Goal: Task Accomplishment & Management: Manage account settings

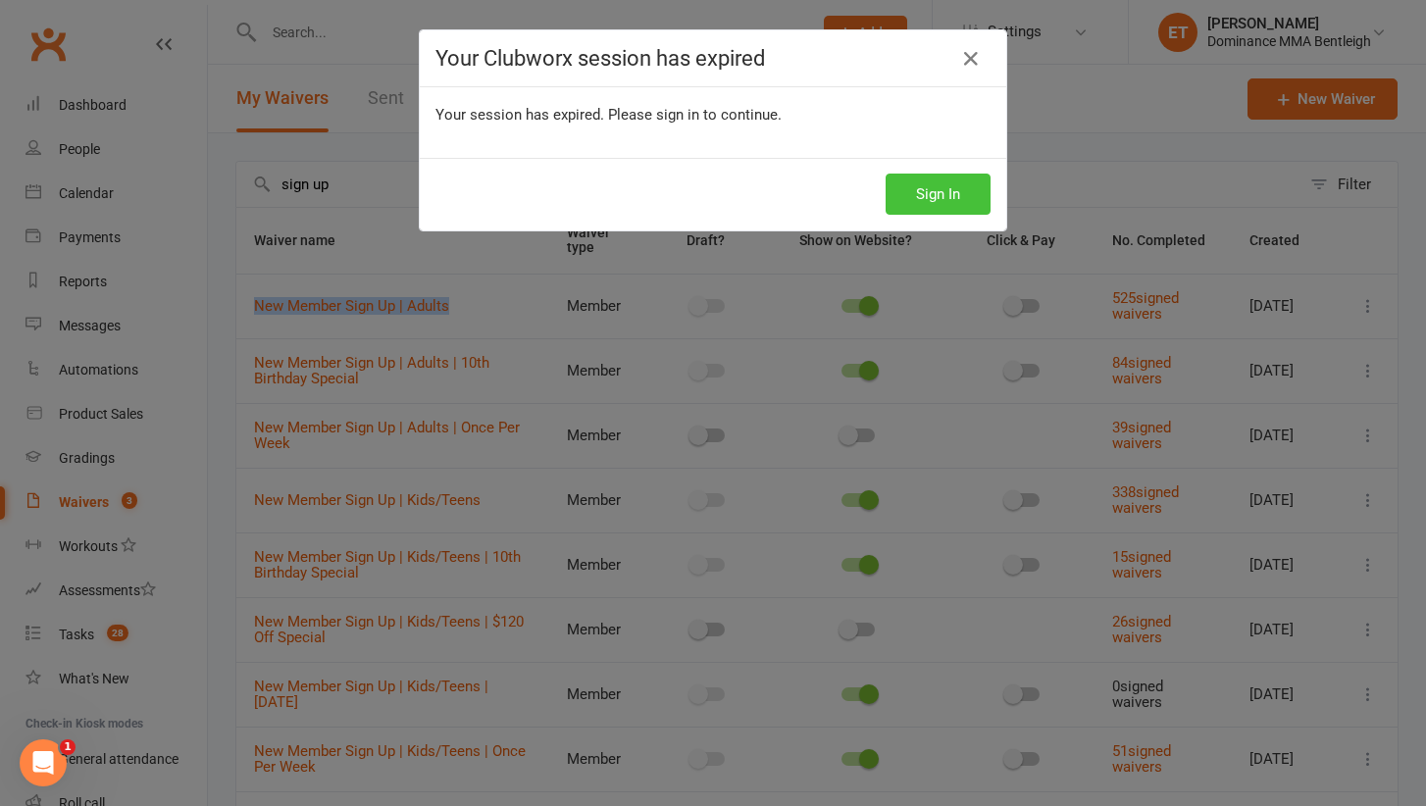
click at [916, 198] on button "Sign In" at bounding box center [937, 194] width 105 height 41
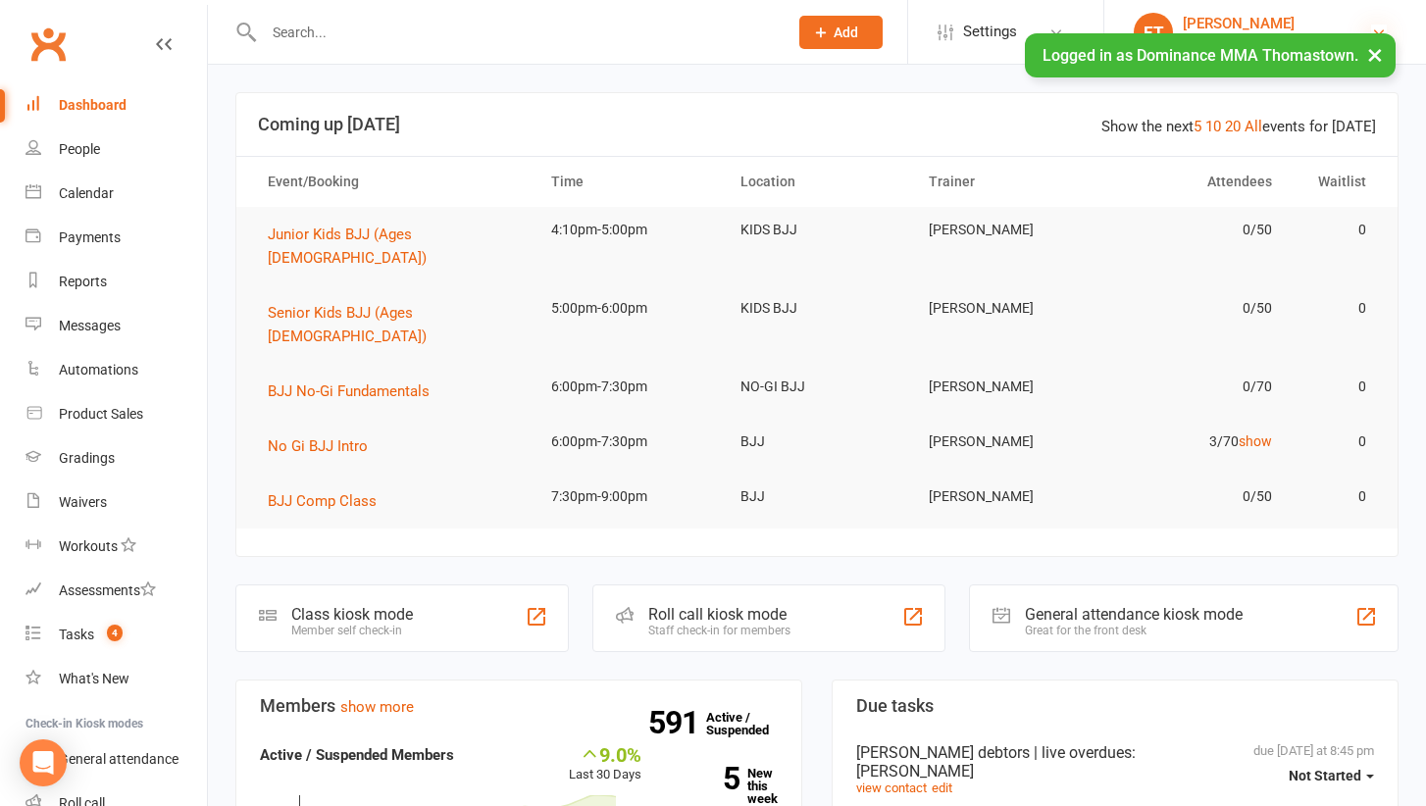
click at [1378, 26] on icon at bounding box center [1379, 33] width 16 height 16
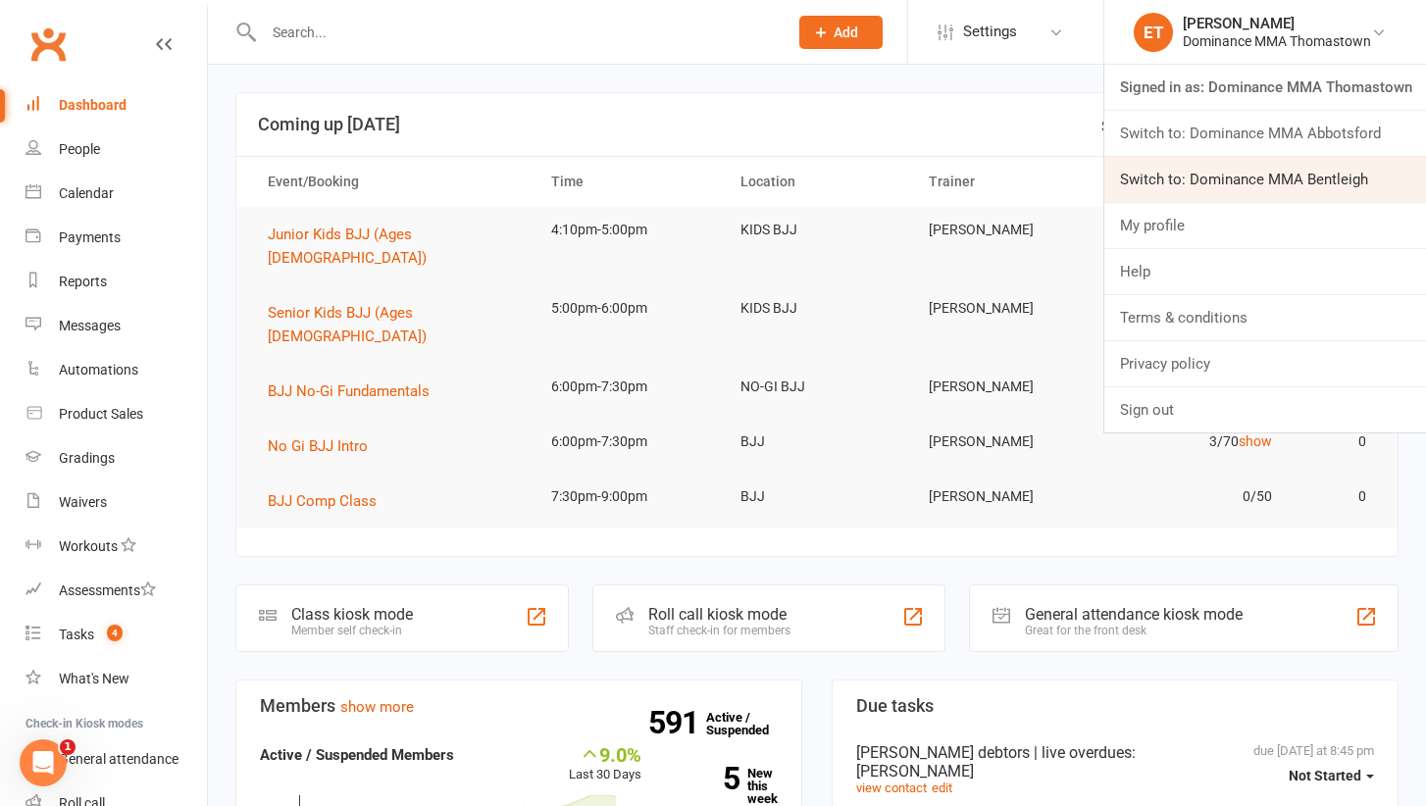
click at [1281, 171] on link "Switch to: Dominance MMA Bentleigh" at bounding box center [1265, 179] width 322 height 45
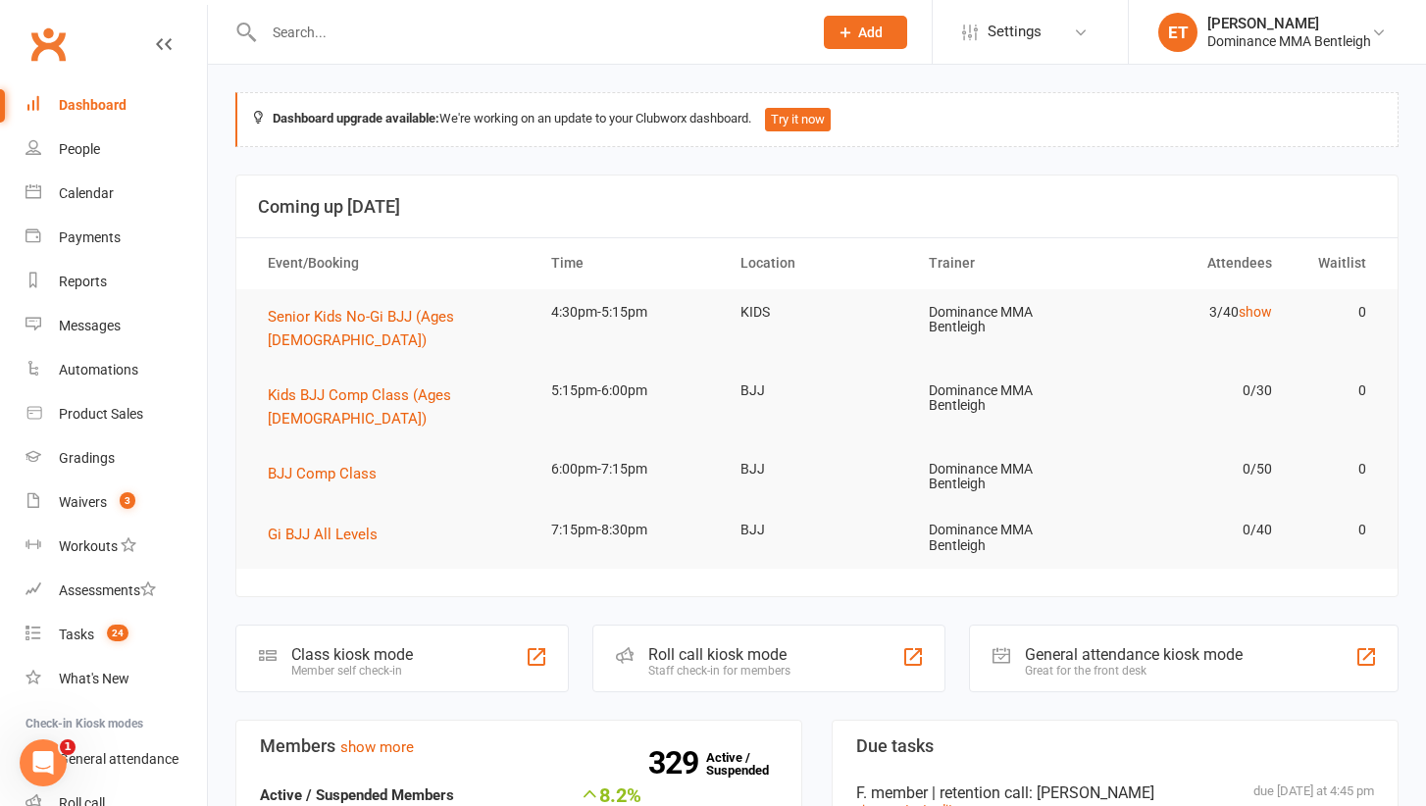
click at [314, 39] on input "text" at bounding box center [528, 32] width 540 height 27
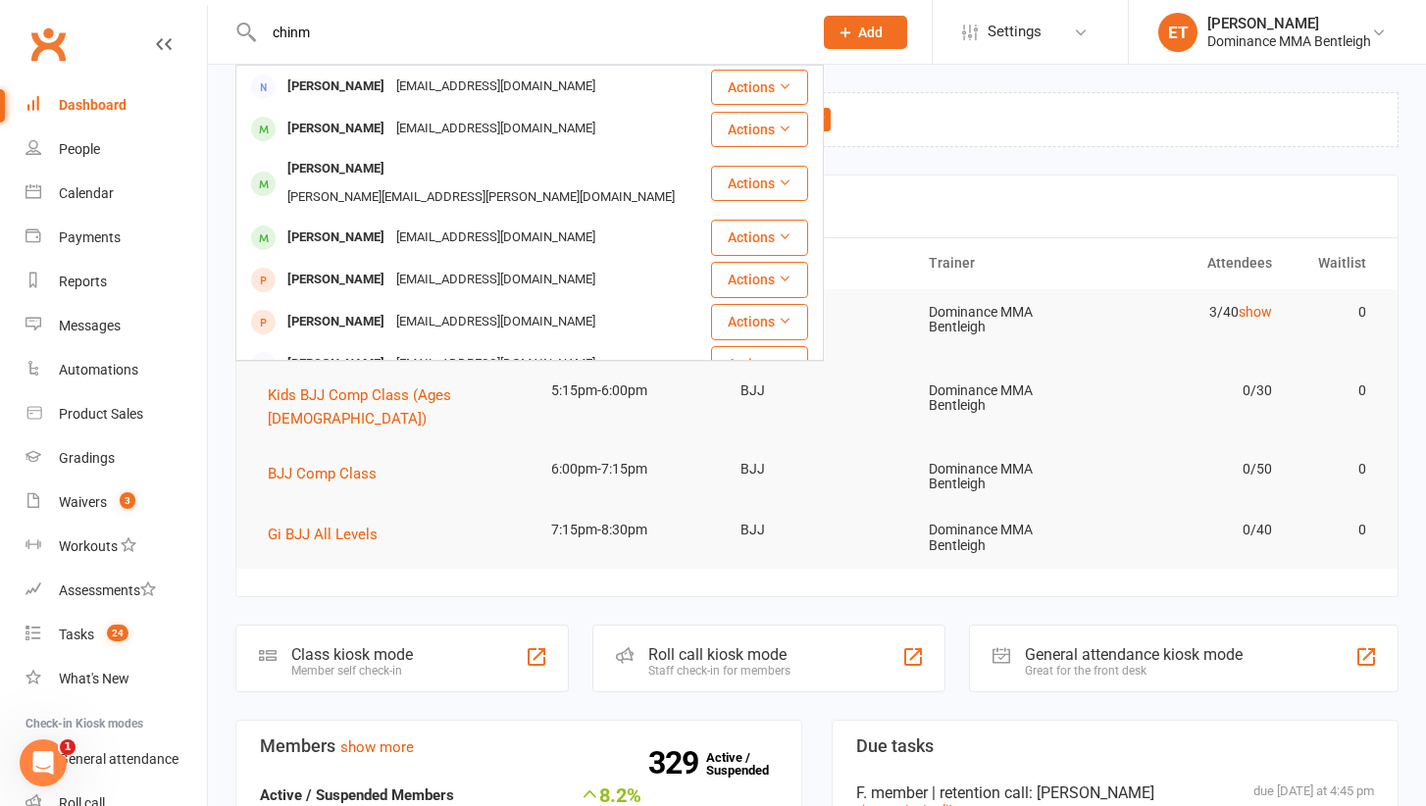
type input "China"
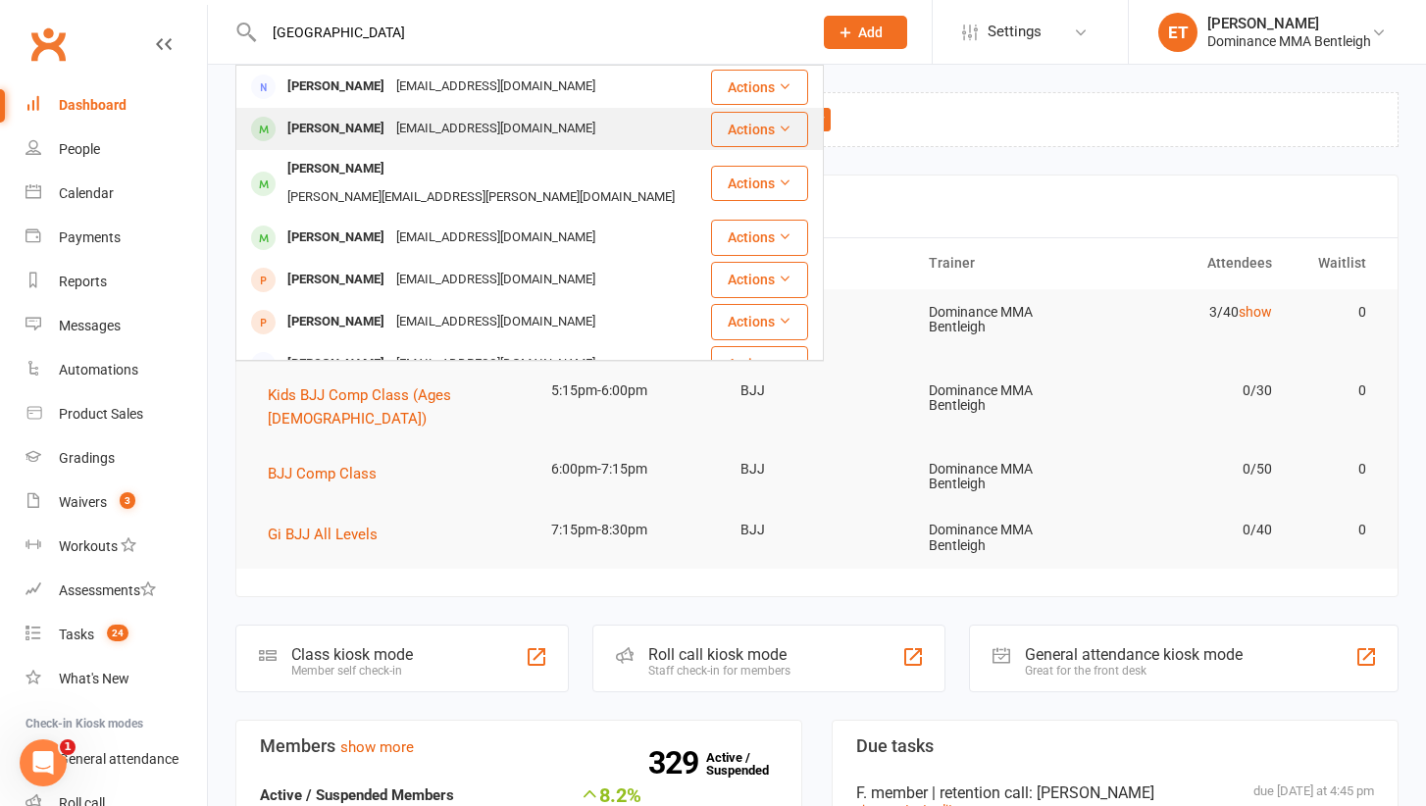
drag, startPoint x: 375, startPoint y: 163, endPoint x: 379, endPoint y: 119, distance: 44.4
click at [379, 119] on div "[PERSON_NAME]" at bounding box center [335, 129] width 109 height 28
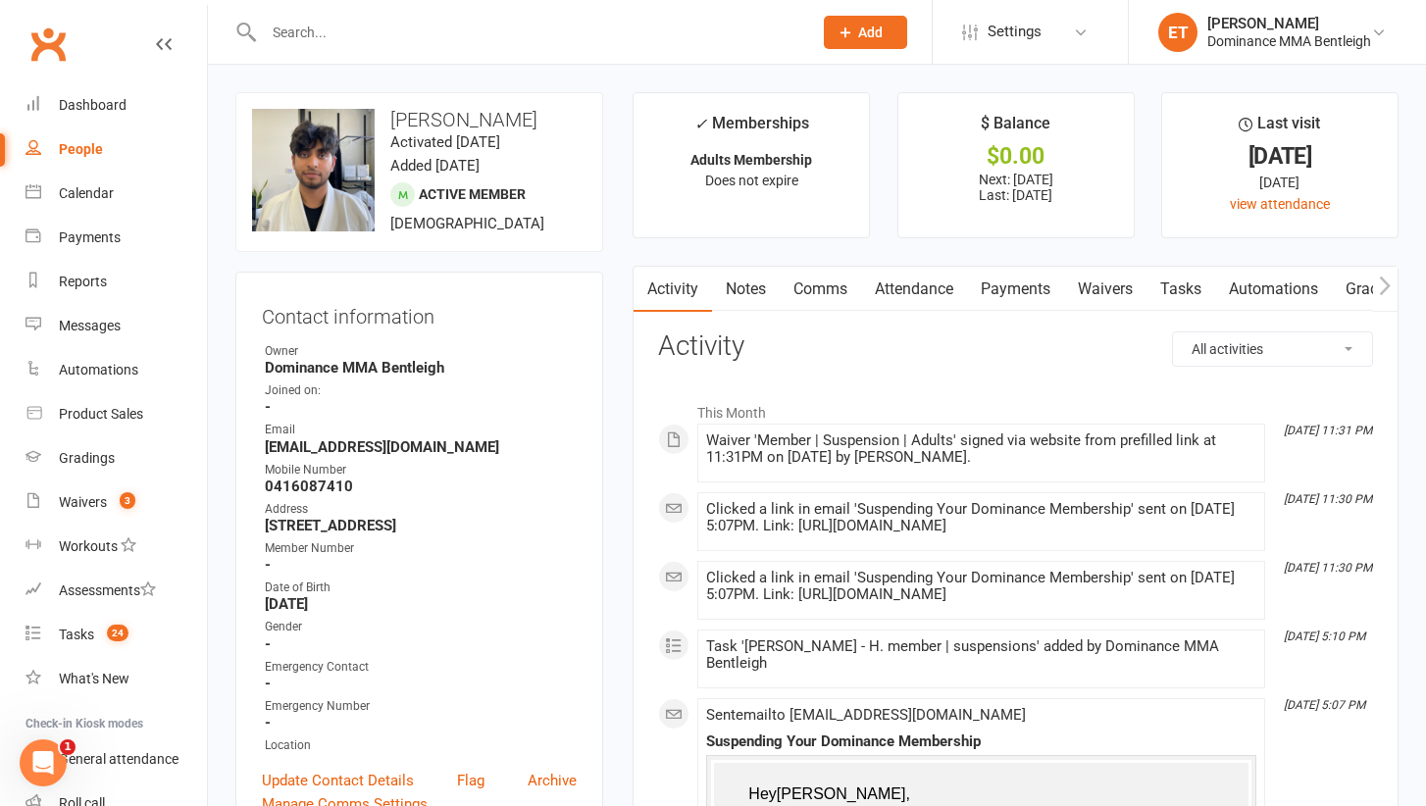
click at [1003, 279] on link "Payments" at bounding box center [1015, 289] width 97 height 45
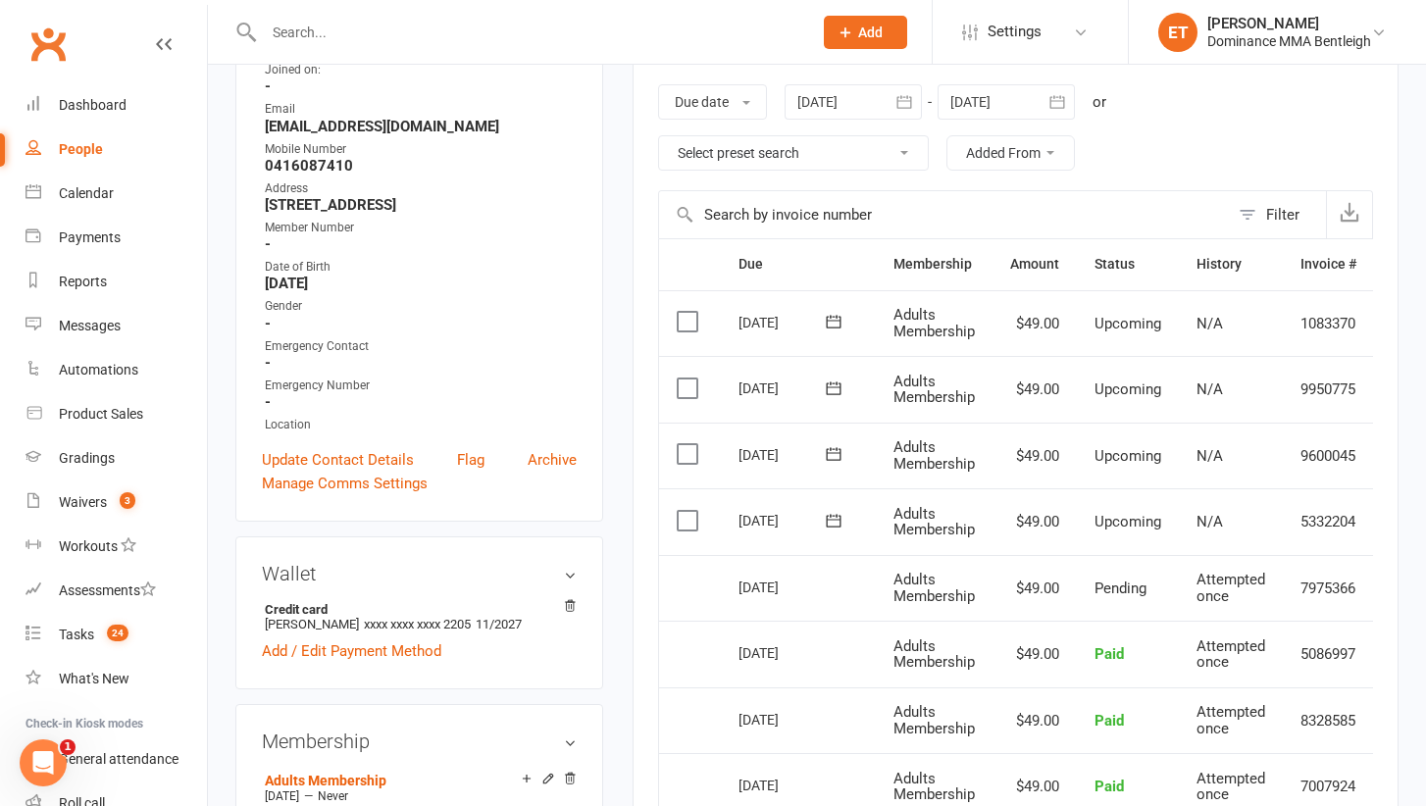
scroll to position [321, 0]
click at [115, 494] on count-badge "3" at bounding box center [122, 502] width 25 height 16
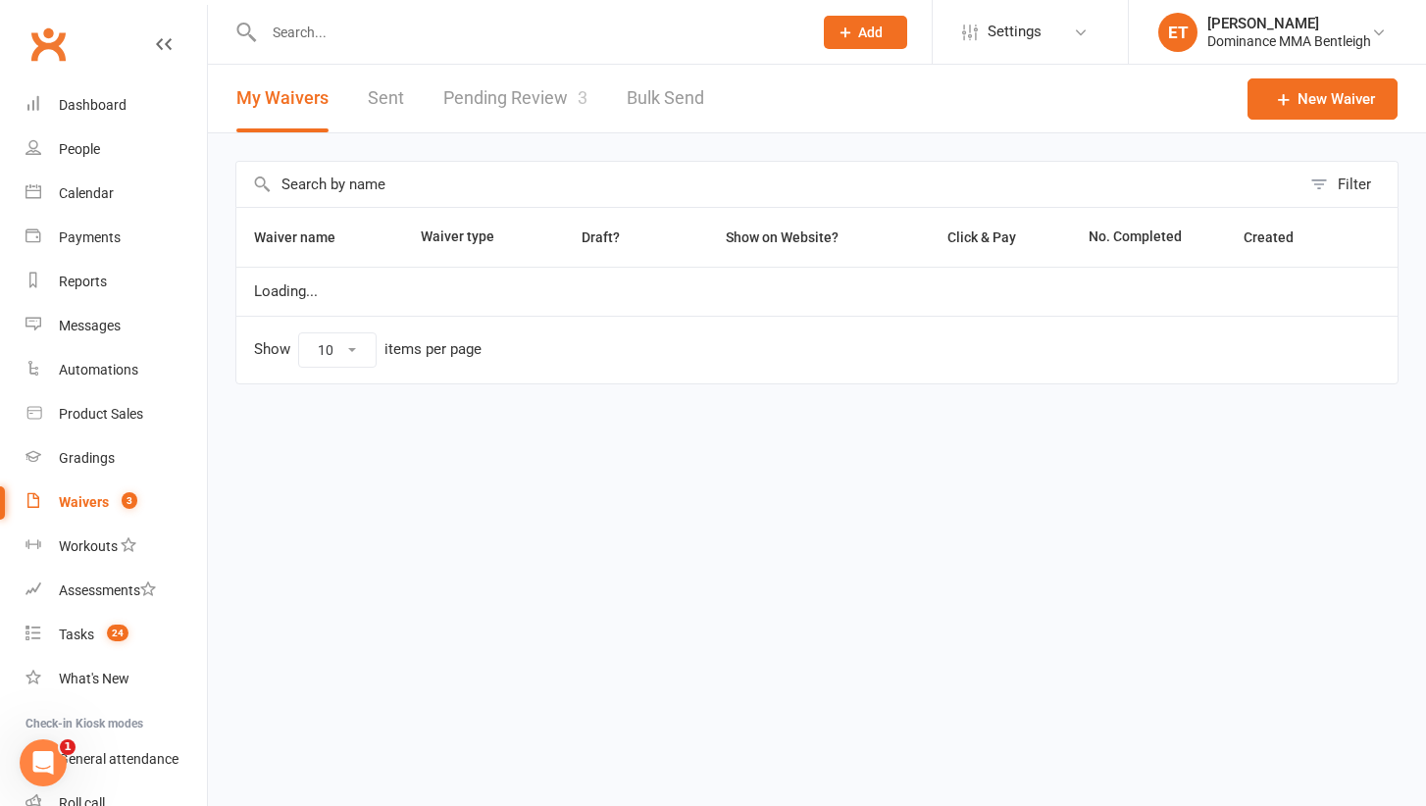
click at [549, 107] on link "Pending Review 3" at bounding box center [515, 99] width 144 height 68
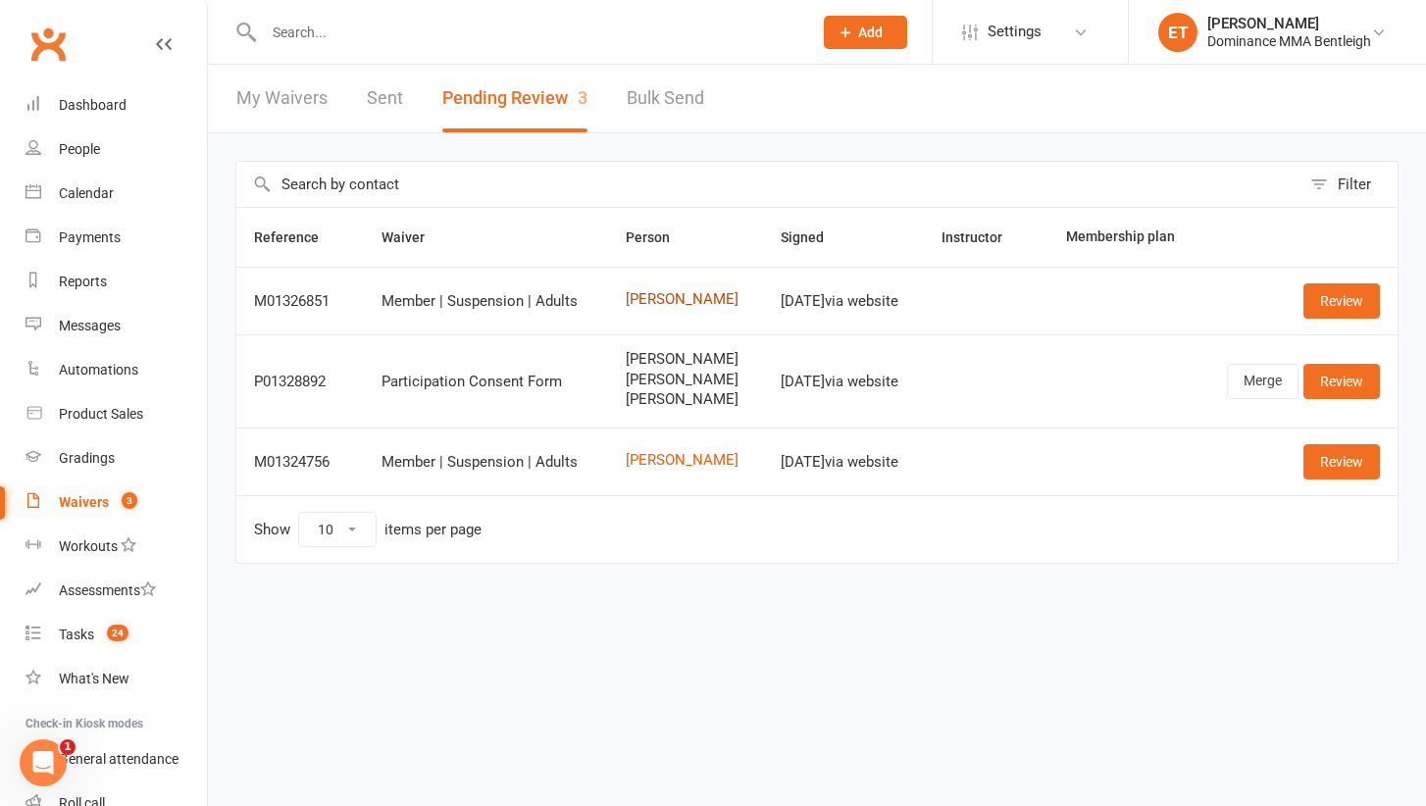
click at [676, 292] on link "Chinmay Purohit" at bounding box center [686, 299] width 121 height 17
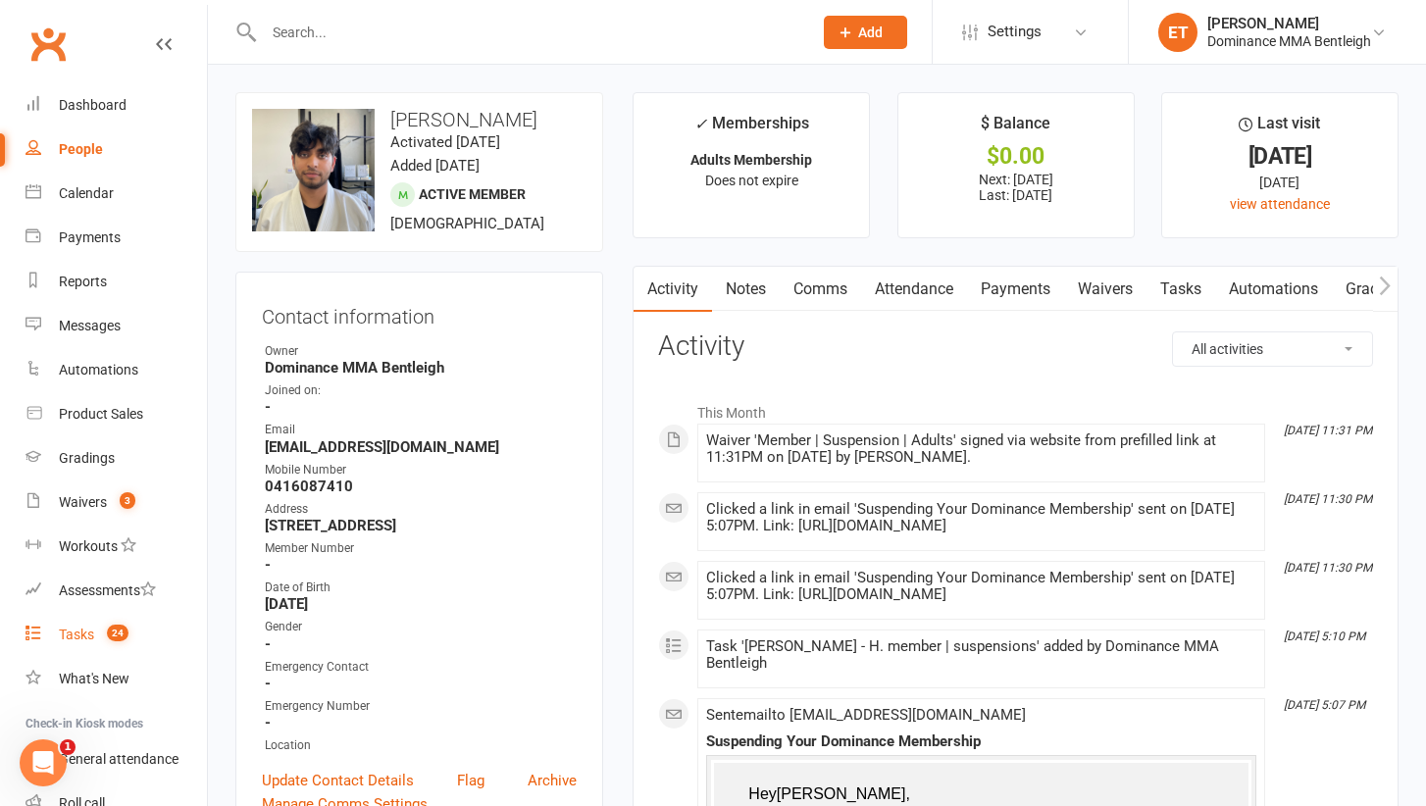
click at [97, 637] on link "Tasks 24" at bounding box center [115, 635] width 181 height 44
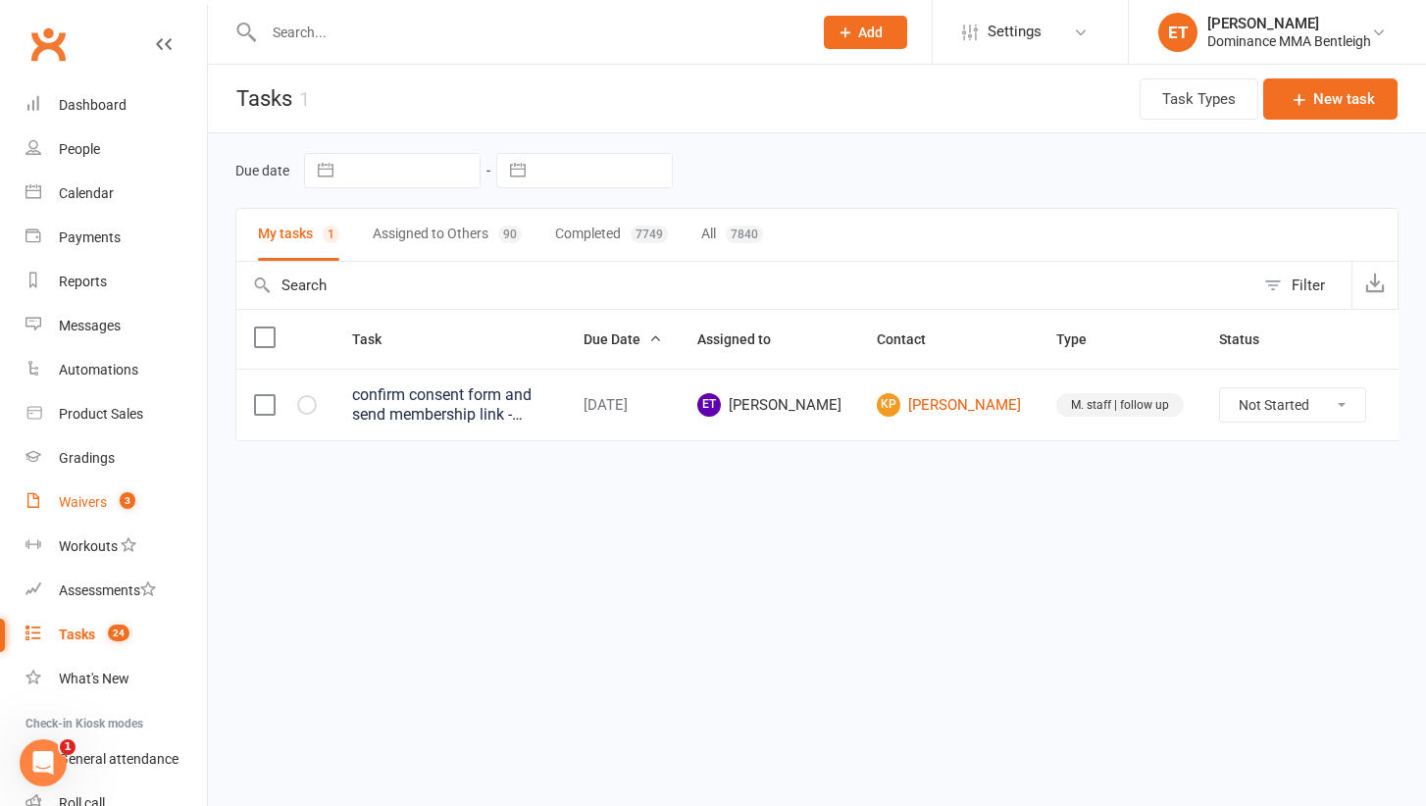
click at [100, 504] on div "Waivers" at bounding box center [83, 502] width 48 height 16
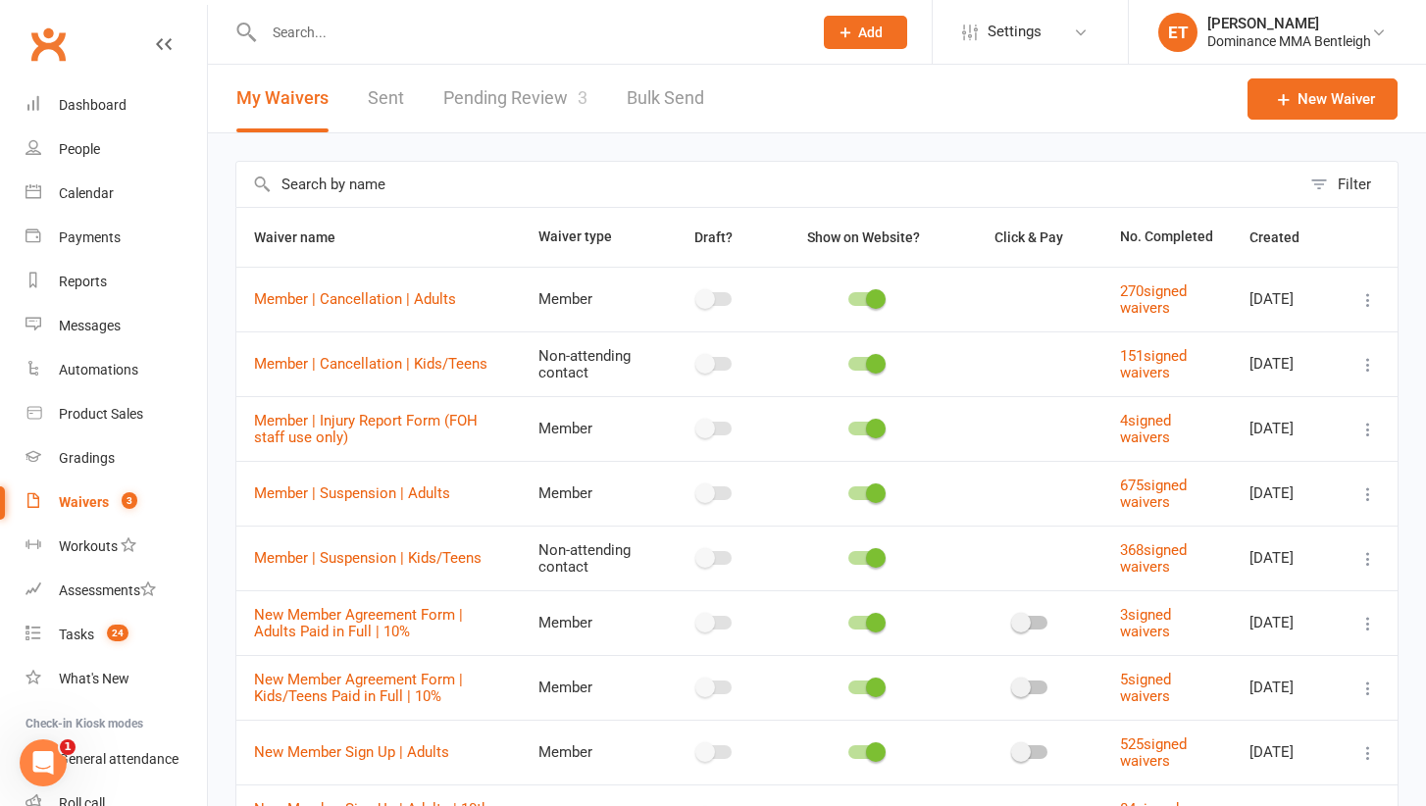
click at [528, 96] on link "Pending Review 3" at bounding box center [515, 99] width 144 height 68
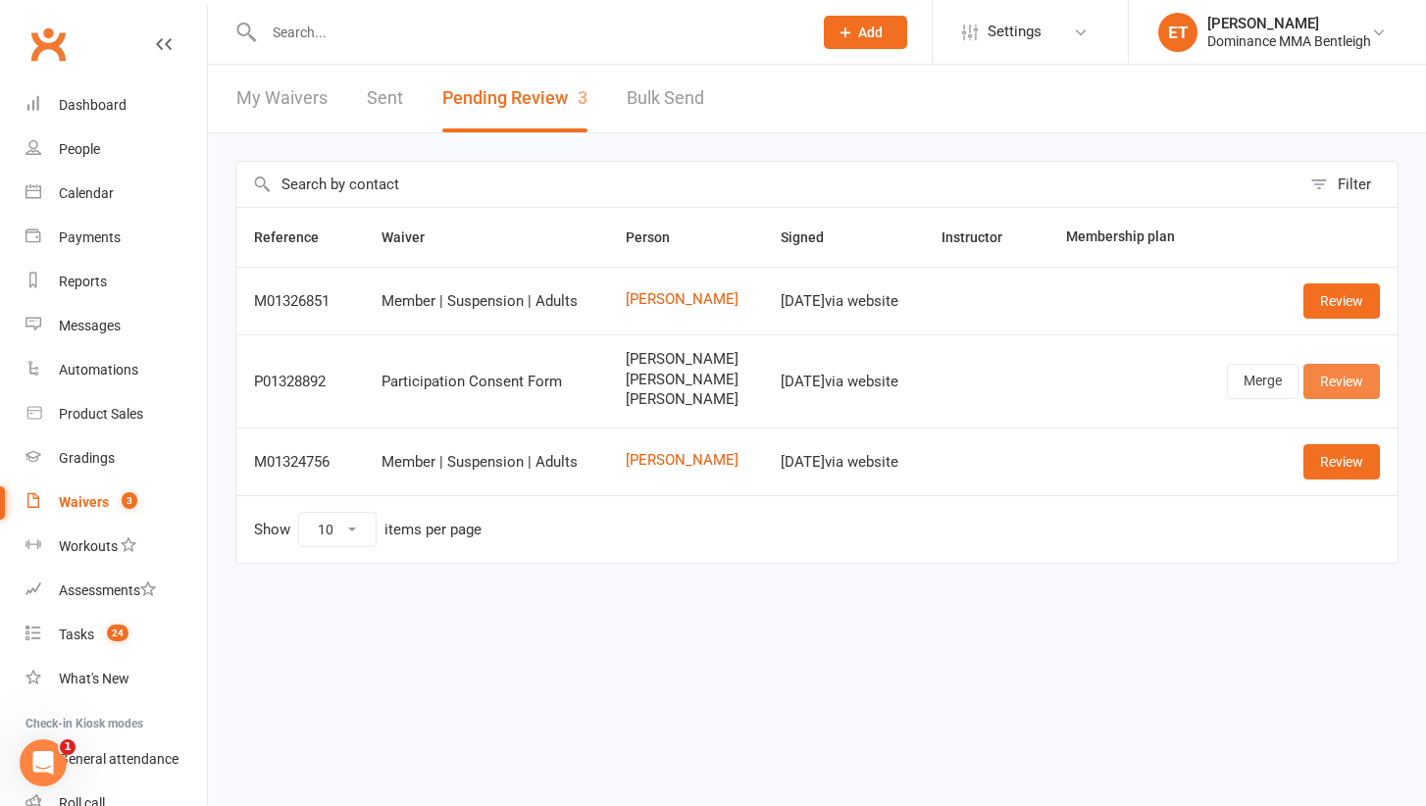
click at [1345, 377] on link "Review" at bounding box center [1341, 381] width 76 height 35
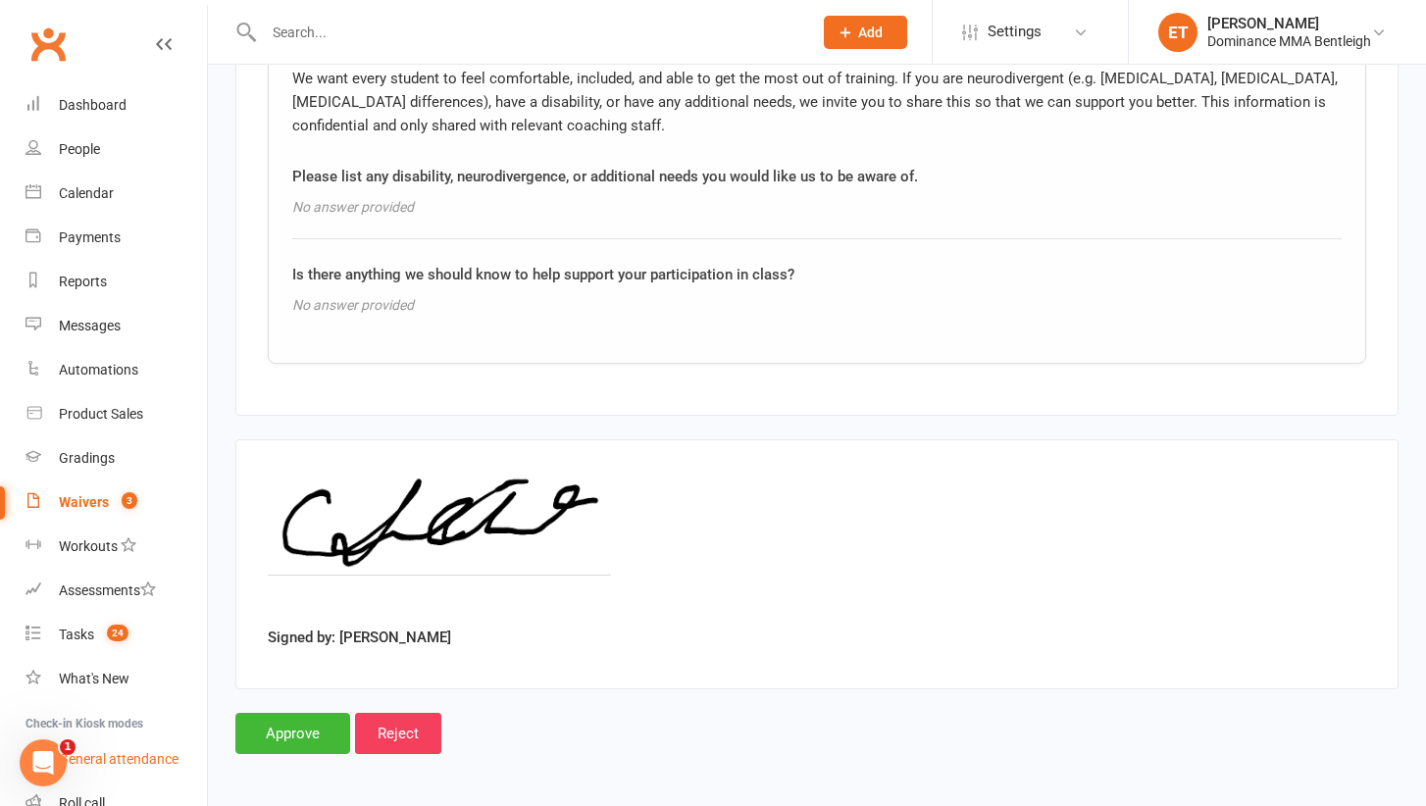
scroll to position [3783, 0]
click at [274, 731] on input "Approve" at bounding box center [292, 734] width 115 height 41
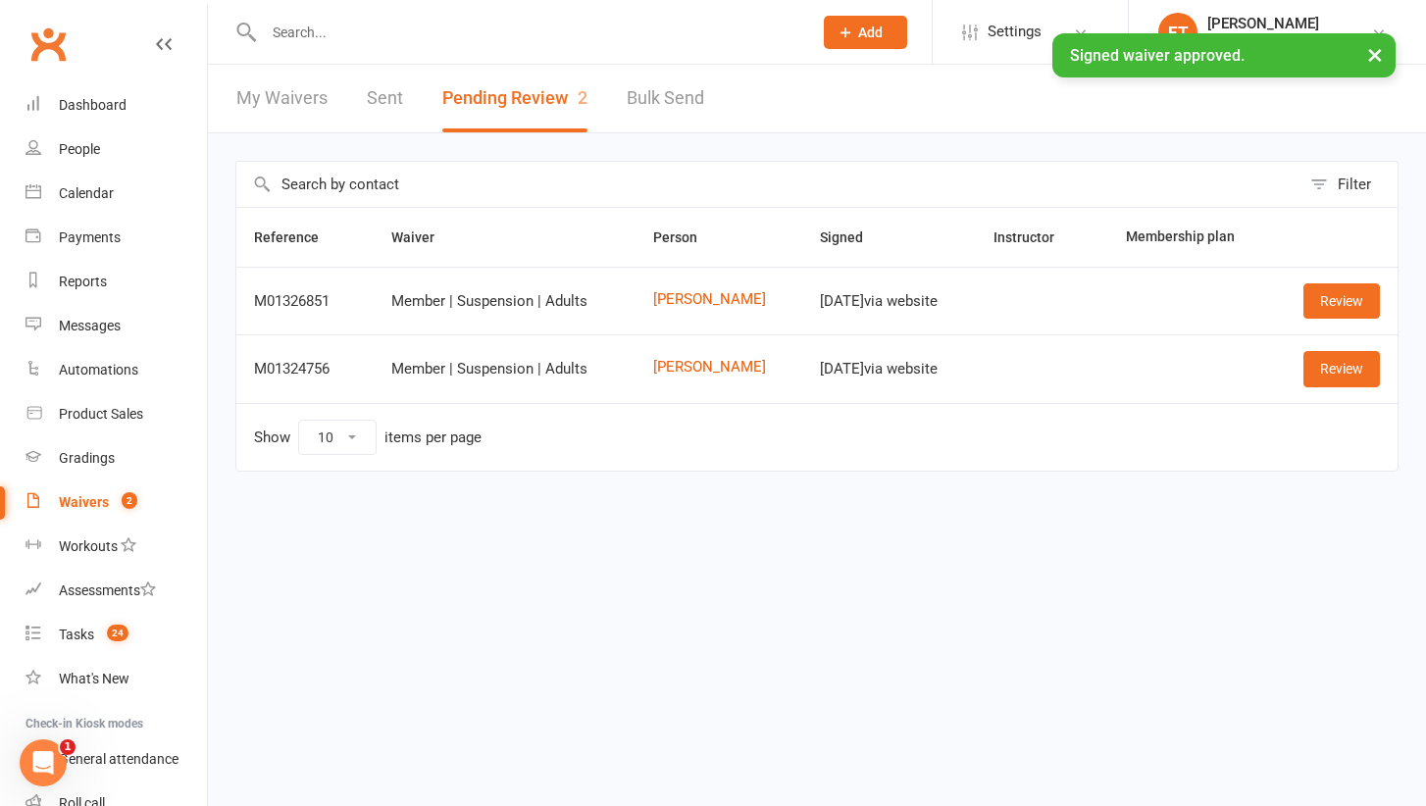
click at [346, 38] on input "text" at bounding box center [528, 32] width 540 height 27
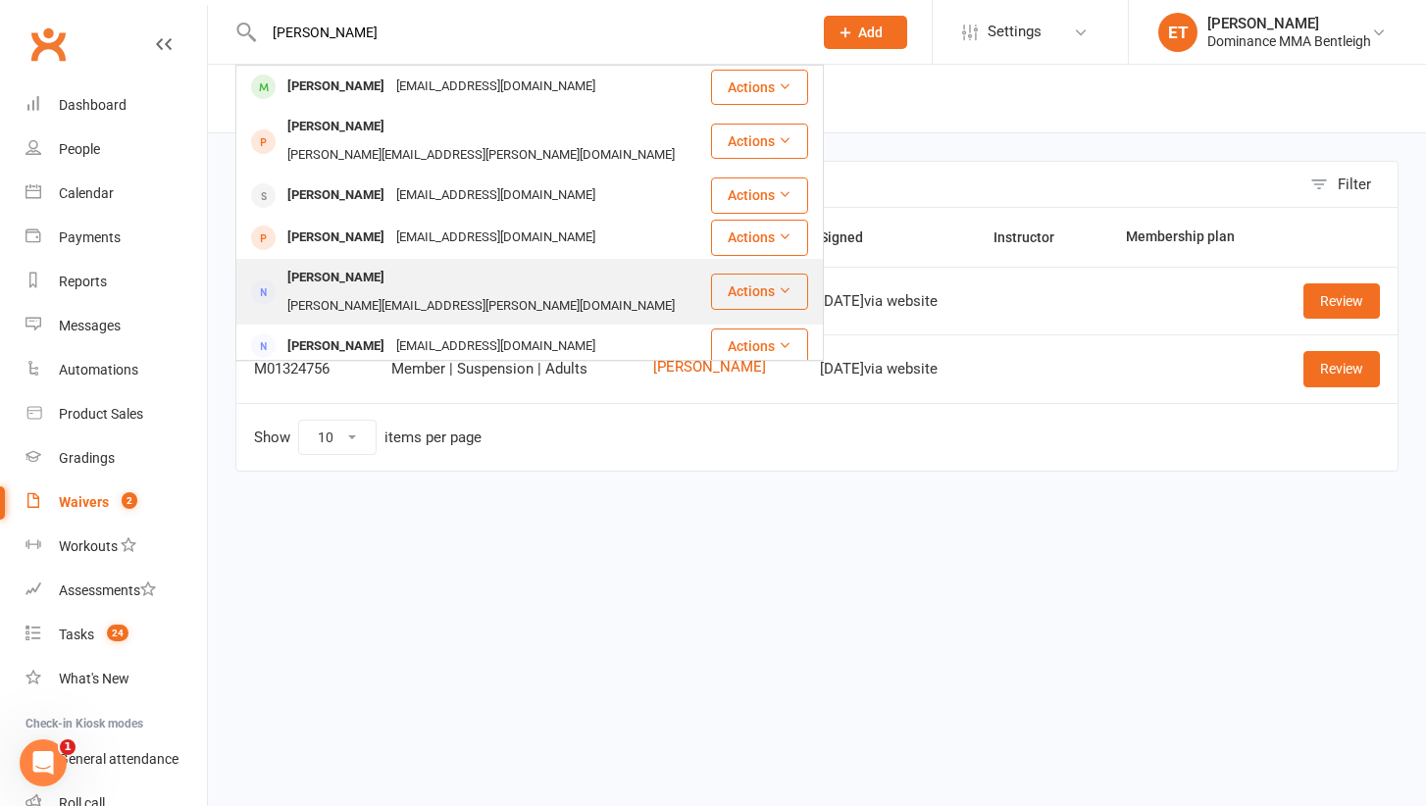
type input "ameilia"
click at [327, 264] on div "Amalia Clinch" at bounding box center [335, 278] width 109 height 28
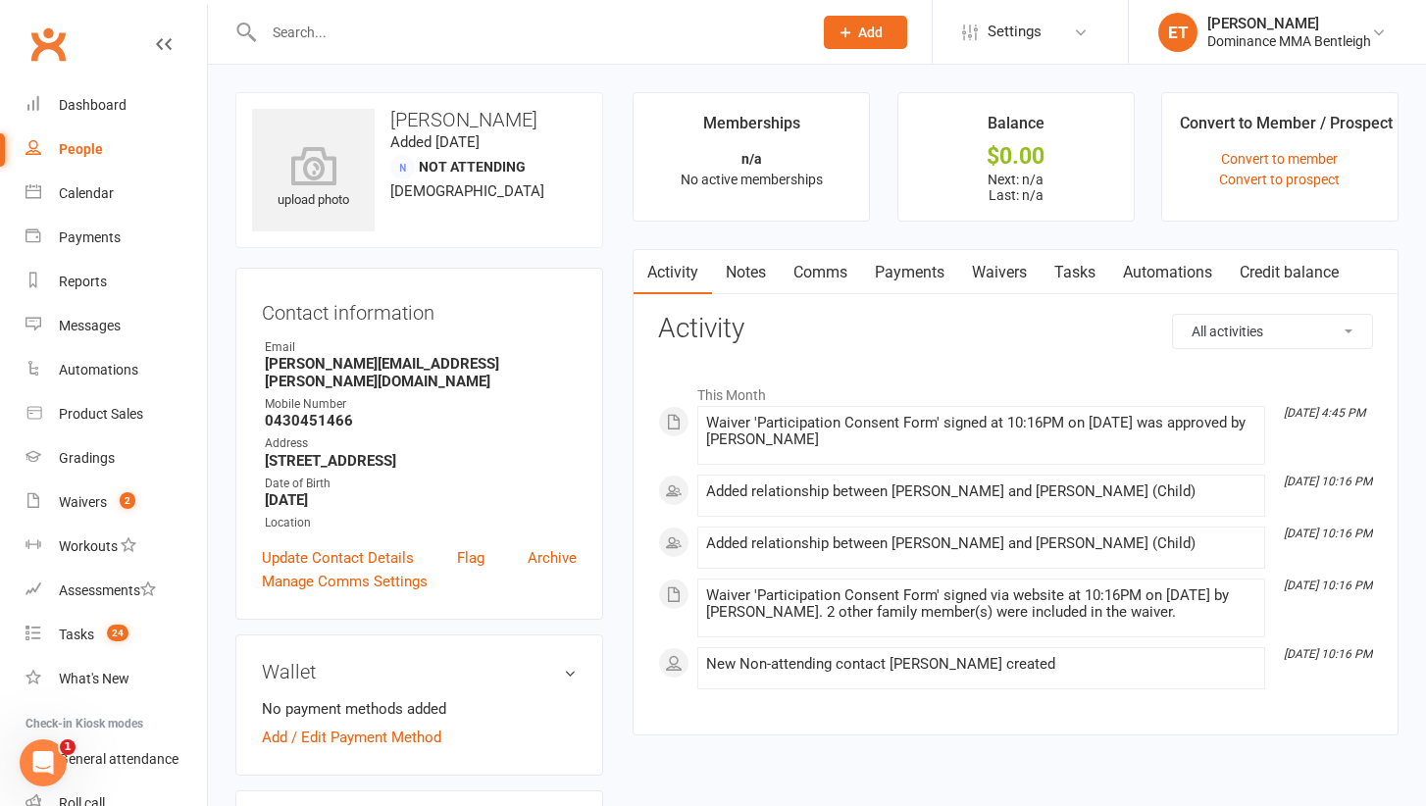
click at [1070, 277] on link "Tasks" at bounding box center [1074, 272] width 69 height 45
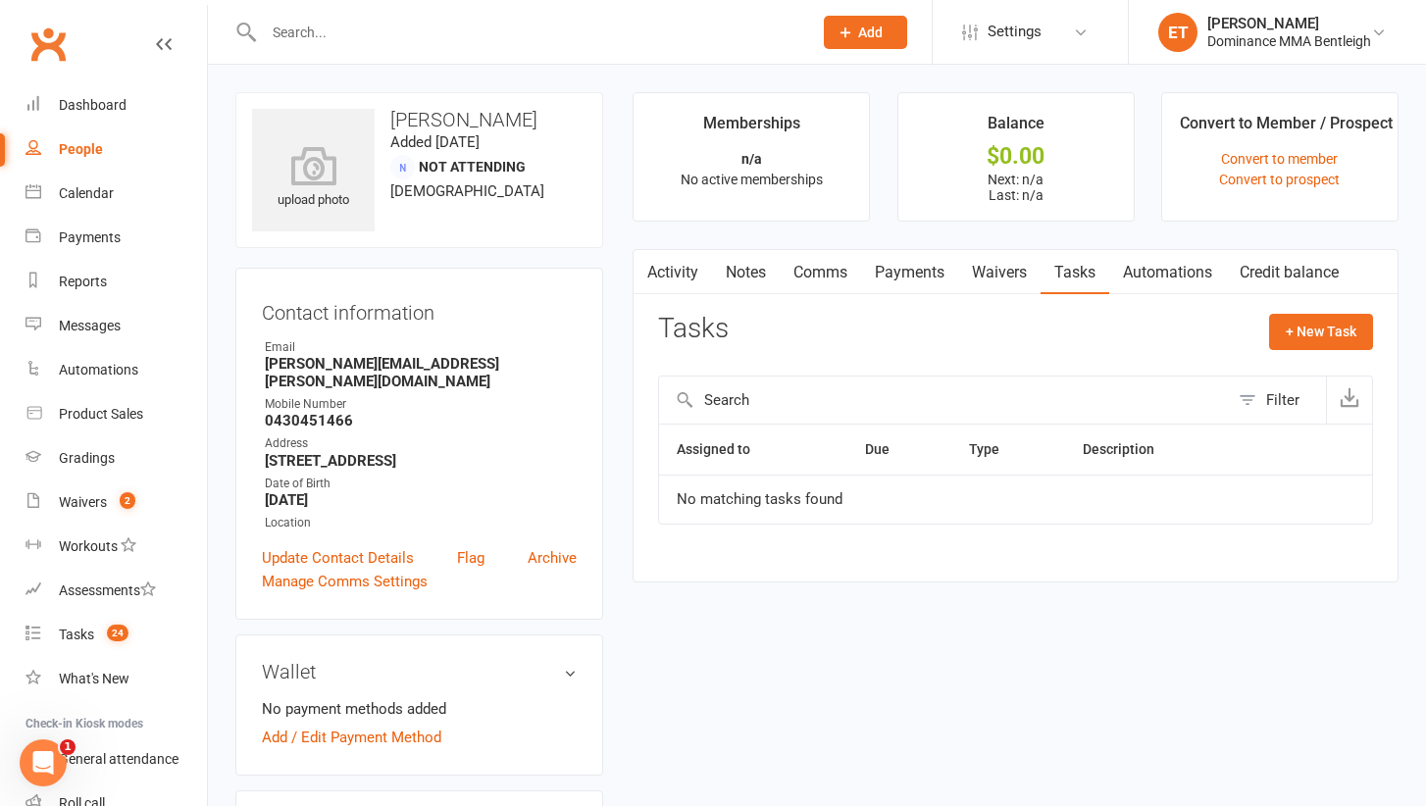
click at [1351, 348] on div "+ New Task" at bounding box center [1321, 337] width 104 height 46
click at [1347, 336] on button "+ New Task" at bounding box center [1321, 331] width 104 height 35
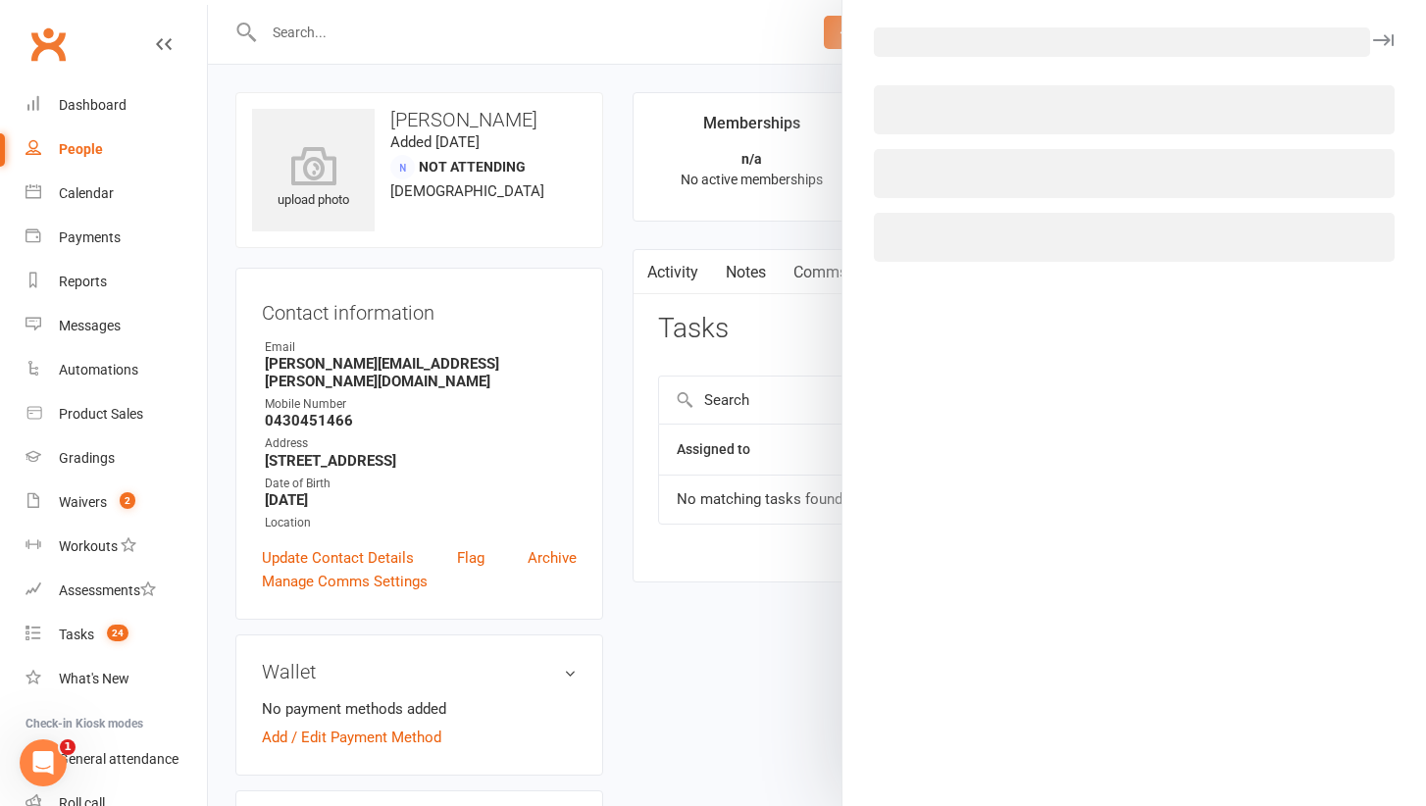
select select "52482"
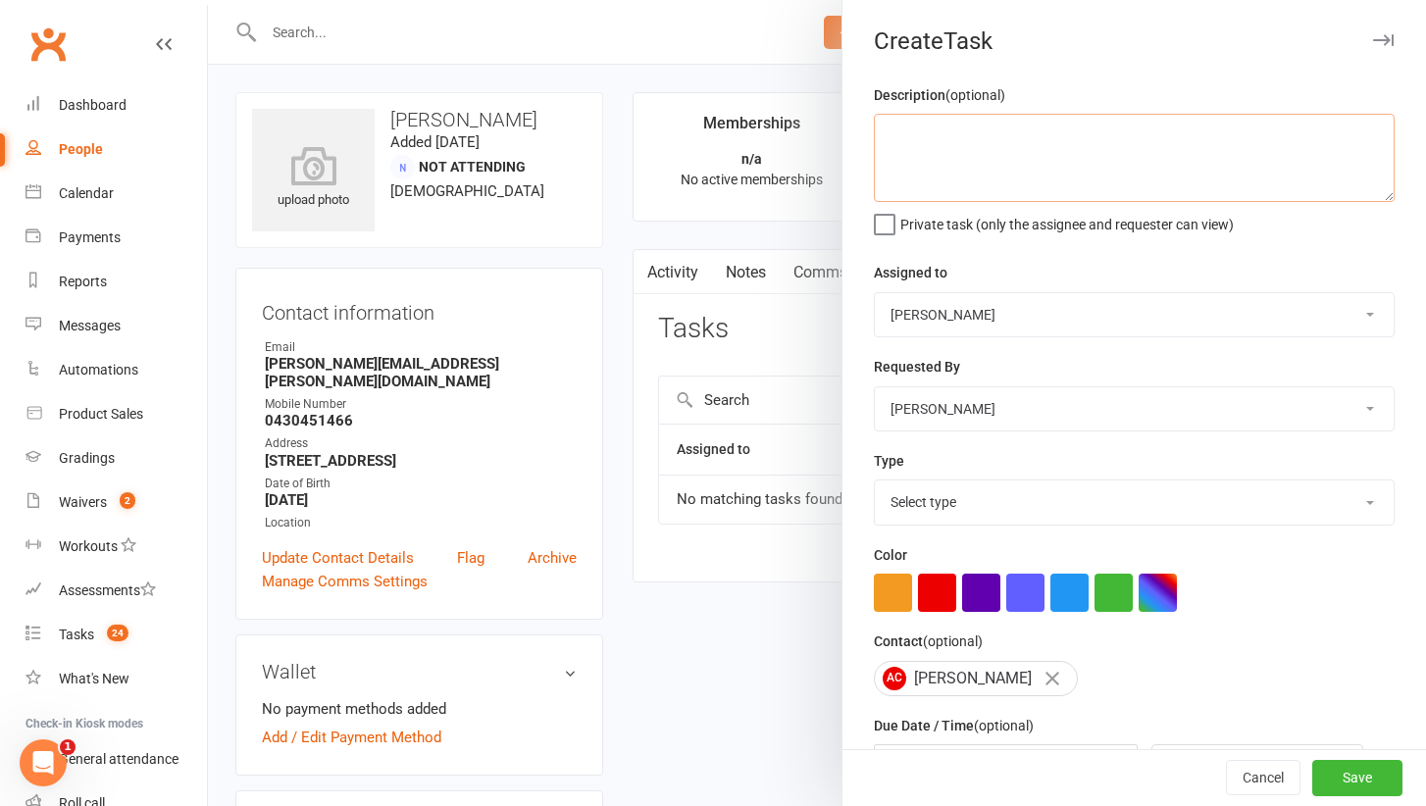
click at [1014, 140] on textarea at bounding box center [1134, 158] width 521 height 88
type textarea "confirm trial for 2 kids for tomorrow - Ellen - 14/8"
select select "24839"
select select "13749"
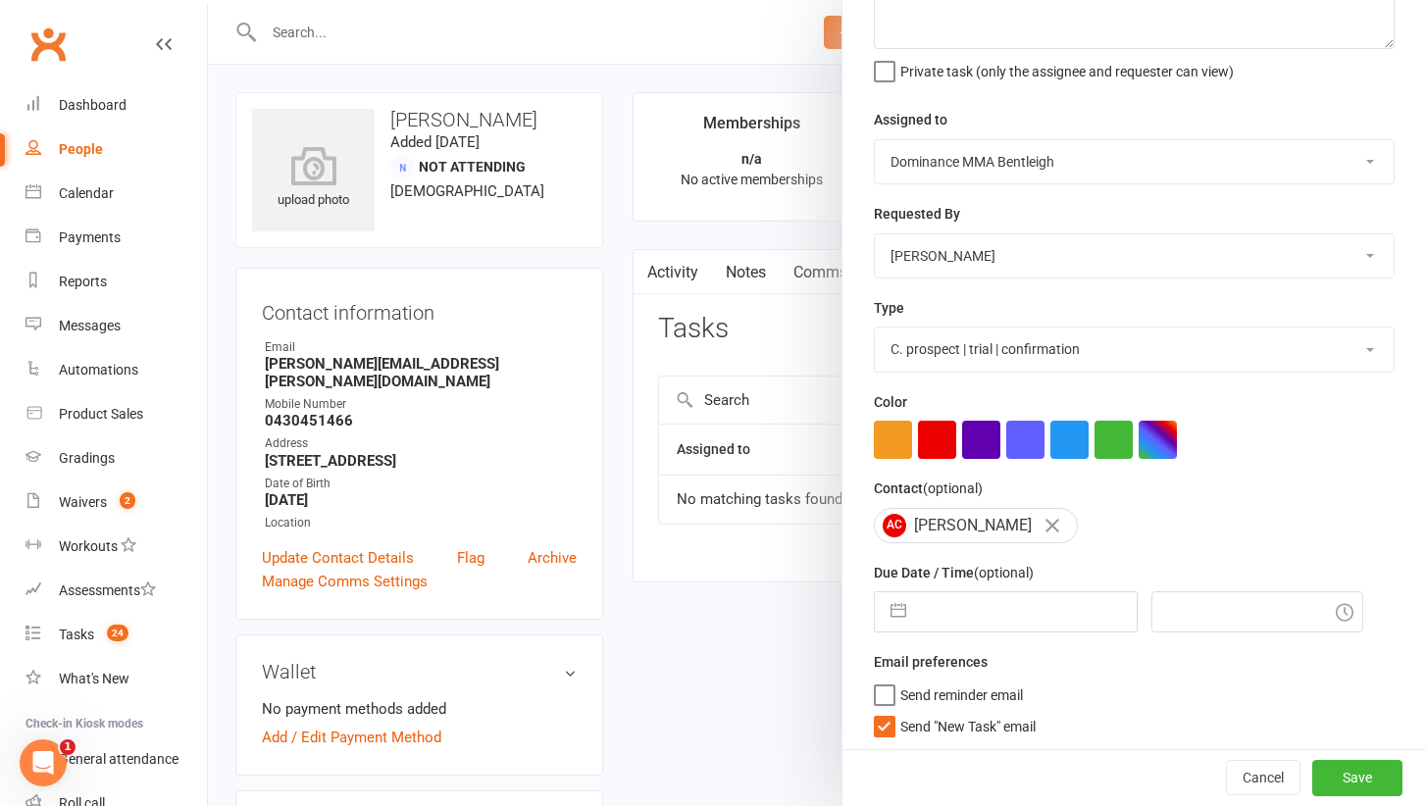
click at [959, 570] on label "Due Date / Time (optional)" at bounding box center [954, 573] width 160 height 22
click at [954, 613] on input "text" at bounding box center [1026, 611] width 221 height 39
select select "6"
select select "2025"
select select "7"
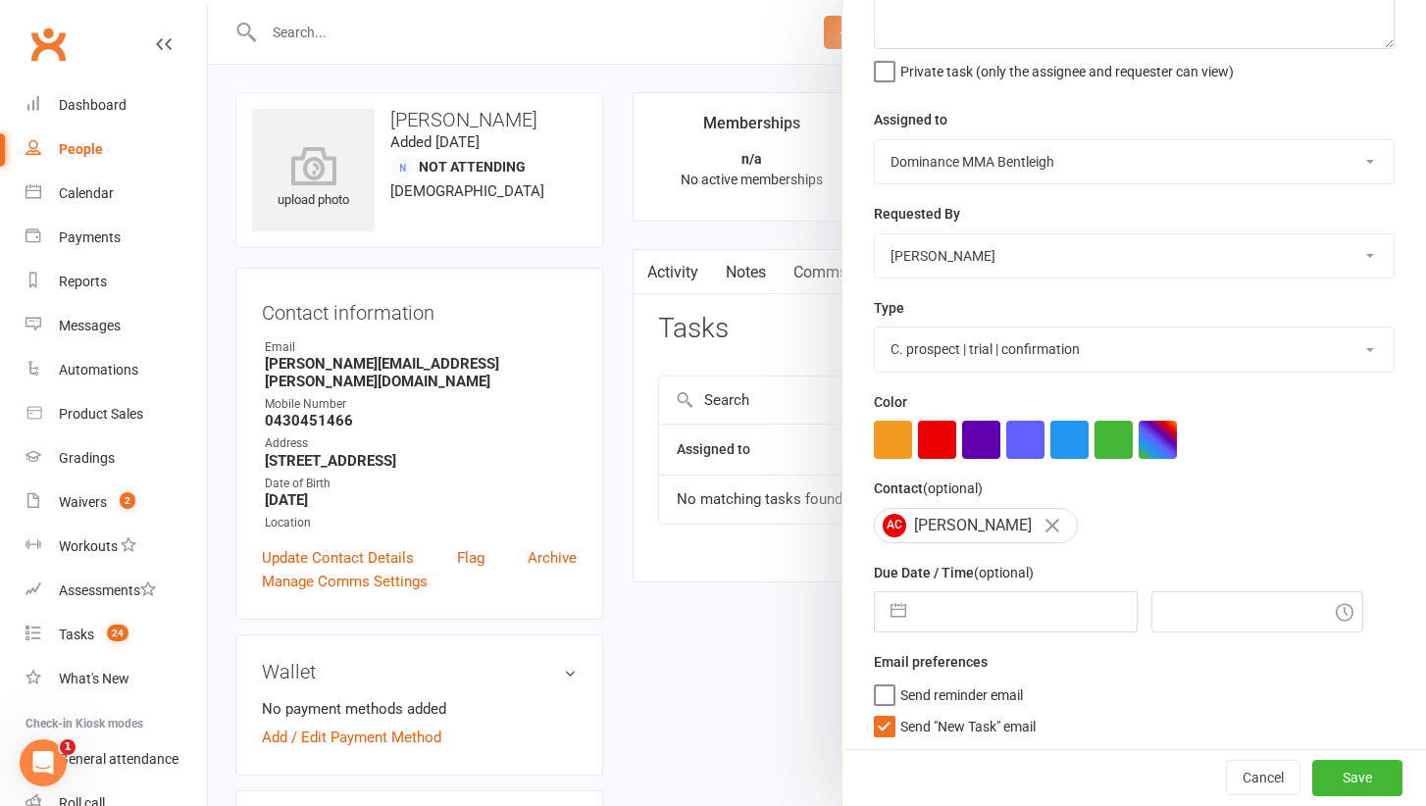
select select "2025"
select select "8"
select select "2025"
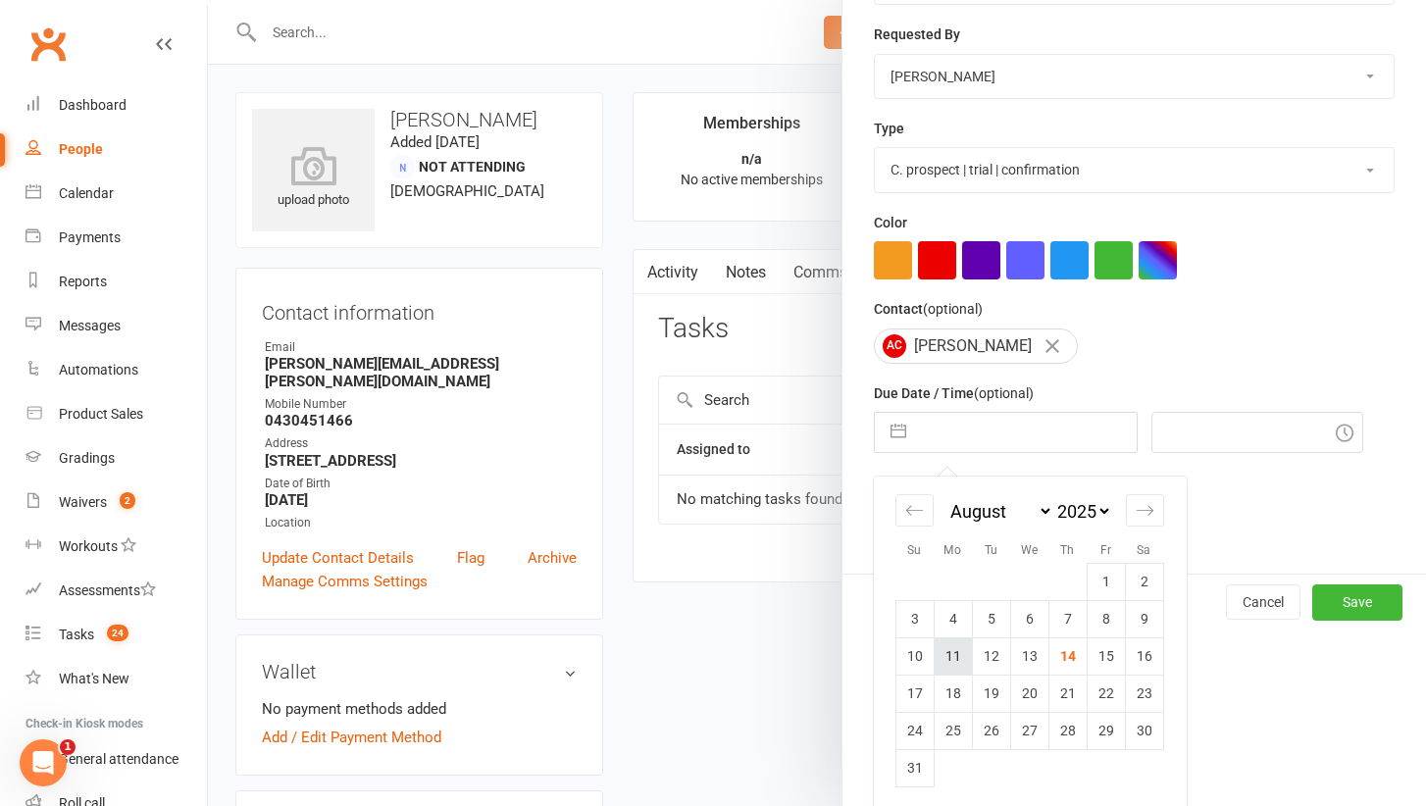
click at [966, 661] on td "11" at bounding box center [952, 655] width 38 height 37
type input "11 Aug 2025"
type input "4:45pm"
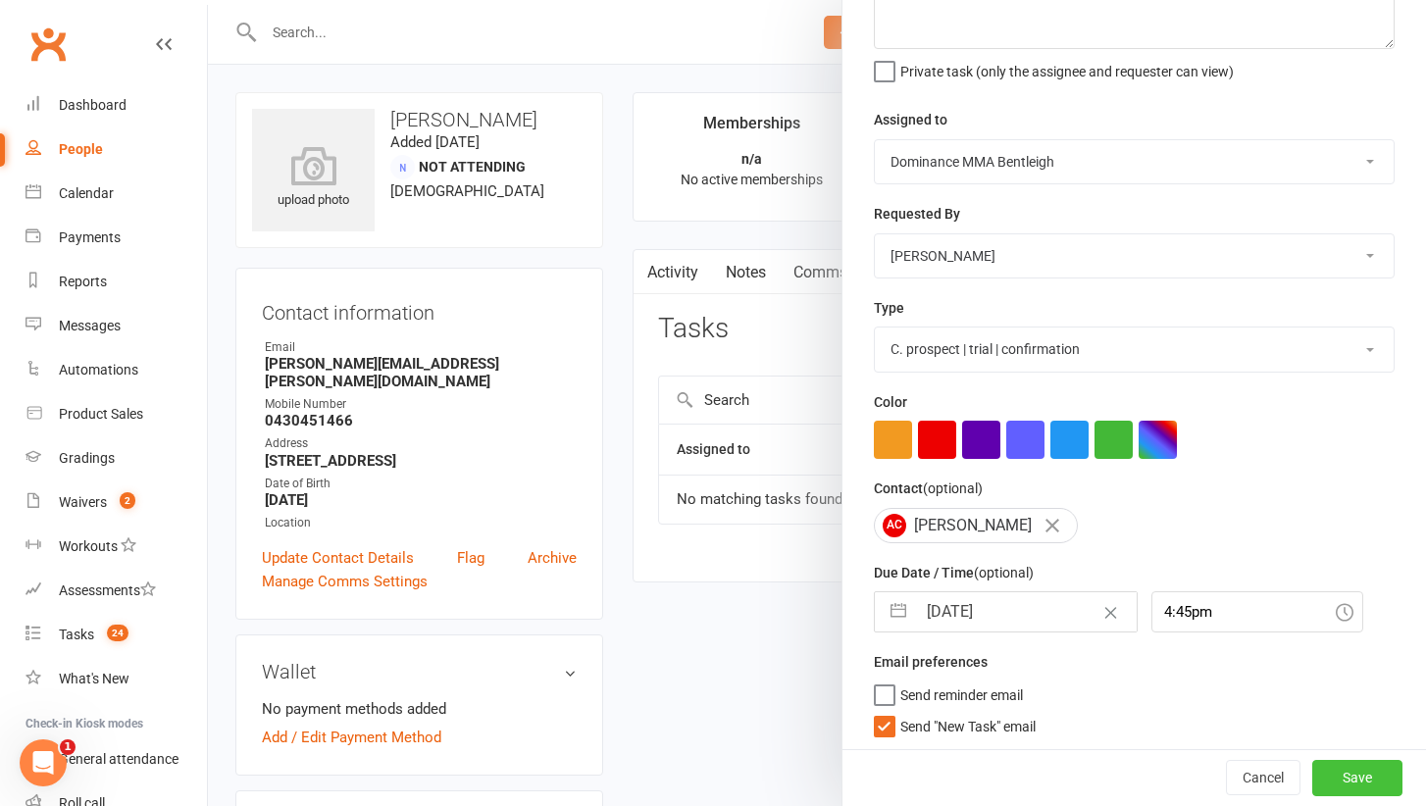
click at [1349, 763] on button "Save" at bounding box center [1357, 778] width 90 height 35
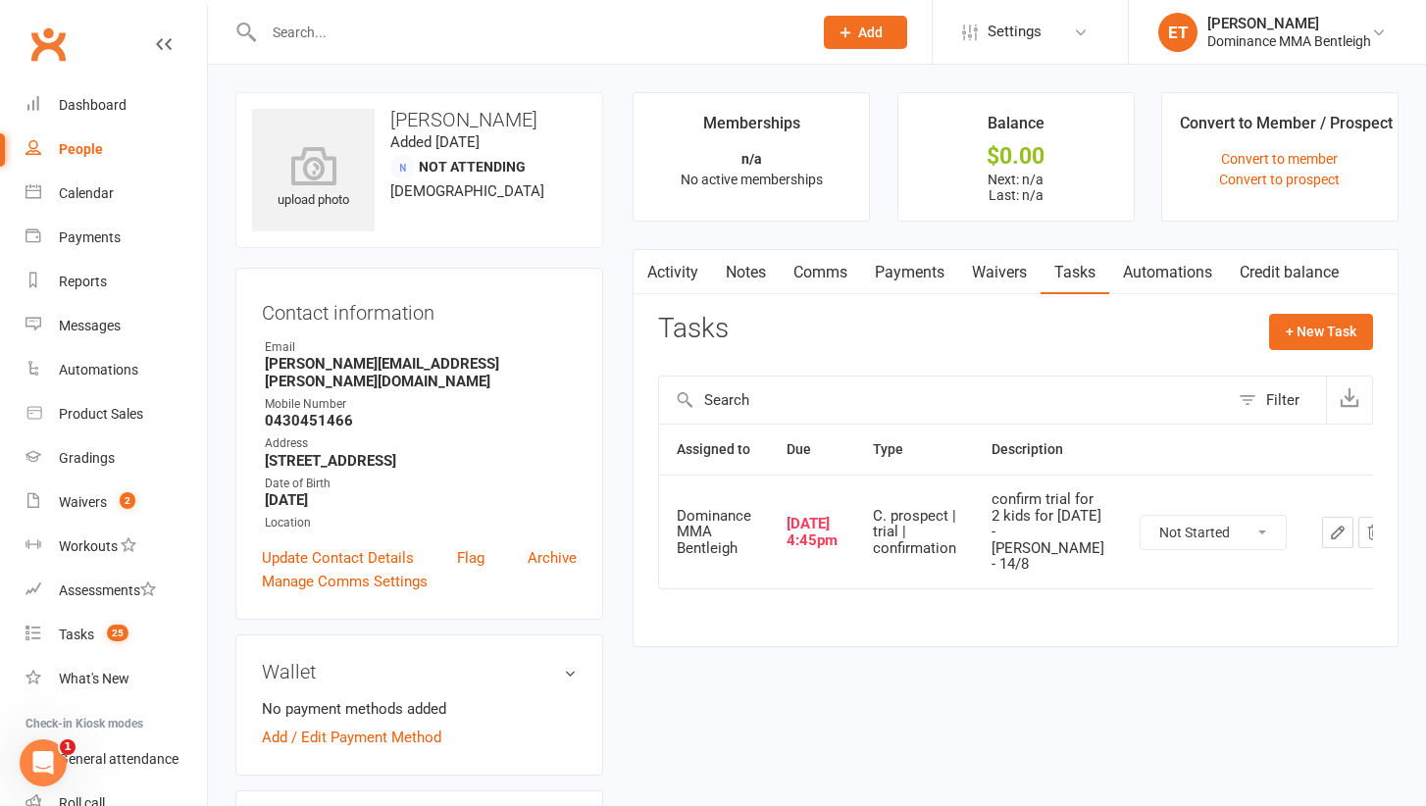
click at [1329, 524] on icon "button" at bounding box center [1338, 533] width 18 height 18
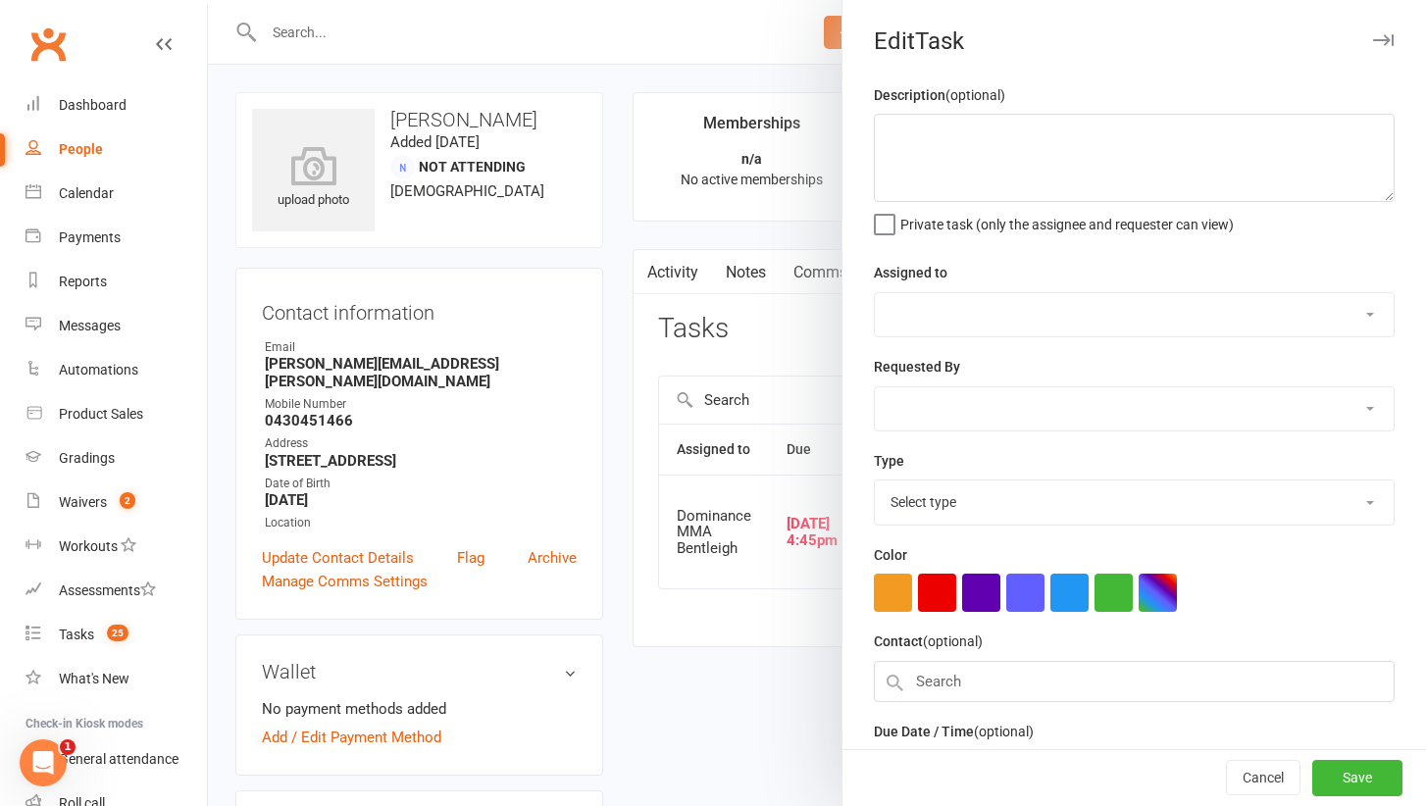
type textarea "confirm trial for 2 kids for tomorrow - Ellen - 14/8"
select select "24839"
select select "52482"
type input "11 Aug 2025"
type input "4:45pm"
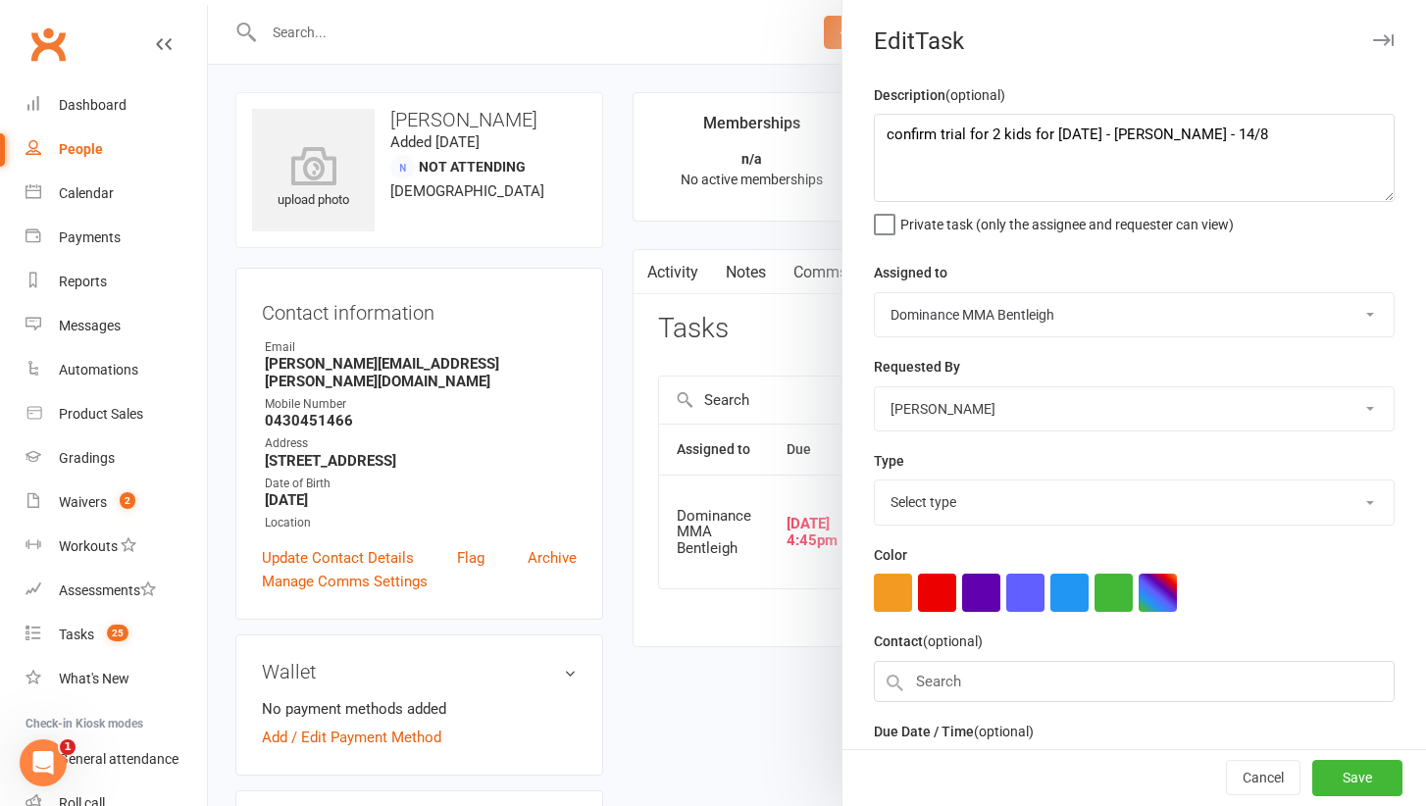
select select "13749"
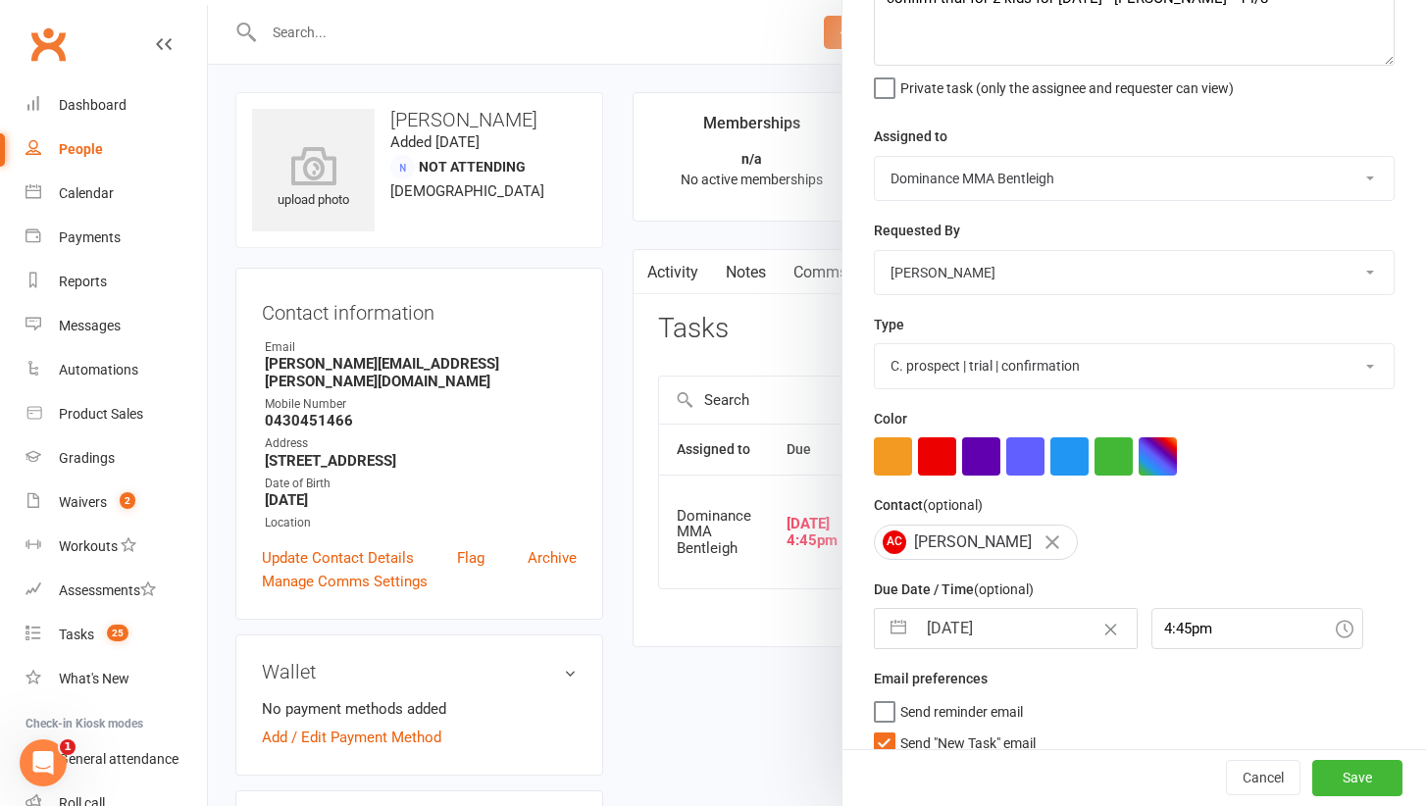
select select "6"
select select "2025"
select select "7"
select select "2025"
select select "8"
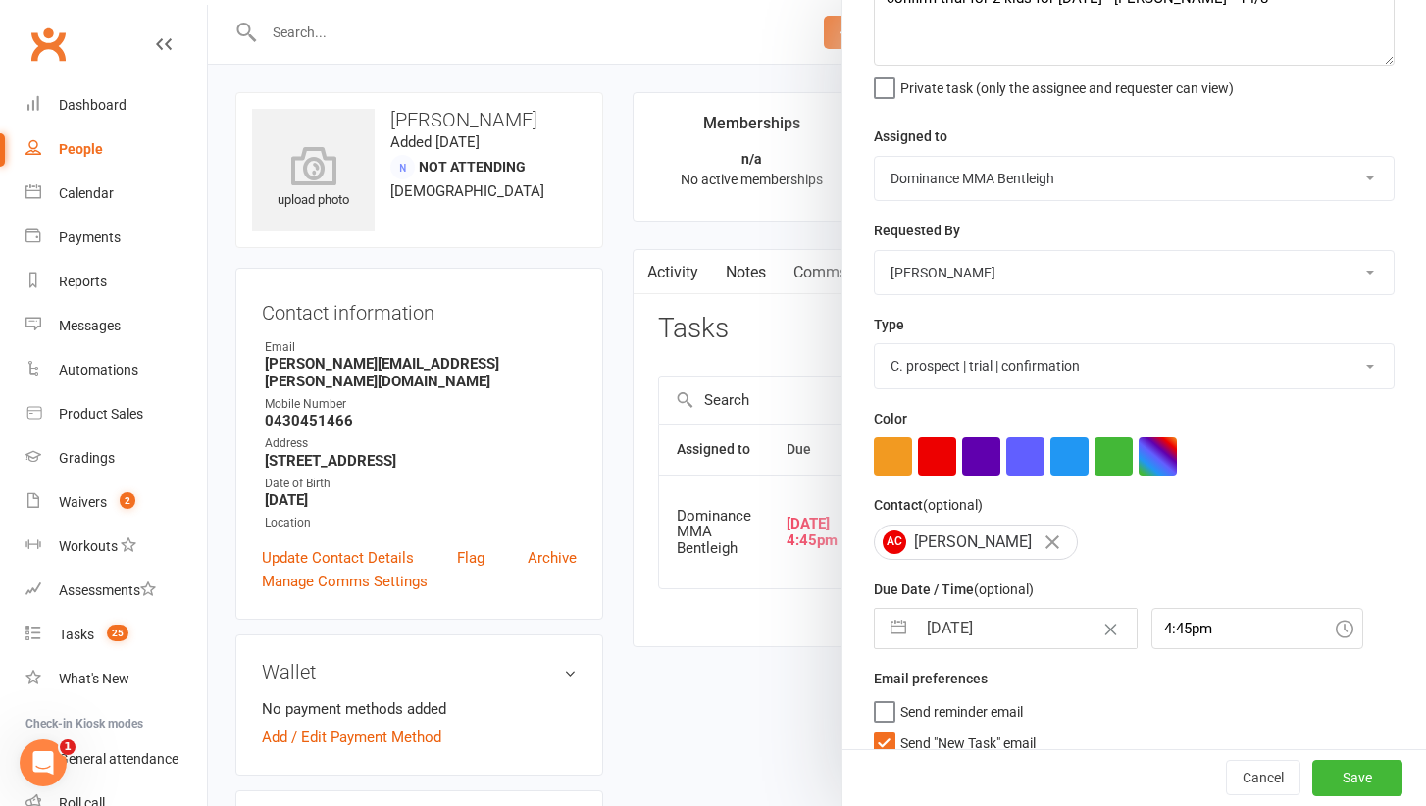
select select "2025"
click at [945, 627] on input "11 Aug 2025" at bounding box center [1026, 628] width 221 height 39
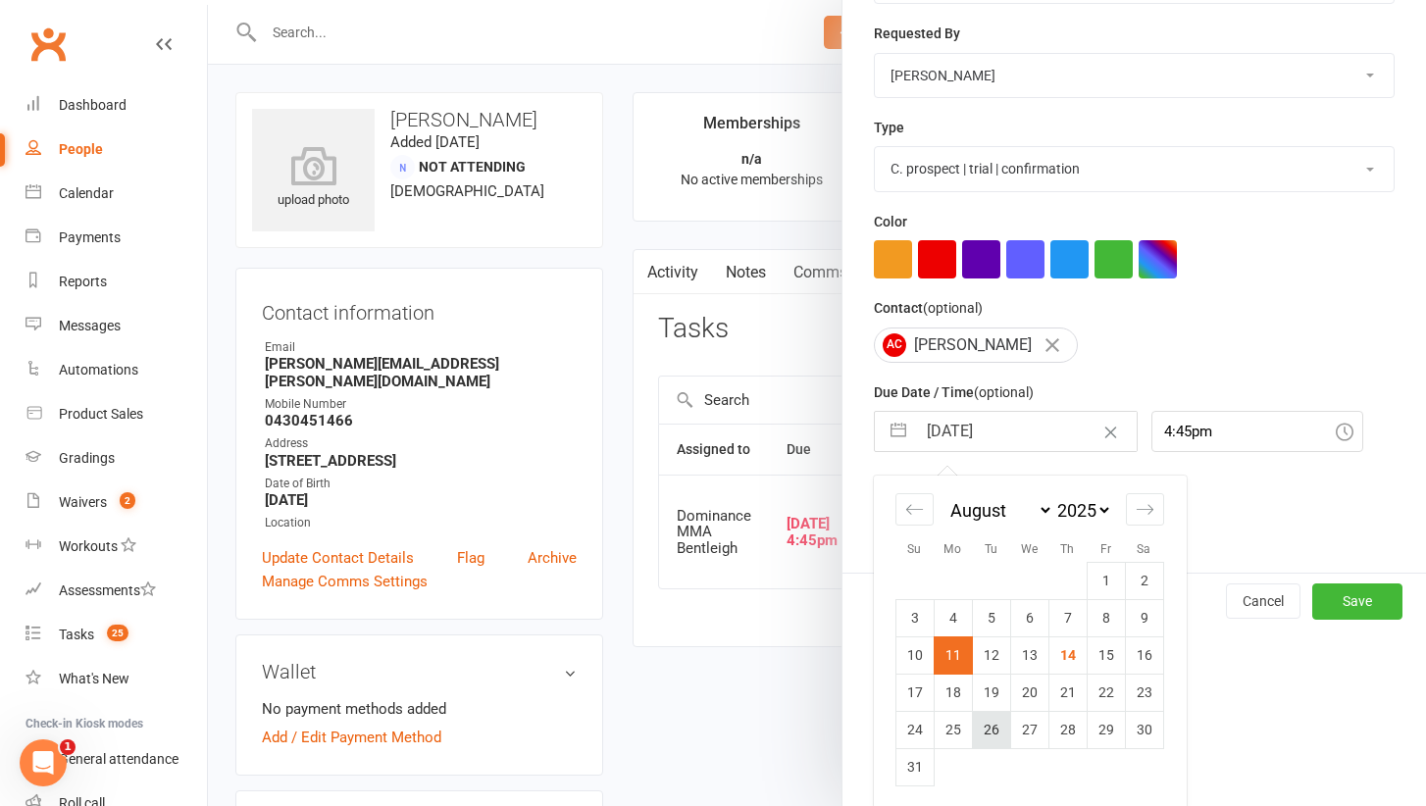
scroll to position [332, 0]
drag, startPoint x: 997, startPoint y: 678, endPoint x: 949, endPoint y: 697, distance: 51.9
click at [949, 697] on tr "17 18 19 20 21 22 23" at bounding box center [1029, 693] width 268 height 37
click at [949, 697] on td "18" at bounding box center [952, 693] width 38 height 37
type input "18 Aug 2025"
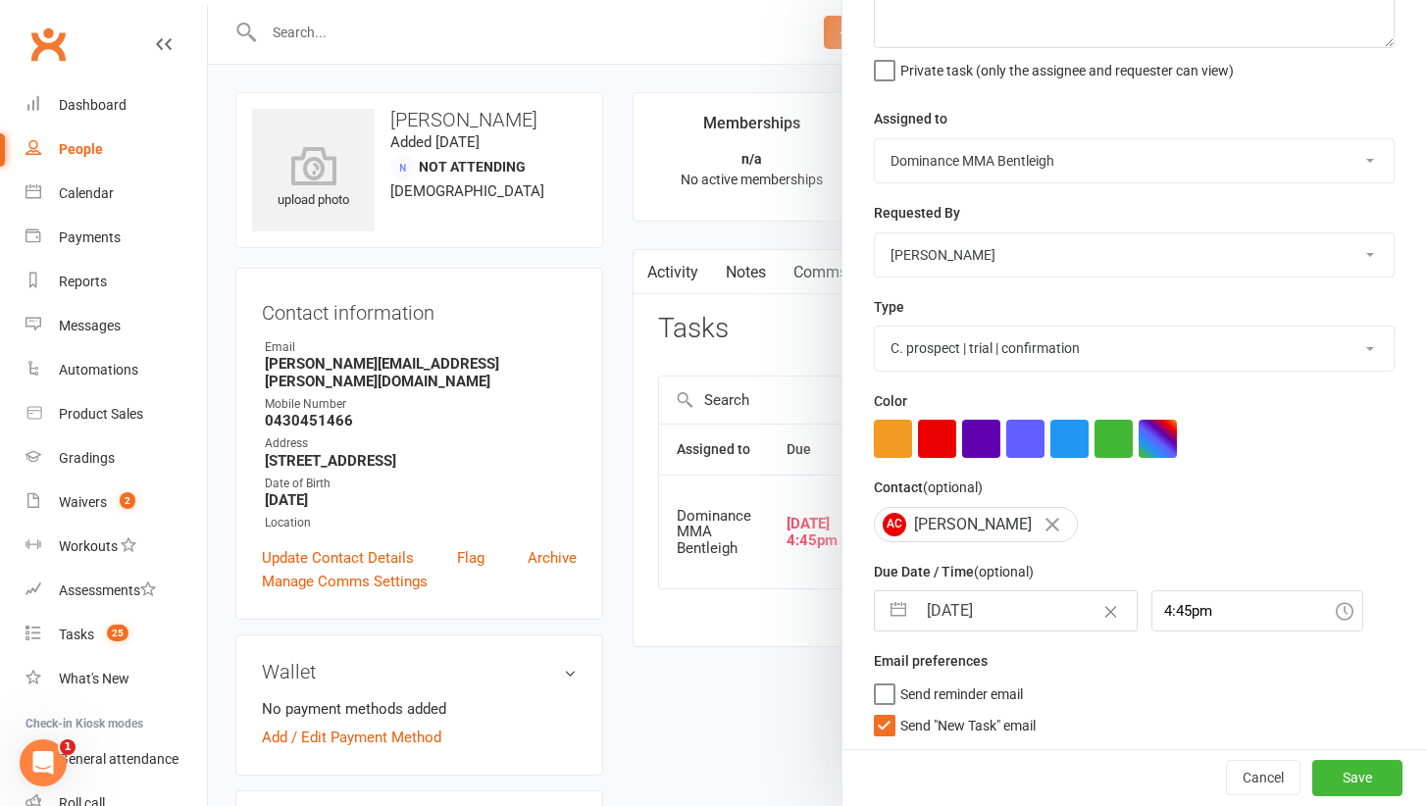
scroll to position [153, 0]
click at [938, 723] on span "Send "New Task" email" at bounding box center [967, 723] width 135 height 23
click at [938, 712] on input "Send "New Task" email" at bounding box center [955, 712] width 162 height 0
click at [1360, 786] on button "Save" at bounding box center [1357, 778] width 90 height 35
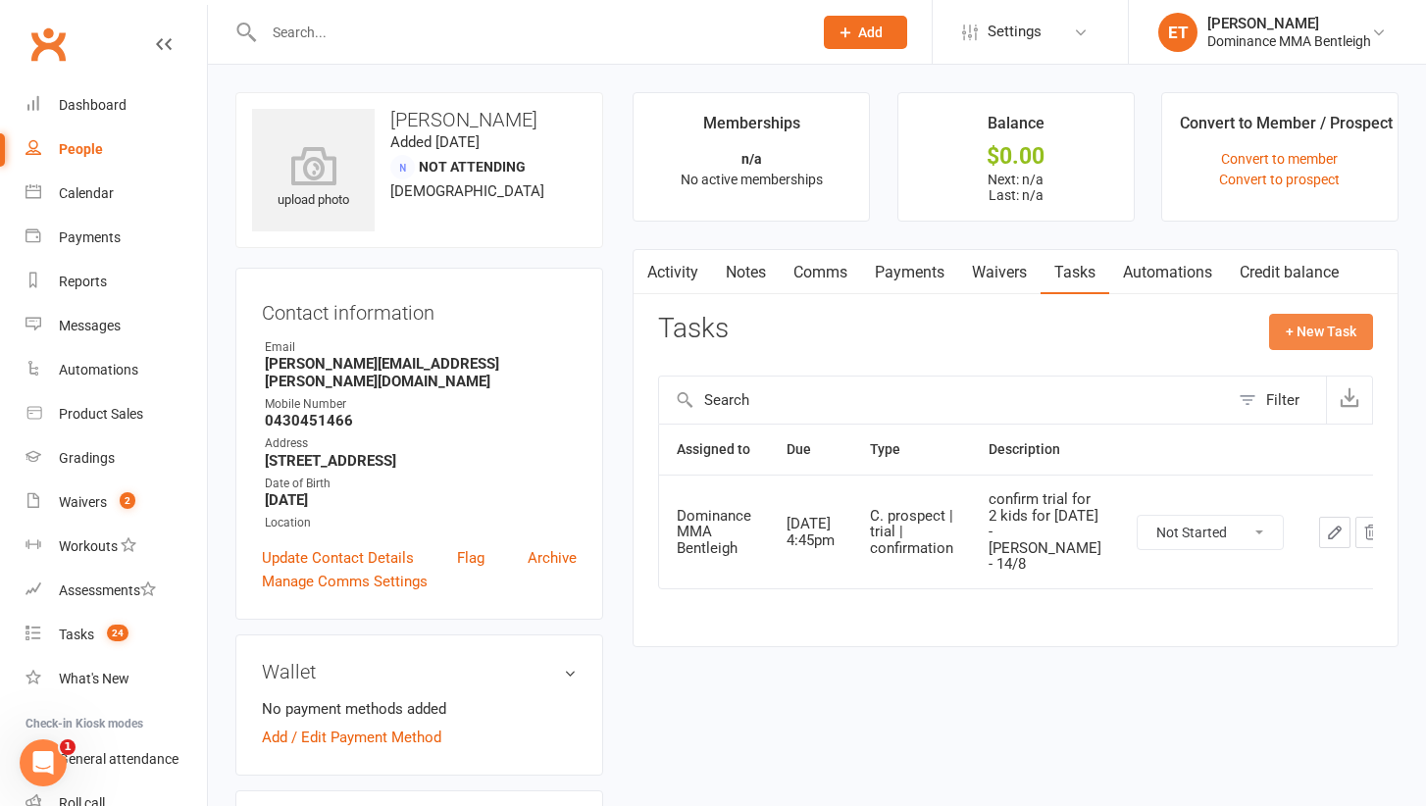
click at [1332, 339] on button "+ New Task" at bounding box center [1321, 331] width 104 height 35
select select "52482"
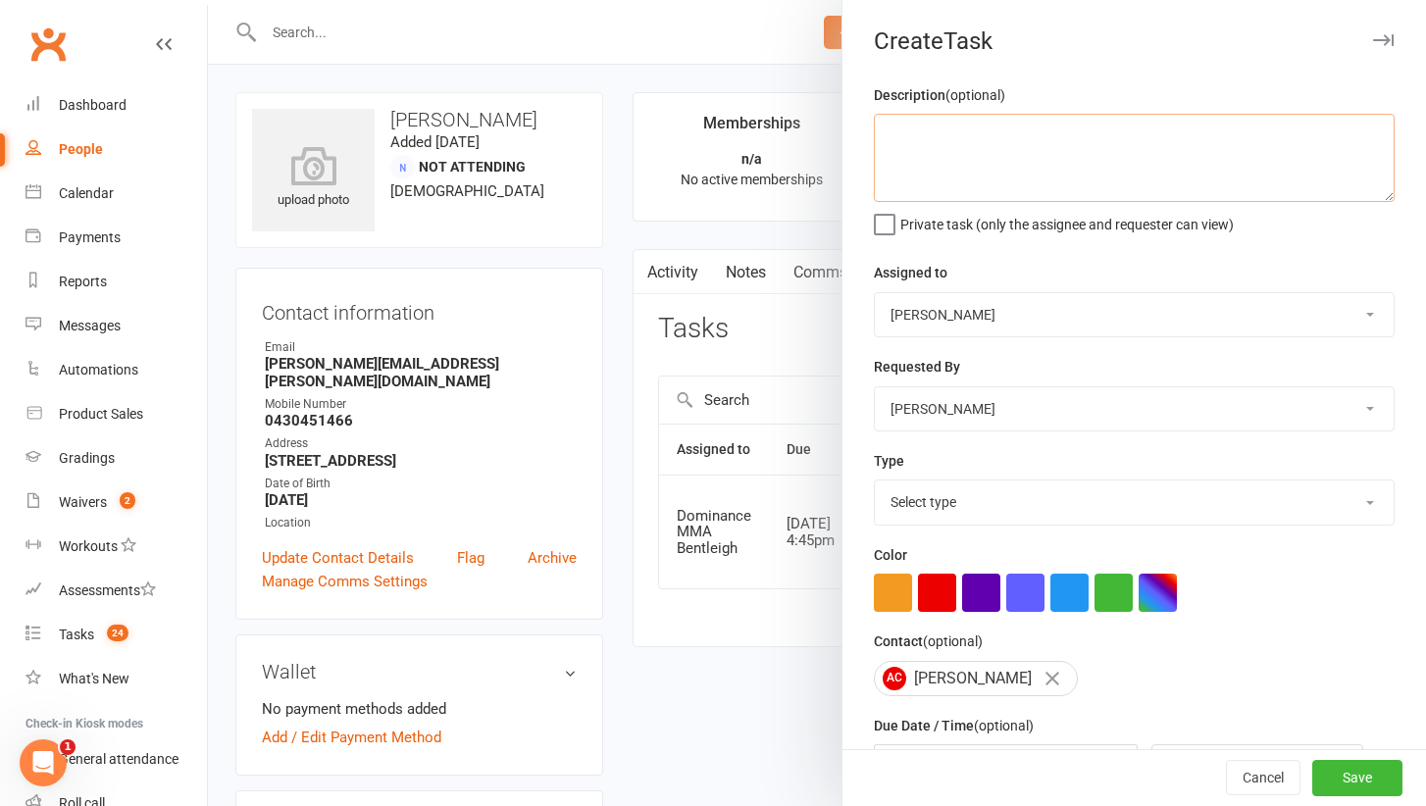
click at [950, 153] on textarea at bounding box center [1134, 158] width 521 height 88
click at [973, 129] on textarea "trial follow up - Ellen" at bounding box center [1134, 158] width 521 height 88
click at [1125, 120] on textarea "trial follow up for 2 kids - Ellen" at bounding box center [1134, 158] width 521 height 88
click at [1138, 145] on textarea "trial follow up for 2 kids - Ellen" at bounding box center [1134, 158] width 521 height 88
type textarea "trial follow up for 2 kids - Ellen 14/8"
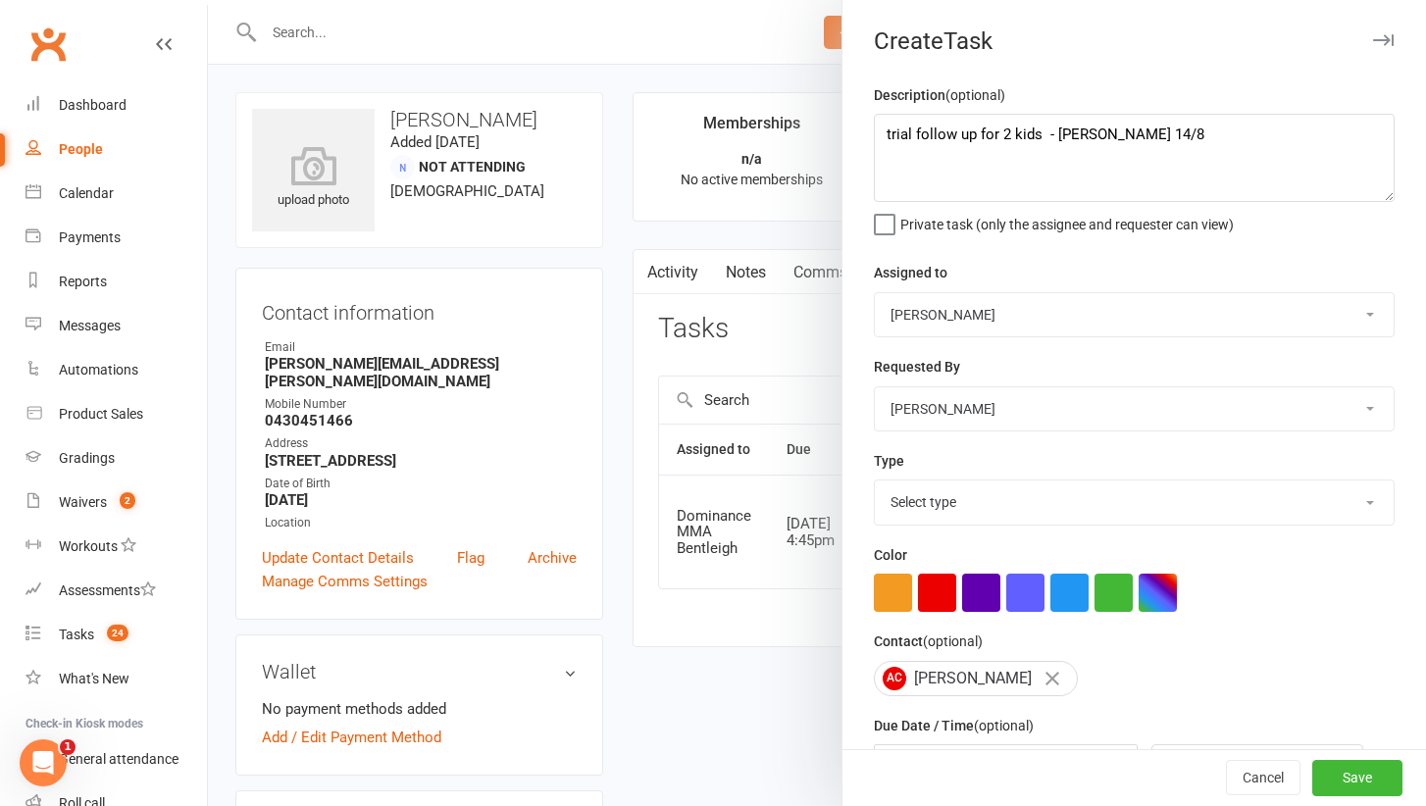
select select "13787"
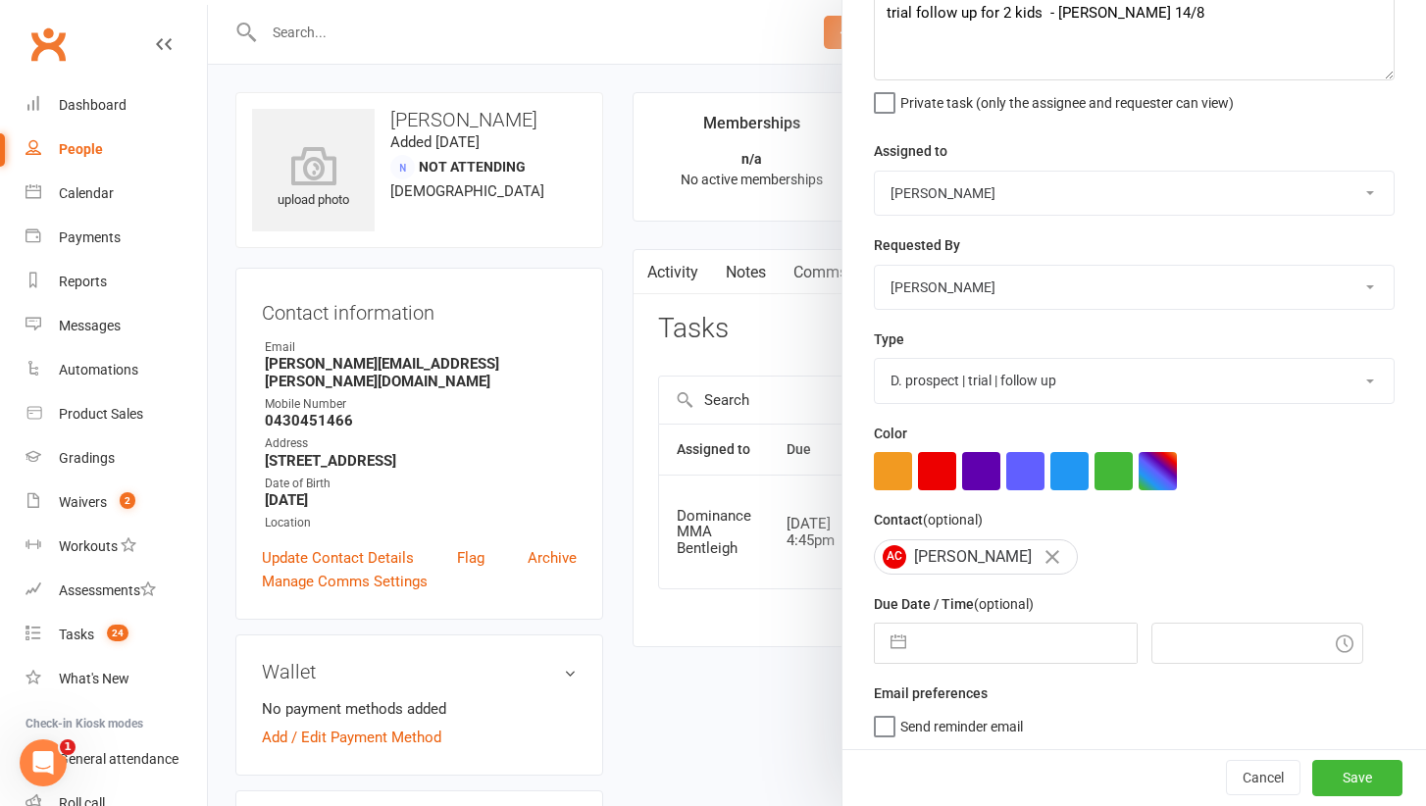
select select "6"
select select "2025"
select select "7"
select select "2025"
select select "8"
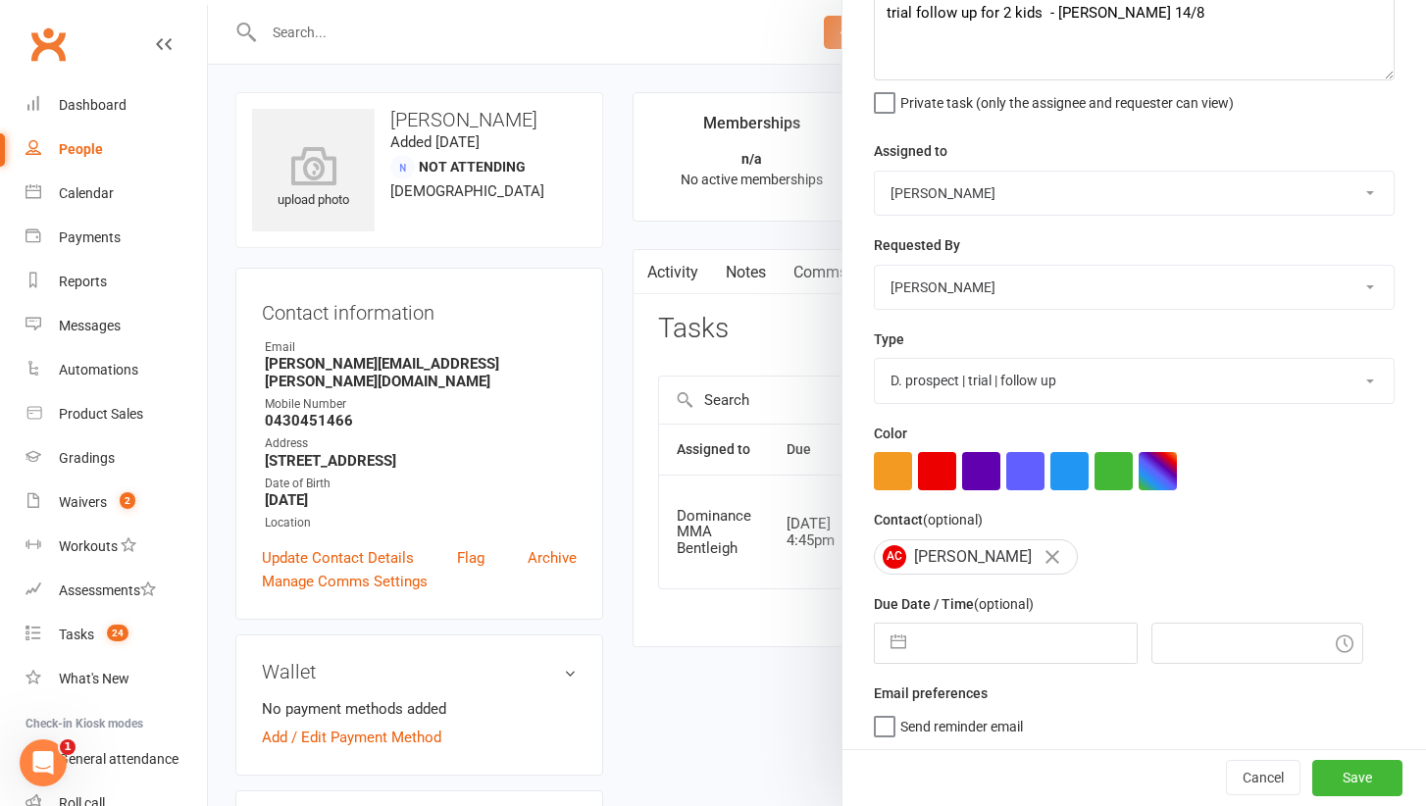
select select "2025"
click at [1025, 633] on input "text" at bounding box center [1026, 643] width 221 height 39
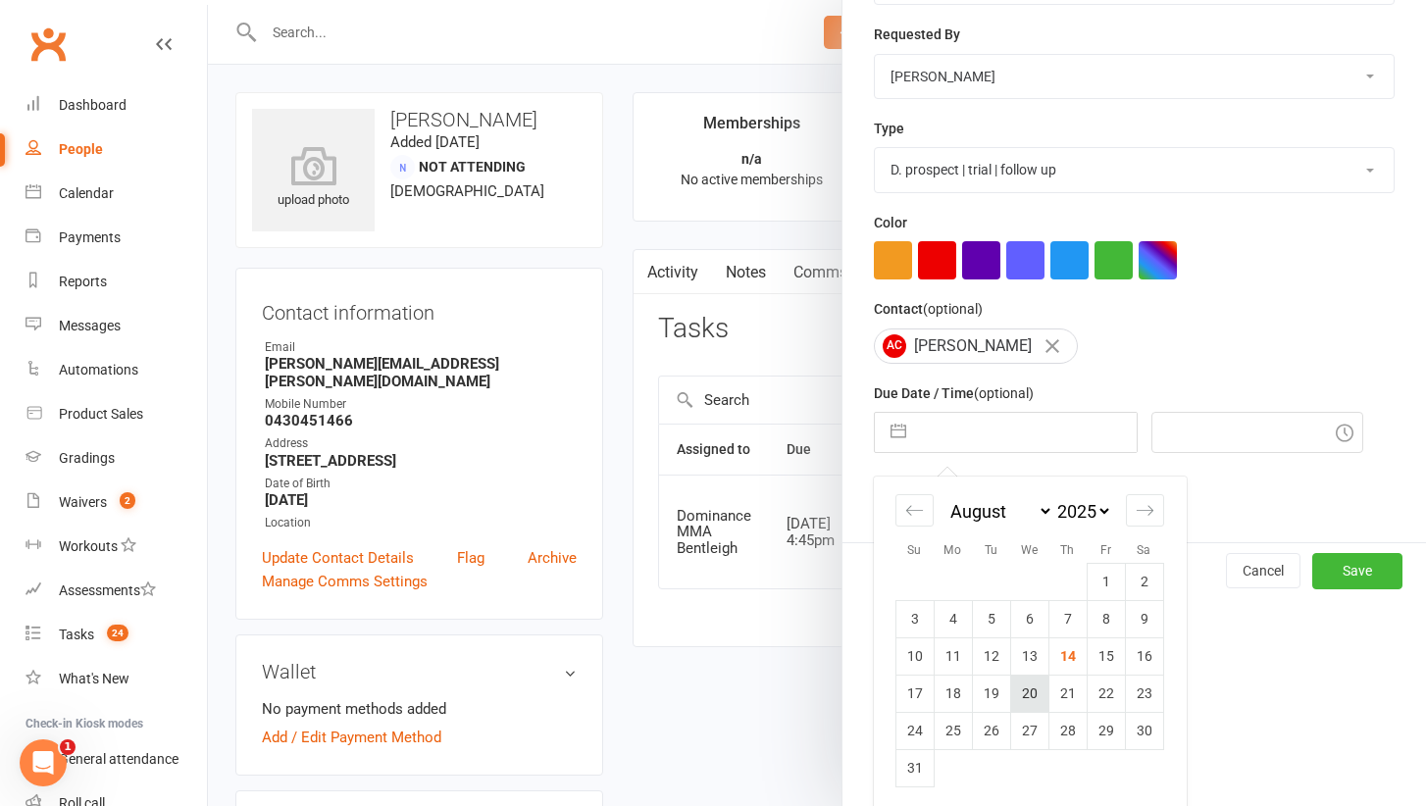
click at [1029, 689] on td "20" at bounding box center [1029, 693] width 38 height 37
type input "20 Aug 2025"
type input "5:00pm"
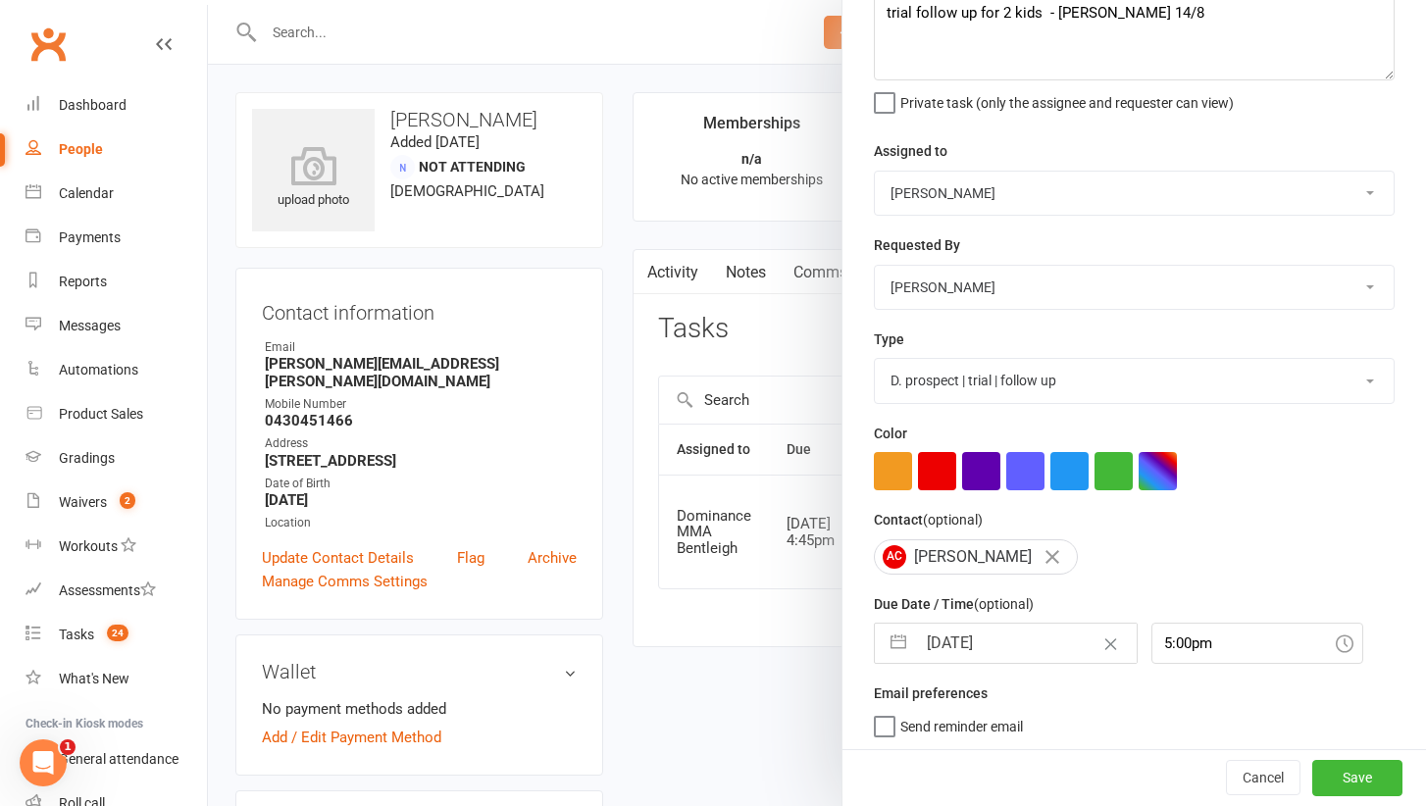
select select "24839"
click at [1376, 781] on button "Save" at bounding box center [1357, 778] width 90 height 35
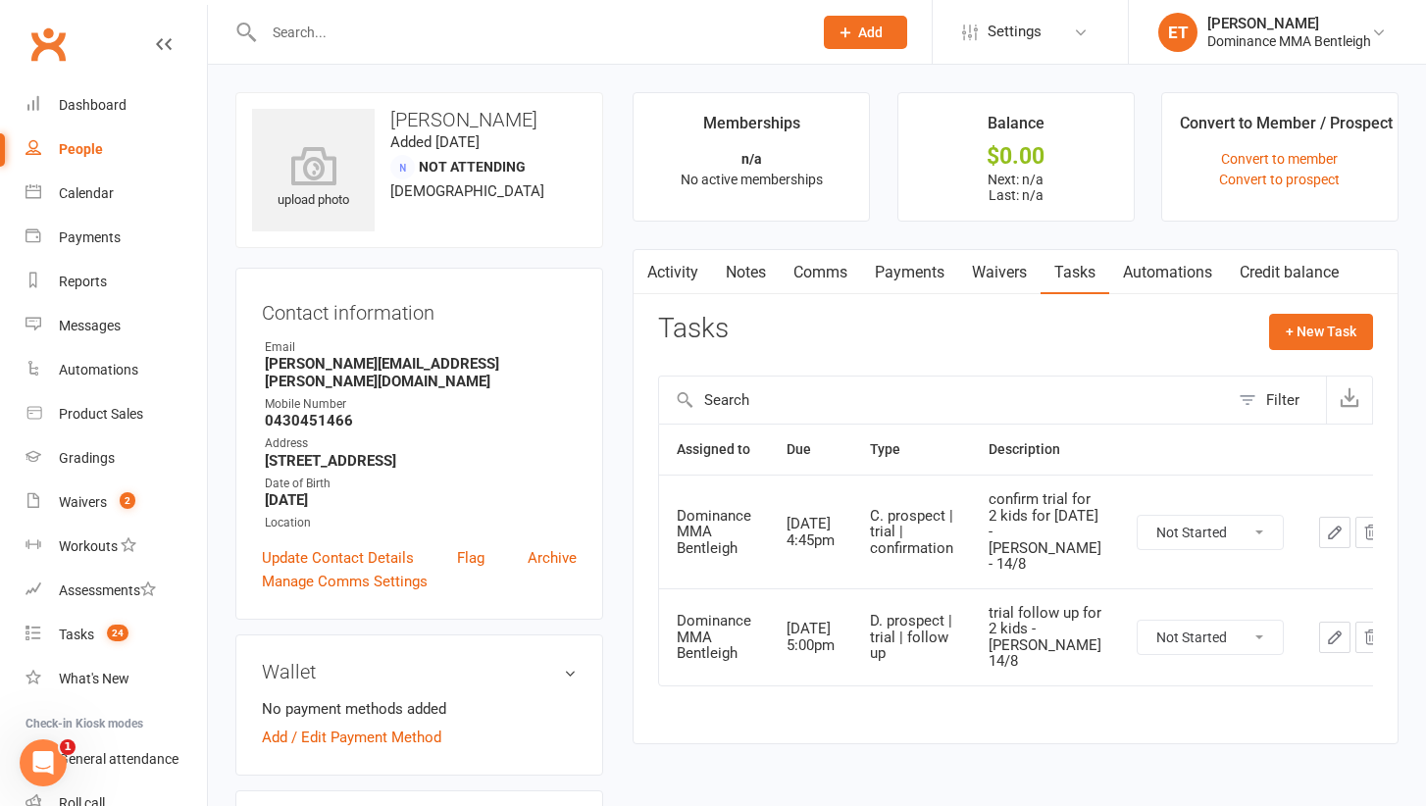
scroll to position [0, 1]
click at [737, 267] on link "Notes" at bounding box center [746, 272] width 68 height 45
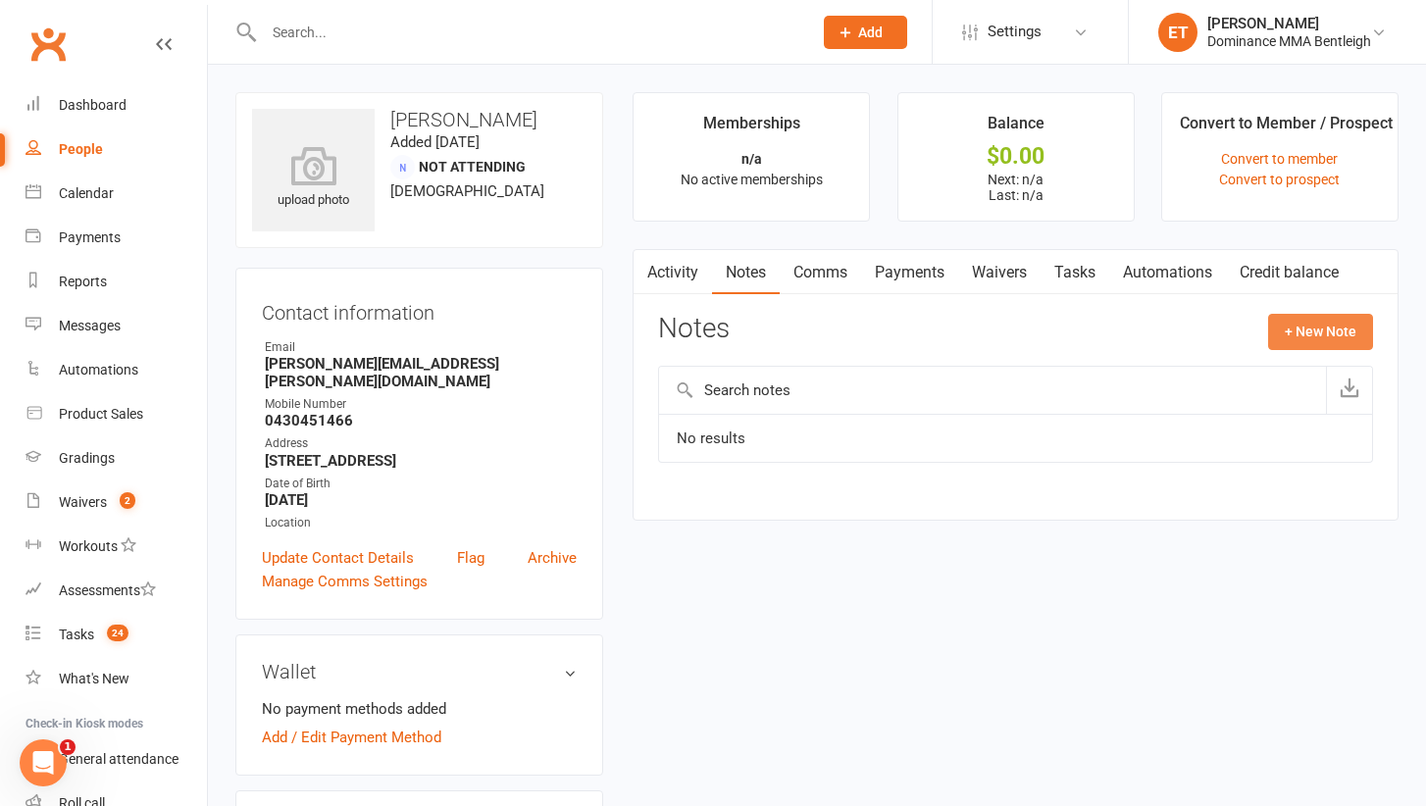
click at [1290, 324] on button "+ New Note" at bounding box center [1320, 331] width 105 height 35
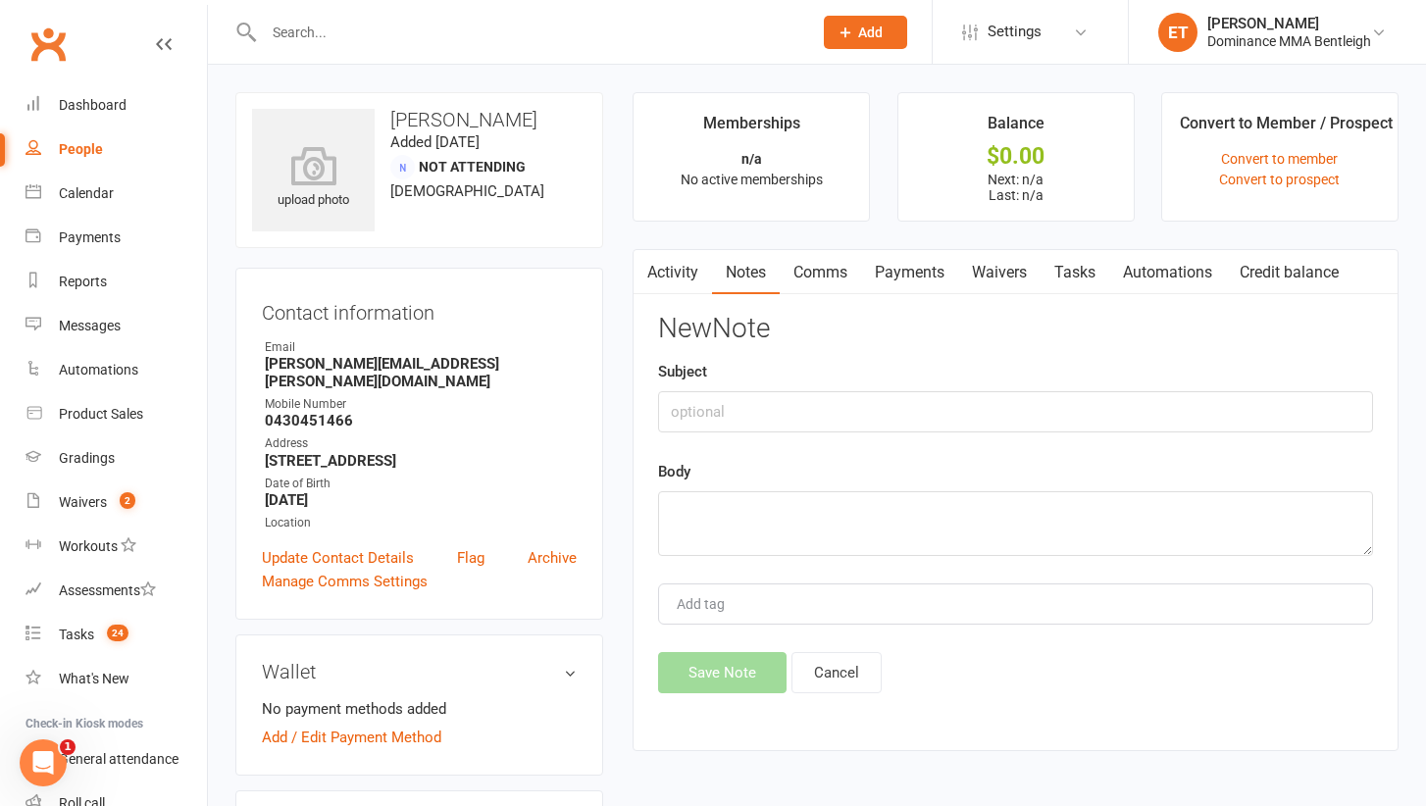
click at [763, 483] on div "Body" at bounding box center [1015, 508] width 715 height 96
click at [741, 510] on textarea at bounding box center [1015, 523] width 715 height 65
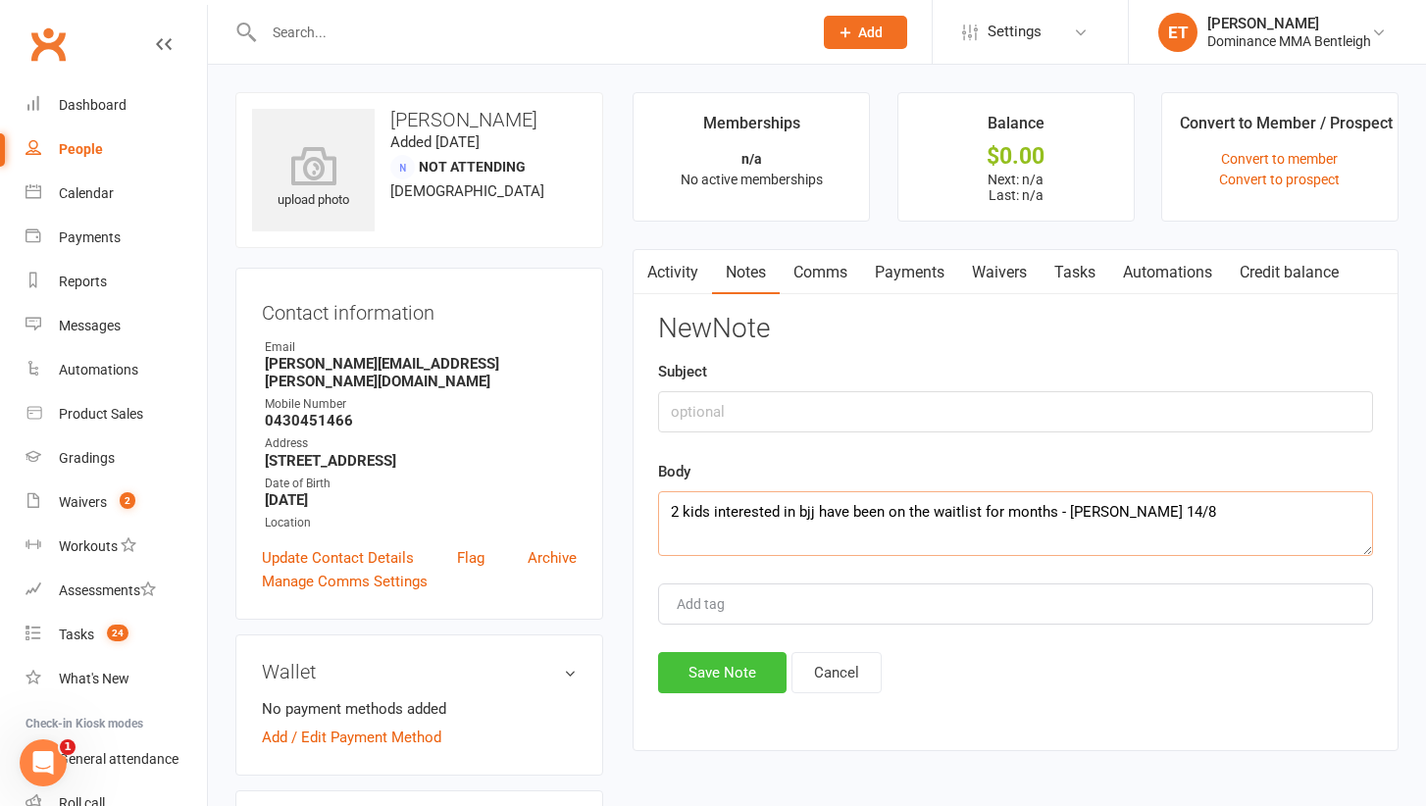
type textarea "2 kids interested in bjj have been on the waitlist for months - Ellen 14/8"
click at [738, 665] on button "Save Note" at bounding box center [722, 672] width 128 height 41
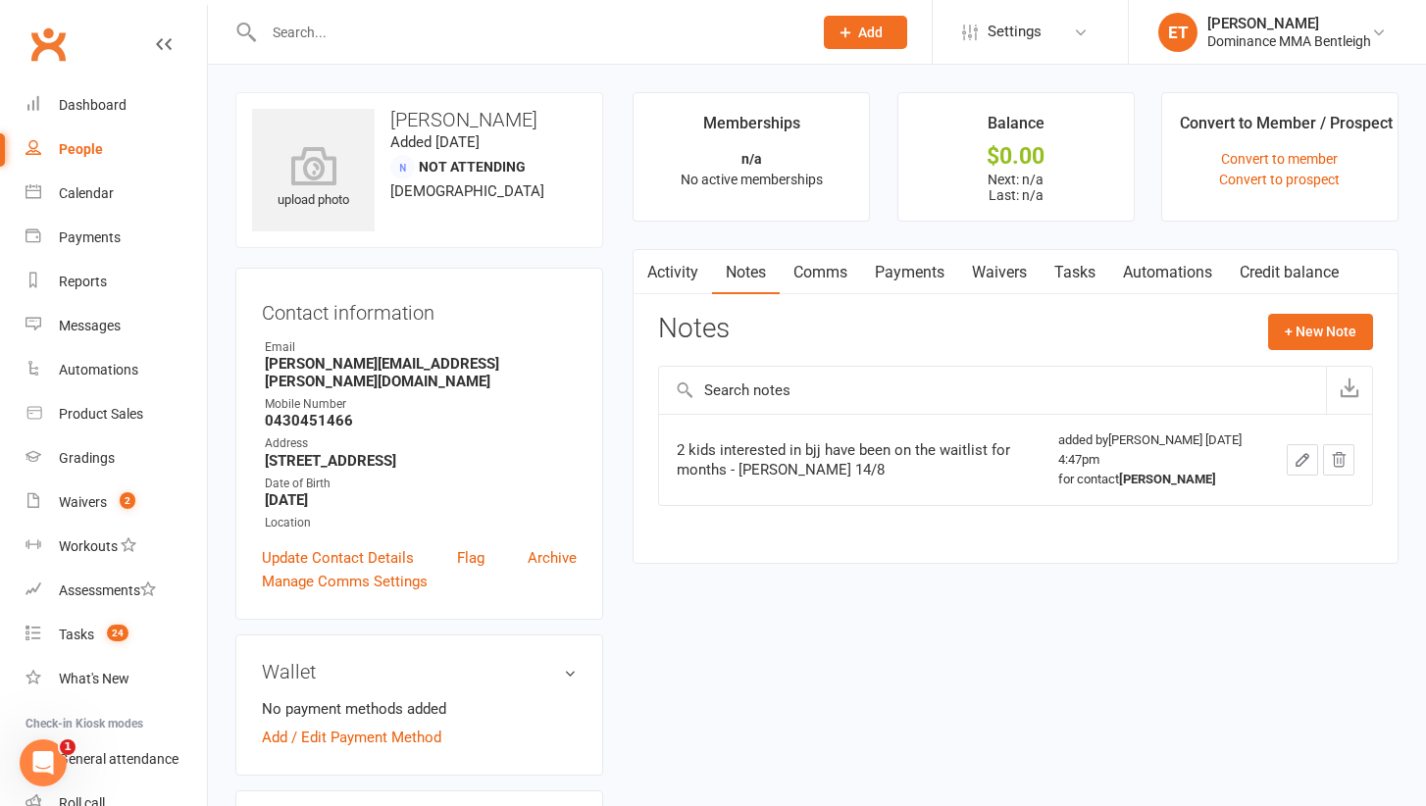
click at [300, 37] on input "text" at bounding box center [528, 32] width 540 height 27
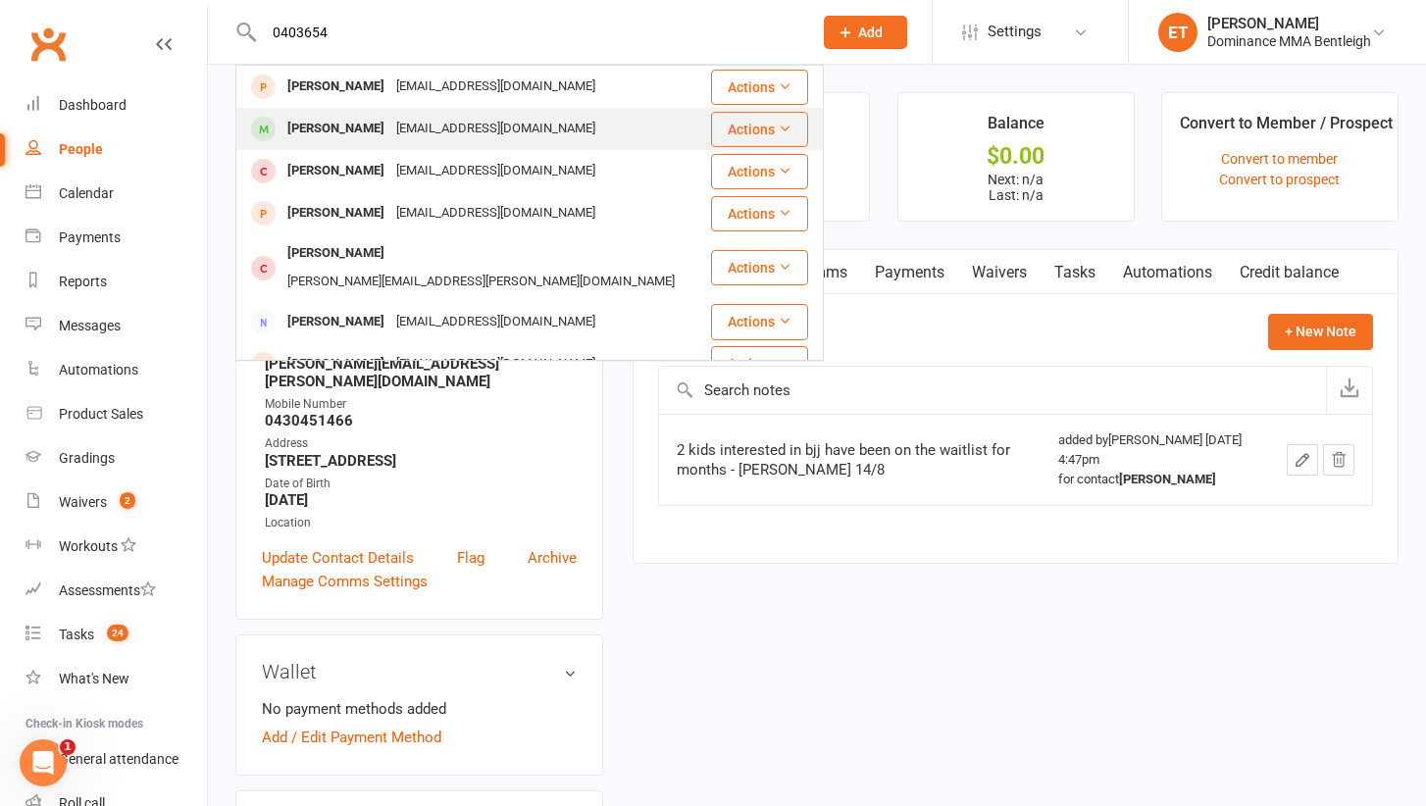
type input "0403654"
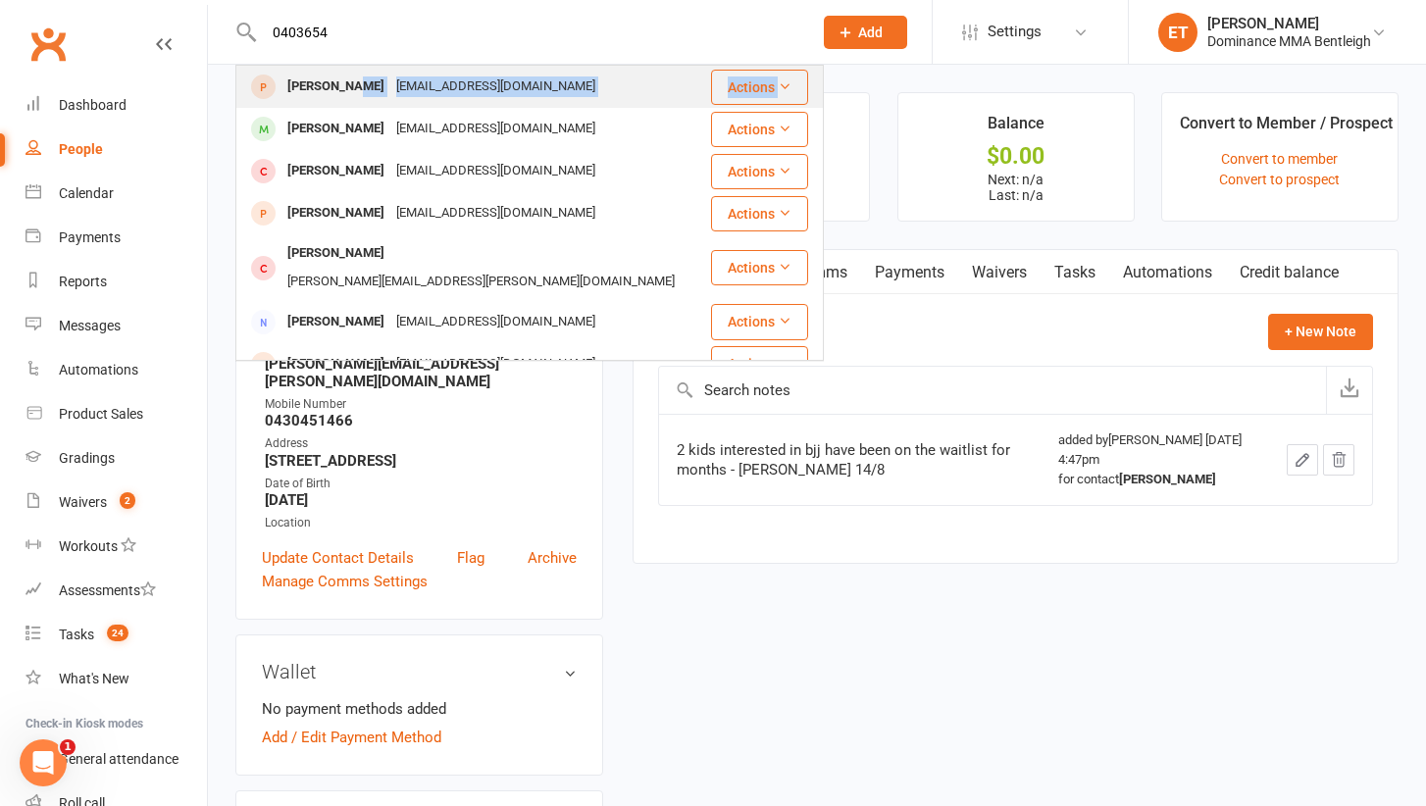
click at [349, 103] on tbody "Jayke Kerr jayke_kerr@hotmail.com Actions Andrew Marcus andrewcmarcus@gmail.com…" at bounding box center [529, 535] width 586 height 939
click at [349, 103] on div "Jayke Kerr jayke_kerr@hotmail.com" at bounding box center [473, 87] width 472 height 40
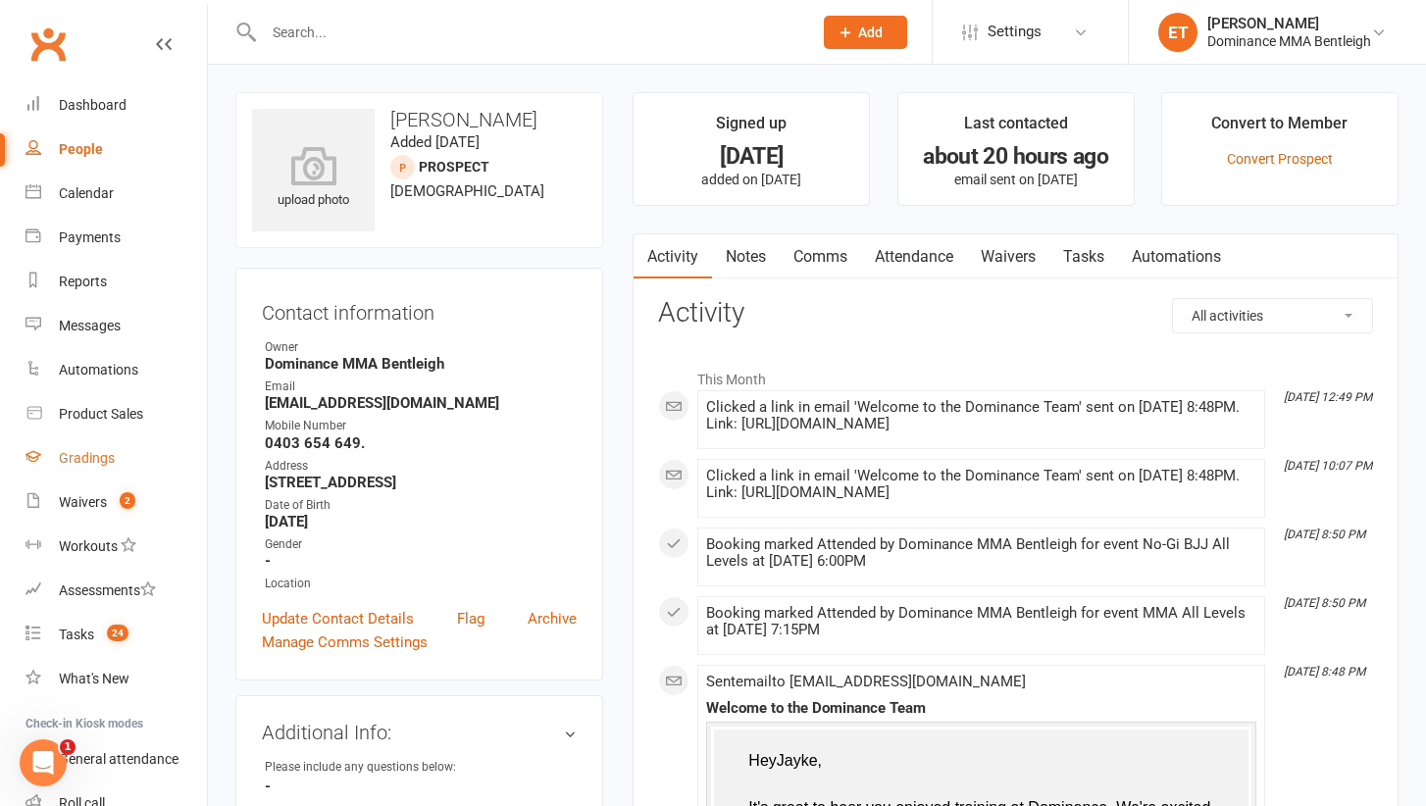
click at [85, 477] on link "Gradings" at bounding box center [115, 458] width 181 height 44
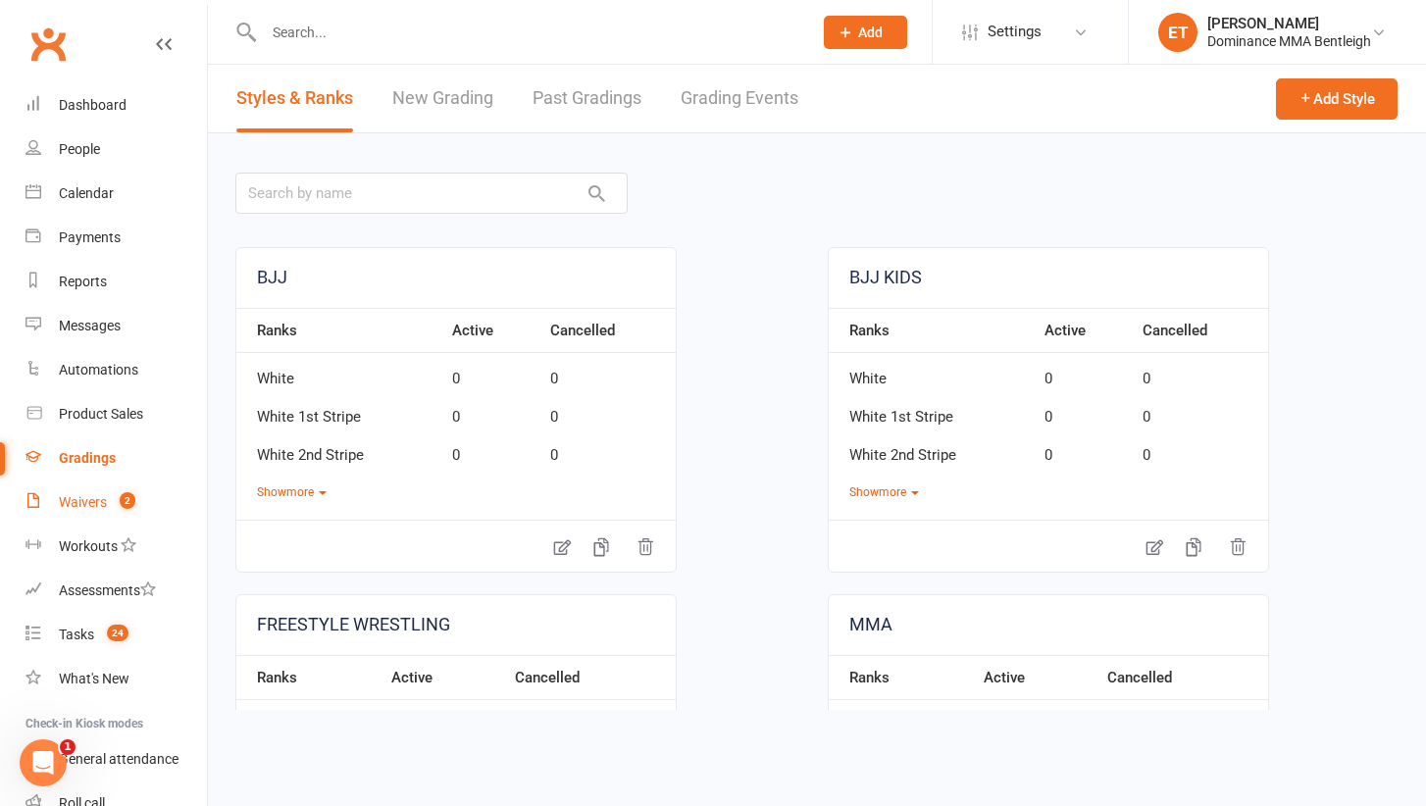
click at [93, 493] on link "Waivers 2" at bounding box center [115, 502] width 181 height 44
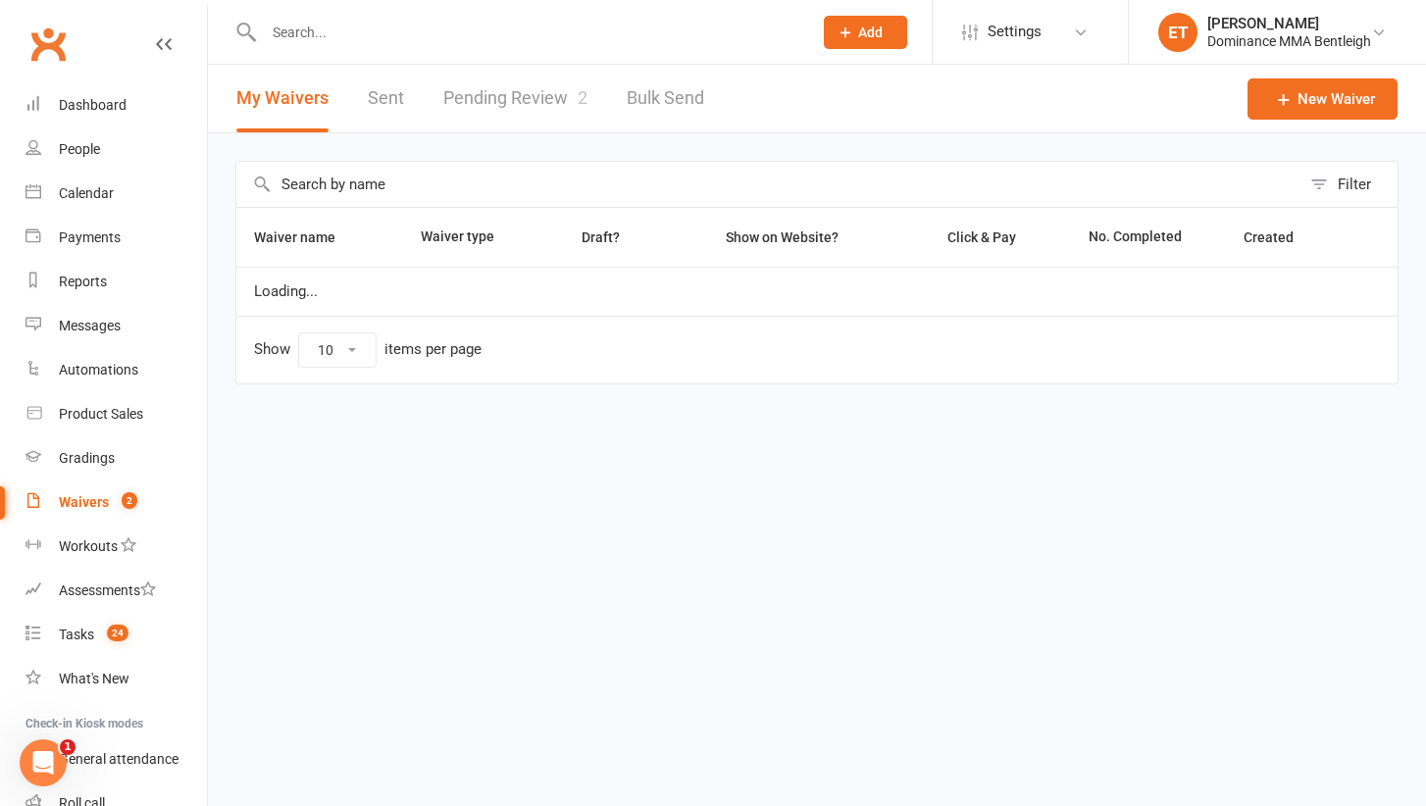
click at [535, 76] on link "Pending Review 2" at bounding box center [515, 99] width 144 height 68
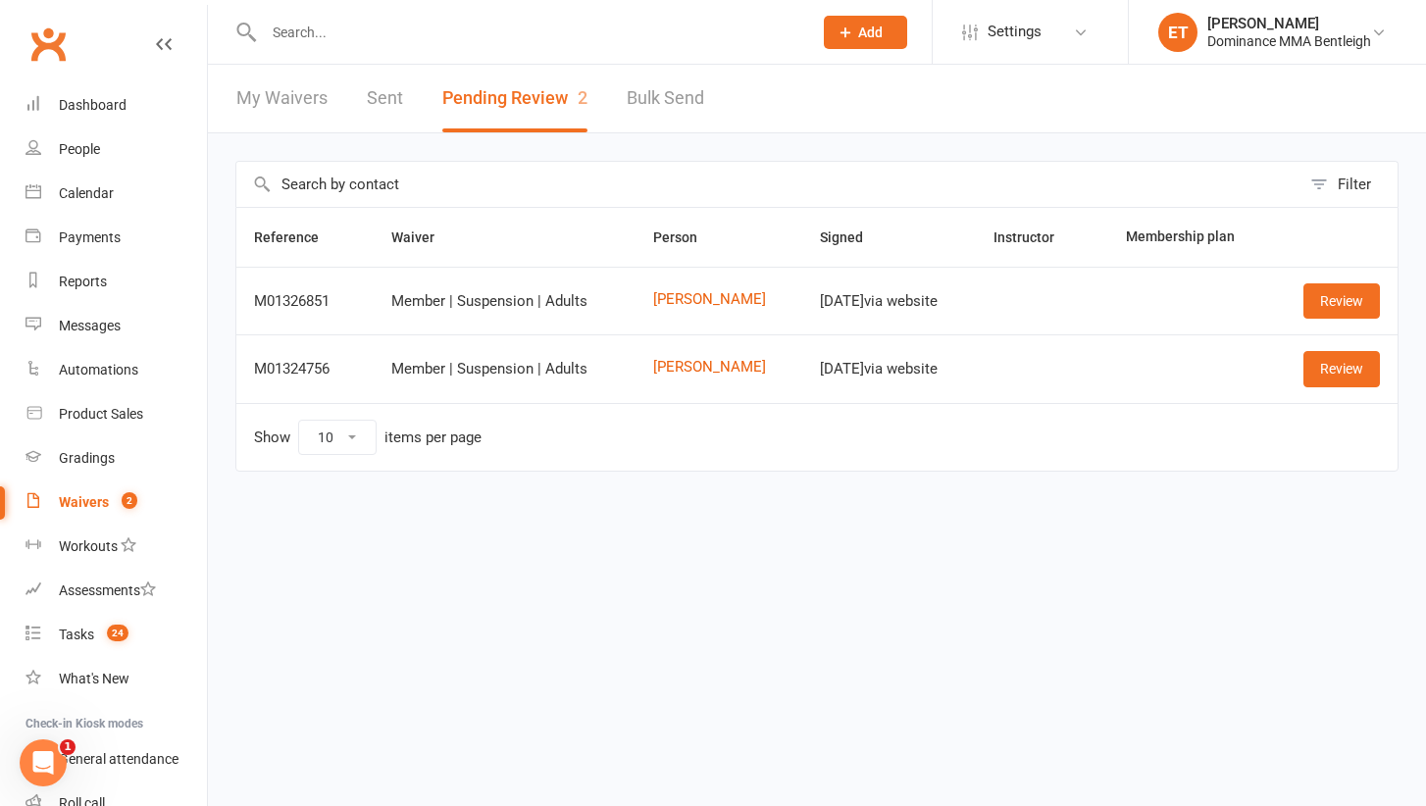
click at [661, 356] on td "[PERSON_NAME]" at bounding box center [719, 368] width 168 height 68
click at [657, 376] on td "[PERSON_NAME]" at bounding box center [719, 368] width 168 height 68
click at [656, 371] on link "[PERSON_NAME]" at bounding box center [719, 367] width 132 height 17
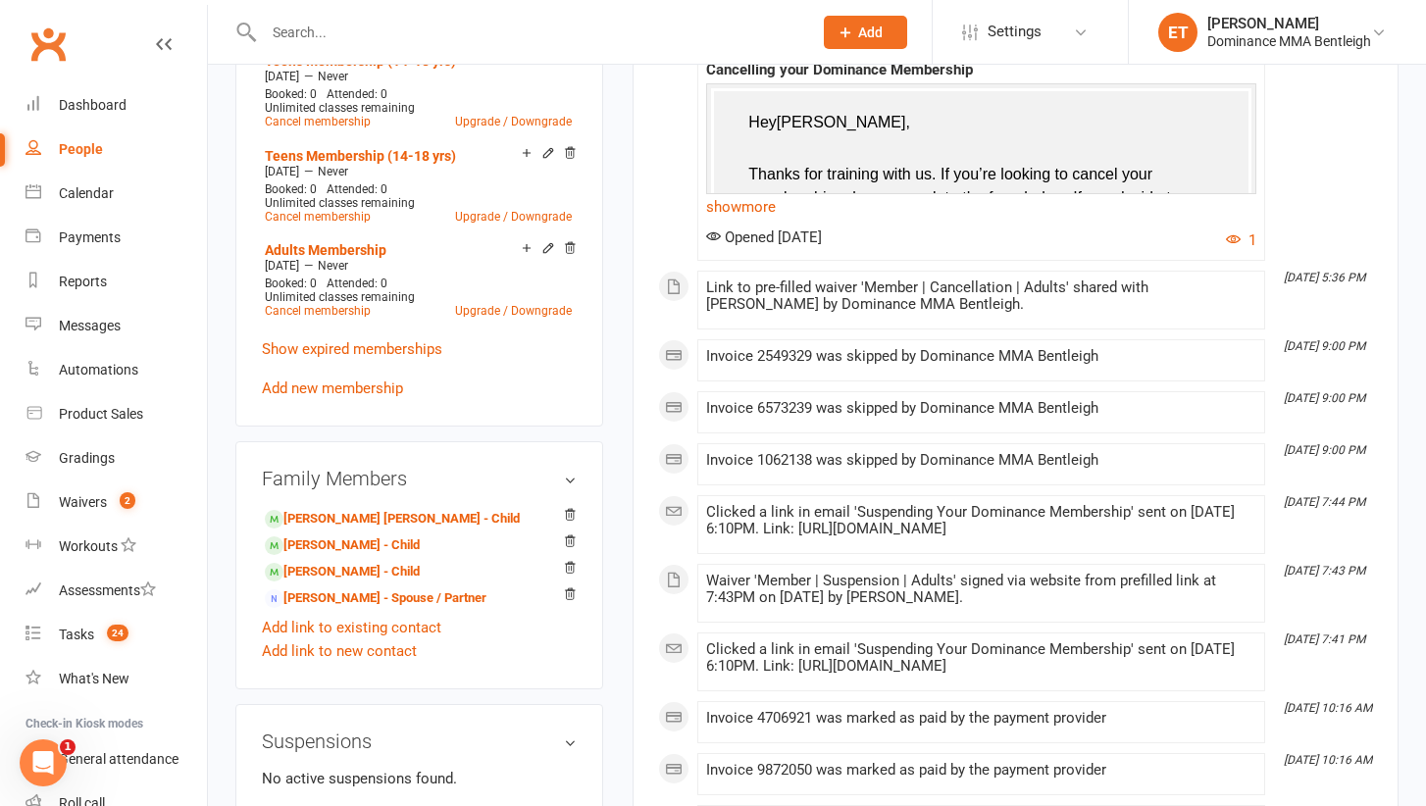
scroll to position [1059, 0]
click at [344, 534] on link "Frankie Aiken - Child" at bounding box center [342, 544] width 155 height 21
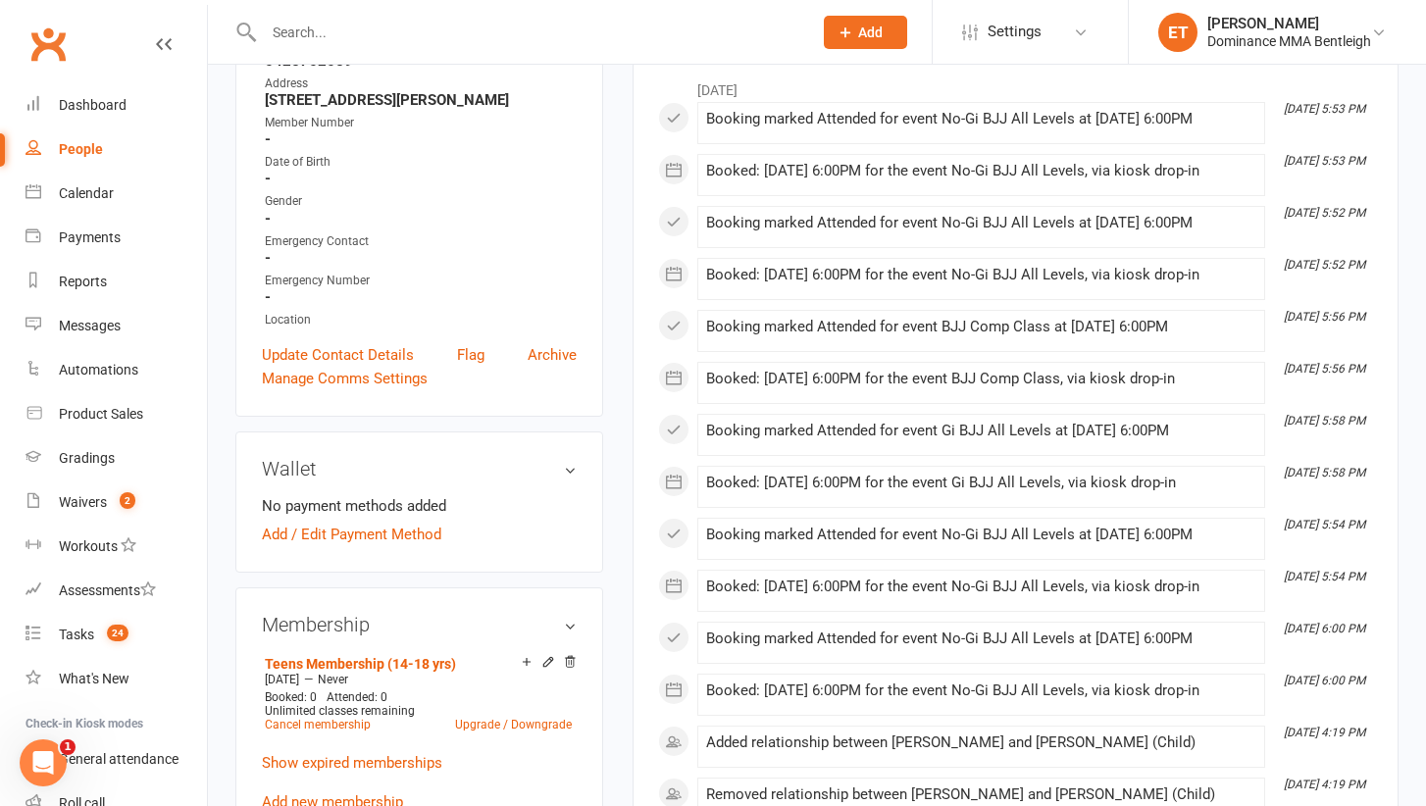
scroll to position [548, 0]
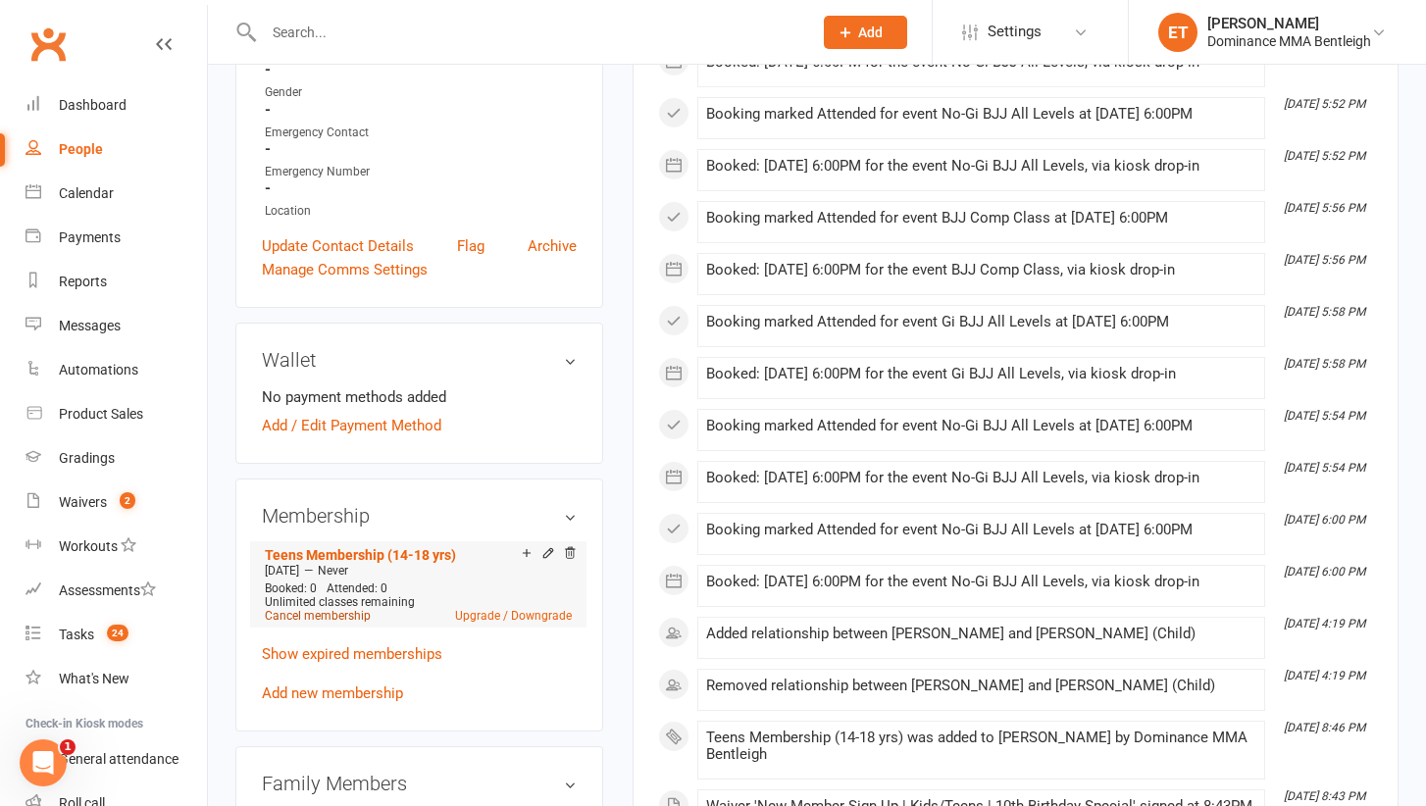
click at [319, 609] on link "Cancel membership" at bounding box center [318, 616] width 106 height 14
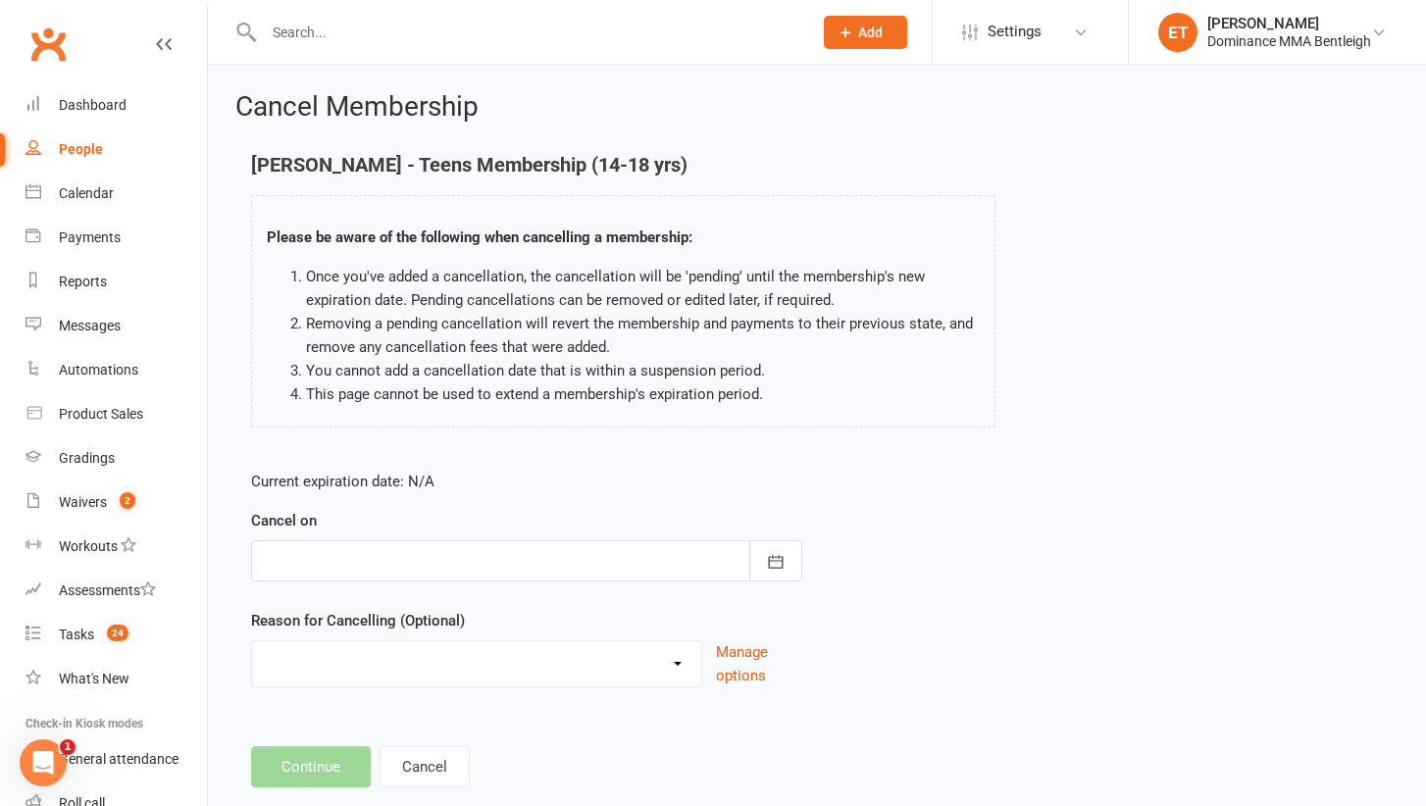
click at [356, 565] on div at bounding box center [526, 560] width 551 height 41
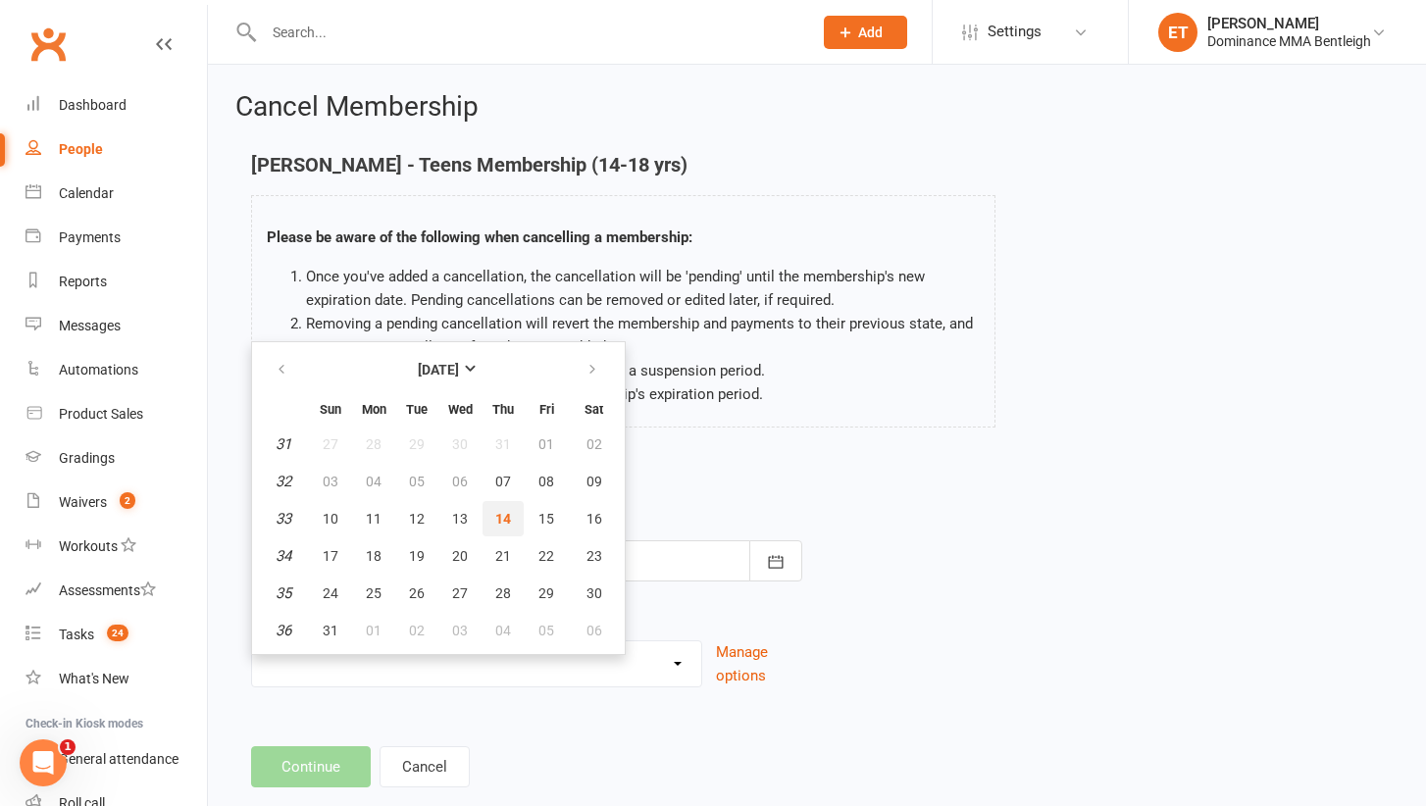
click at [495, 513] on span "14" at bounding box center [503, 519] width 16 height 16
type input "[DATE]"
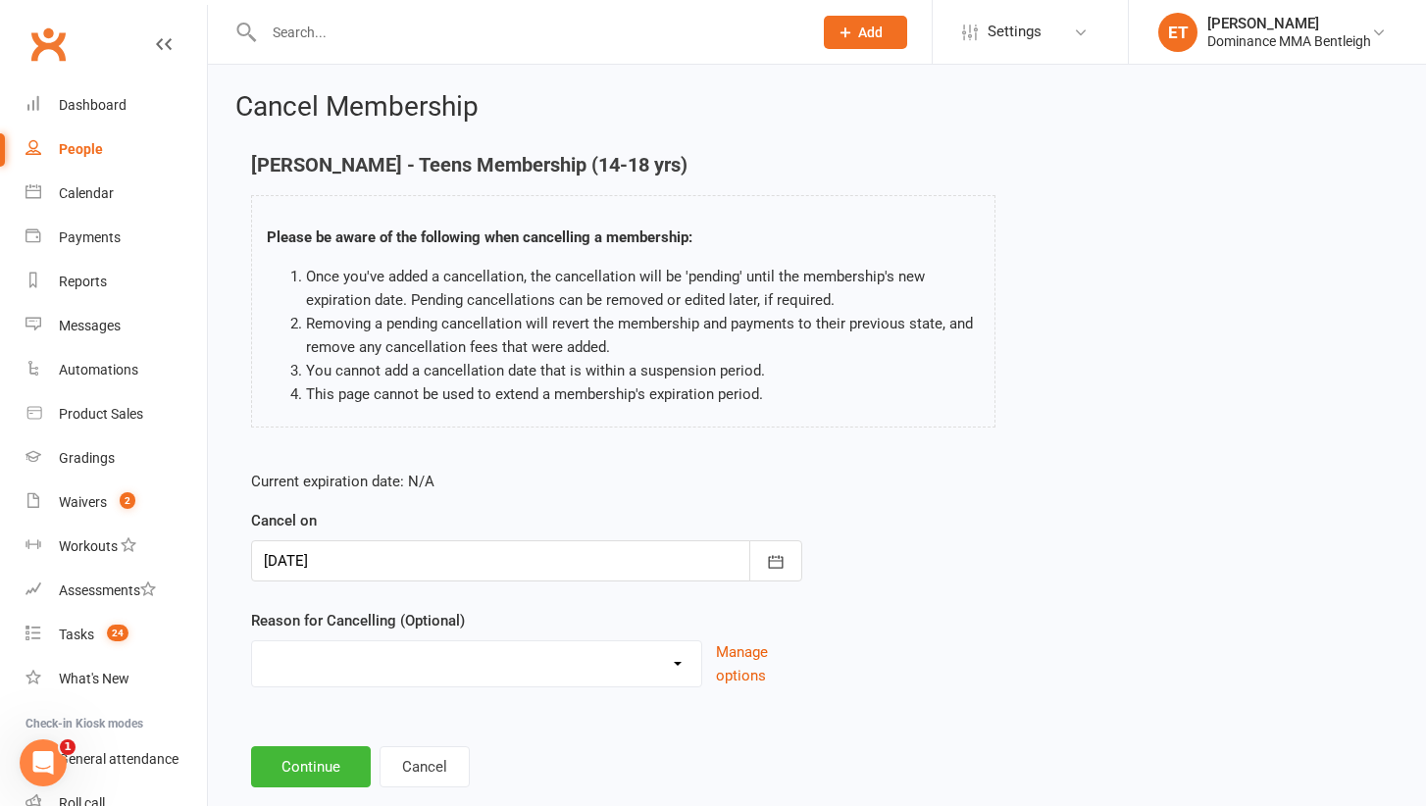
select select "2"
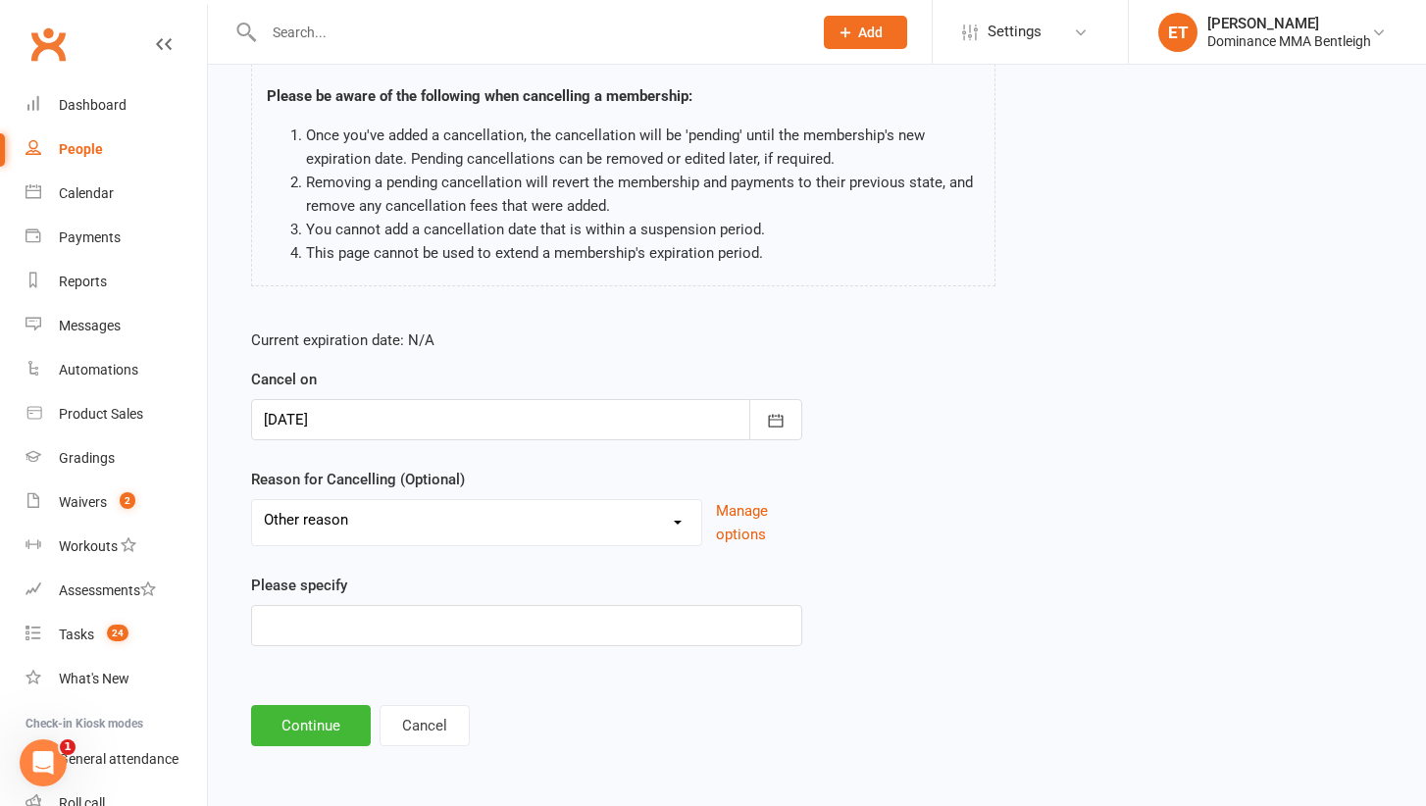
scroll to position [157, 0]
click at [341, 605] on input at bounding box center [526, 625] width 551 height 41
type input "moving to Geelong"
drag, startPoint x: 341, startPoint y: 605, endPoint x: 298, endPoint y: 684, distance: 90.4
click at [298, 684] on main "Frankie Aiken - Teens Membership (14-18 yrs) Please be aware of the following w…" at bounding box center [816, 379] width 1163 height 733
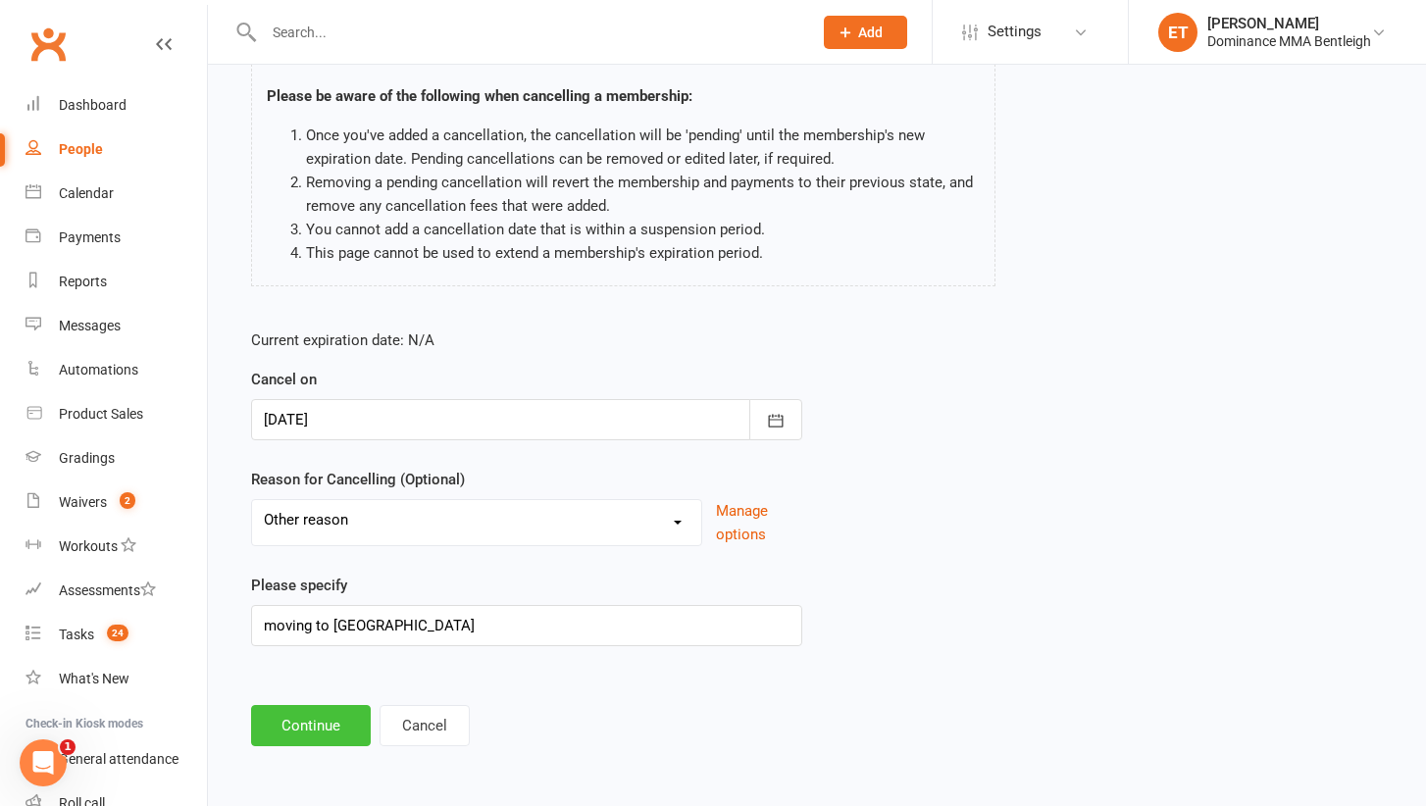
click at [297, 705] on button "Continue" at bounding box center [311, 725] width 120 height 41
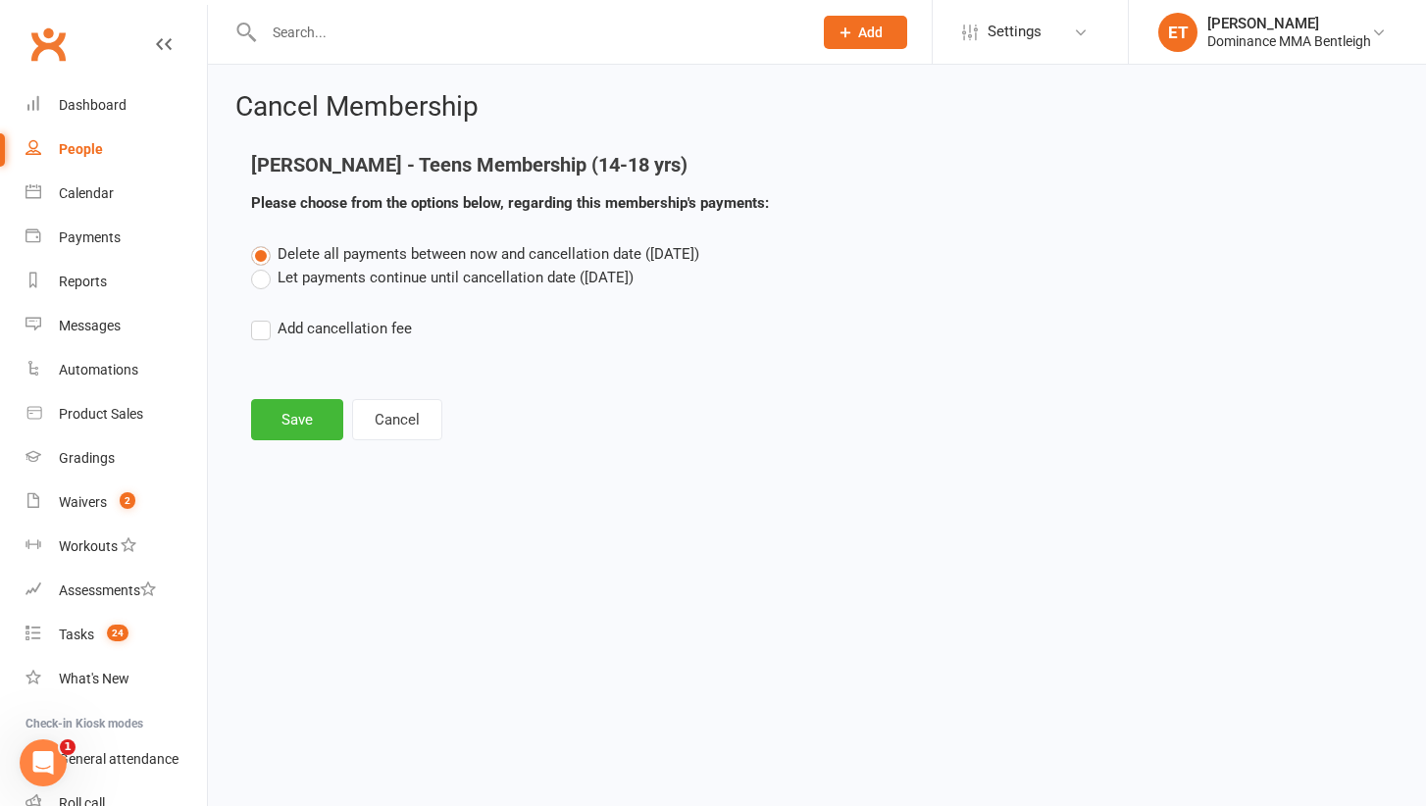
scroll to position [0, 0]
click at [293, 451] on div "Cancel Membership Frankie Aiken - Teens Membership (14-18 yrs) Please choose fr…" at bounding box center [817, 268] width 1218 height 407
click at [293, 415] on button "Save" at bounding box center [297, 419] width 92 height 41
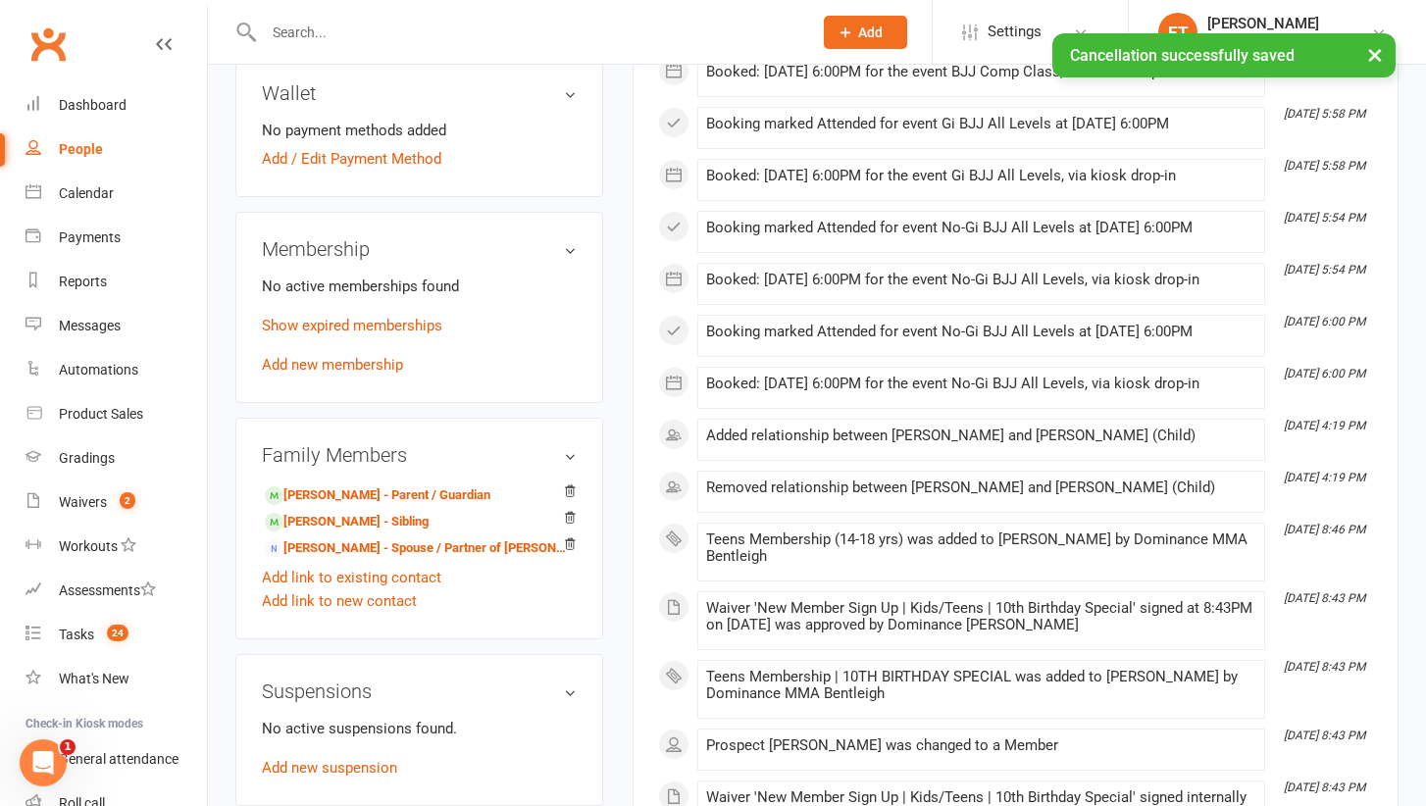
scroll to position [945, 0]
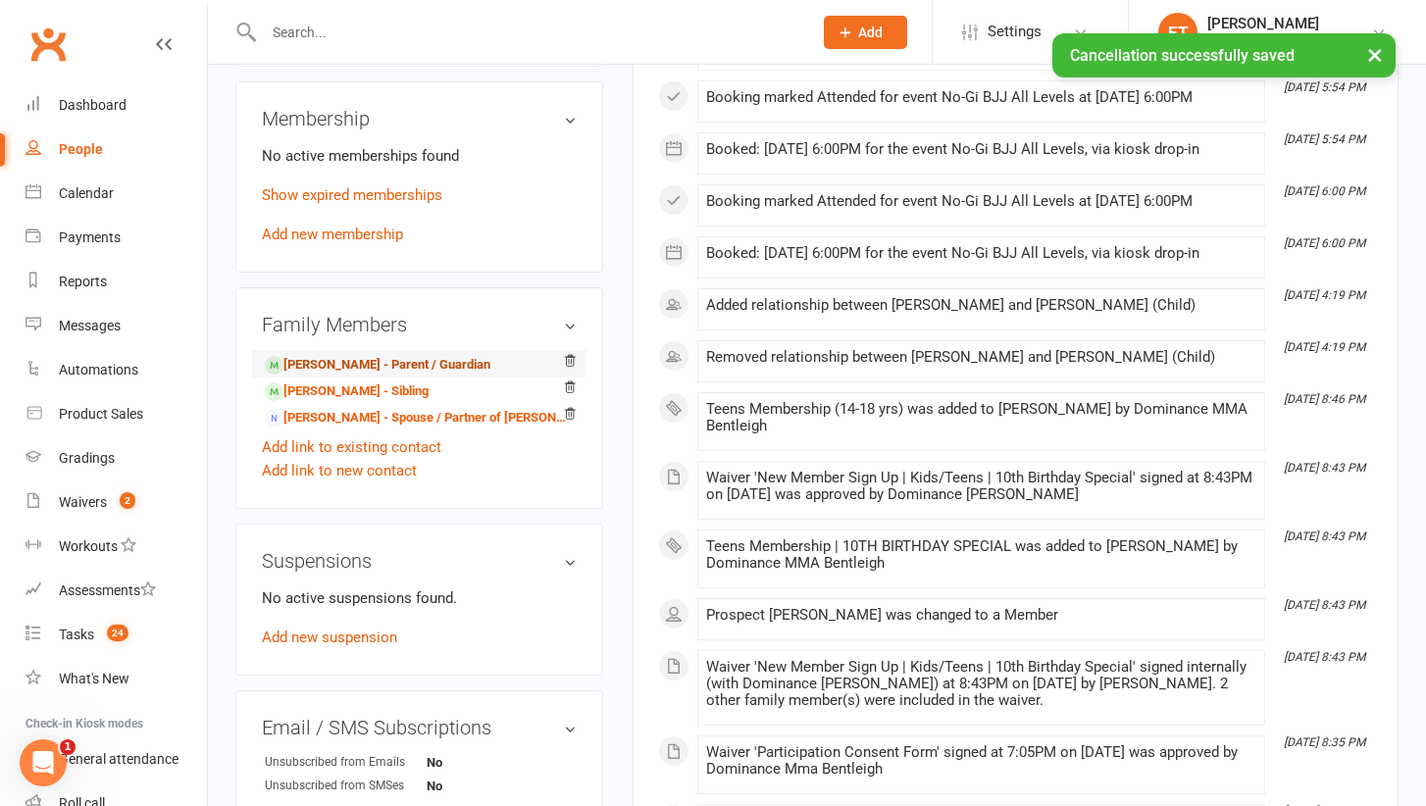
click at [377, 355] on link "Adam Aitken - Parent / Guardian" at bounding box center [378, 365] width 226 height 21
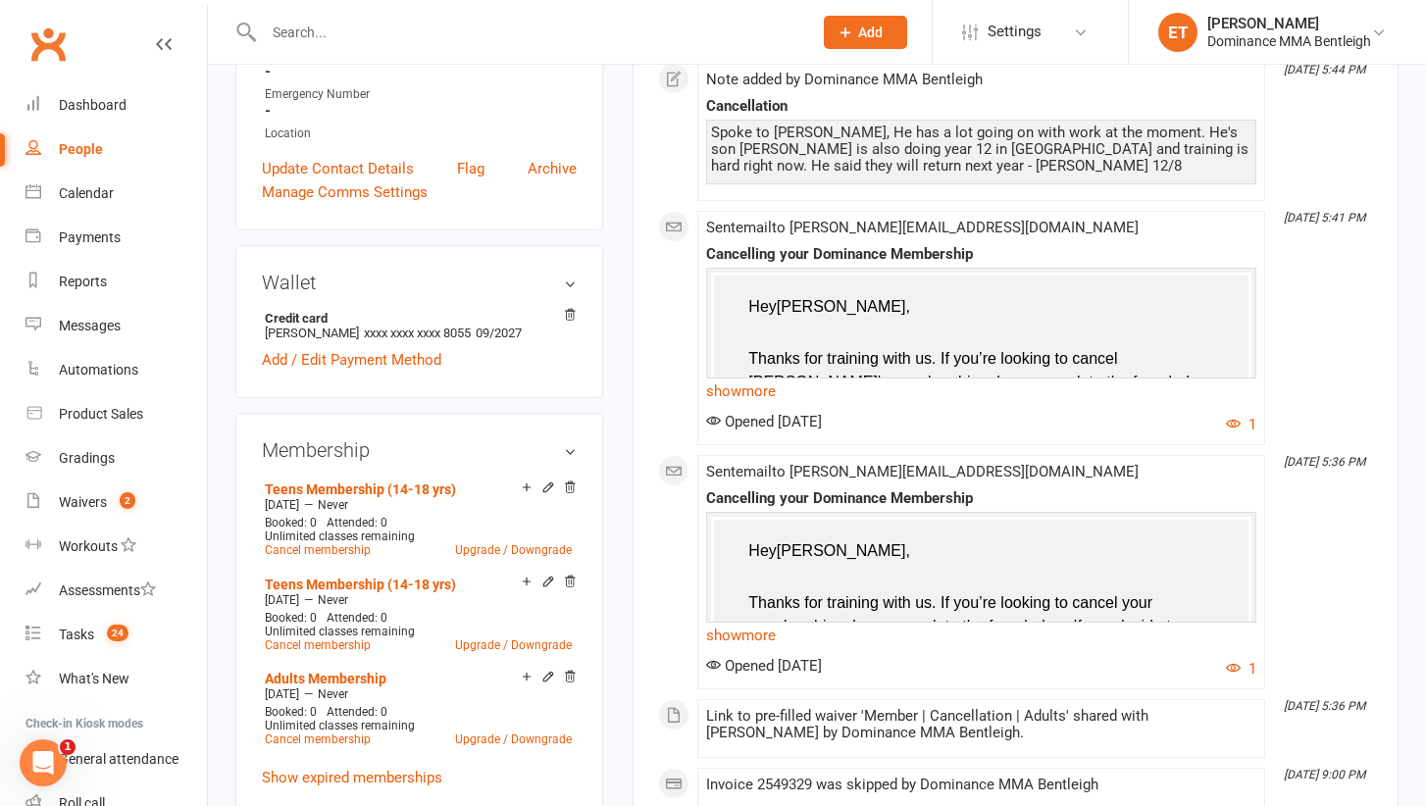
scroll to position [668, 0]
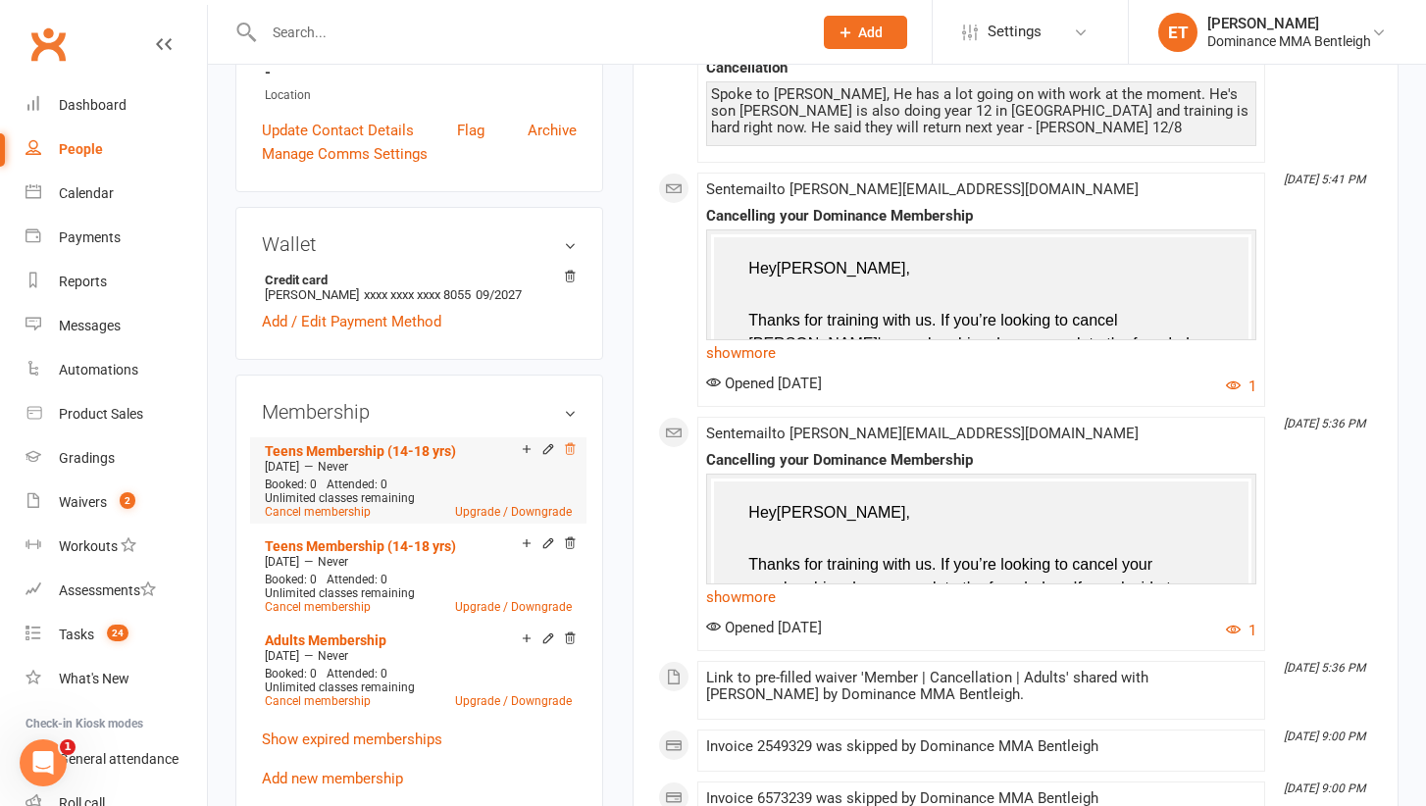
click at [572, 442] on icon at bounding box center [570, 449] width 14 height 14
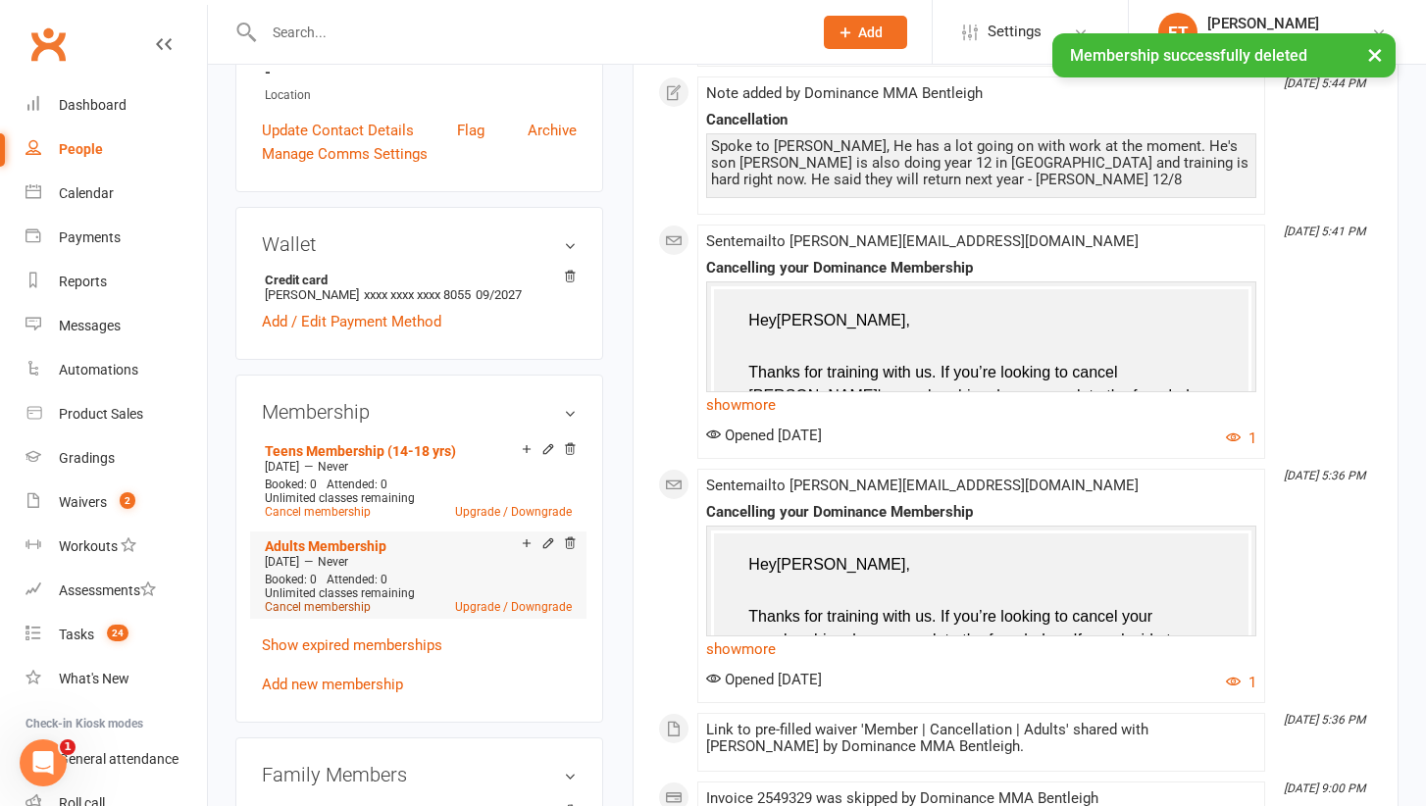
click at [333, 600] on link "Cancel membership" at bounding box center [318, 607] width 106 height 14
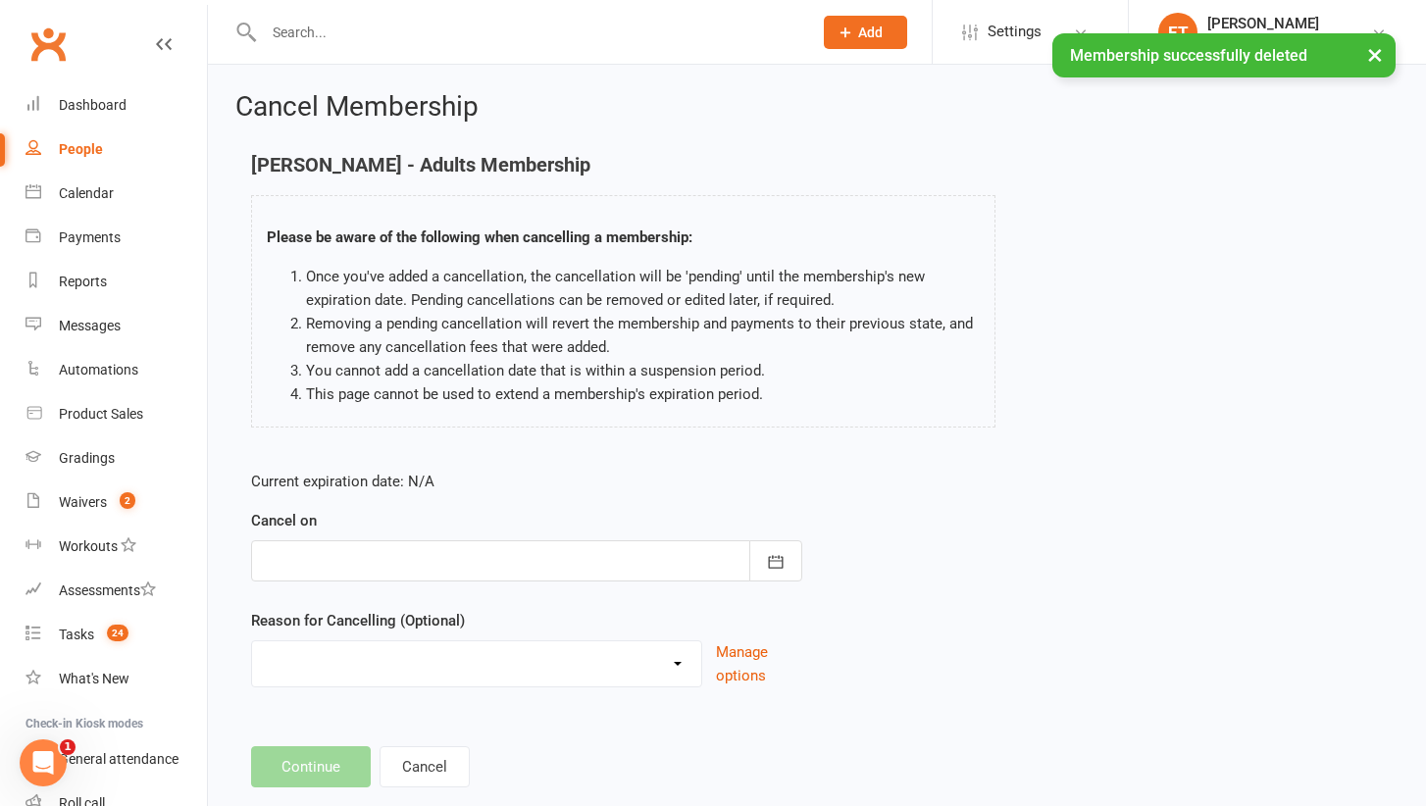
click at [350, 535] on div "Cancel on August 2025 Sun Mon Tue Wed Thu Fri Sat 31 27 28 29 30 31 01 02 32 03…" at bounding box center [526, 545] width 551 height 73
click at [350, 554] on div at bounding box center [526, 560] width 551 height 41
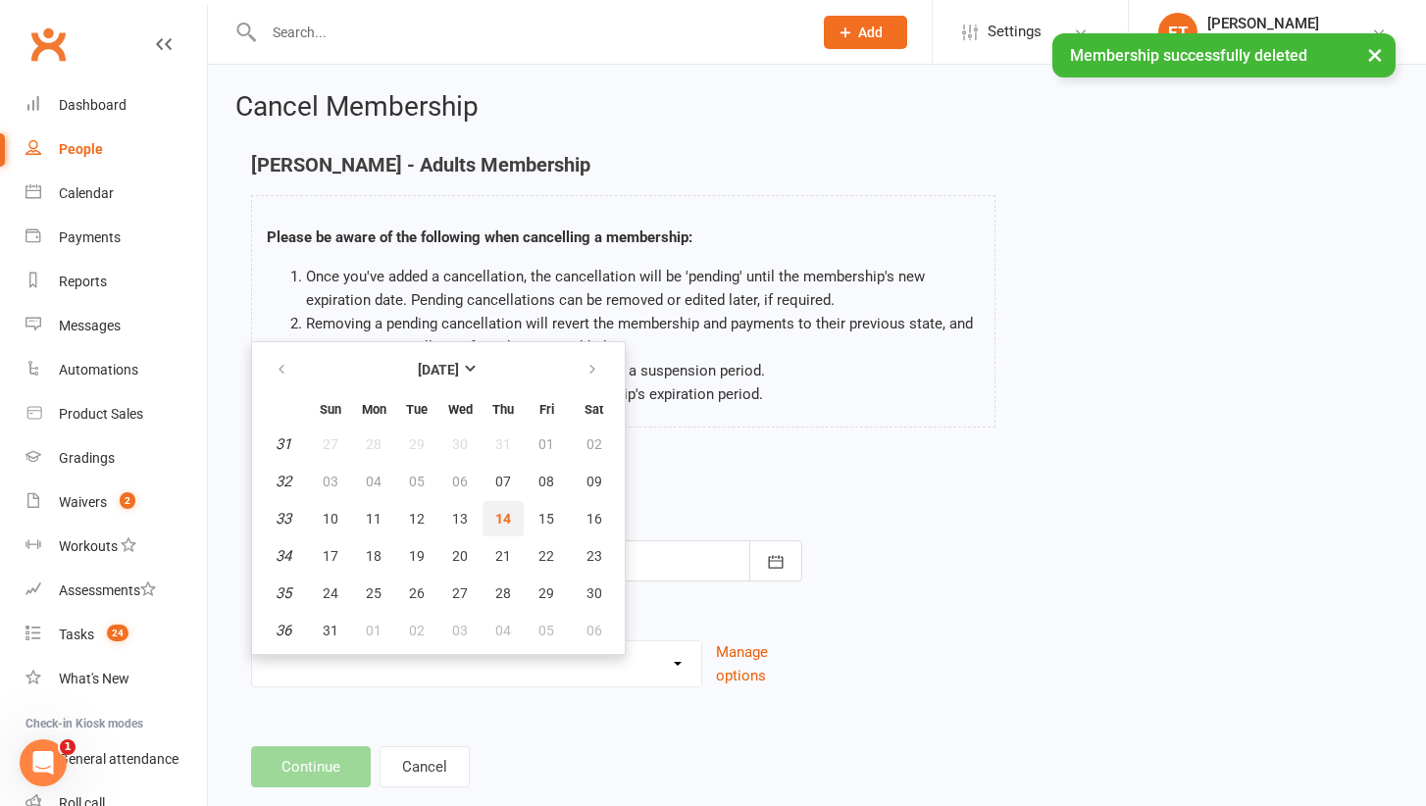
click at [506, 516] on span "14" at bounding box center [503, 519] width 16 height 16
type input "[DATE]"
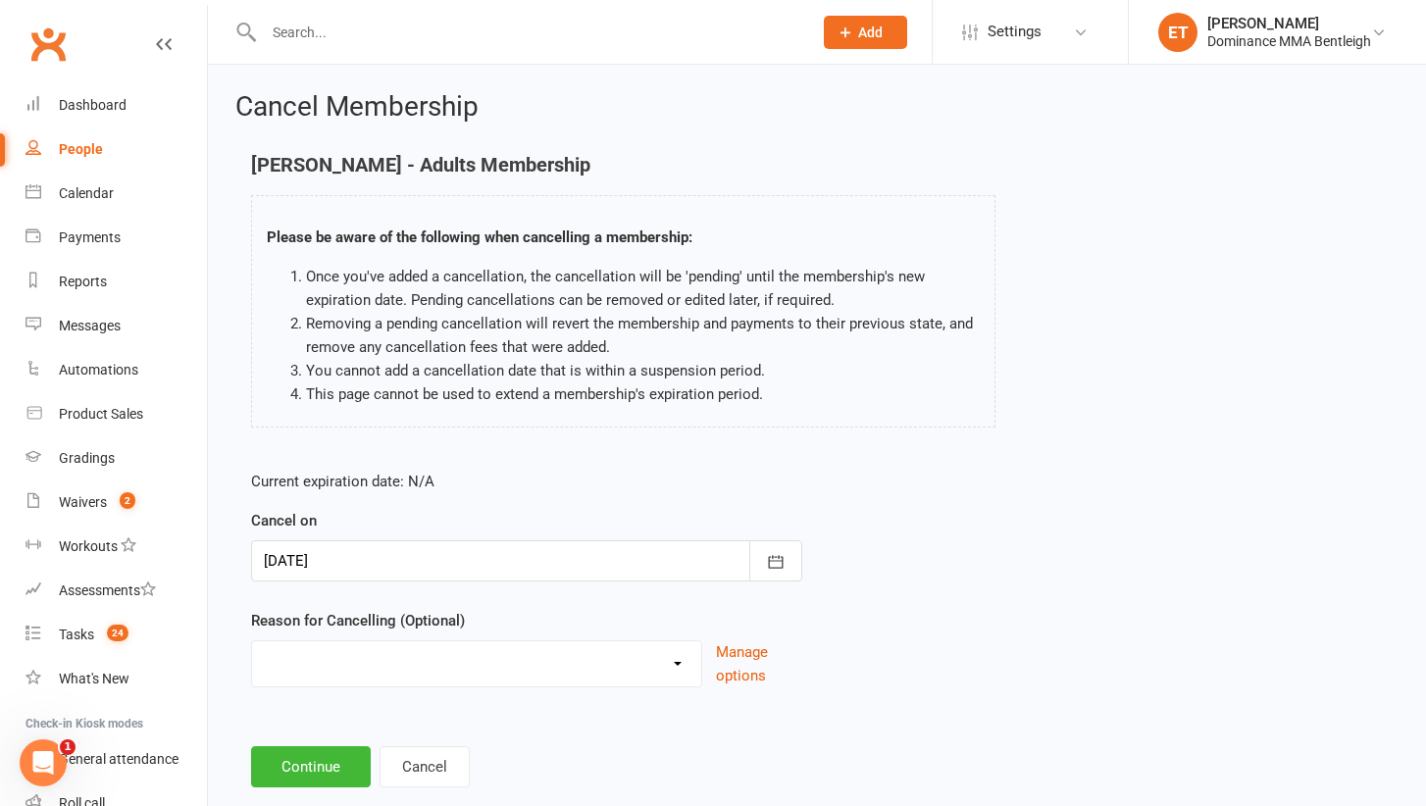
select select "2"
click at [310, 779] on input at bounding box center [526, 766] width 551 height 41
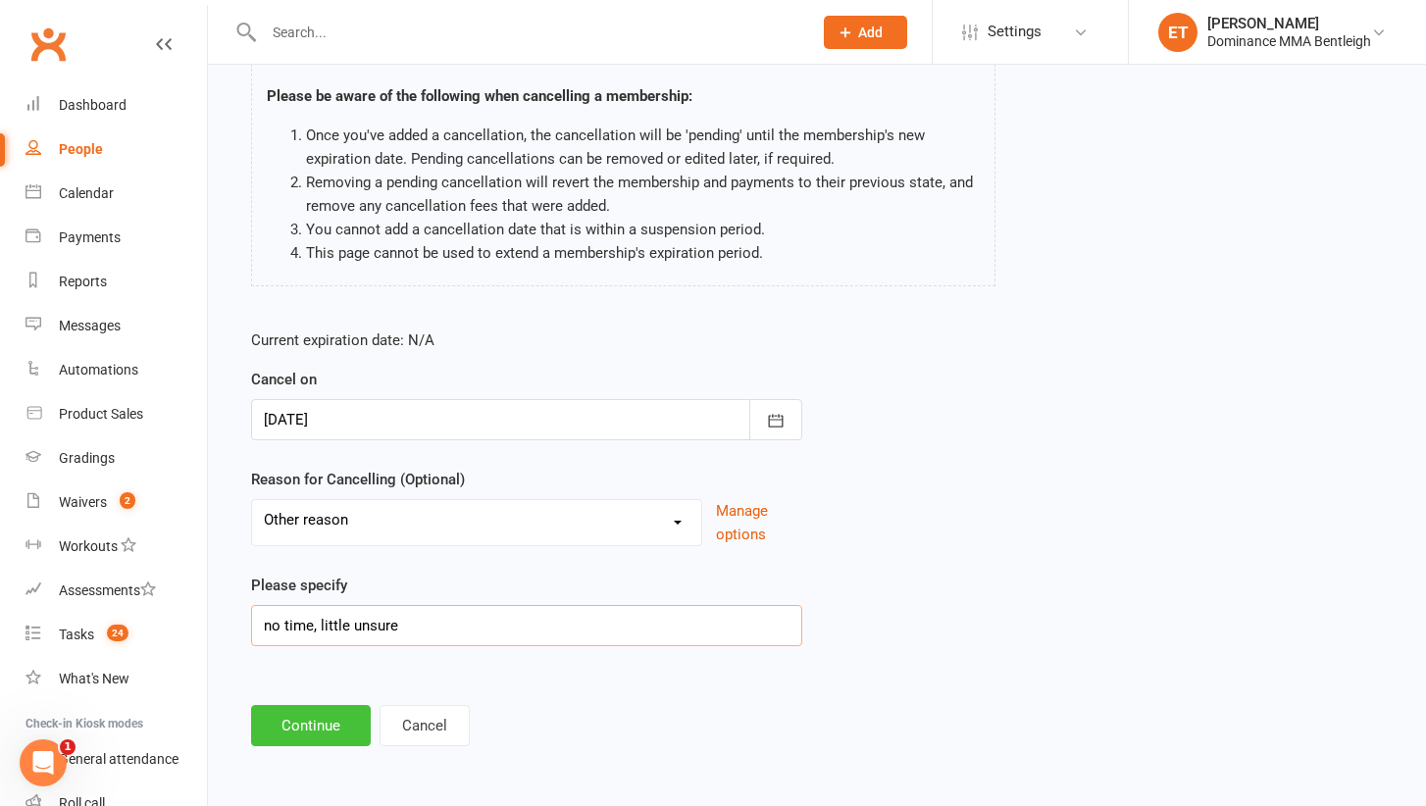
scroll to position [157, 0]
type input "no time, little unsure"
click at [325, 727] on button "Continue" at bounding box center [311, 725] width 120 height 41
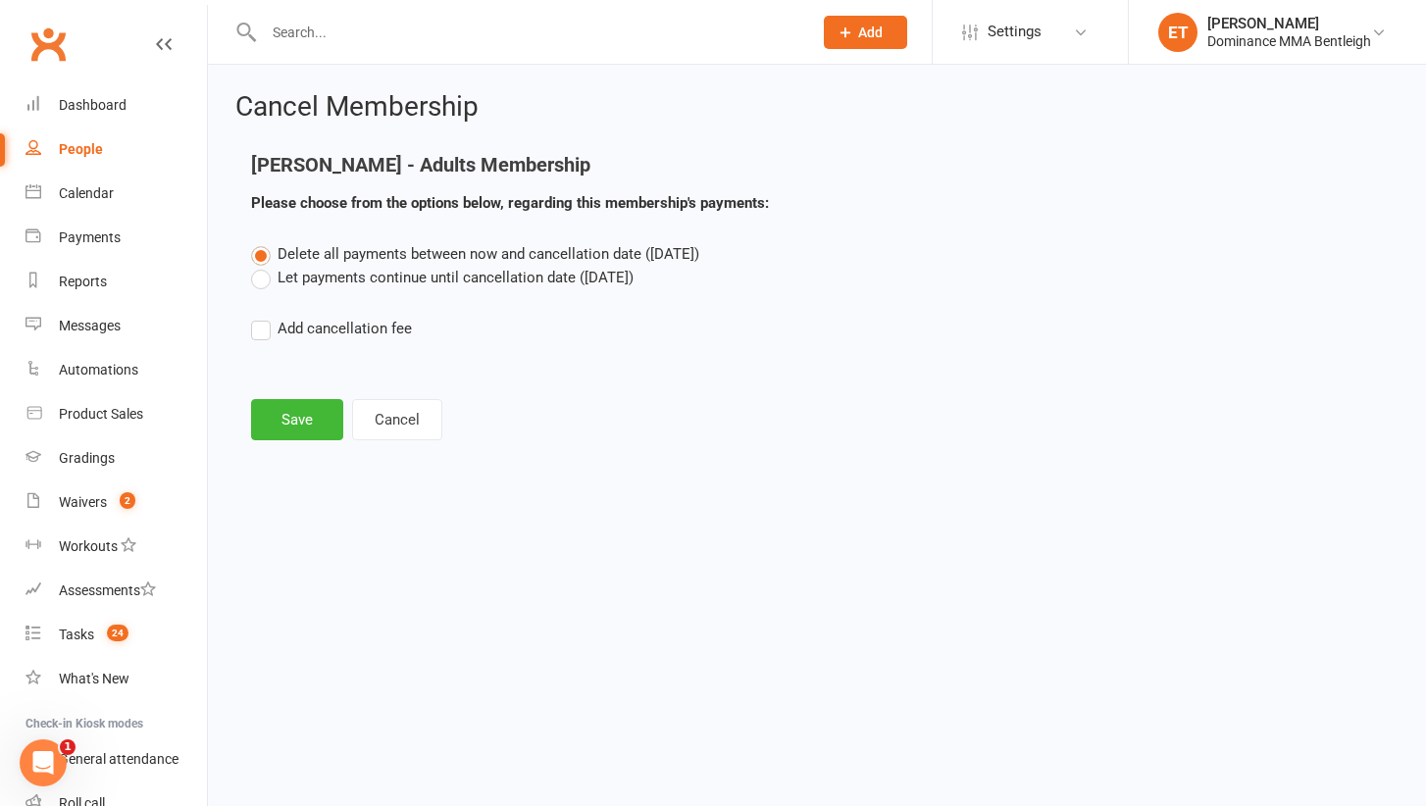
scroll to position [0, 0]
click at [319, 402] on button "Save" at bounding box center [297, 419] width 92 height 41
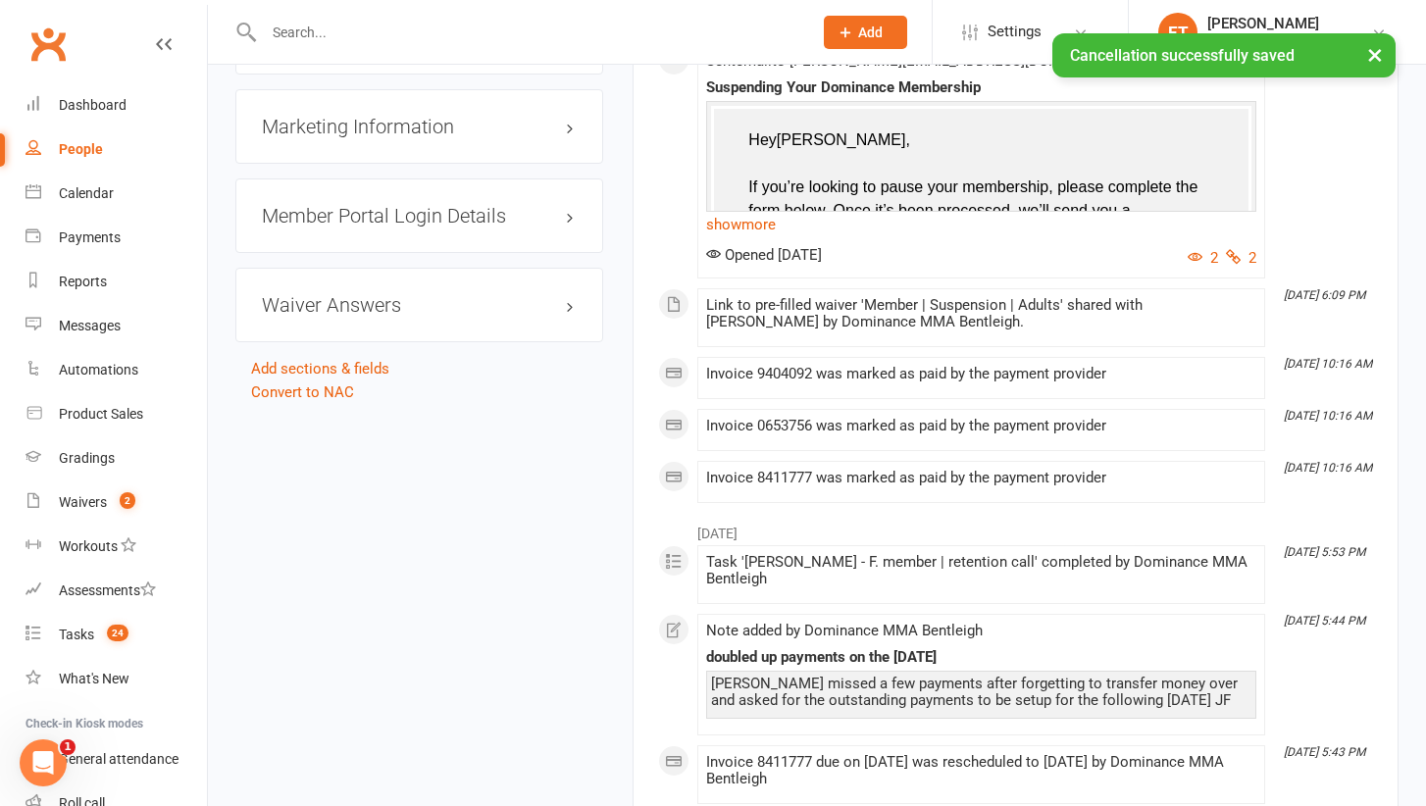
scroll to position [1990, 0]
click at [302, 384] on link "Convert to NAC" at bounding box center [302, 393] width 103 height 18
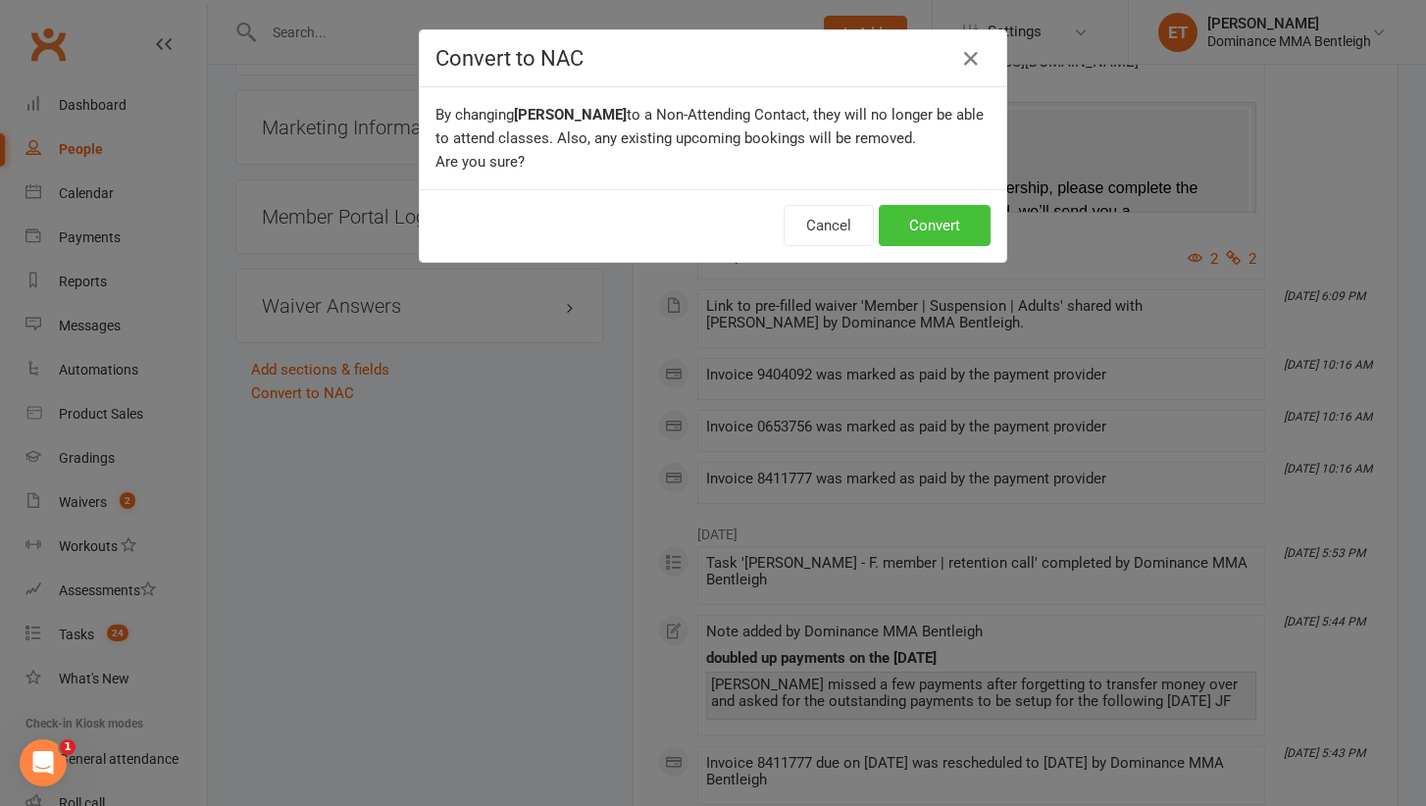
click at [915, 225] on button "Convert" at bounding box center [935, 225] width 112 height 41
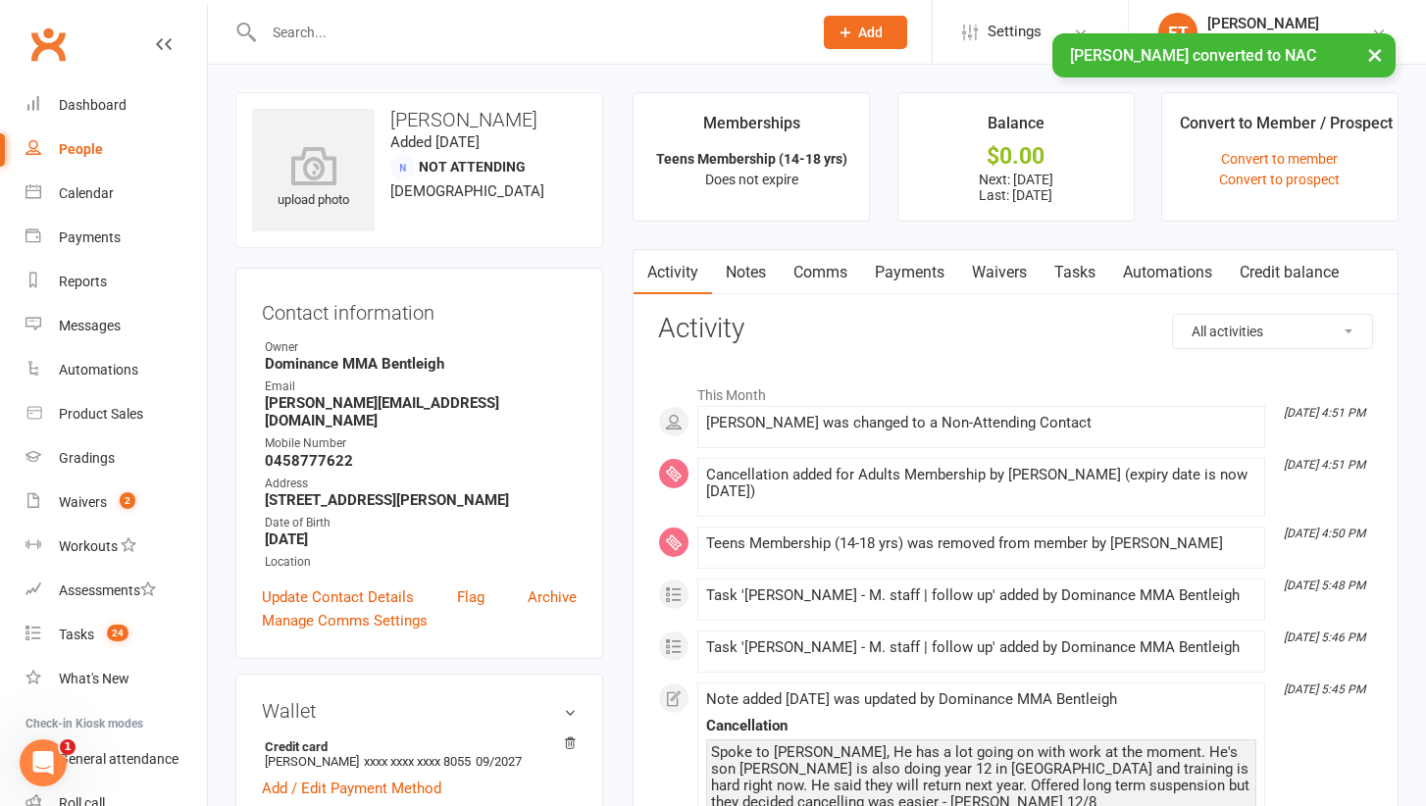
click at [730, 258] on link "Notes" at bounding box center [746, 272] width 68 height 45
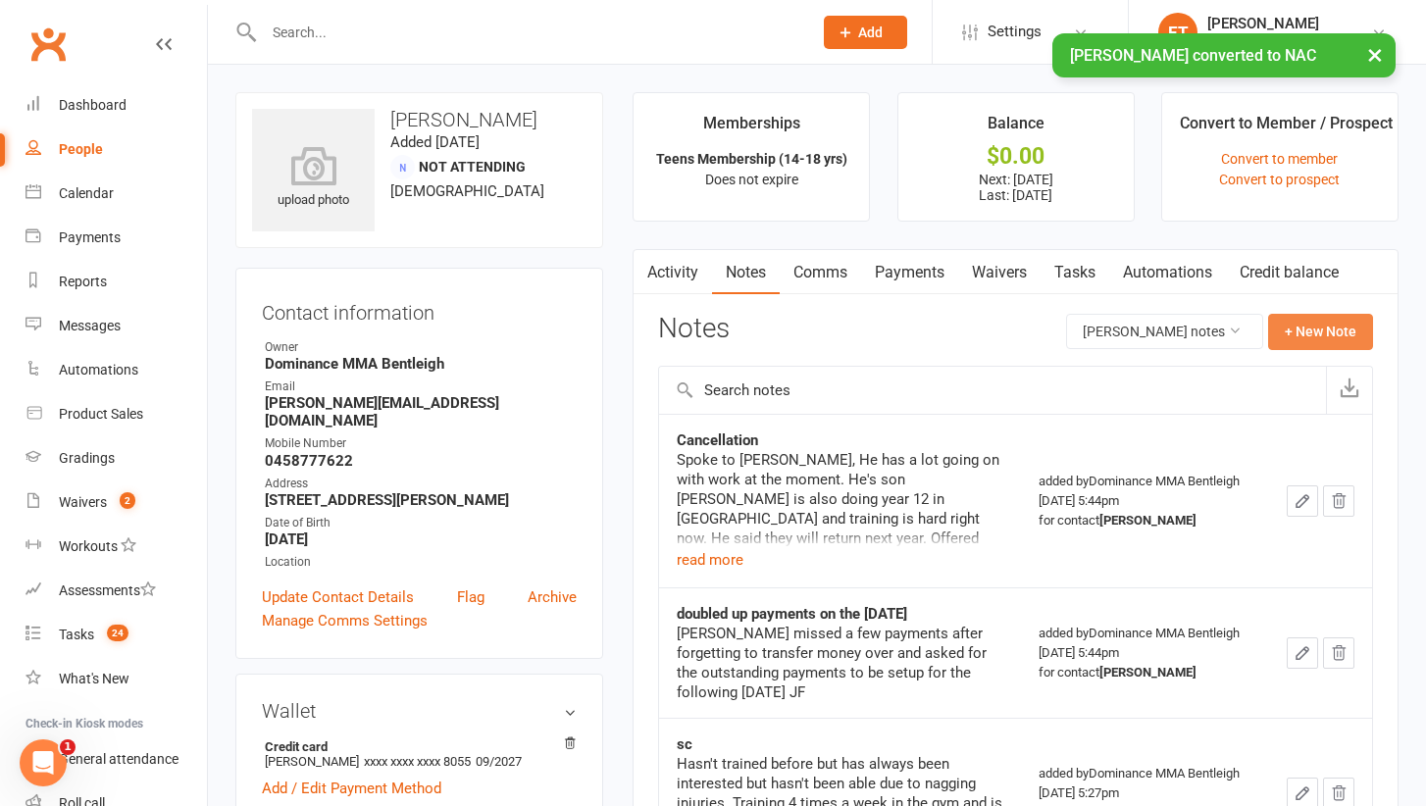
click at [1301, 327] on button "+ New Note" at bounding box center [1320, 331] width 105 height 35
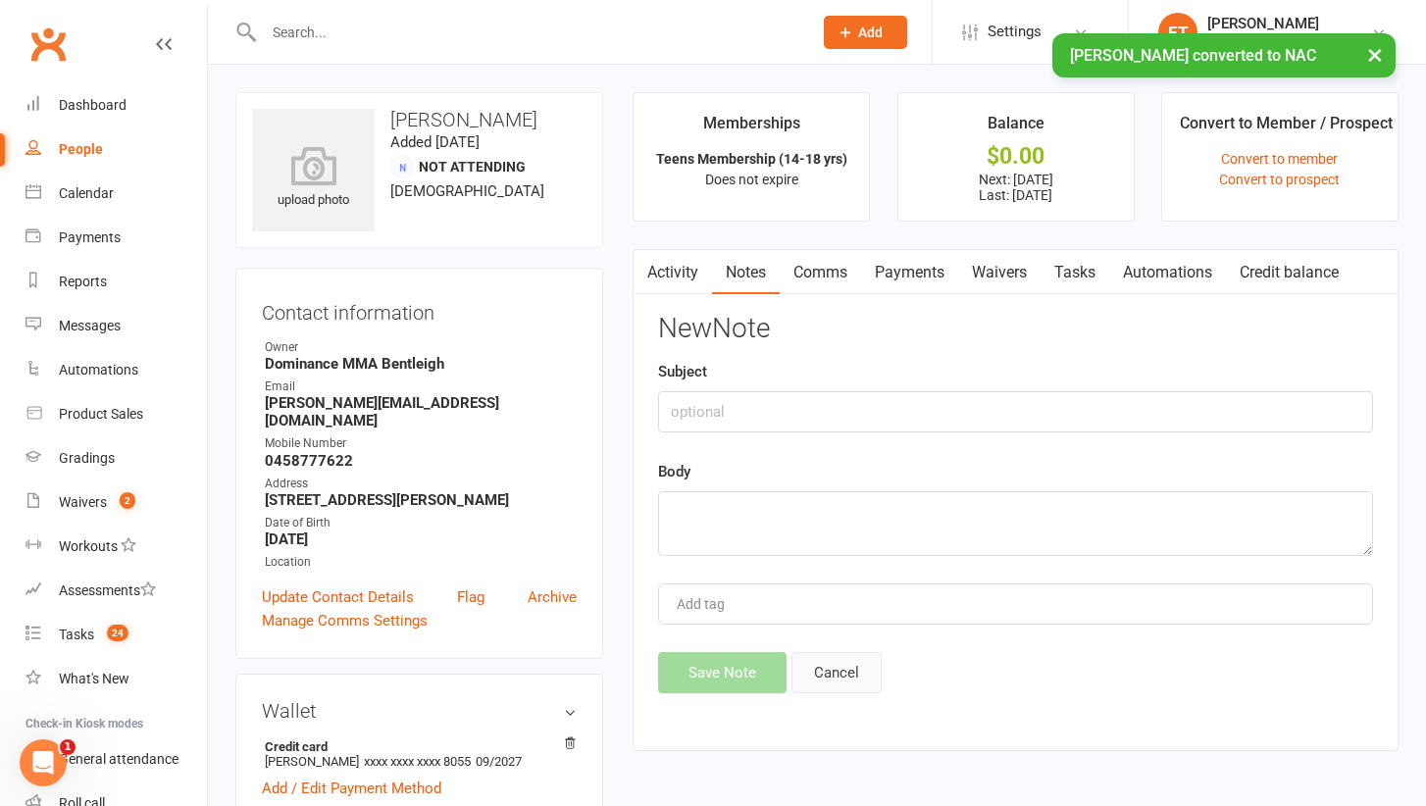
click at [844, 668] on button "Cancel" at bounding box center [836, 672] width 90 height 41
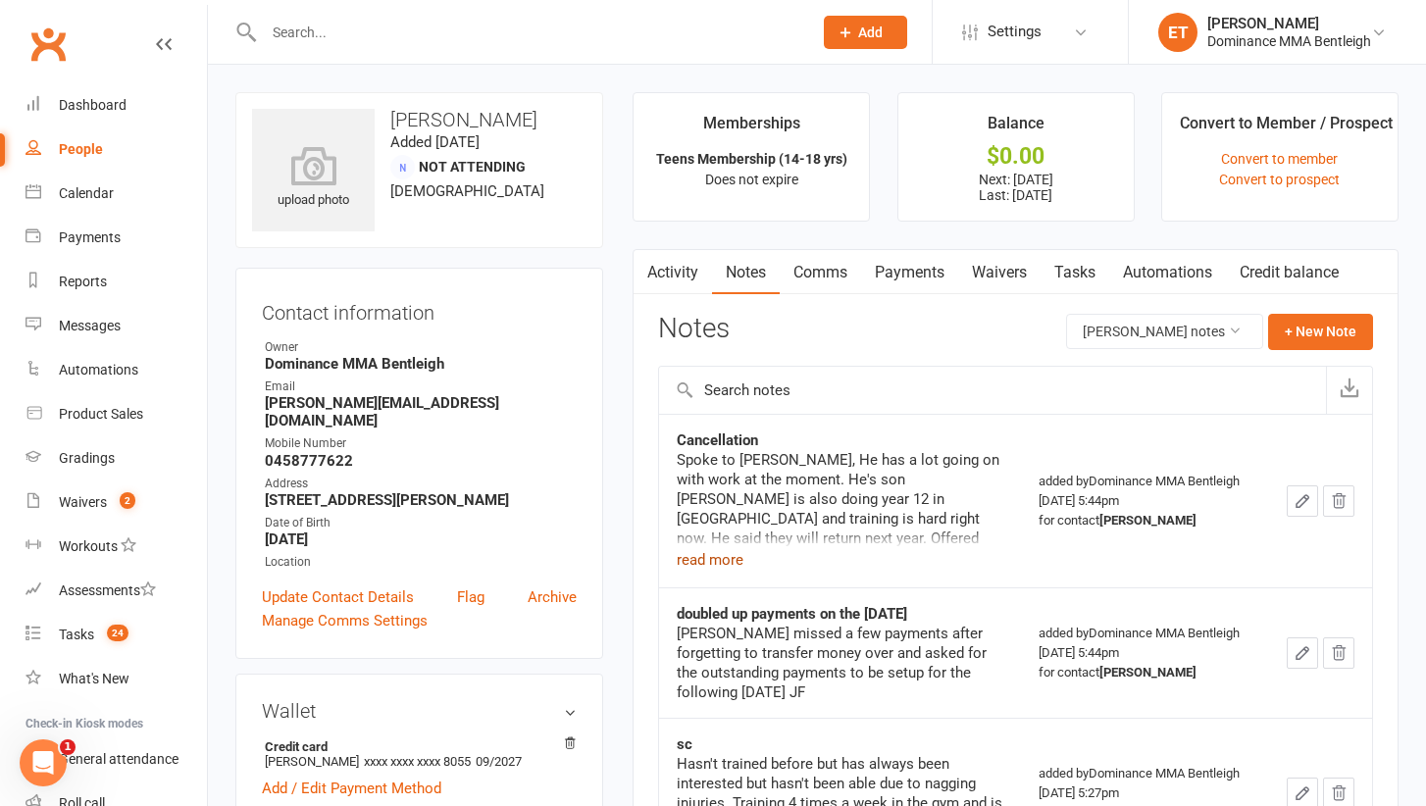
click at [703, 561] on button "read more" at bounding box center [710, 560] width 67 height 24
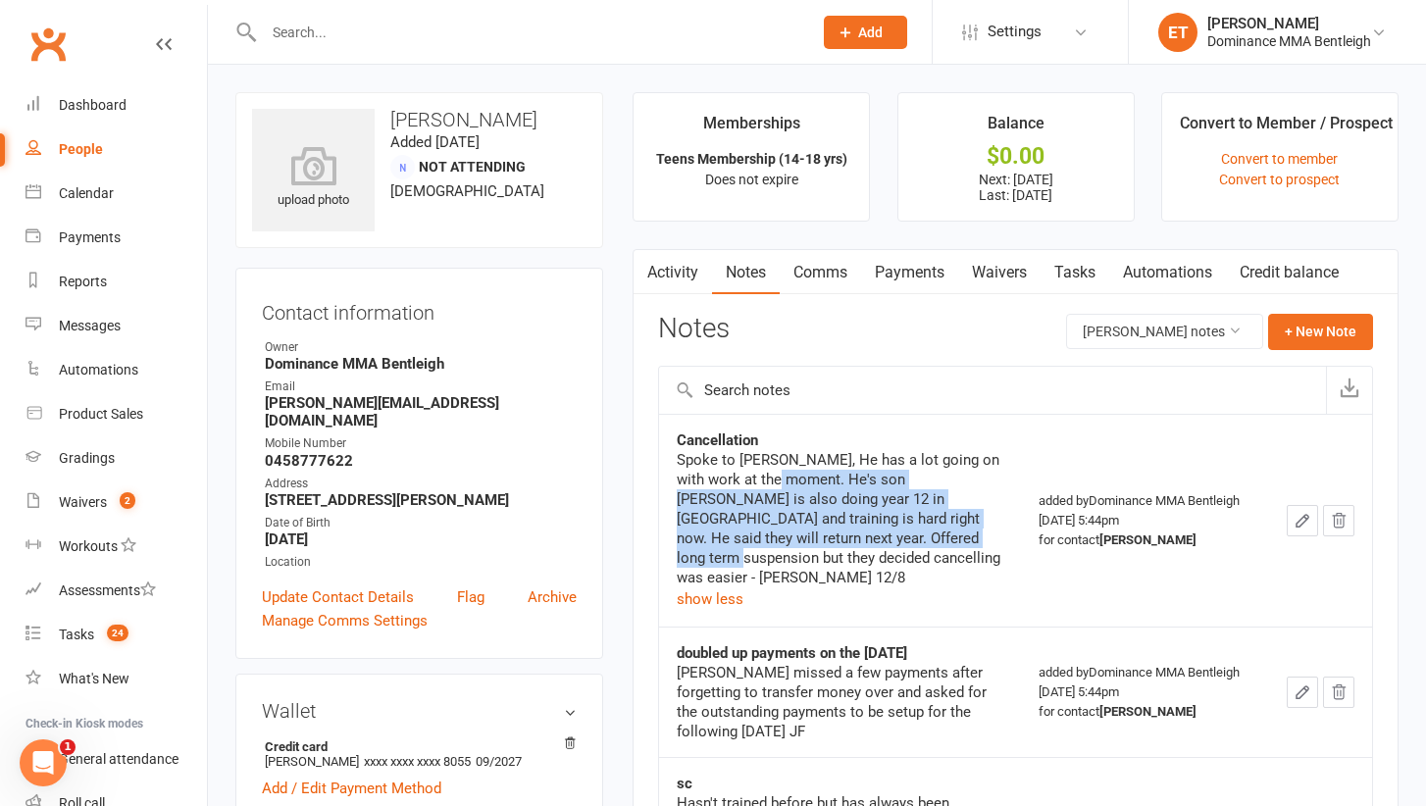
drag, startPoint x: 783, startPoint y: 477, endPoint x: 880, endPoint y: 544, distance: 117.5
click at [880, 544] on div "Spoke to Adam, He has a lot going on with work at the moment. He's son Frankie …" at bounding box center [840, 518] width 326 height 137
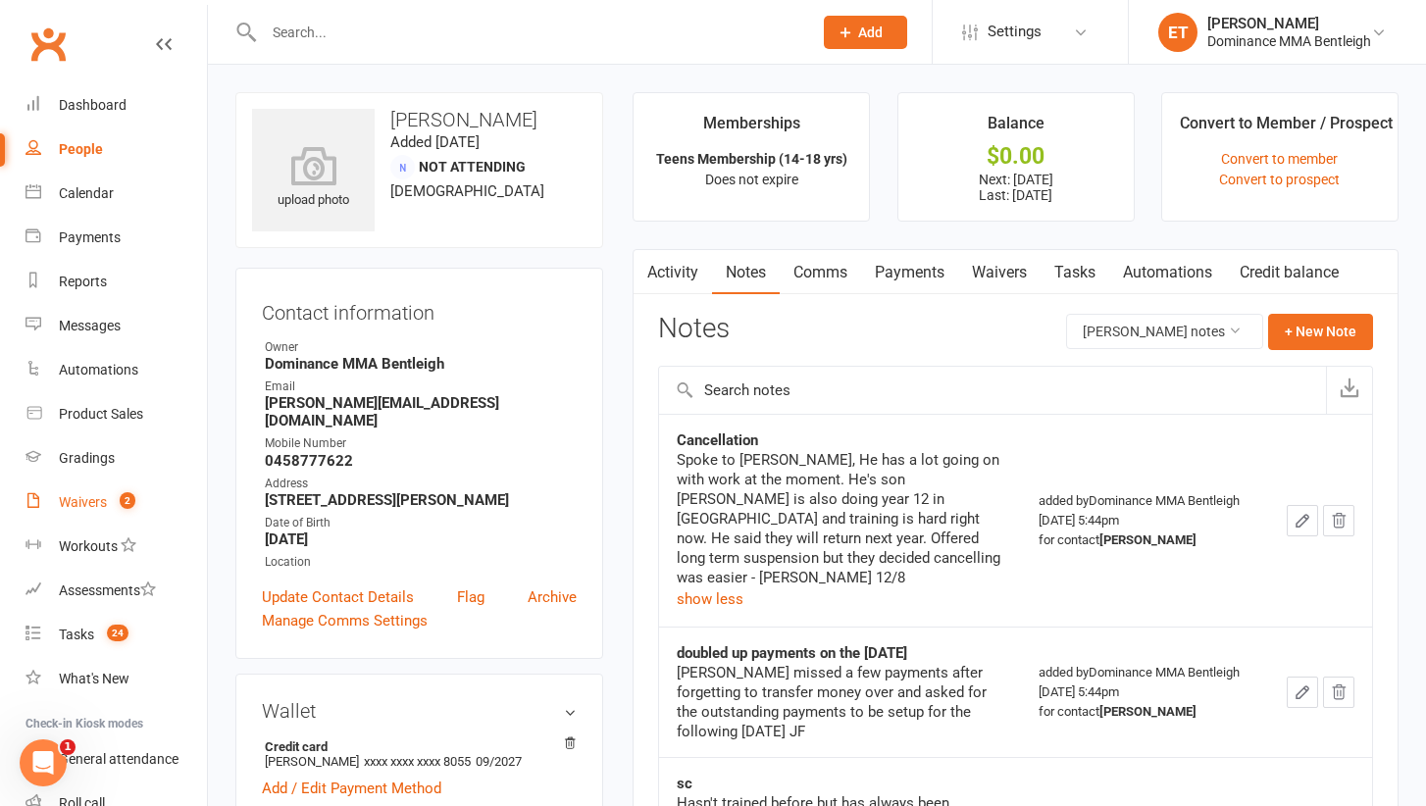
click at [118, 494] on count-badge "2" at bounding box center [122, 502] width 25 height 16
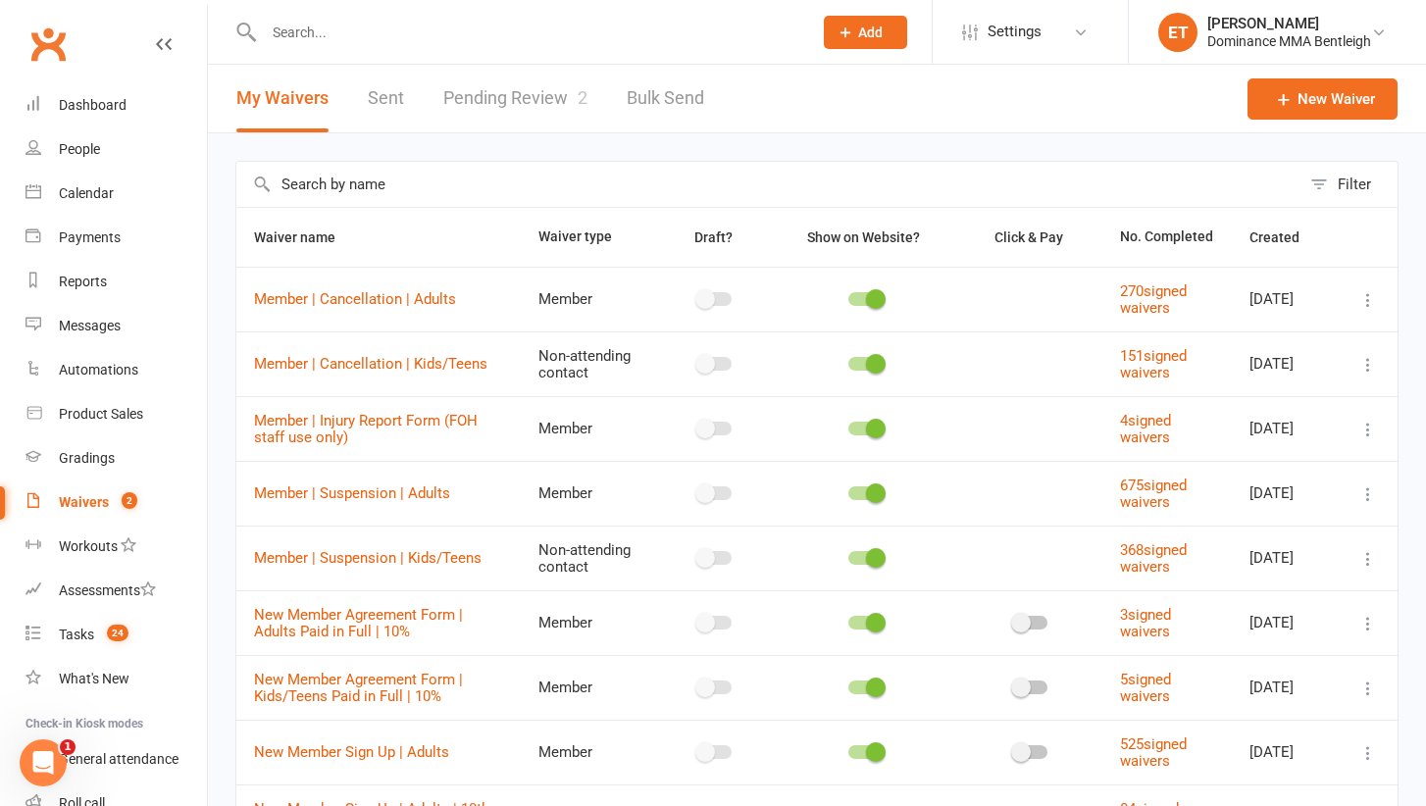
click at [491, 94] on link "Pending Review 2" at bounding box center [515, 99] width 144 height 68
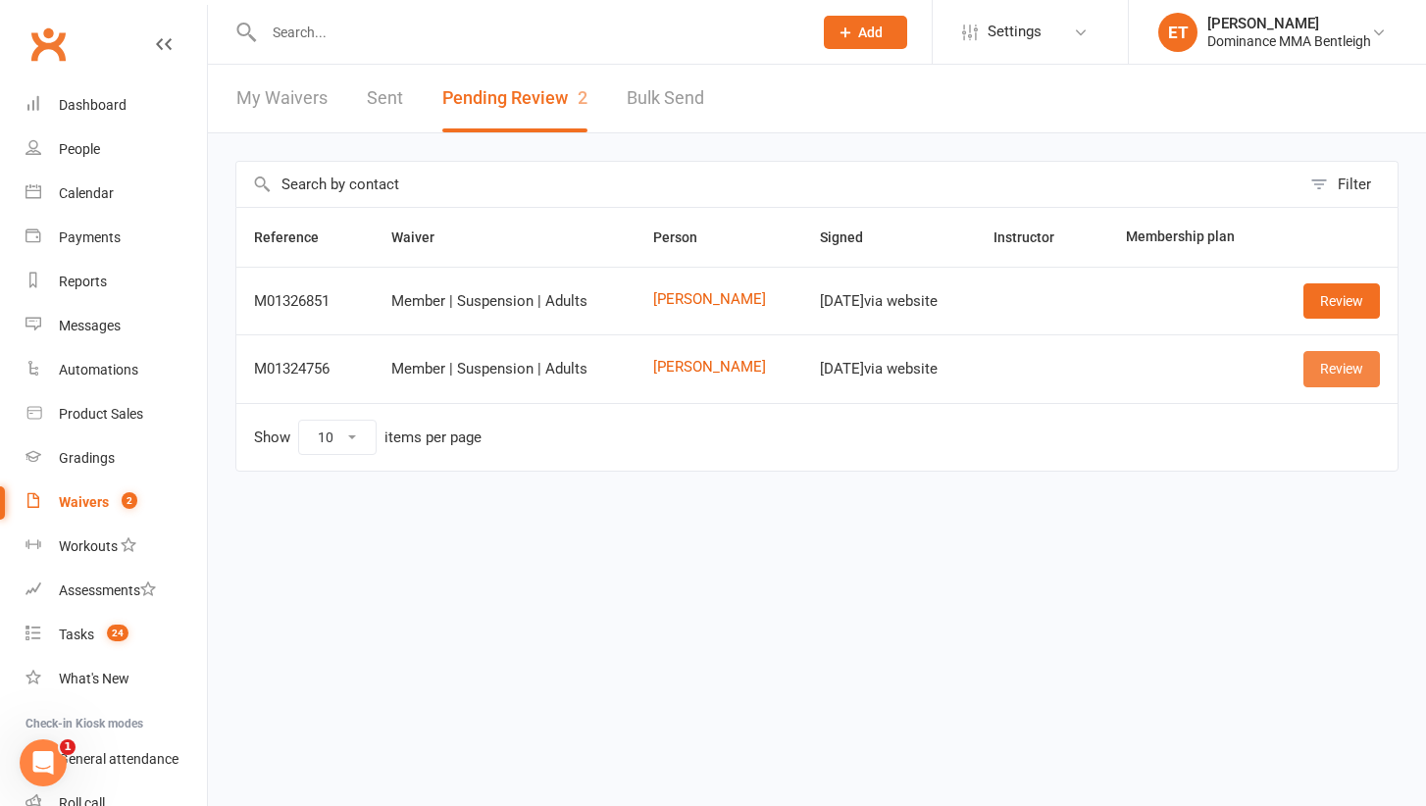
click at [1341, 371] on link "Review" at bounding box center [1341, 368] width 76 height 35
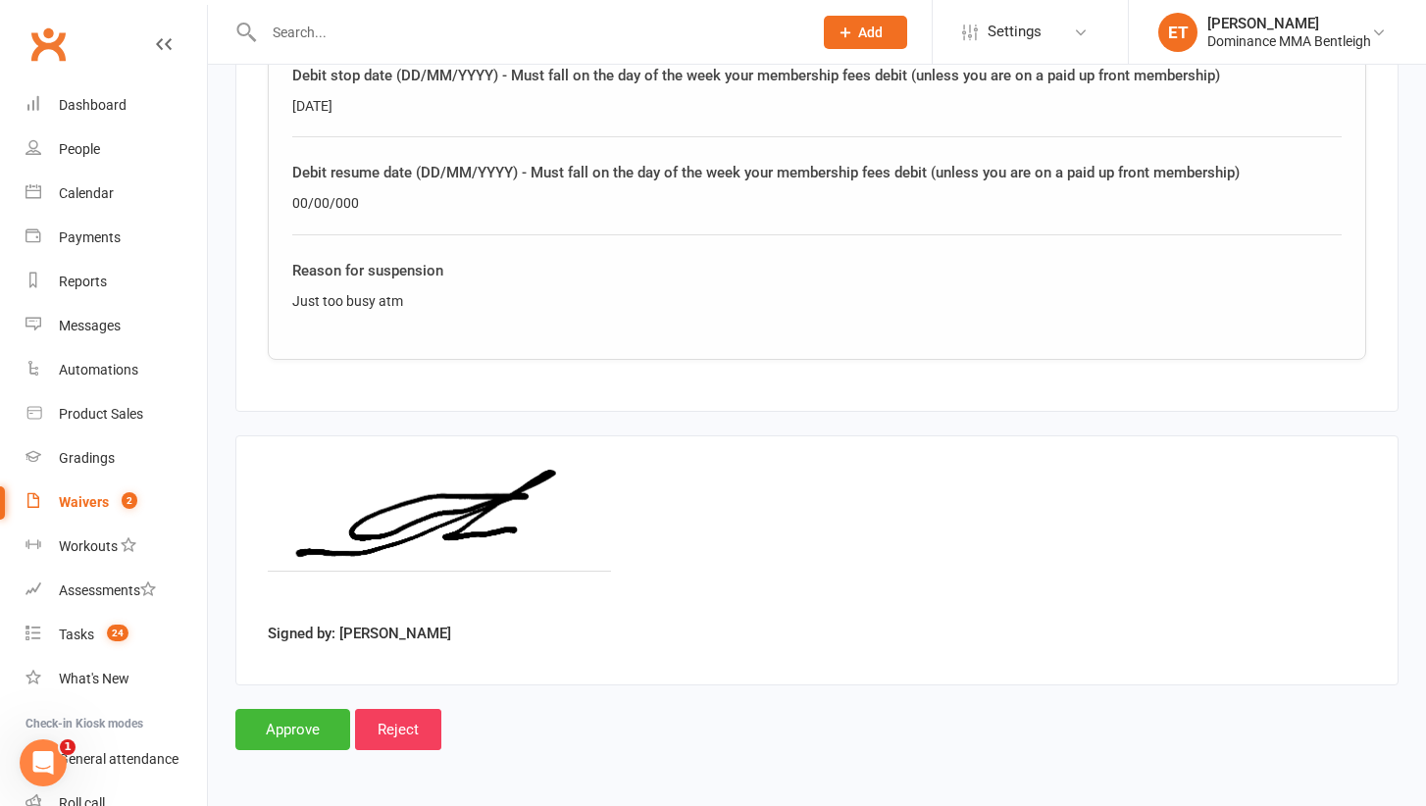
scroll to position [1192, 0]
click at [298, 709] on input "Approve" at bounding box center [292, 729] width 115 height 41
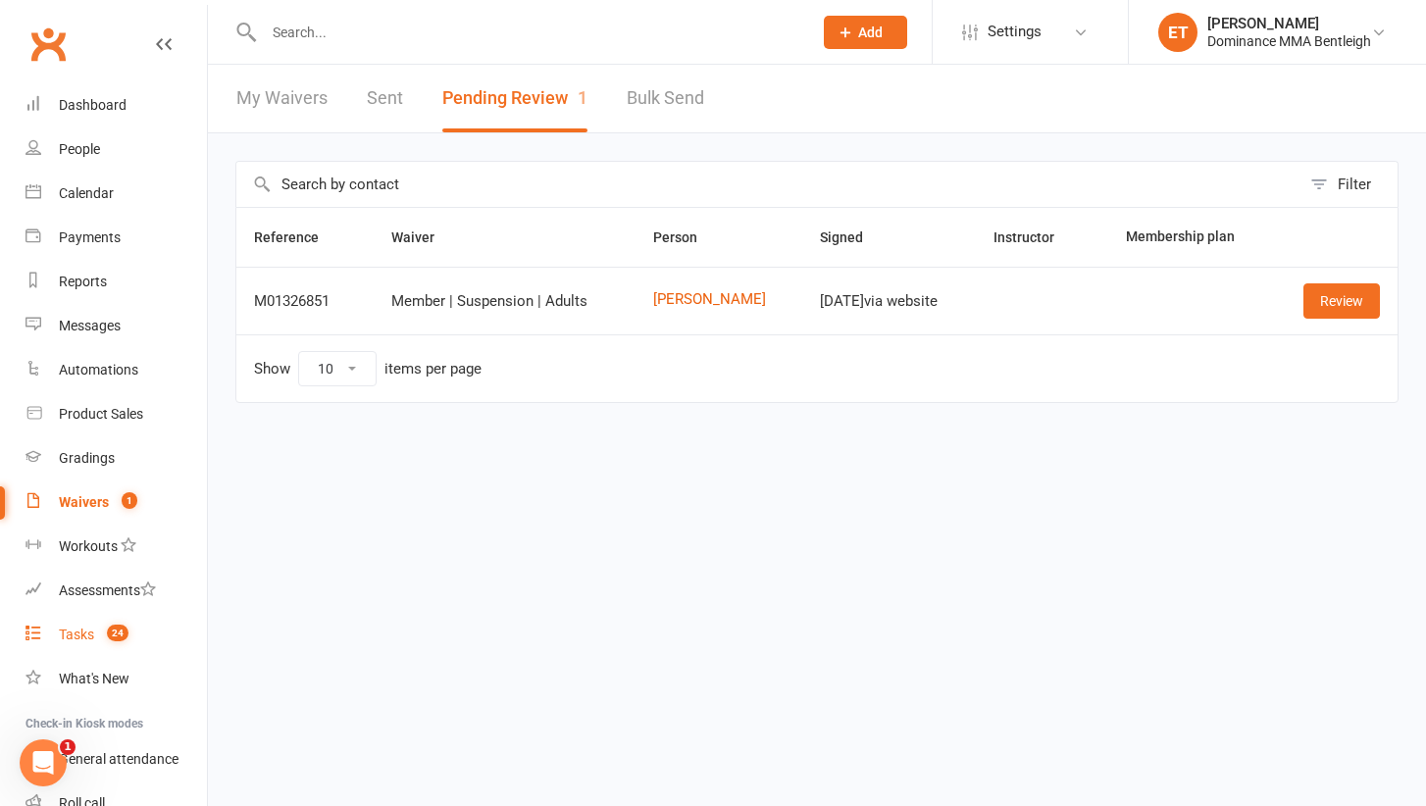
click at [95, 624] on link "Tasks 24" at bounding box center [115, 635] width 181 height 44
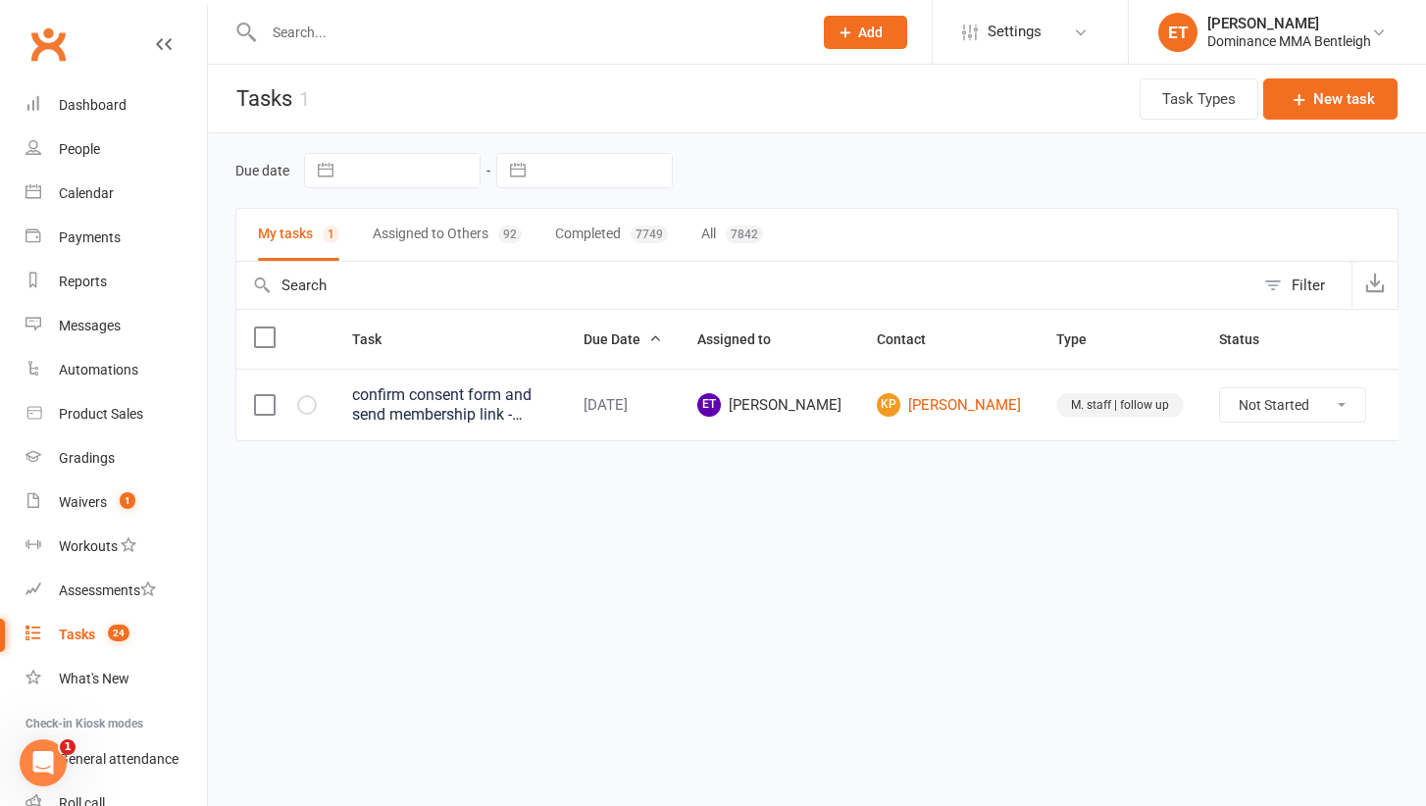
click at [327, 61] on div at bounding box center [516, 32] width 563 height 64
click at [313, 25] on input "text" at bounding box center [528, 32] width 540 height 27
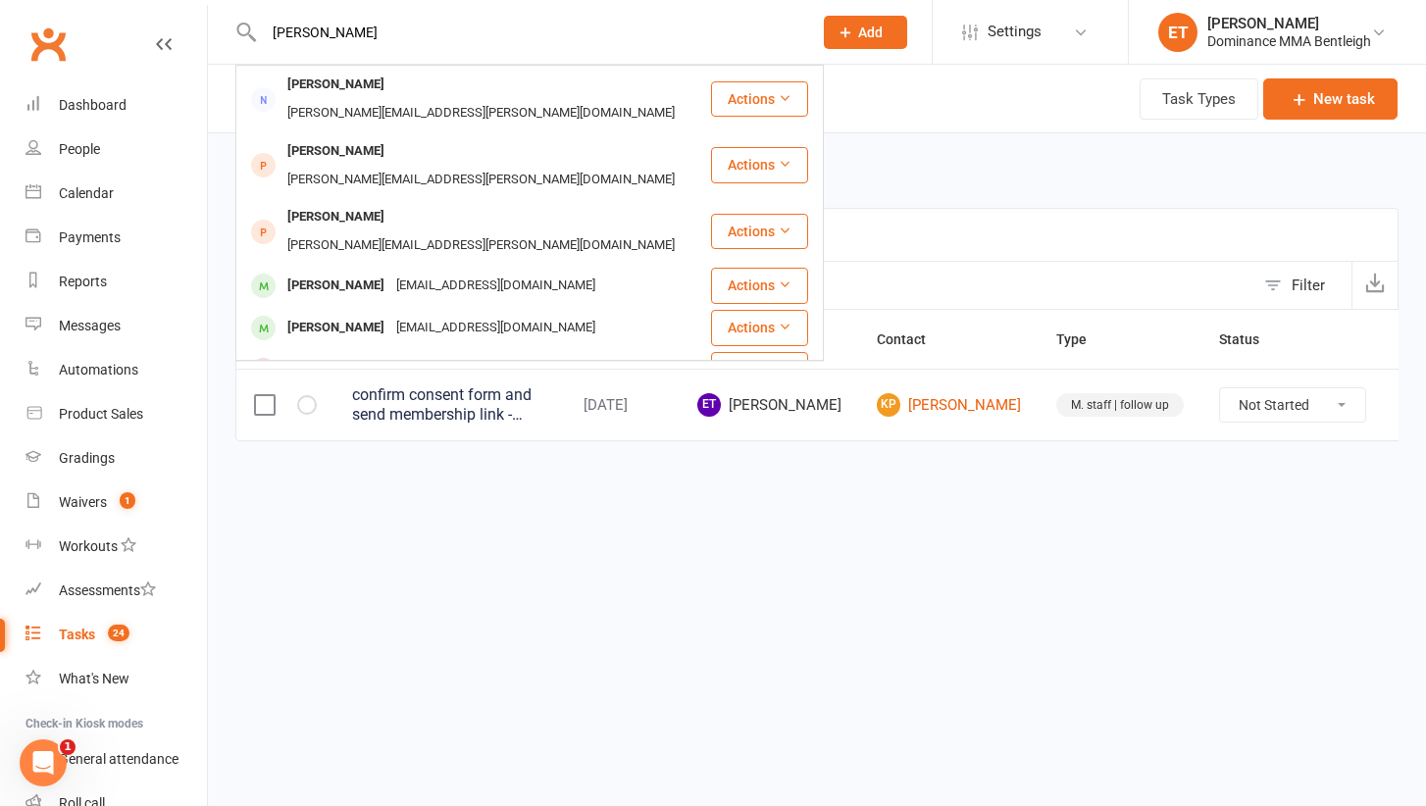
type input "Amalia"
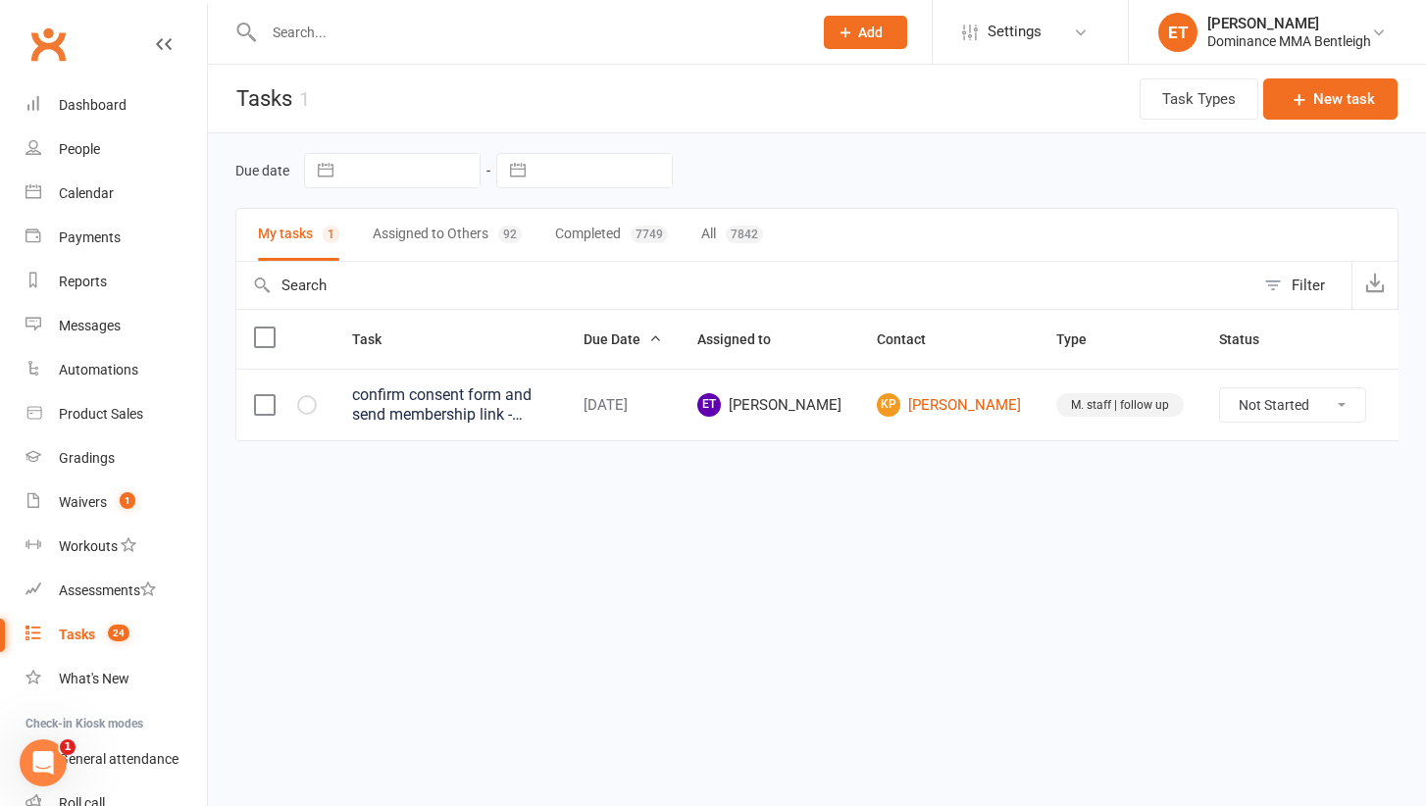
drag, startPoint x: 313, startPoint y: 25, endPoint x: 355, endPoint y: 397, distance: 374.0
click at [355, 397] on div "confirm consent form and send membership link - Ellen 13/8" at bounding box center [450, 404] width 196 height 39
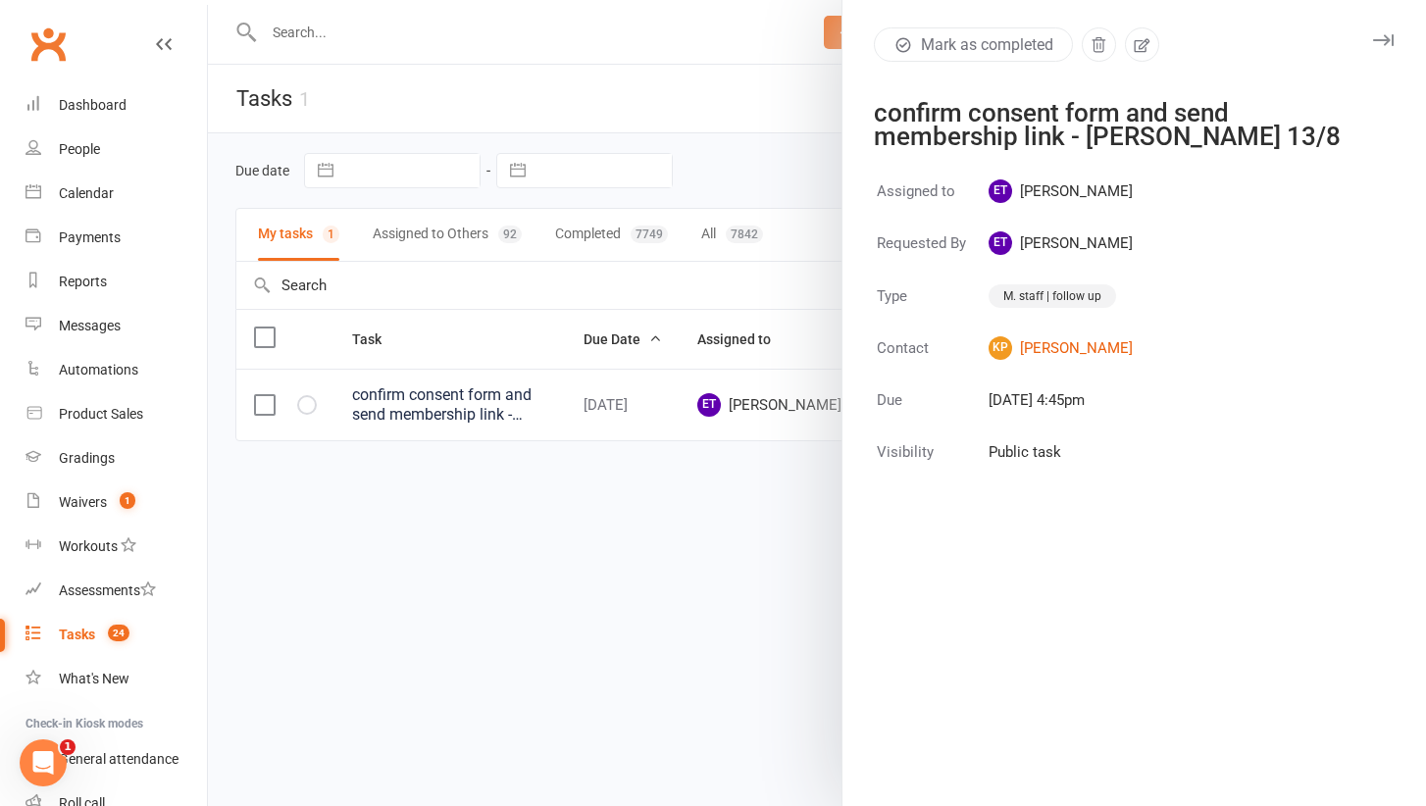
drag, startPoint x: 355, startPoint y: 392, endPoint x: 541, endPoint y: 416, distance: 187.8
click at [541, 416] on div at bounding box center [817, 403] width 1218 height 806
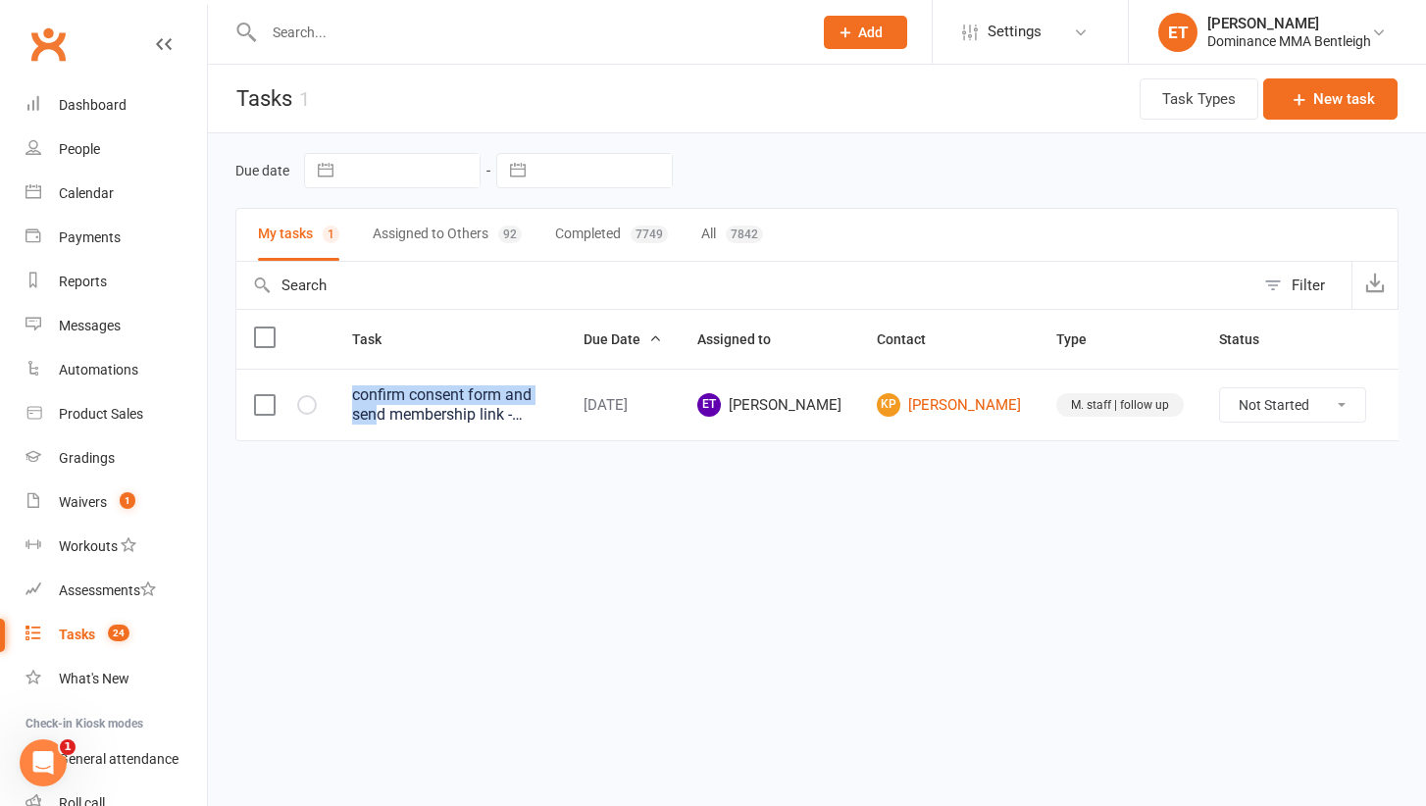
drag, startPoint x: 558, startPoint y: 403, endPoint x: 319, endPoint y: 393, distance: 239.4
click at [319, 393] on tr "confirm consent form and send membership link - Ellen 13/8 Aug 25, 2025 ET Elle…" at bounding box center [839, 405] width 1206 height 72
click at [406, 401] on div "confirm consent form and send membership link - Ellen 13/8" at bounding box center [450, 404] width 196 height 39
drag, startPoint x: 560, startPoint y: 408, endPoint x: 340, endPoint y: 392, distance: 220.2
click at [340, 392] on td "confirm consent form and send membership link - Ellen 13/8" at bounding box center [449, 405] width 231 height 72
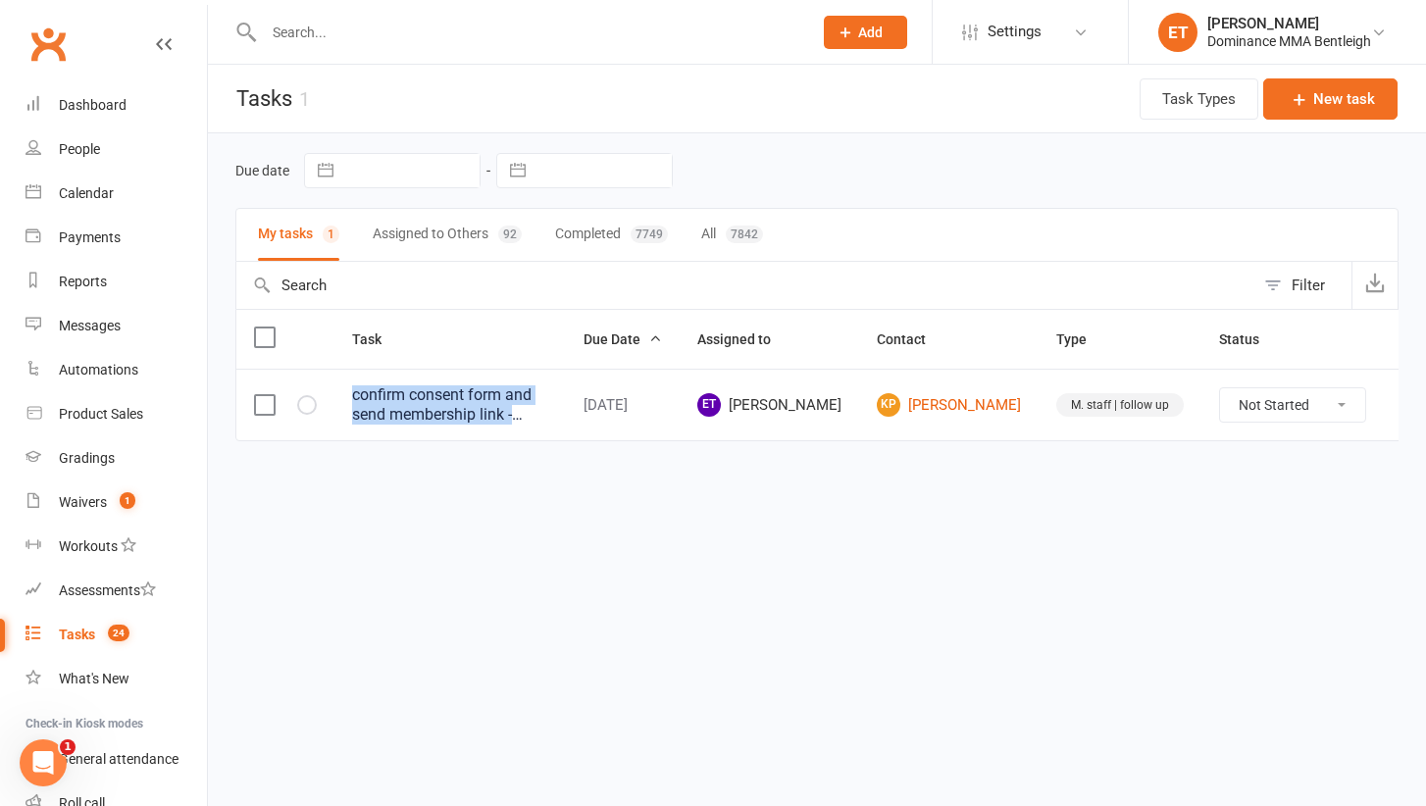
copy div "confirm consent form and send membership link - Ellen 13/8"
click at [402, 25] on input "text" at bounding box center [528, 32] width 540 height 27
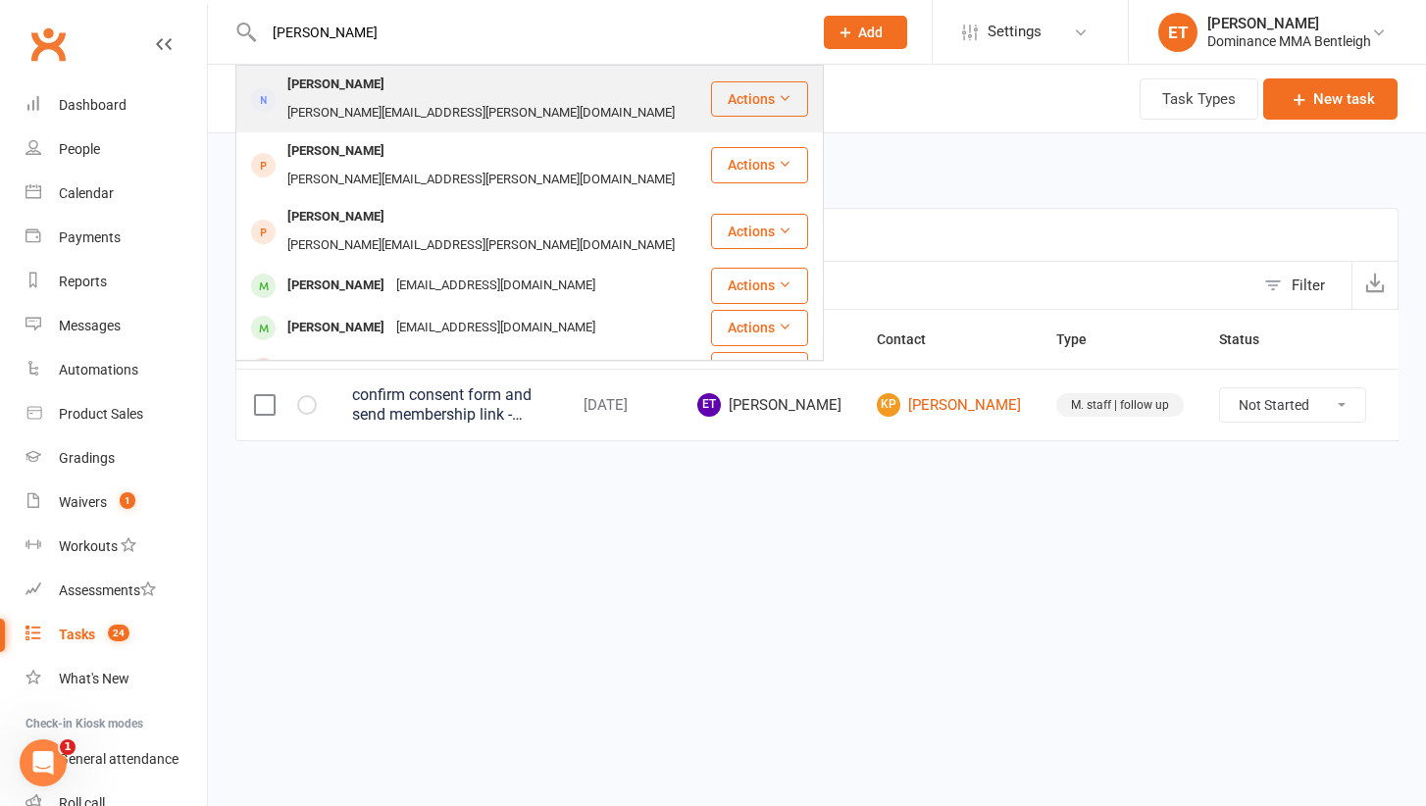
type input "amalia"
click at [371, 85] on div "Amalia Clinch" at bounding box center [335, 85] width 109 height 28
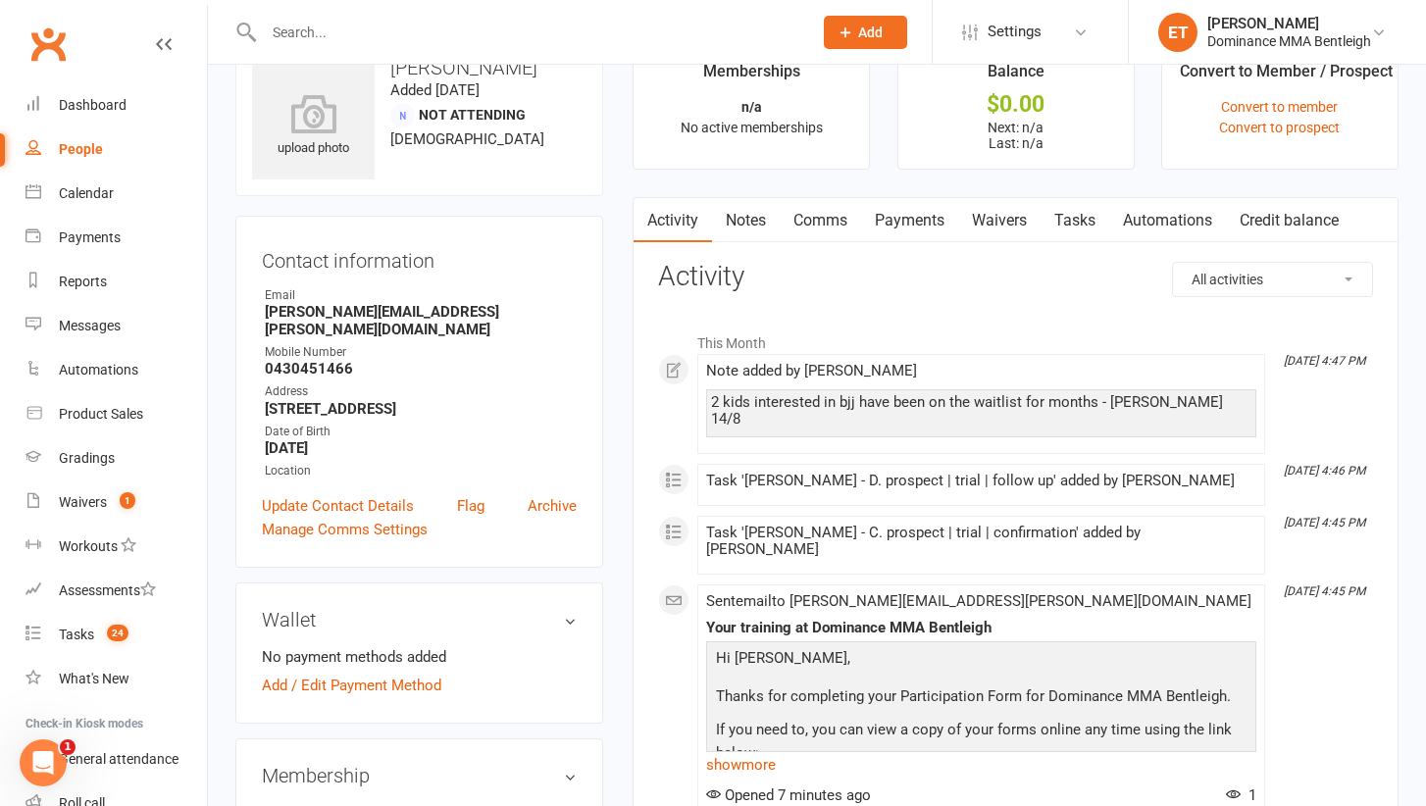
scroll to position [50, 0]
click at [1099, 223] on link "Tasks" at bounding box center [1074, 222] width 69 height 45
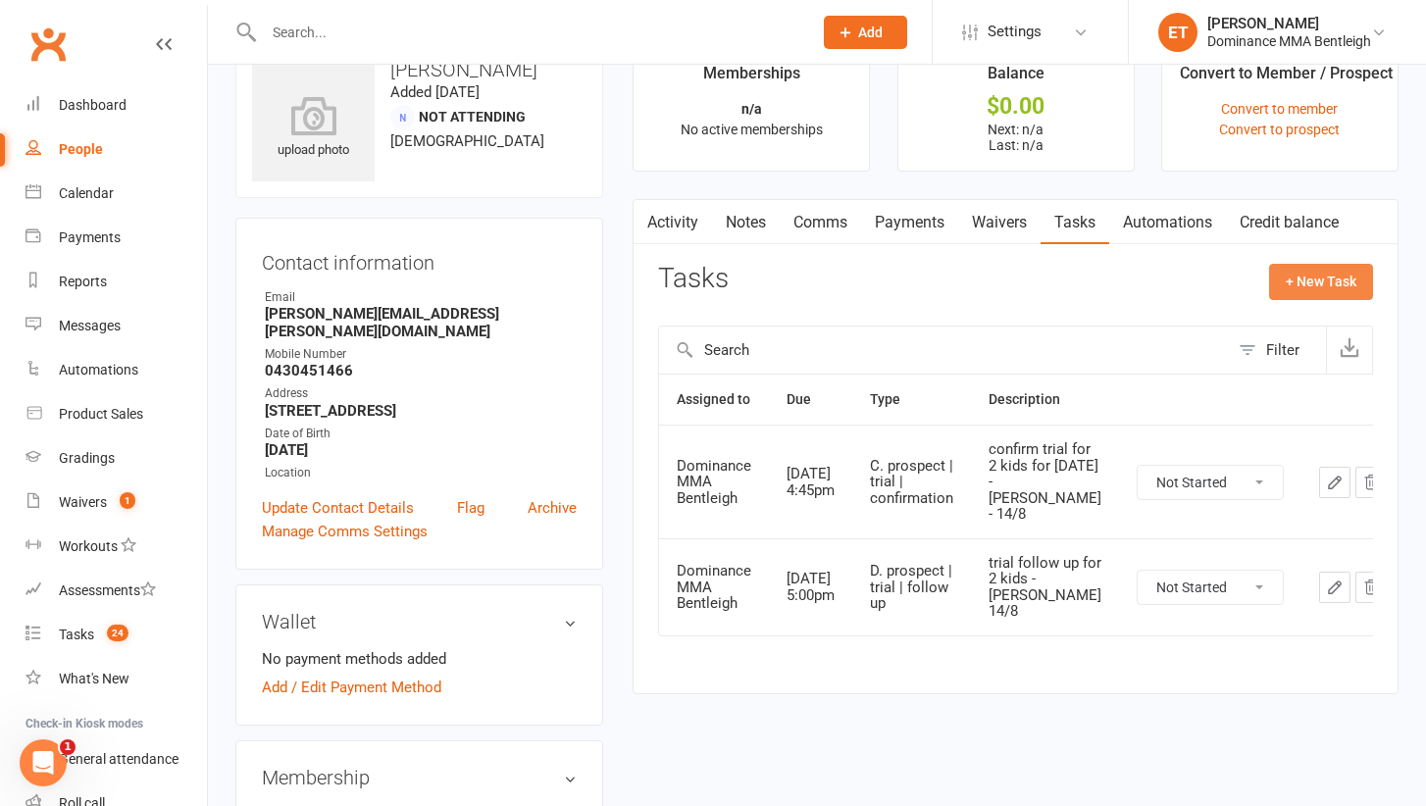
click at [1334, 283] on button "+ New Task" at bounding box center [1321, 281] width 104 height 35
select select "52482"
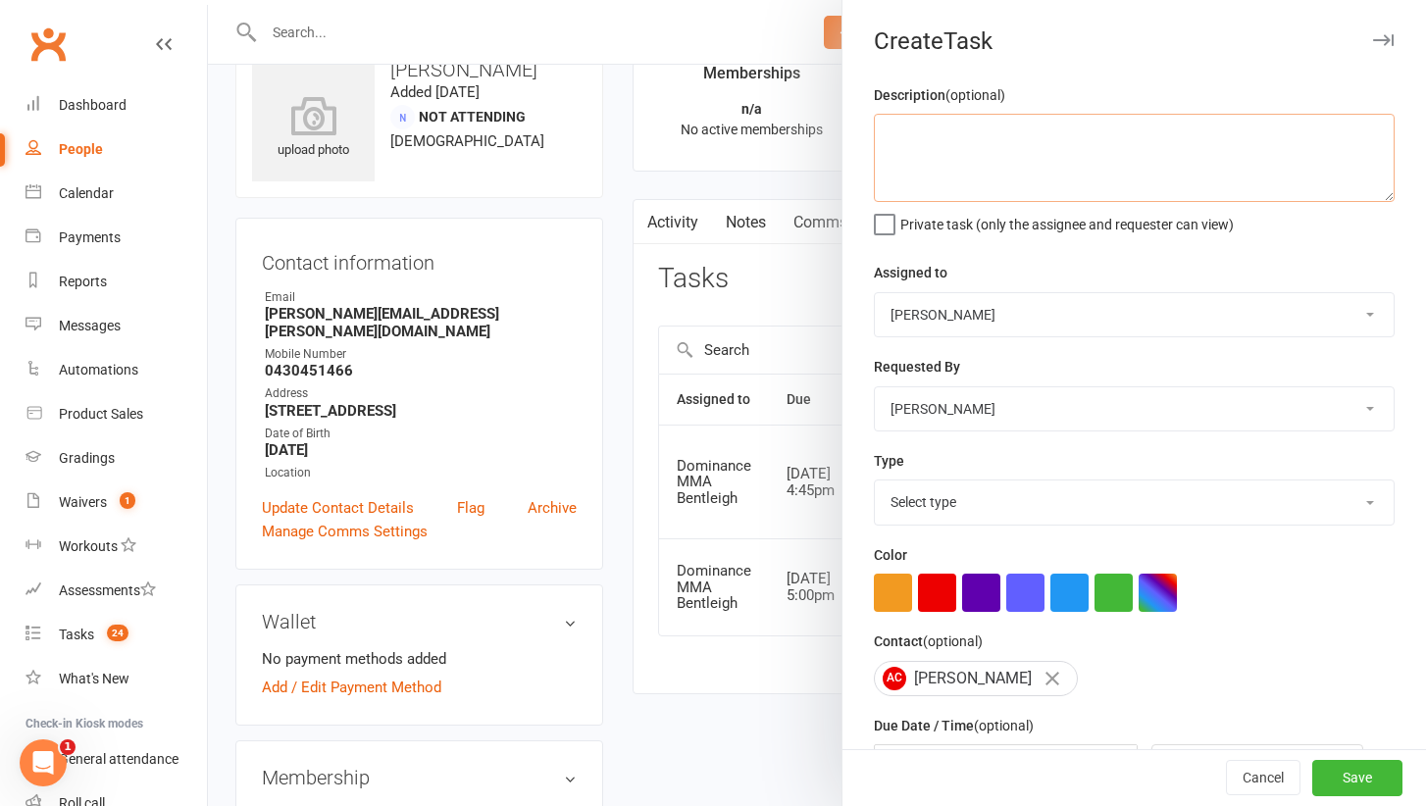
click at [977, 137] on textarea at bounding box center [1134, 158] width 521 height 88
paste textarea "confirm consent form and send membership link - Ellen 13/8"
type textarea "confirm consent form and send membership link - Ellen 13/8"
select select "13656"
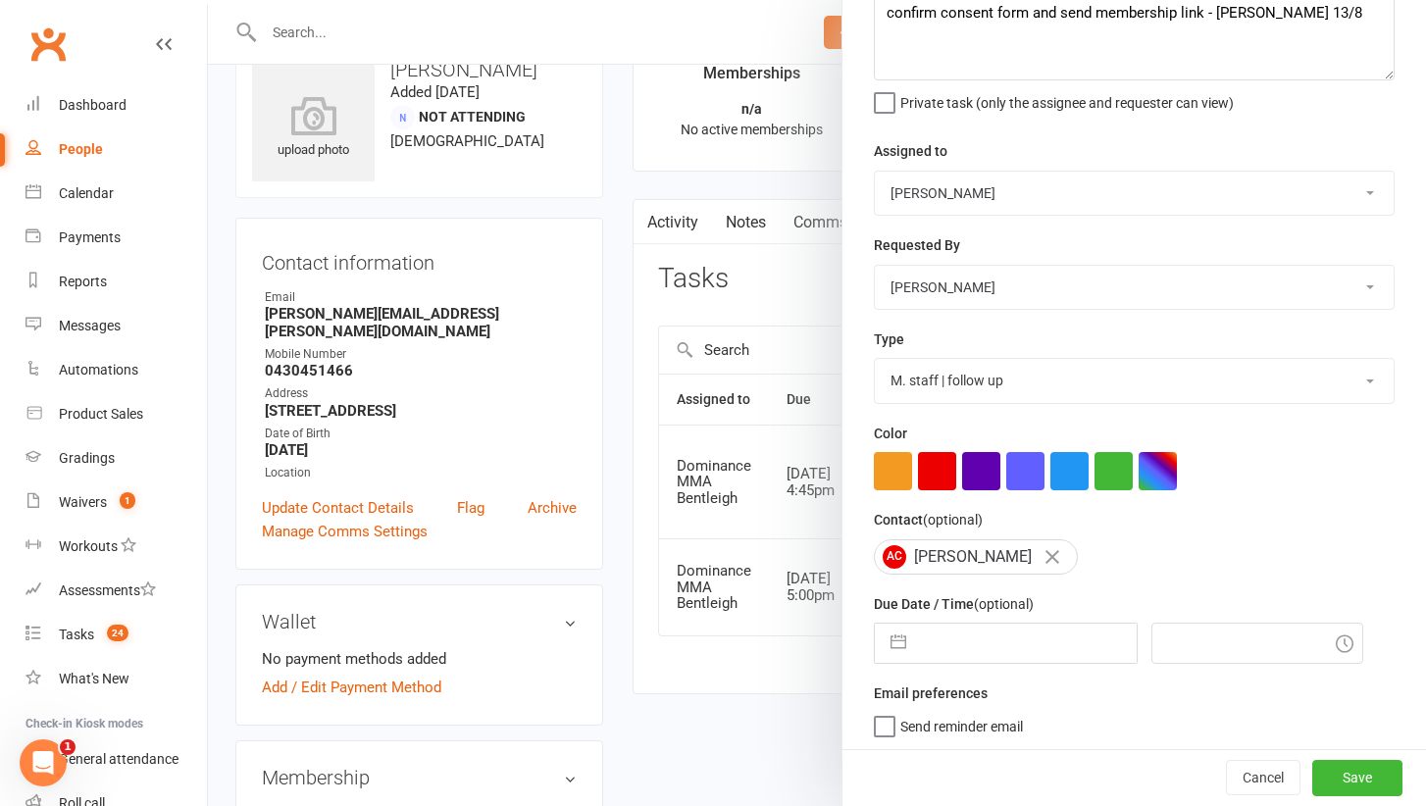
select select "6"
select select "2025"
select select "7"
select select "2025"
select select "8"
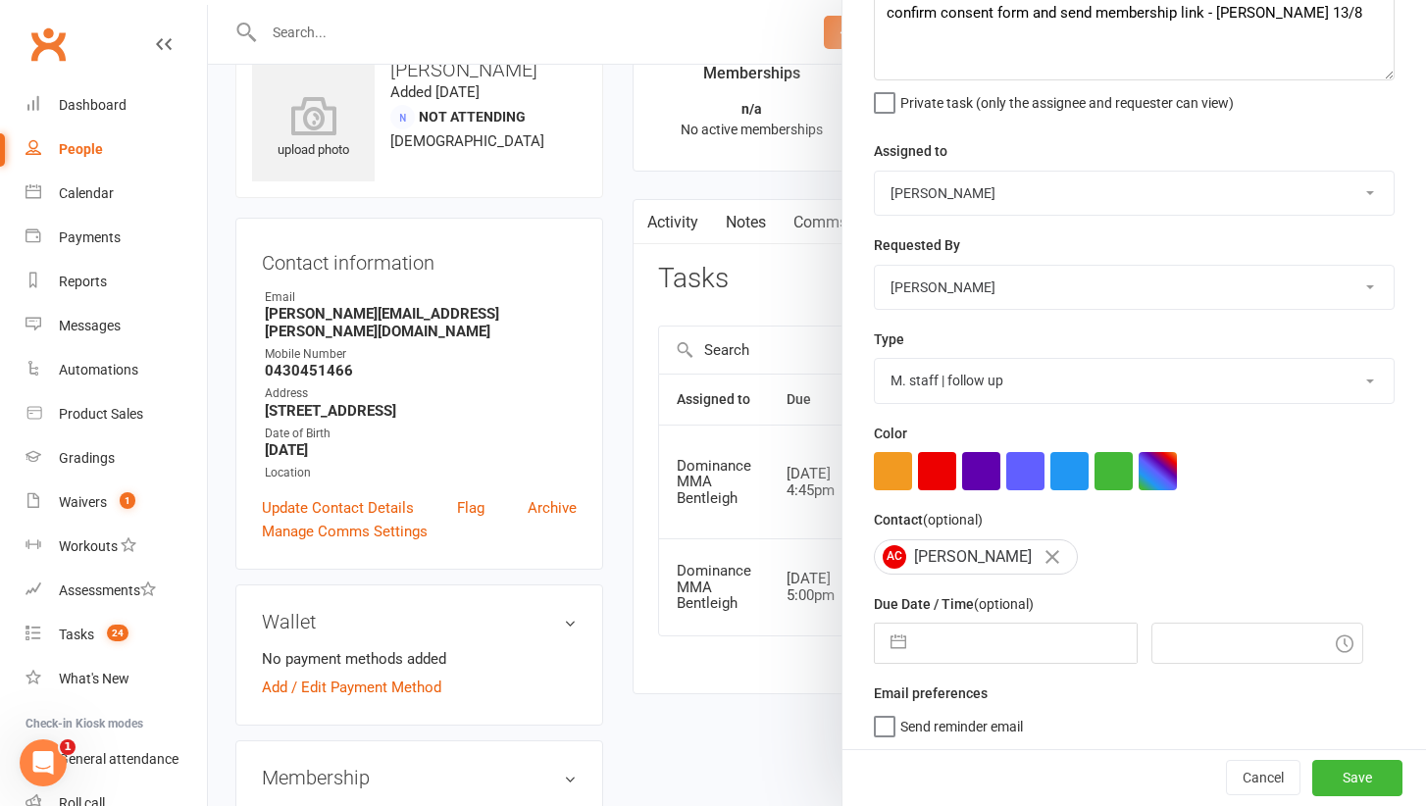
select select "2025"
click at [961, 641] on input "text" at bounding box center [1026, 643] width 221 height 39
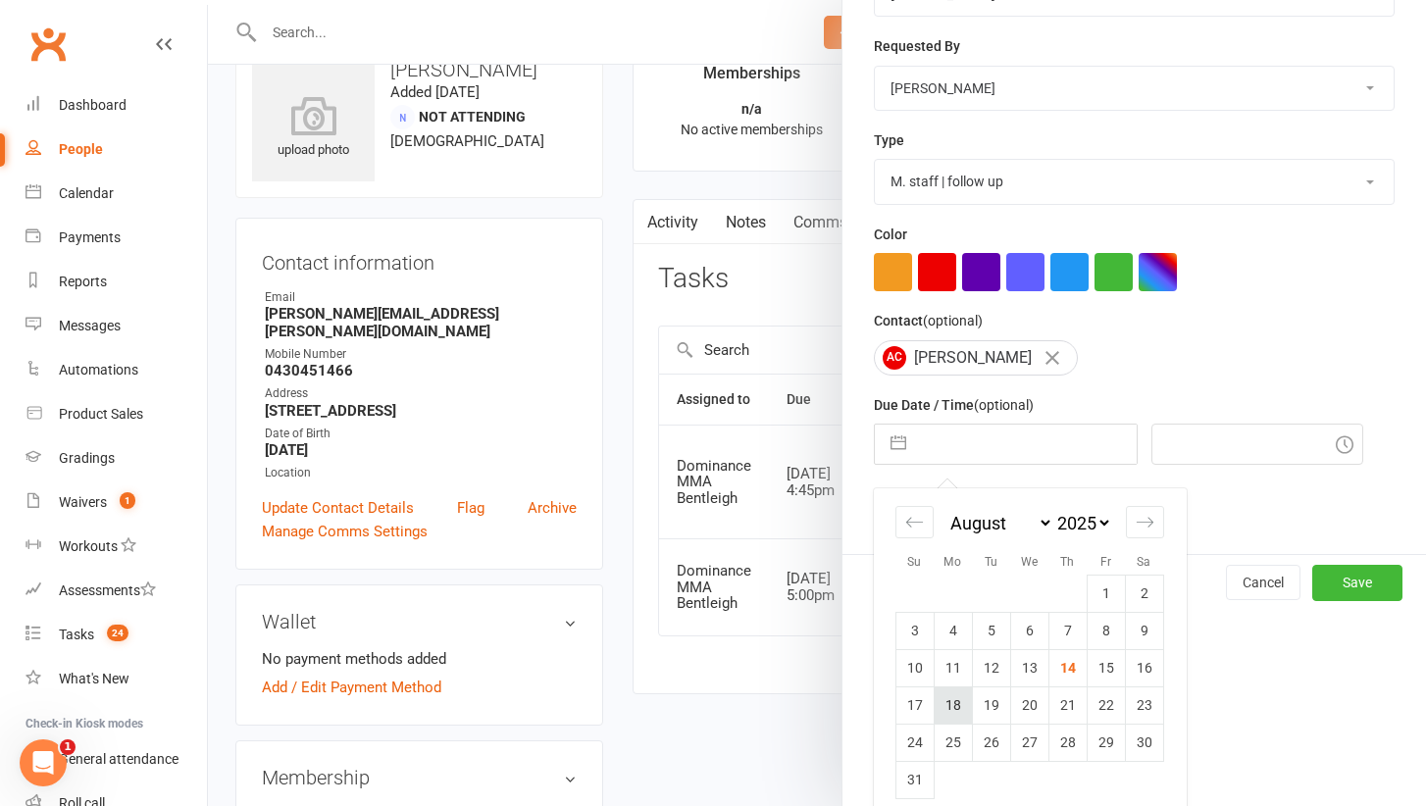
click at [956, 690] on td "18" at bounding box center [952, 704] width 38 height 37
type input "18 Aug 2025"
type input "5:00pm"
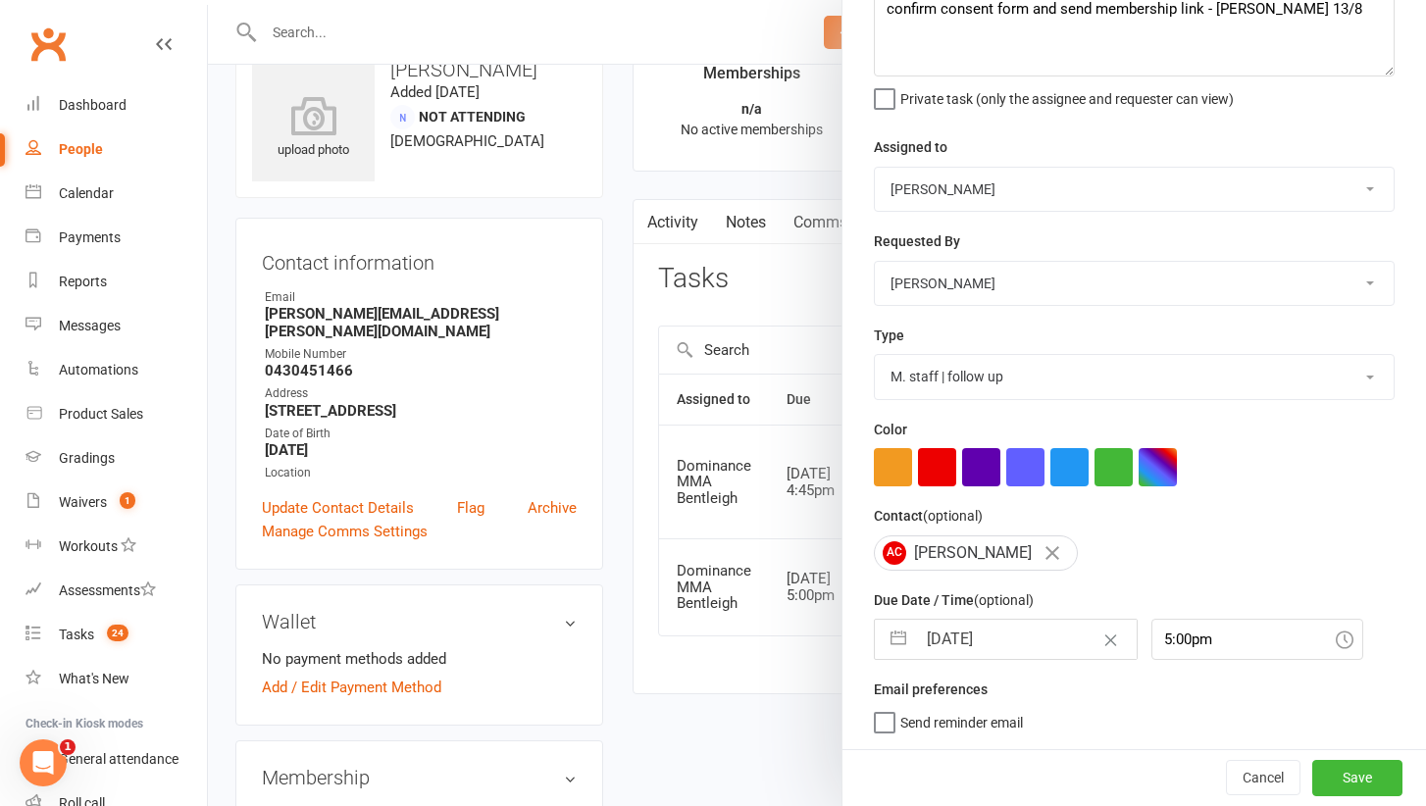
scroll to position [122, 0]
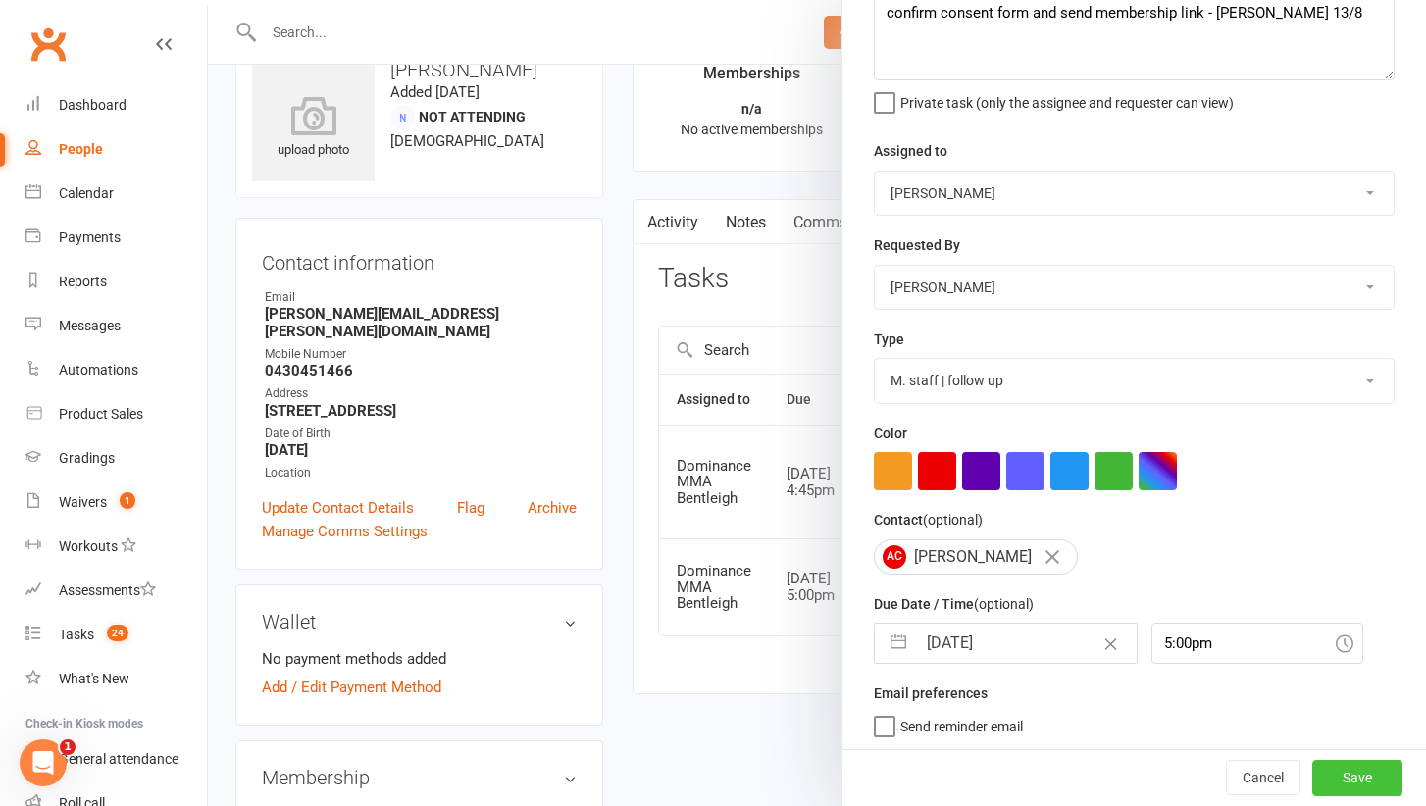
click at [1374, 775] on button "Save" at bounding box center [1357, 778] width 90 height 35
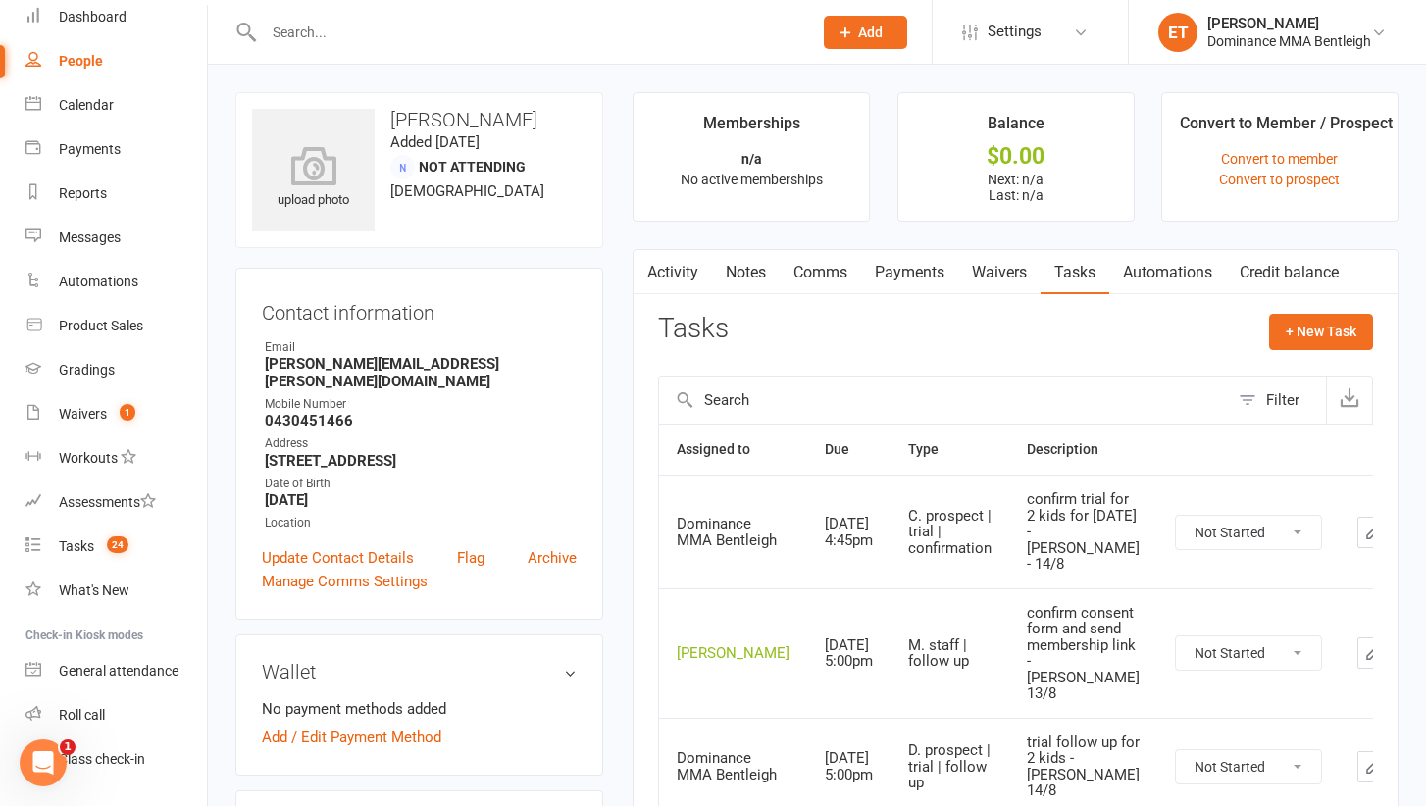
scroll to position [0, 0]
click at [319, 21] on input "text" at bounding box center [528, 32] width 540 height 27
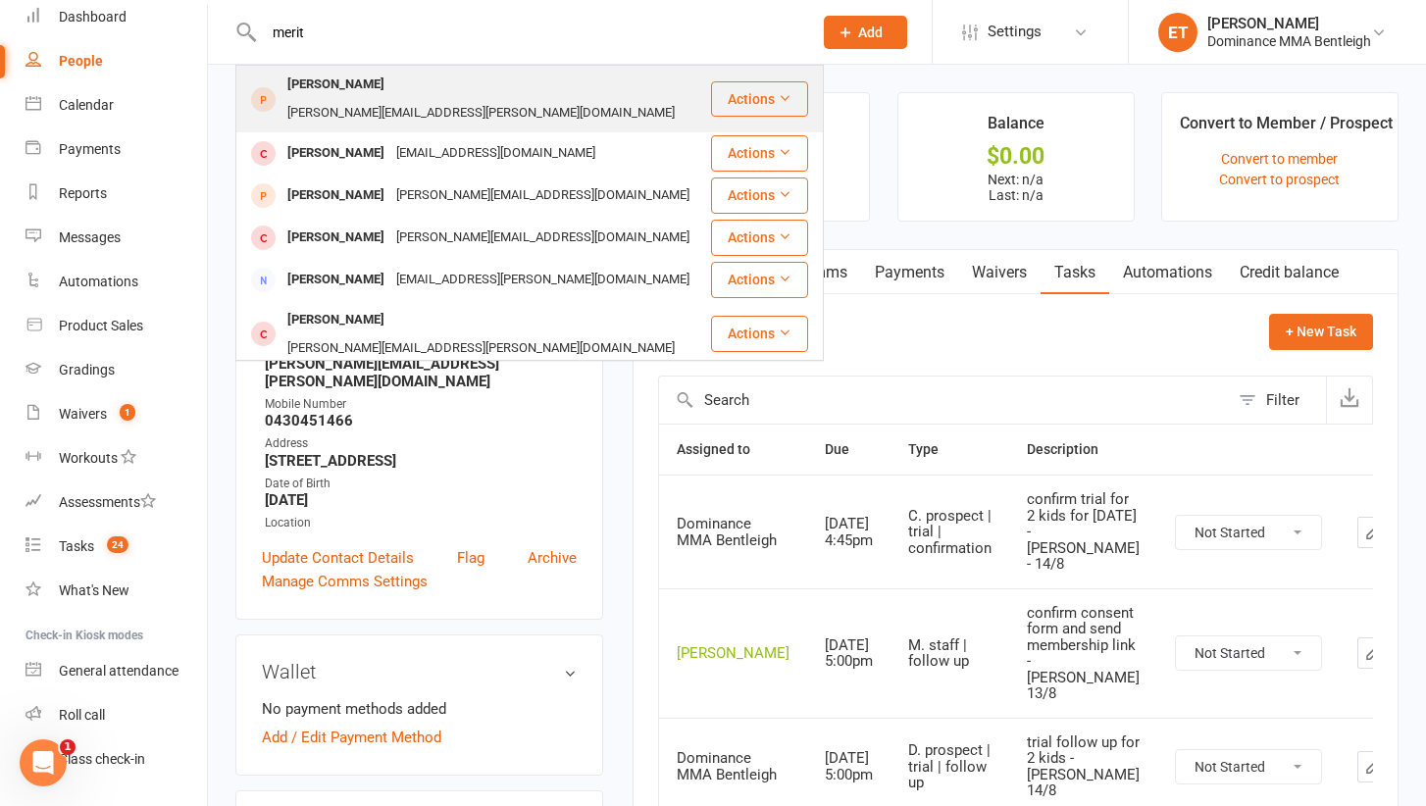
type input "merit"
click at [436, 100] on div "merita.doutre@unisuper.com.au" at bounding box center [480, 113] width 399 height 28
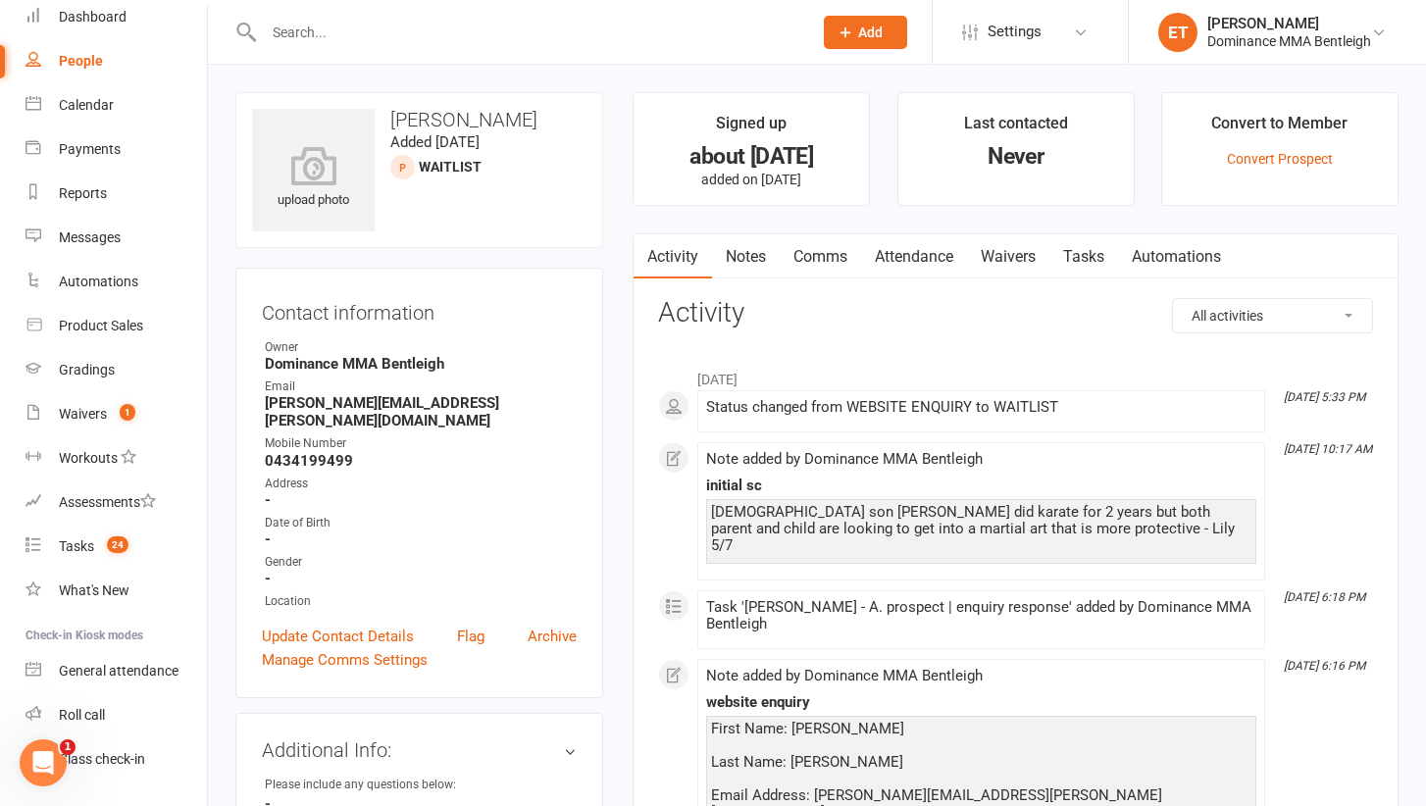
click at [806, 255] on link "Comms" at bounding box center [820, 256] width 81 height 45
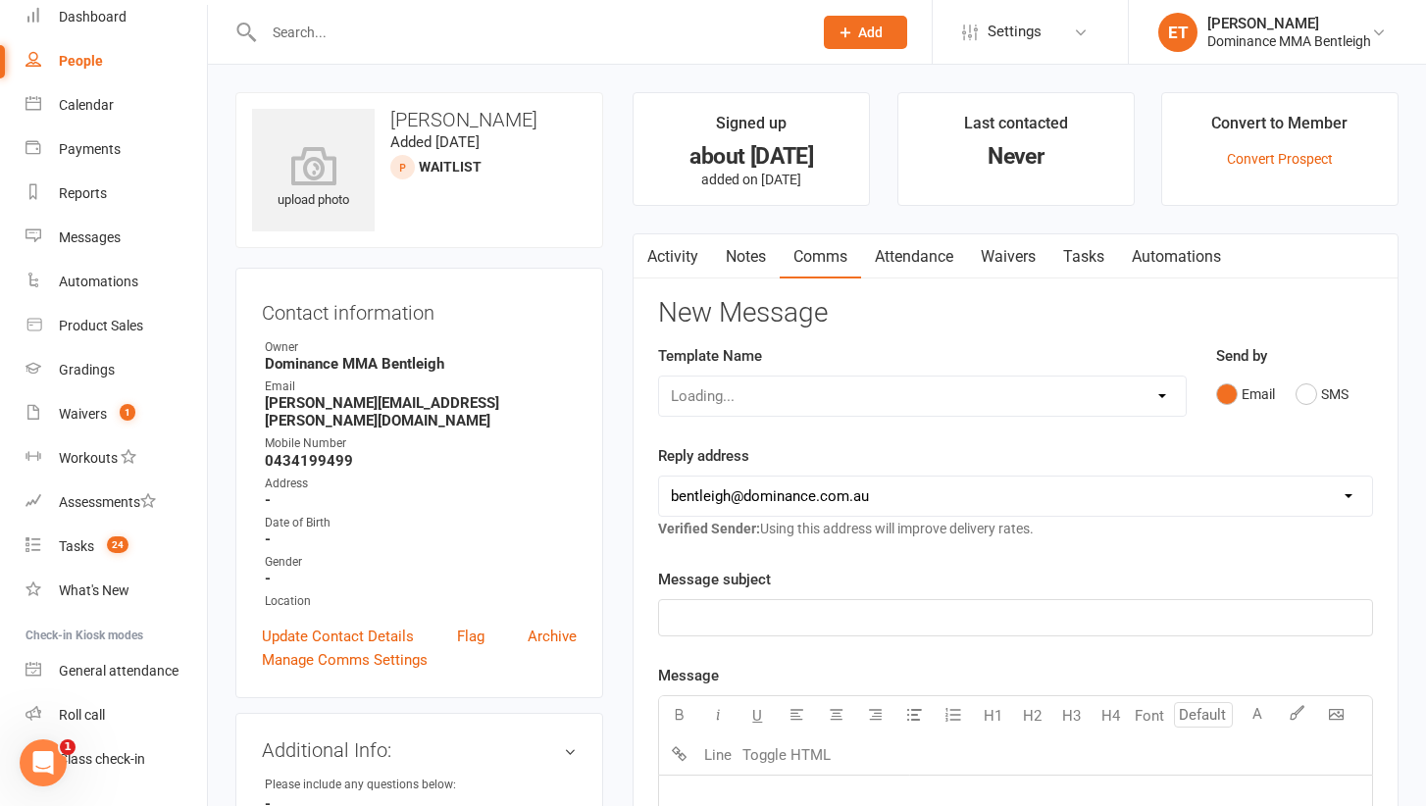
click at [778, 390] on div "Loading..." at bounding box center [922, 396] width 529 height 41
click at [763, 396] on div "Loading..." at bounding box center [922, 396] width 529 height 41
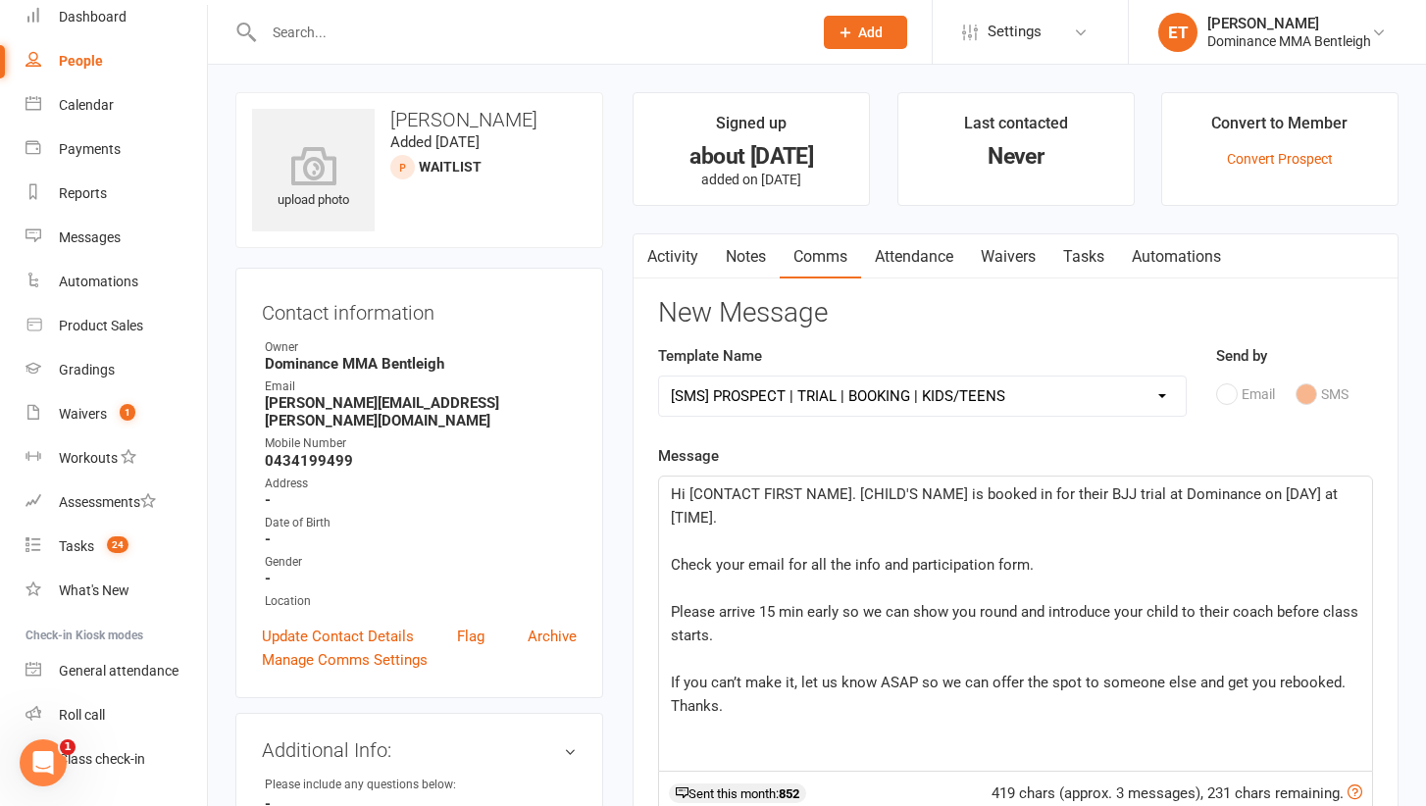
select select "19"
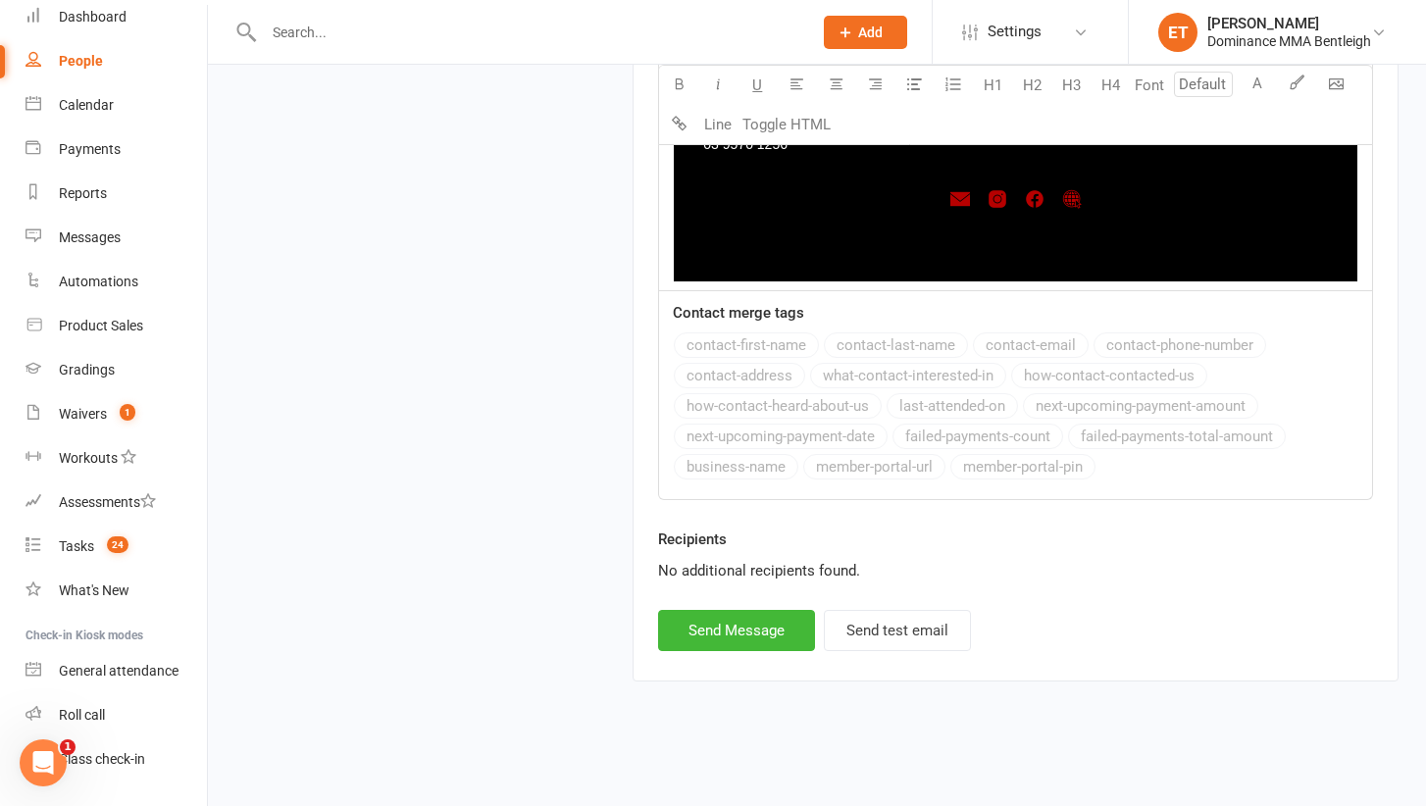
scroll to position [2966, 0]
click at [700, 611] on button "Send Message" at bounding box center [736, 630] width 157 height 41
select select
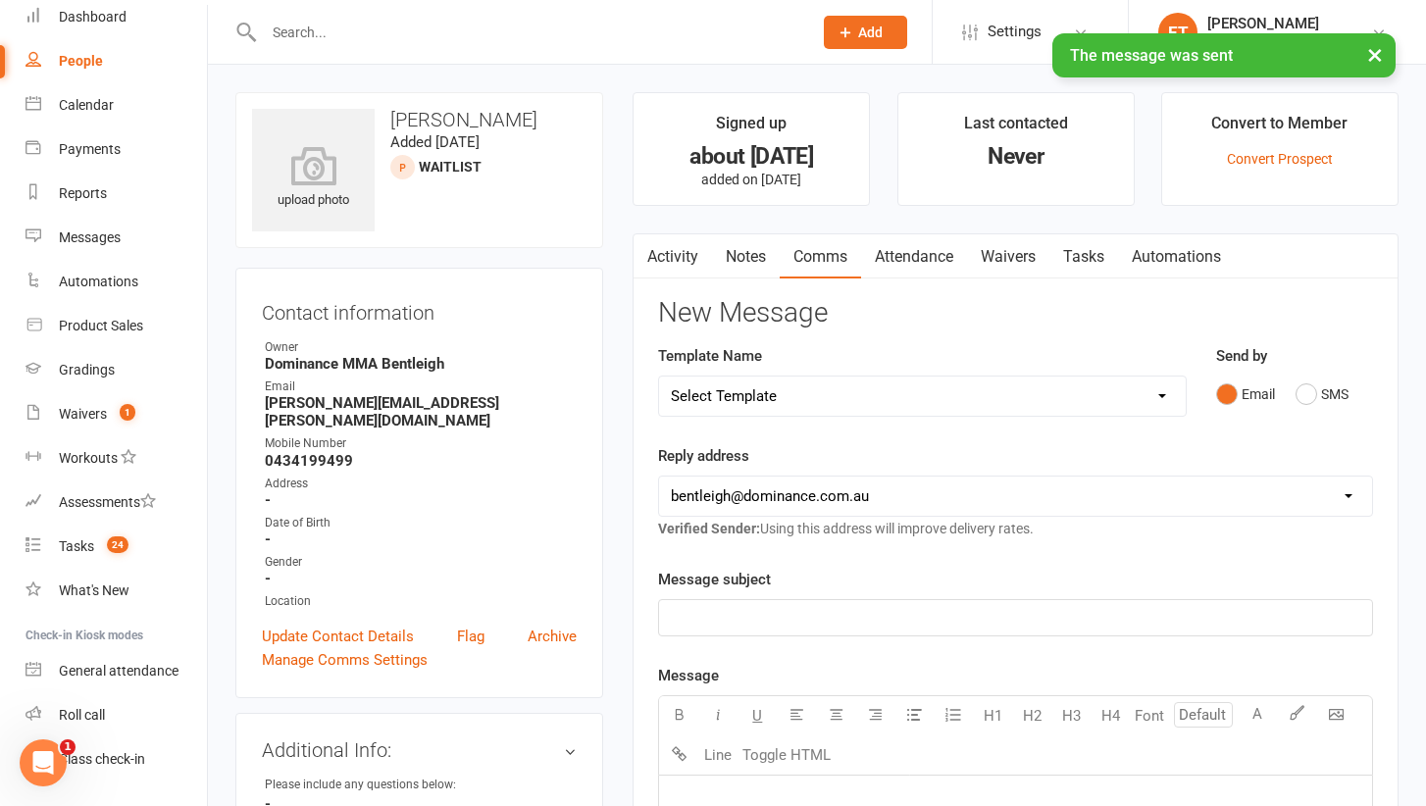
scroll to position [0, 0]
click at [1122, 228] on main "Signed up about 1 month ago added on 2 Jul 2025 Last contacted Never Convert to…" at bounding box center [1015, 786] width 795 height 1388
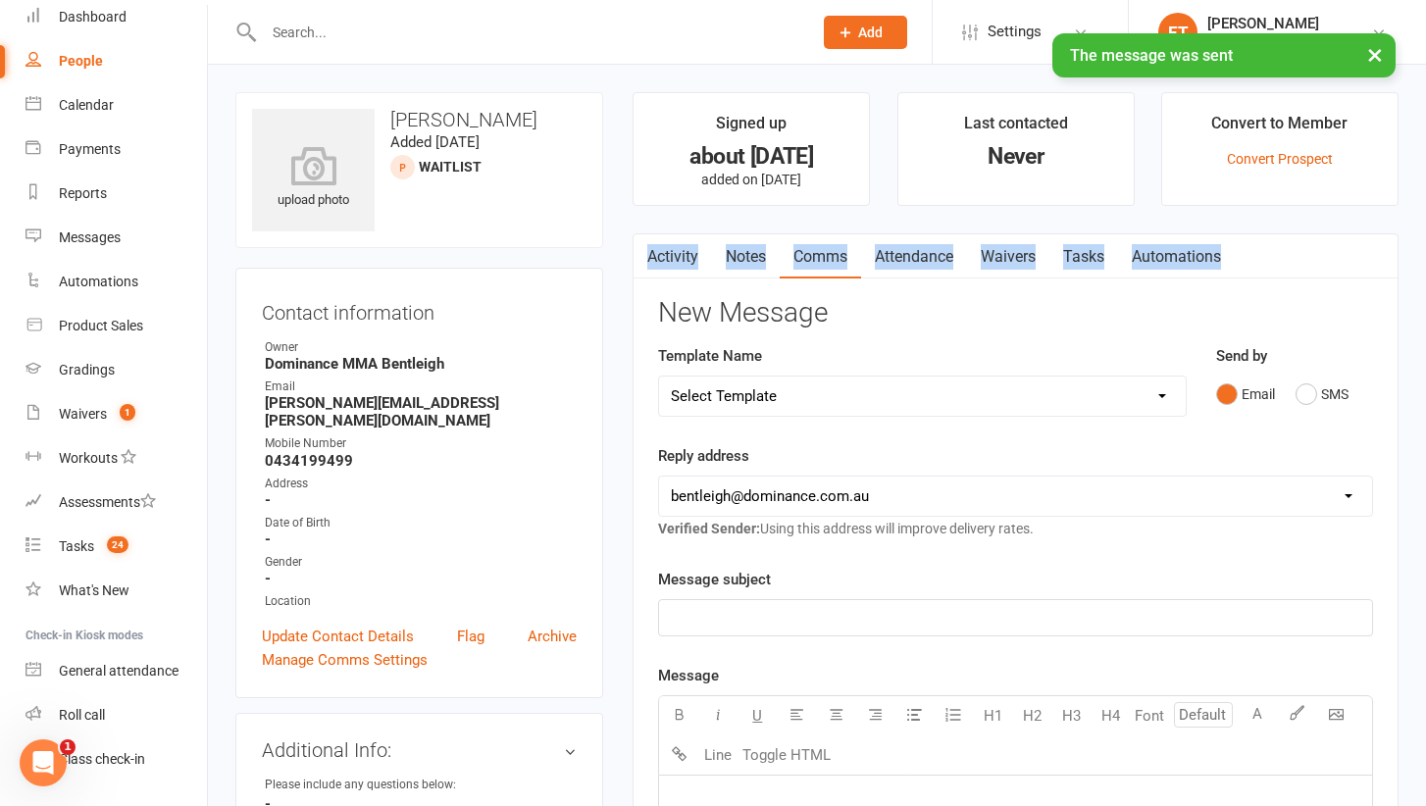
click at [1122, 228] on main "Signed up about 1 month ago added on 2 Jul 2025 Last contacted Never Convert to…" at bounding box center [1015, 786] width 795 height 1388
click at [1087, 264] on link "Tasks" at bounding box center [1083, 256] width 69 height 45
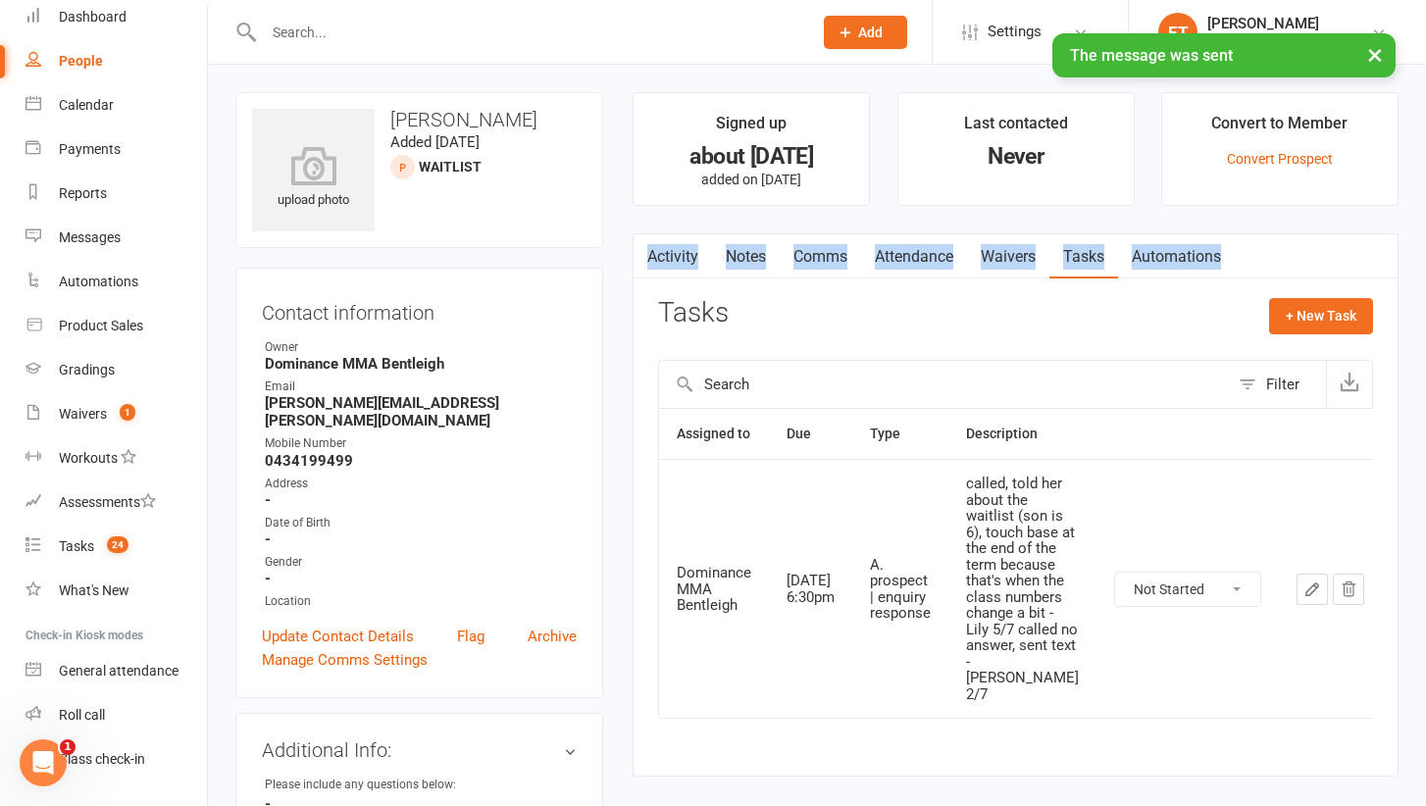
click at [987, 264] on link "Waivers" at bounding box center [1008, 256] width 82 height 45
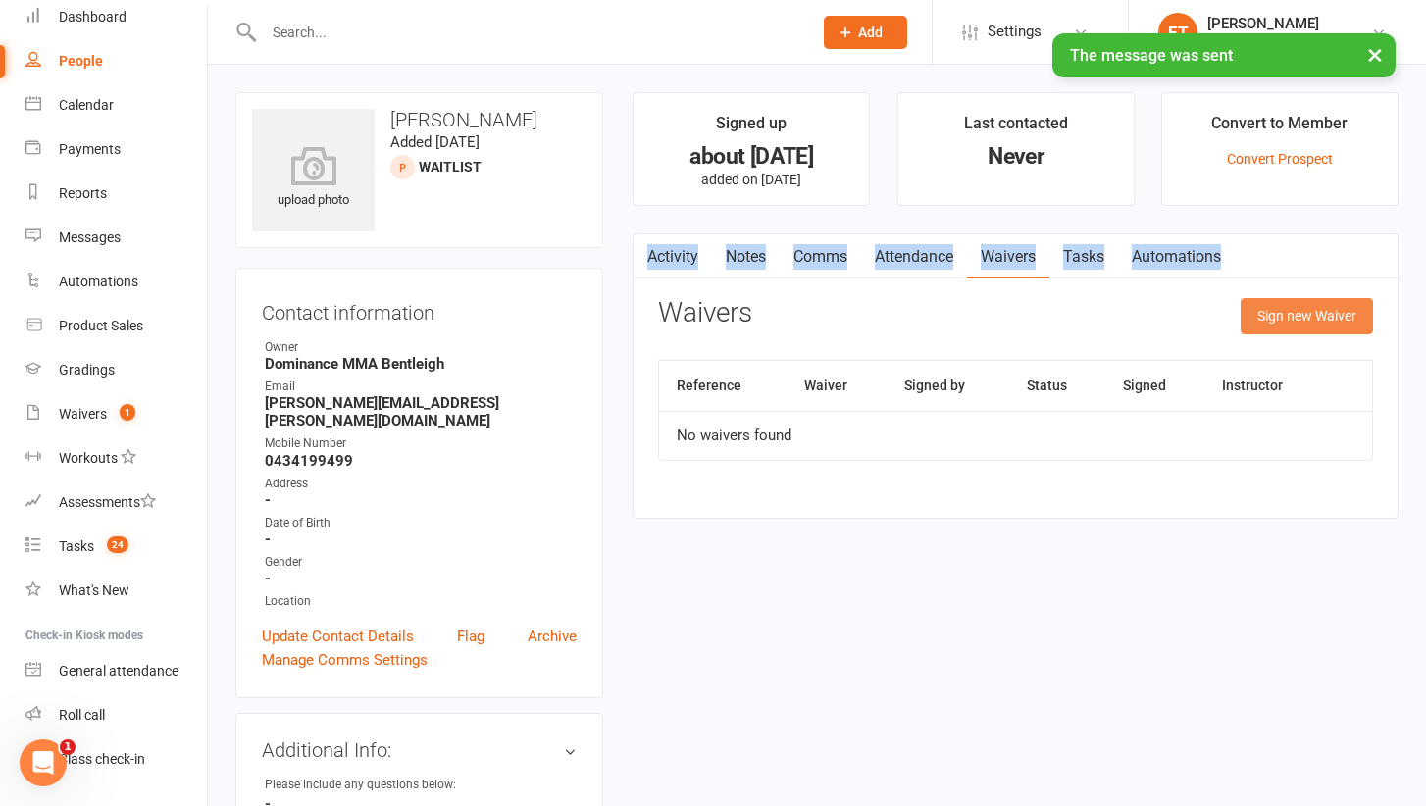
click at [1312, 315] on button "Sign new Waiver" at bounding box center [1306, 315] width 132 height 35
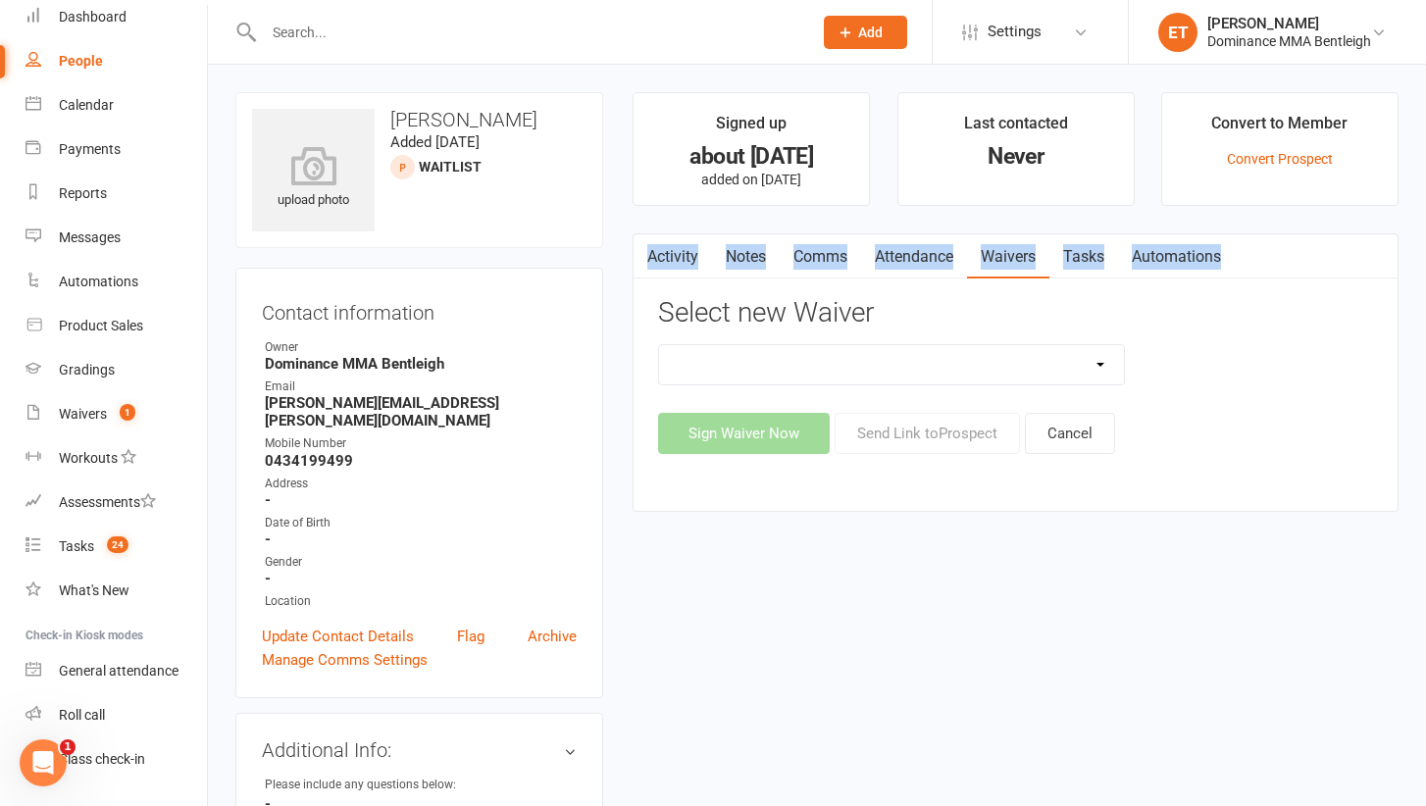
select select "1931"
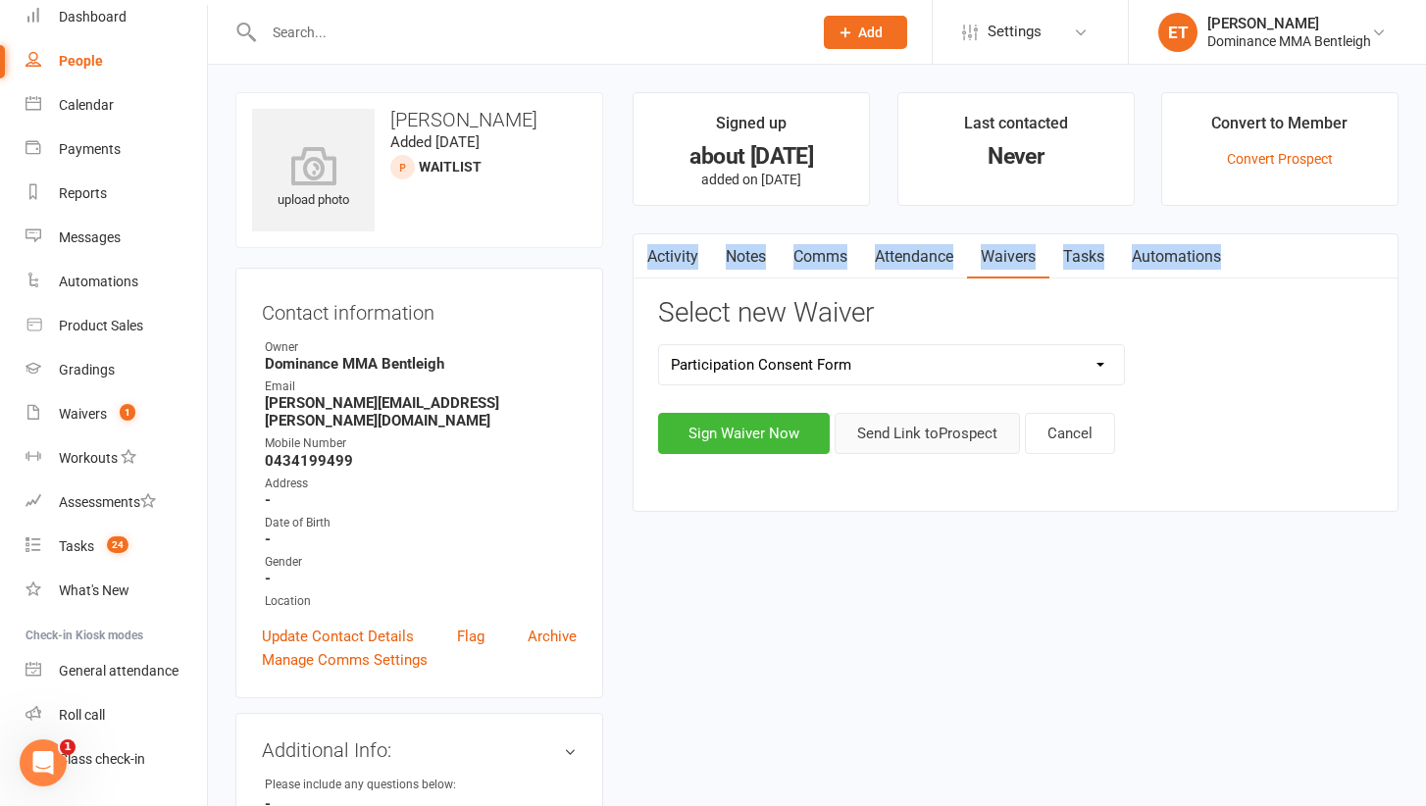
click at [919, 430] on button "Send Link to [GEOGRAPHIC_DATA]" at bounding box center [926, 433] width 185 height 41
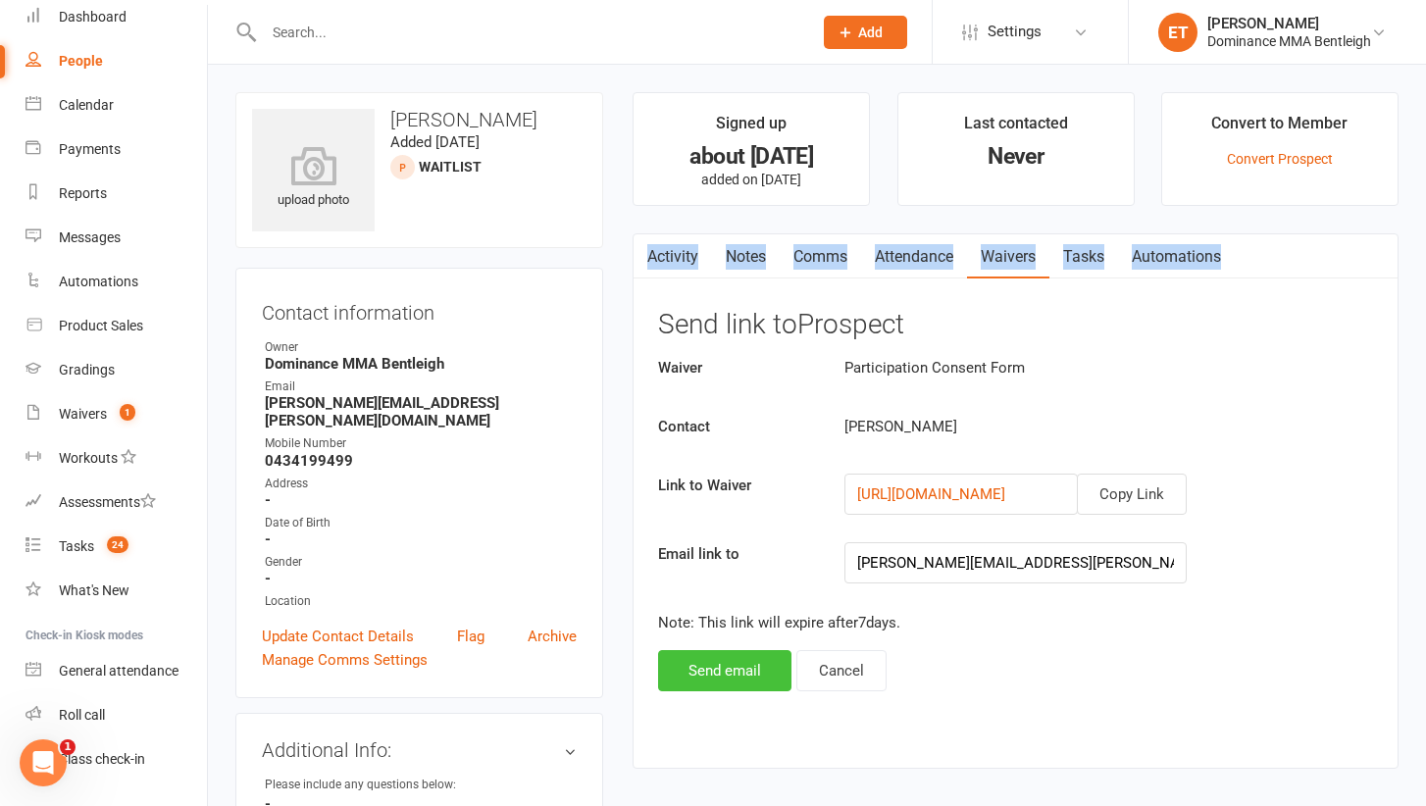
click at [723, 669] on button "Send email" at bounding box center [724, 670] width 133 height 41
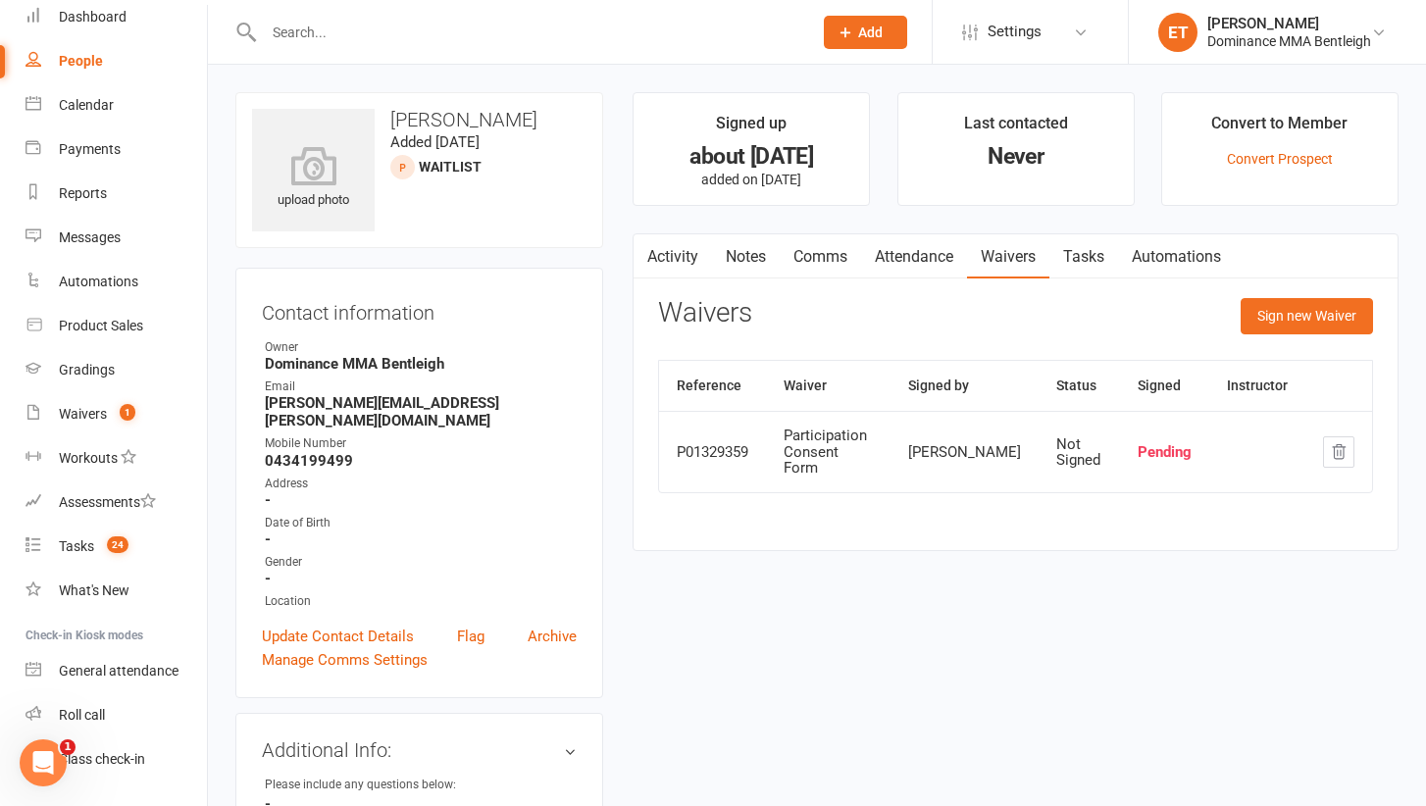
click at [1083, 271] on link "Tasks" at bounding box center [1083, 256] width 69 height 45
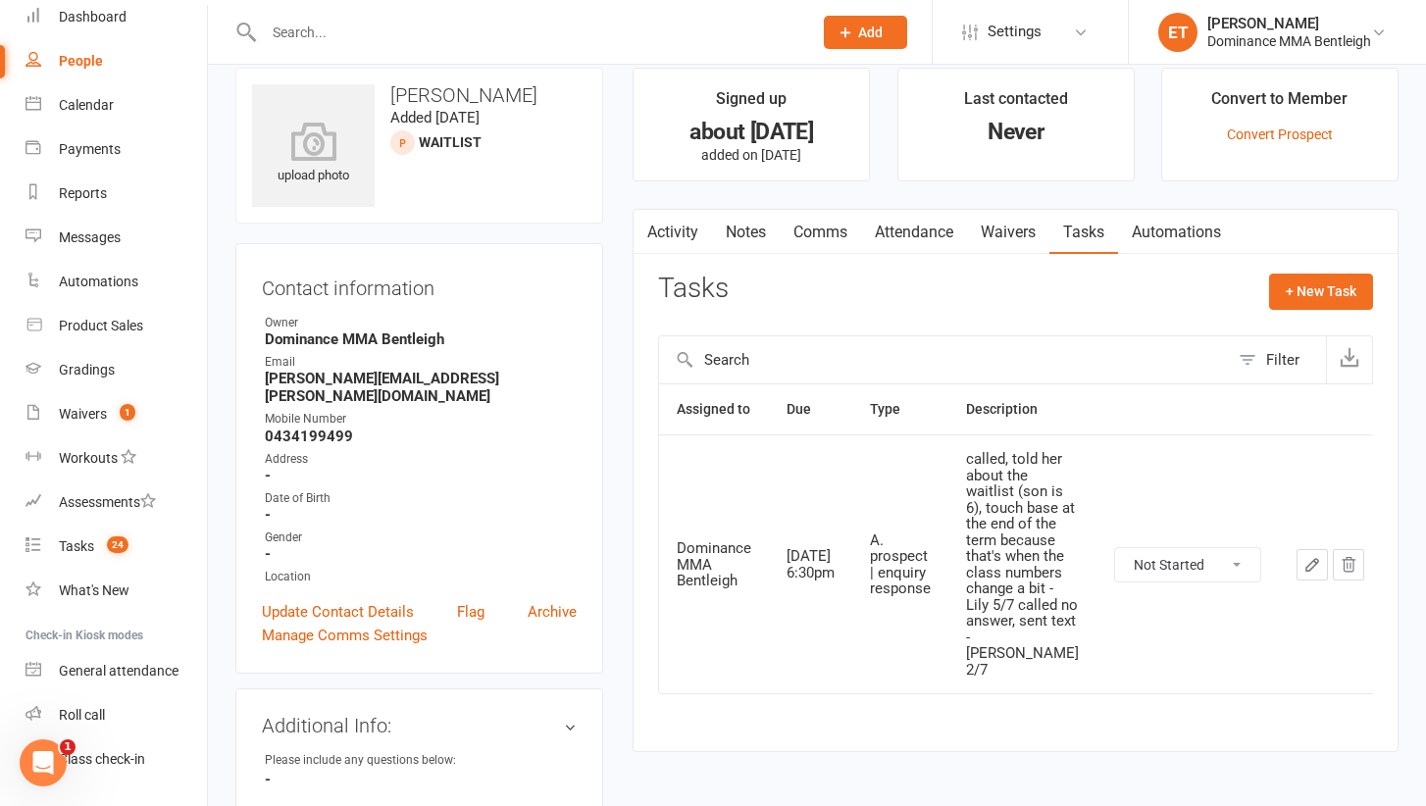
scroll to position [19, 0]
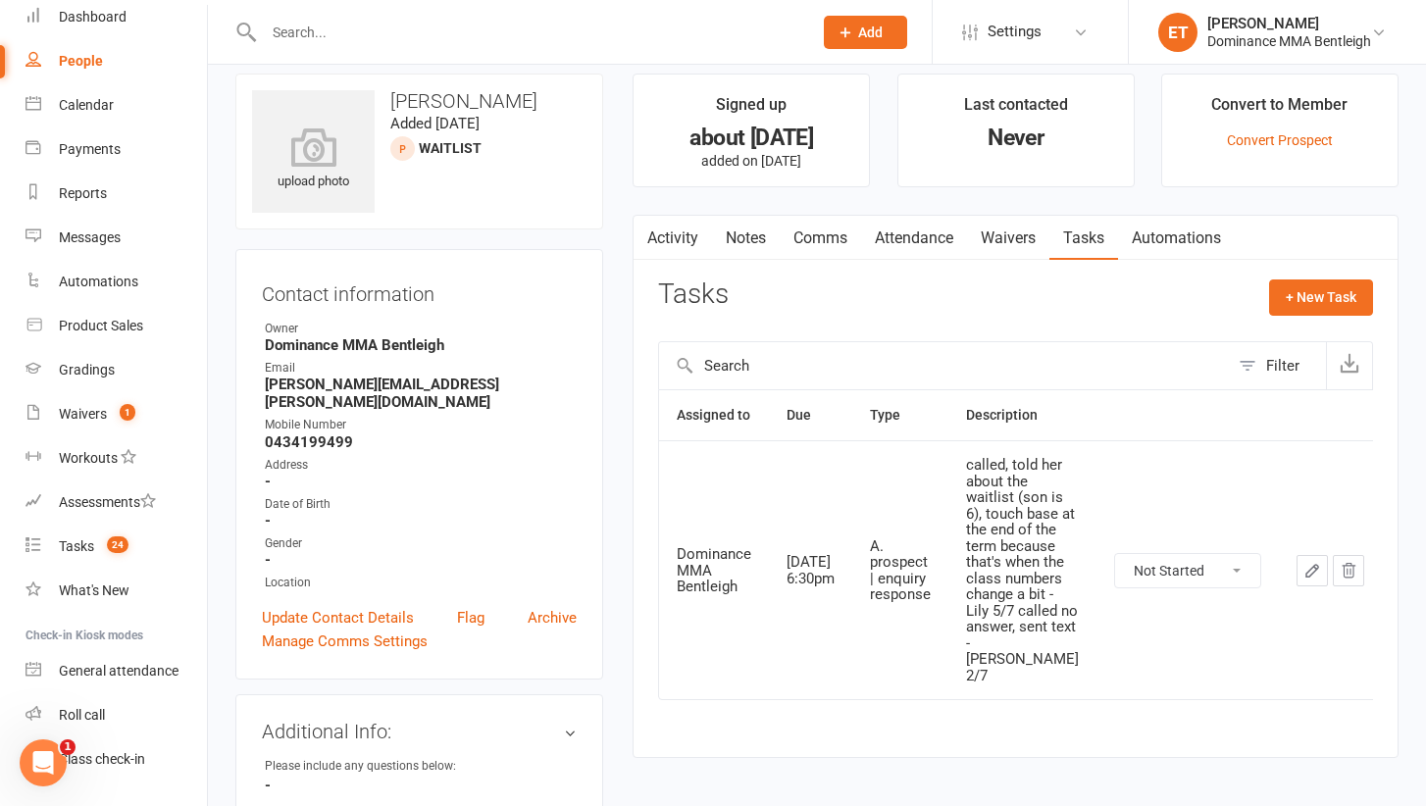
click at [1303, 562] on icon "button" at bounding box center [1312, 571] width 18 height 18
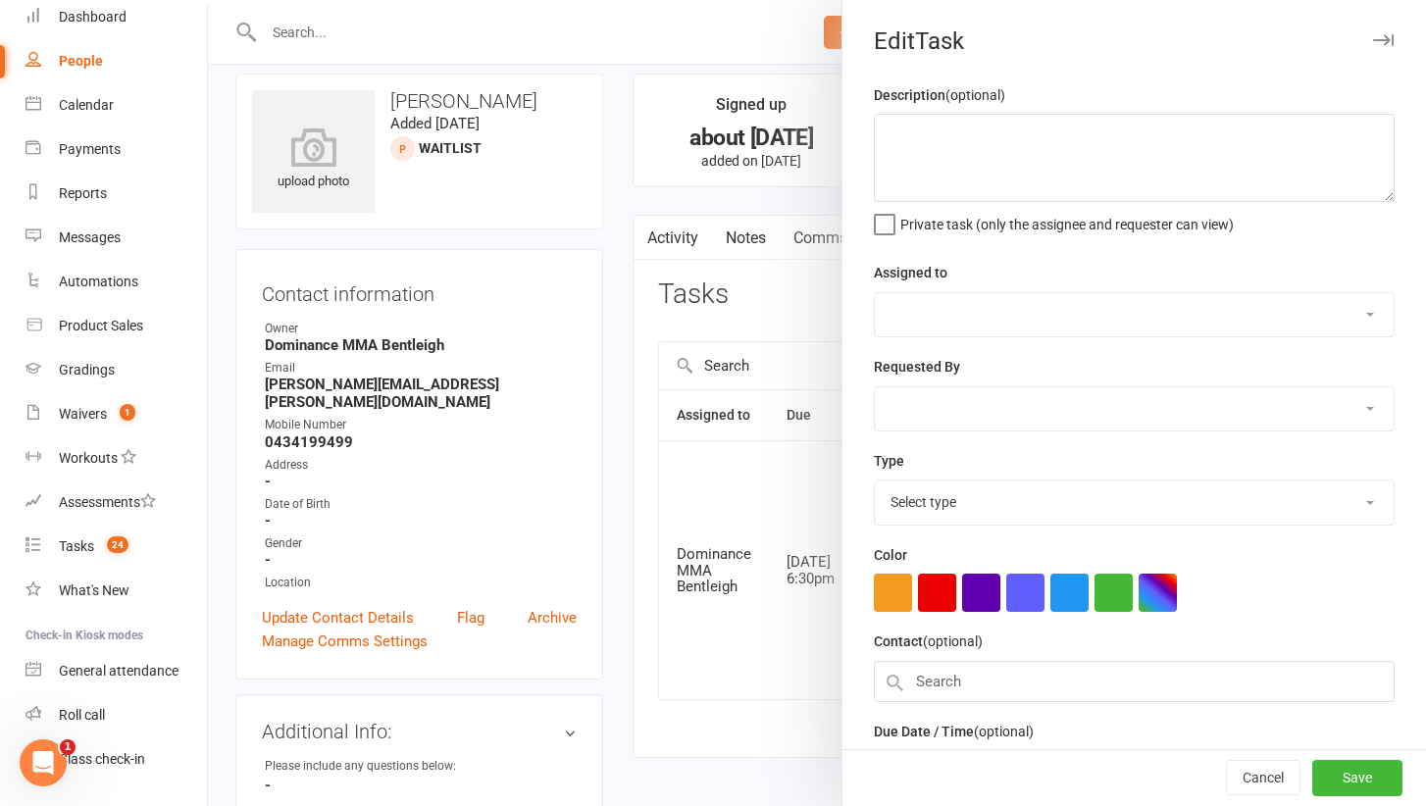
type textarea "called, told her about the waitlist (son is 6), touch base at the end of the te…"
select select "24839"
type input "01 Sep 2025"
type input "6:30pm"
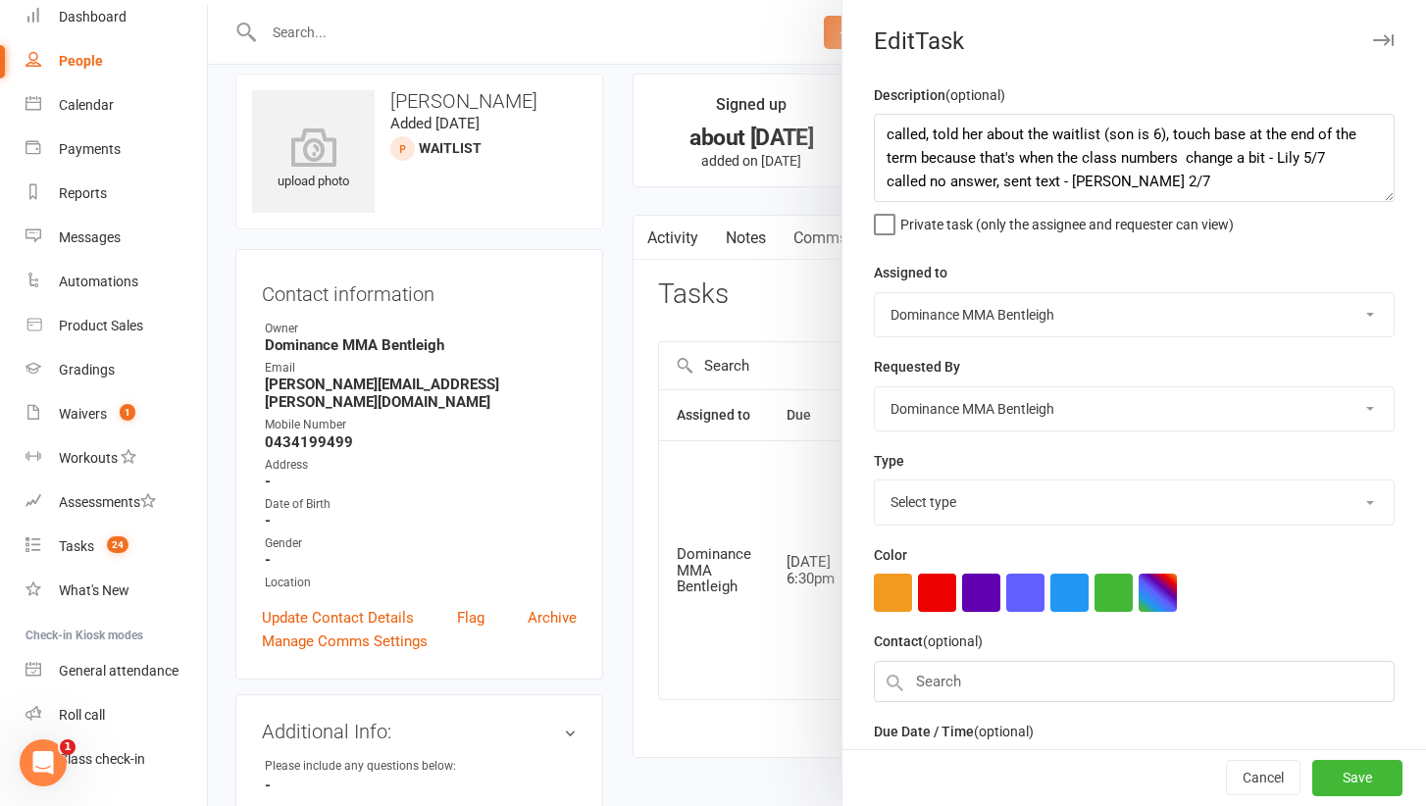
select select "13651"
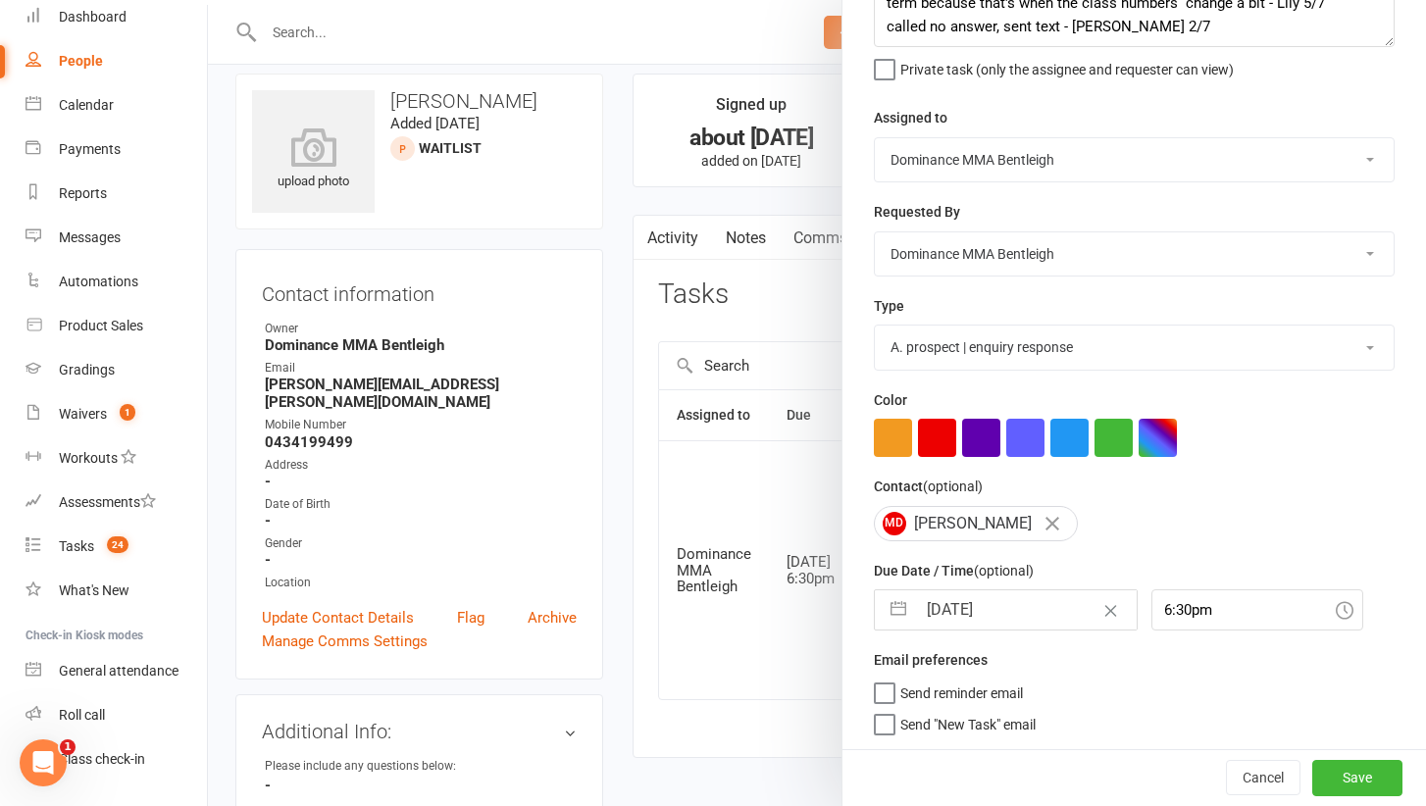
scroll to position [153, 0]
click at [634, 571] on div at bounding box center [817, 403] width 1218 height 806
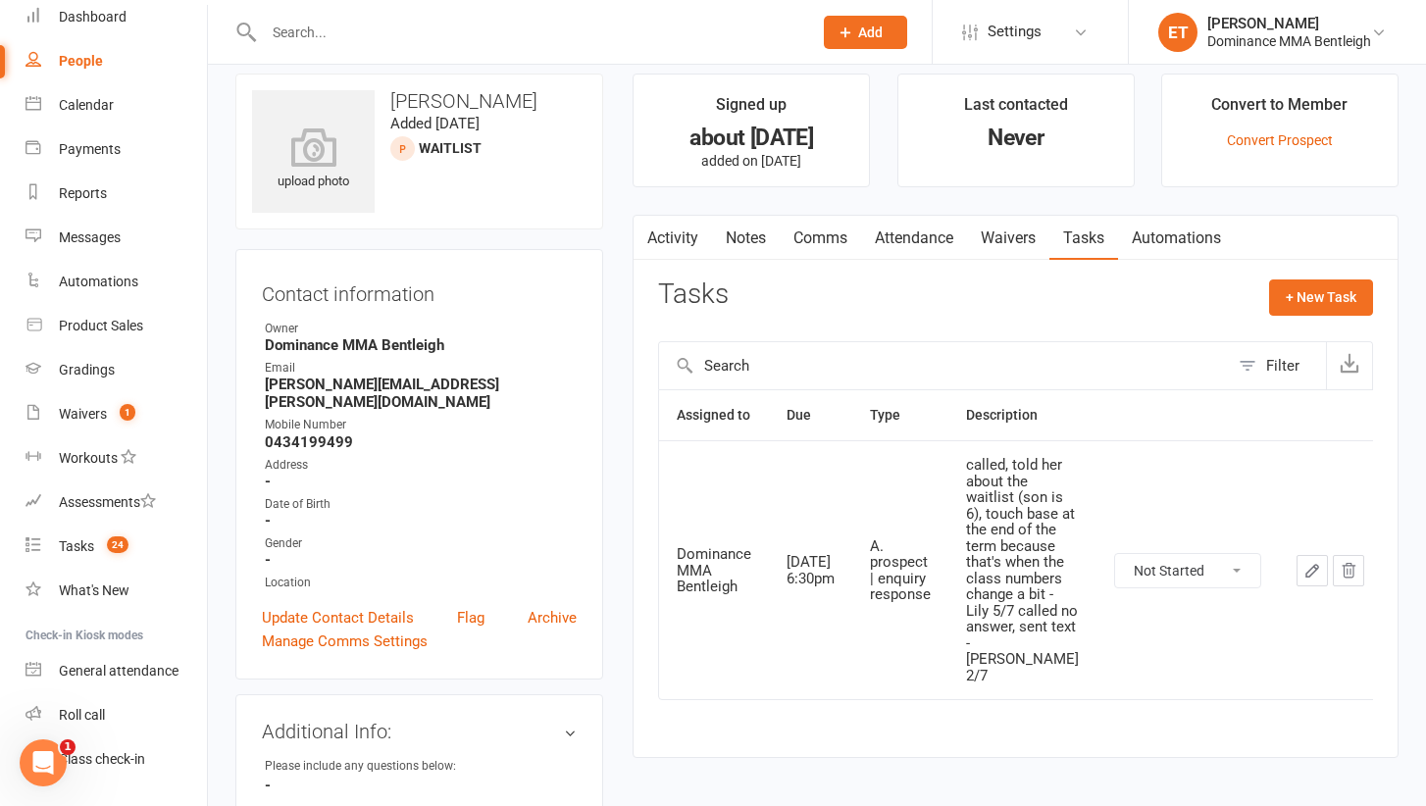
click at [308, 30] on input "text" at bounding box center [528, 32] width 540 height 27
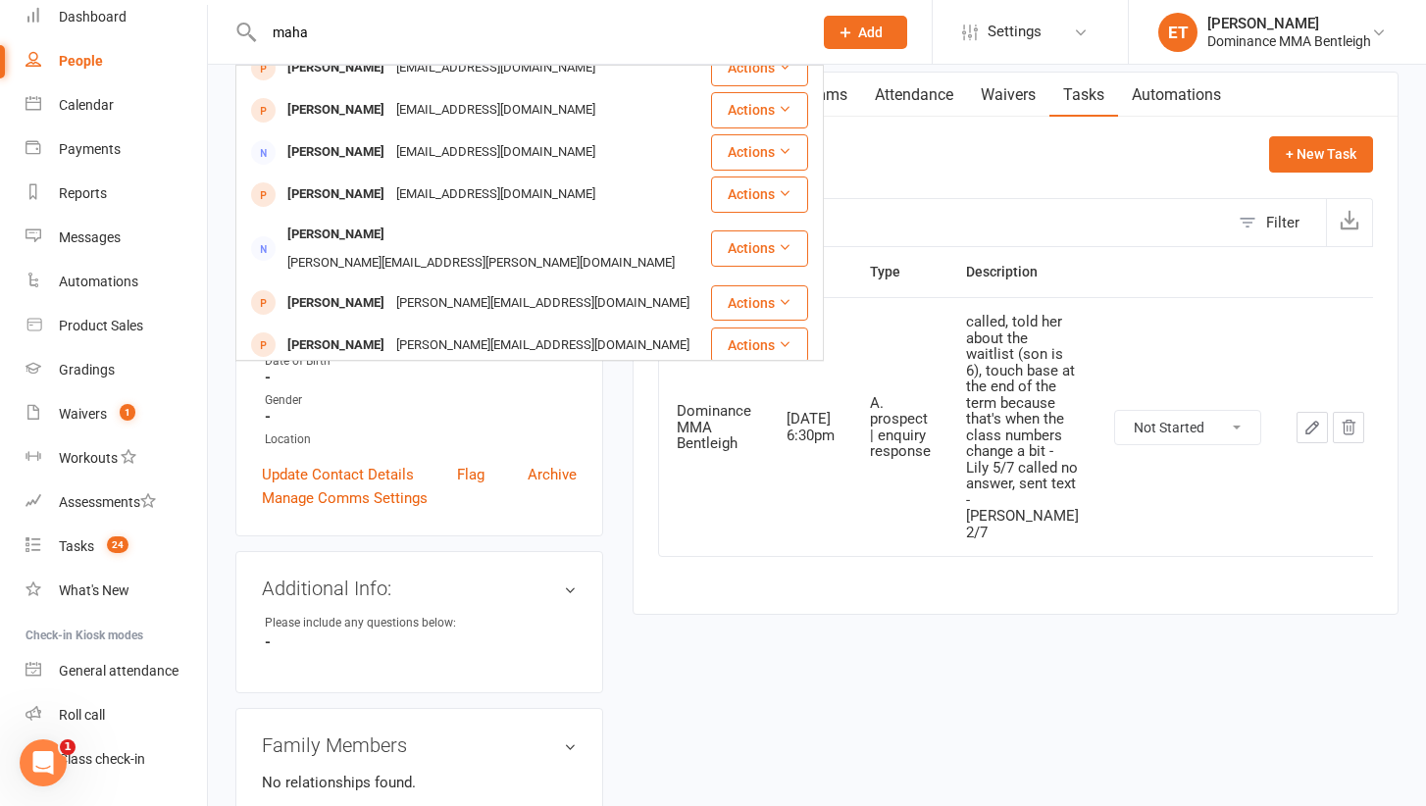
scroll to position [170, 0]
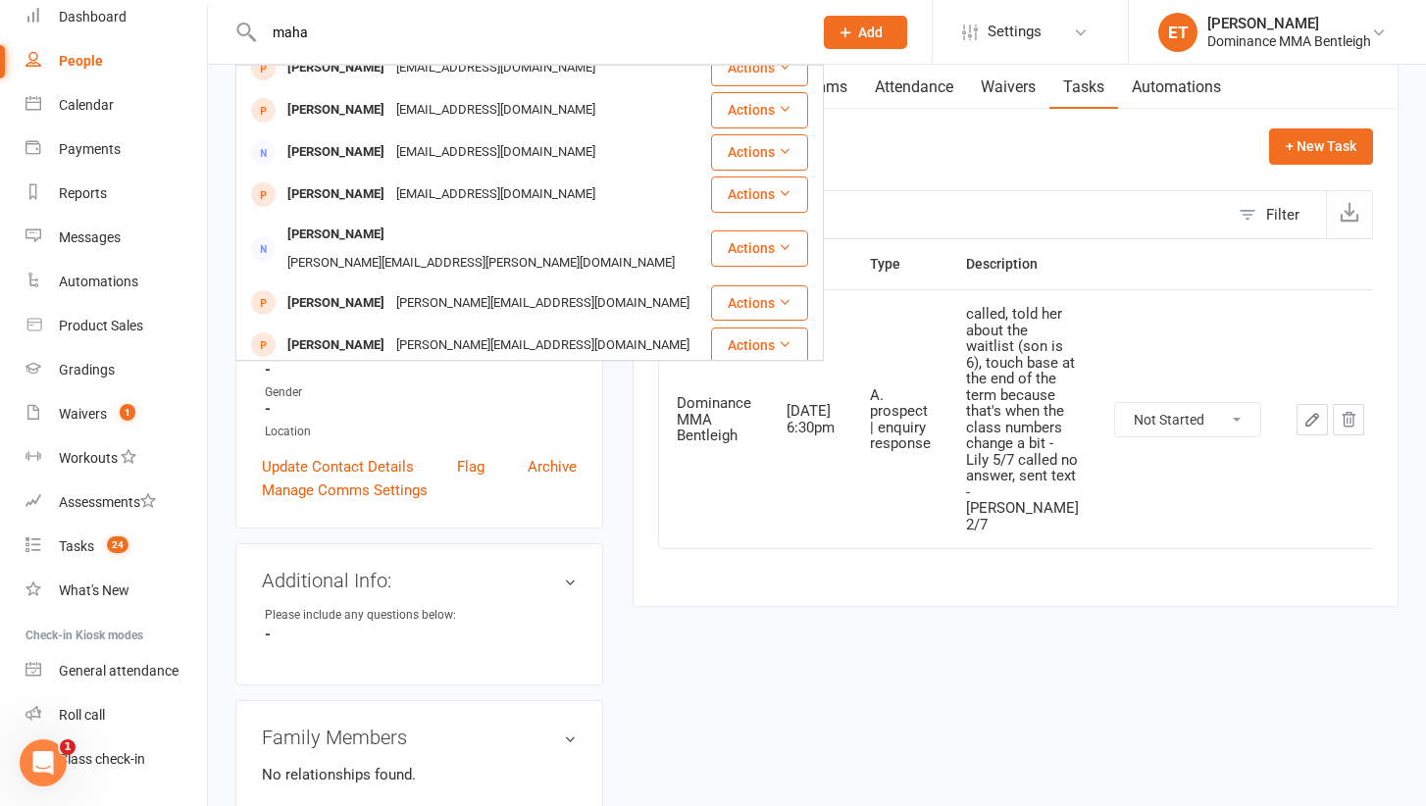
click at [288, 28] on input "maha" at bounding box center [528, 32] width 540 height 27
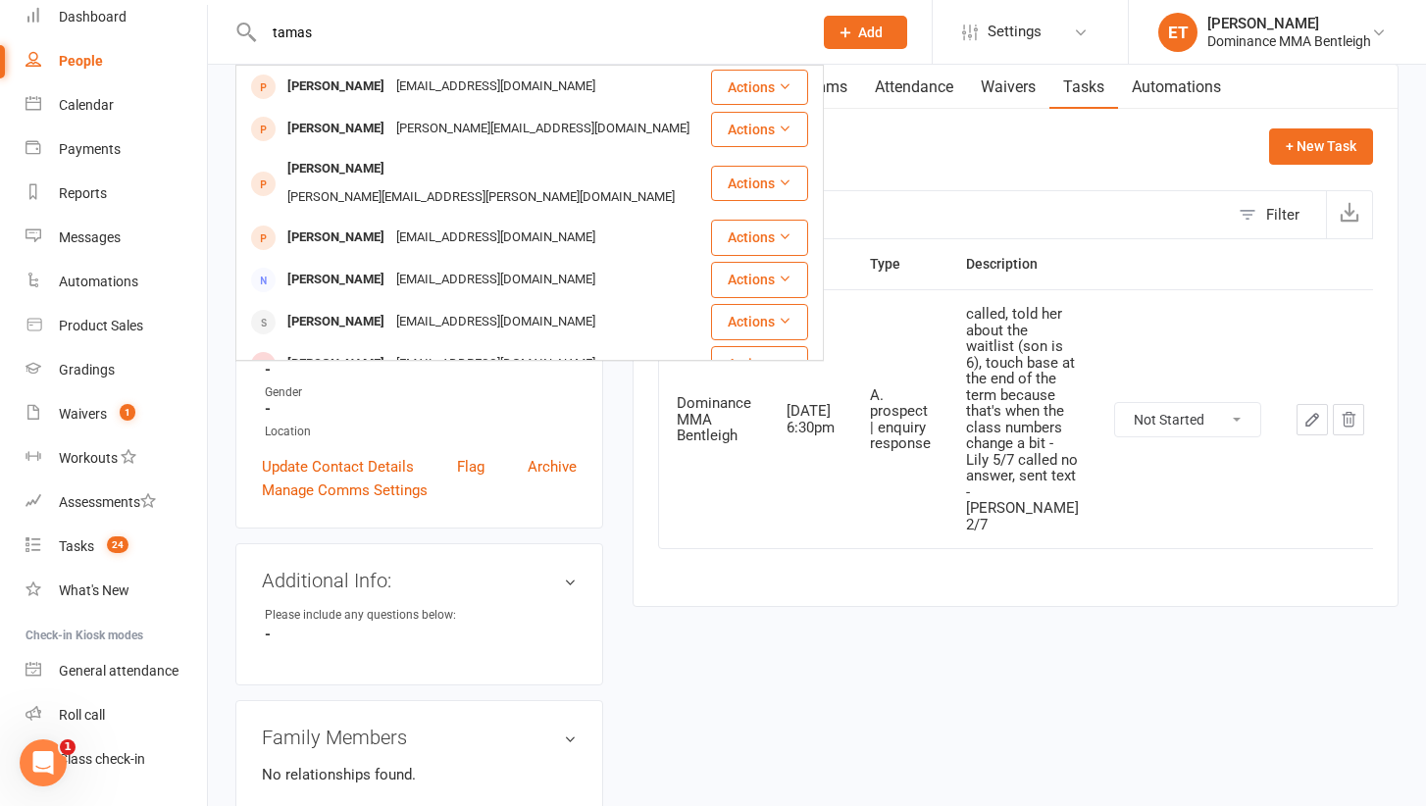
scroll to position [0, 0]
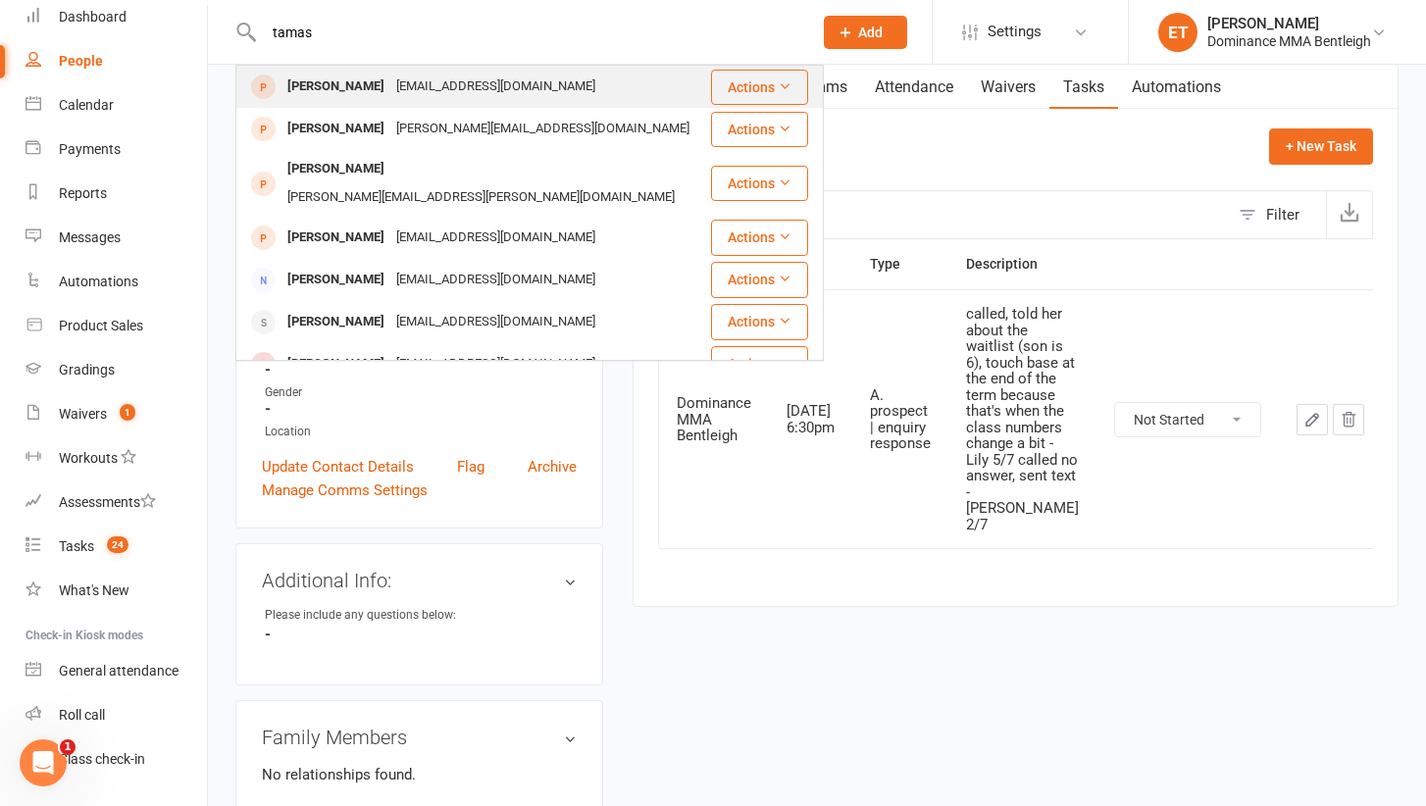
type input "tamas"
click at [431, 81] on div "[EMAIL_ADDRESS][DOMAIN_NAME]" at bounding box center [495, 87] width 211 height 28
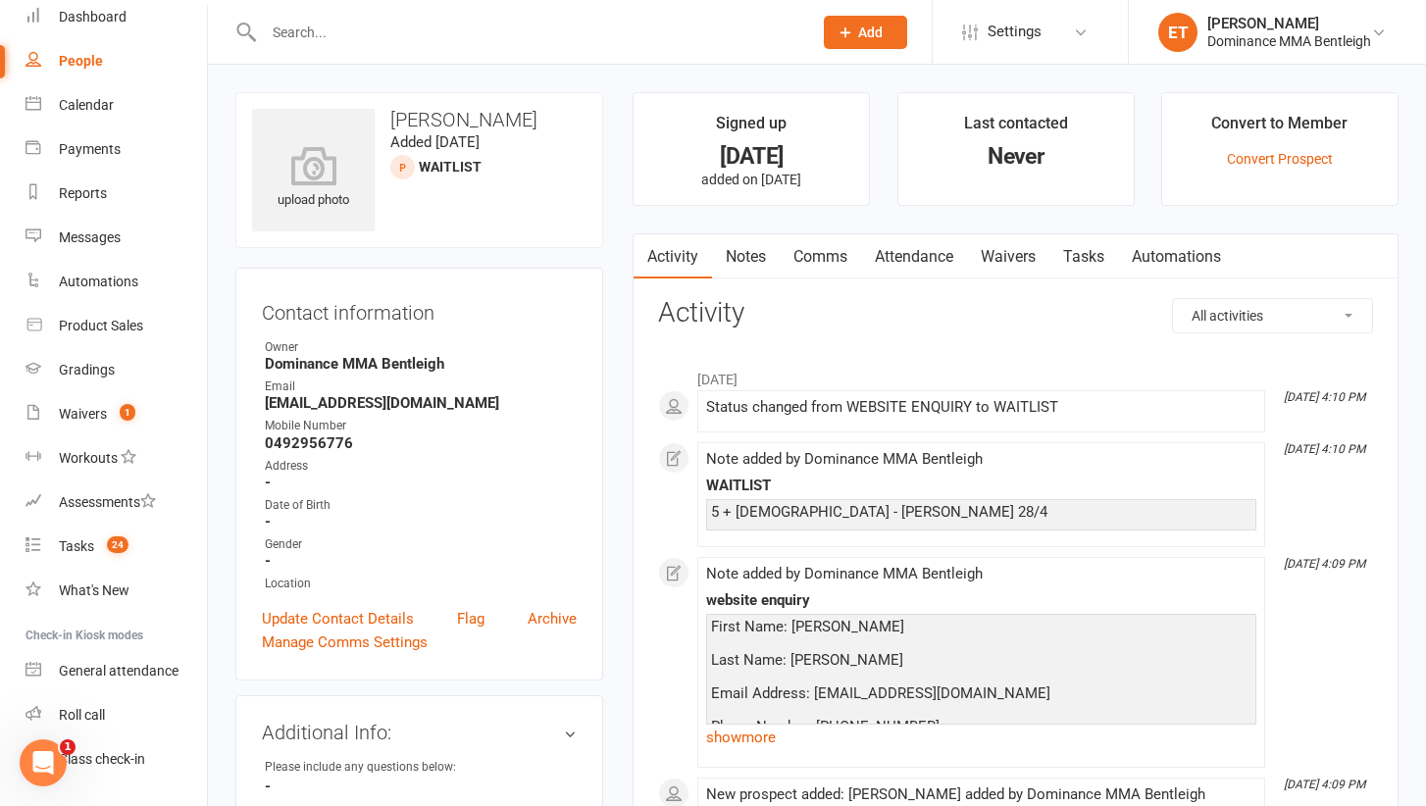
click at [769, 255] on link "Notes" at bounding box center [746, 256] width 68 height 45
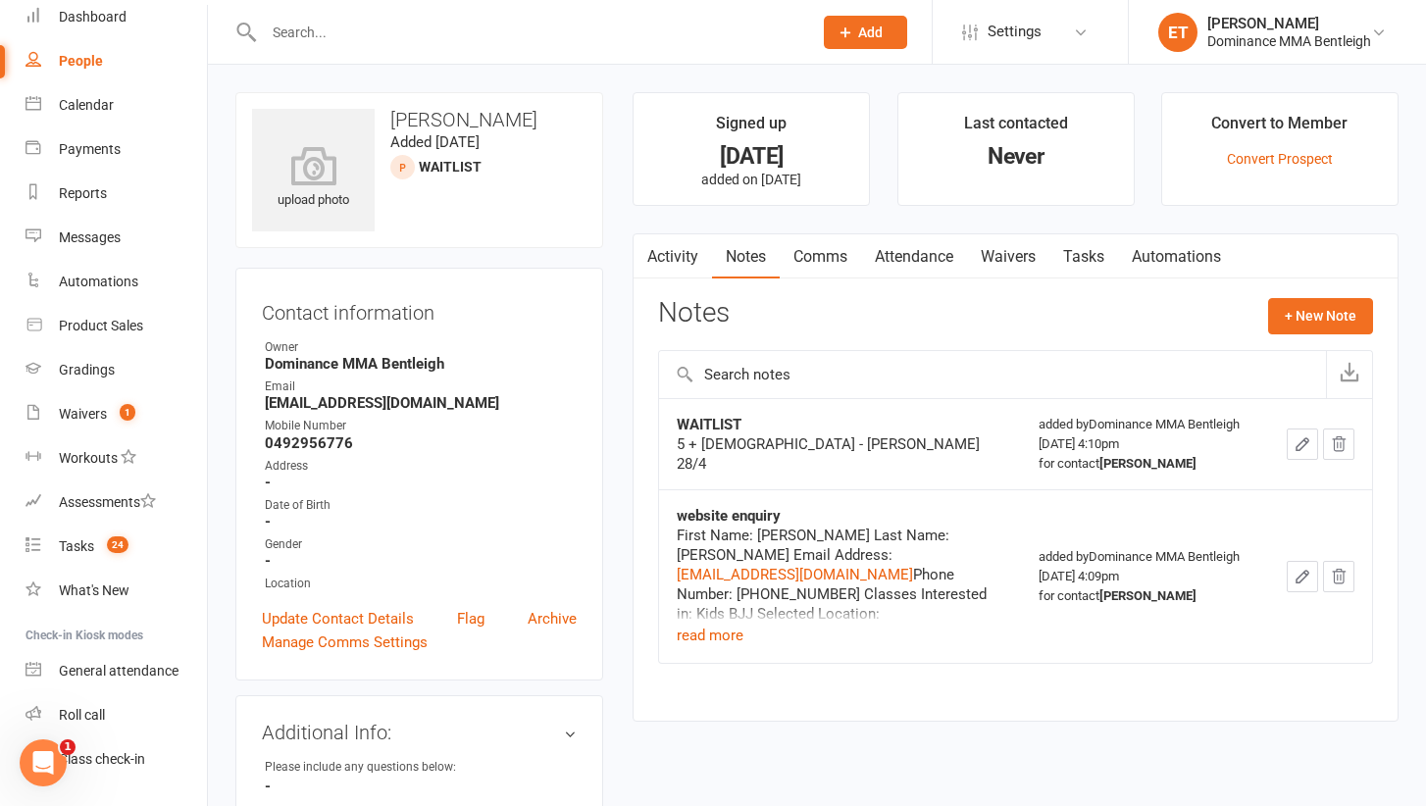
click at [690, 261] on link "Activity" at bounding box center [672, 256] width 78 height 45
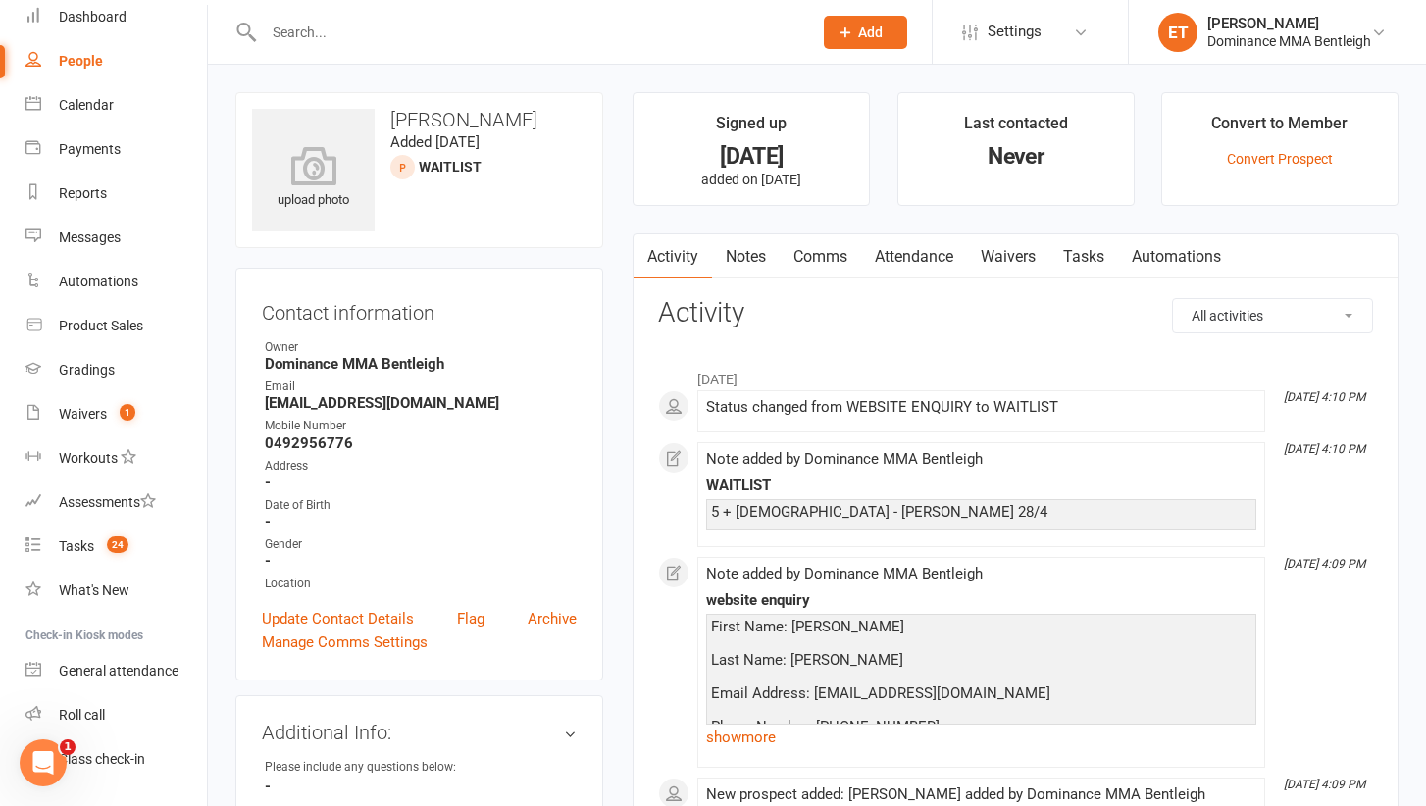
click at [742, 254] on link "Notes" at bounding box center [746, 256] width 68 height 45
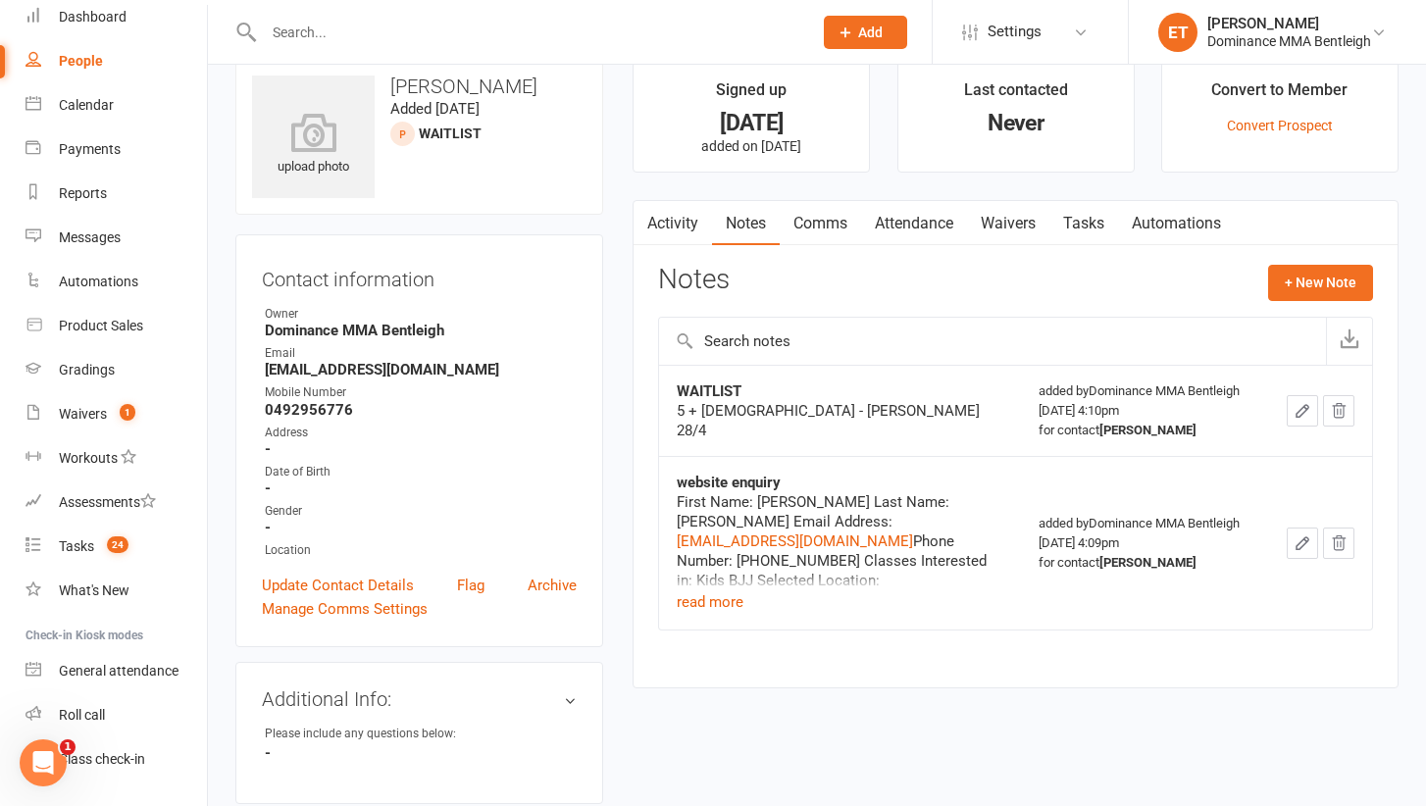
scroll to position [10, 0]
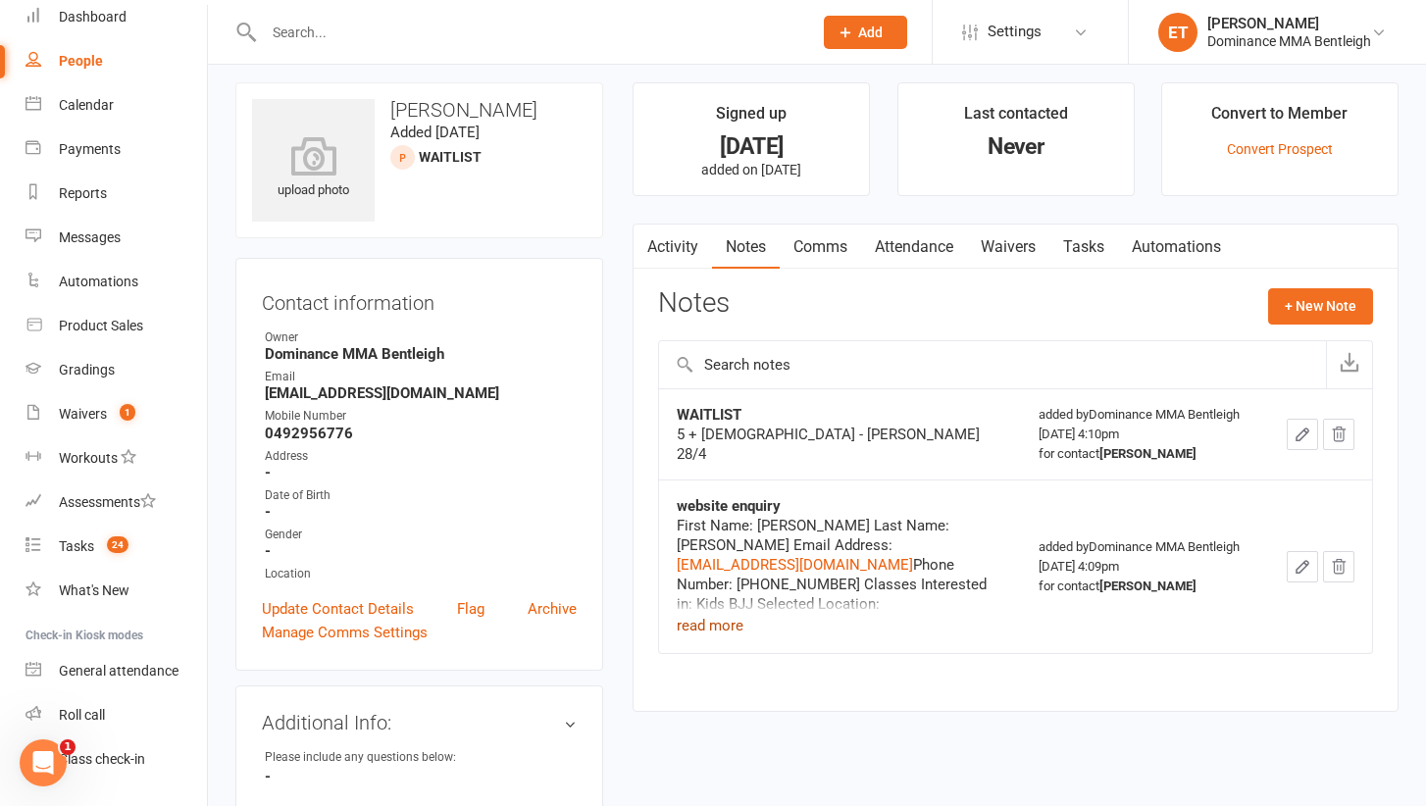
click at [742, 633] on button "read more" at bounding box center [710, 626] width 67 height 24
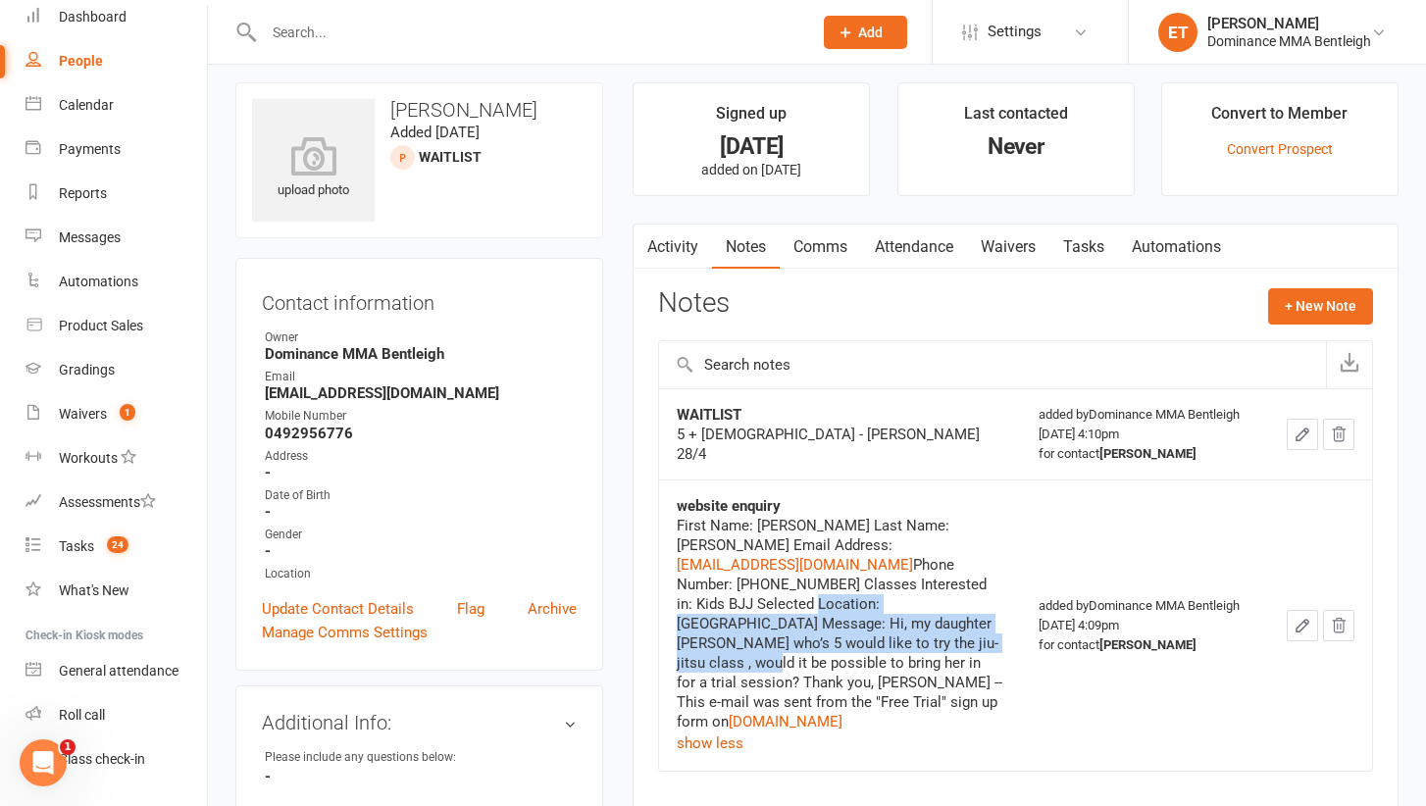
drag, startPoint x: 784, startPoint y: 588, endPoint x: 892, endPoint y: 622, distance: 112.9
click at [892, 622] on div "First Name: [PERSON_NAME] Last Name: [PERSON_NAME] Email Address: [EMAIL_ADDRES…" at bounding box center [840, 624] width 326 height 216
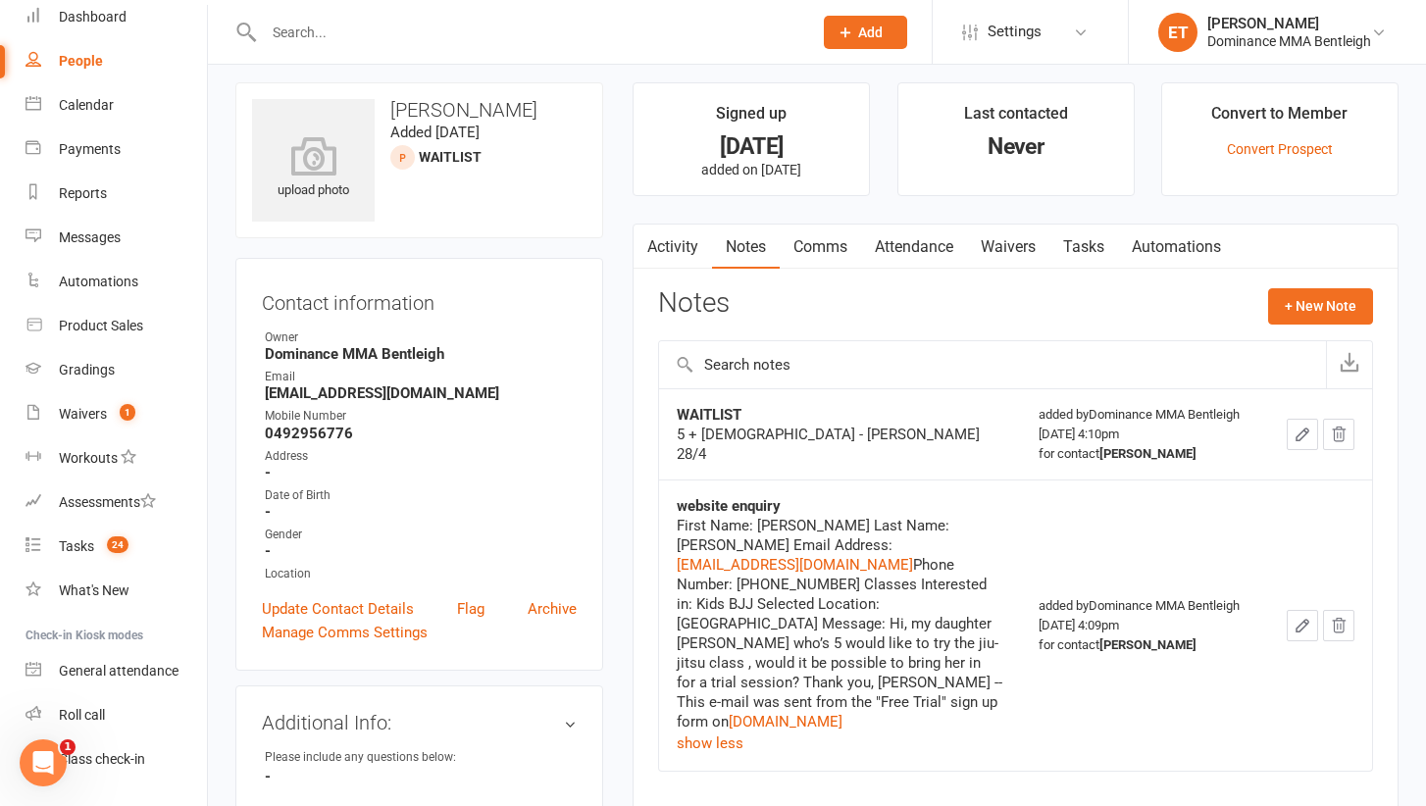
click at [931, 649] on div "First Name: [PERSON_NAME] Last Name: [PERSON_NAME] Email Address: [EMAIL_ADDRES…" at bounding box center [840, 624] width 326 height 216
click at [297, 42] on input "text" at bounding box center [528, 32] width 540 height 27
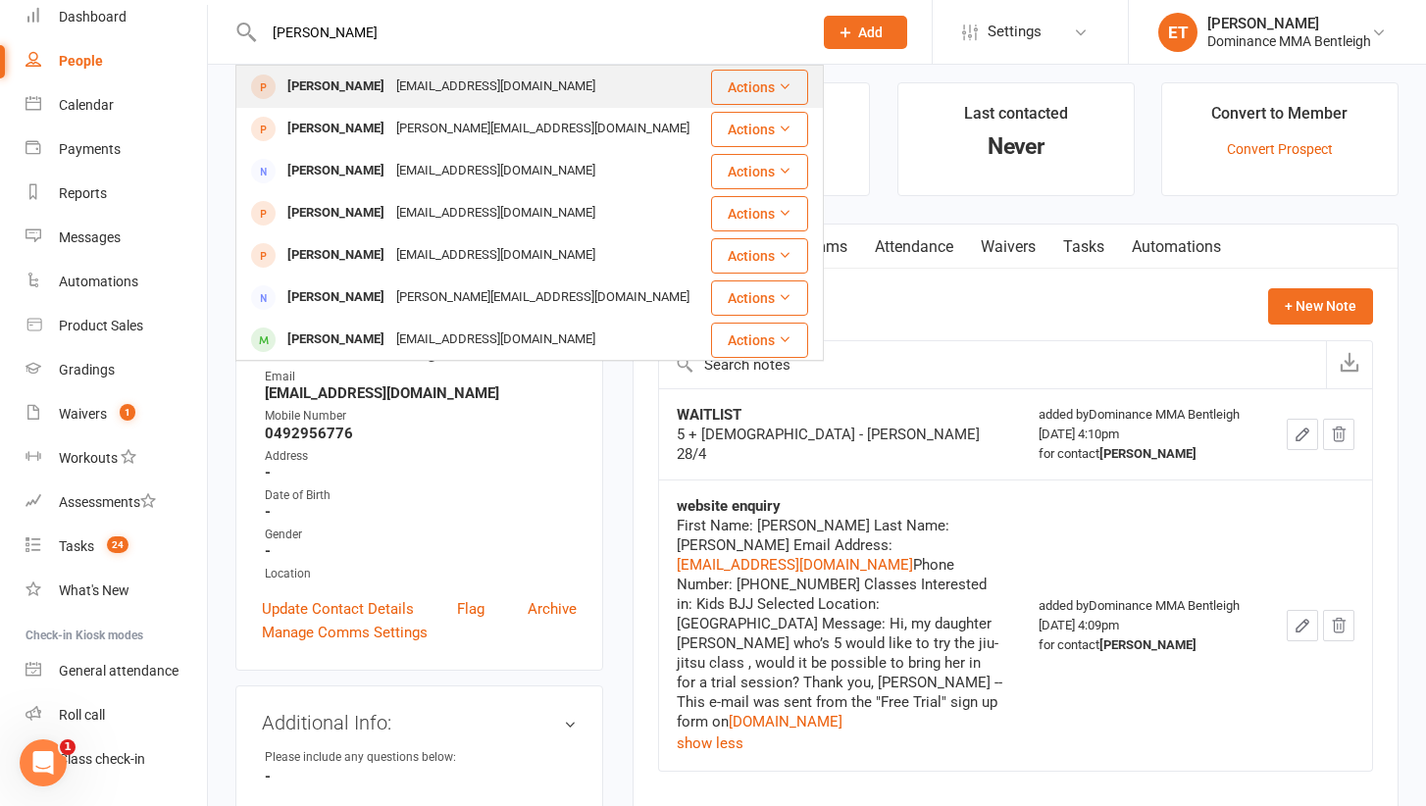
type input "katarina mar"
click at [399, 81] on div "katarinamarshall@gmail.com" at bounding box center [495, 87] width 211 height 28
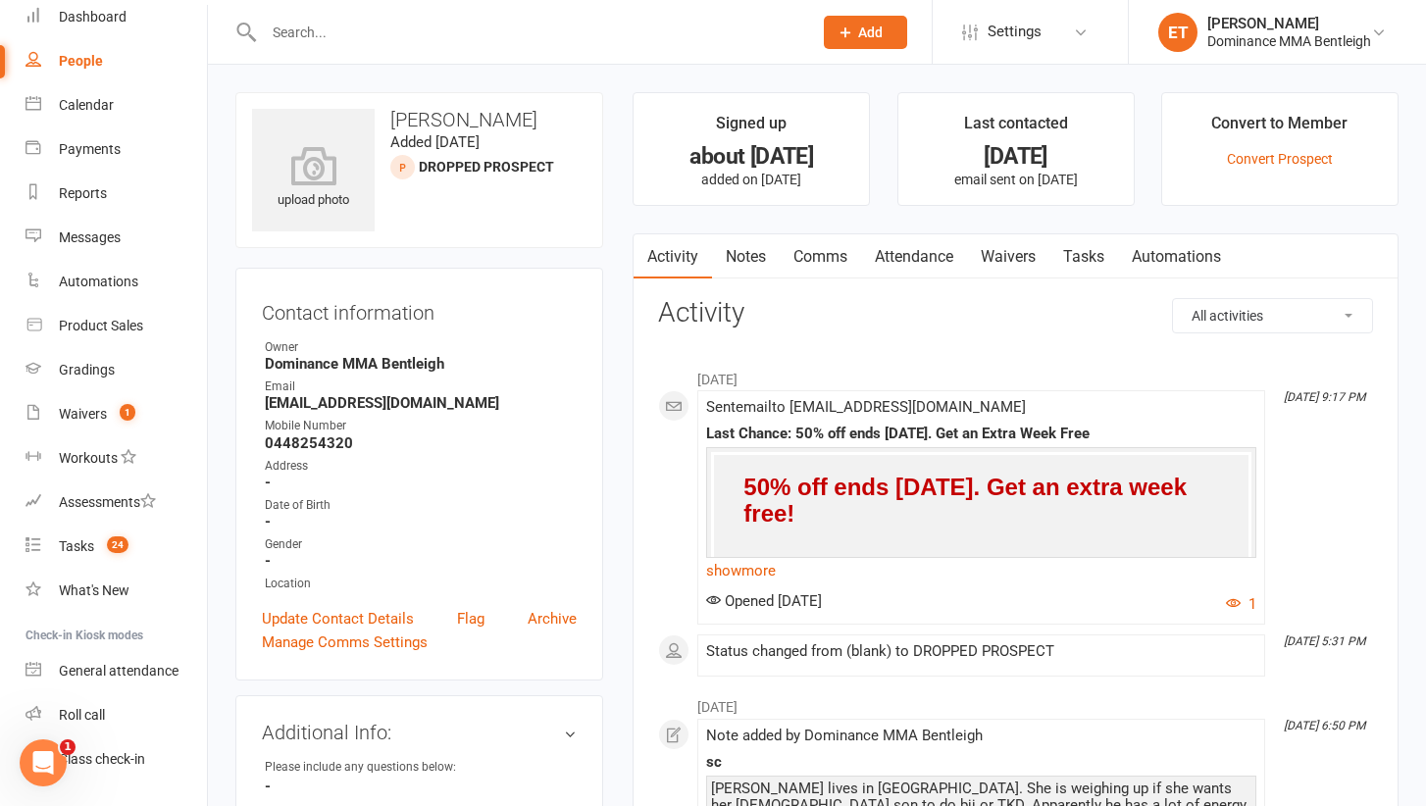
click at [772, 227] on main "Signed up about 2 months ago added on 18 Jun 2025 Last contacted 15 days ago em…" at bounding box center [1015, 652] width 795 height 1120
click at [773, 262] on link "Notes" at bounding box center [746, 256] width 68 height 45
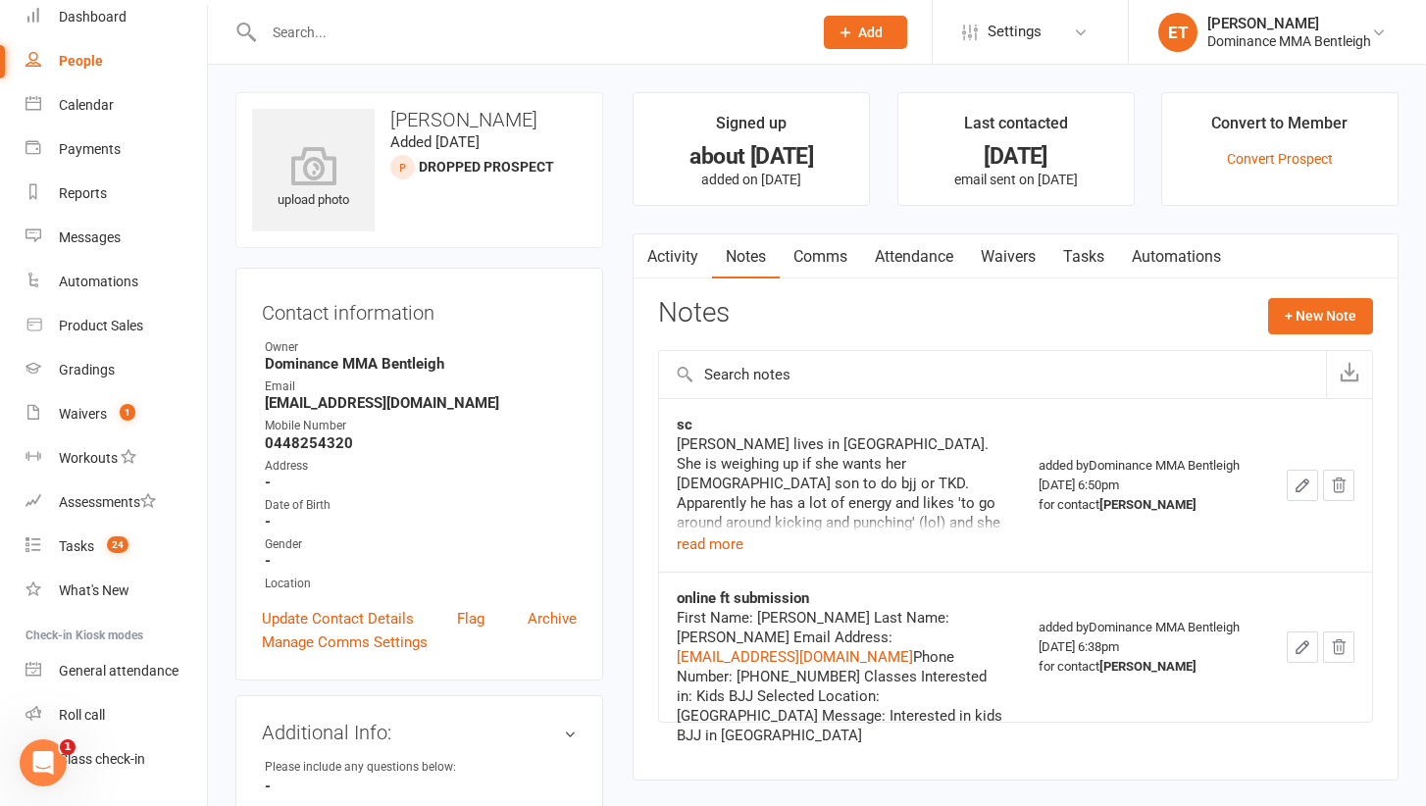
click at [742, 526] on div "Katarina lives in Bentleigh. She is weighing up if she wants her 6yr old son to…" at bounding box center [840, 483] width 326 height 98
click at [772, 539] on div "Katarina lives in Bentleigh. She is weighing up if she wants her 6yr old son to…" at bounding box center [840, 495] width 326 height 122
click at [722, 539] on button "read more" at bounding box center [710, 544] width 67 height 24
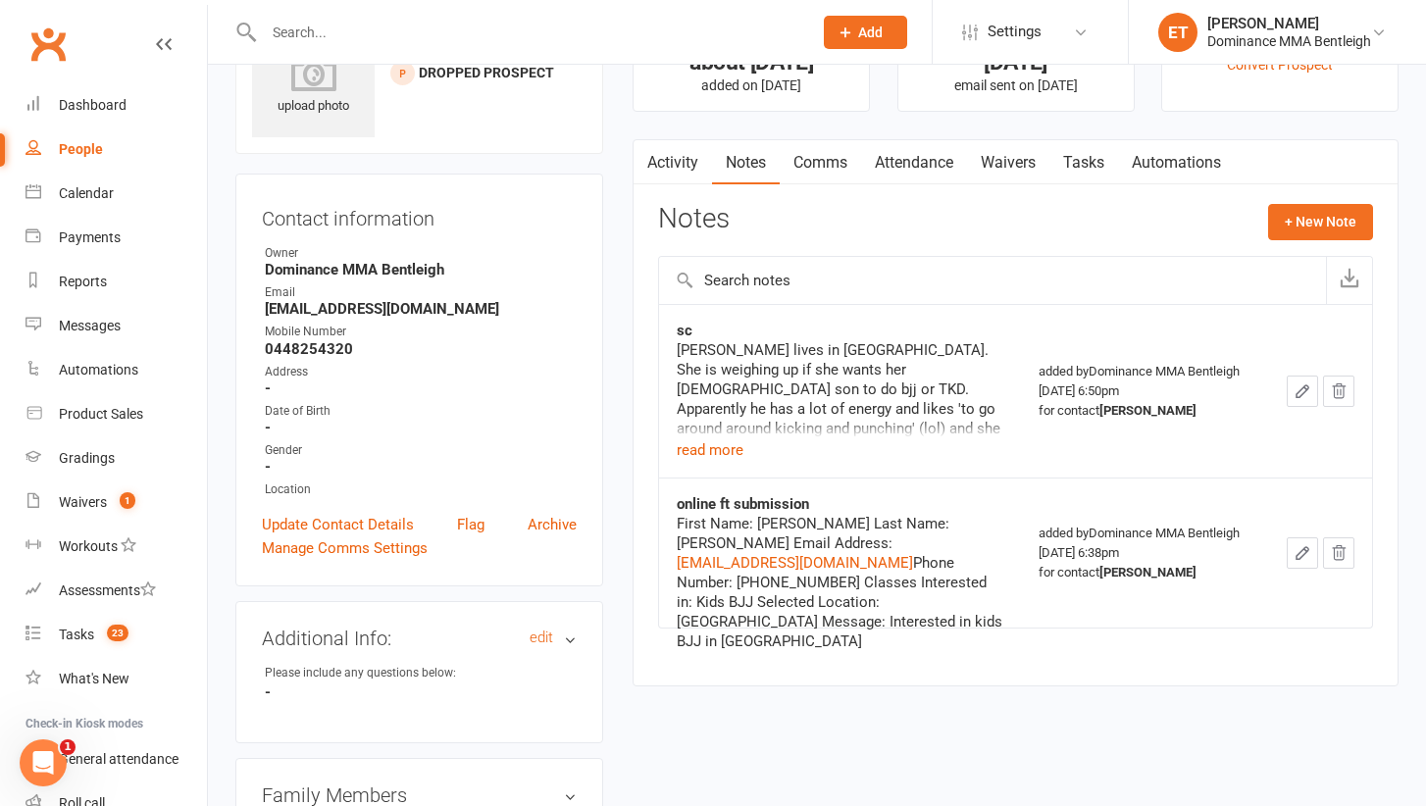
scroll to position [71, 0]
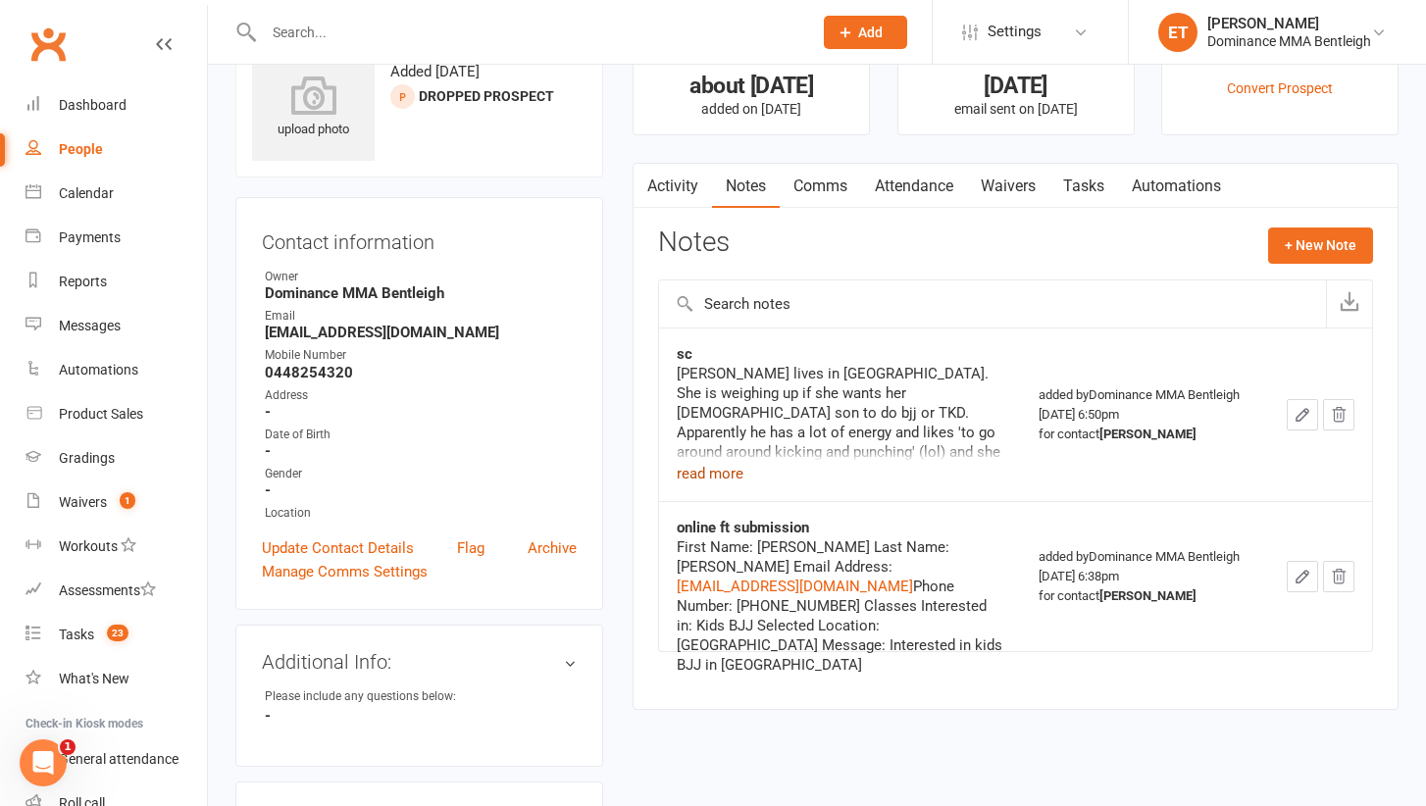
click at [728, 477] on button "read more" at bounding box center [710, 474] width 67 height 24
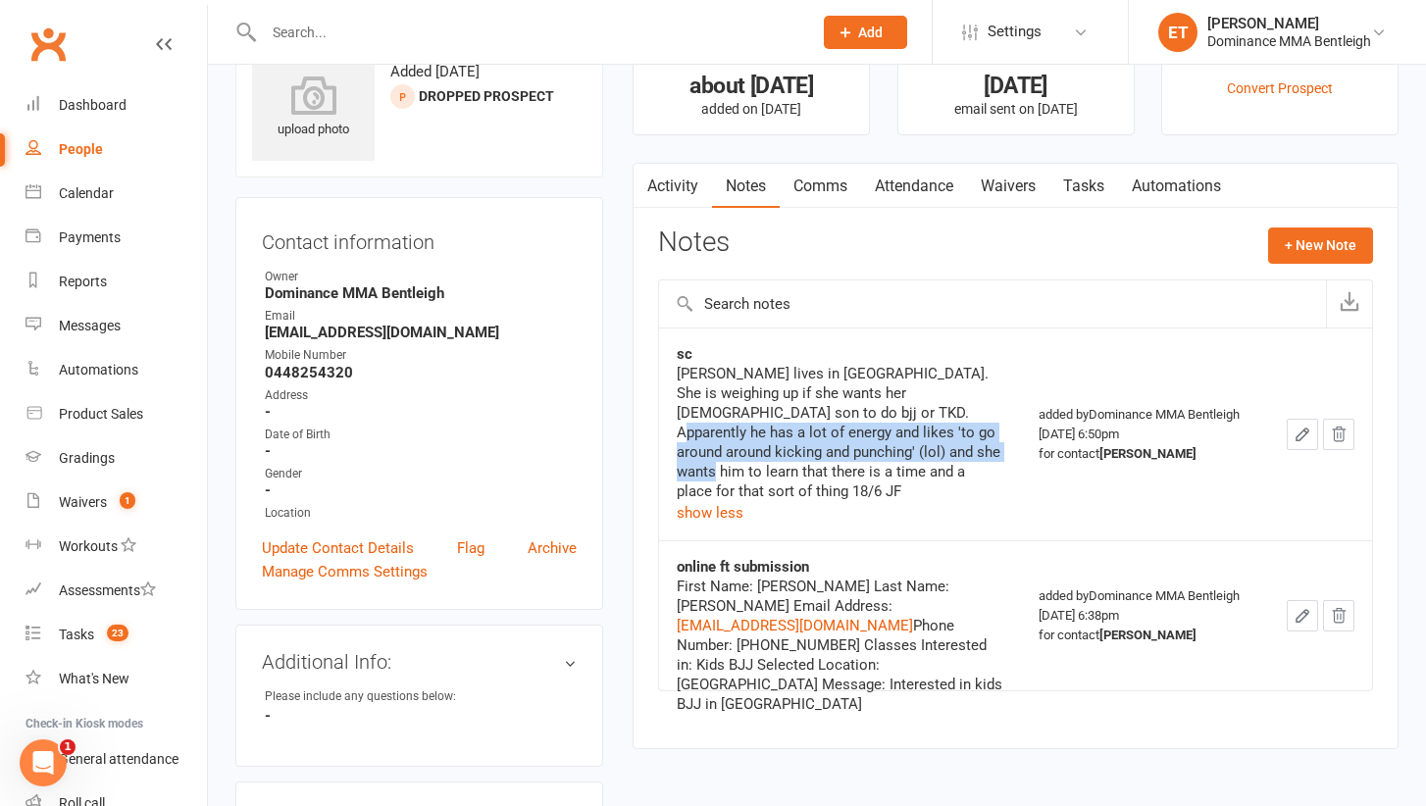
drag, startPoint x: 840, startPoint y: 401, endPoint x: 865, endPoint y: 453, distance: 57.5
click at [865, 453] on div "Katarina lives in Bentleigh. She is weighing up if she wants her 6yr old son to…" at bounding box center [840, 432] width 326 height 137
click at [809, 371] on div "Katarina lives in Bentleigh. She is weighing up if she wants her 6yr old son to…" at bounding box center [840, 432] width 326 height 137
drag, startPoint x: 840, startPoint y: 411, endPoint x: 856, endPoint y: 454, distance: 45.9
click at [856, 454] on div "Katarina lives in Bentleigh. She is weighing up if she wants her 6yr old son to…" at bounding box center [840, 432] width 326 height 137
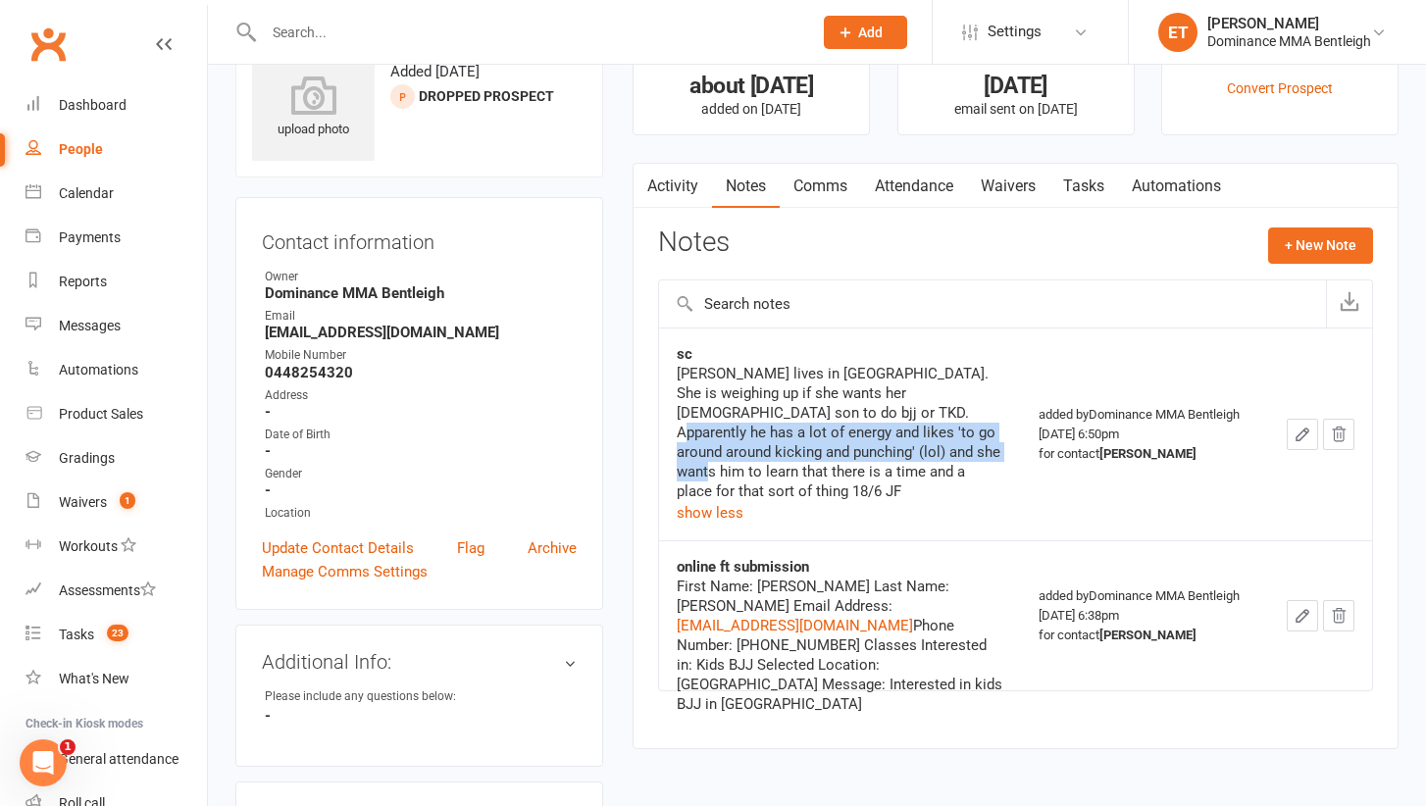
click at [856, 454] on div "Katarina lives in Bentleigh. She is weighing up if she wants her 6yr old son to…" at bounding box center [840, 432] width 326 height 137
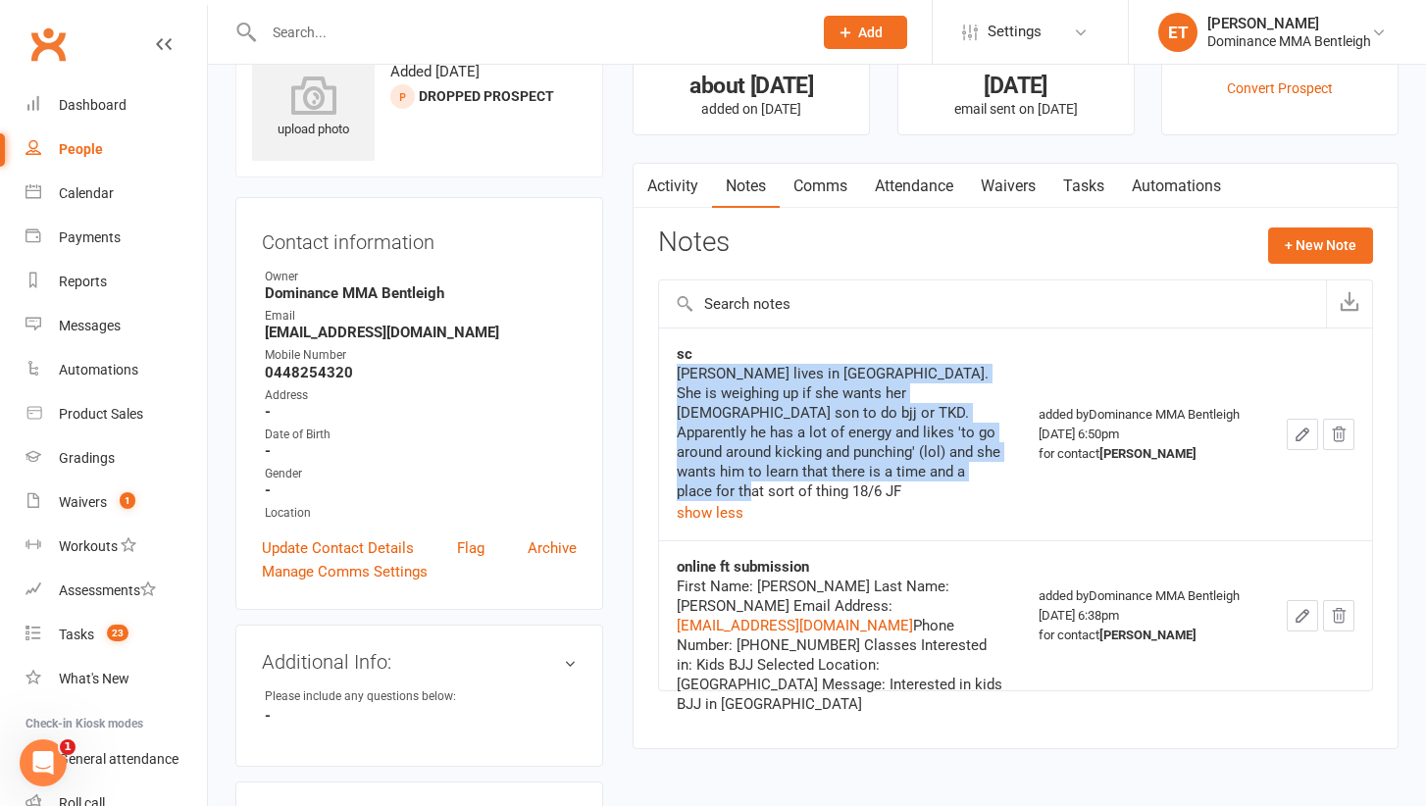
drag, startPoint x: 904, startPoint y: 468, endPoint x: 807, endPoint y: 350, distance: 152.5
click at [807, 350] on div "sc Katarina lives in Bentleigh. She is weighing up if she wants her 6yr old son…" at bounding box center [840, 434] width 326 height 180
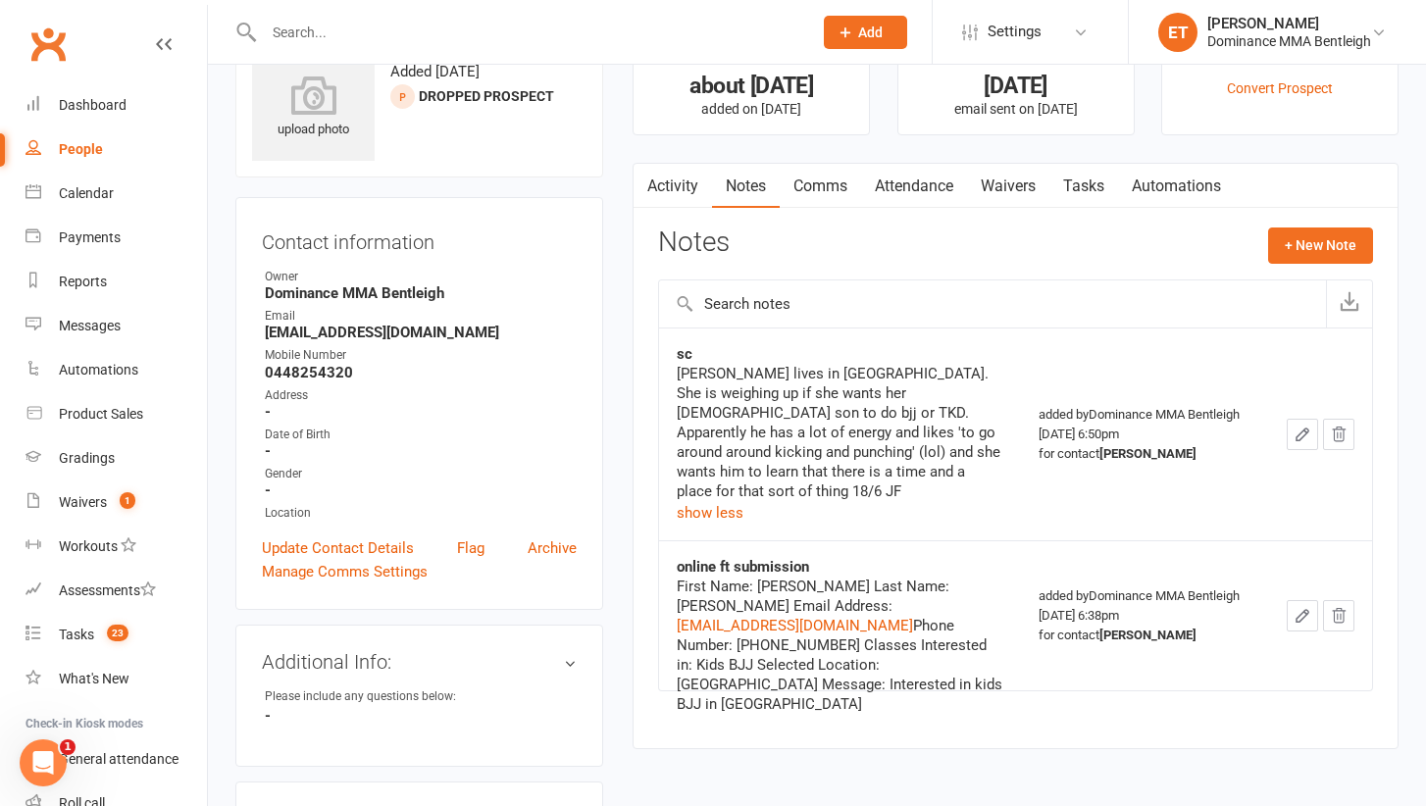
click at [797, 386] on div "Katarina lives in Bentleigh. She is weighing up if she wants her 6yr old son to…" at bounding box center [840, 432] width 326 height 137
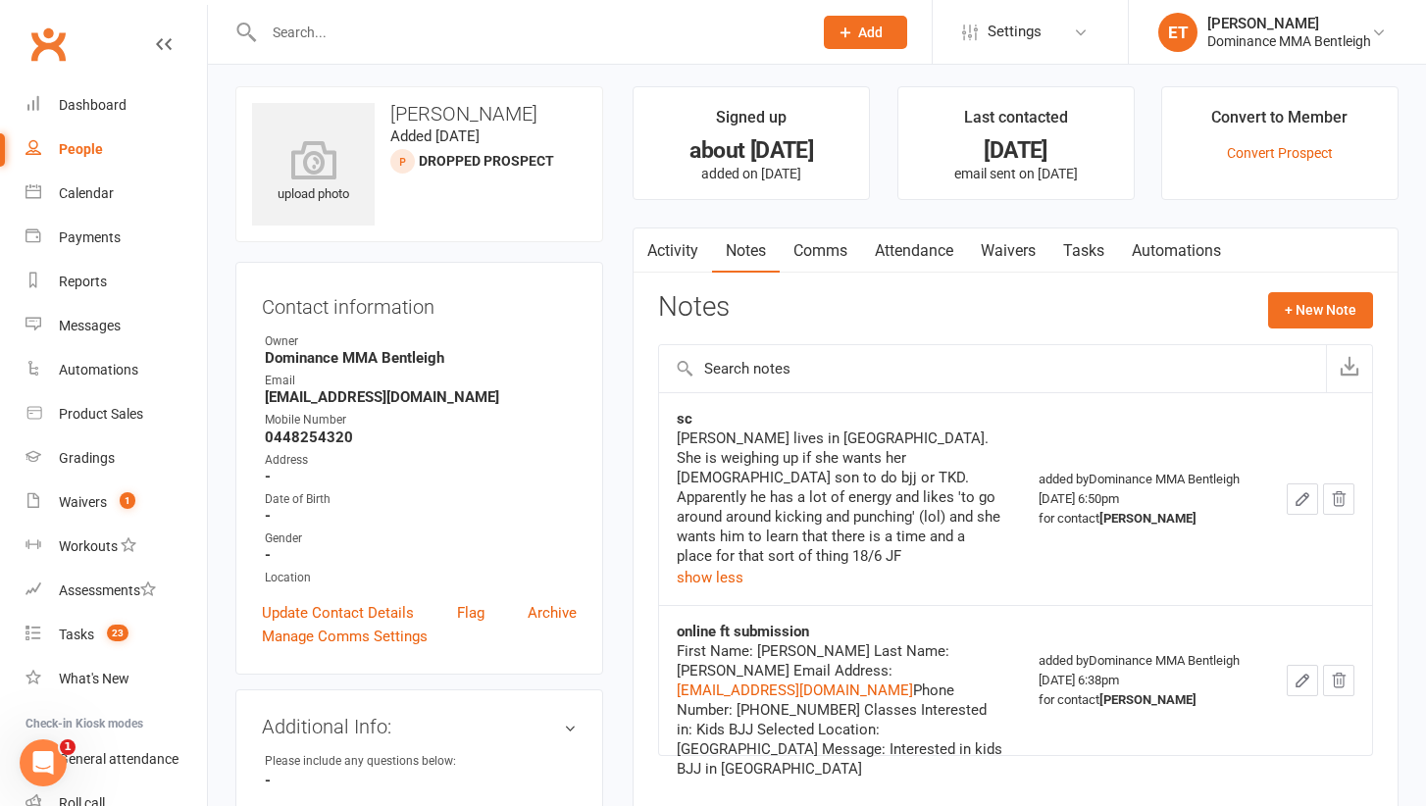
scroll to position [7, 0]
click at [316, 28] on input "text" at bounding box center [528, 32] width 540 height 27
type input "b"
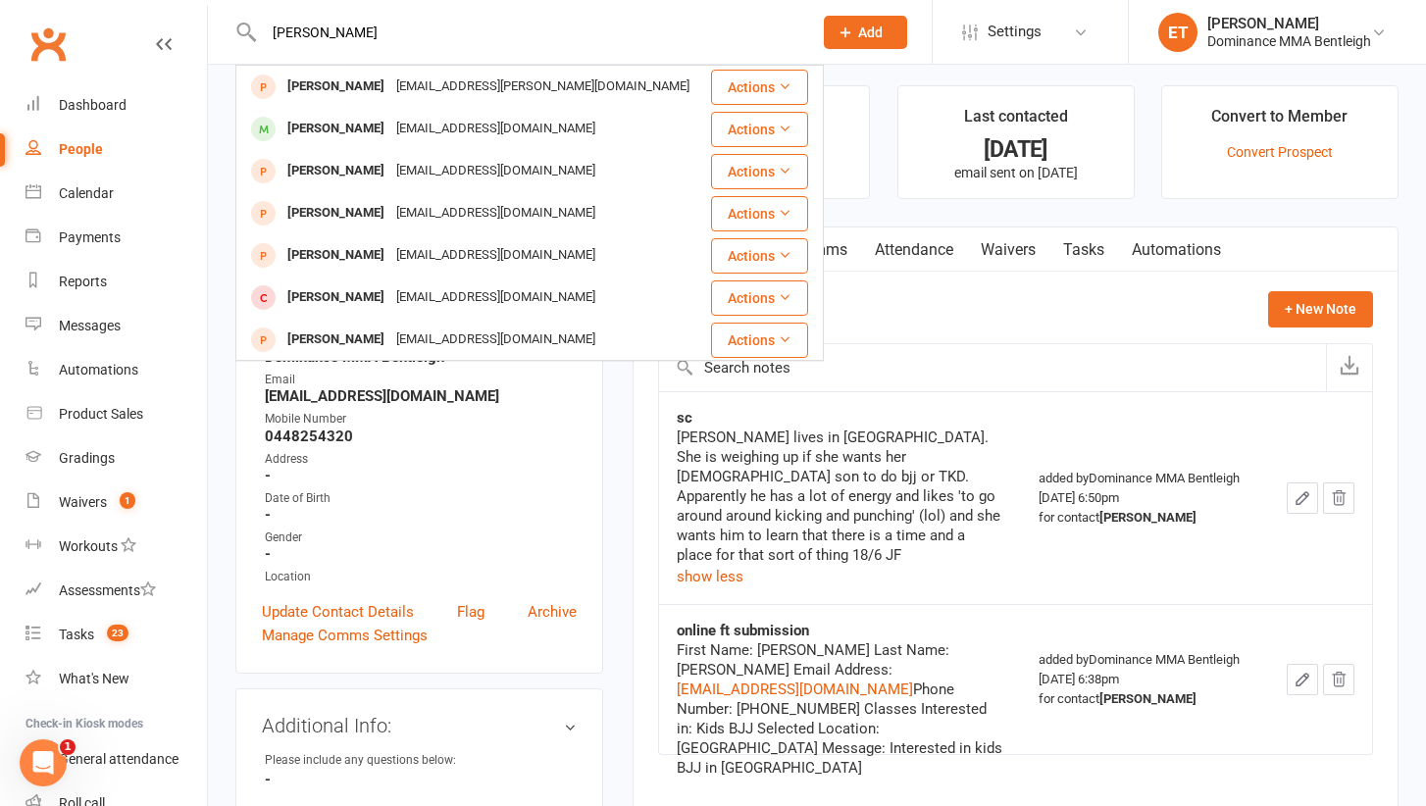
type input "bill Terry"
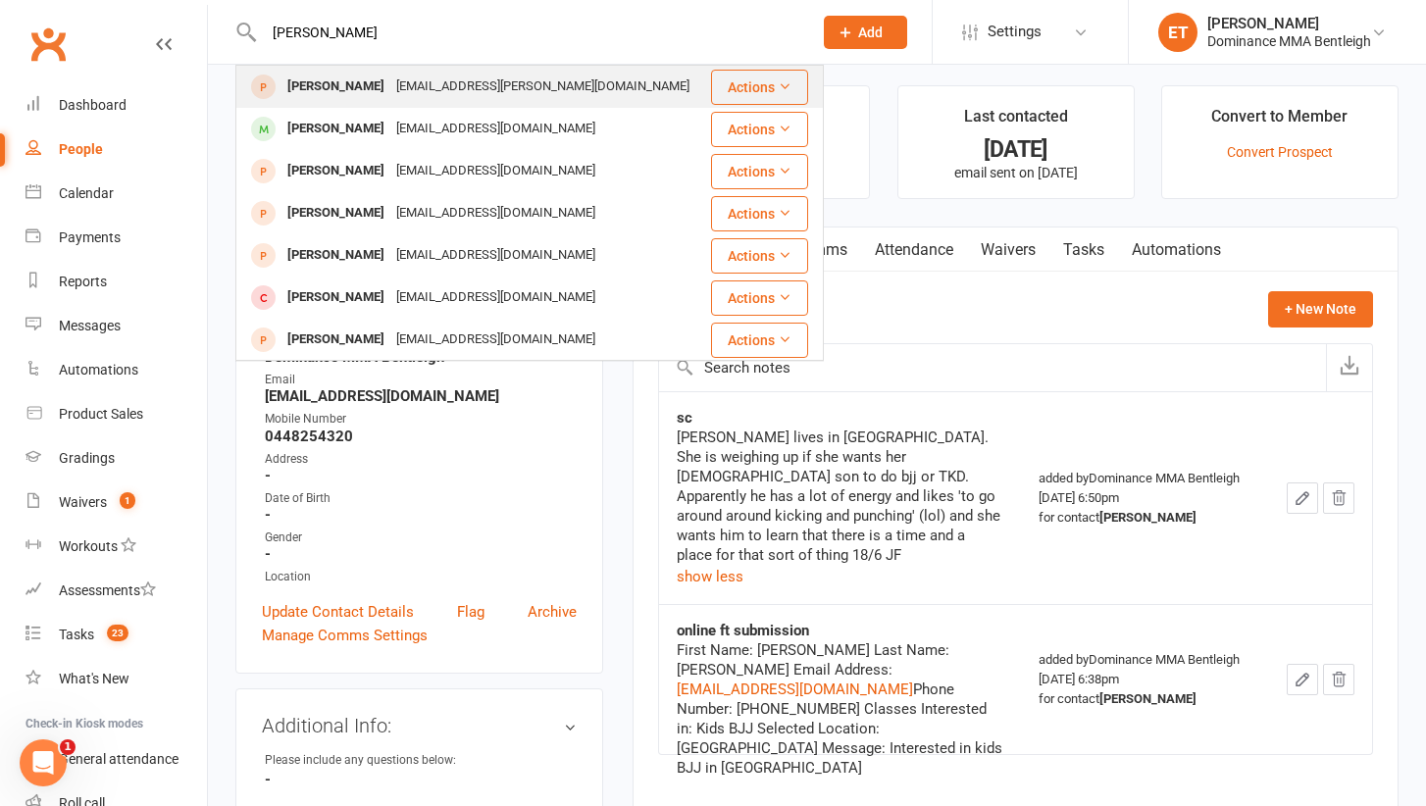
drag, startPoint x: 318, startPoint y: 67, endPoint x: 386, endPoint y: 89, distance: 72.2
click at [390, 89] on div "bill.terry@y7mail.com" at bounding box center [542, 87] width 305 height 28
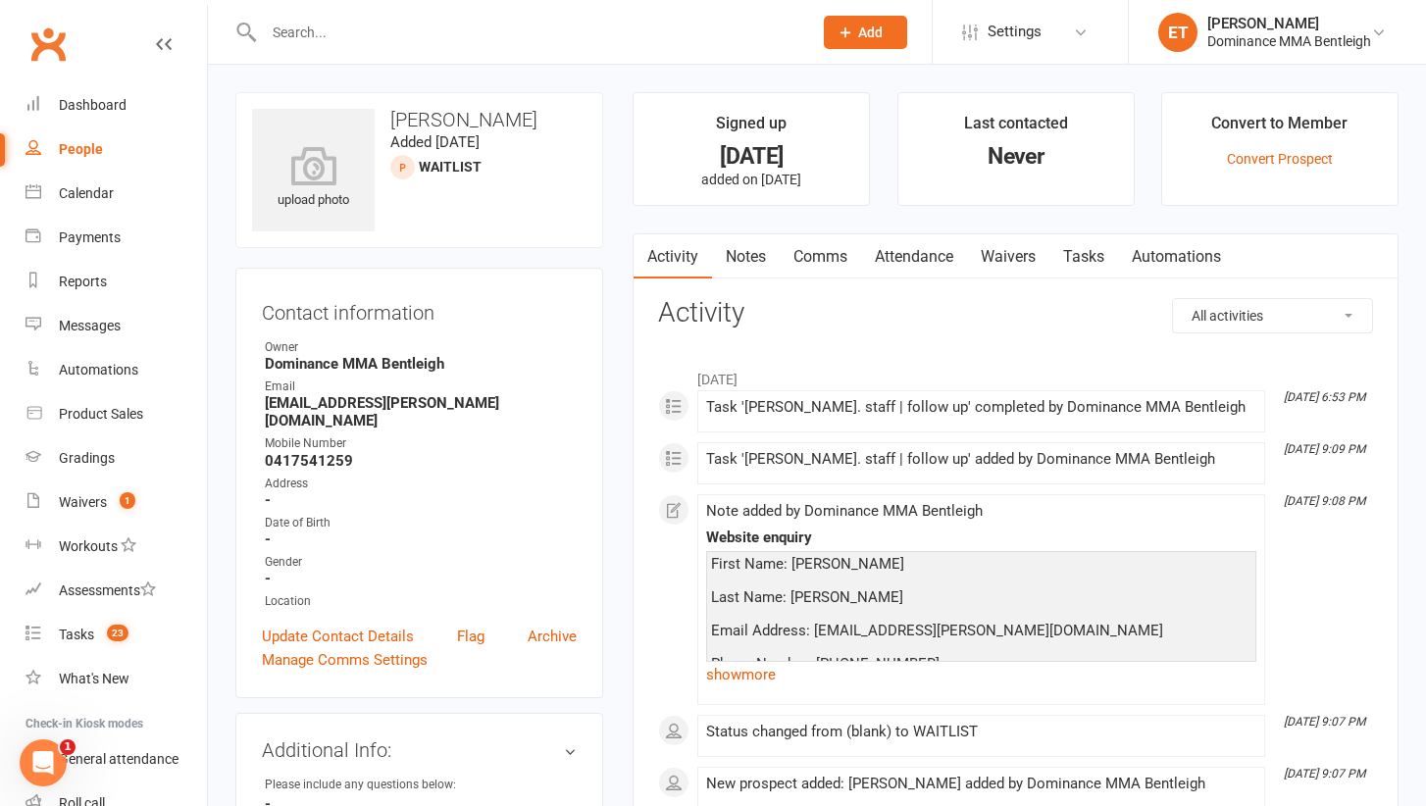
click at [751, 254] on link "Notes" at bounding box center [746, 256] width 68 height 45
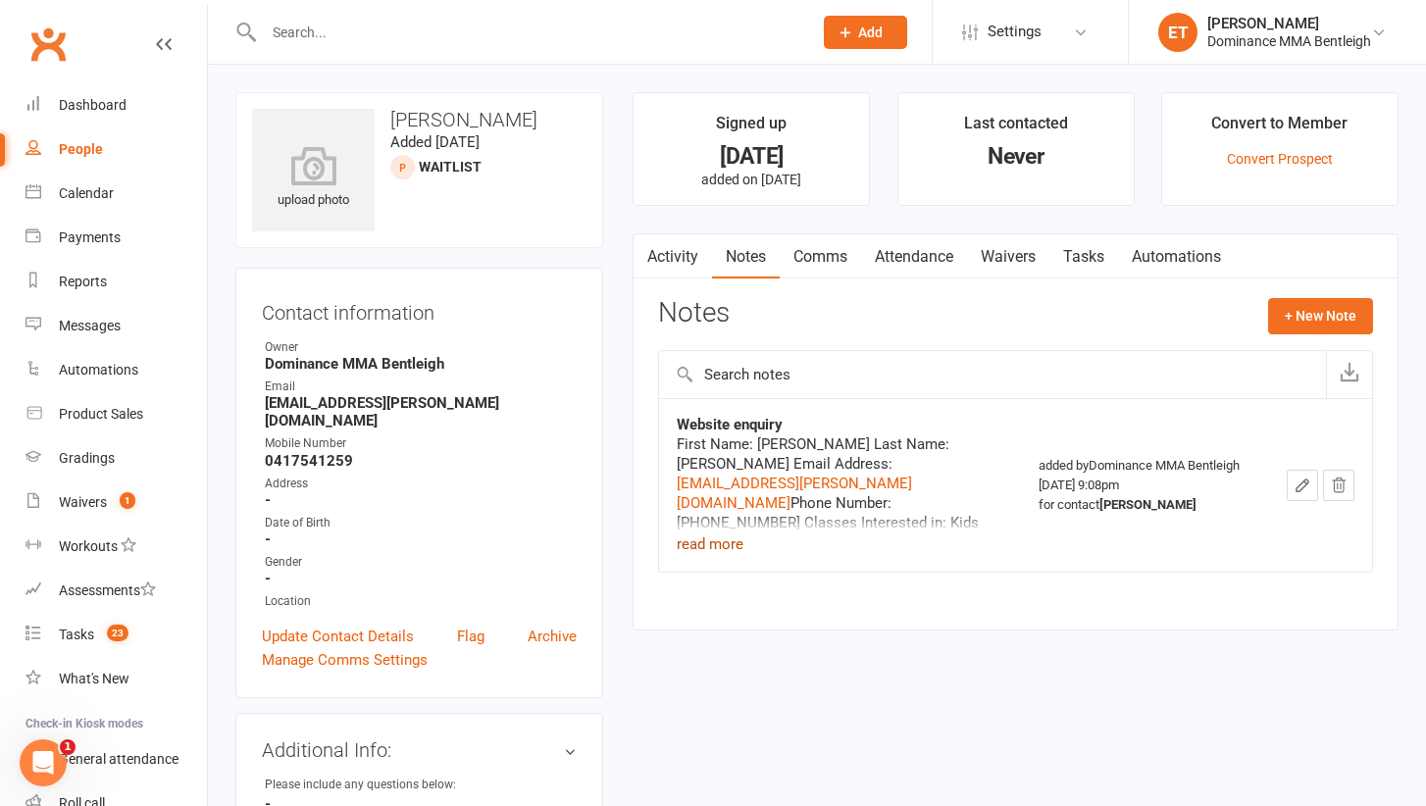
click at [725, 549] on button "read more" at bounding box center [710, 544] width 67 height 24
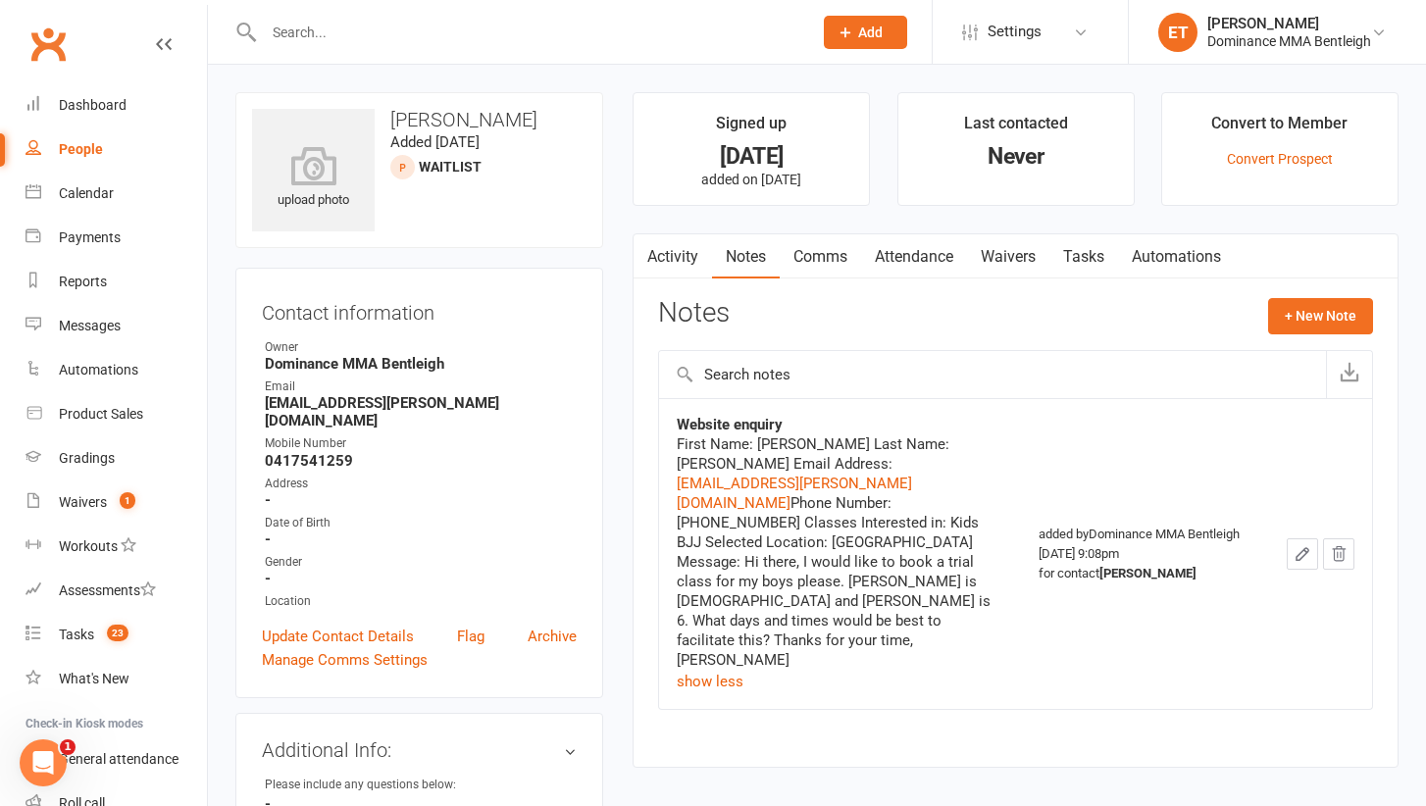
click at [277, 18] on div at bounding box center [516, 32] width 563 height 64
click at [283, 32] on input "text" at bounding box center [528, 32] width 540 height 27
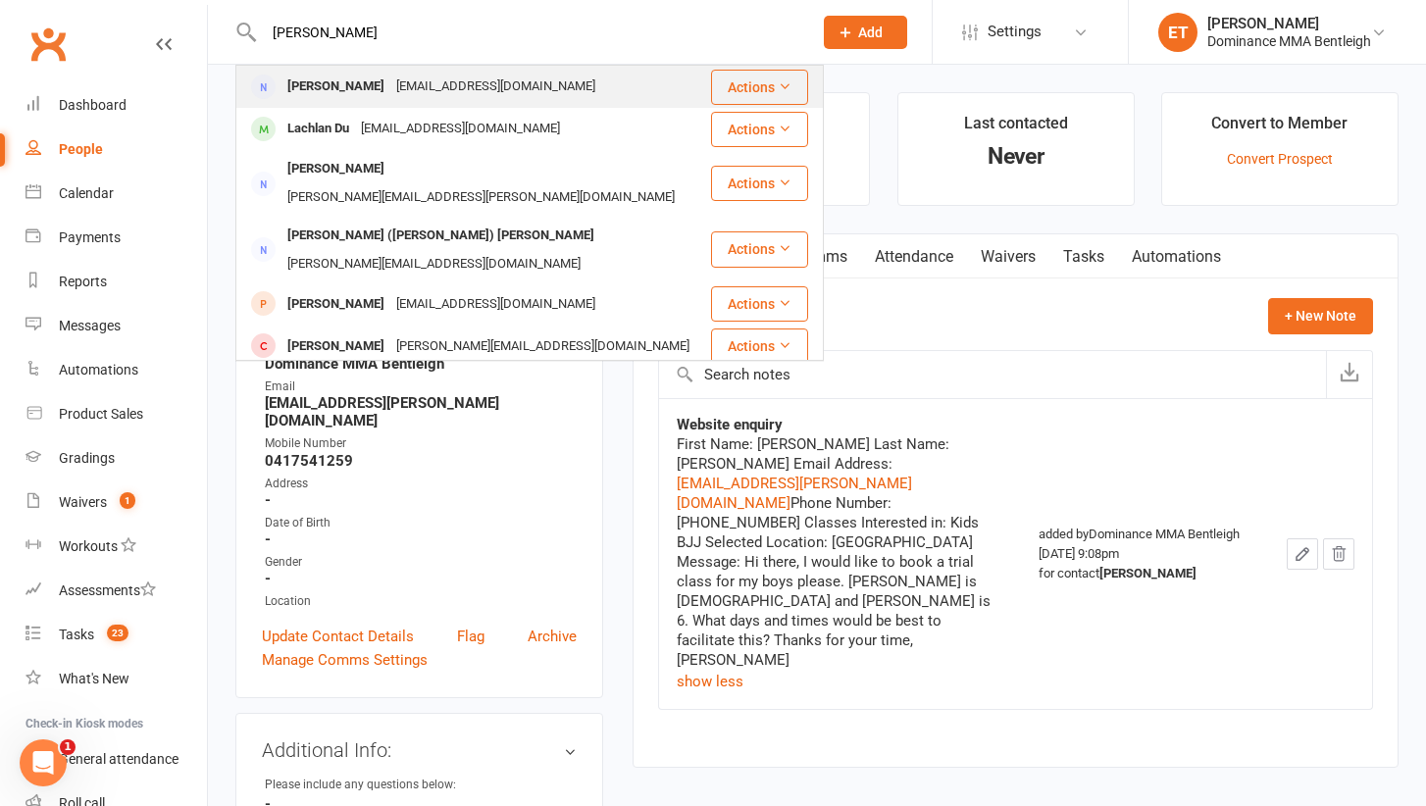
type input "Anna tong"
click at [390, 94] on div "anna_tong9104@hotmail.com" at bounding box center [495, 87] width 211 height 28
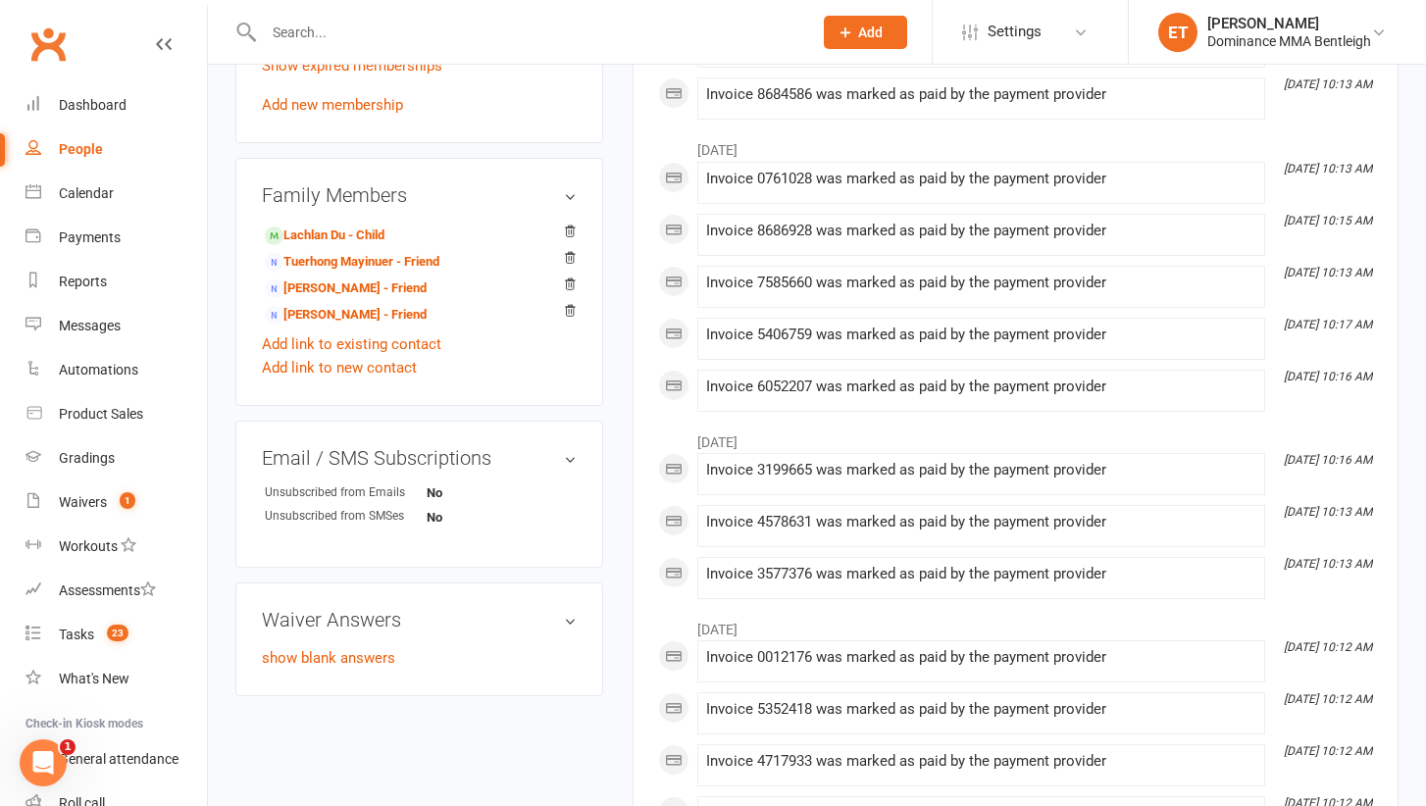
scroll to position [922, 0]
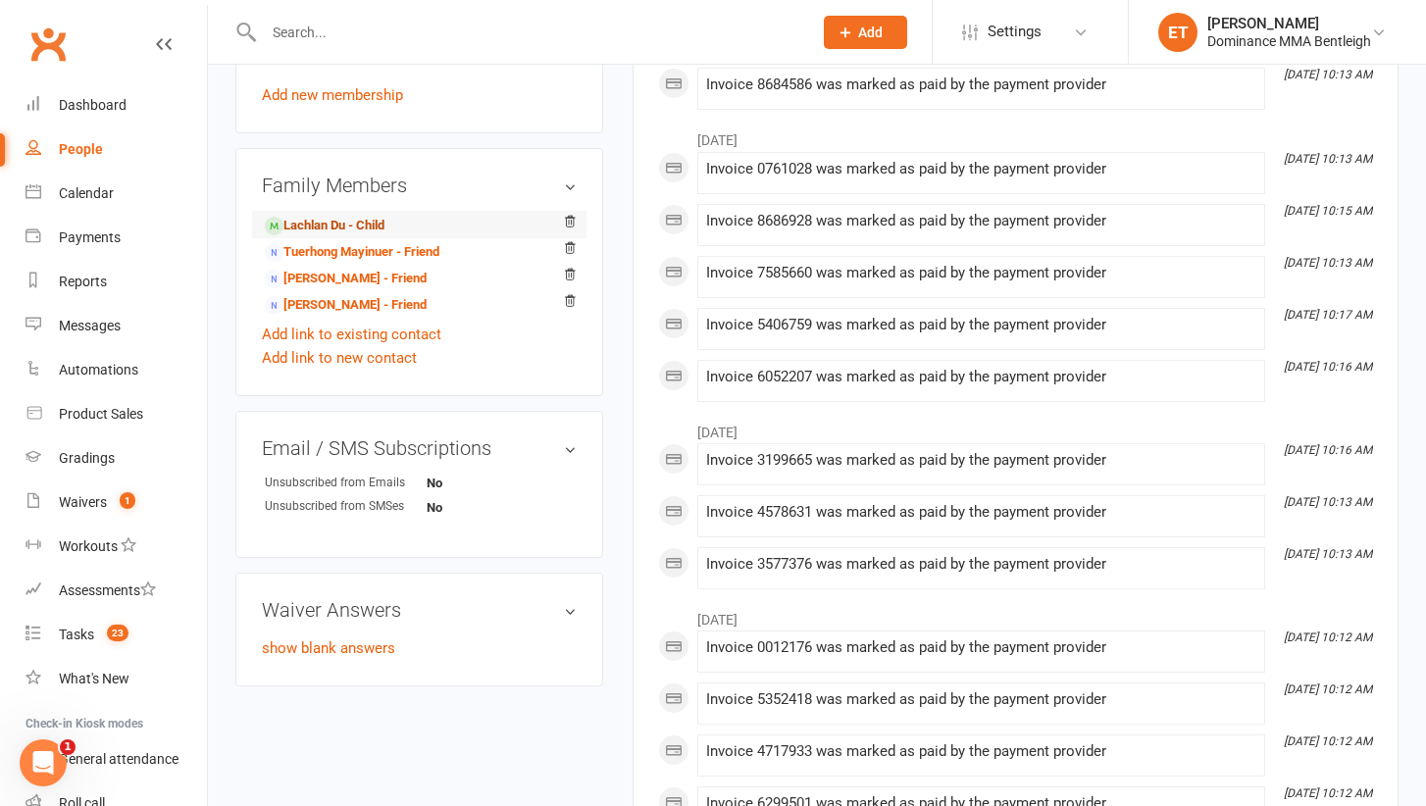
click at [369, 216] on link "Lachlan Du - Child" at bounding box center [325, 226] width 120 height 21
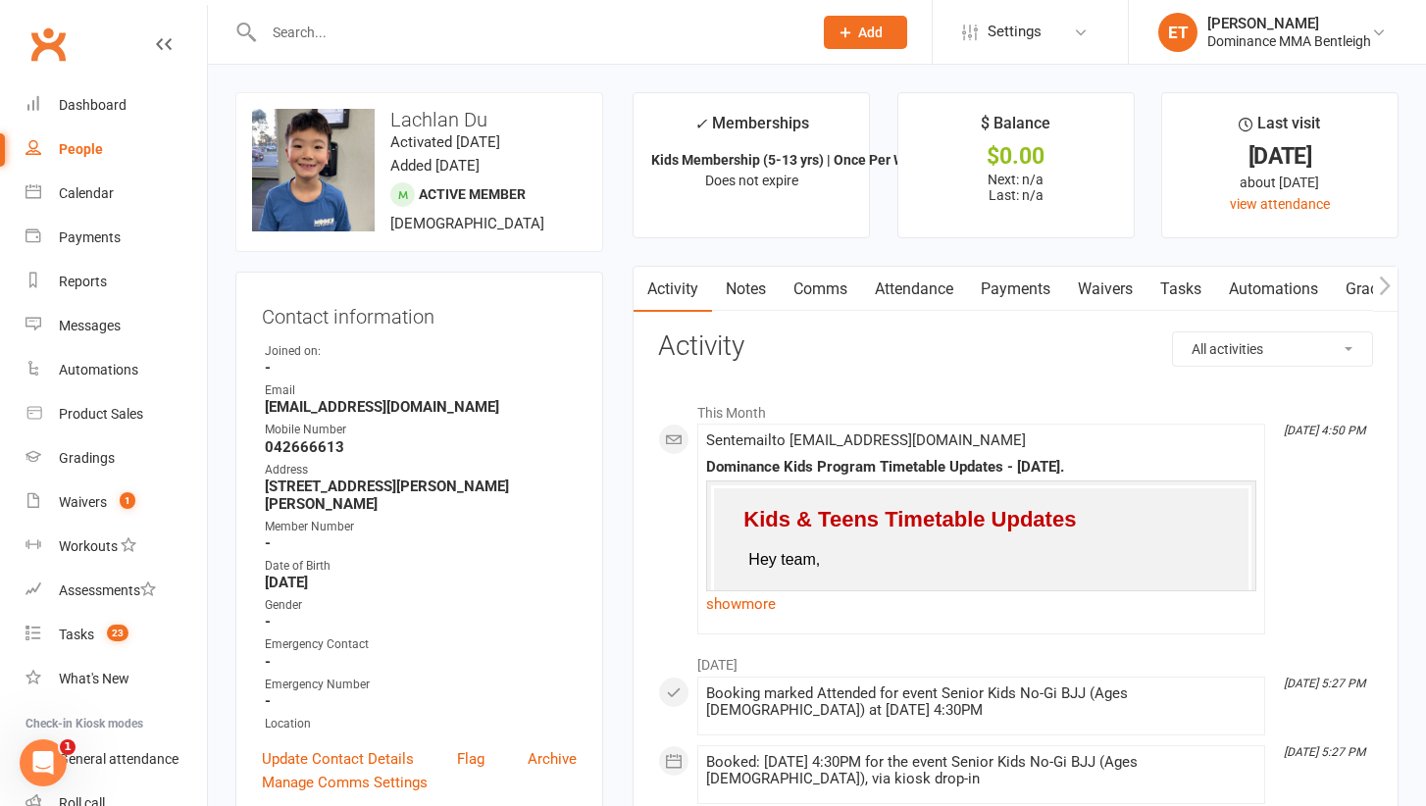
click at [769, 618] on div "Sent email to anna_tong9104@hotmail.com Dominance Kids Program Timetable Update…" at bounding box center [981, 528] width 550 height 193
click at [769, 606] on link "show more" at bounding box center [981, 603] width 550 height 27
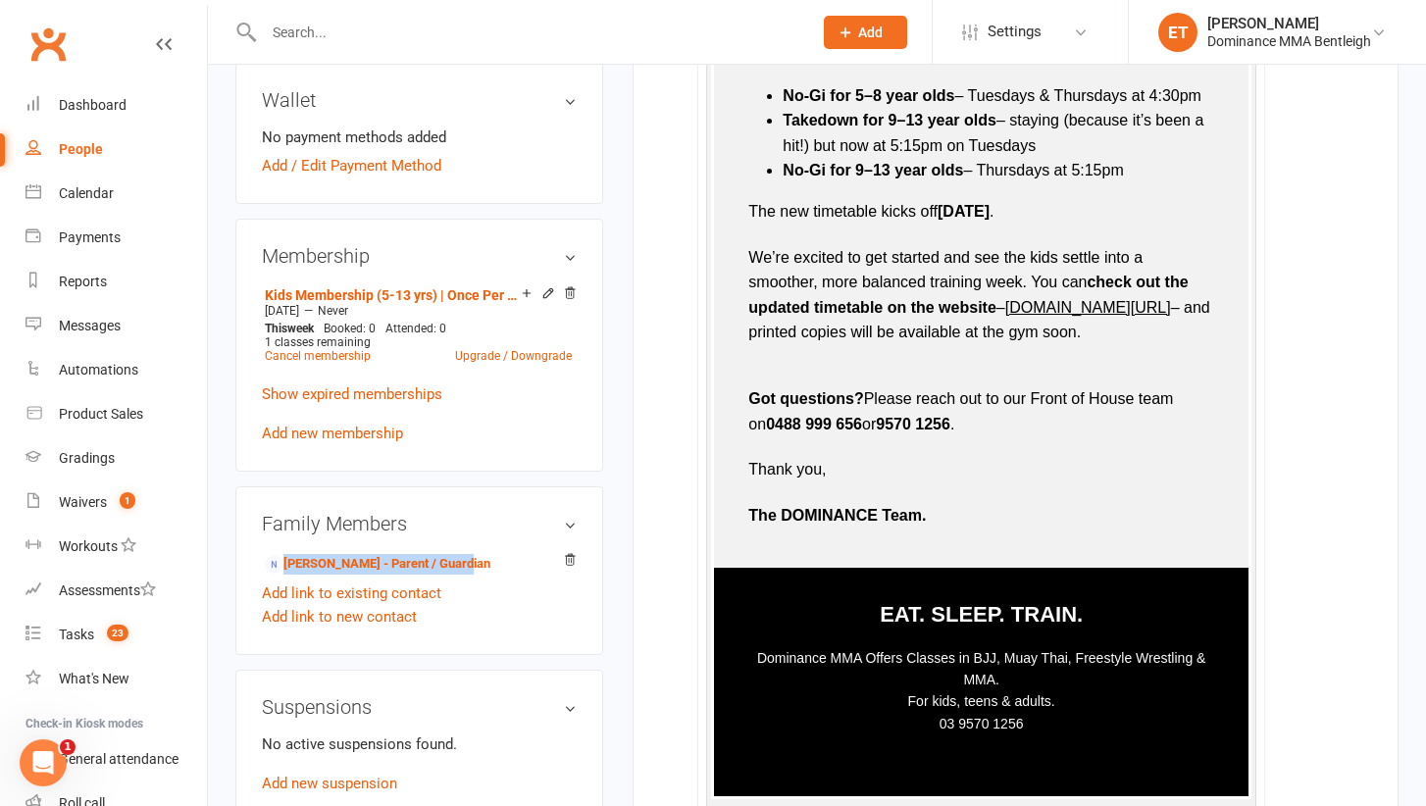
scroll to position [819, 0]
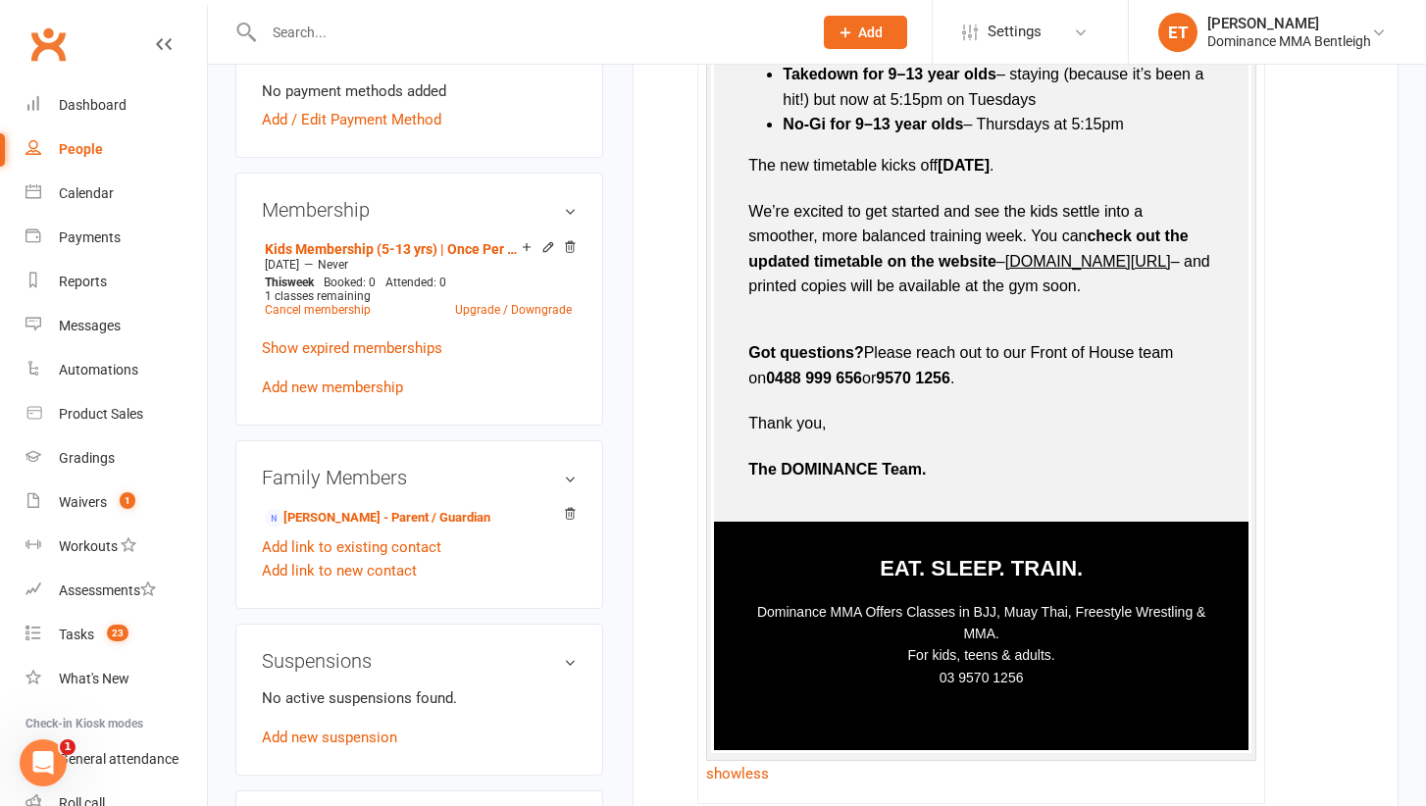
click at [1069, 713] on td "EAT. SLEEP. TRAIN. Dominance MMA Offers Classes in BJJ, Muay Thai, Freestyle Wr…" at bounding box center [981, 636] width 534 height 228
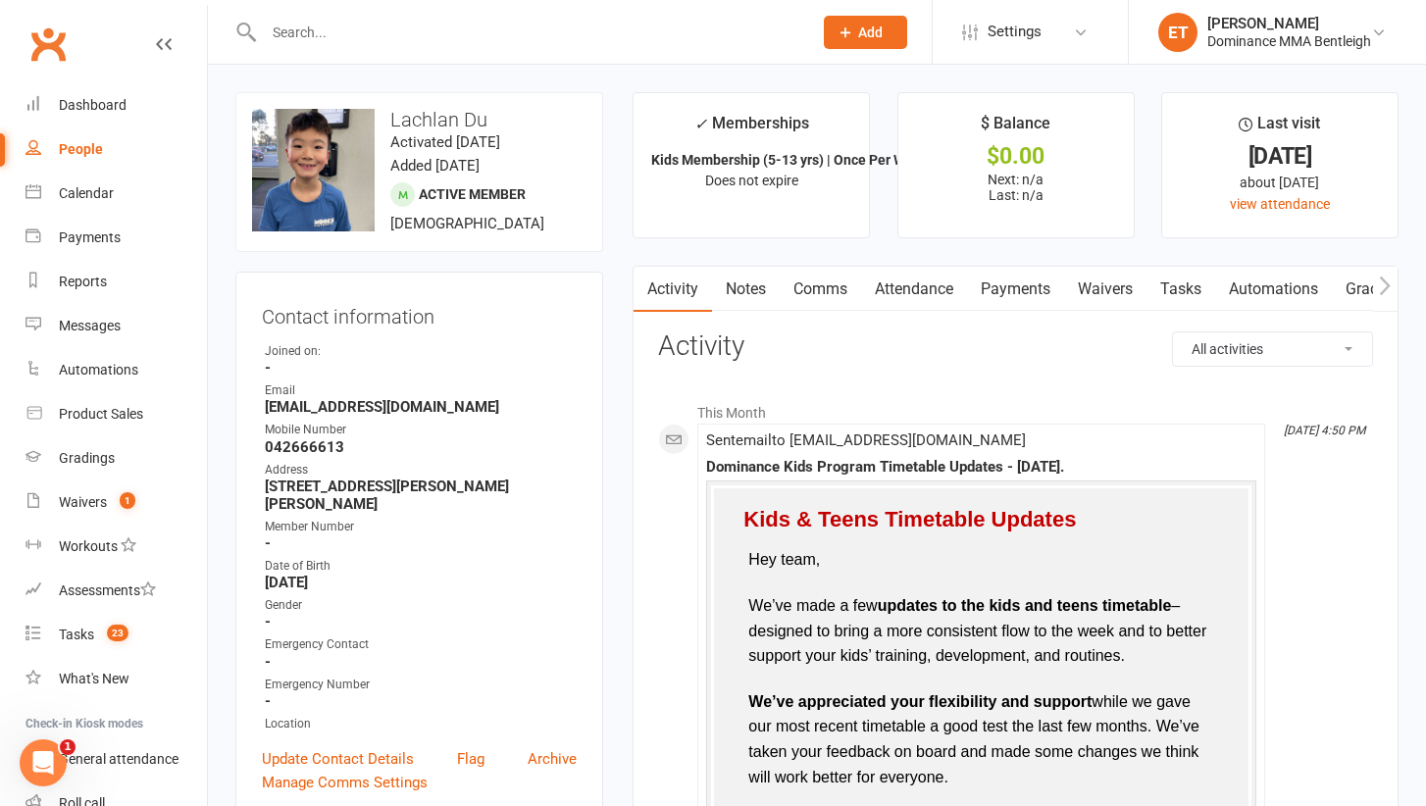
scroll to position [0, 0]
click at [823, 283] on link "Comms" at bounding box center [820, 289] width 81 height 45
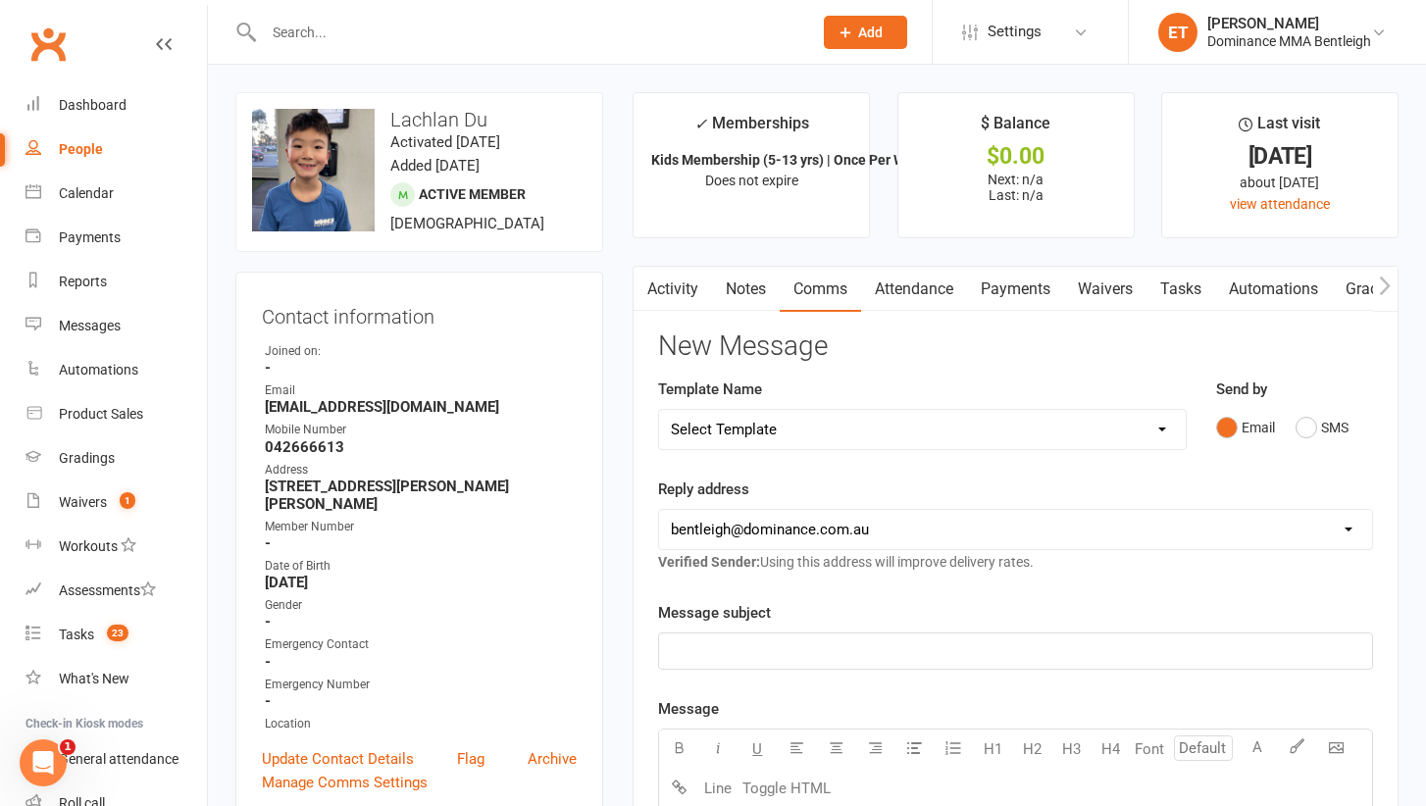
select select "13"
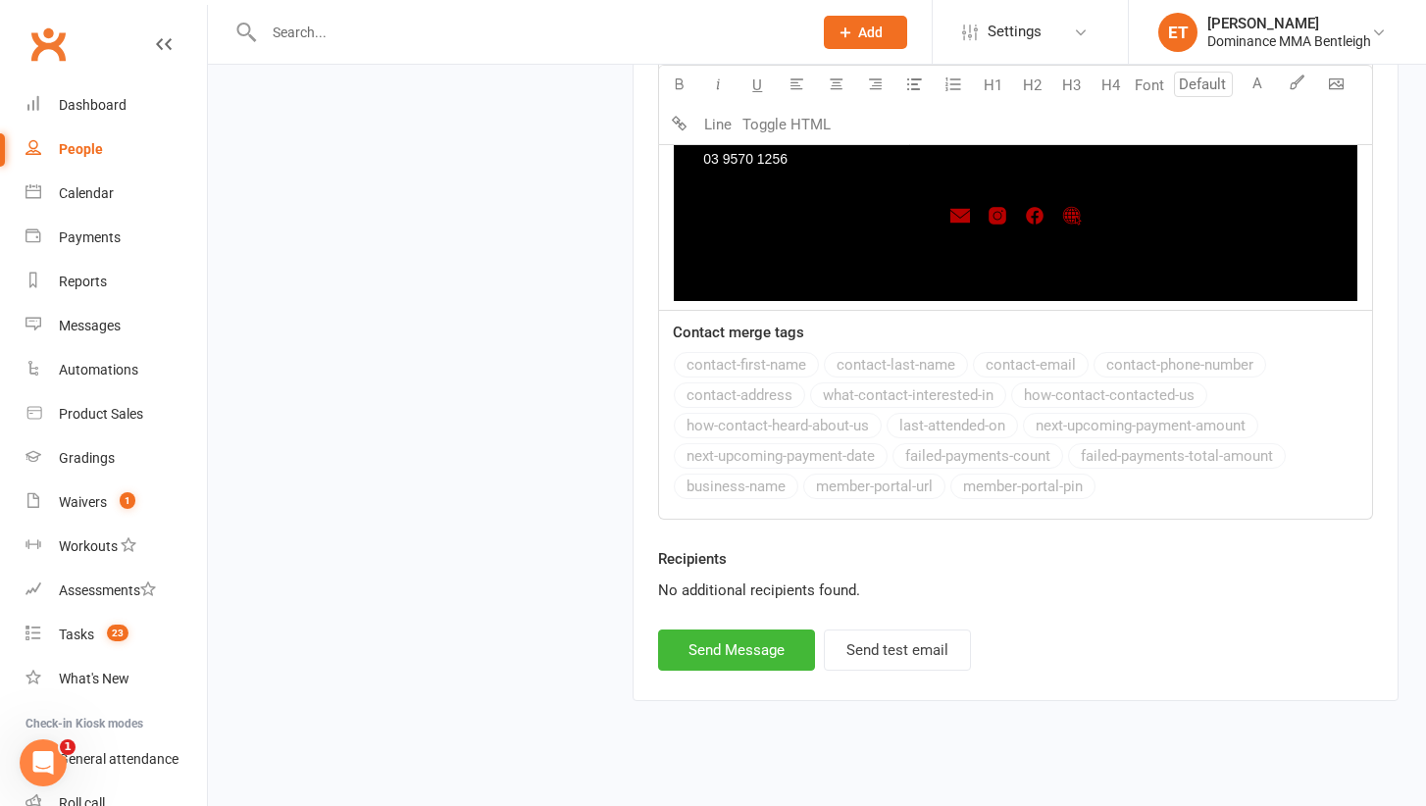
scroll to position [2523, 0]
click at [728, 591] on div "Recipients No additional recipients found." at bounding box center [1015, 589] width 744 height 82
click at [730, 630] on button "Send Message" at bounding box center [736, 650] width 157 height 41
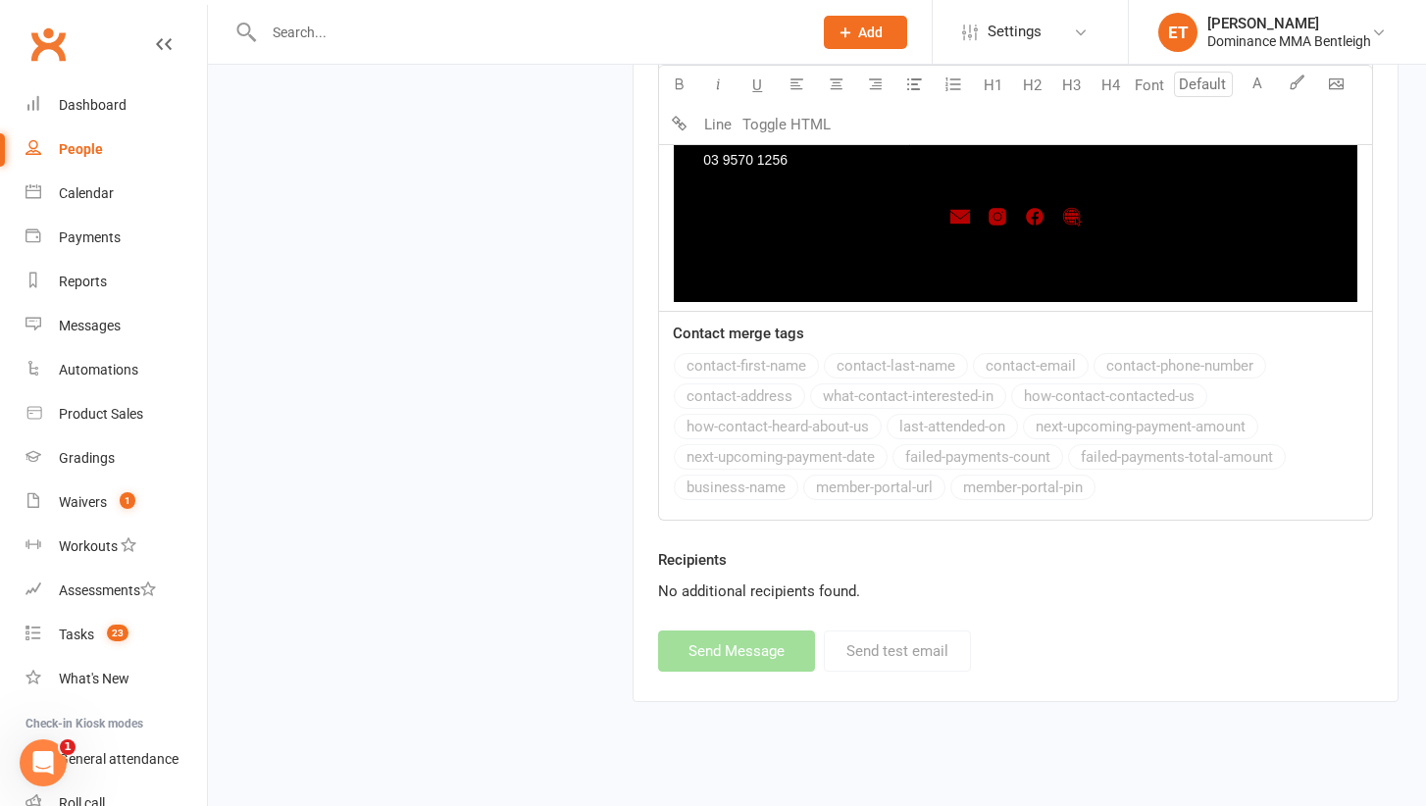
select select
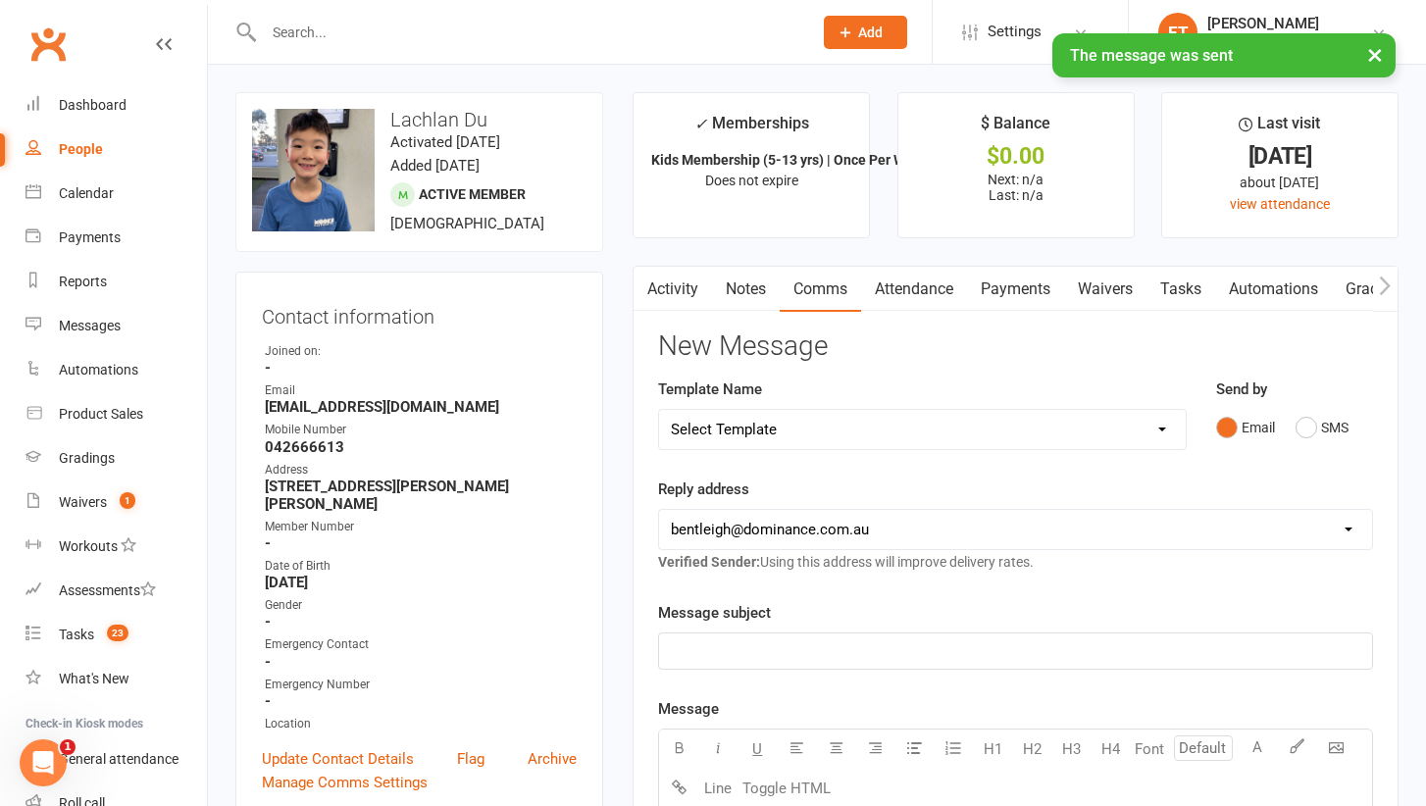
scroll to position [0, 0]
click at [684, 273] on link "Activity" at bounding box center [672, 289] width 78 height 45
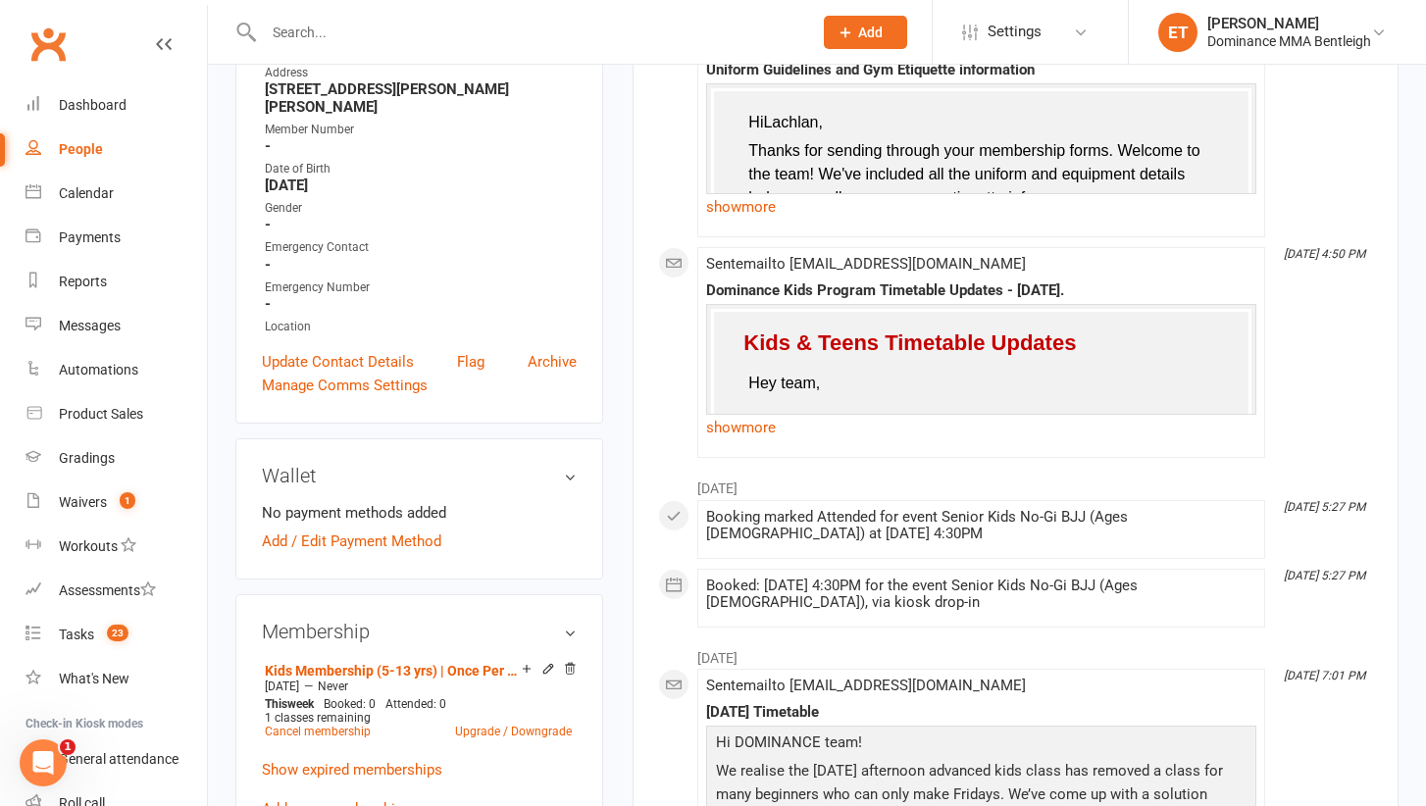
scroll to position [404, 0]
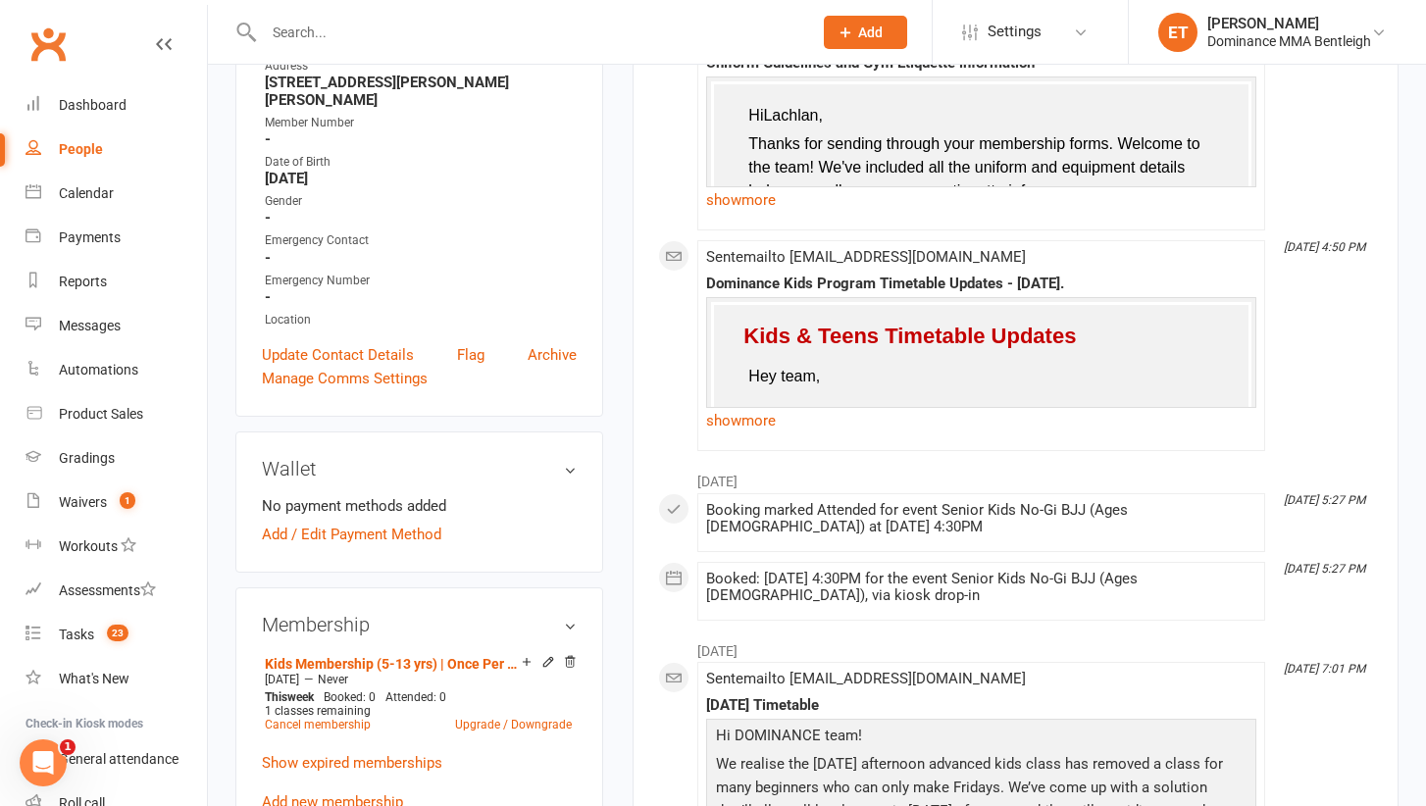
click at [737, 433] on div "Sent email to anna_tong9104@hotmail.com Dominance Kids Program Timetable Update…" at bounding box center [981, 345] width 550 height 193
click at [738, 421] on link "show more" at bounding box center [981, 420] width 550 height 27
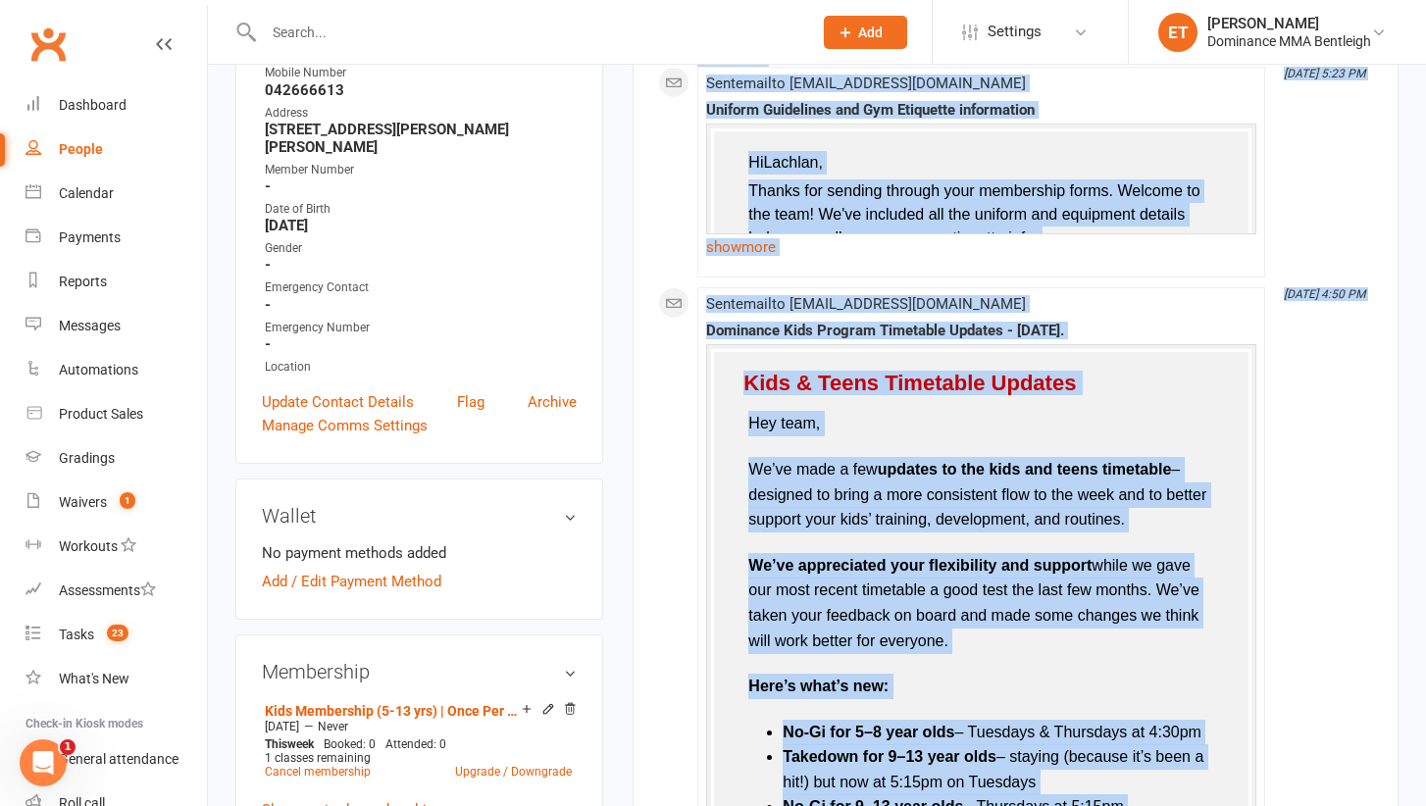
scroll to position [267, 0]
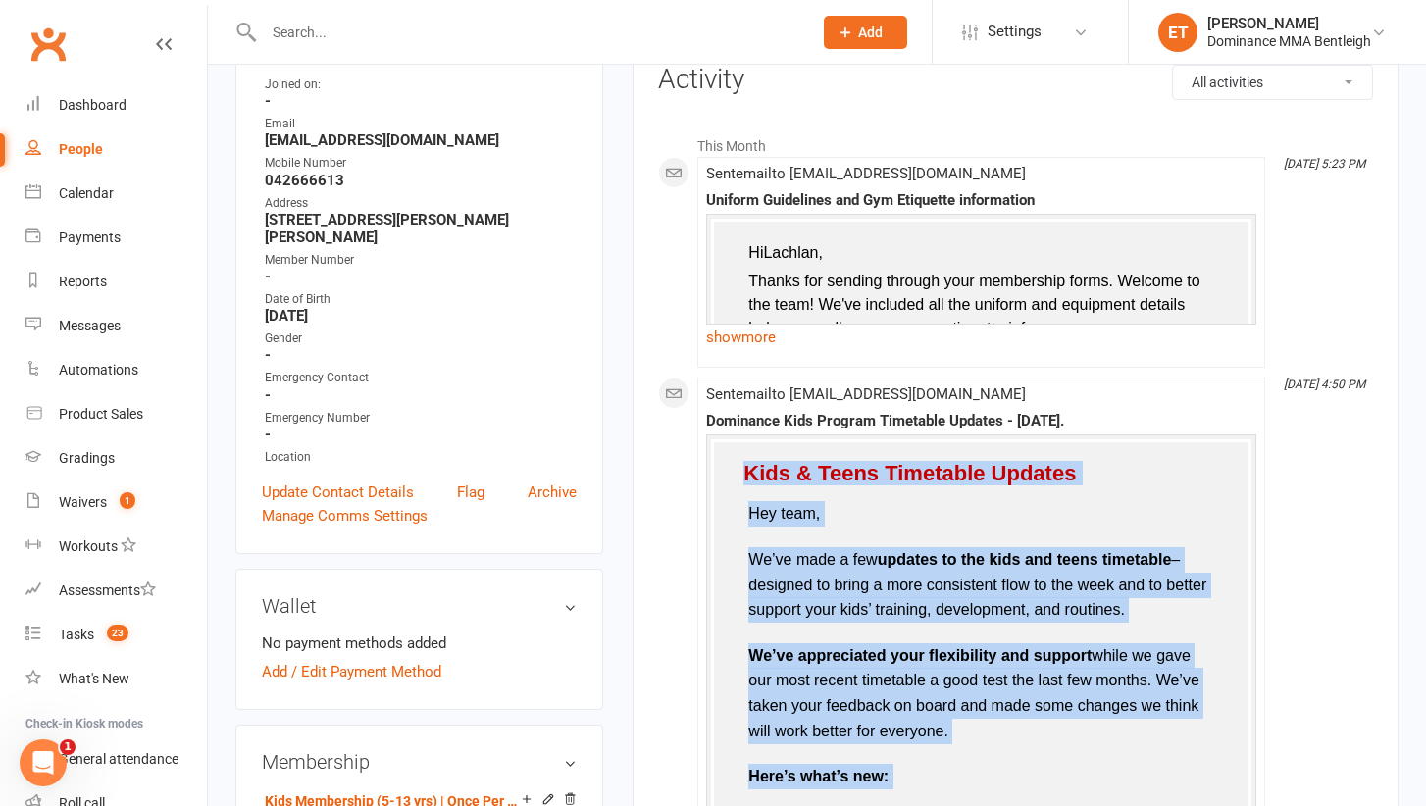
drag, startPoint x: 1076, startPoint y: 586, endPoint x: 743, endPoint y: 463, distance: 354.6
copy tbody "Kids & Teens Timetable Updates Hey team, We’ve made a few updates to the kids a…"
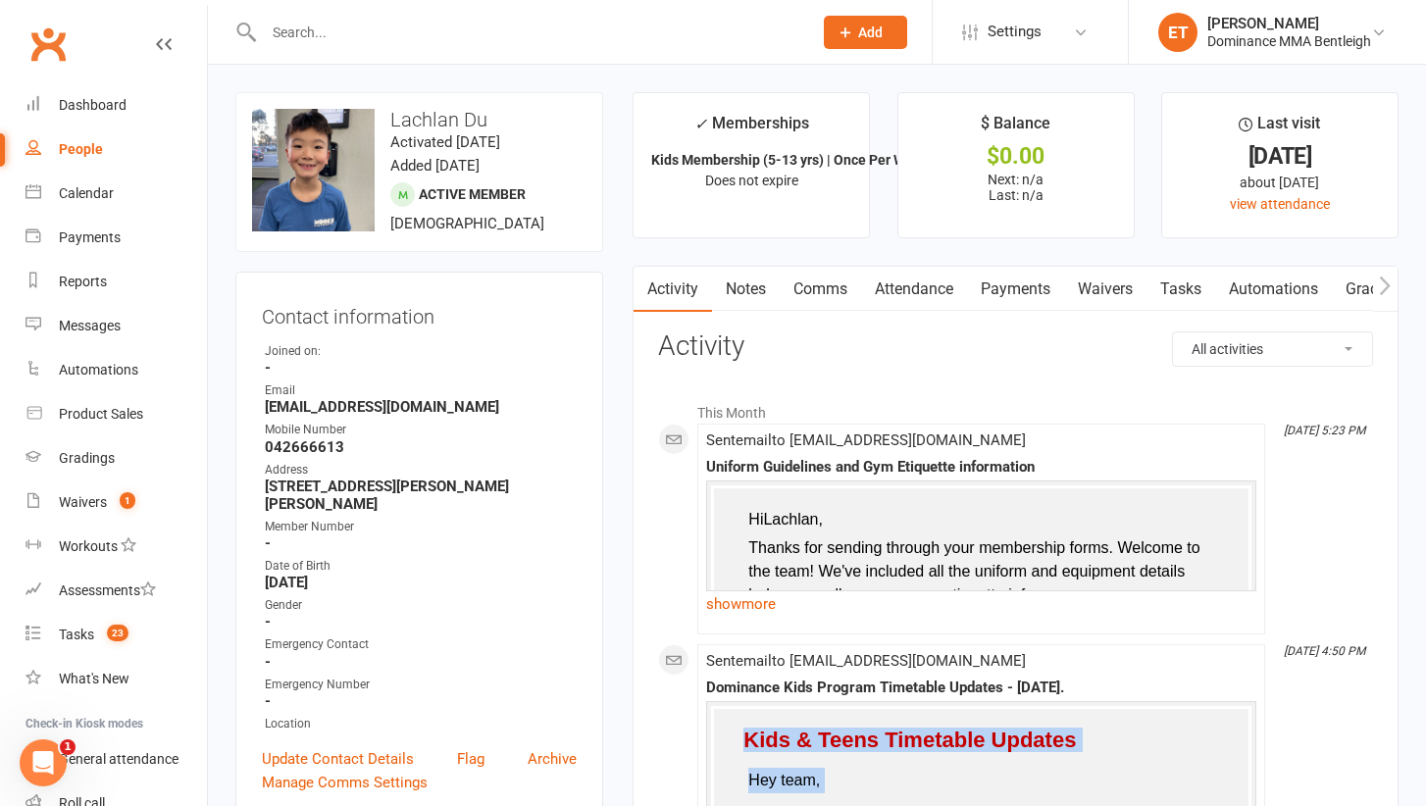
scroll to position [0, 0]
click at [823, 289] on link "Comms" at bounding box center [820, 289] width 81 height 45
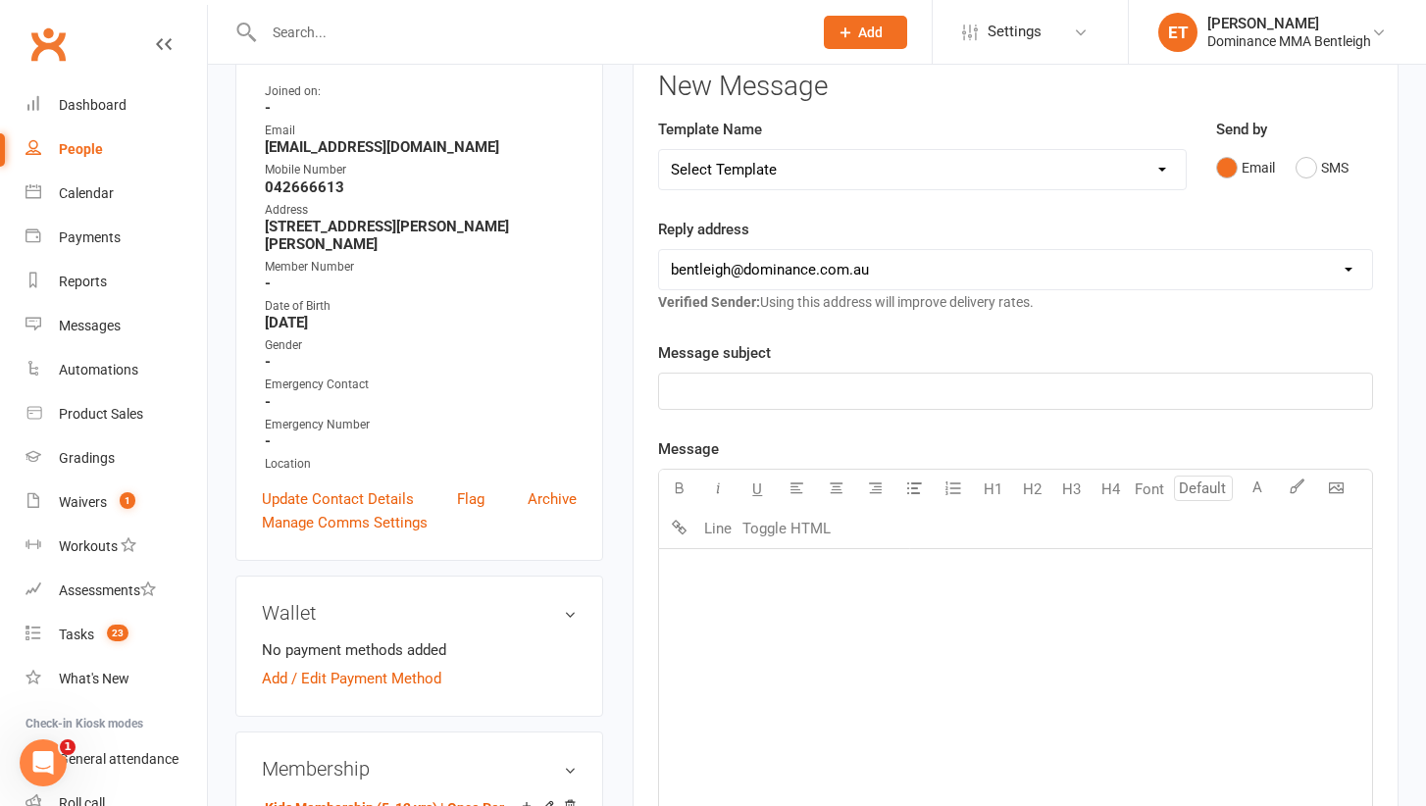
scroll to position [302, 0]
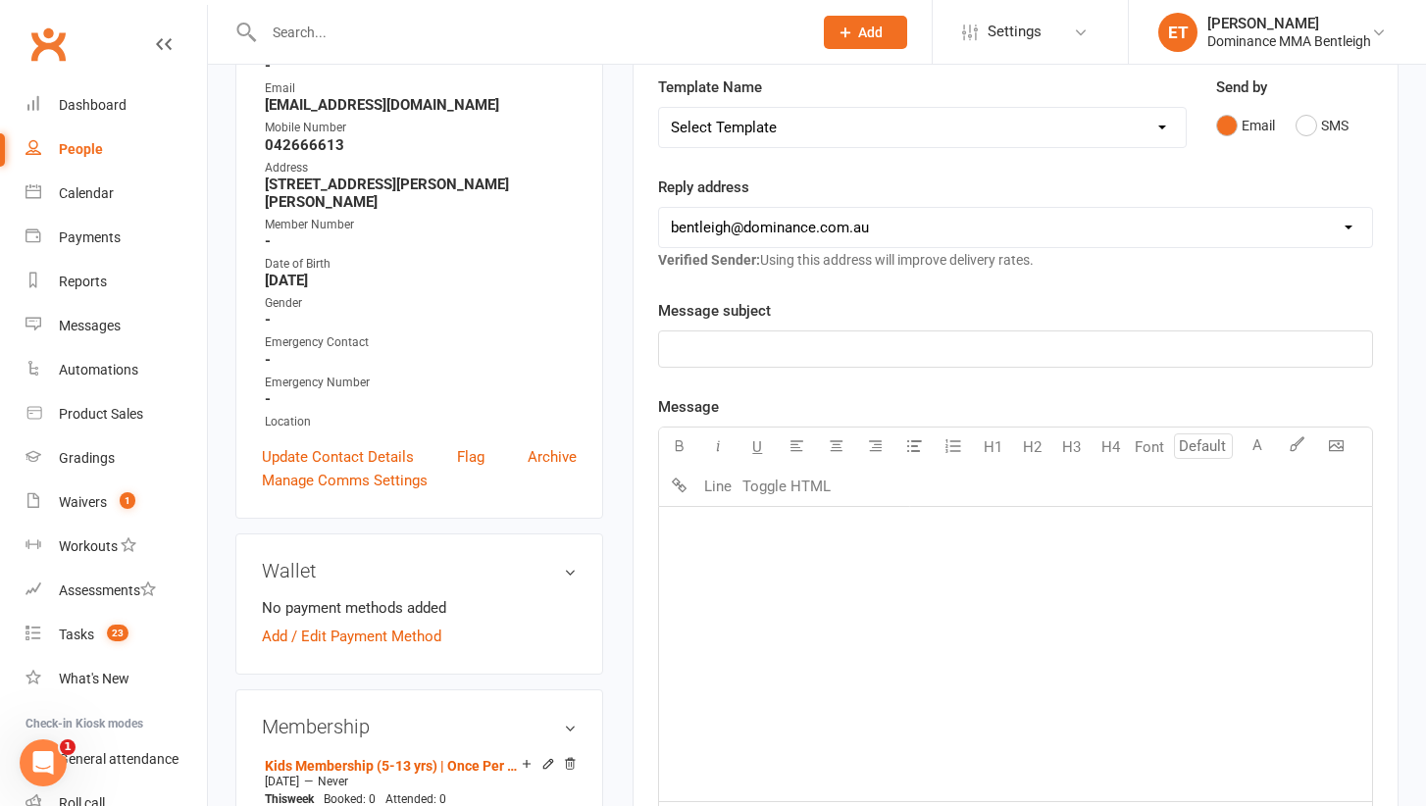
click at [848, 584] on div "﻿" at bounding box center [1015, 654] width 713 height 294
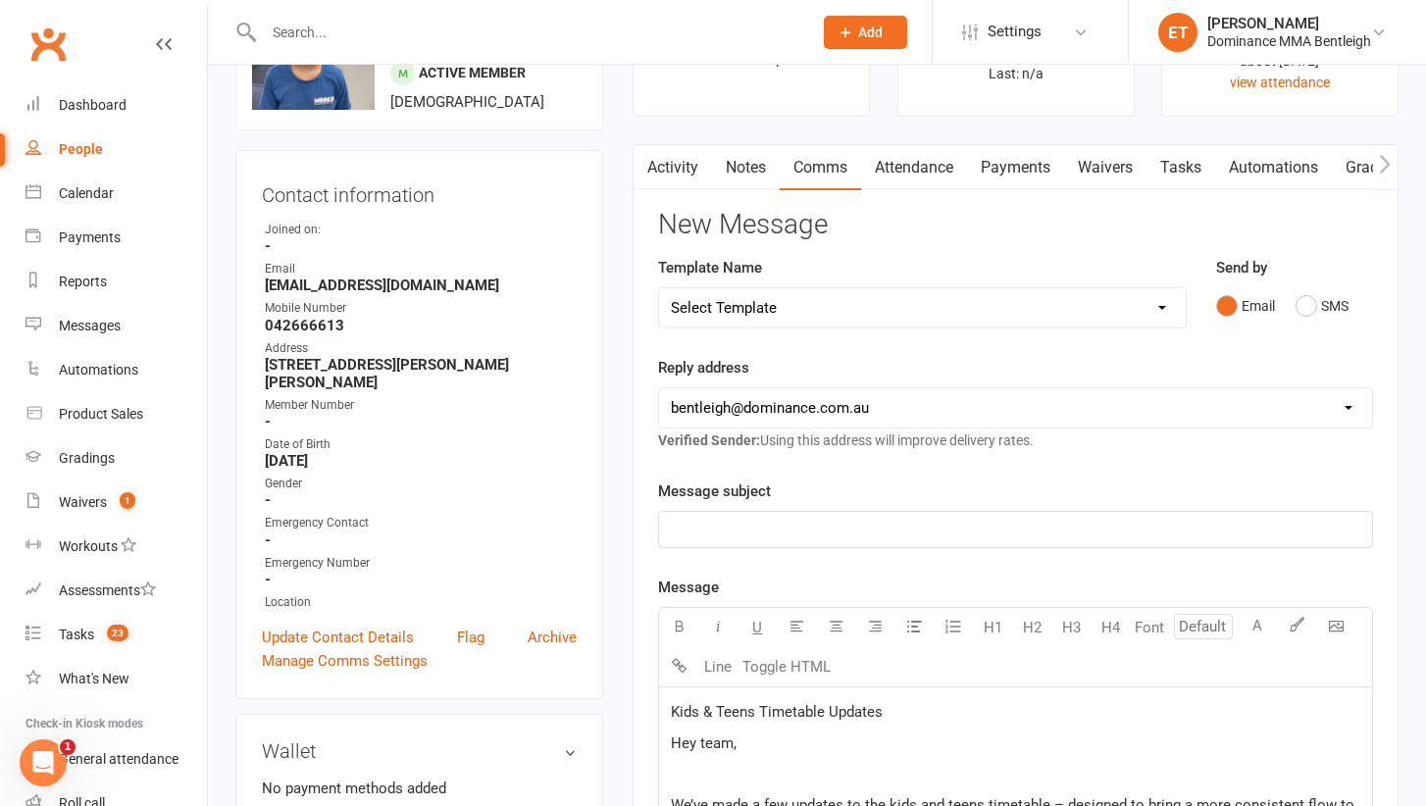
scroll to position [123, 0]
click at [807, 533] on p "﻿" at bounding box center [1015, 529] width 689 height 24
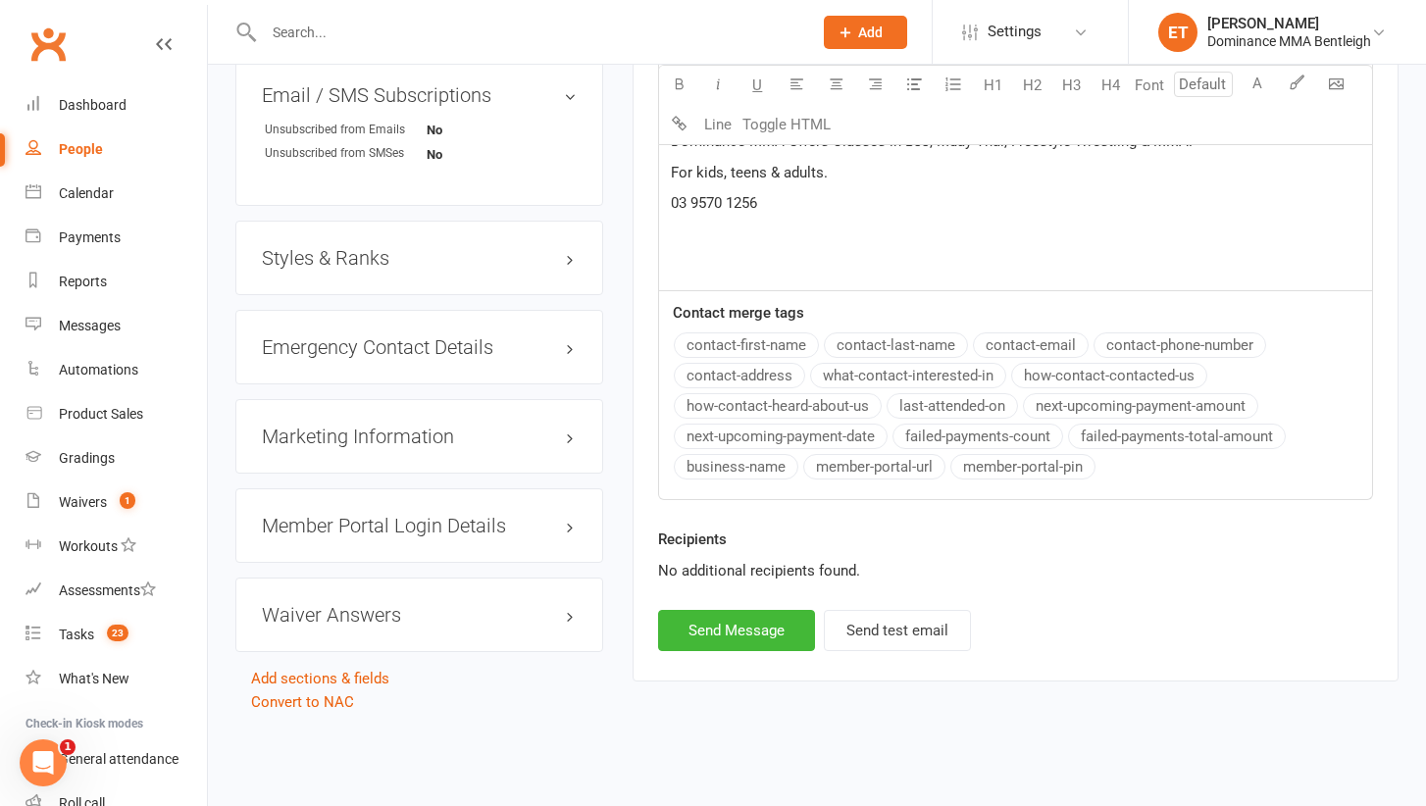
scroll to position [1565, 0]
click at [723, 621] on button "Send Message" at bounding box center [736, 630] width 157 height 41
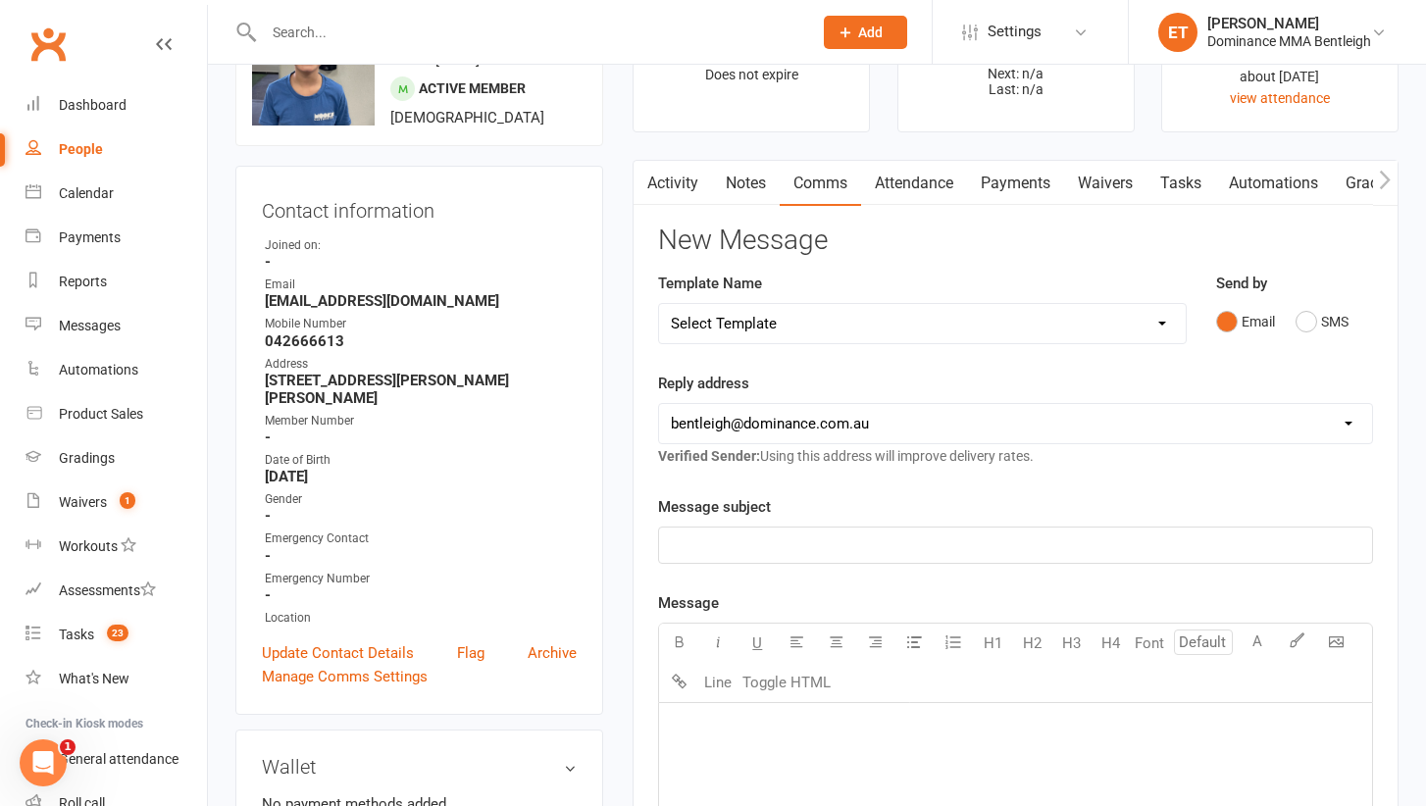
scroll to position [109, 0]
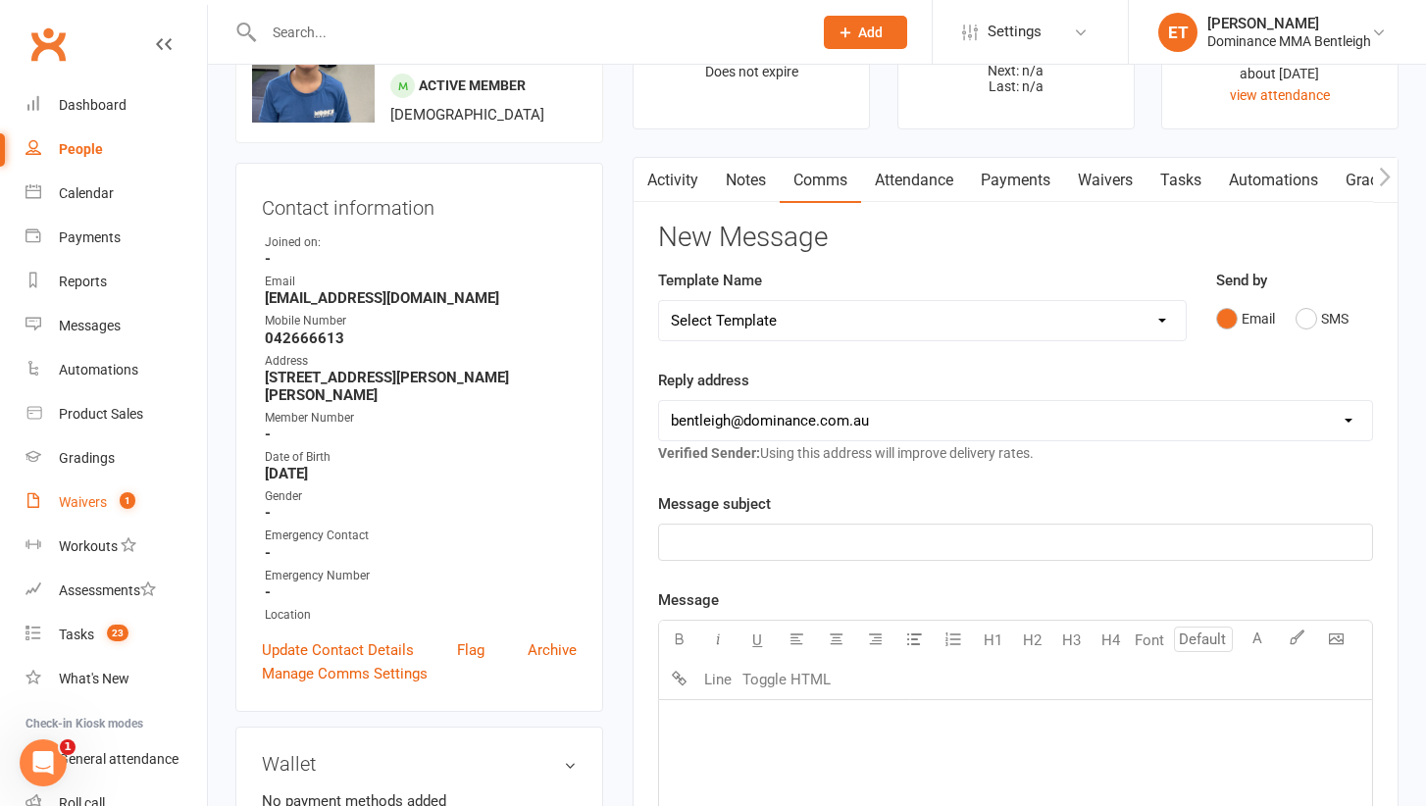
click at [113, 506] on count-badge "1" at bounding box center [122, 502] width 25 height 16
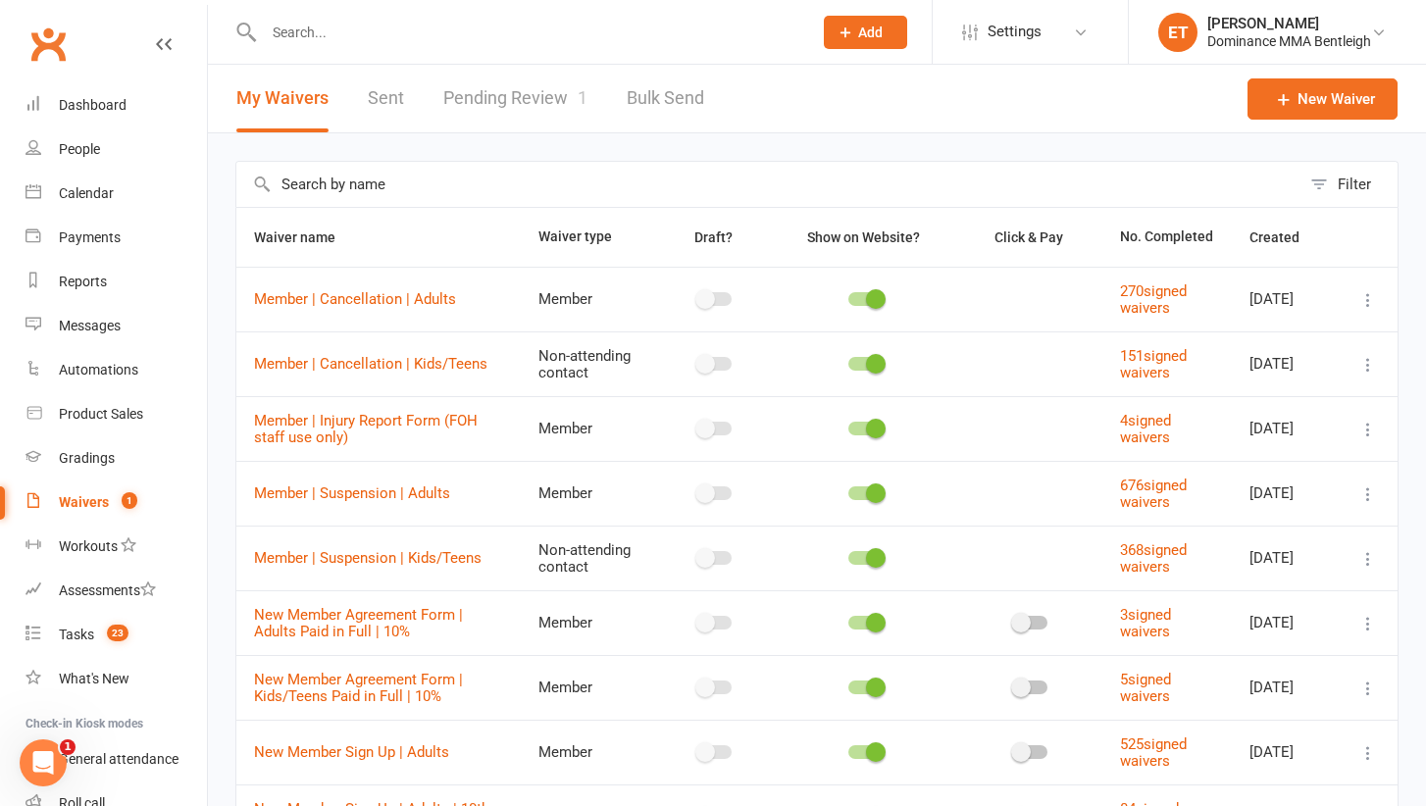
click at [564, 97] on link "Pending Review 1" at bounding box center [515, 99] width 144 height 68
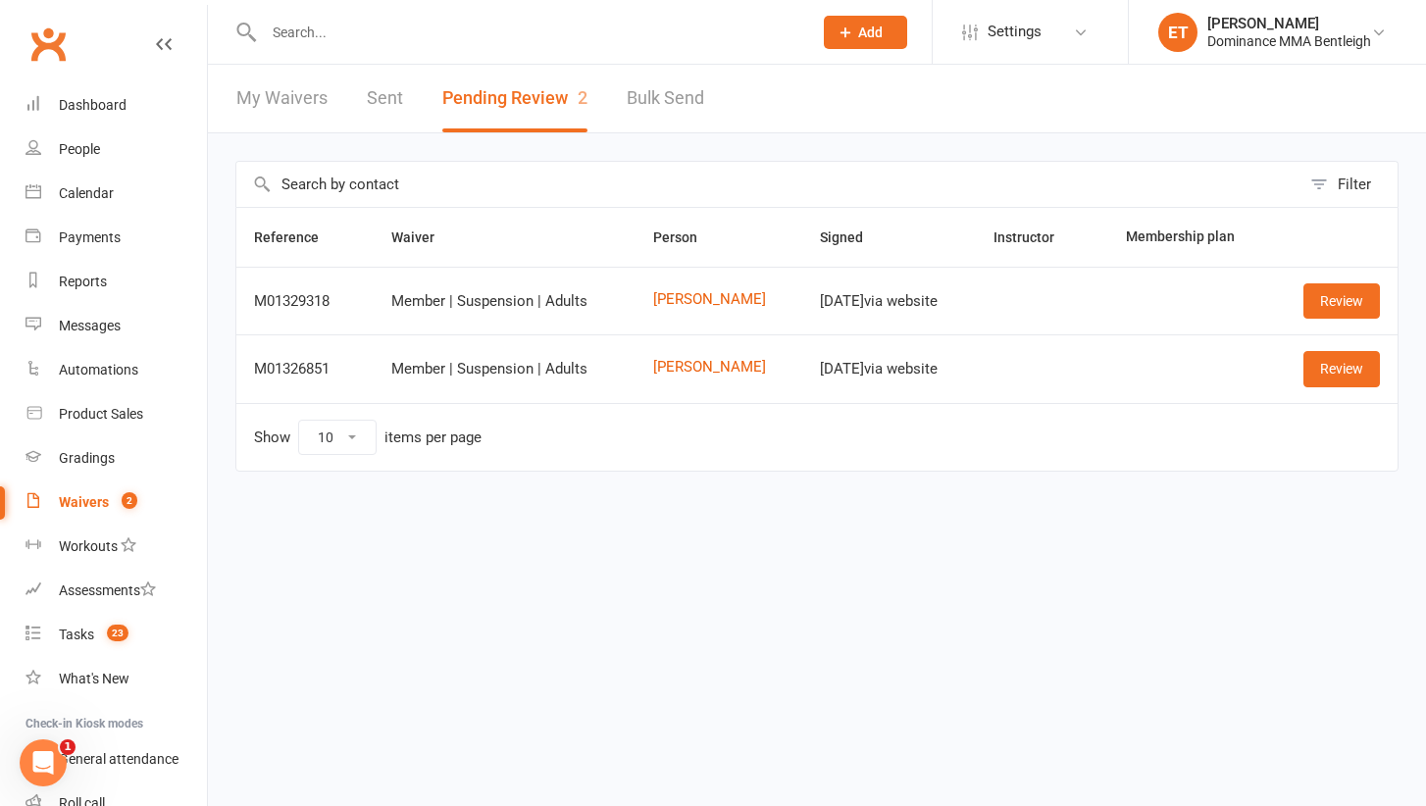
click at [308, 41] on input "text" at bounding box center [528, 32] width 540 height 27
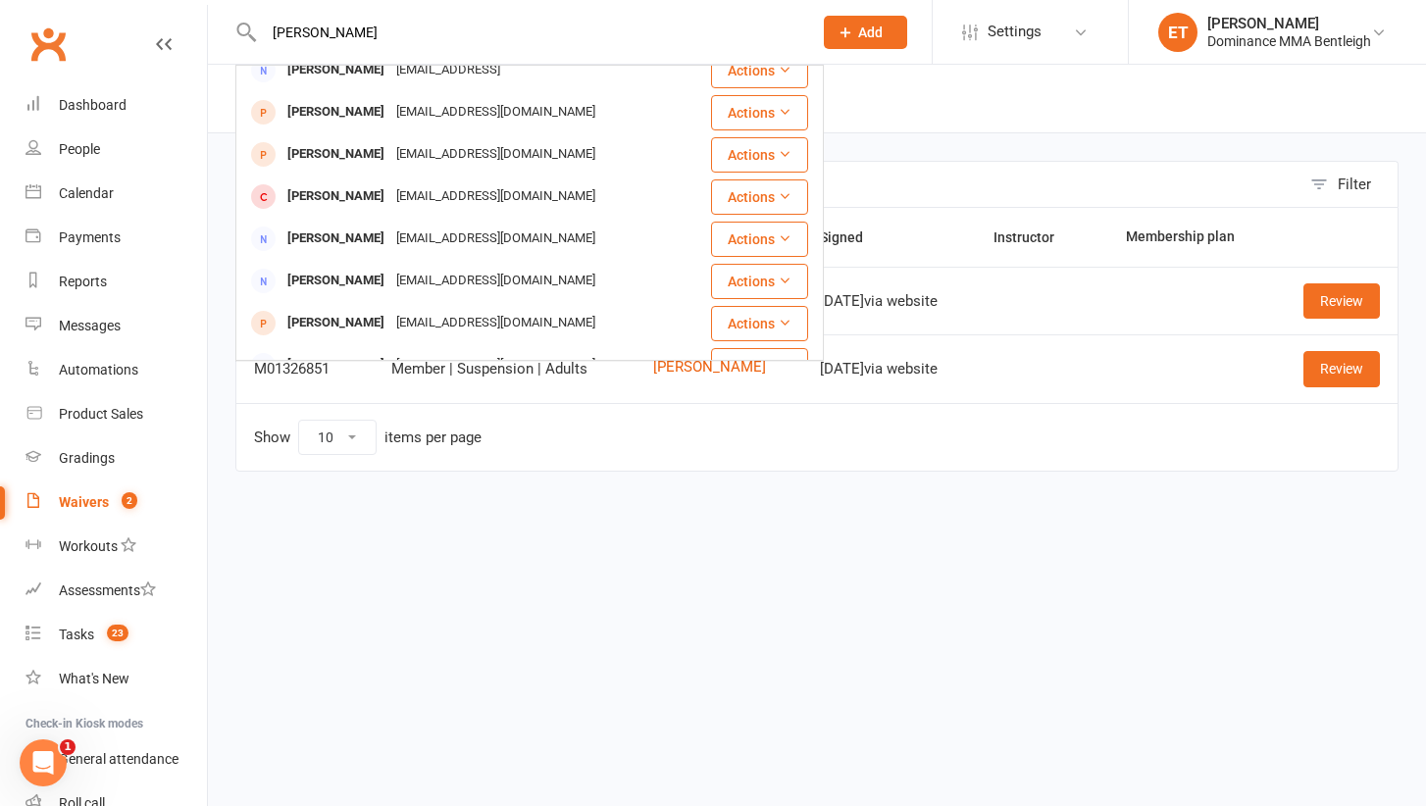
scroll to position [187, 0]
type input "tara"
click at [445, 554] on html "tara Allanah Taranto Allanah.taranto@outlook.com Actions Logan Taraskin logat13…" at bounding box center [713, 277] width 1426 height 554
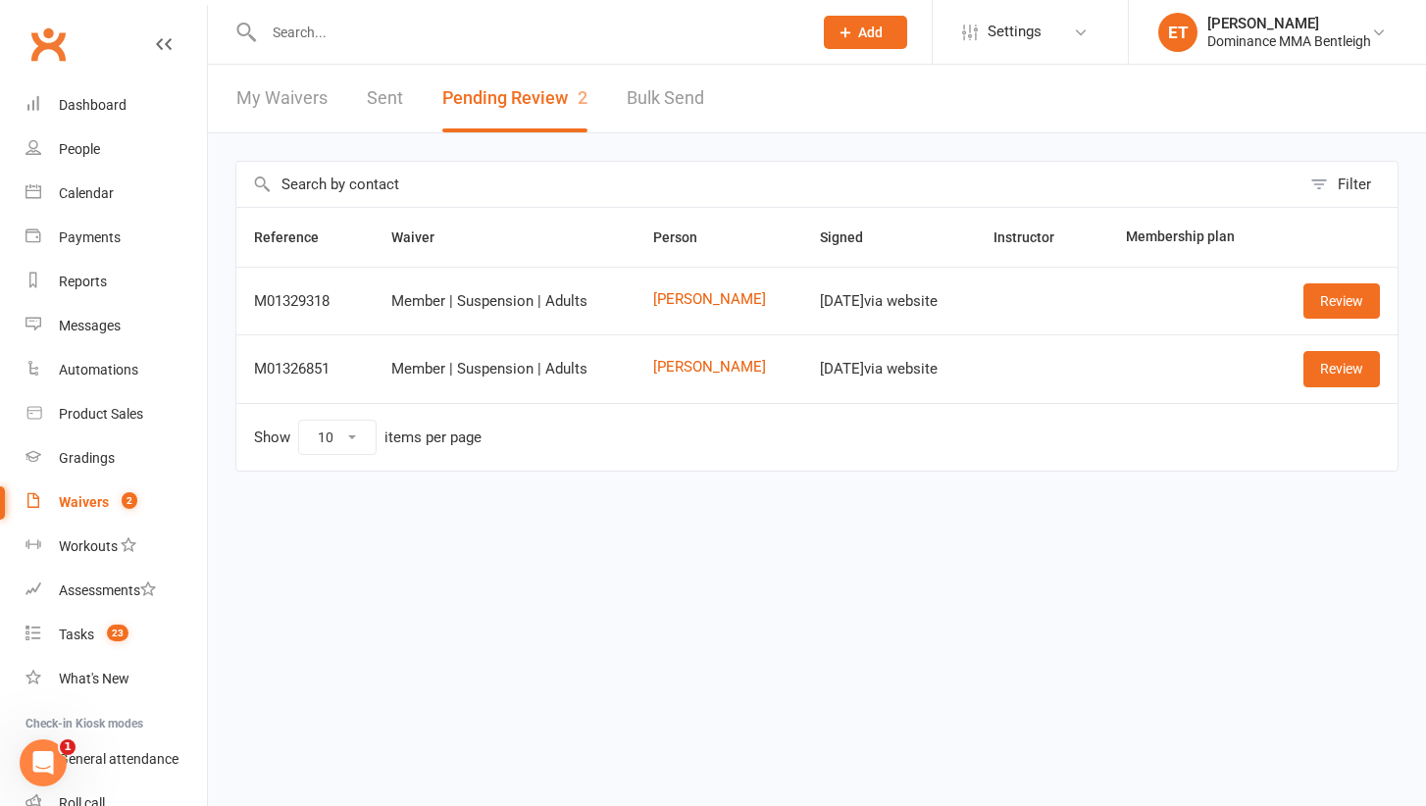
click at [283, 24] on input "text" at bounding box center [528, 32] width 540 height 27
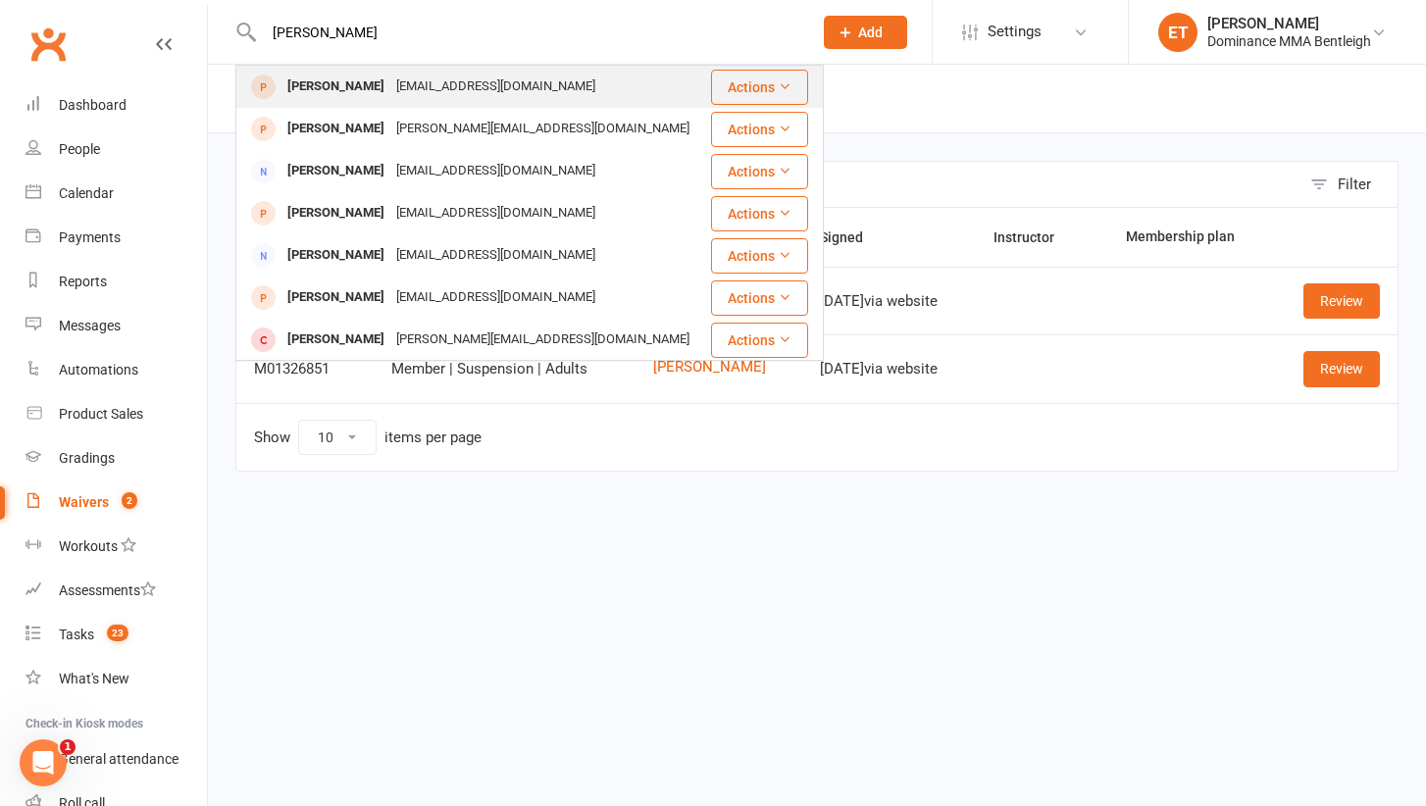
type input "katarina marsh"
click at [402, 88] on div "katarinamarshall@gmail.com" at bounding box center [495, 87] width 211 height 28
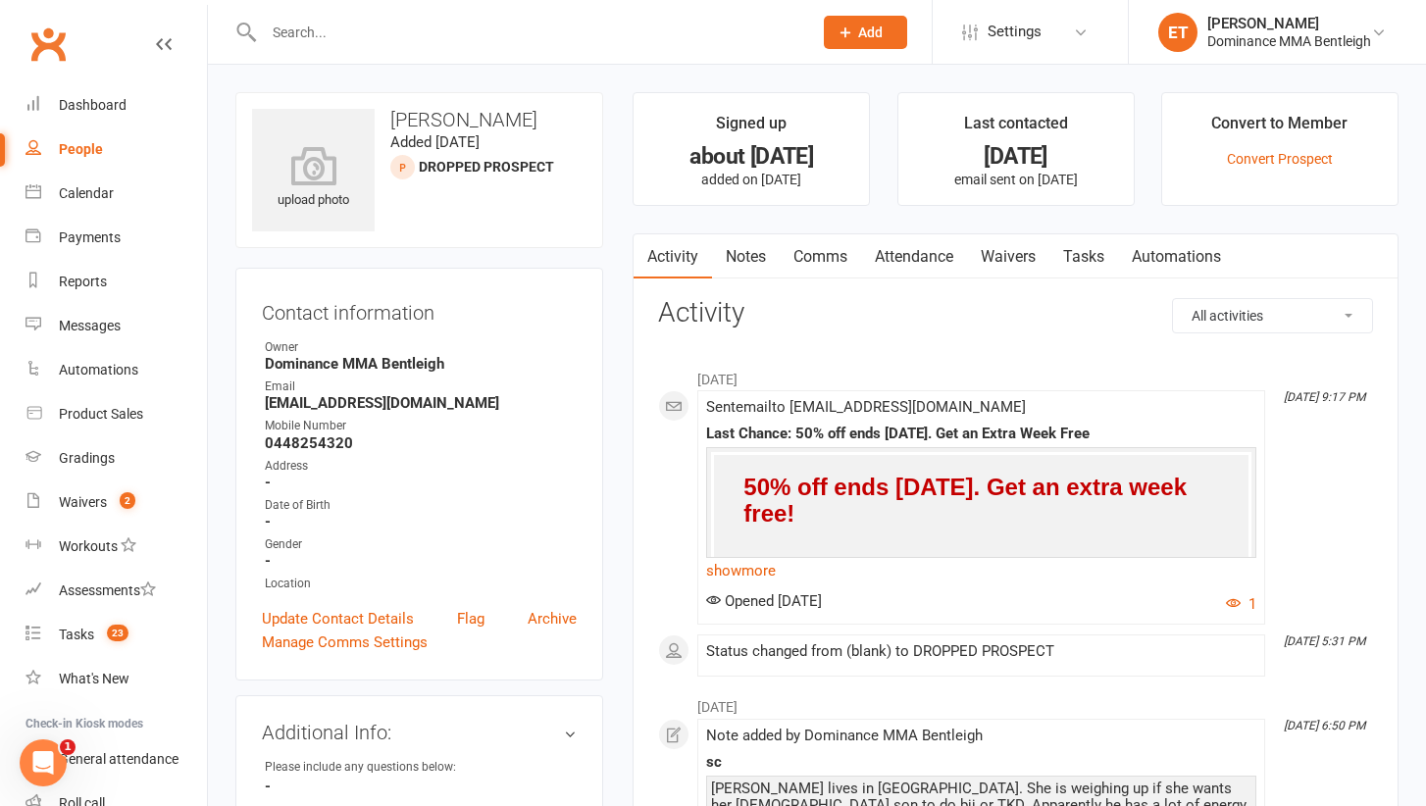
click at [746, 254] on link "Notes" at bounding box center [746, 256] width 68 height 45
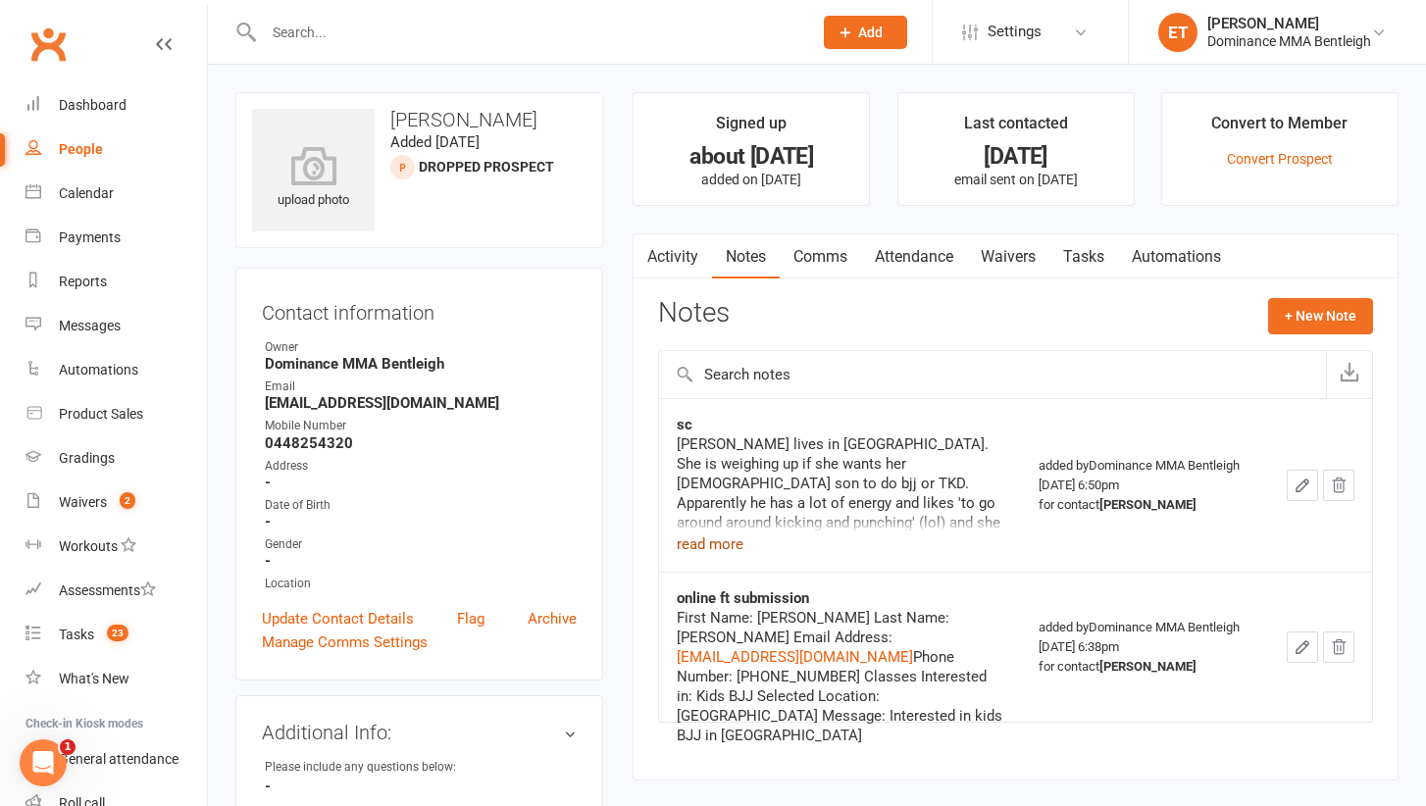
click at [717, 550] on button "read more" at bounding box center [710, 544] width 67 height 24
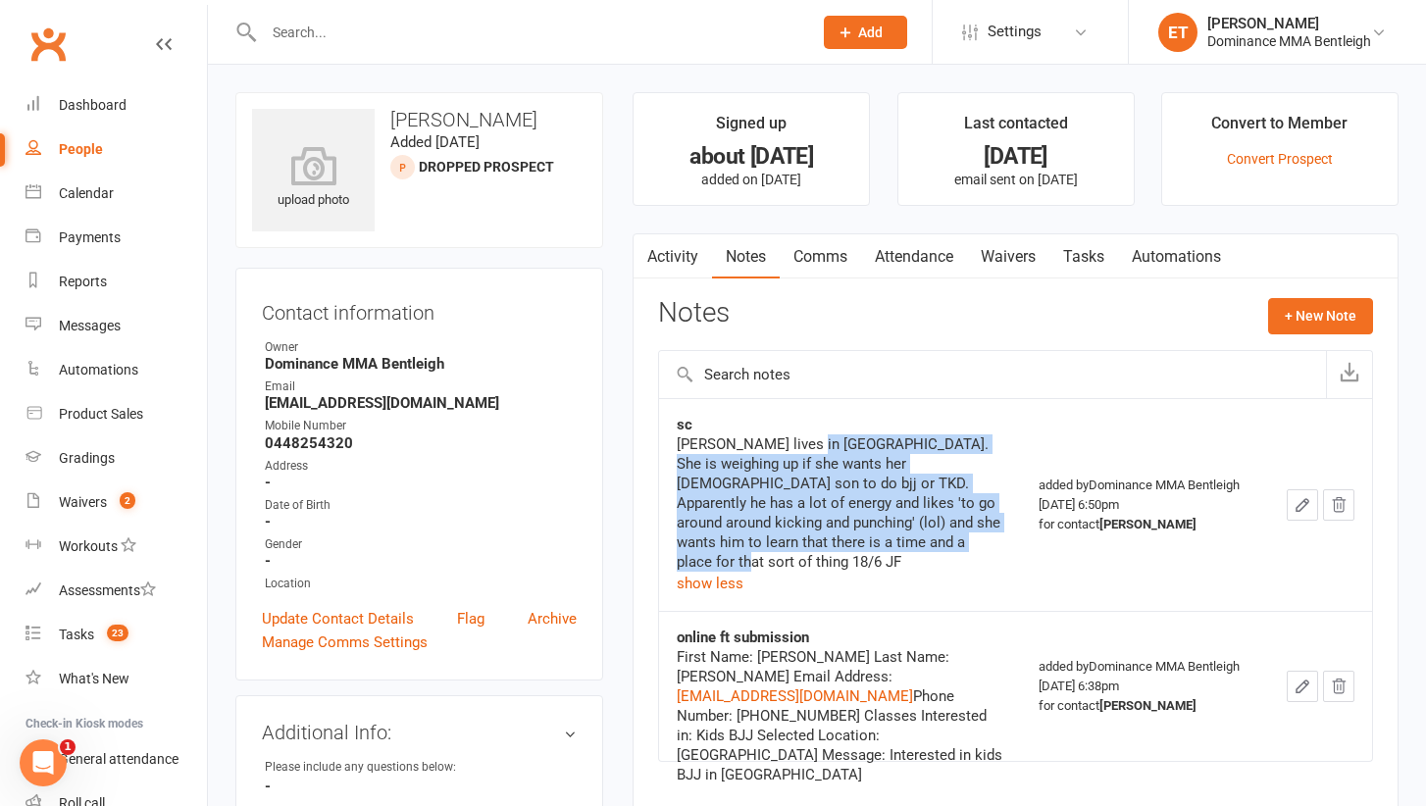
drag, startPoint x: 802, startPoint y: 449, endPoint x: 976, endPoint y: 533, distance: 193.0
click at [976, 533] on div "Katarina lives in Bentleigh. She is weighing up if she wants her 6yr old son to…" at bounding box center [840, 502] width 326 height 137
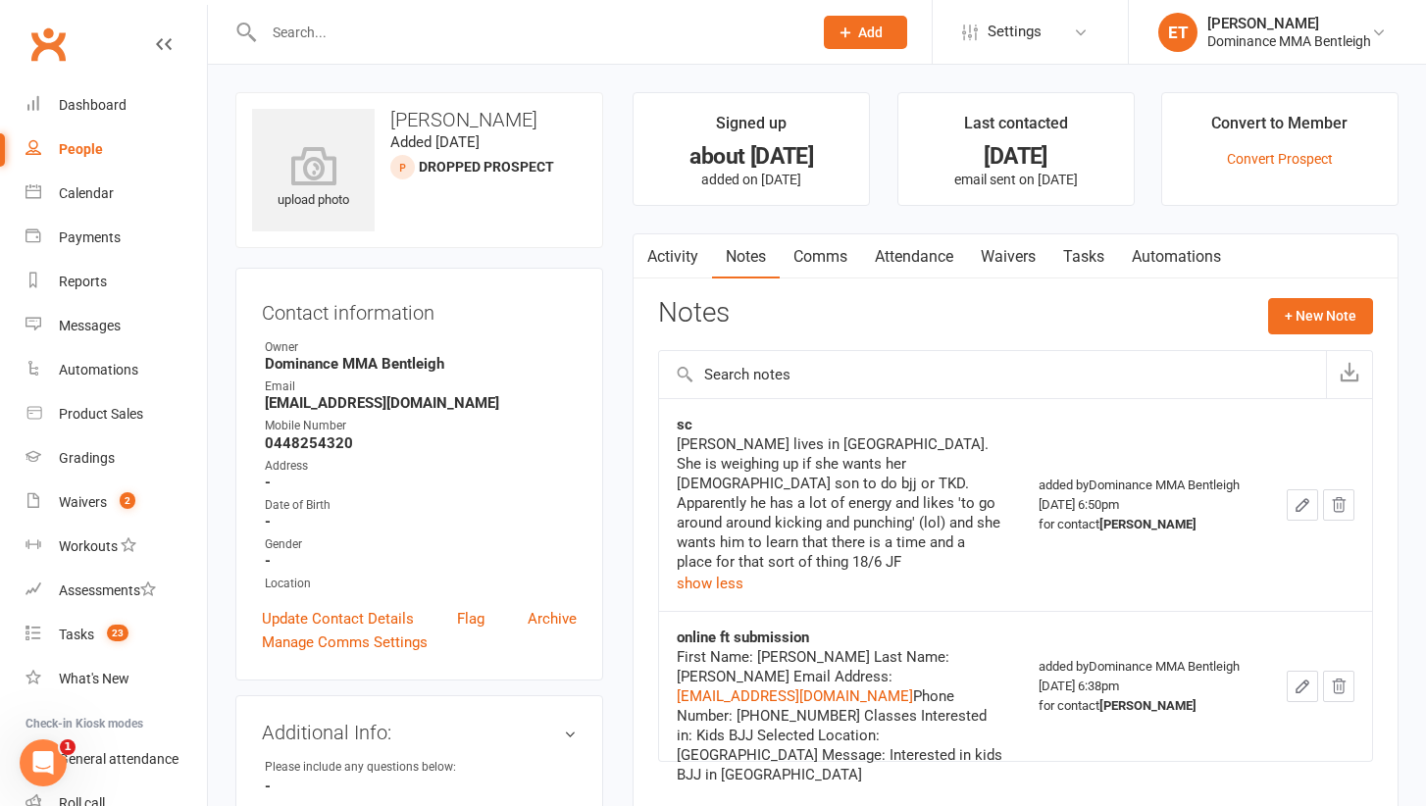
click at [914, 529] on div "Katarina lives in Bentleigh. She is weighing up if she wants her 6yr old son to…" at bounding box center [840, 502] width 326 height 137
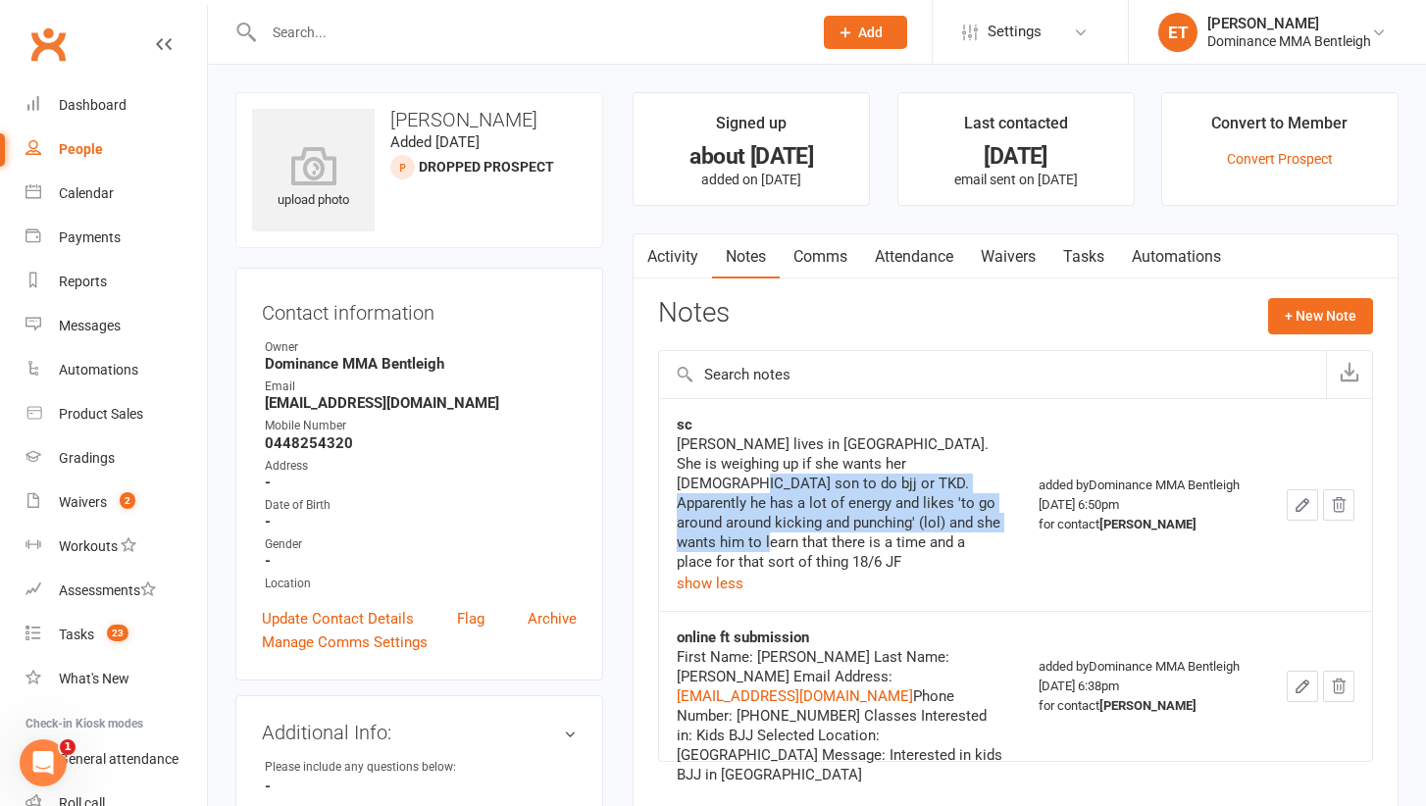
drag, startPoint x: 908, startPoint y: 453, endPoint x: 913, endPoint y: 520, distance: 66.9
click at [913, 520] on div "Katarina lives in Bentleigh. She is weighing up if she wants her 6yr old son to…" at bounding box center [840, 502] width 326 height 137
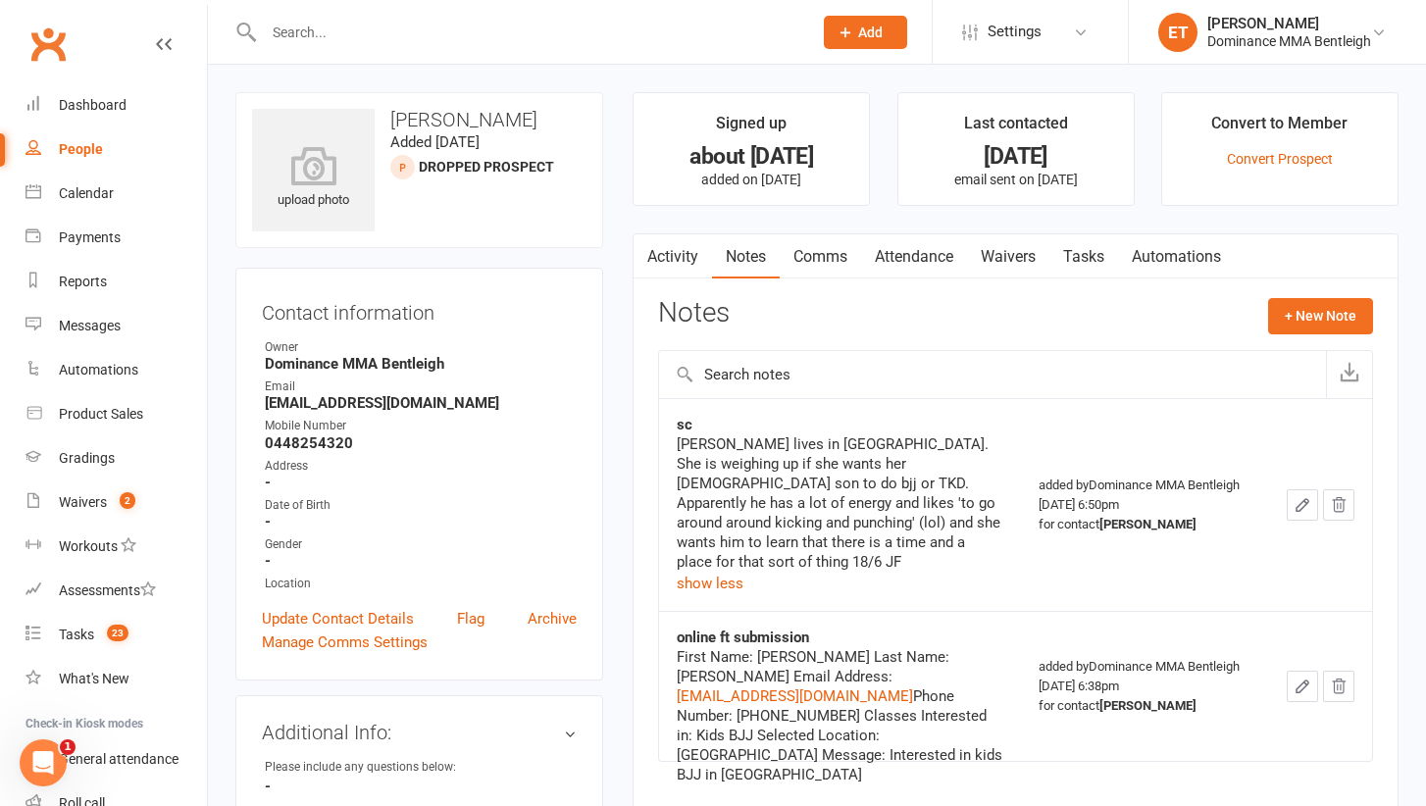
click at [320, 31] on input "text" at bounding box center [528, 32] width 540 height 27
type input "anjali"
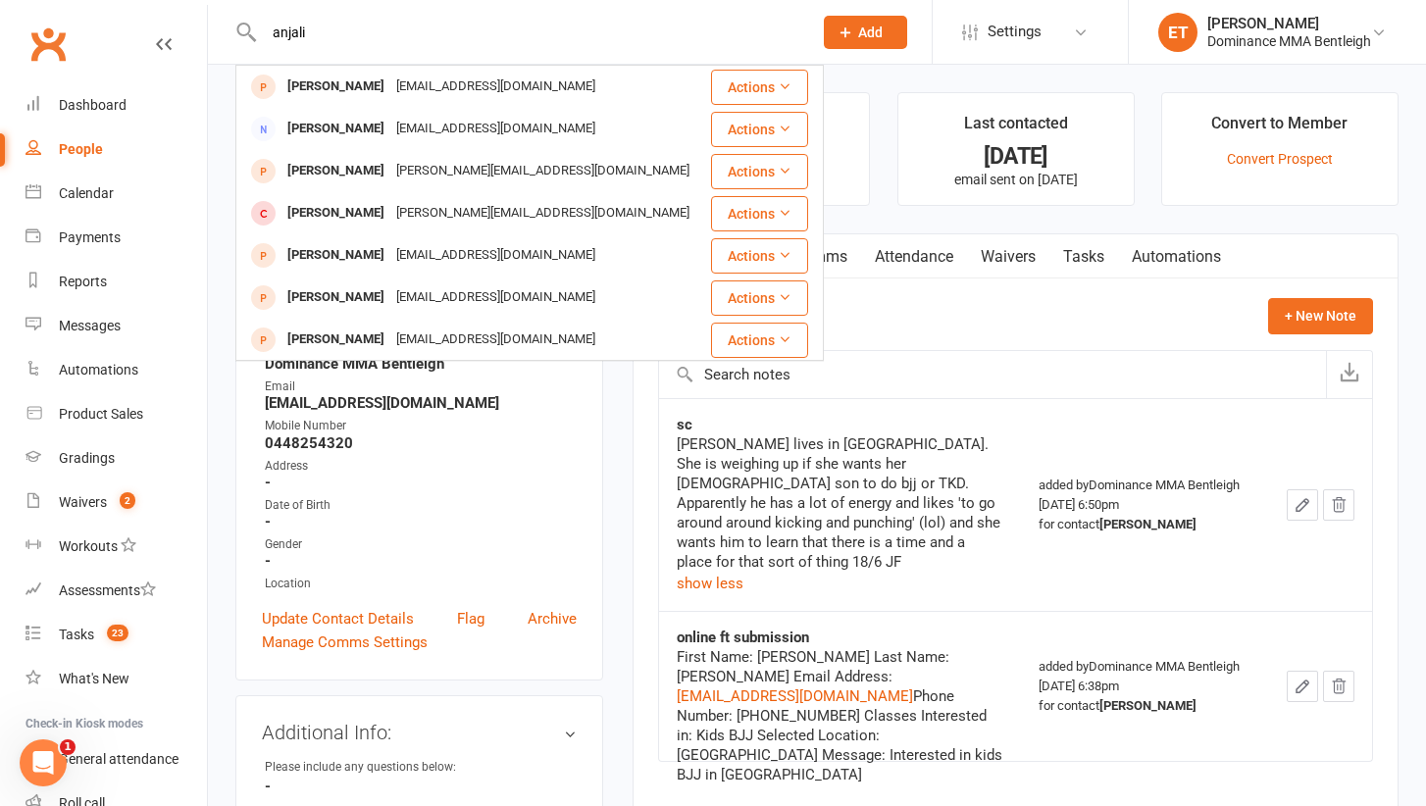
click at [361, 36] on input "anjali" at bounding box center [528, 32] width 540 height 27
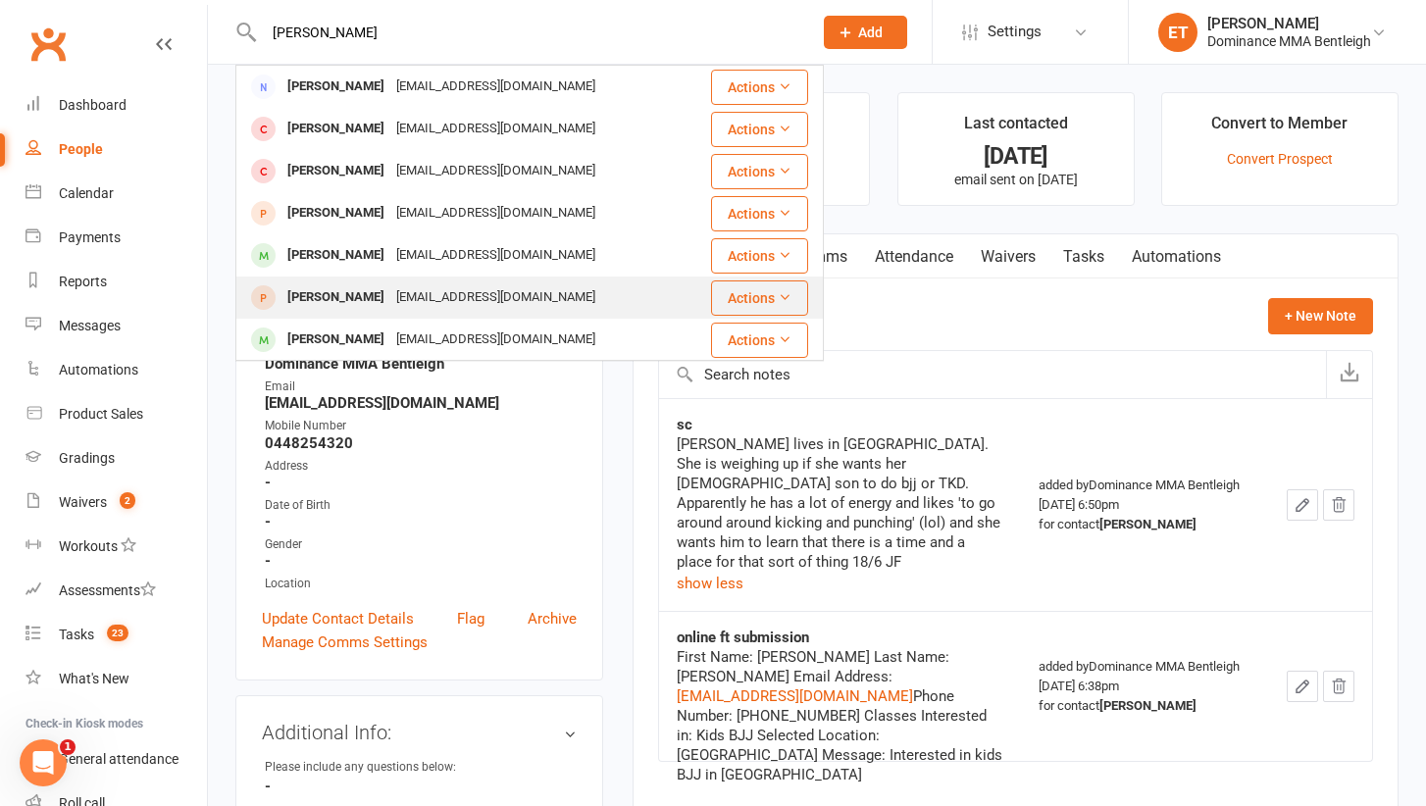
type input "michel hin"
click at [410, 292] on div "Michaelhingston@jelliscraig.com.au" at bounding box center [495, 297] width 211 height 28
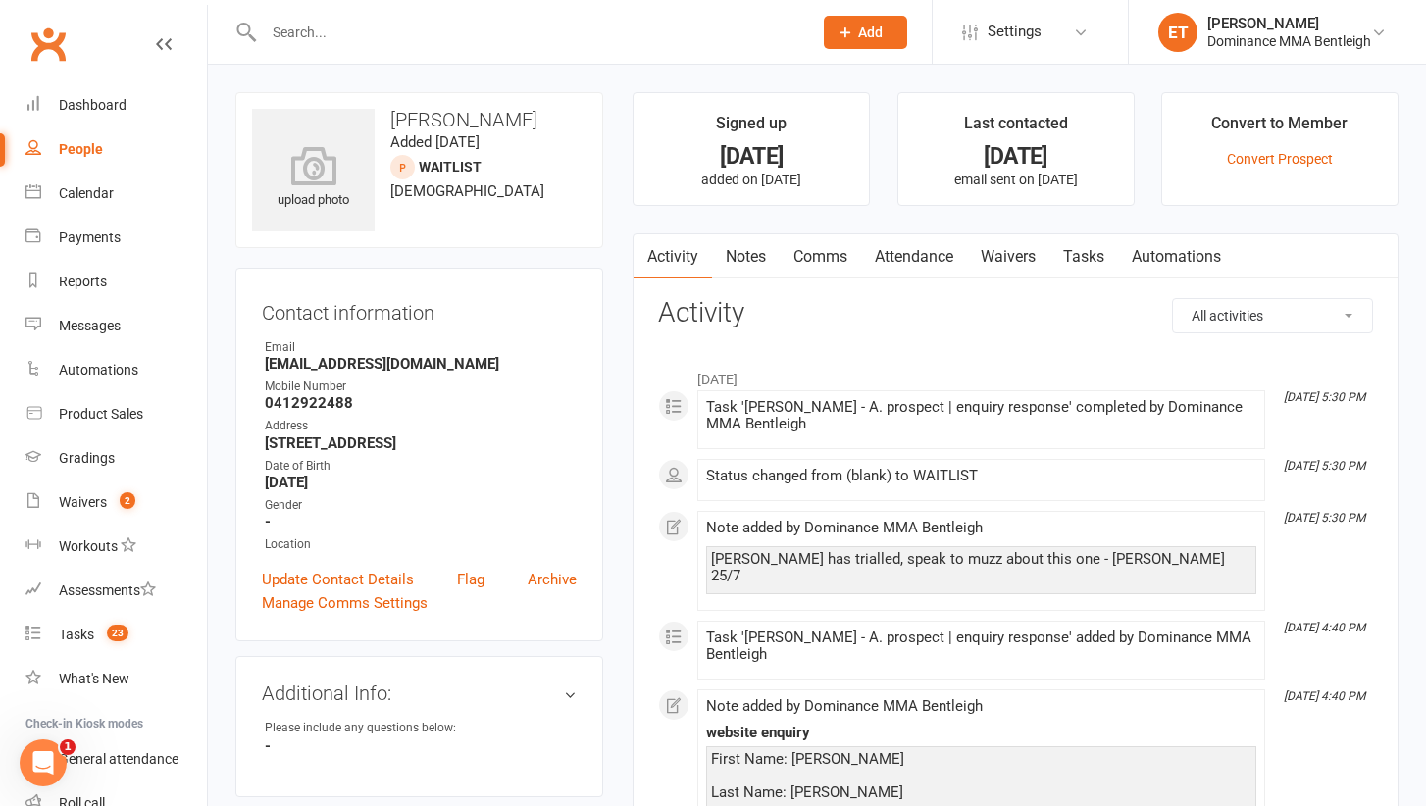
click at [1071, 255] on link "Tasks" at bounding box center [1083, 256] width 69 height 45
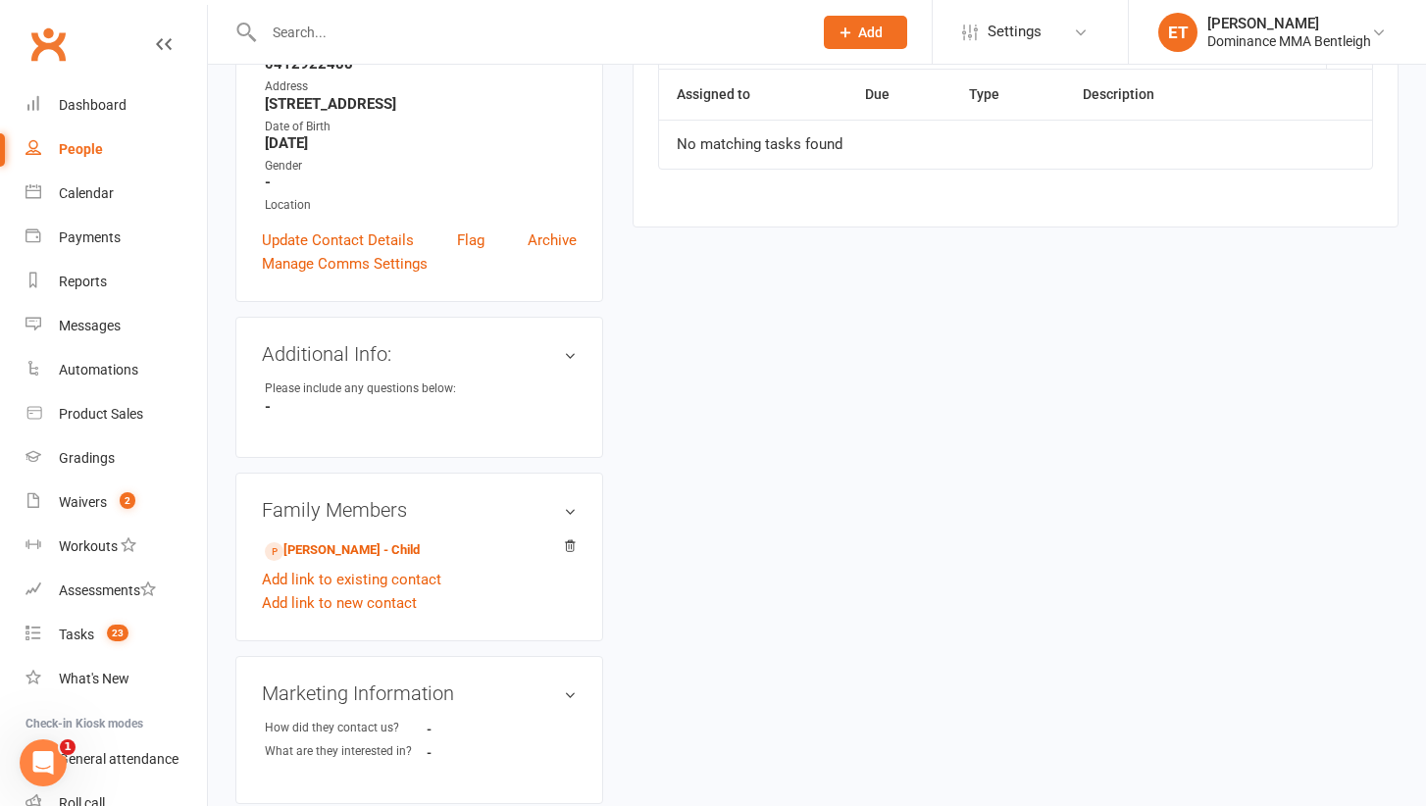
scroll to position [340, 0]
click at [128, 501] on span "2" at bounding box center [128, 500] width 16 height 17
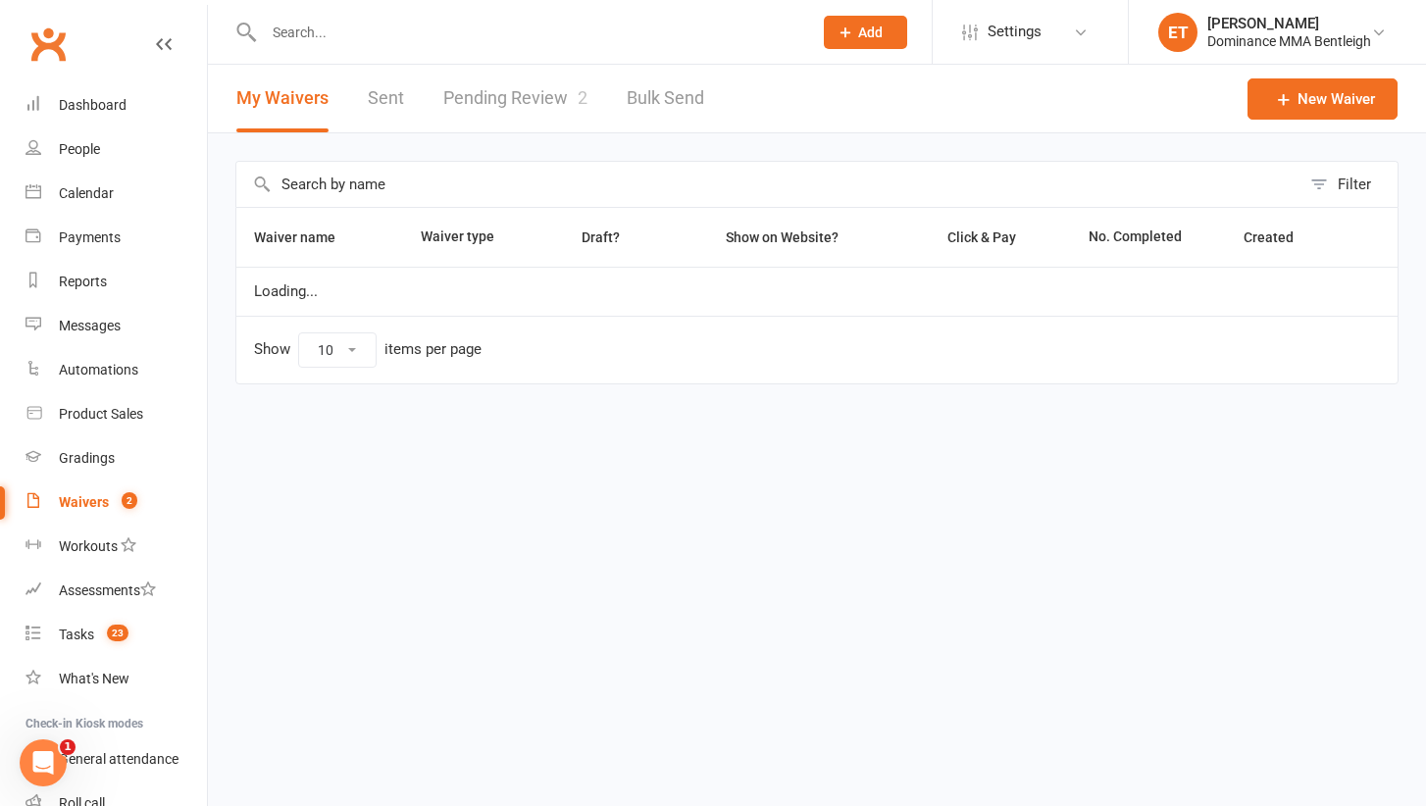
click at [566, 97] on link "Pending Review 2" at bounding box center [515, 99] width 144 height 68
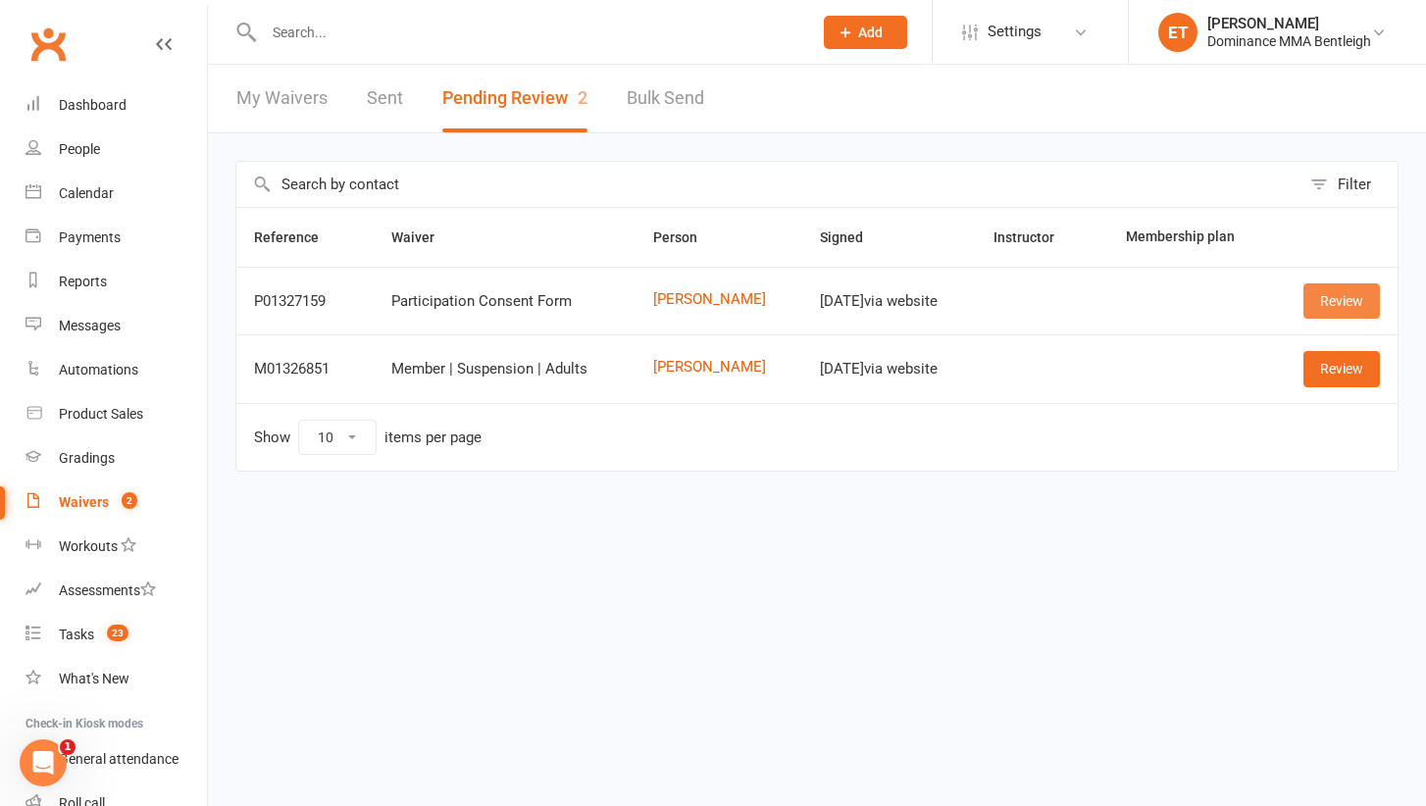
click at [1358, 293] on link "Review" at bounding box center [1341, 300] width 76 height 35
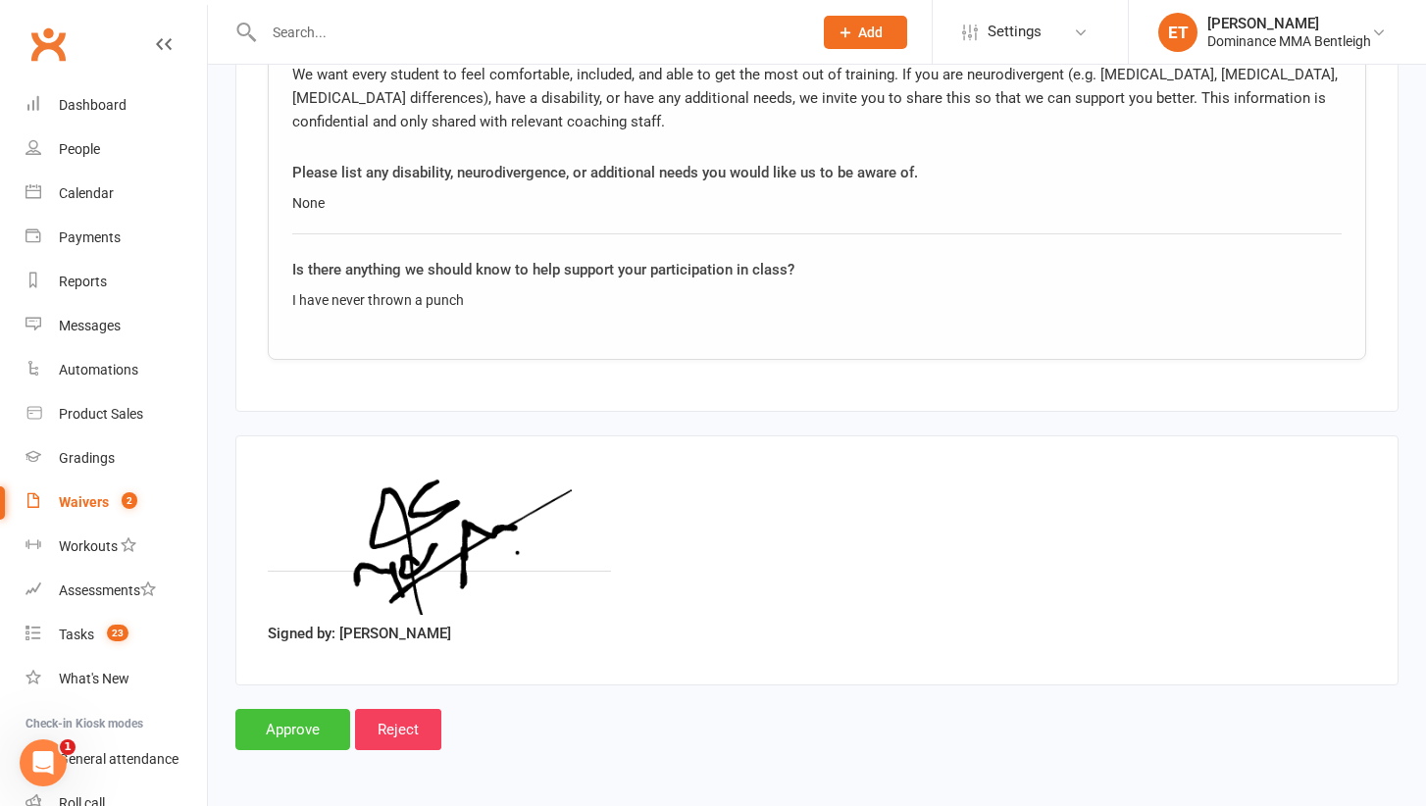
scroll to position [1716, 0]
click at [314, 717] on input "Approve" at bounding box center [292, 729] width 115 height 41
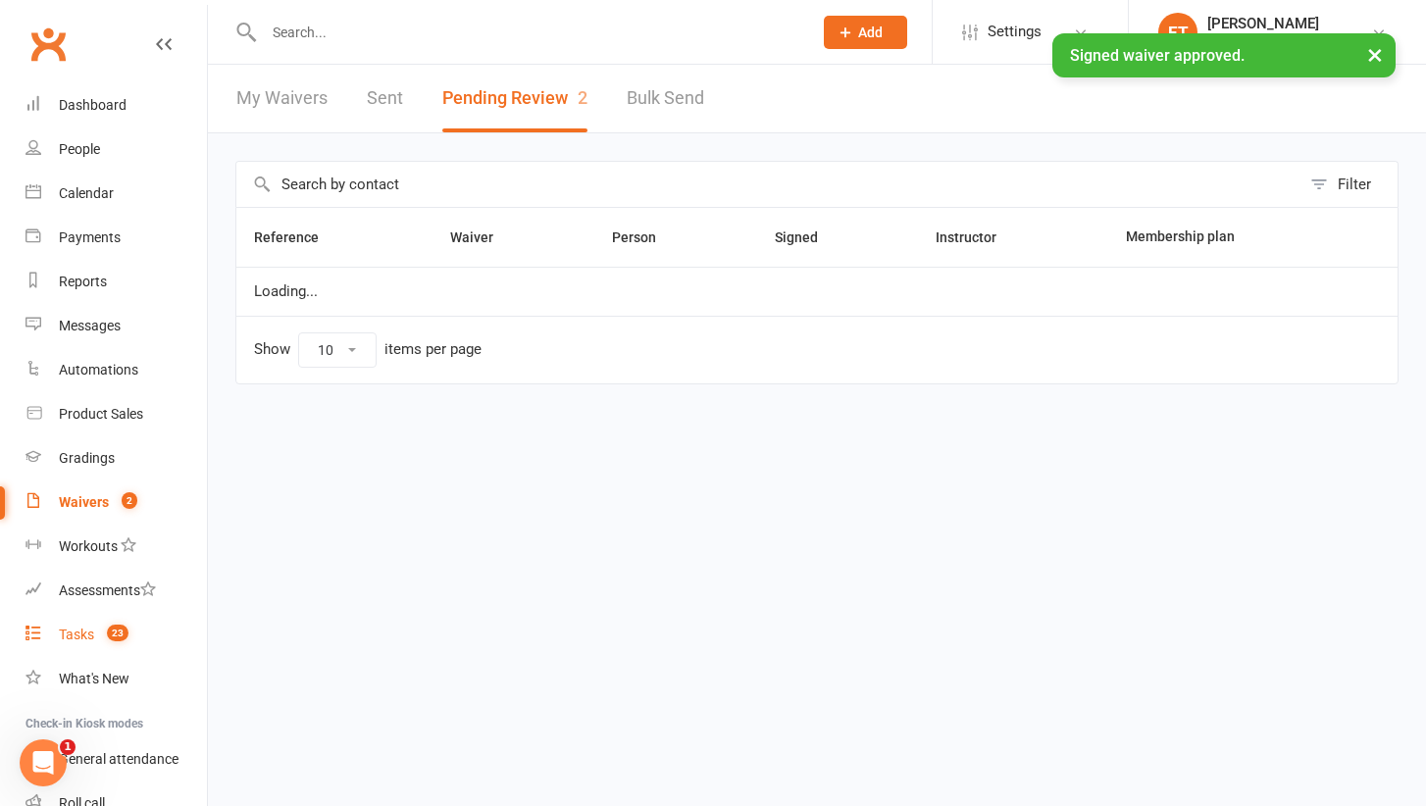
click at [112, 637] on span "23" at bounding box center [118, 633] width 22 height 17
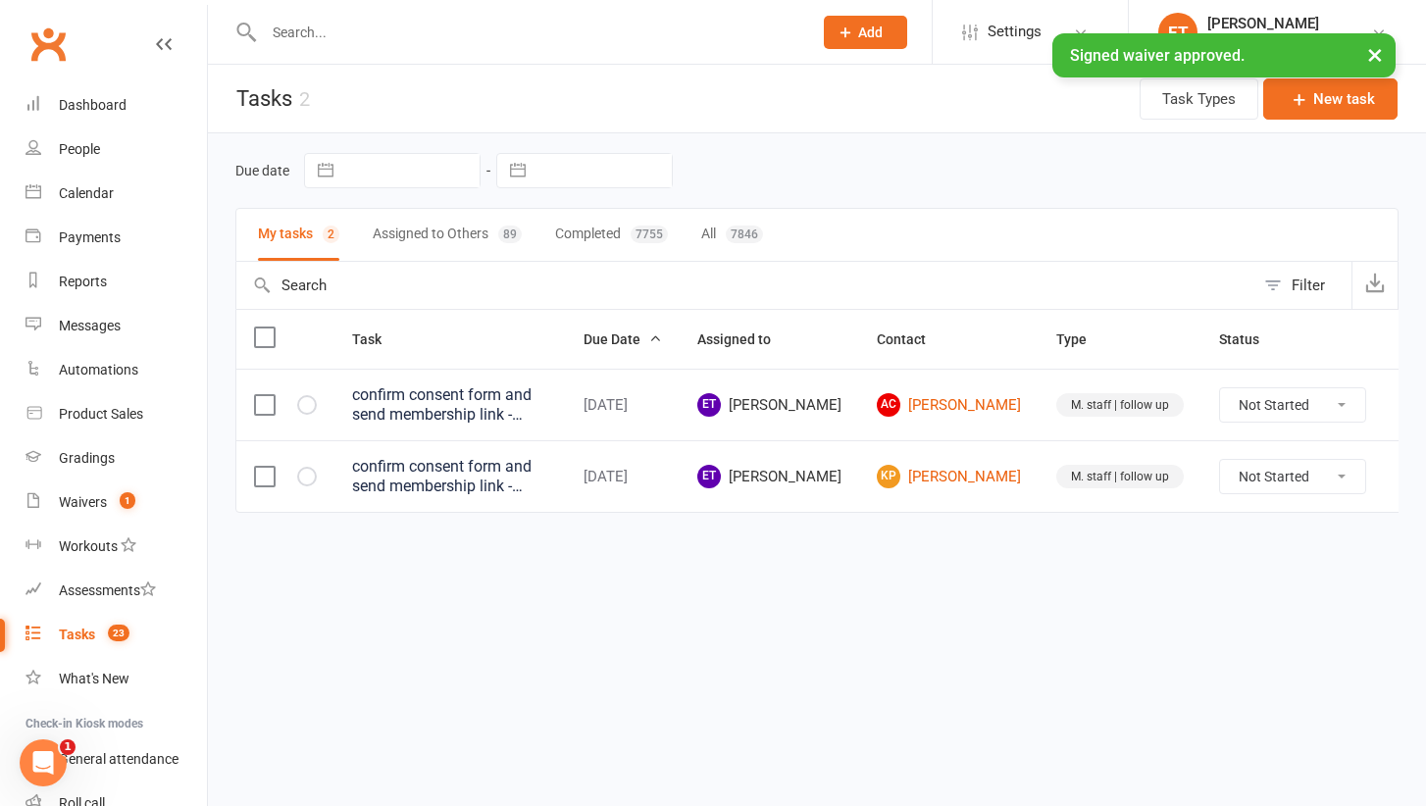
click at [455, 227] on button "Assigned to Others 89" at bounding box center [447, 235] width 149 height 52
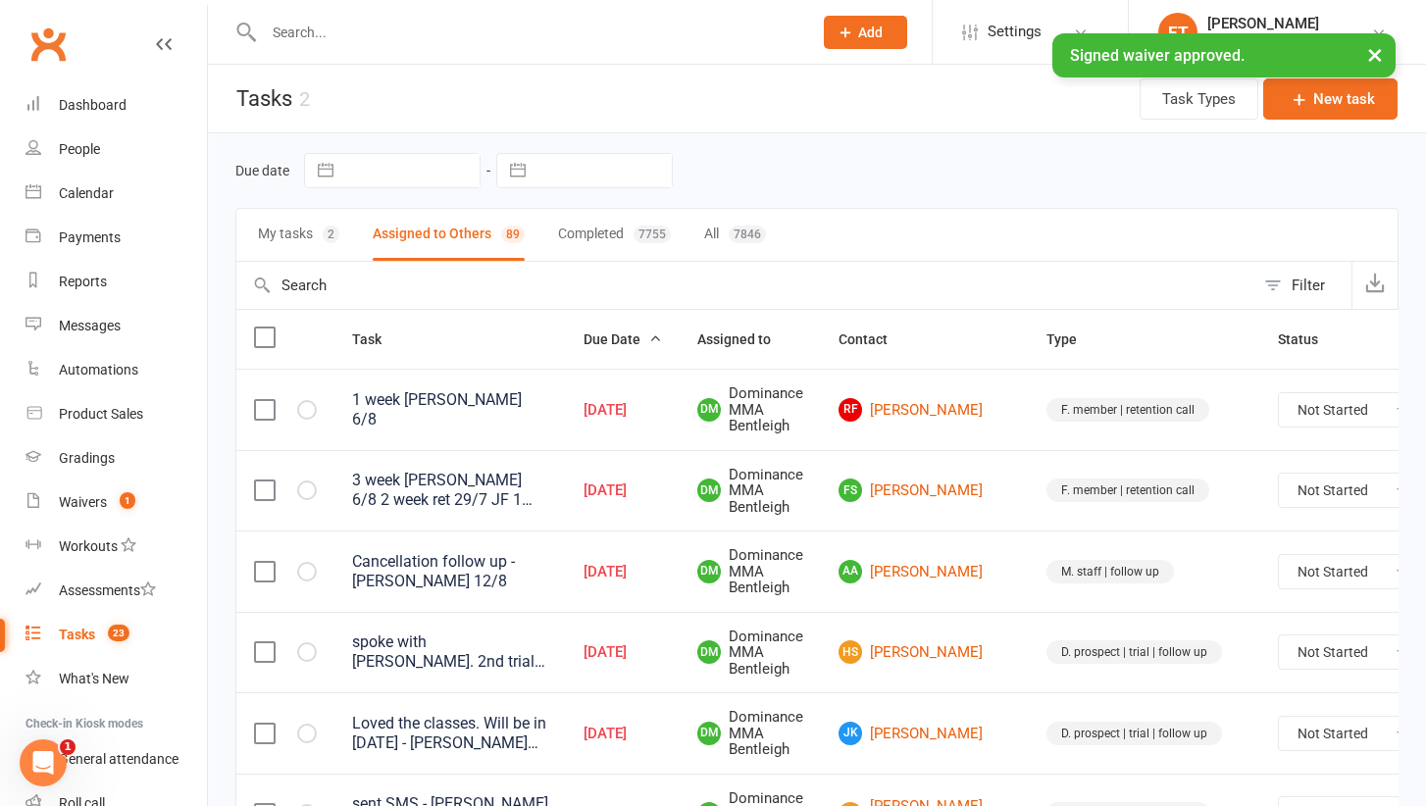
click at [587, 156] on input "text" at bounding box center [603, 170] width 136 height 33
select select "6"
select select "2025"
select select "7"
select select "2025"
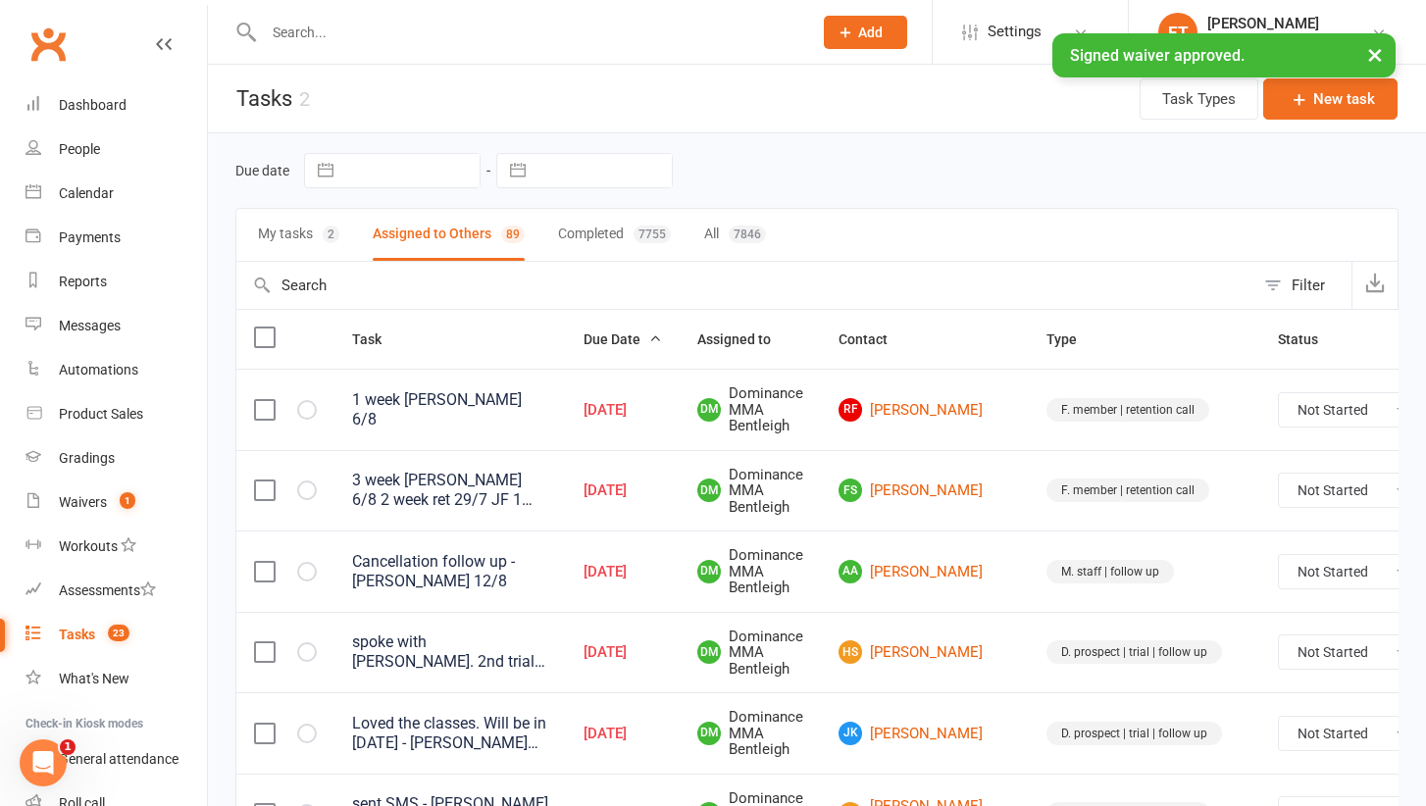
select select "8"
select select "2025"
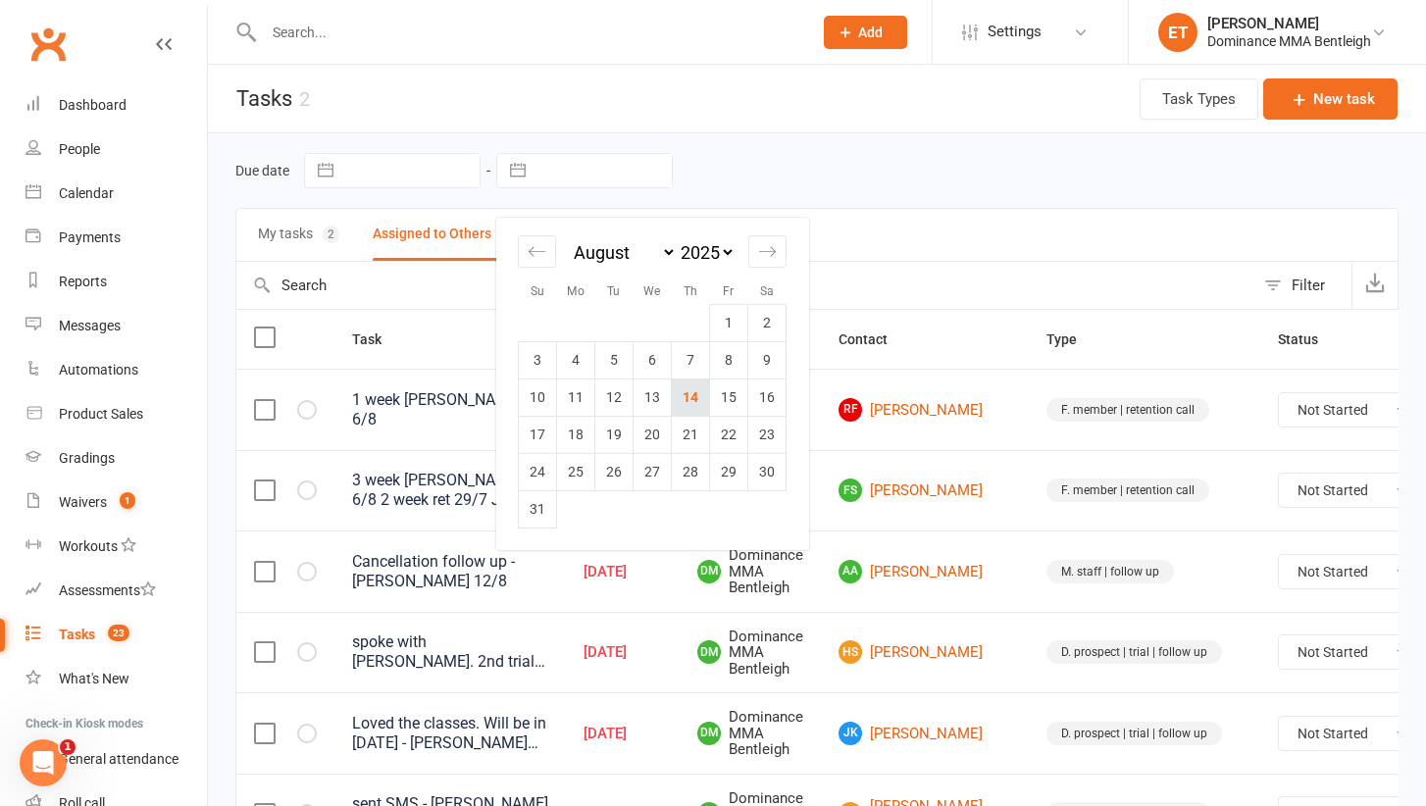
click at [689, 390] on td "14" at bounding box center [691, 396] width 38 height 37
type input "[DATE]"
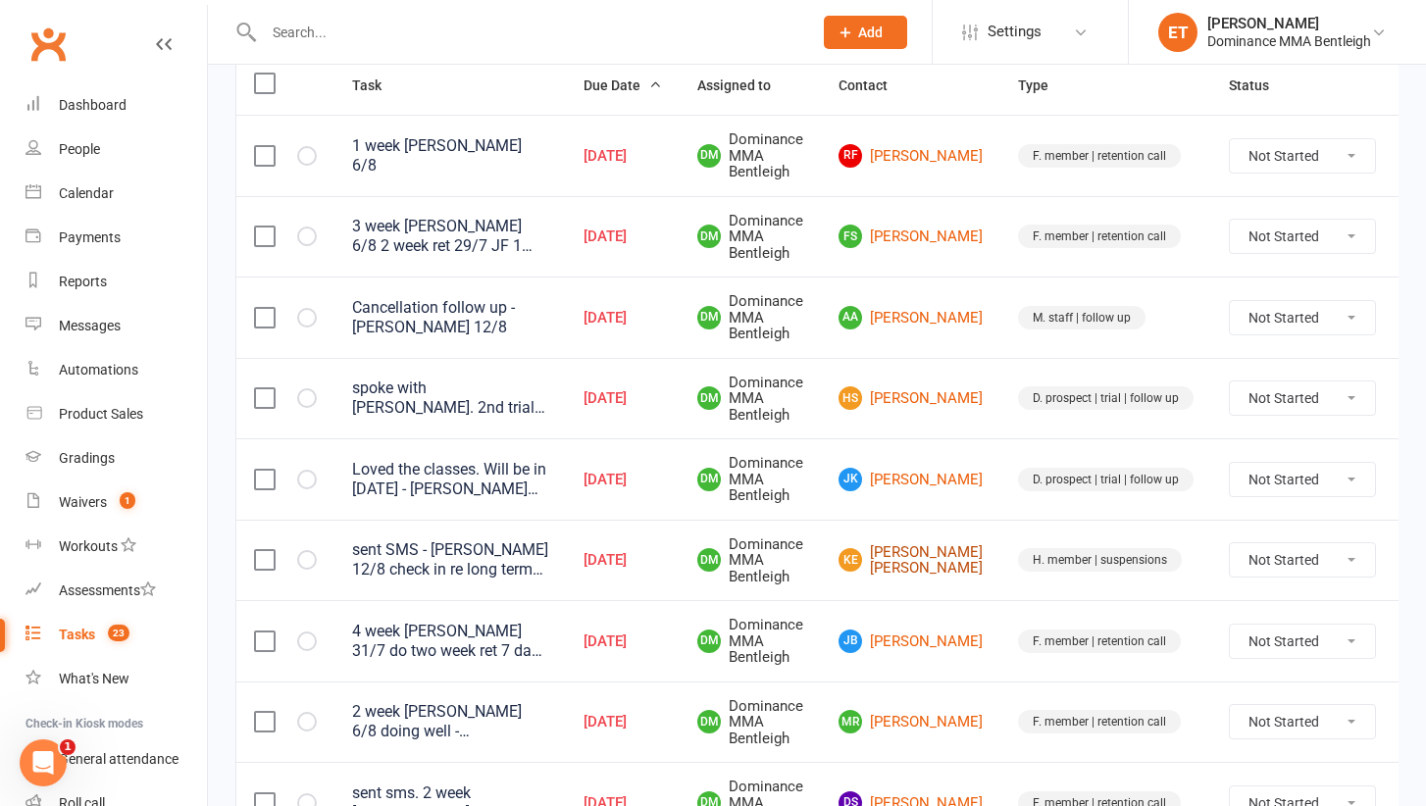
scroll to position [253, 0]
click at [893, 545] on link "KE Kohen Elkins" at bounding box center [910, 561] width 144 height 32
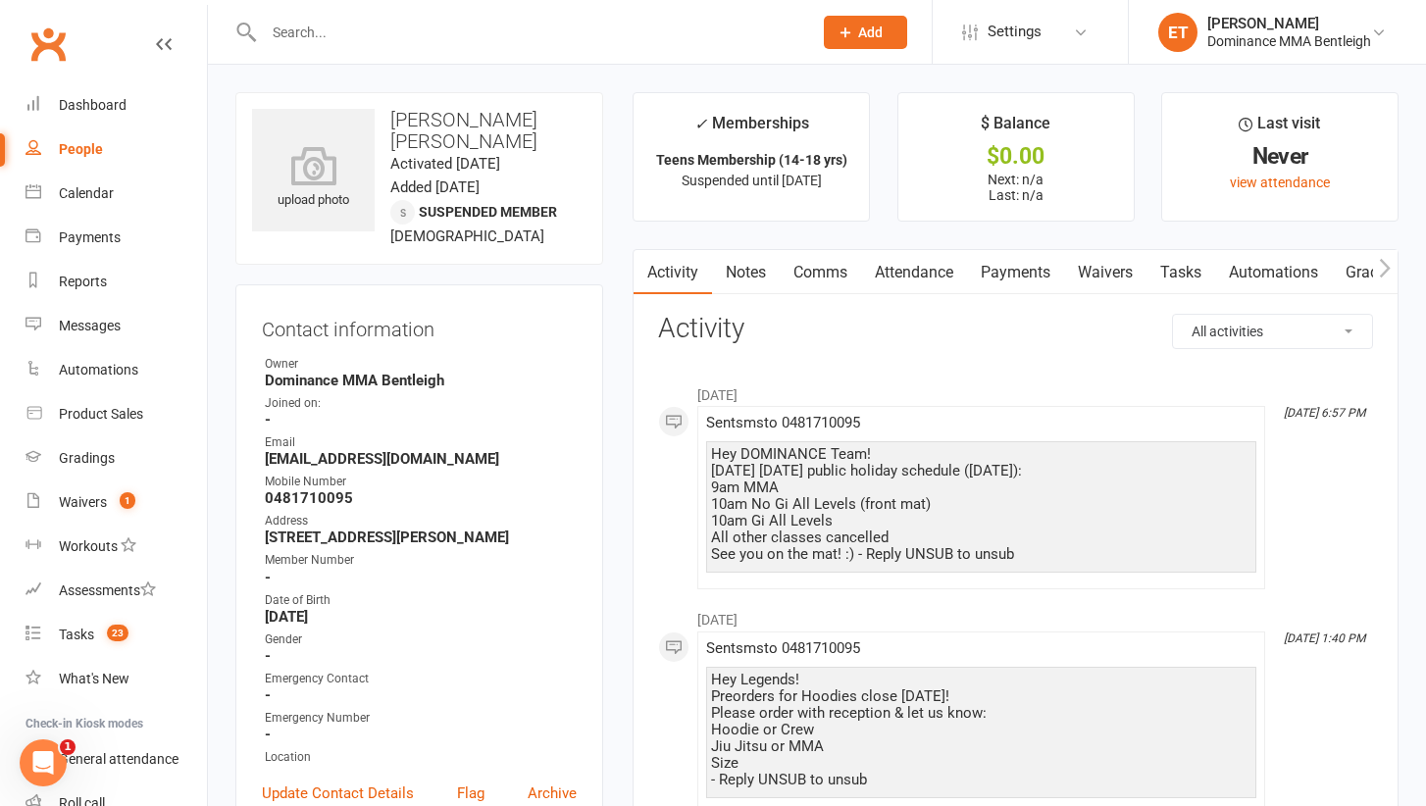
click at [799, 265] on link "Comms" at bounding box center [820, 272] width 81 height 45
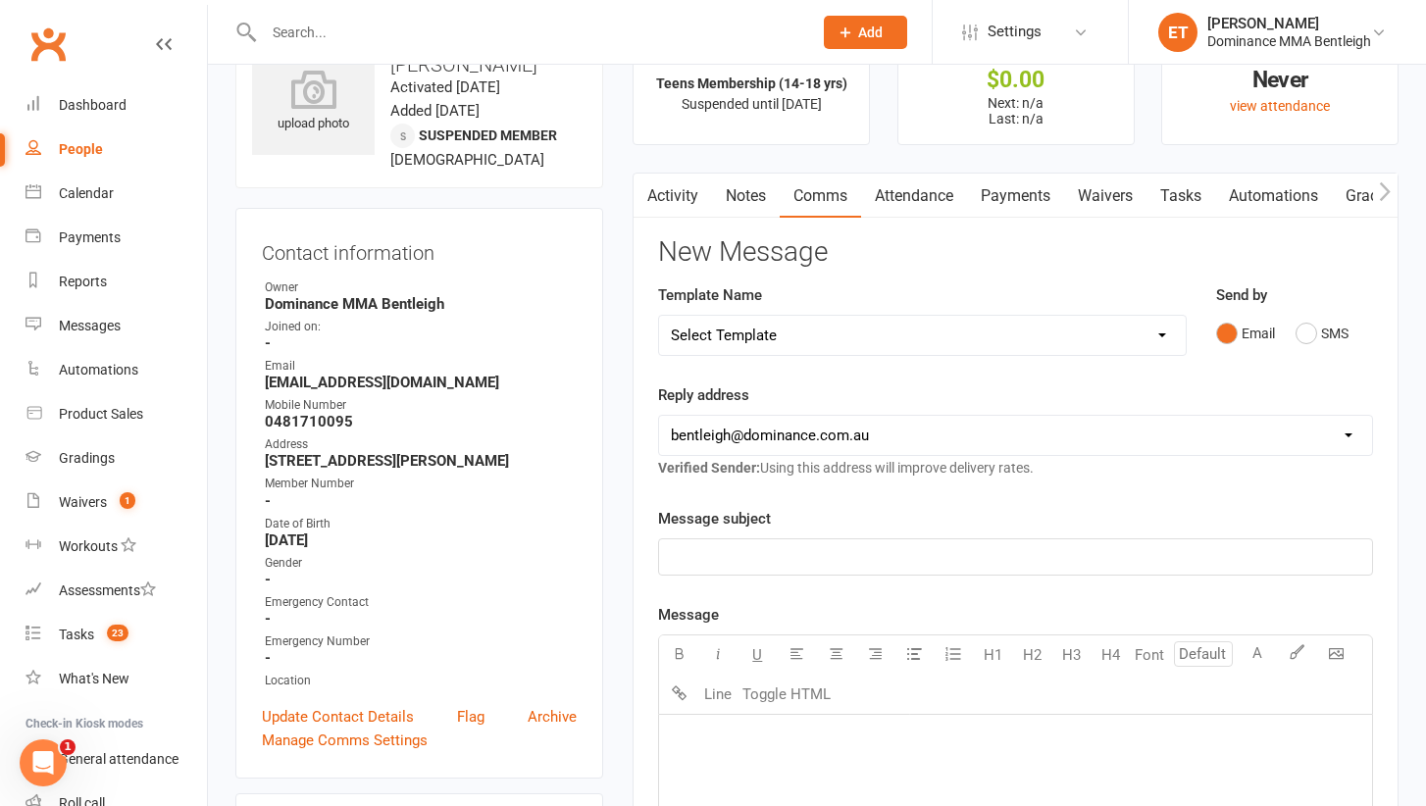
scroll to position [128, 0]
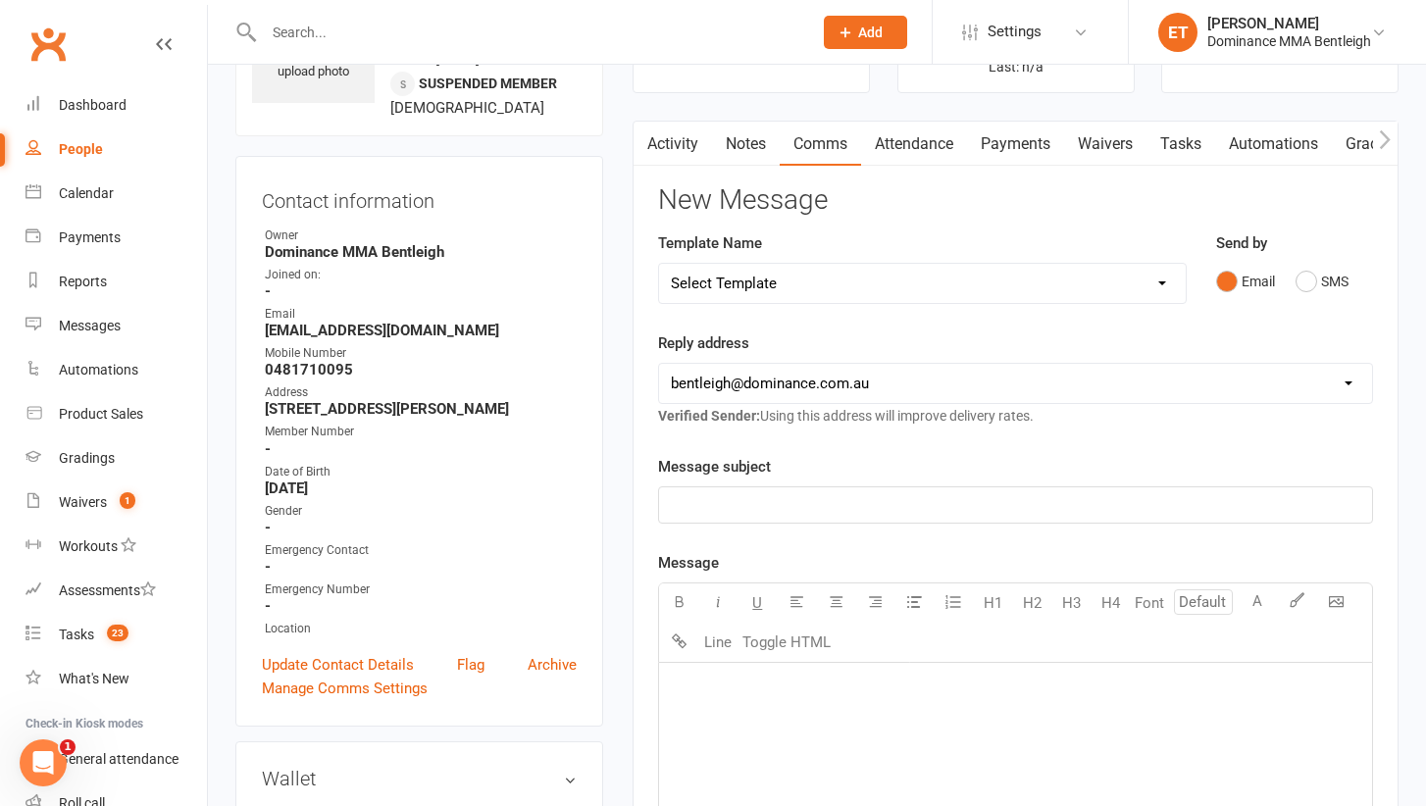
click at [749, 494] on p "﻿" at bounding box center [1015, 505] width 689 height 24
click at [775, 730] on div "﻿" at bounding box center [1015, 810] width 713 height 294
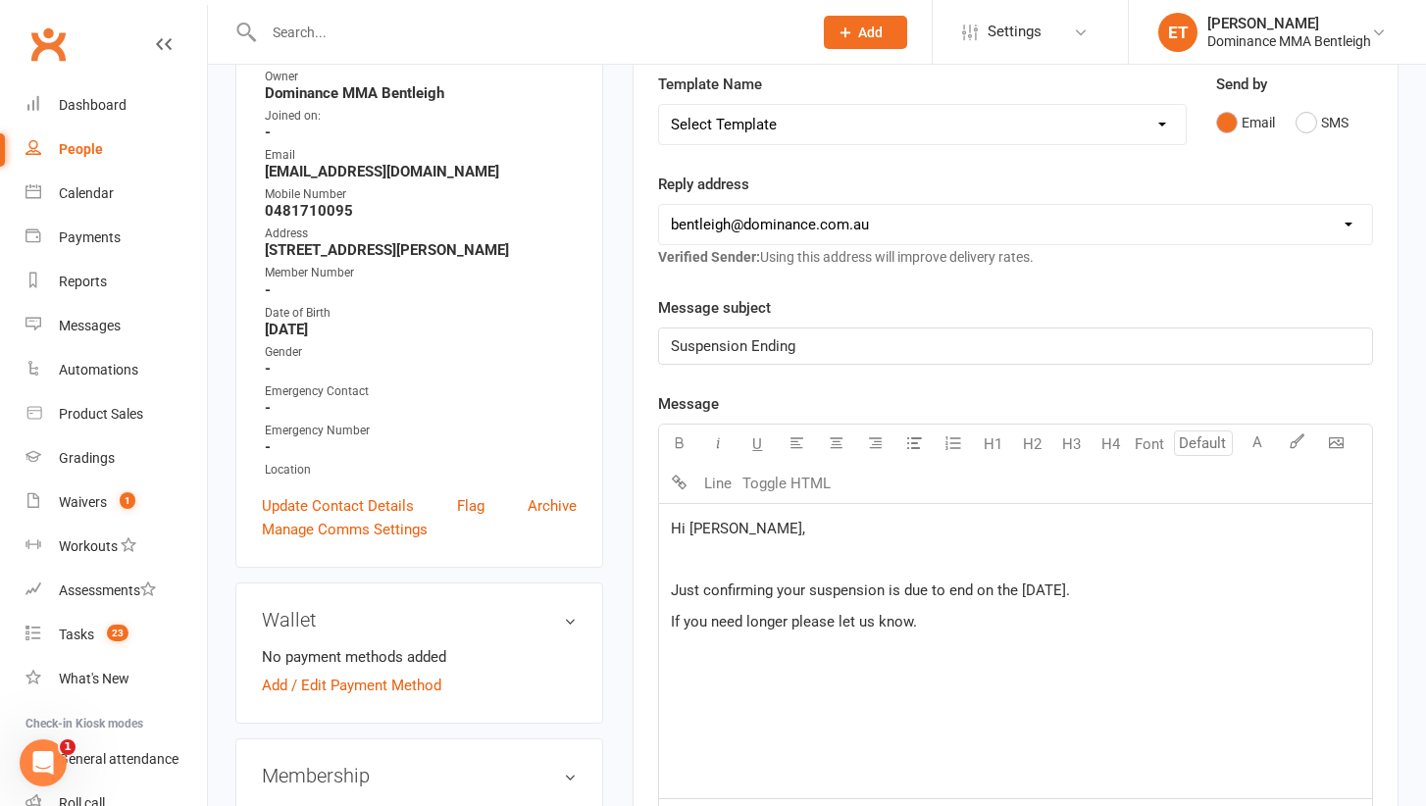
scroll to position [301, 0]
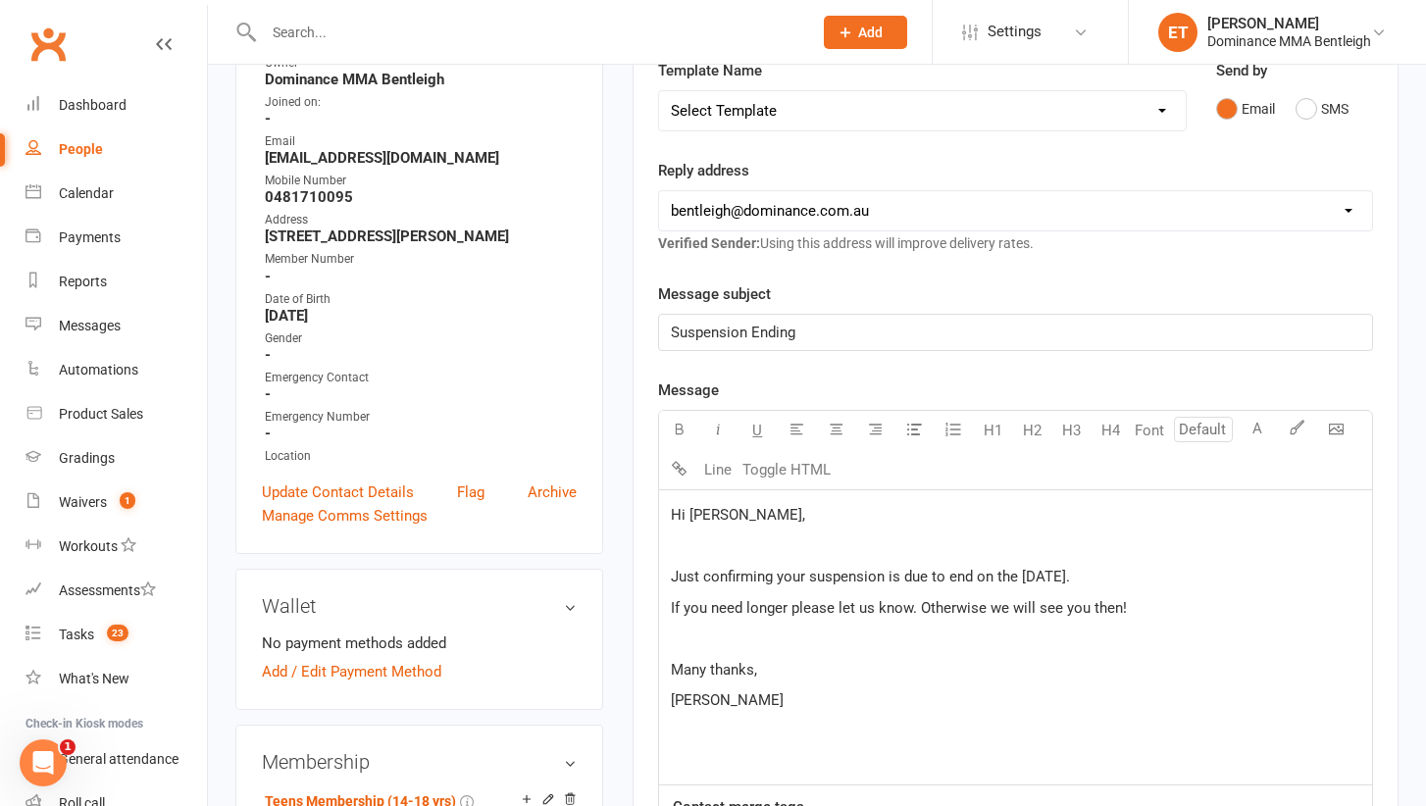
drag, startPoint x: 820, startPoint y: 690, endPoint x: 531, endPoint y: 445, distance: 378.4
copy div "Hi Kohen, ﻿ Just confirming your suspension is due to end on the 24th August. I…"
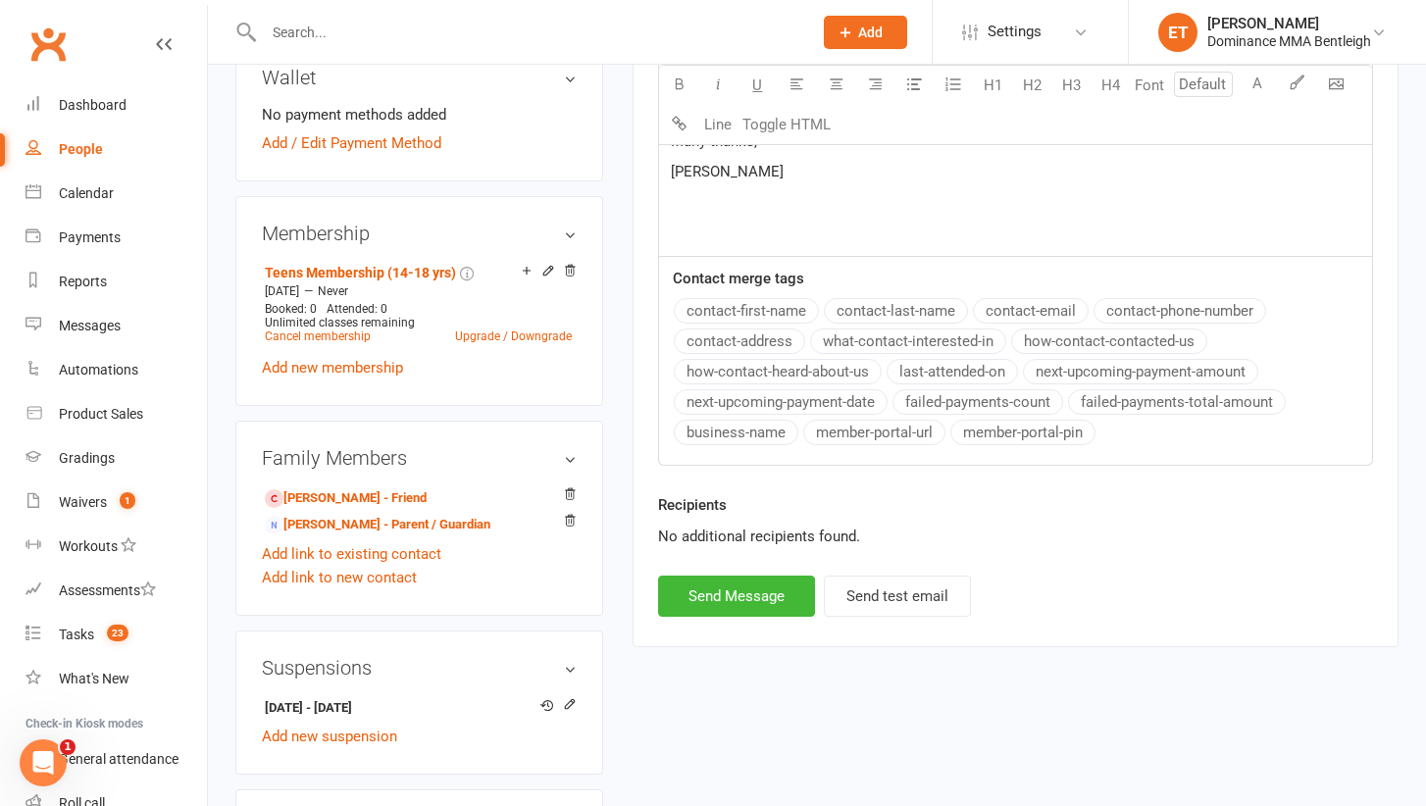
scroll to position [831, 0]
click at [713, 597] on button "Send Message" at bounding box center [736, 595] width 157 height 41
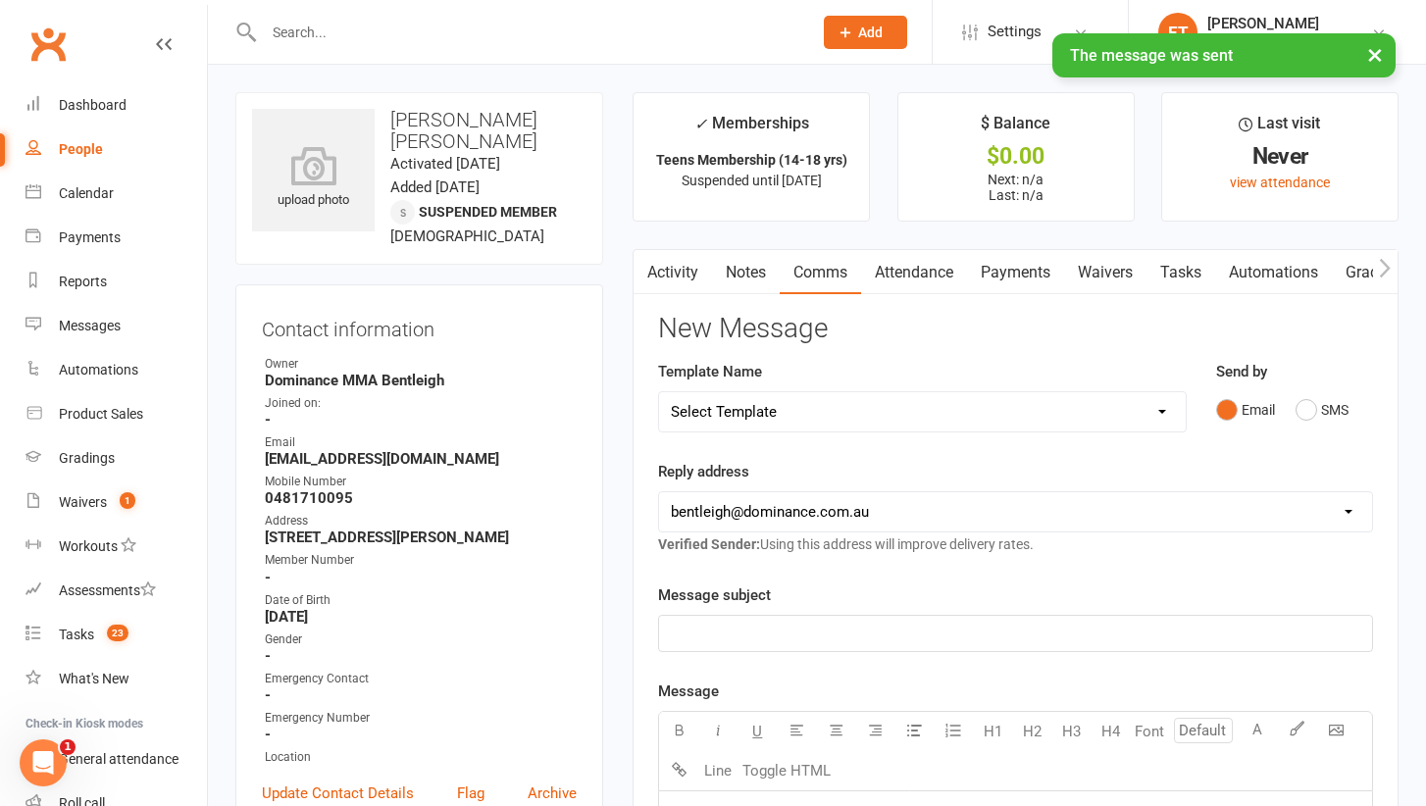
scroll to position [0, 0]
click at [1113, 261] on link "Waivers" at bounding box center [1105, 272] width 82 height 45
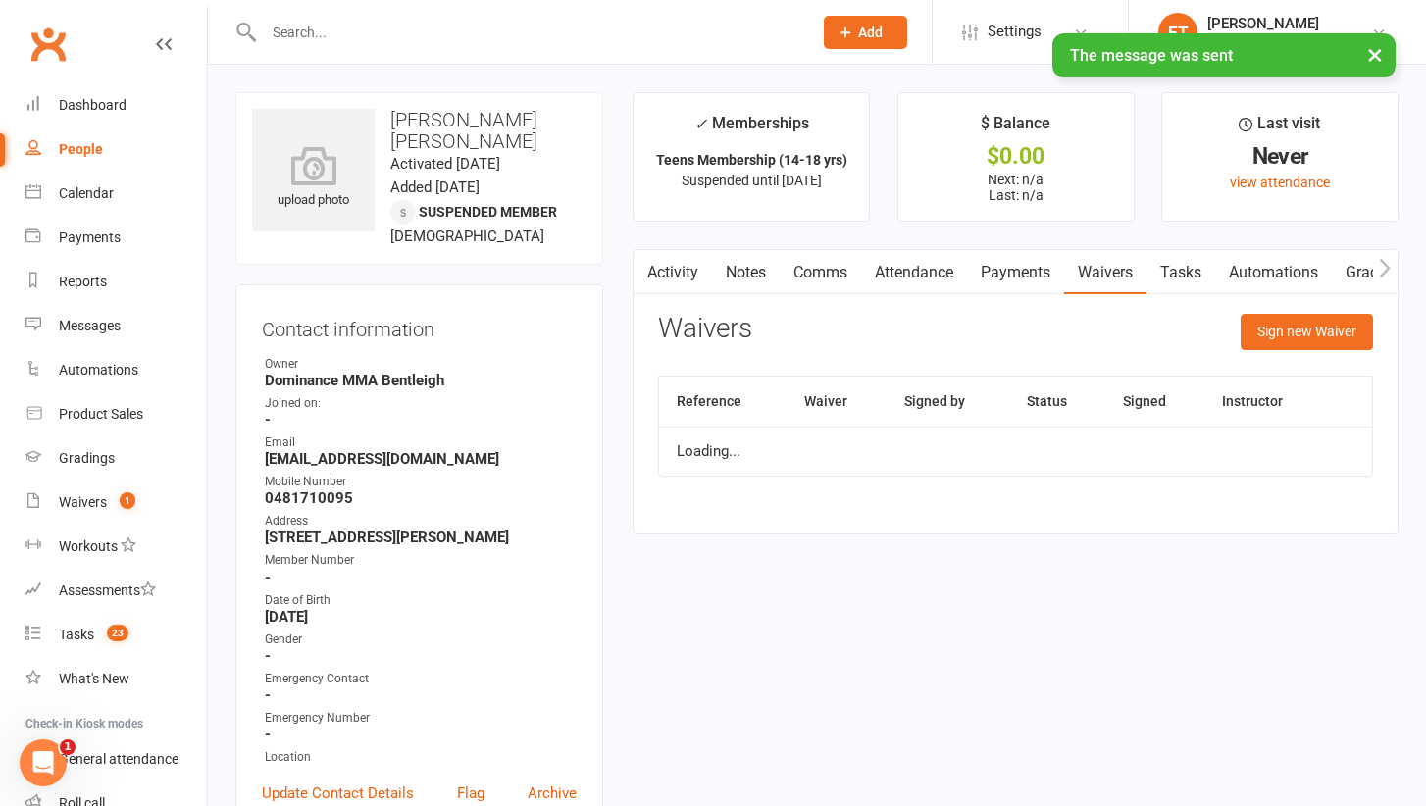
click at [1195, 268] on link "Tasks" at bounding box center [1180, 272] width 69 height 45
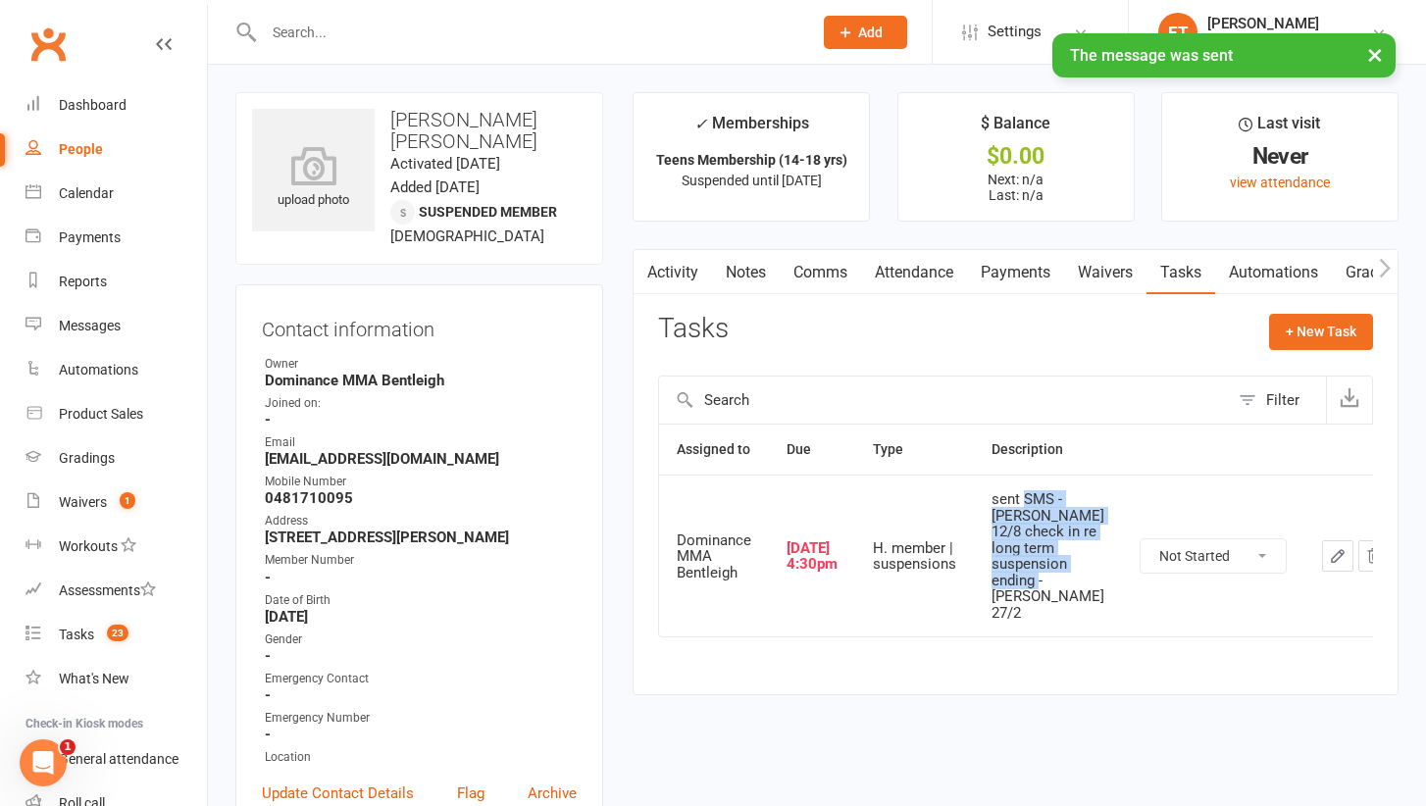
drag, startPoint x: 1024, startPoint y: 488, endPoint x: 1023, endPoint y: 593, distance: 104.9
click at [1023, 593] on div "sent SMS - Dylan 12/8 check in re long term suspension ending - Ellen 27/2" at bounding box center [1047, 555] width 113 height 129
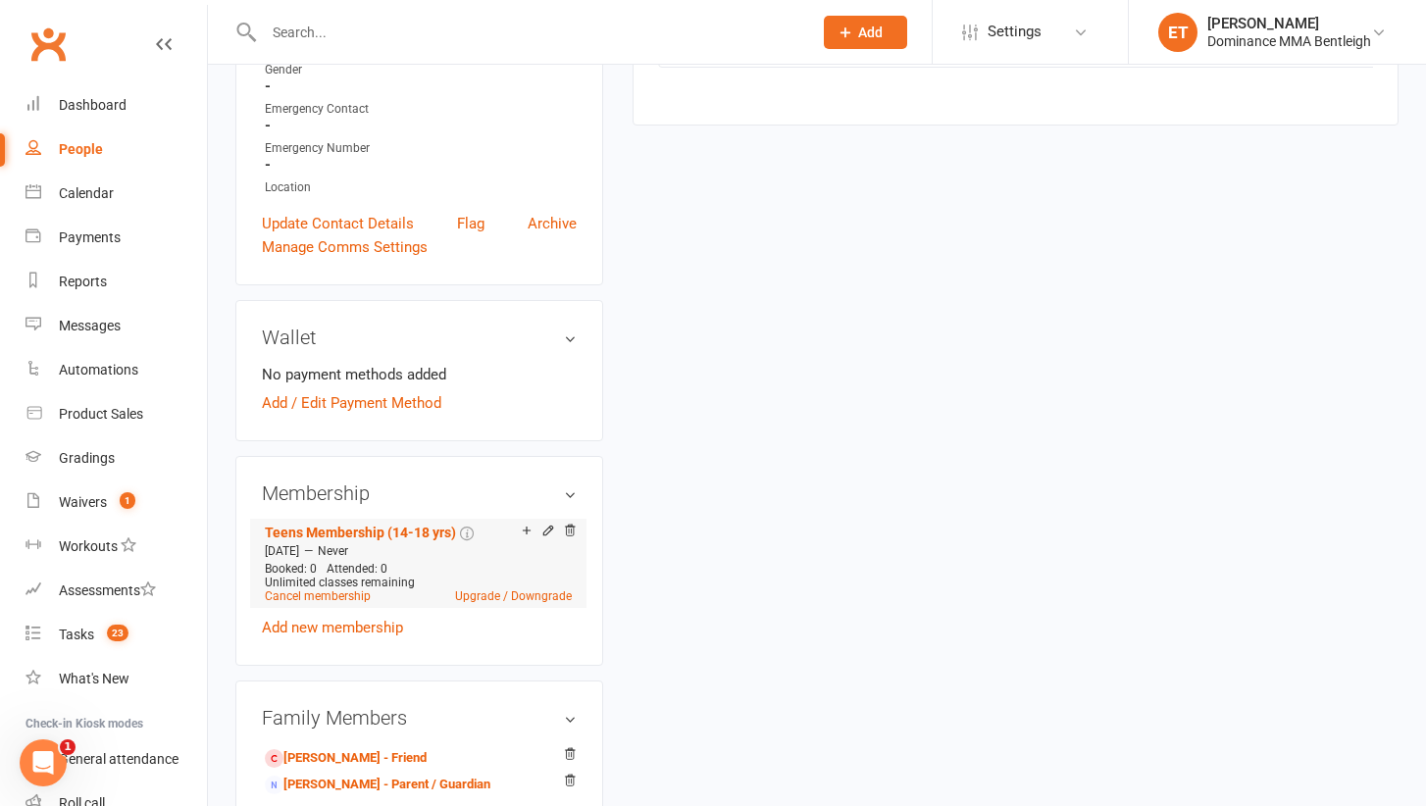
scroll to position [571, 0]
click at [323, 769] on li "Chris Elkins - Parent / Guardian" at bounding box center [419, 782] width 315 height 27
click at [323, 774] on link "Chris Elkins - Parent / Guardian" at bounding box center [378, 784] width 226 height 21
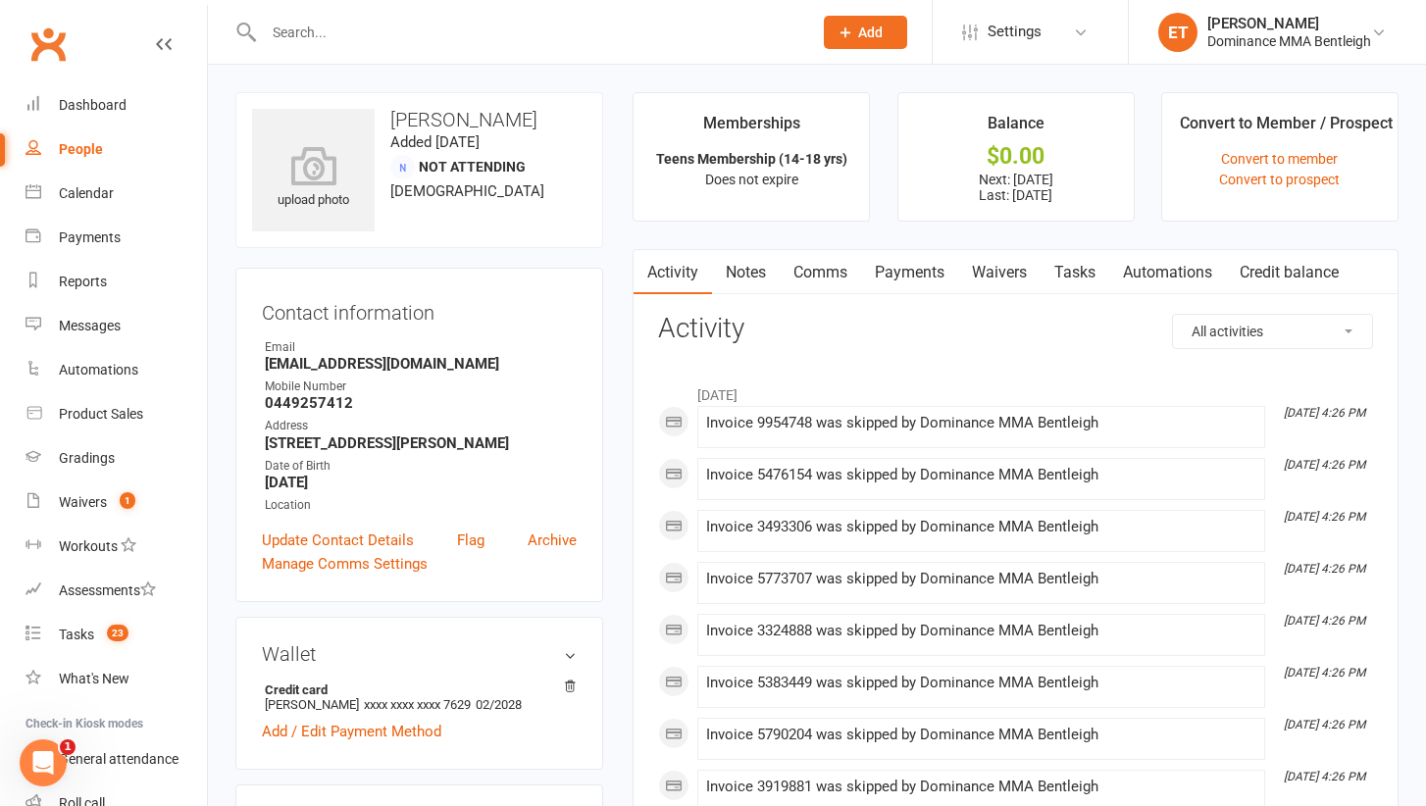
click at [778, 265] on link "Notes" at bounding box center [746, 272] width 68 height 45
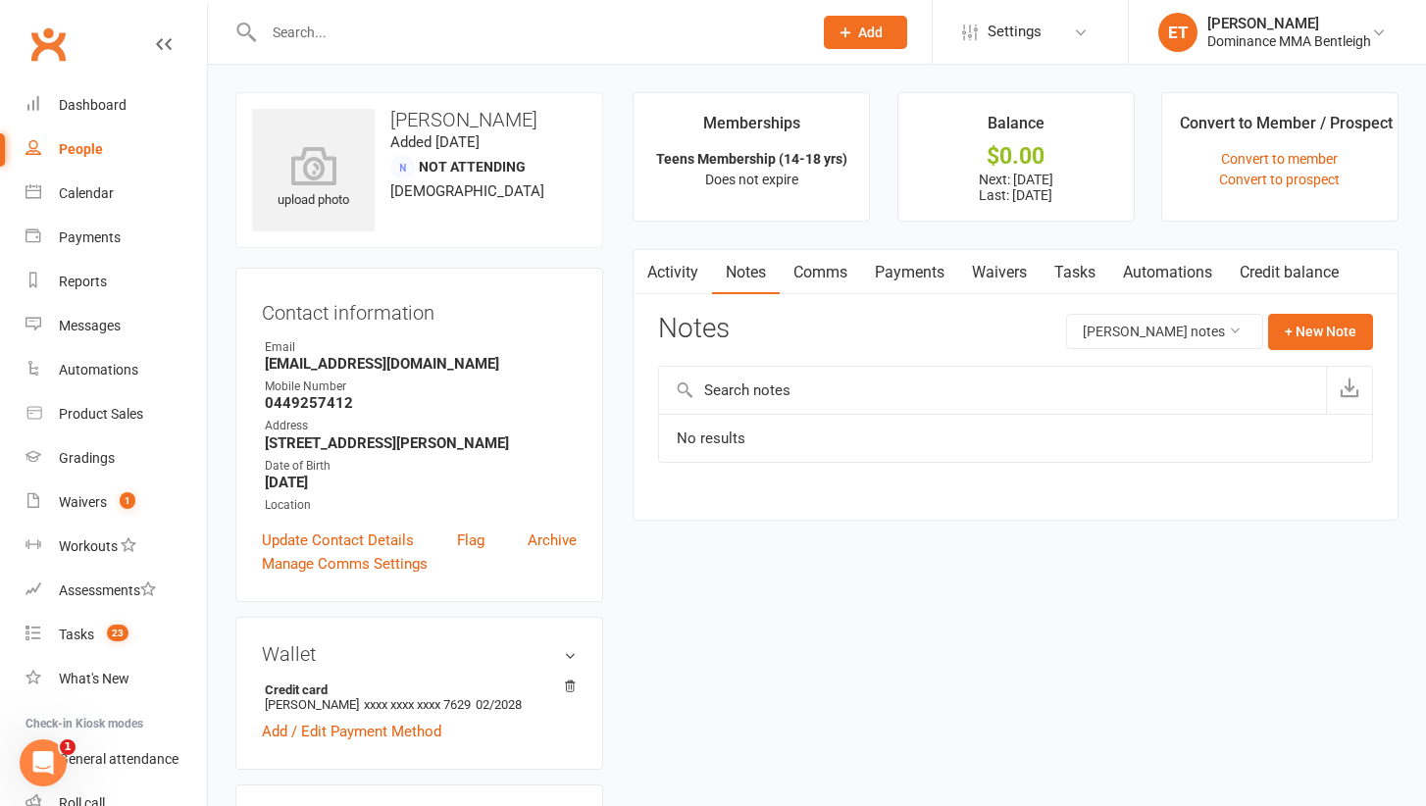
click at [837, 273] on link "Comms" at bounding box center [820, 272] width 81 height 45
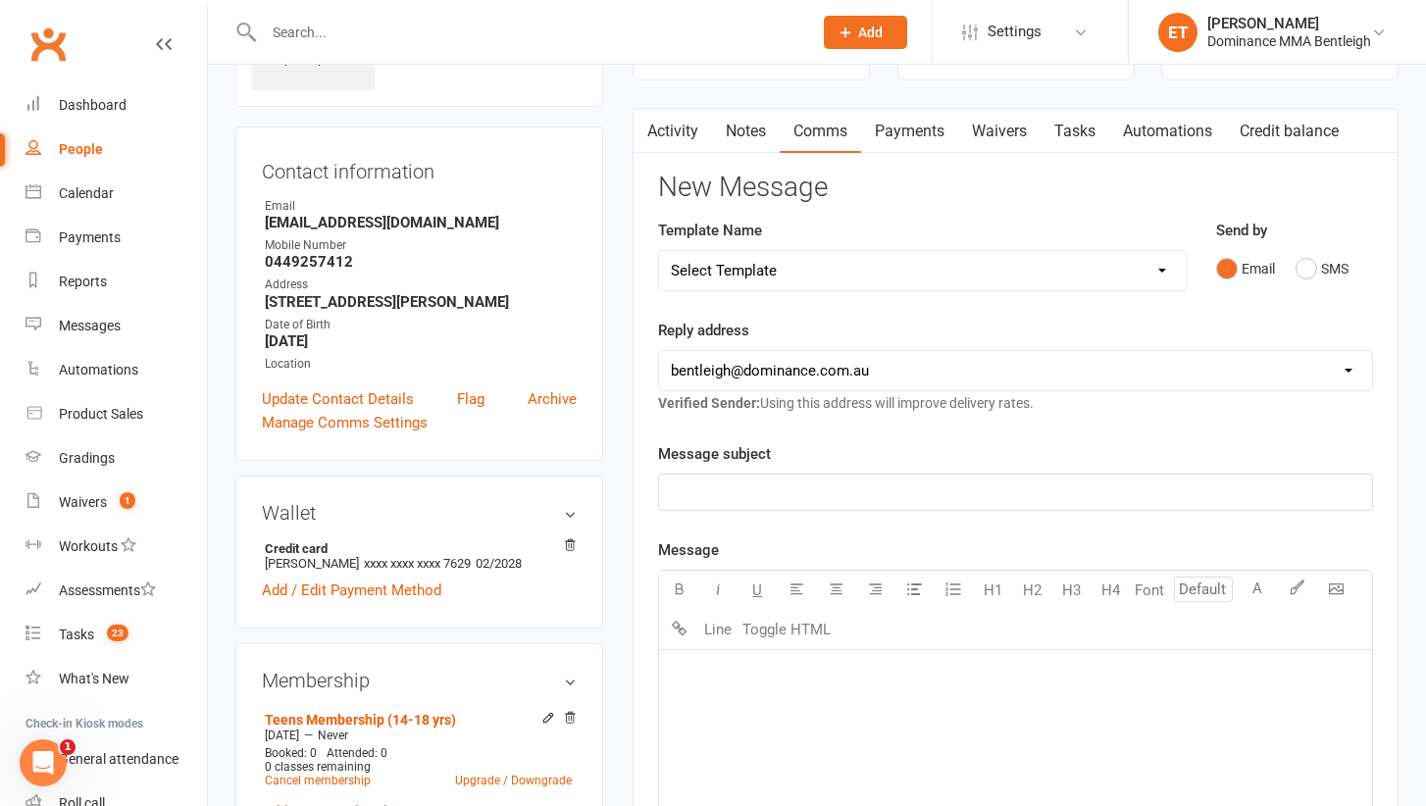
scroll to position [142, 0]
click at [731, 461] on label "Message subject" at bounding box center [714, 453] width 113 height 24
click at [715, 490] on p "﻿" at bounding box center [1015, 491] width 689 height 24
click at [713, 701] on div "﻿" at bounding box center [1015, 796] width 713 height 294
paste div
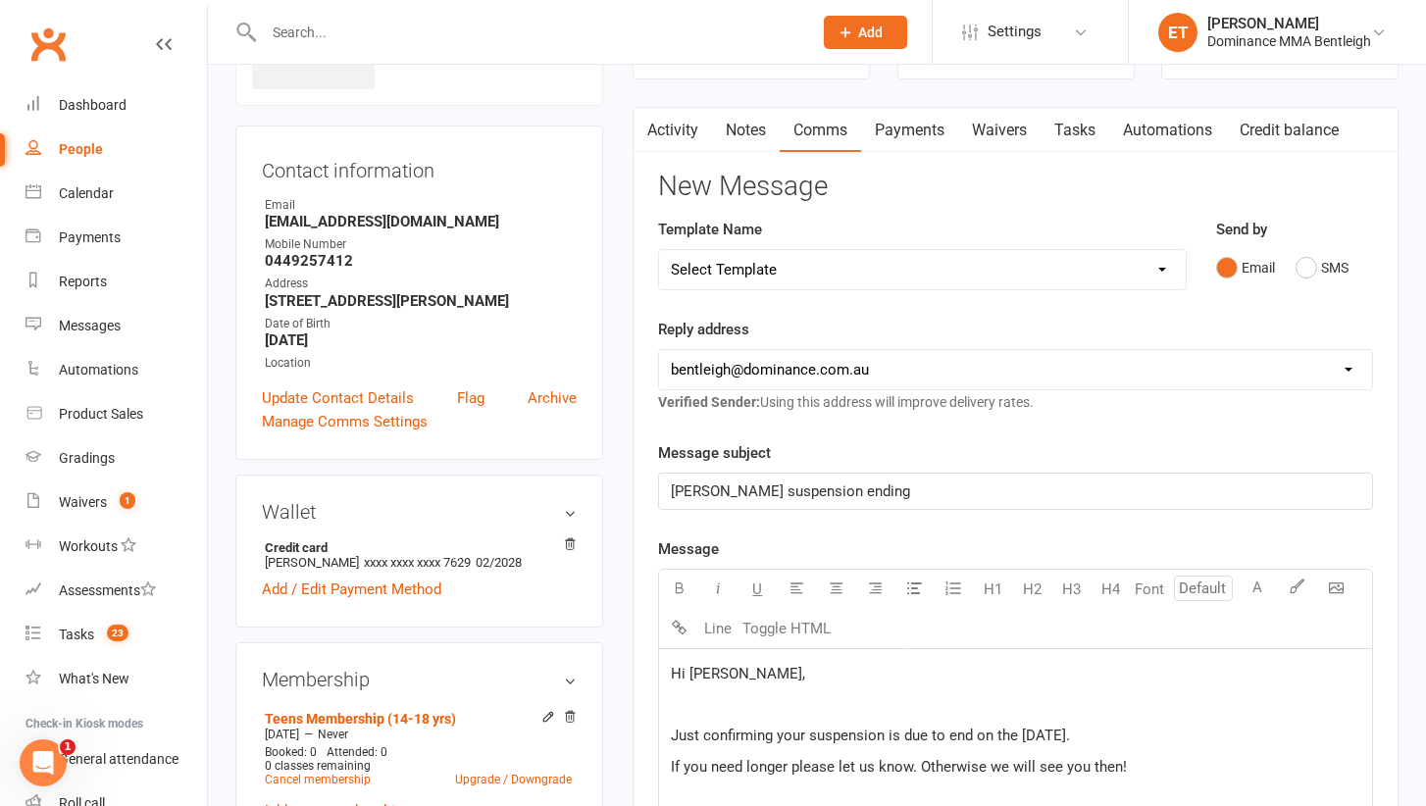
scroll to position [596, 0]
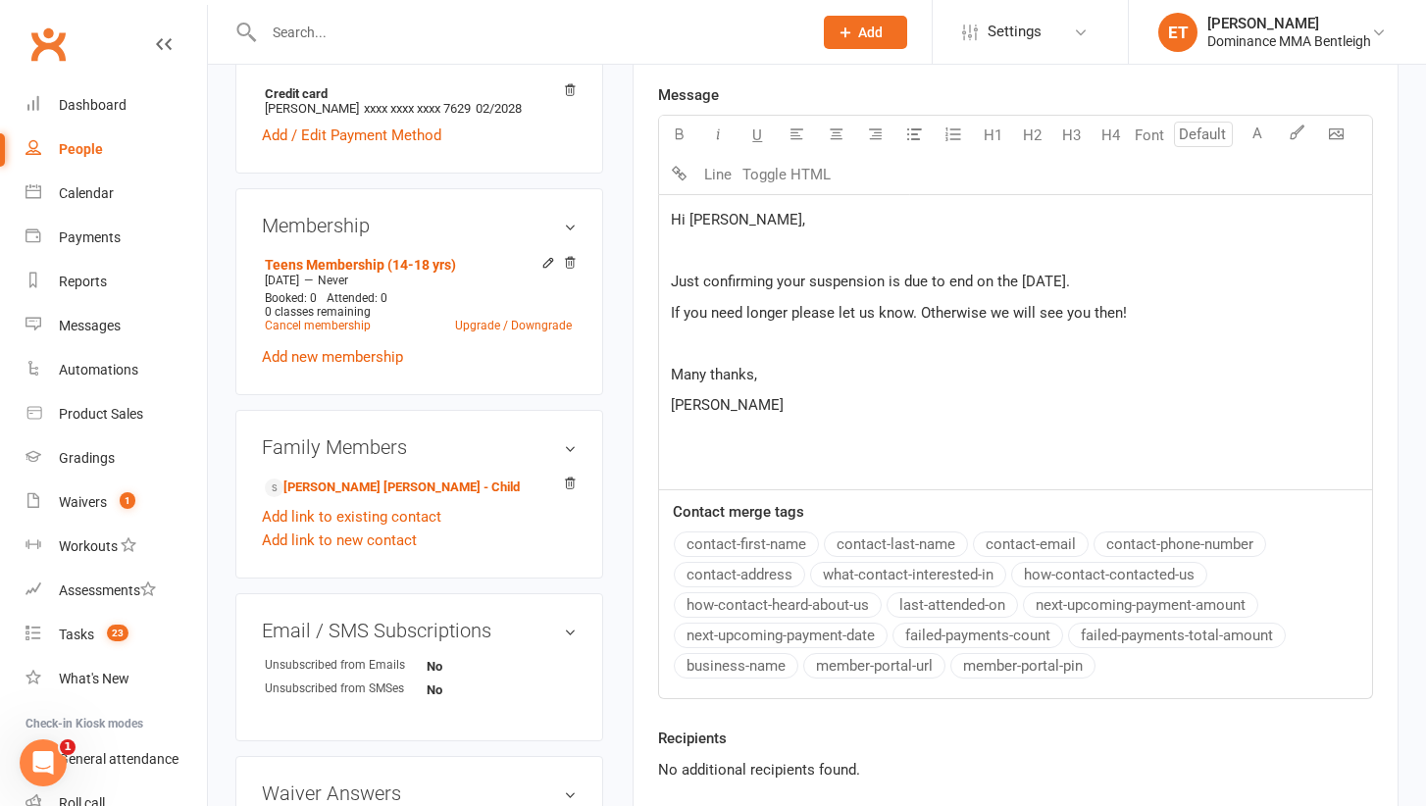
click at [714, 231] on div "Hi Kohen, ﻿ Just confirming your suspension is due to end on the 24th August. I…" at bounding box center [1015, 342] width 713 height 294
click at [709, 219] on span "Hi Kohen," at bounding box center [738, 220] width 134 height 18
click at [795, 283] on span "Just confirming your suspension is due to end on the 24th August." at bounding box center [870, 282] width 399 height 18
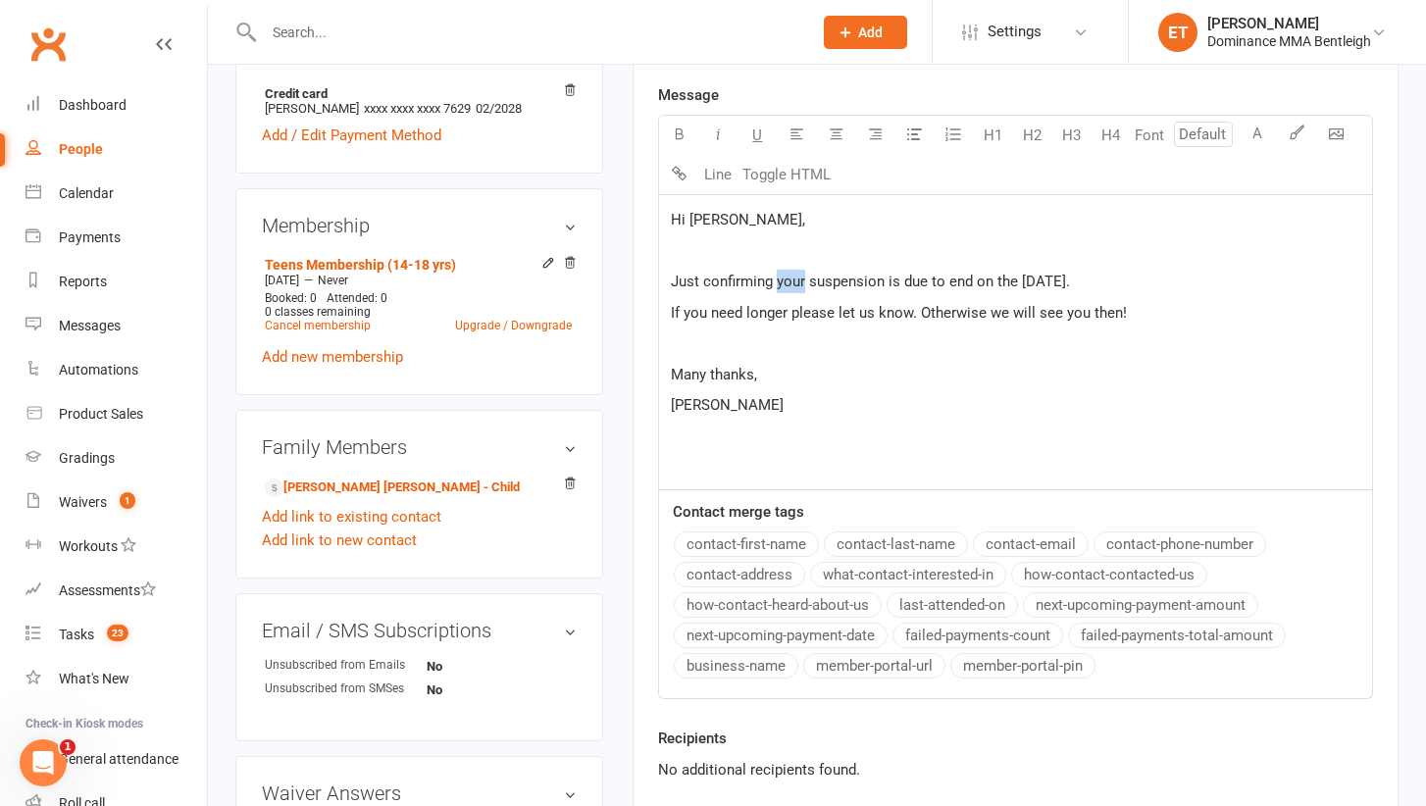
click at [795, 283] on span "Just confirming your suspension is due to end on the 24th August." at bounding box center [870, 282] width 399 height 18
click at [690, 306] on span "If you need longer please let us know. Otherwise we will see you then!" at bounding box center [899, 313] width 456 height 18
click at [735, 314] on span "If he need longer please let us know. Otherwise we will see you then!" at bounding box center [895, 313] width 448 height 18
click at [1032, 379] on p "Many thanks," at bounding box center [1015, 375] width 689 height 24
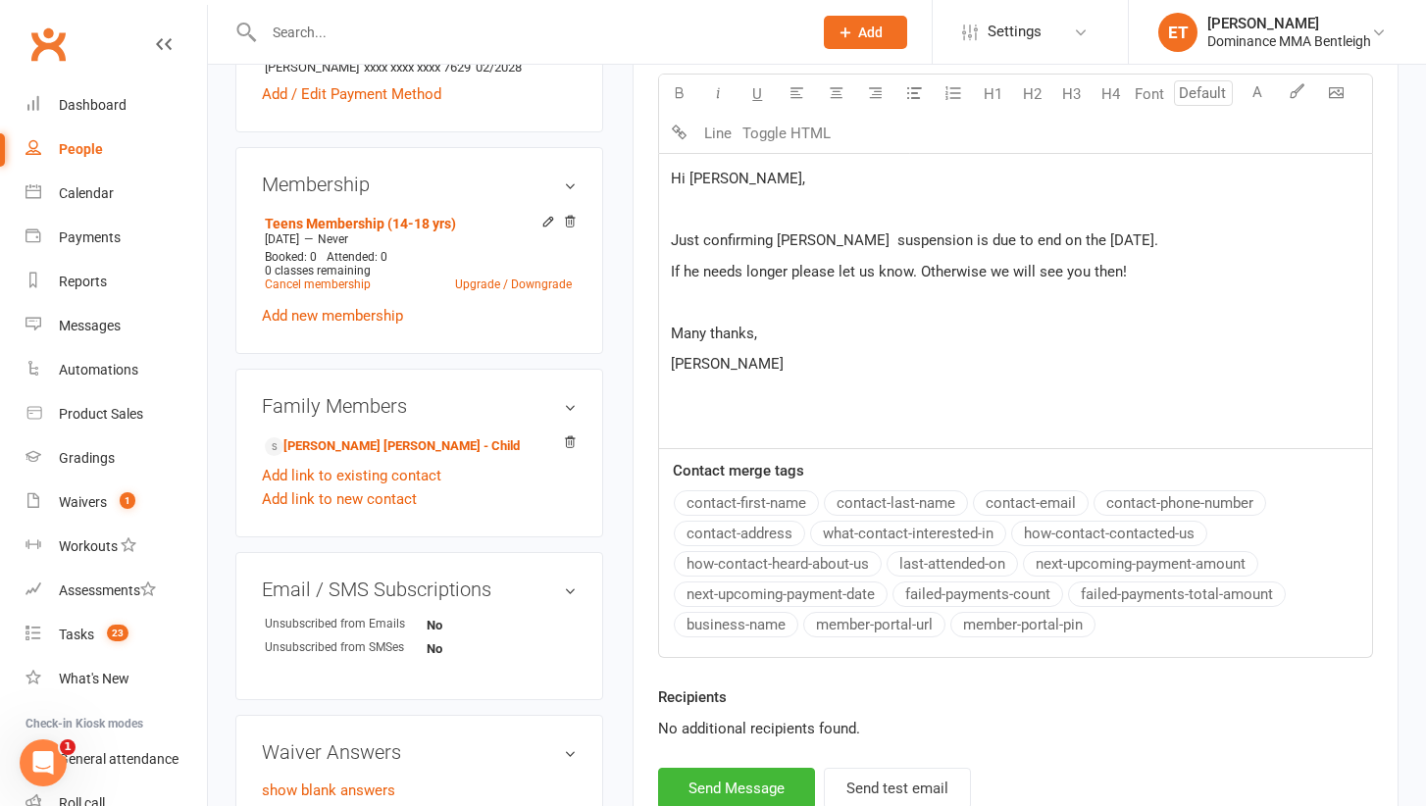
scroll to position [761, 0]
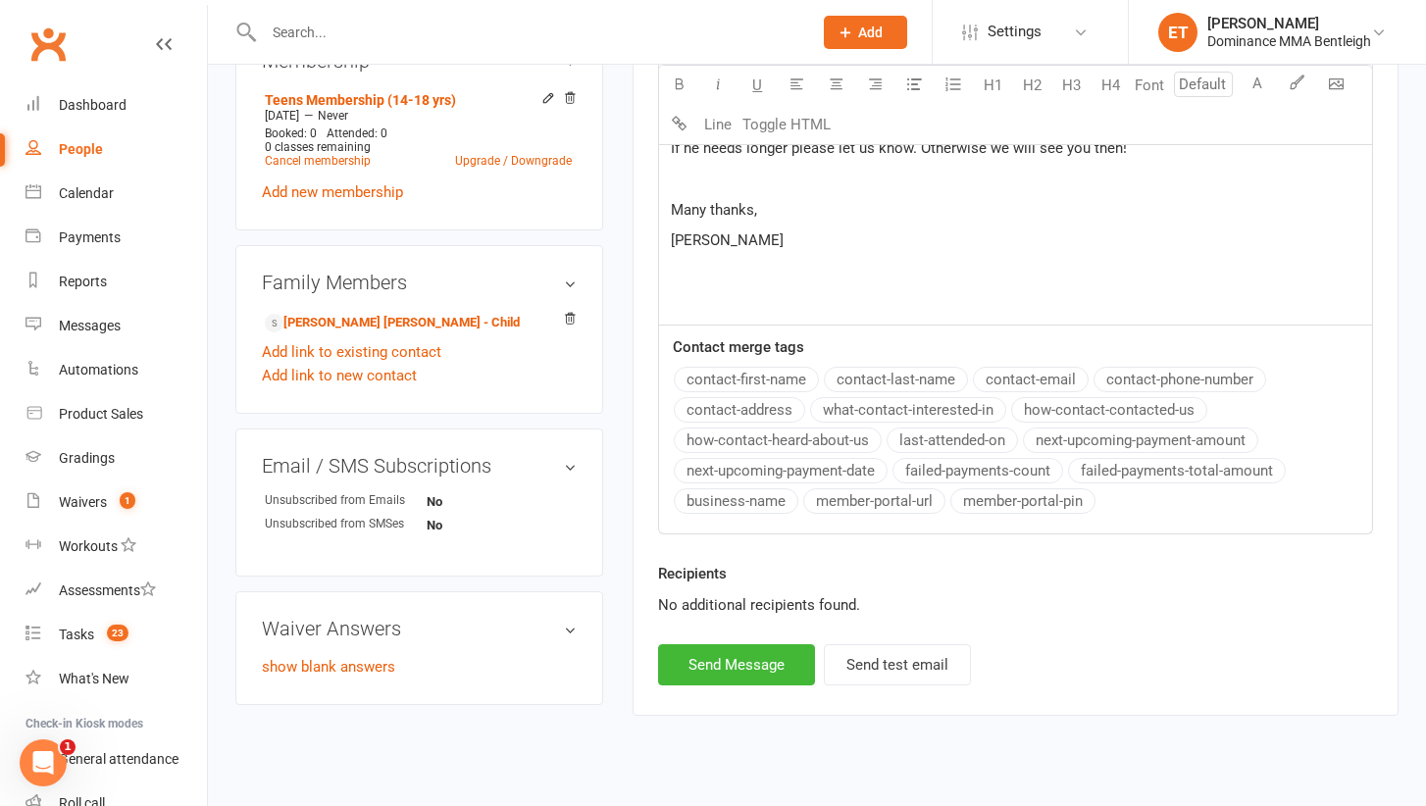
drag, startPoint x: 763, startPoint y: 667, endPoint x: 1217, endPoint y: 217, distance: 639.3
click at [1217, 217] on p "Many thanks," at bounding box center [1015, 210] width 689 height 24
click at [775, 669] on button "Send Message" at bounding box center [736, 664] width 157 height 41
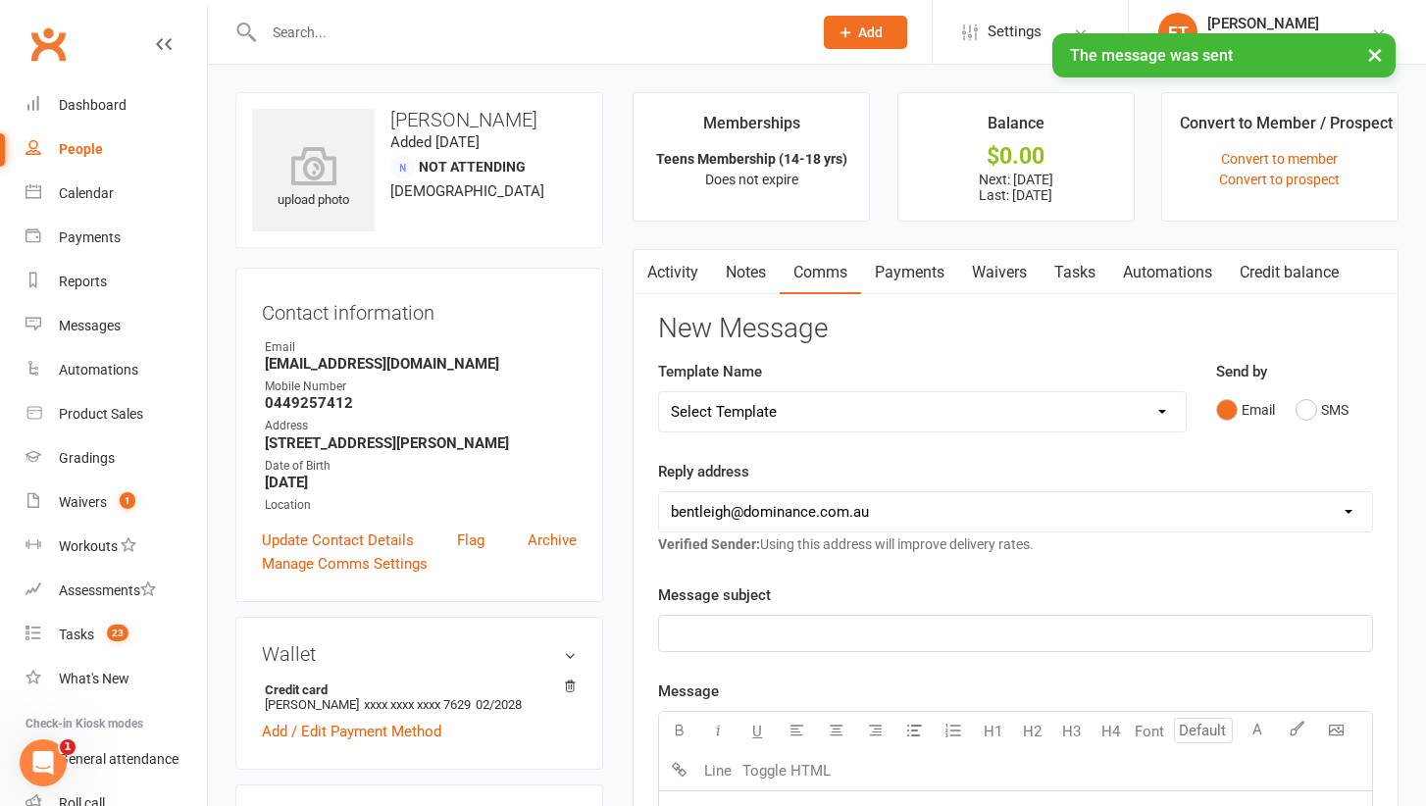
scroll to position [0, 0]
click at [1068, 275] on link "Tasks" at bounding box center [1074, 272] width 69 height 45
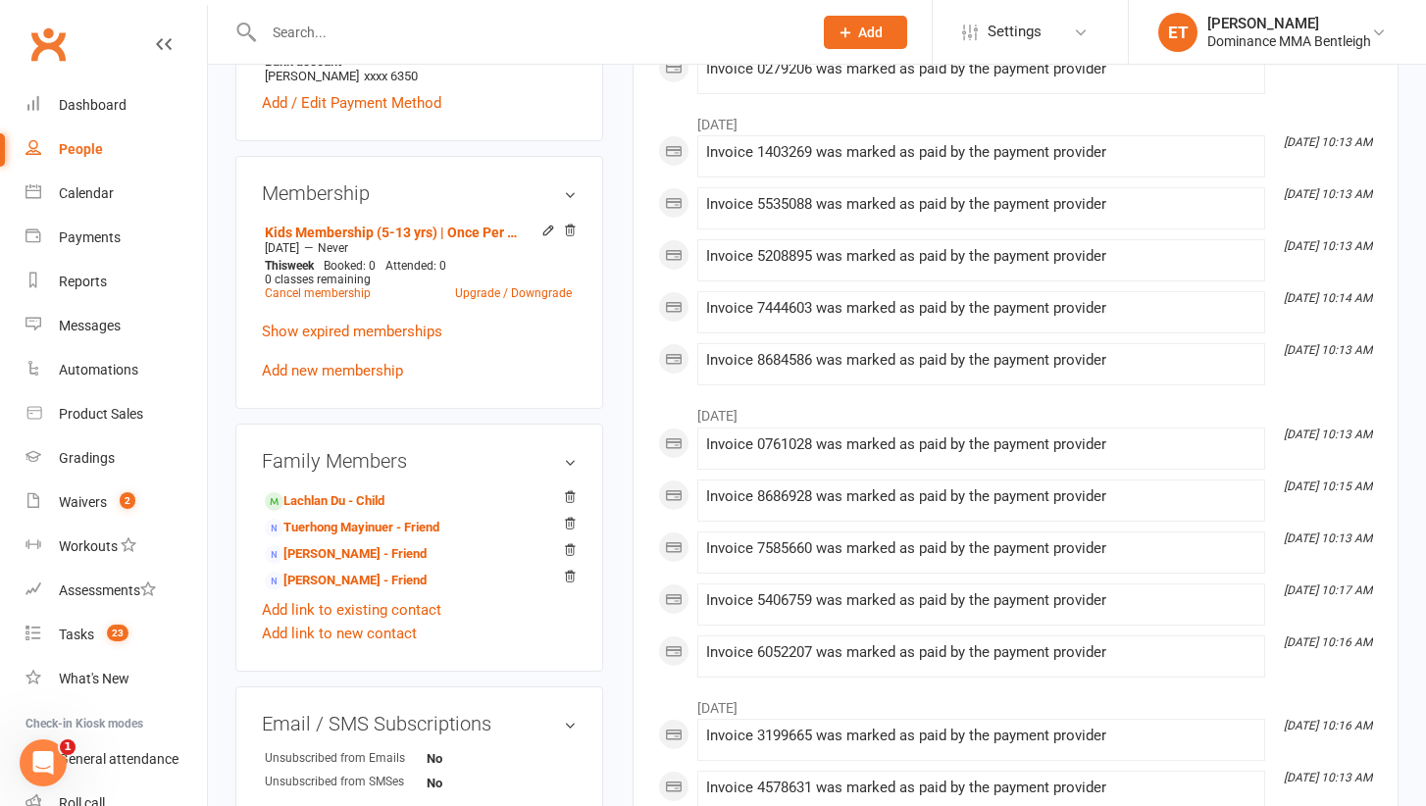
scroll to position [290, 0]
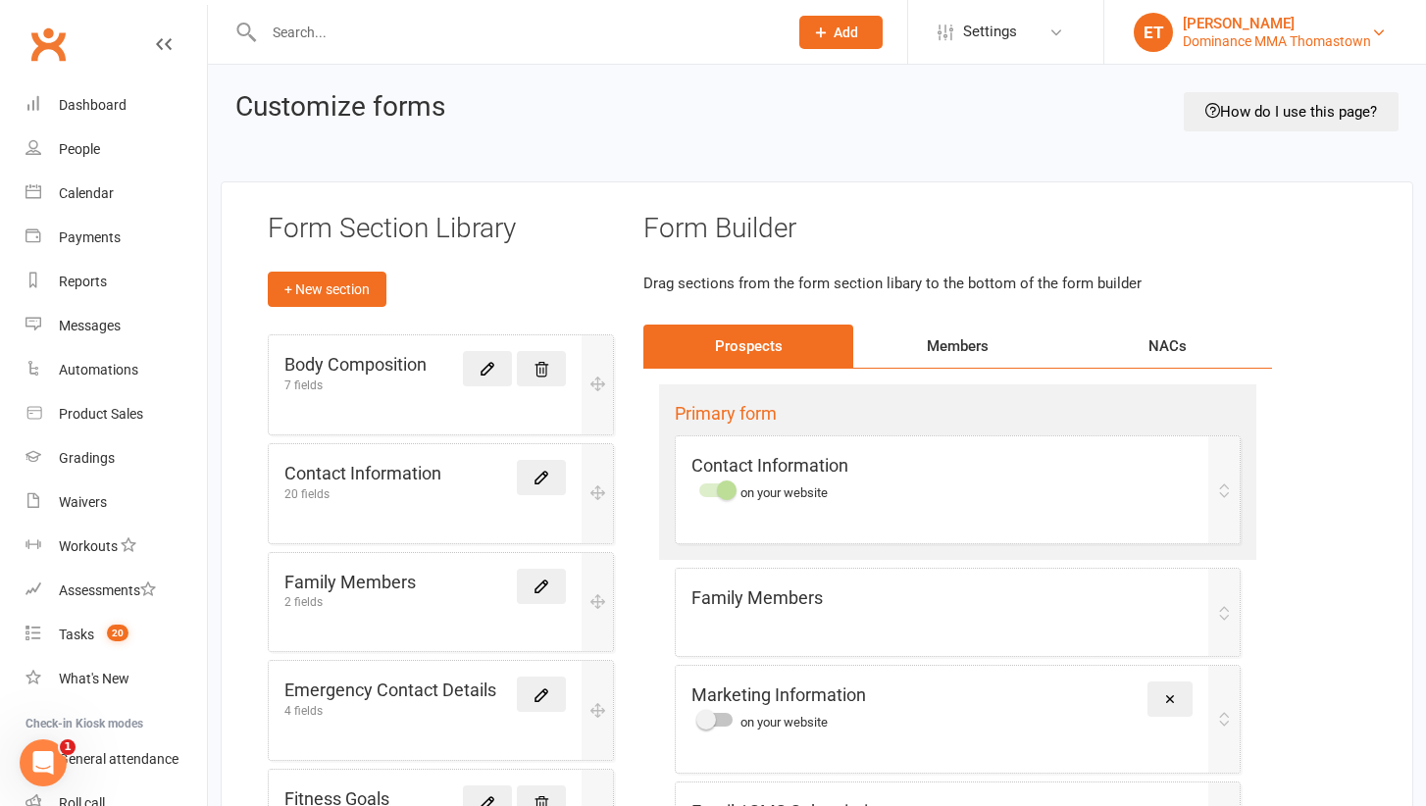
click at [1305, 36] on div "Dominance MMA Thomastown" at bounding box center [1277, 41] width 188 height 18
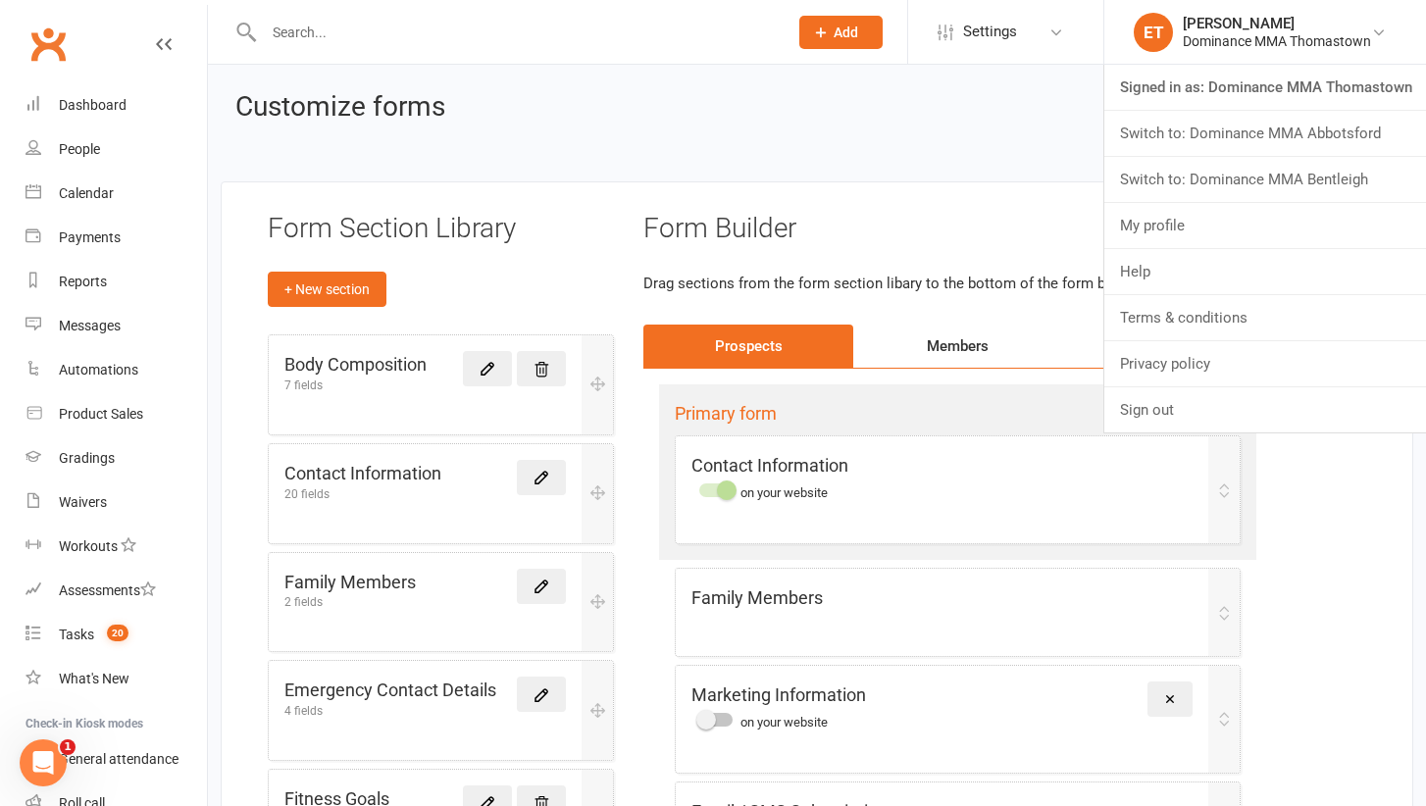
click at [514, 144] on div "Customize forms How do I use this page?" at bounding box center [816, 121] width 1163 height 58
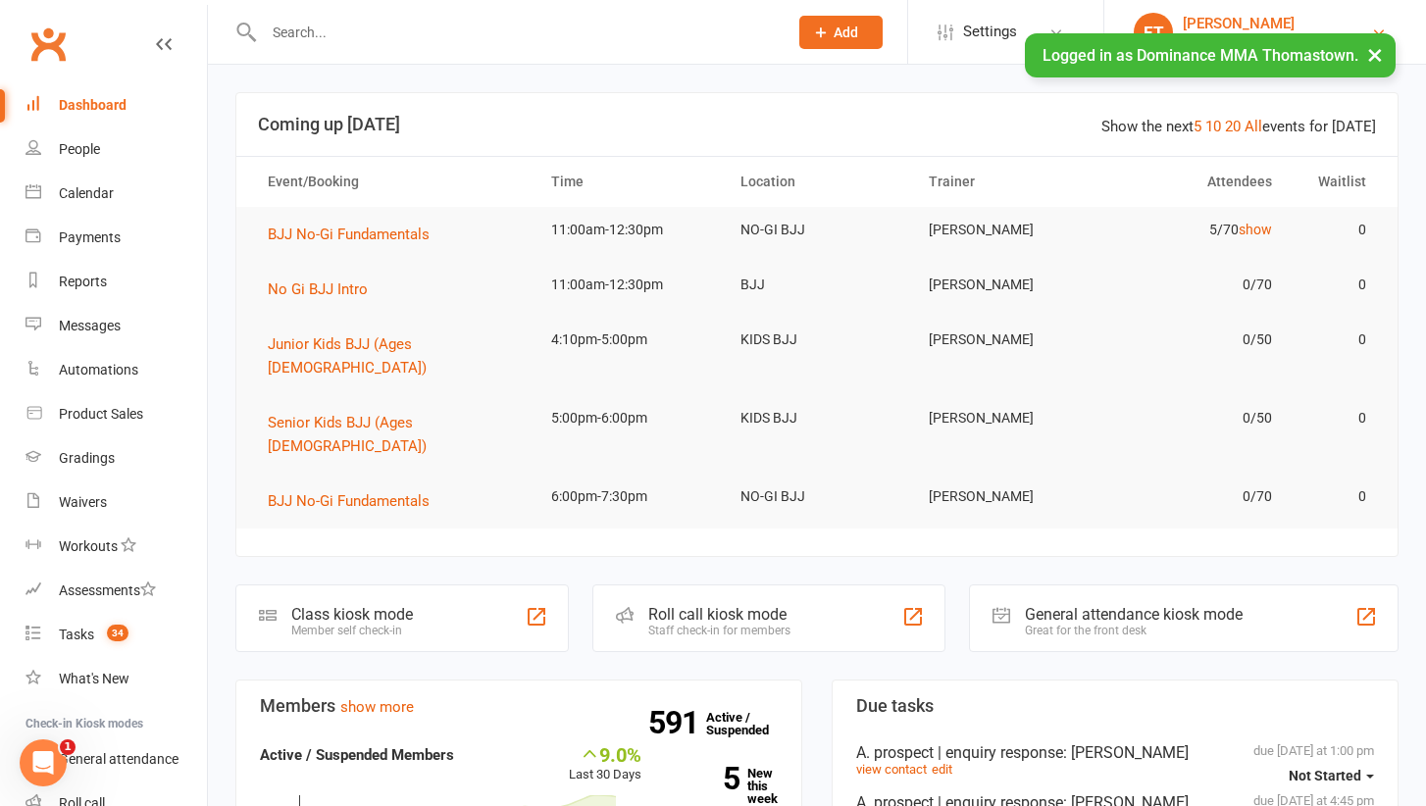
click at [1214, 24] on div "[PERSON_NAME]" at bounding box center [1277, 24] width 188 height 18
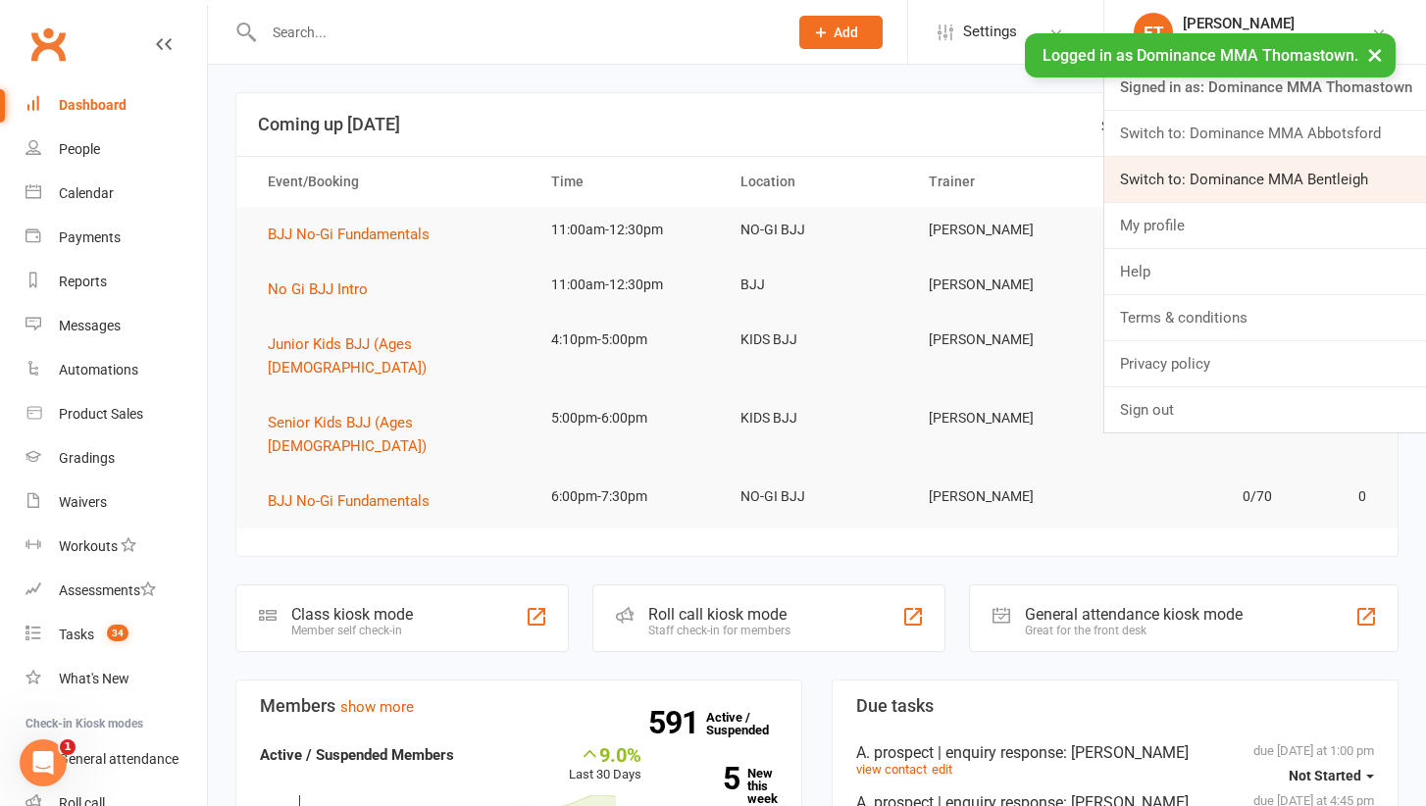
click at [1229, 160] on link "Switch to: Dominance MMA Bentleigh" at bounding box center [1265, 179] width 322 height 45
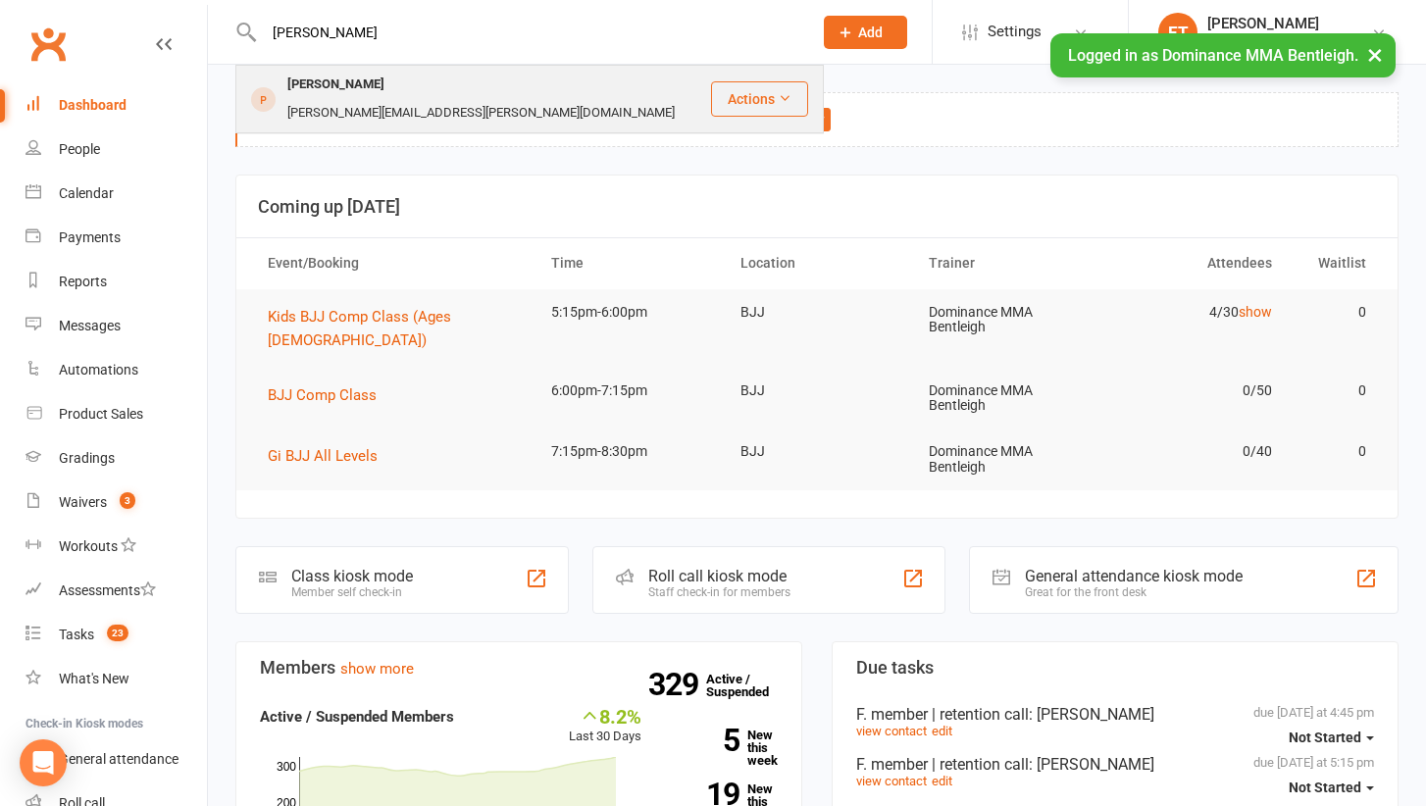
type input "[PERSON_NAME]"
click at [343, 91] on div "Effie Cooper" at bounding box center [335, 85] width 109 height 28
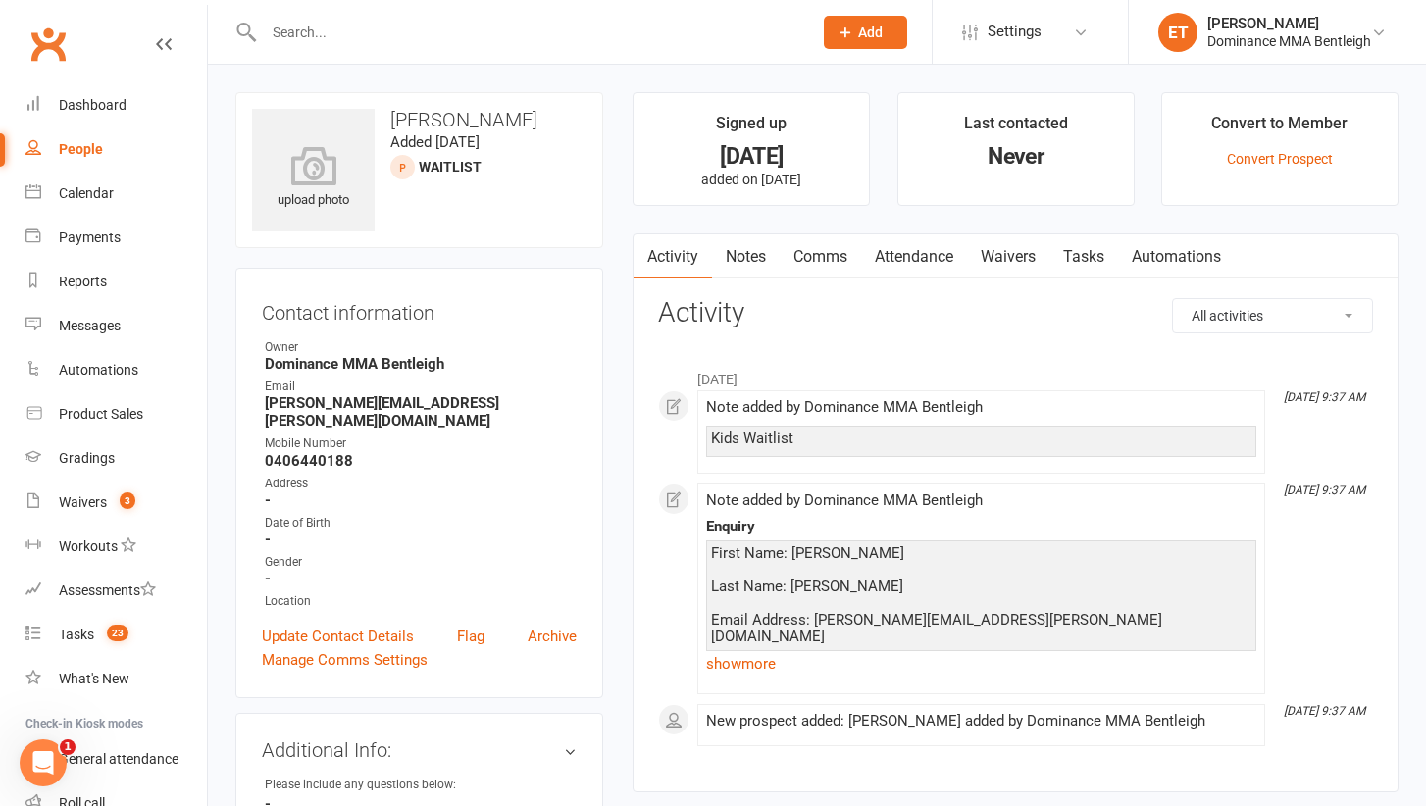
click at [747, 266] on link "Notes" at bounding box center [746, 256] width 68 height 45
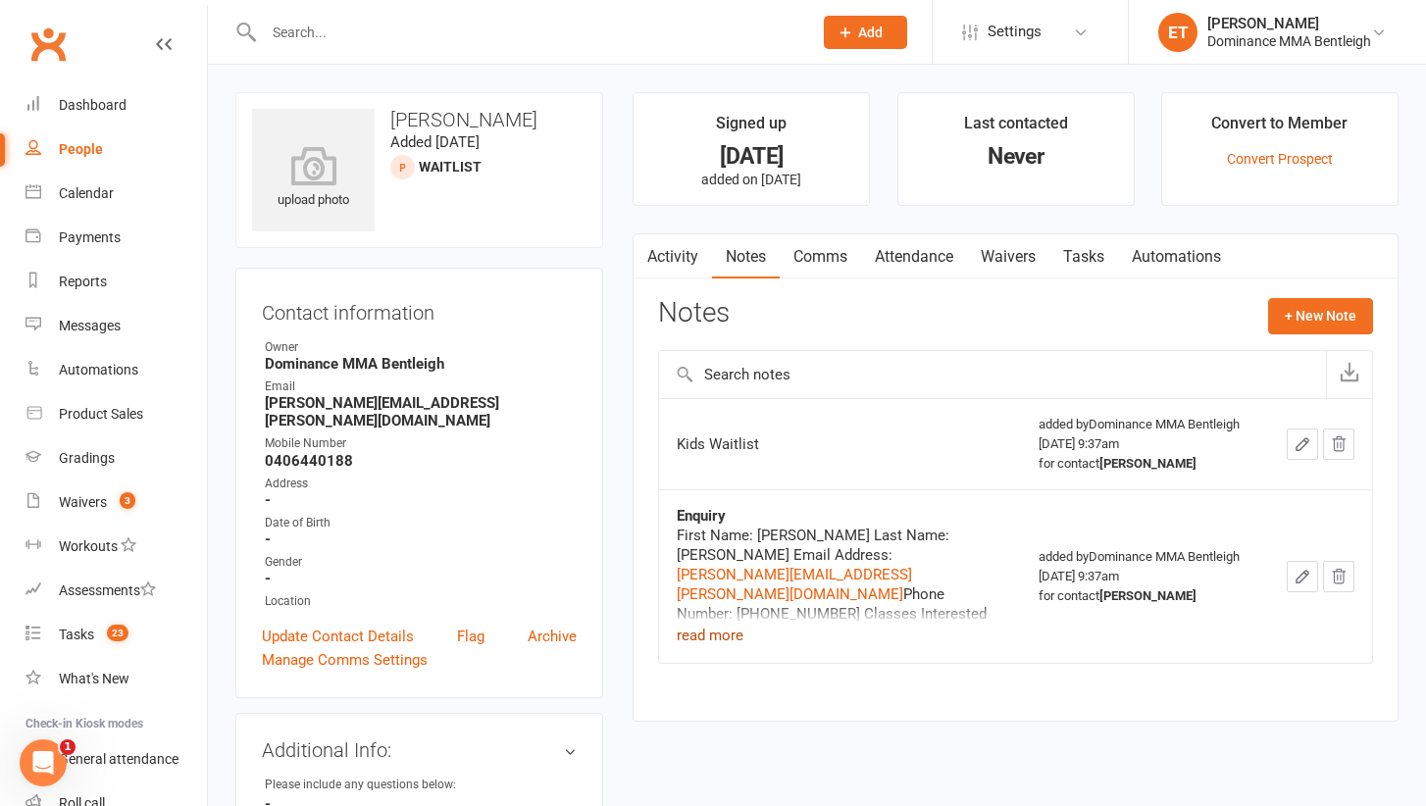
click at [723, 637] on button "read more" at bounding box center [710, 636] width 67 height 24
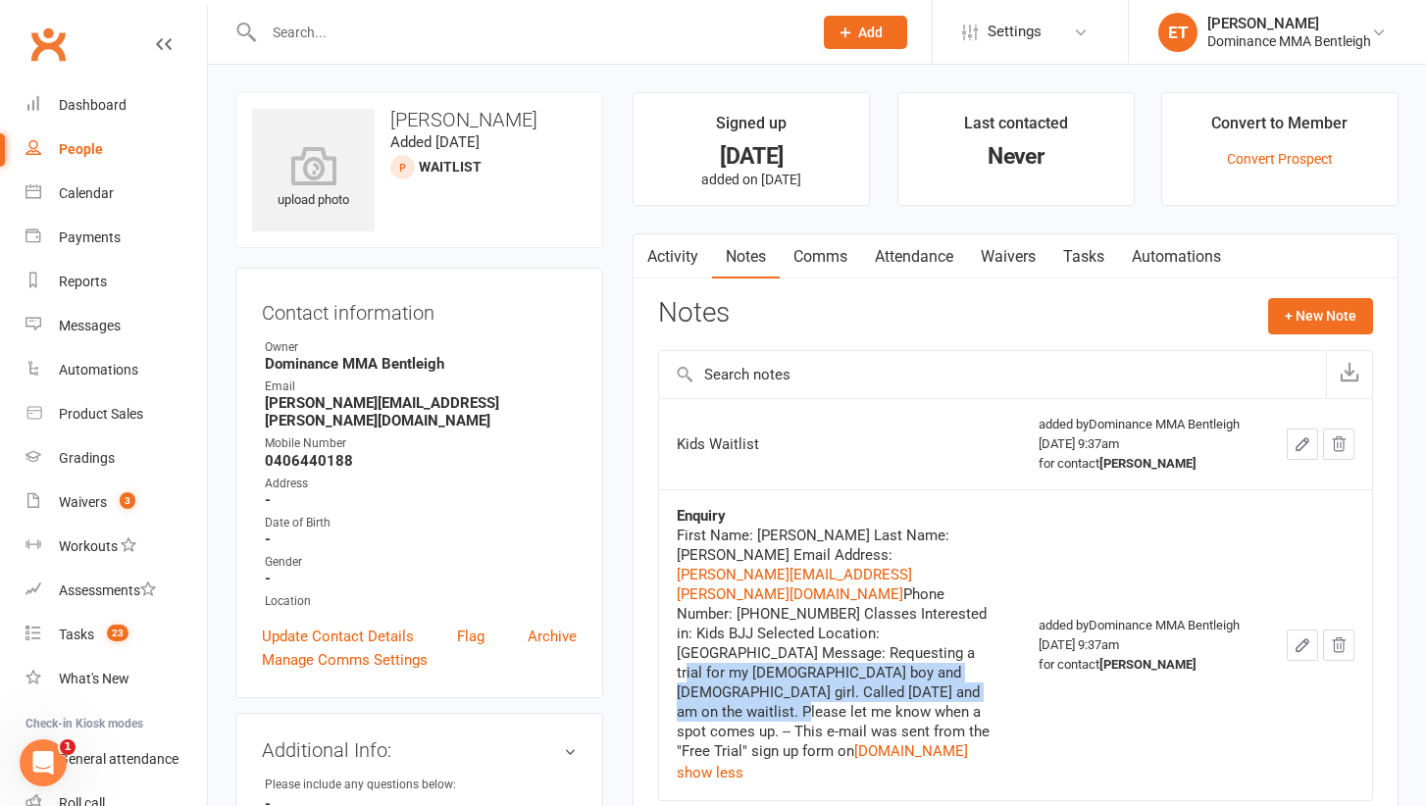
drag, startPoint x: 837, startPoint y: 602, endPoint x: 874, endPoint y: 644, distance: 55.6
click at [874, 644] on div "First Name: Effie Last Name: Cooper Email Address: effie.cooper@hotmail.com Pho…" at bounding box center [840, 643] width 326 height 235
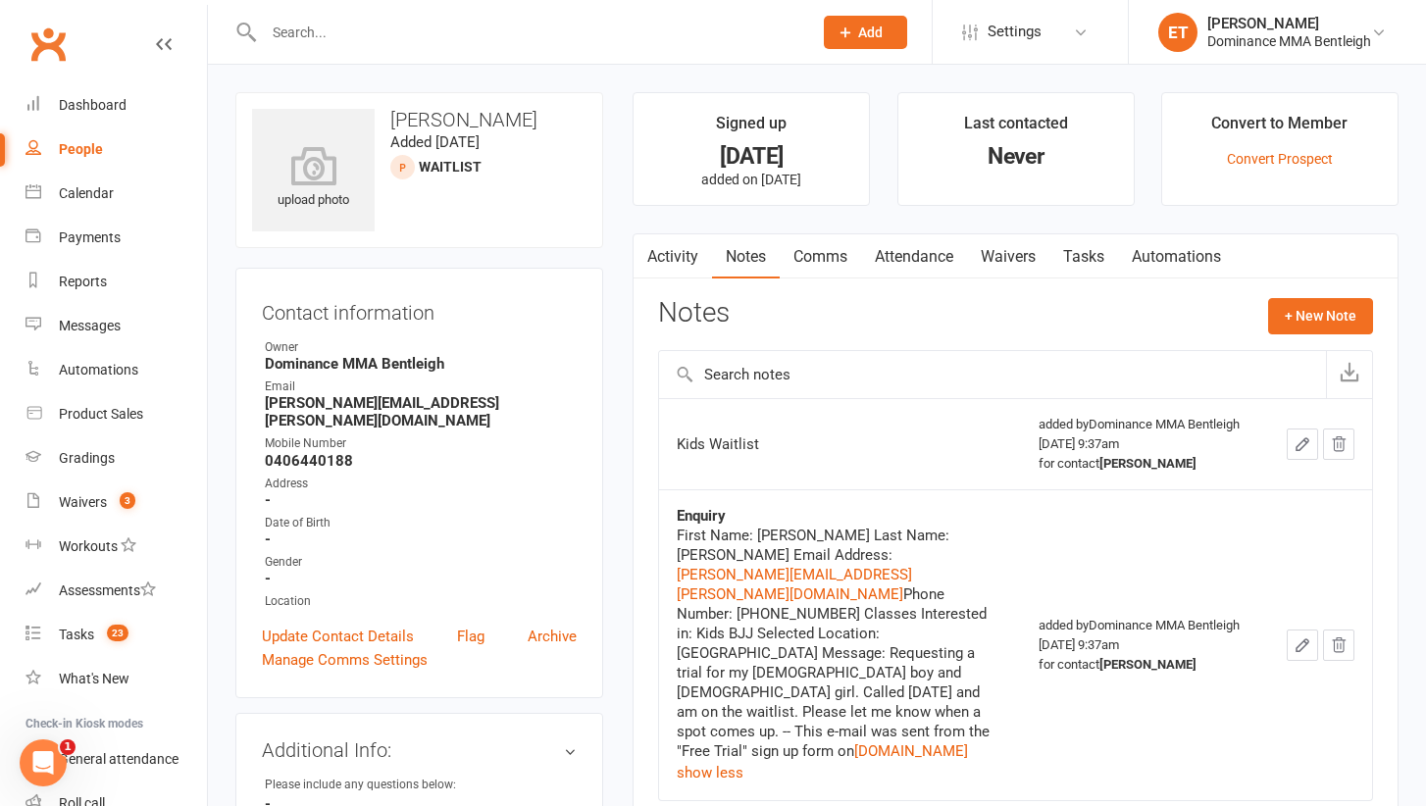
click at [880, 675] on div "First Name: Effie Last Name: Cooper Email Address: effie.cooper@hotmail.com Pho…" at bounding box center [840, 643] width 326 height 235
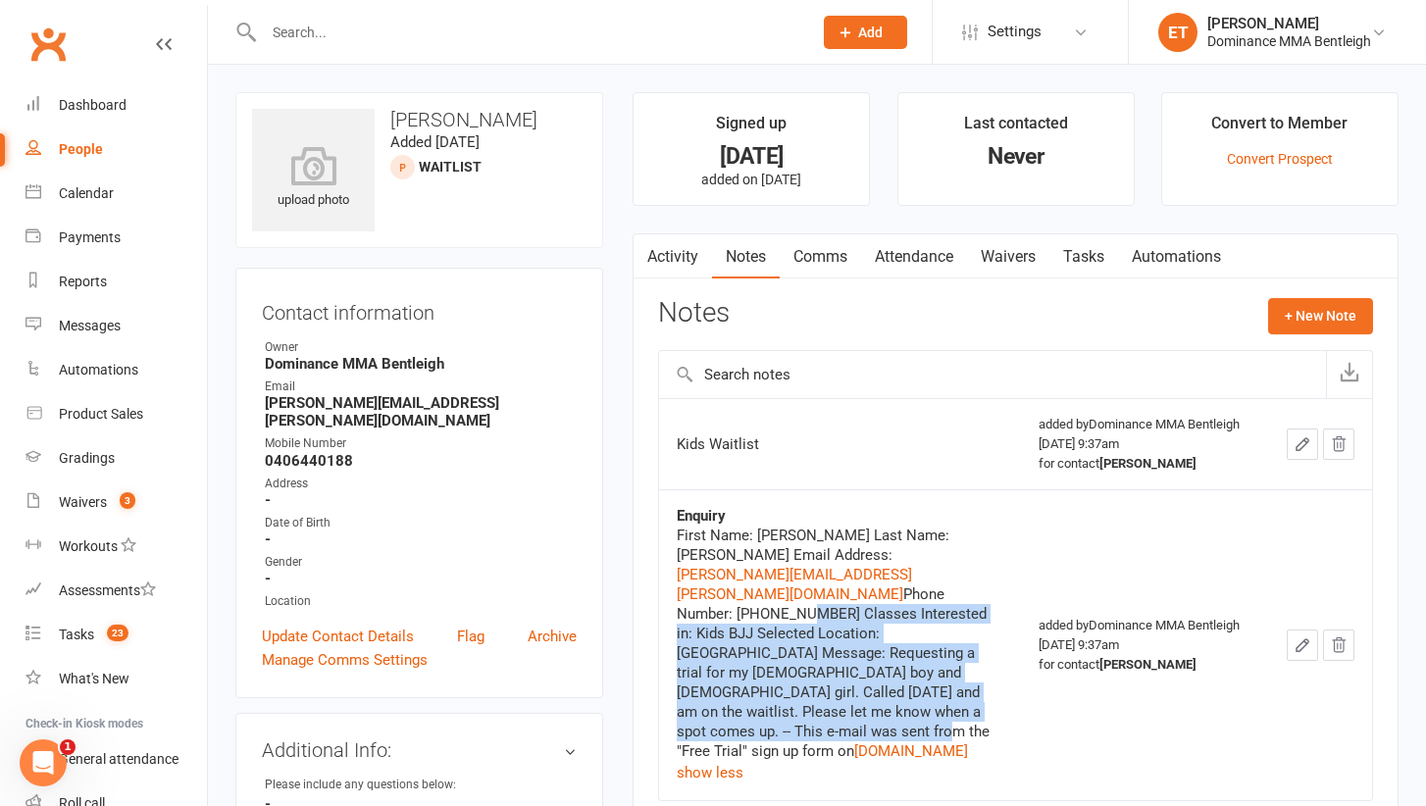
drag, startPoint x: 967, startPoint y: 677, endPoint x: 792, endPoint y: 574, distance: 202.6
click at [792, 574] on div "First Name: Effie Last Name: Cooper Email Address: effie.cooper@hotmail.com Pho…" at bounding box center [840, 643] width 326 height 235
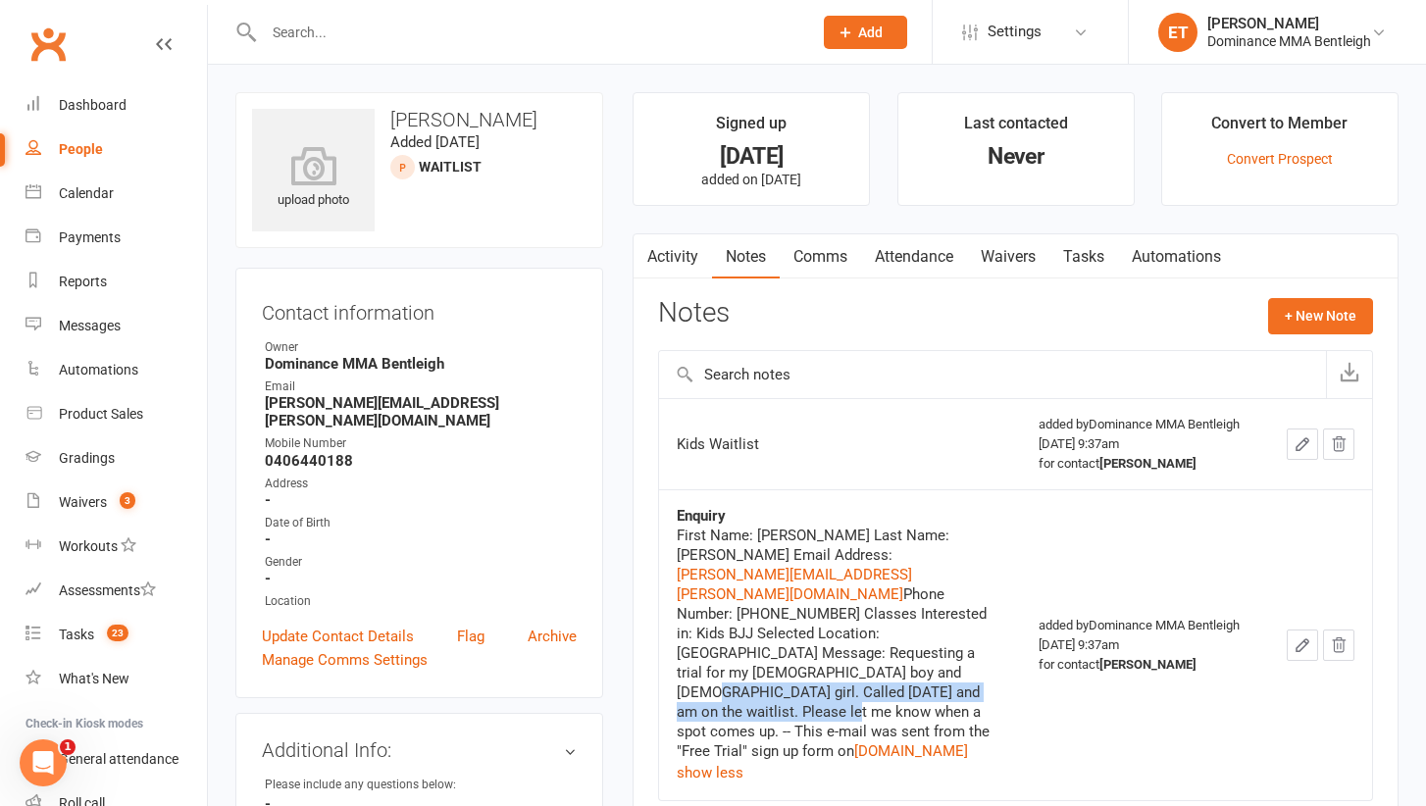
drag, startPoint x: 771, startPoint y: 634, endPoint x: 932, endPoint y: 655, distance: 163.1
click at [932, 655] on div "First Name: Effie Last Name: Cooper Email Address: effie.cooper@hotmail.com Pho…" at bounding box center [840, 643] width 326 height 235
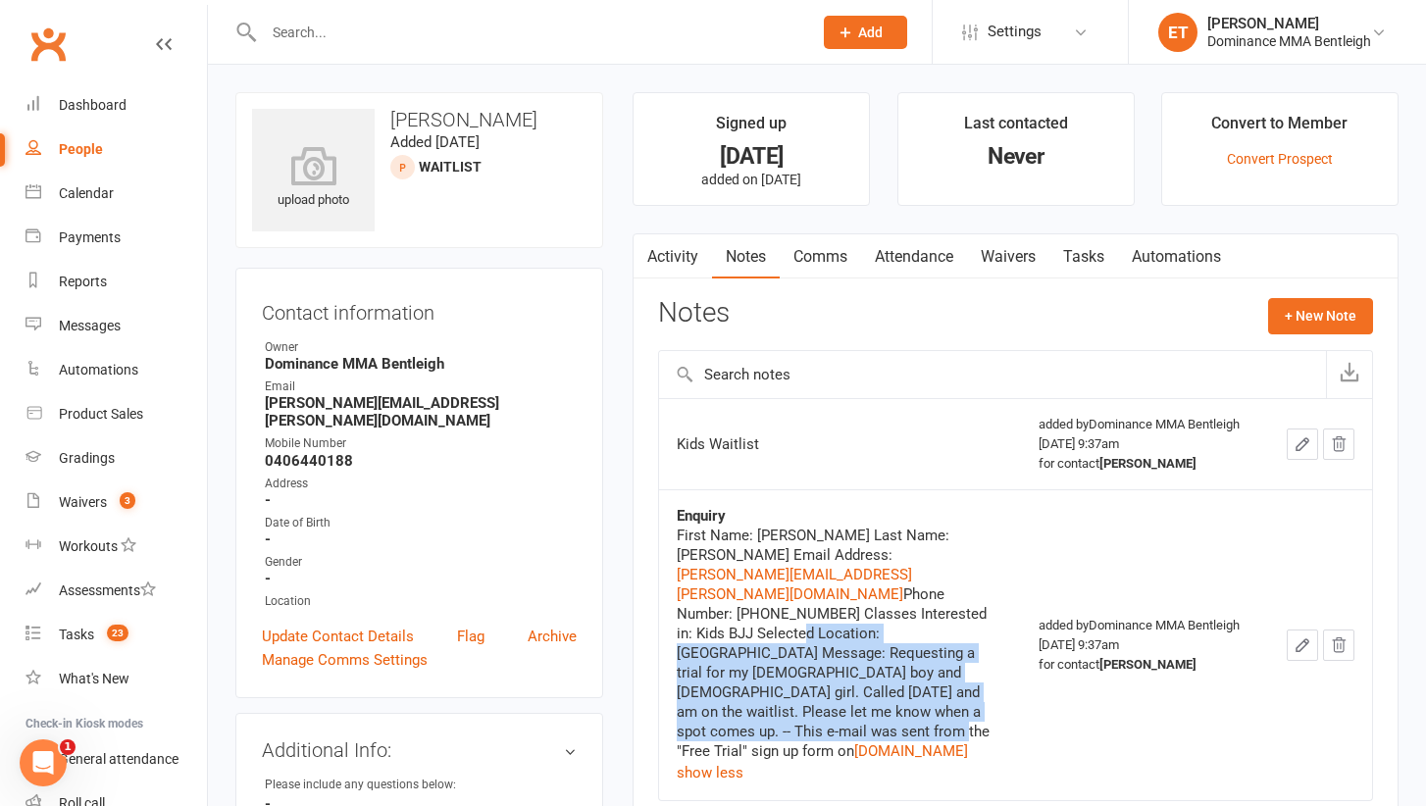
drag, startPoint x: 980, startPoint y: 674, endPoint x: 770, endPoint y: 597, distance: 223.3
click at [770, 597] on div "First Name: Effie Last Name: Cooper Email Address: effie.cooper@hotmail.com Pho…" at bounding box center [840, 643] width 326 height 235
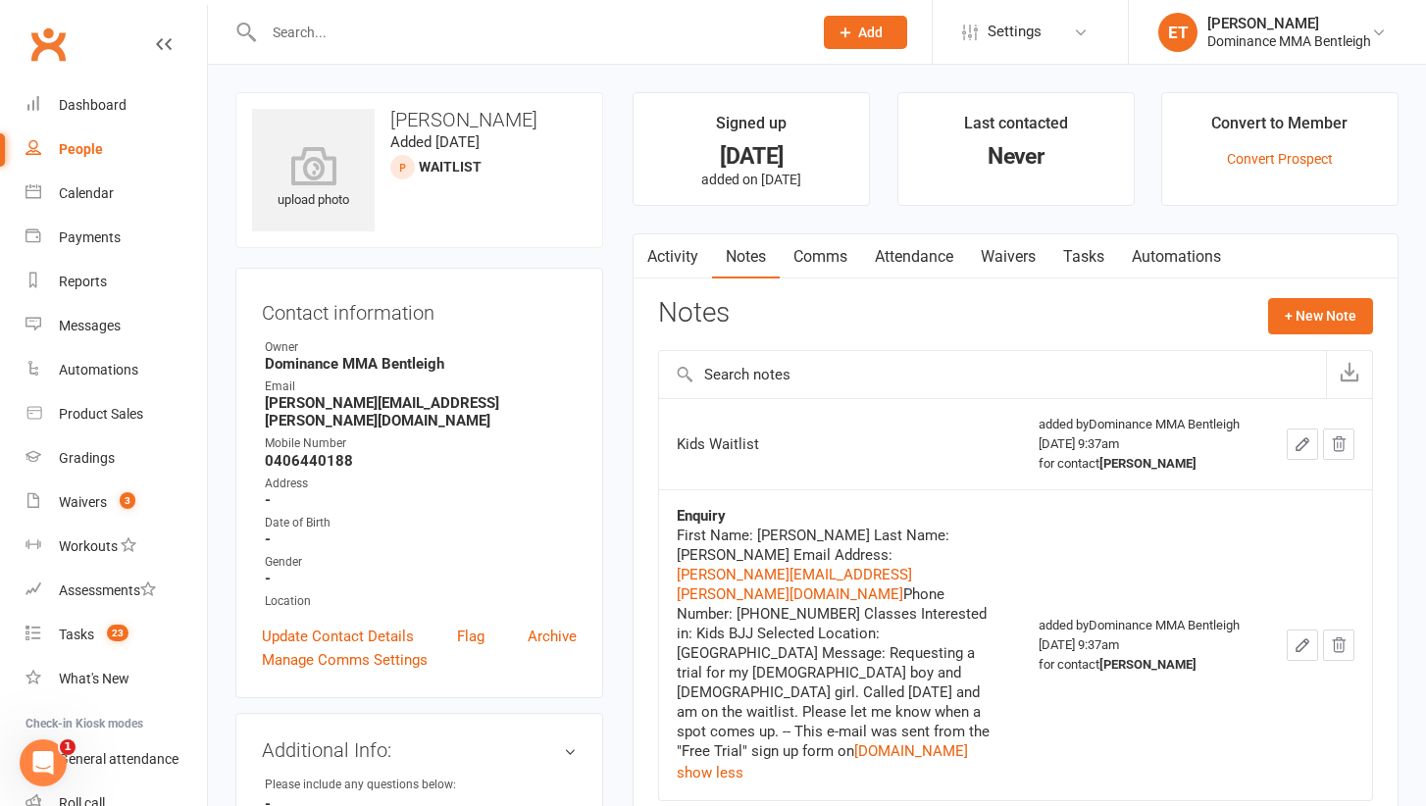
click at [383, 59] on div at bounding box center [516, 32] width 563 height 64
click at [374, 42] on input "text" at bounding box center [528, 32] width 540 height 27
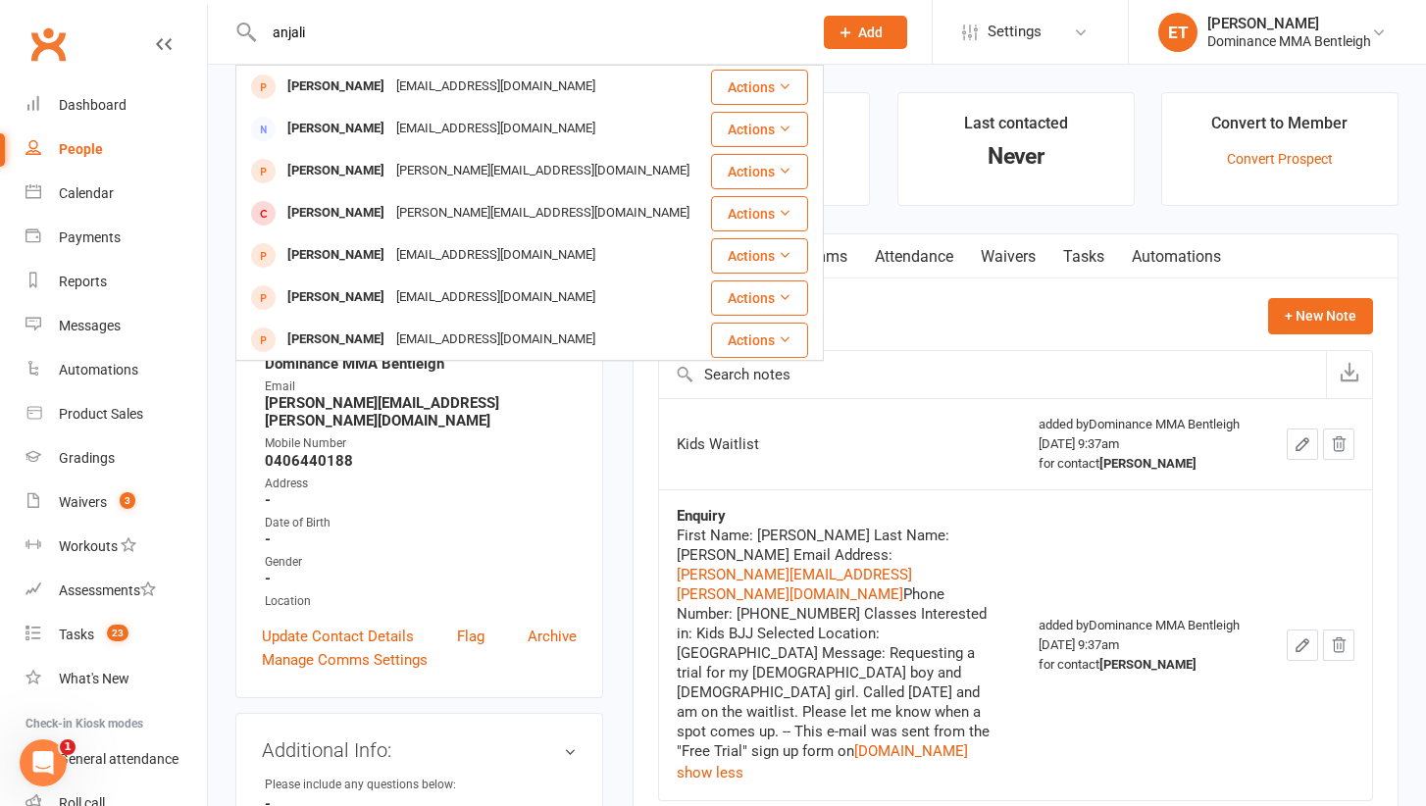
type input "Anjali"
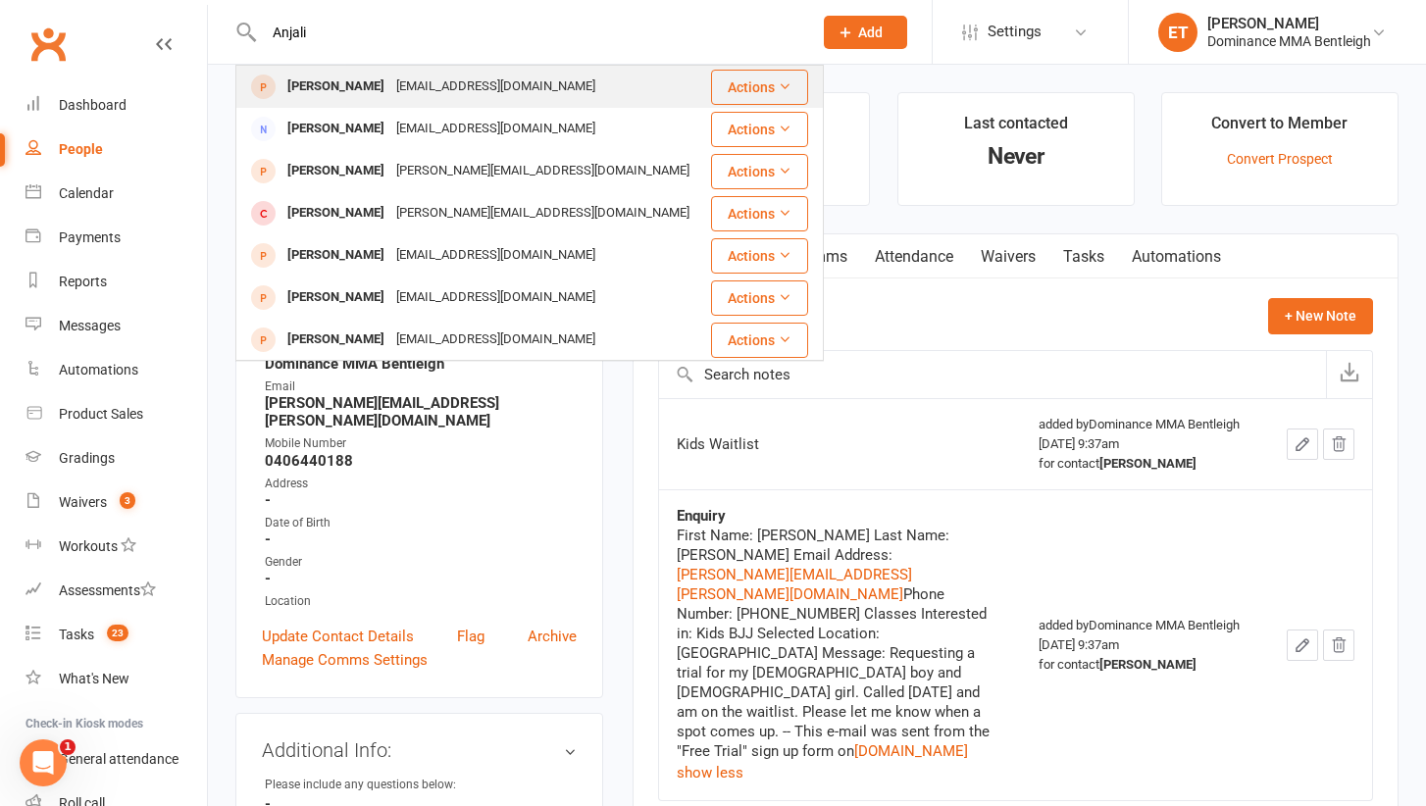
drag, startPoint x: 374, startPoint y: 42, endPoint x: 379, endPoint y: 84, distance: 42.6
click at [379, 84] on div "Anjali Bhatnagar" at bounding box center [335, 87] width 109 height 28
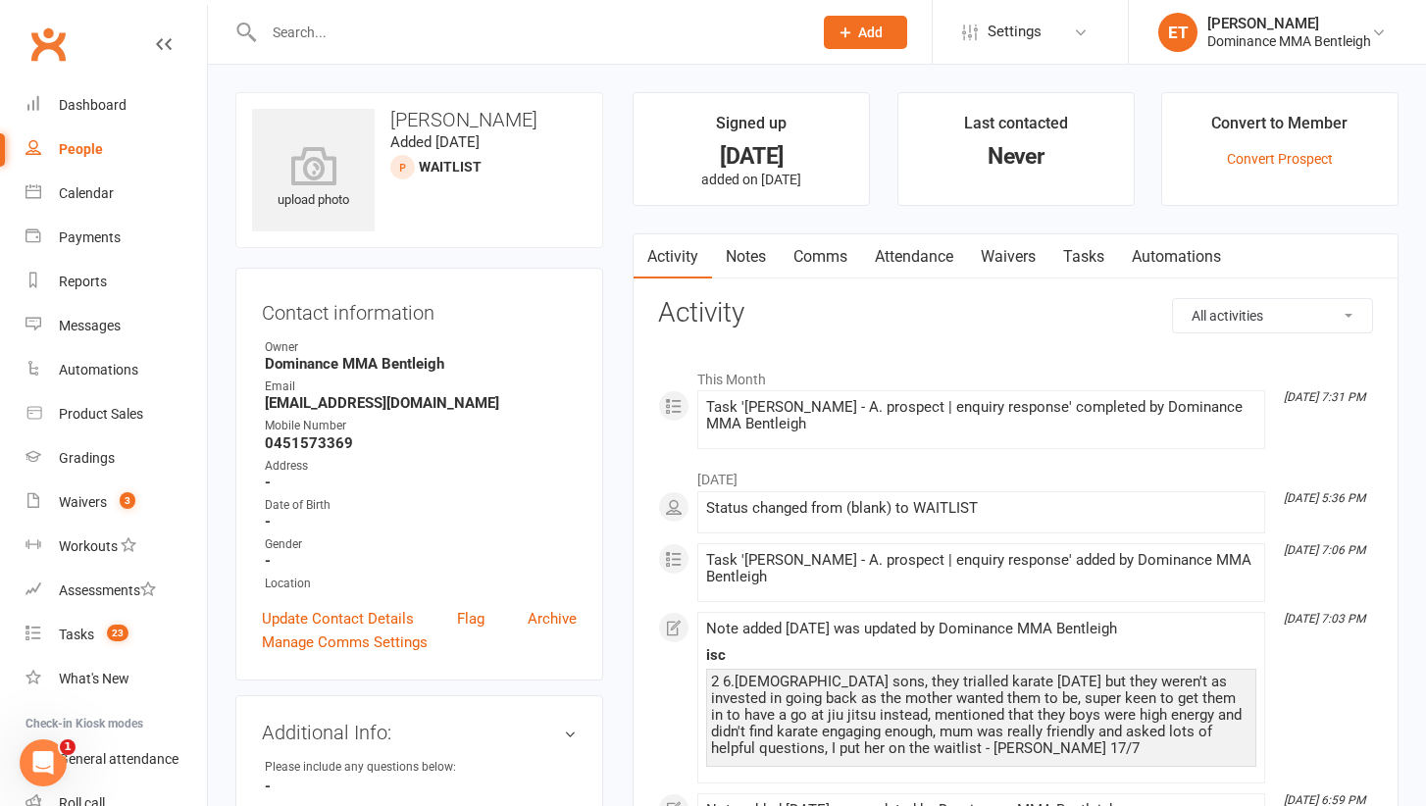
click at [1092, 258] on link "Tasks" at bounding box center [1083, 256] width 69 height 45
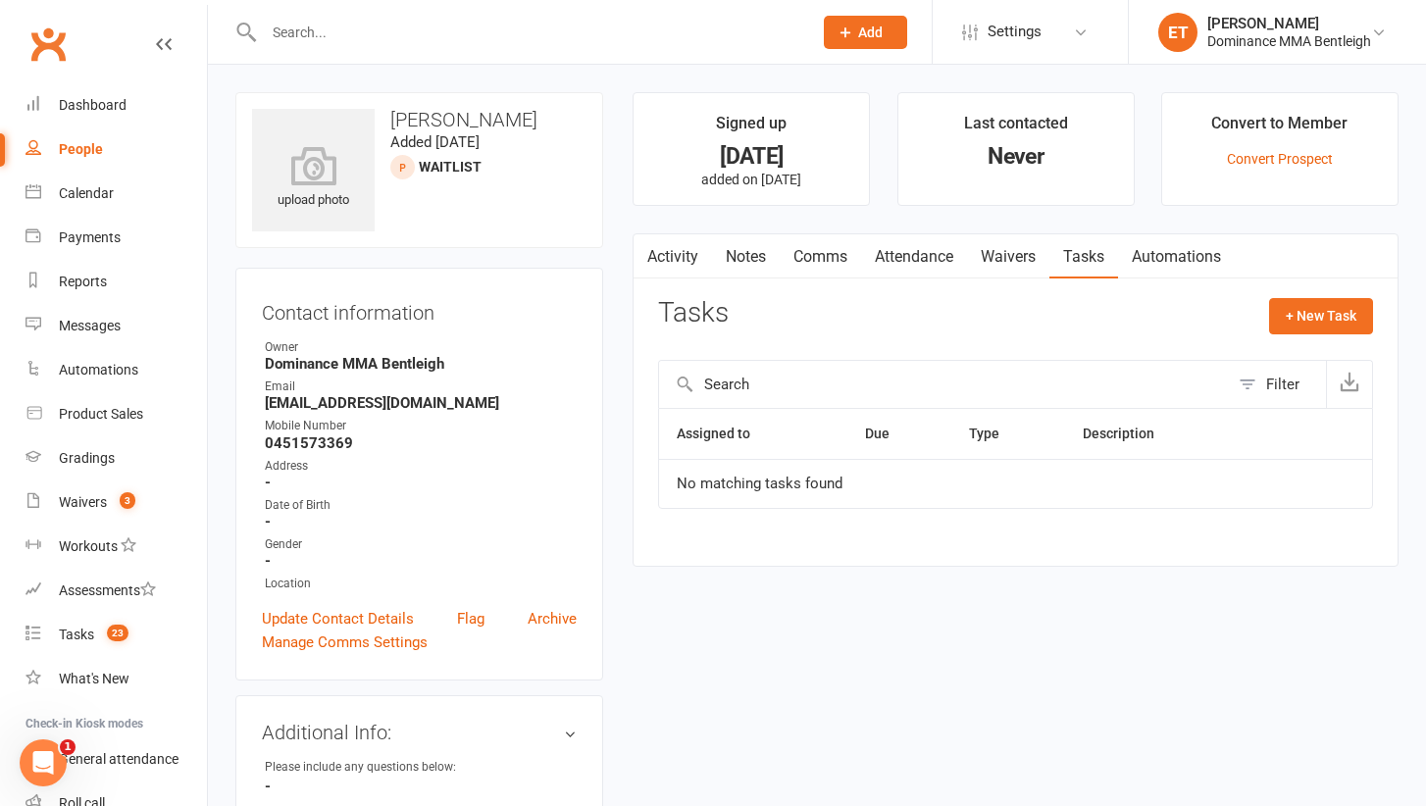
click at [725, 241] on link "Notes" at bounding box center [746, 256] width 68 height 45
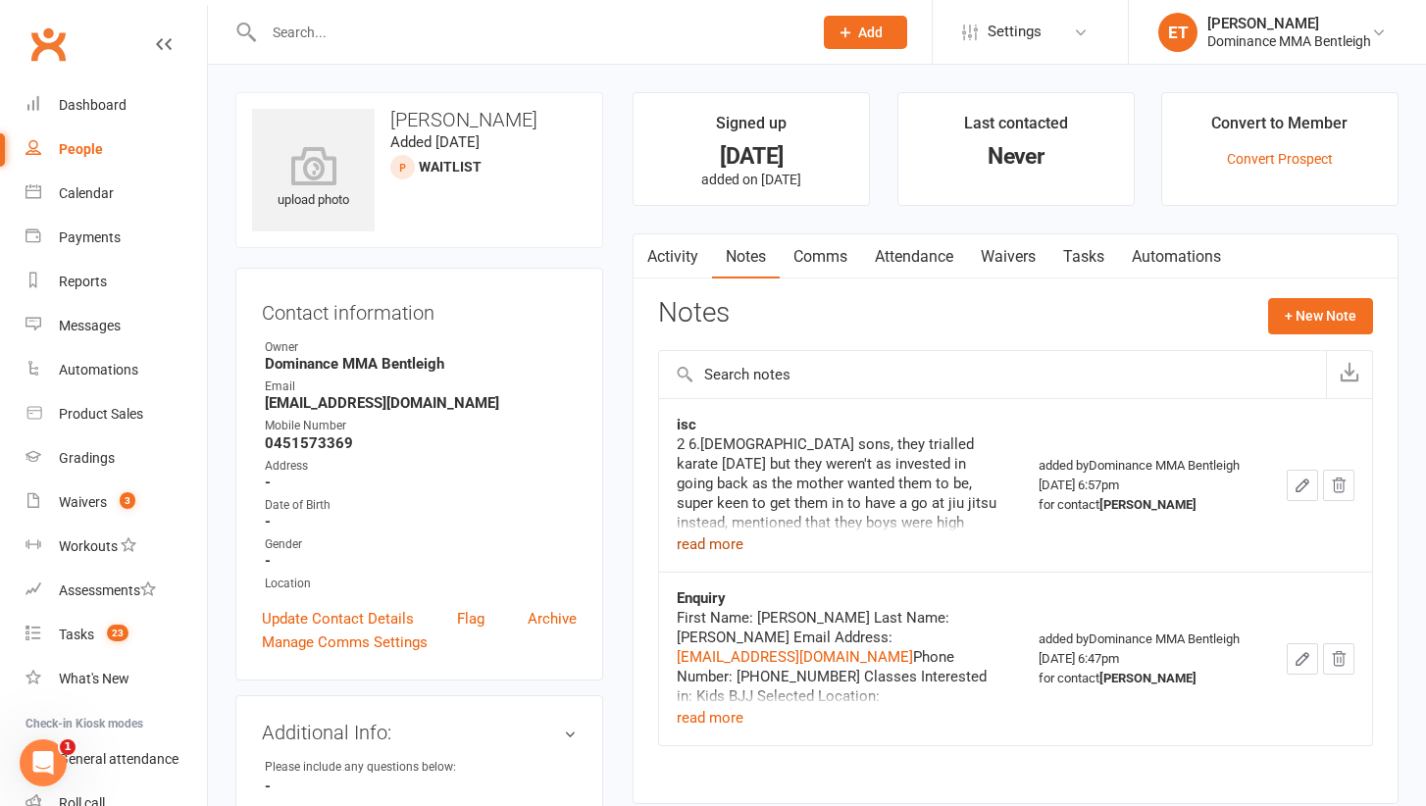
click at [696, 532] on button "read more" at bounding box center [710, 544] width 67 height 24
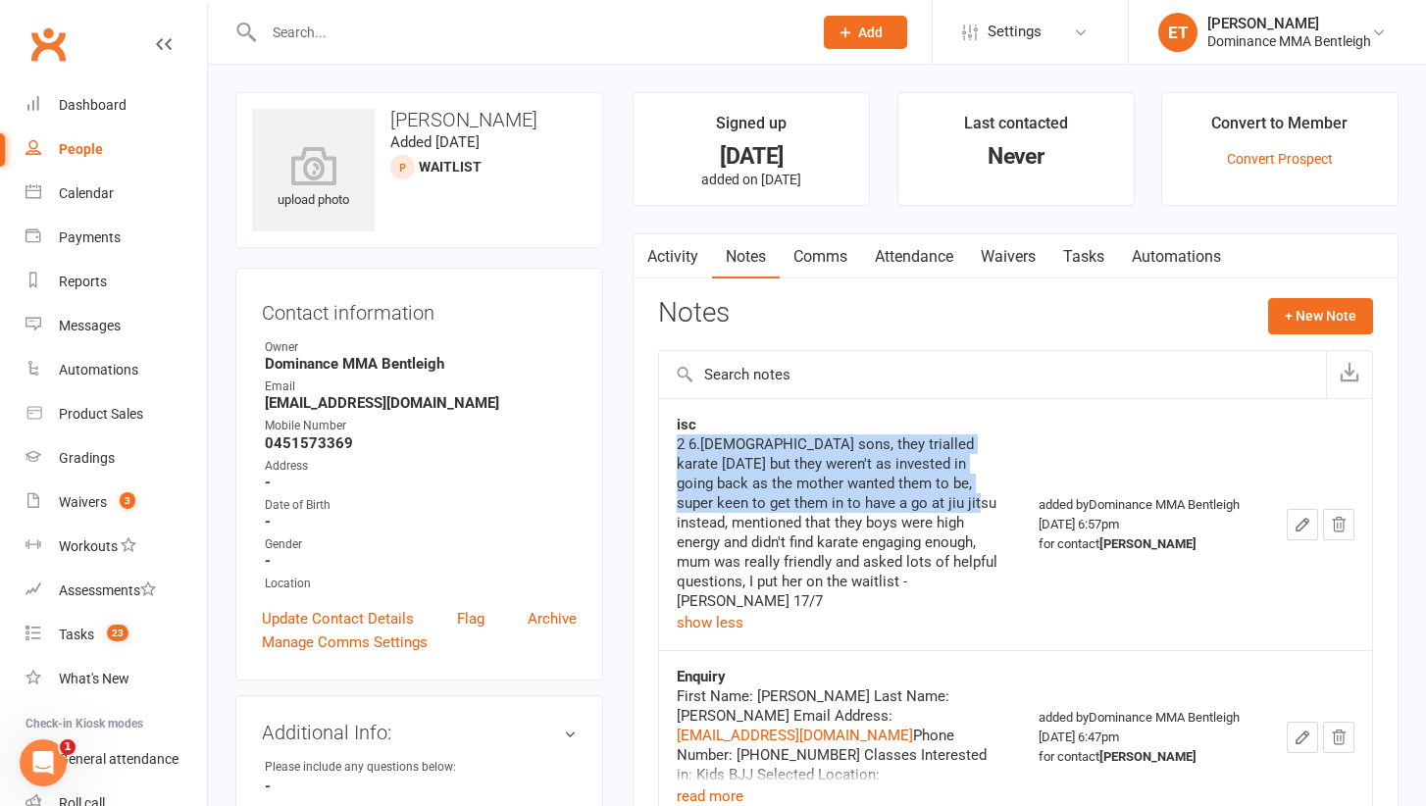
drag, startPoint x: 831, startPoint y: 428, endPoint x: 881, endPoint y: 494, distance: 83.2
click at [881, 494] on div "isc 2 6.5 yr old sons, they trialled karate 6 months ago but they weren't as in…" at bounding box center [840, 525] width 327 height 220
click at [881, 494] on div "2 6.5 yr old sons, they trialled karate 6 months ago but they weren't as invest…" at bounding box center [840, 522] width 327 height 176
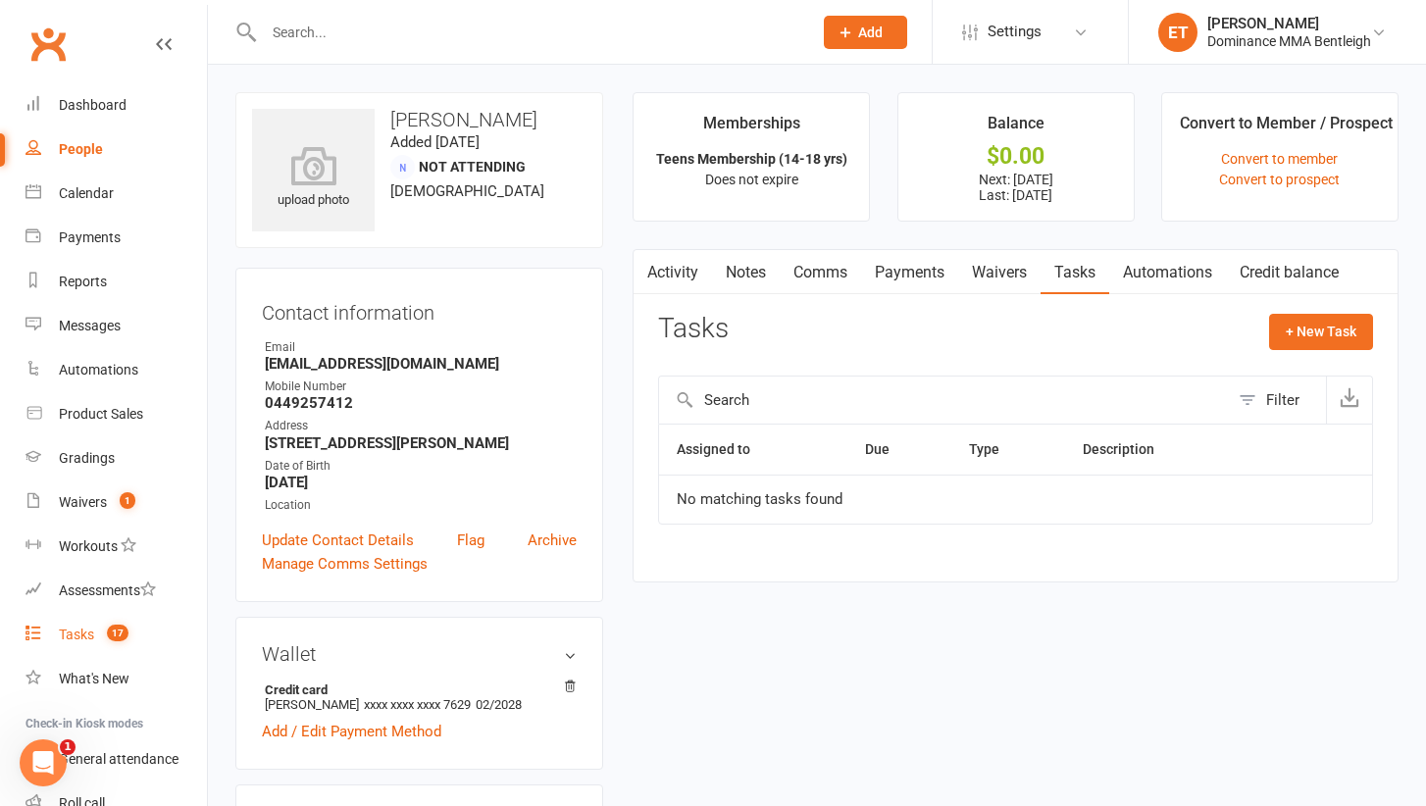
click at [120, 634] on span "17" at bounding box center [118, 633] width 22 height 17
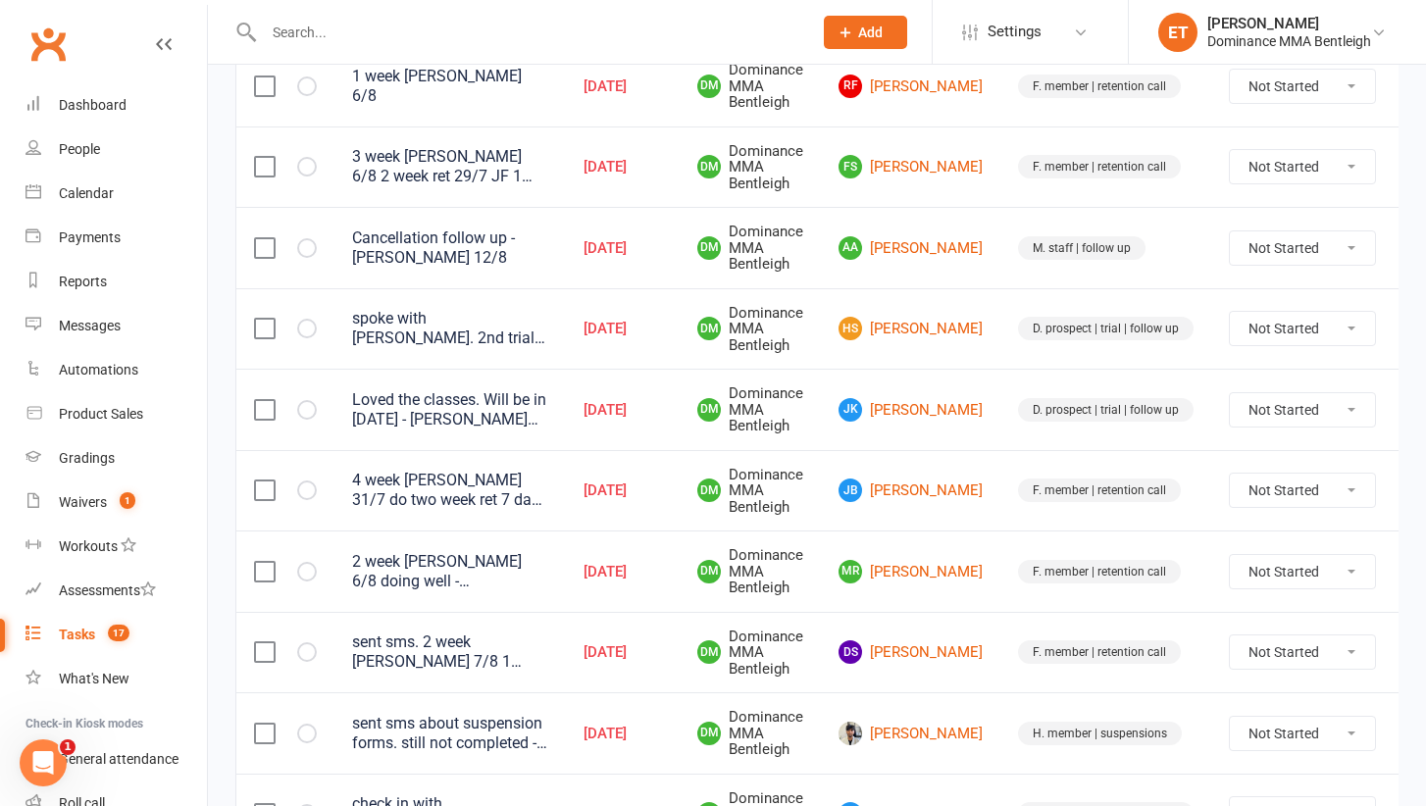
scroll to position [363, 0]
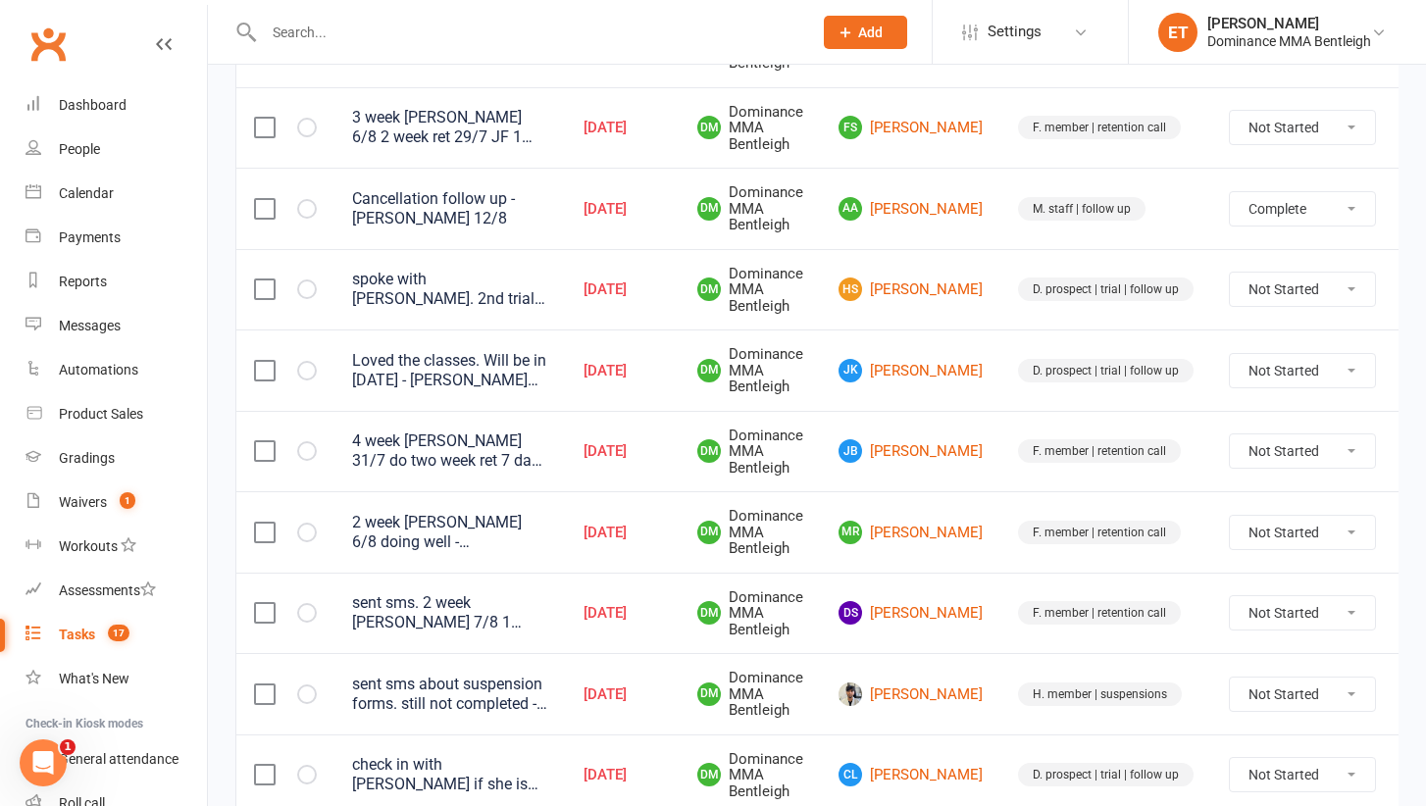
select select "unstarted"
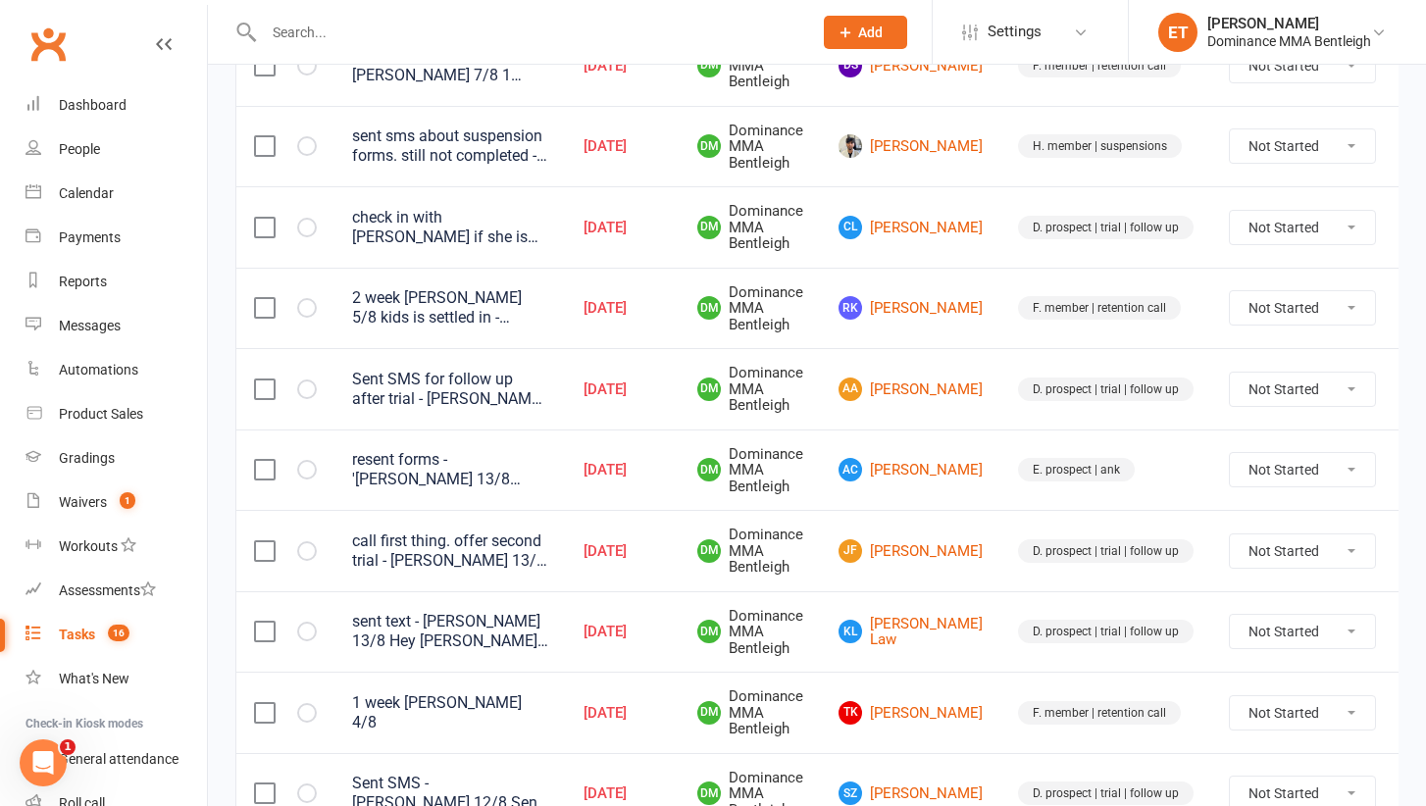
scroll to position [831, 0]
click at [1411, 377] on button at bounding box center [1423, 389] width 24 height 24
click at [1320, 451] on link "Edit" at bounding box center [1305, 449] width 194 height 39
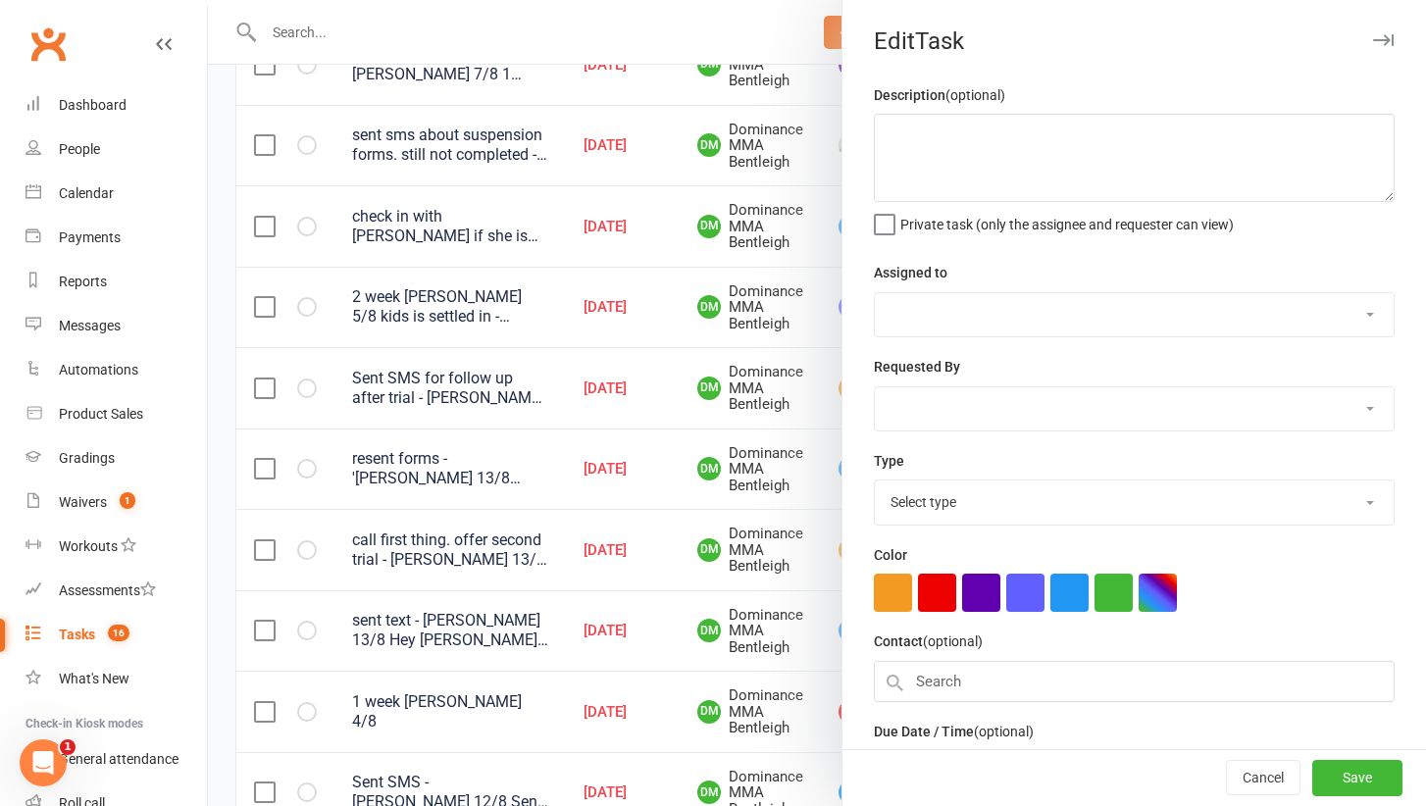
scroll to position [0, 5]
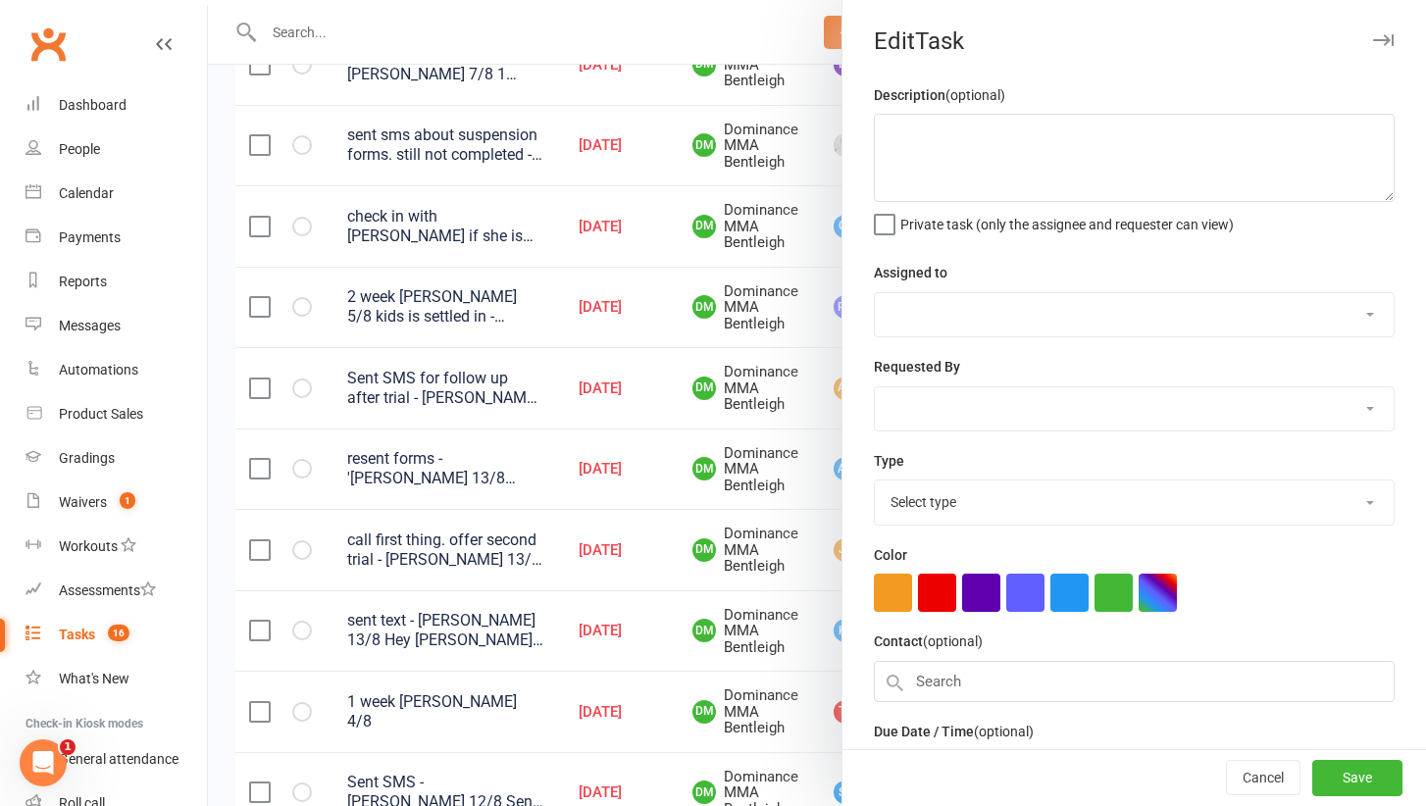
type textarea "Sent SMS for follow up after trial - [PERSON_NAME] 13/8 Loved the class. have s…"
select select "24839"
type input "[DATE]"
type input "6:30pm"
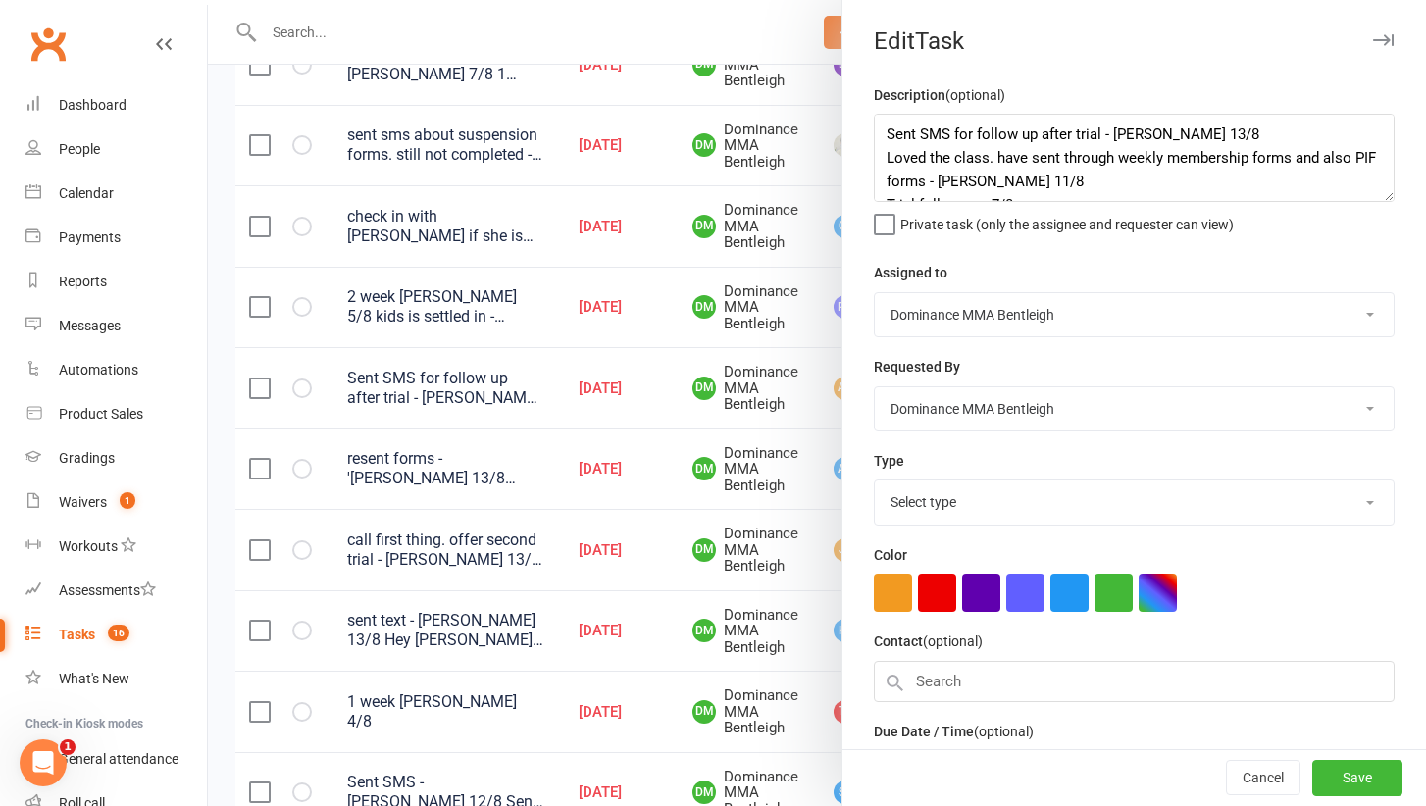
select select "13787"
click at [875, 135] on textarea "Sent SMS for follow up after trial - [PERSON_NAME] 13/8 Loved the class. have s…" at bounding box center [1134, 158] width 521 height 88
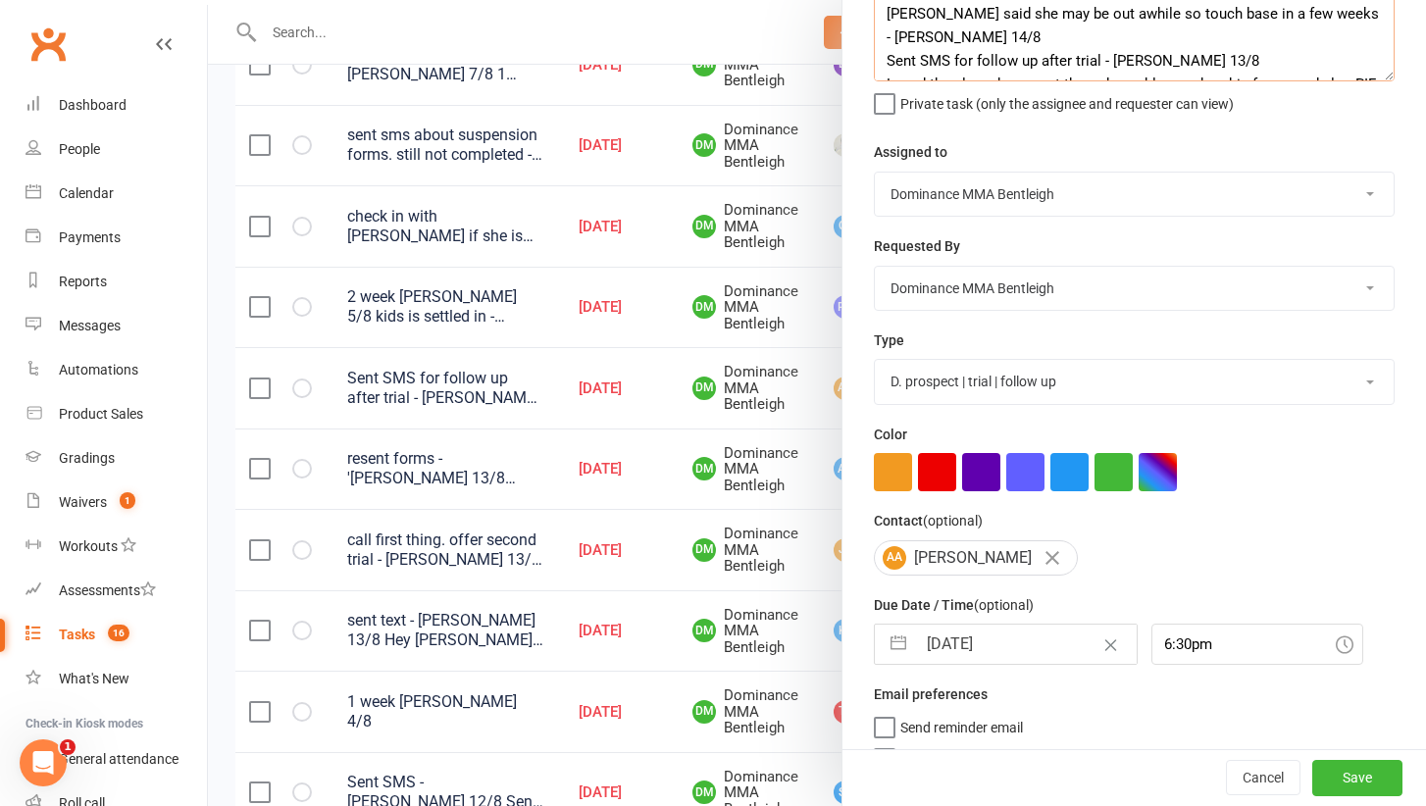
type textarea "[PERSON_NAME] said she may be out awhile so touch base in a few weeks - [PERSON…"
click at [922, 643] on input "[DATE]" at bounding box center [1026, 644] width 221 height 39
select select "6"
select select "2025"
select select "7"
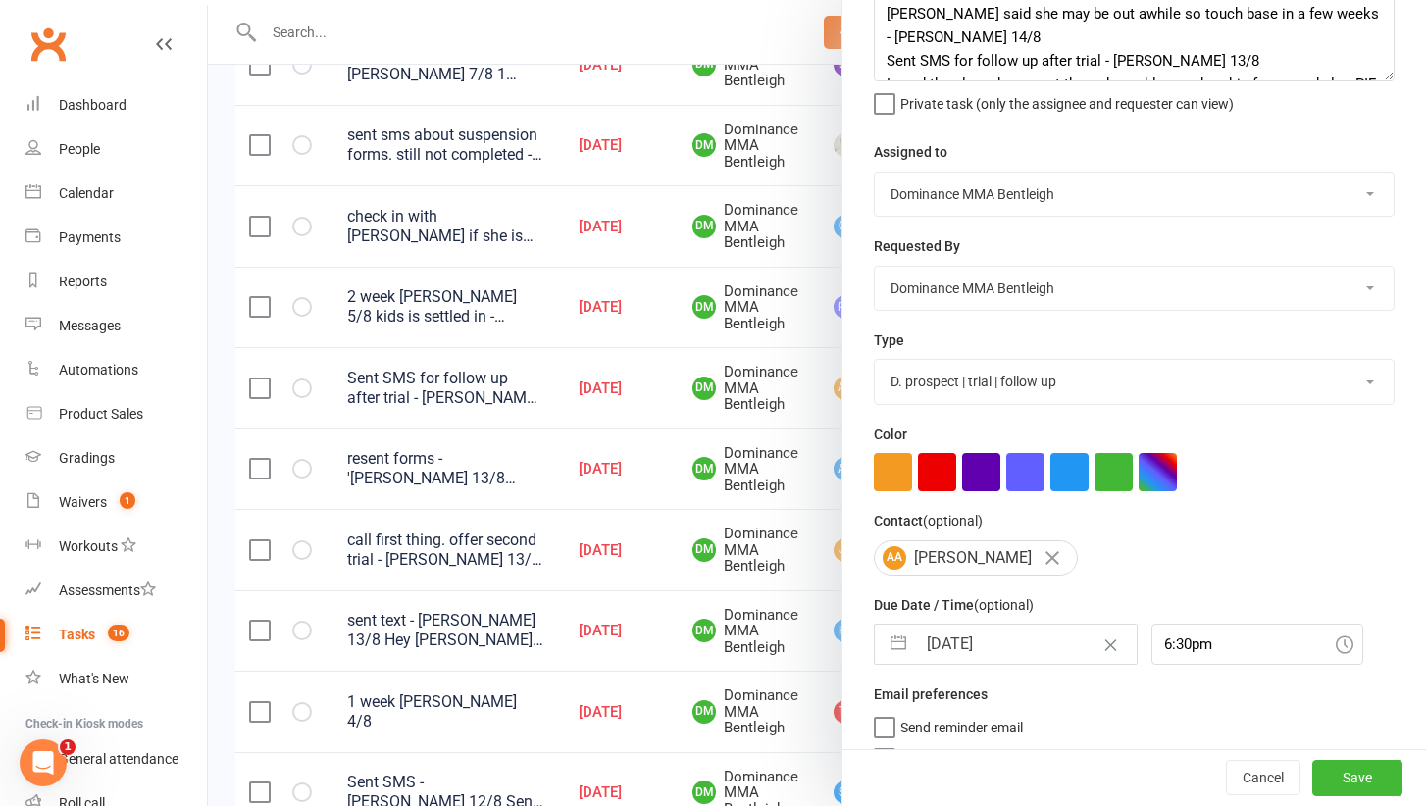
select select "2025"
select select "8"
select select "2025"
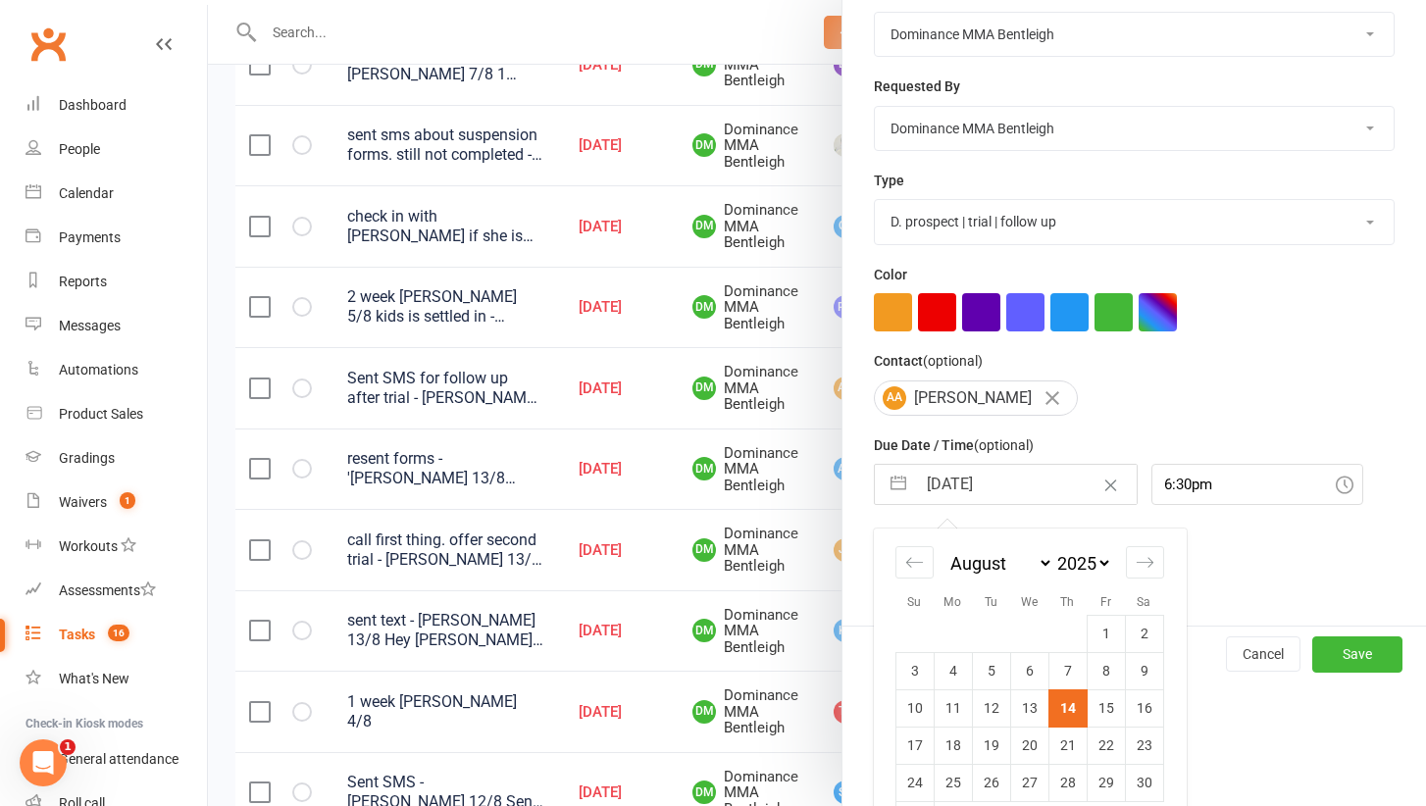
scroll to position [324, 0]
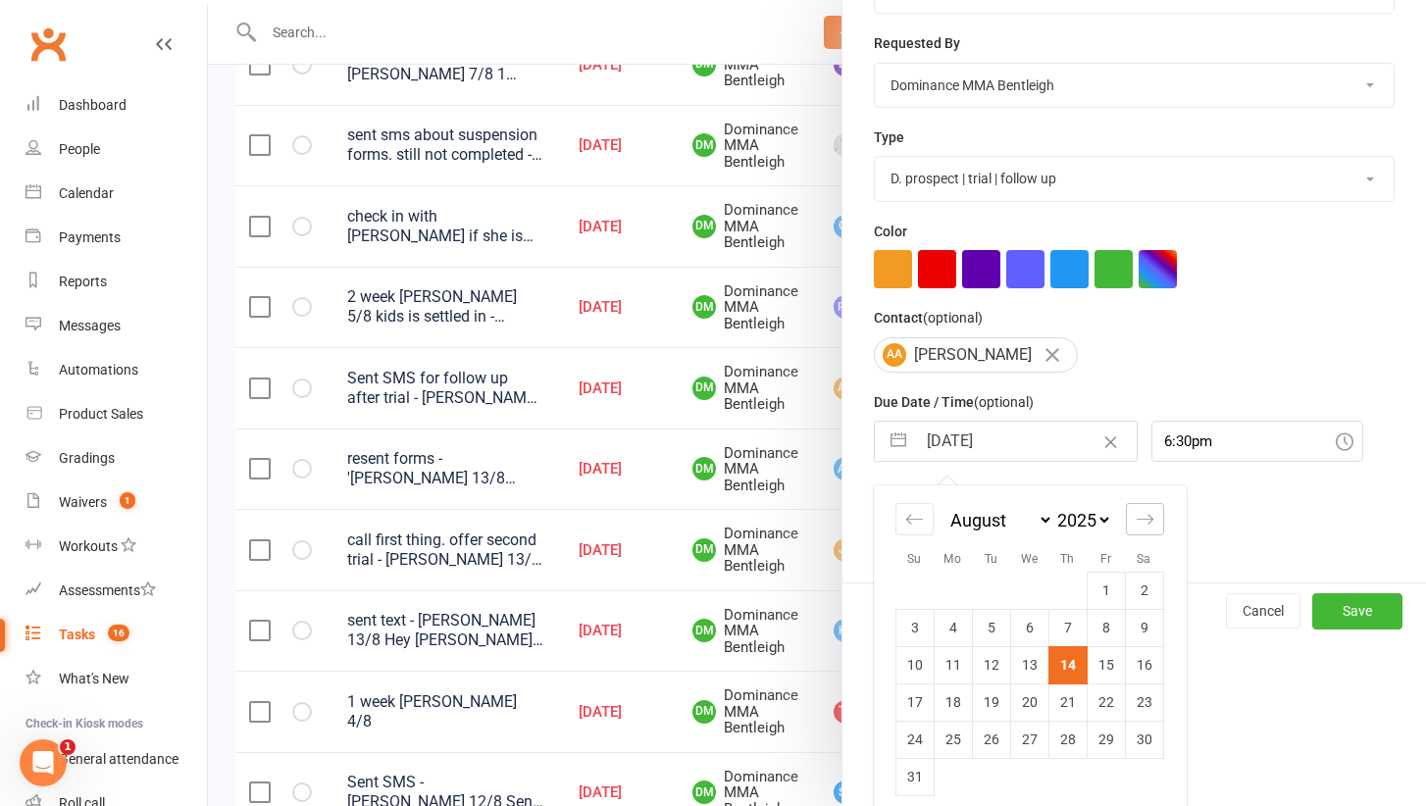
click at [1161, 521] on div "Move forward to switch to the next month." at bounding box center [1145, 519] width 38 height 32
select select "9"
select select "2025"
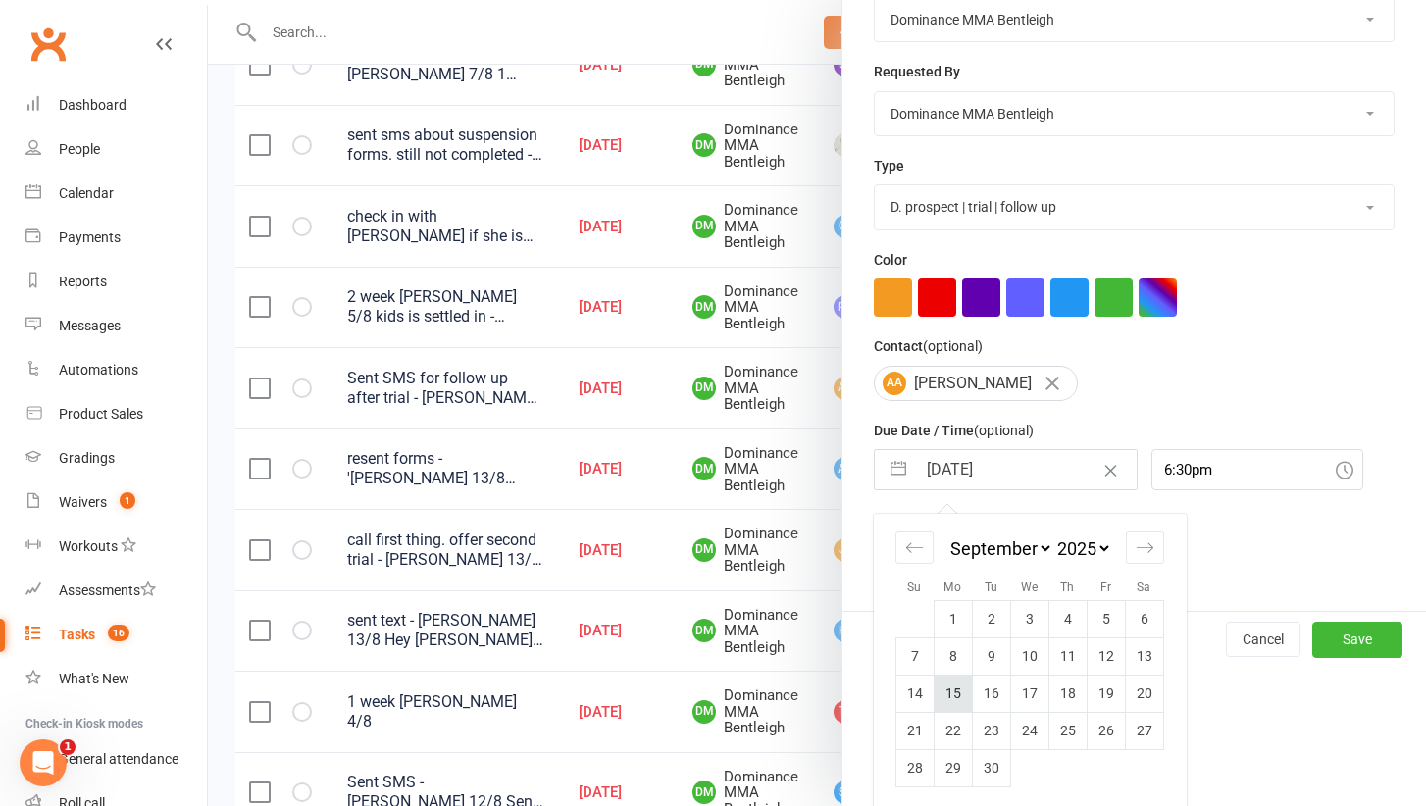
click at [960, 690] on td "15" at bounding box center [952, 693] width 38 height 37
type input "[DATE]"
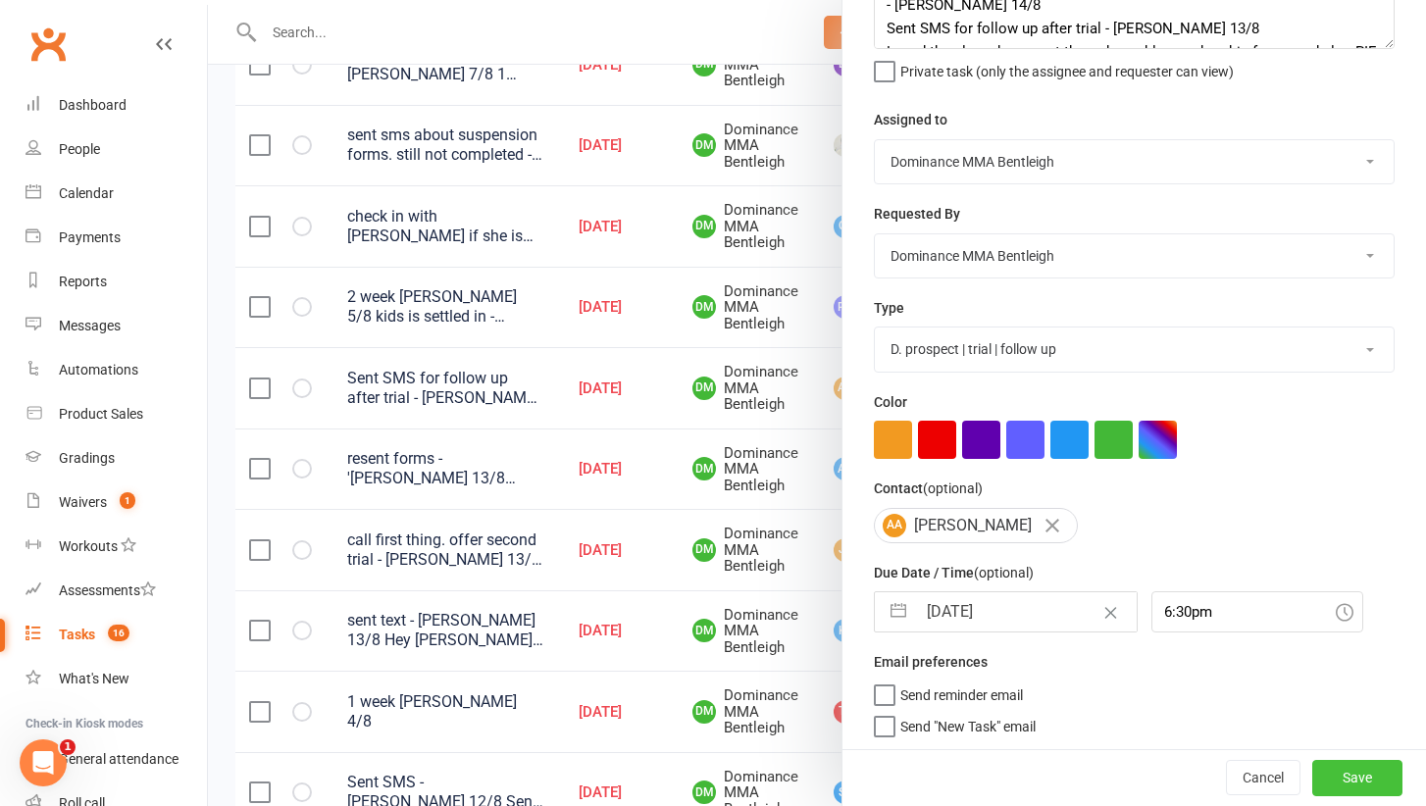
click at [1345, 779] on button "Save" at bounding box center [1357, 778] width 90 height 35
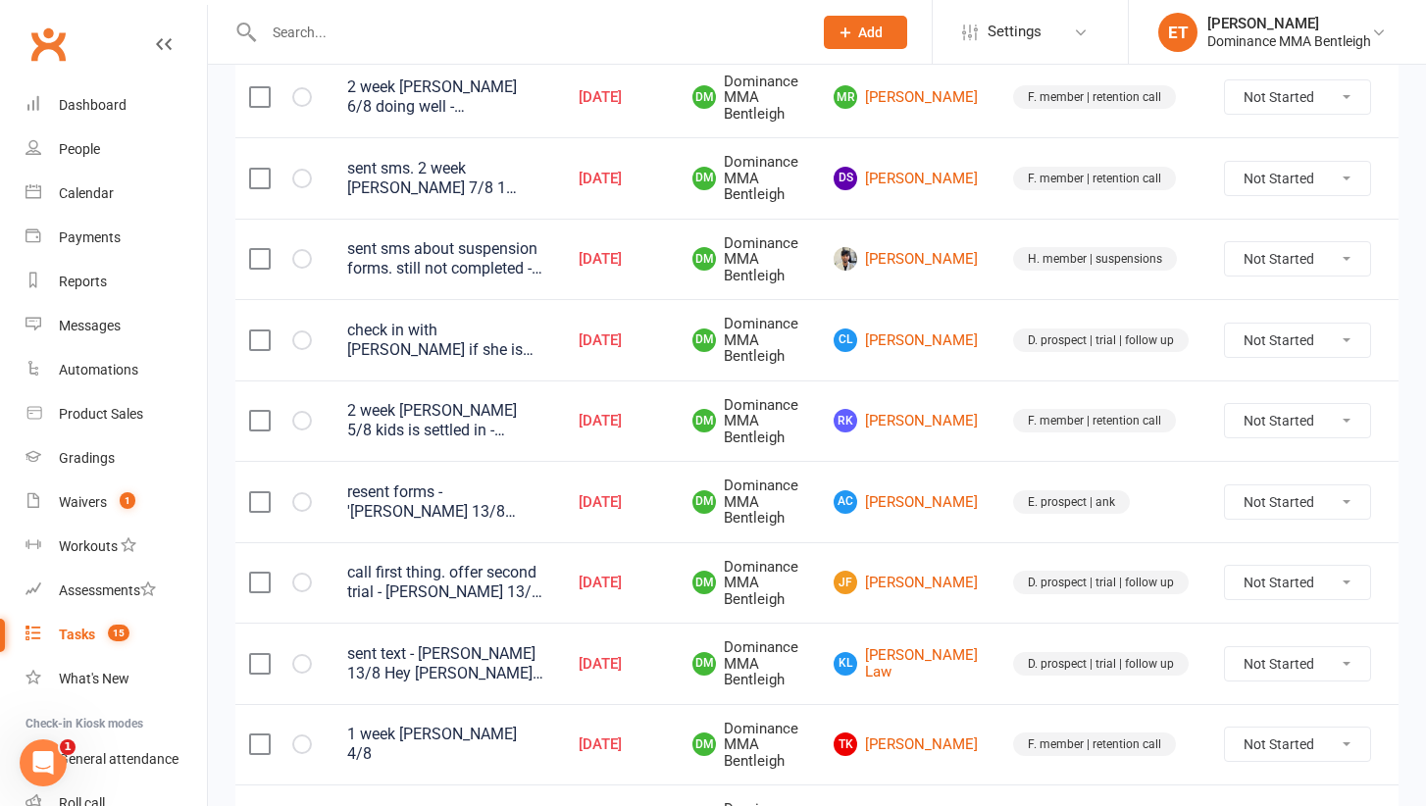
scroll to position [719, 0]
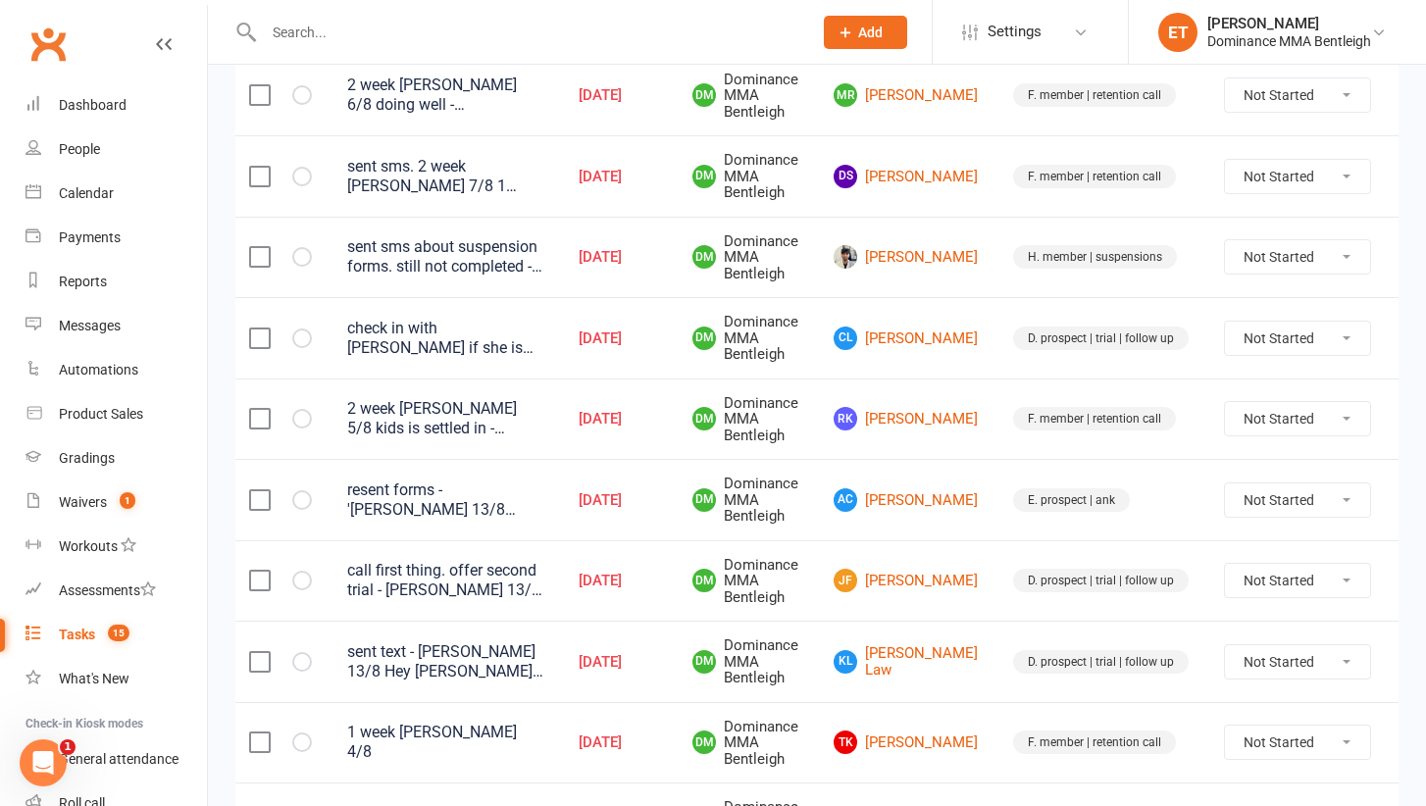
click at [327, 10] on div at bounding box center [516, 32] width 563 height 64
click at [314, 25] on input "text" at bounding box center [528, 32] width 540 height 27
paste input "0492 956 776"
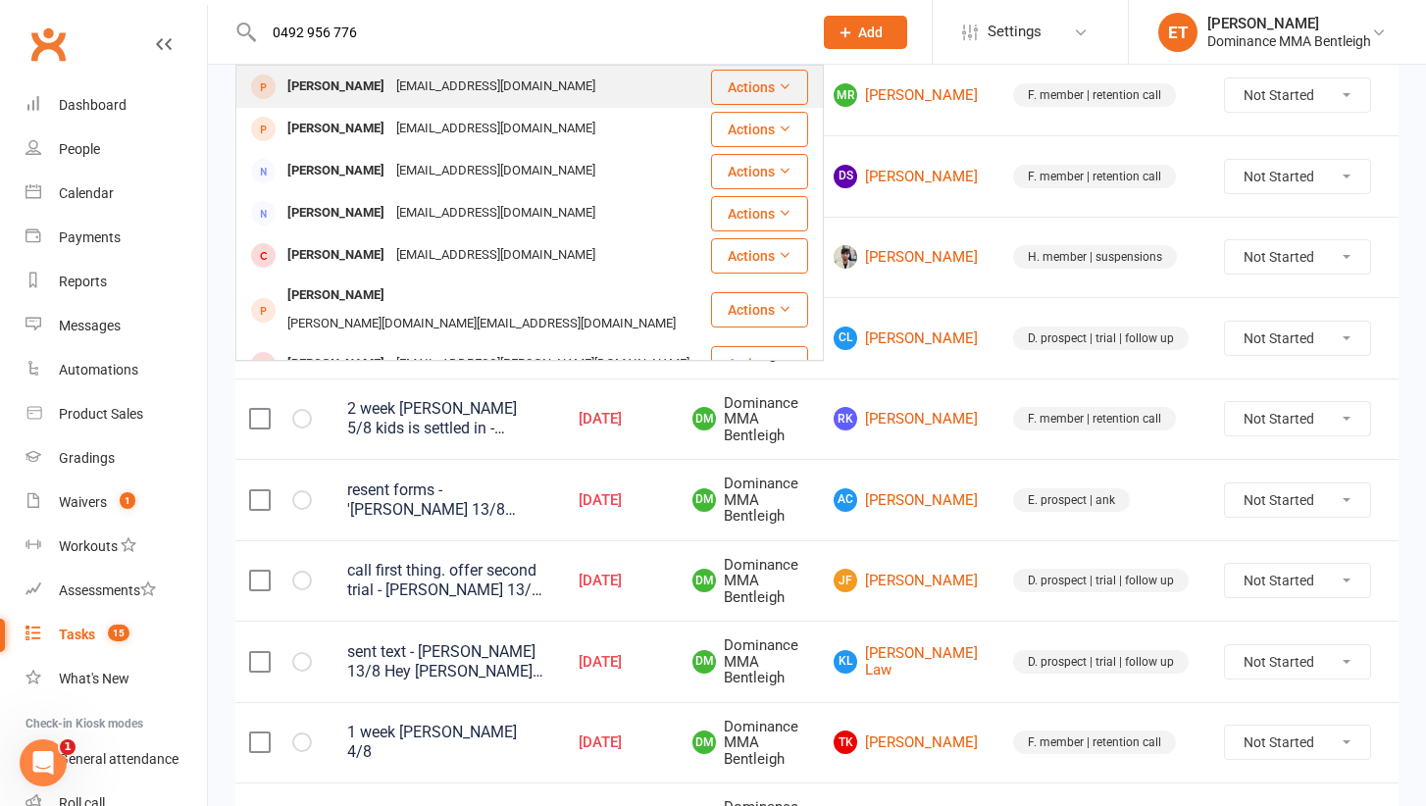
type input "0492 956 776"
click at [360, 81] on div "[PERSON_NAME]" at bounding box center [335, 87] width 109 height 28
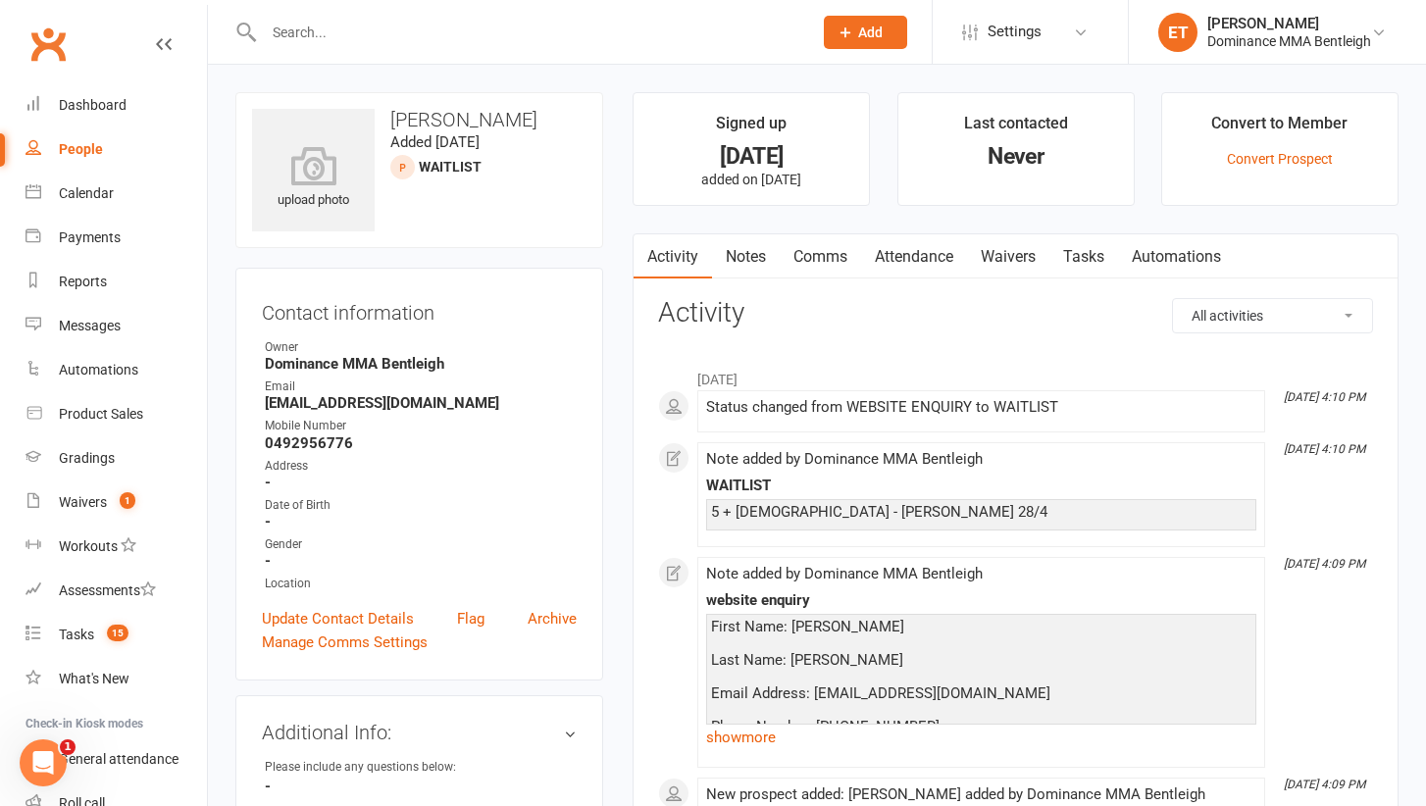
scroll to position [-1, 0]
click at [724, 227] on main "Signed up [DATE] added on [DATE] Last contacted Never Convert to Member Convert…" at bounding box center [1015, 488] width 795 height 793
click at [730, 263] on link "Notes" at bounding box center [746, 256] width 68 height 45
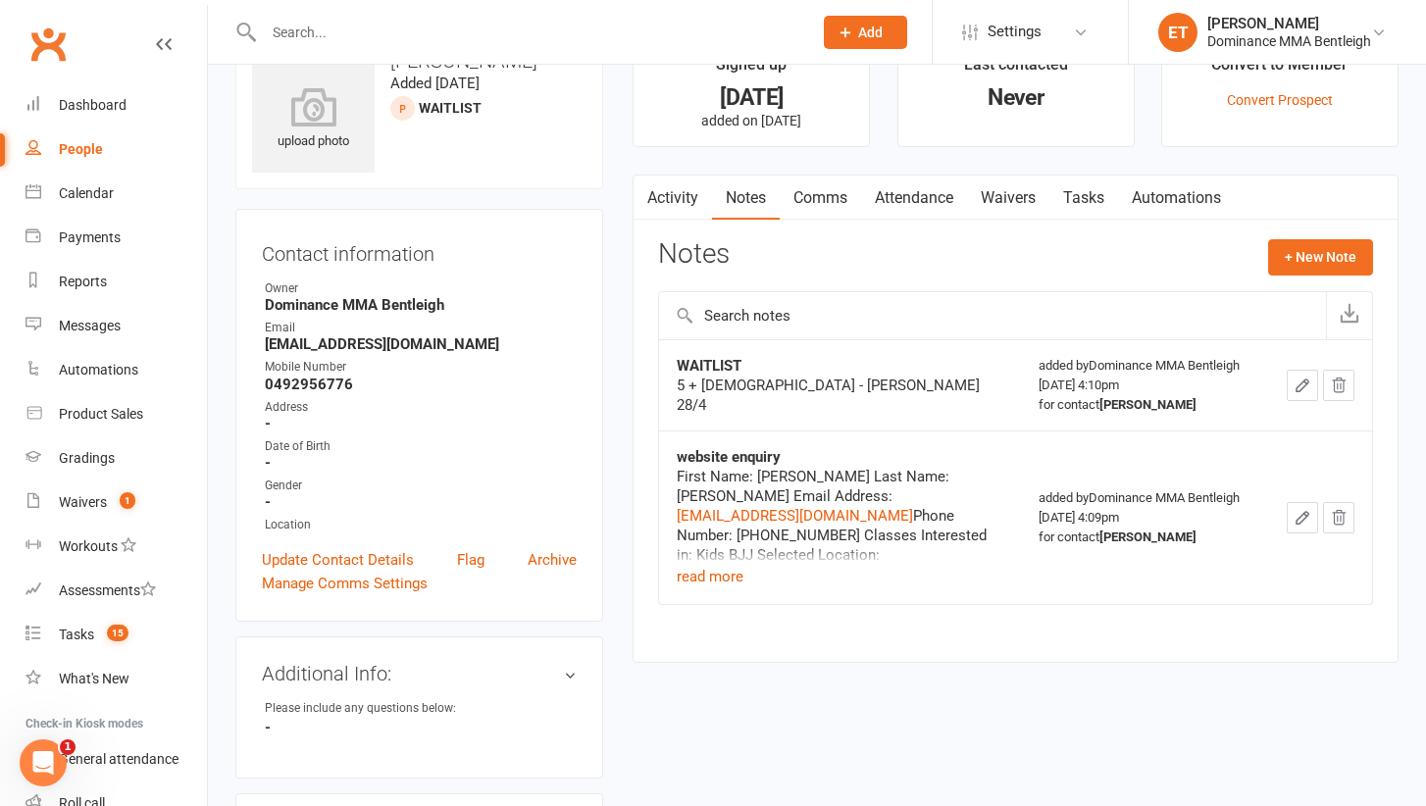
scroll to position [57, 0]
click at [717, 583] on button "read more" at bounding box center [710, 579] width 67 height 24
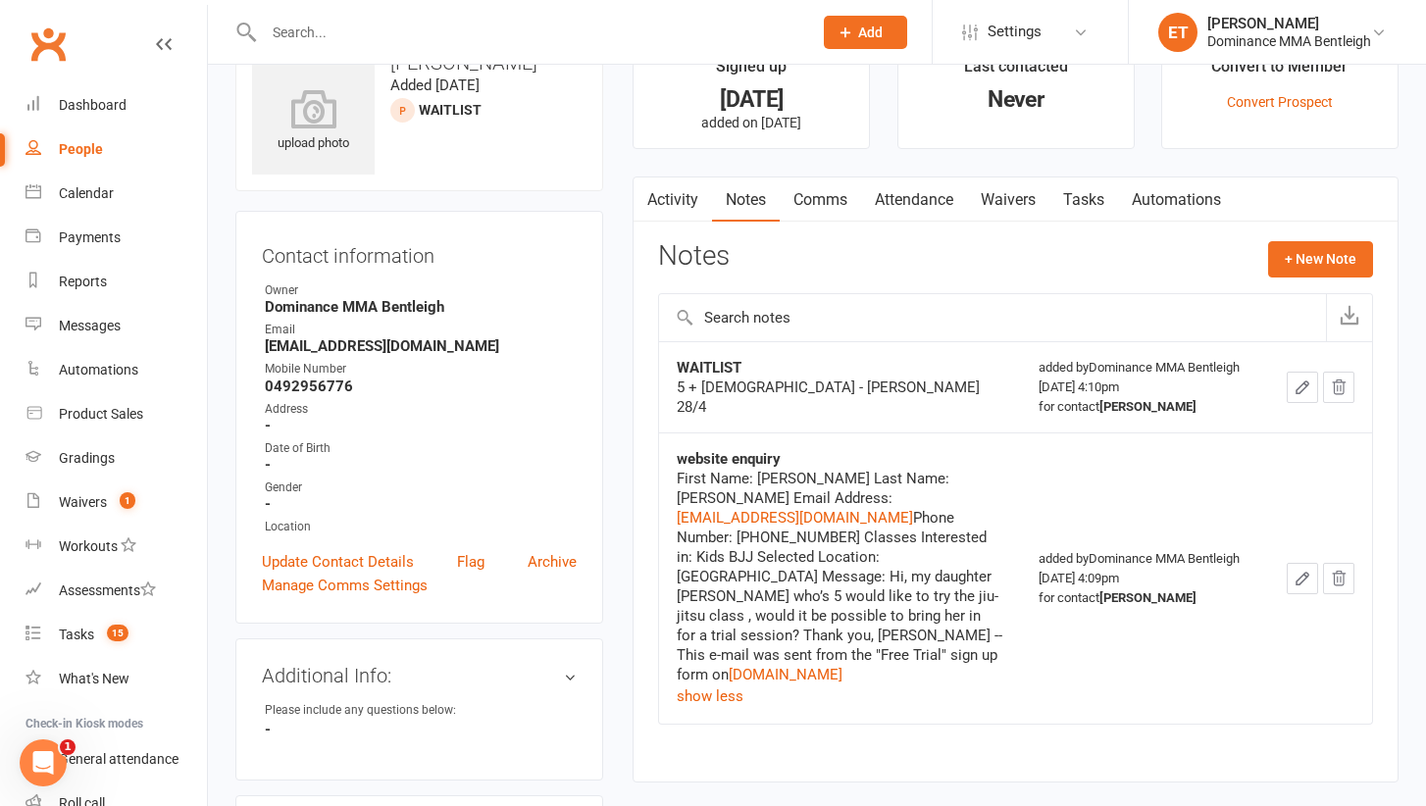
click at [824, 194] on link "Comms" at bounding box center [820, 199] width 81 height 45
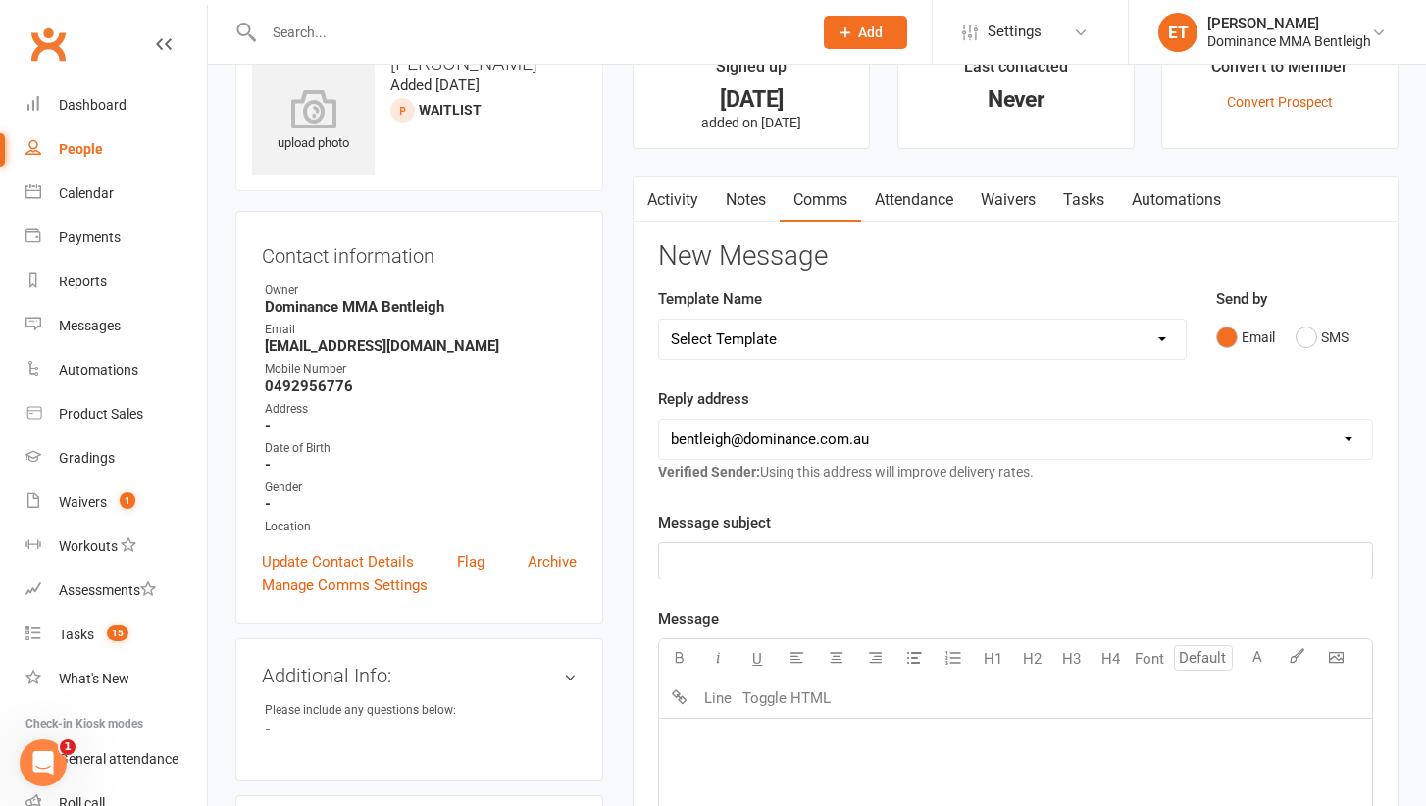
select select "19"
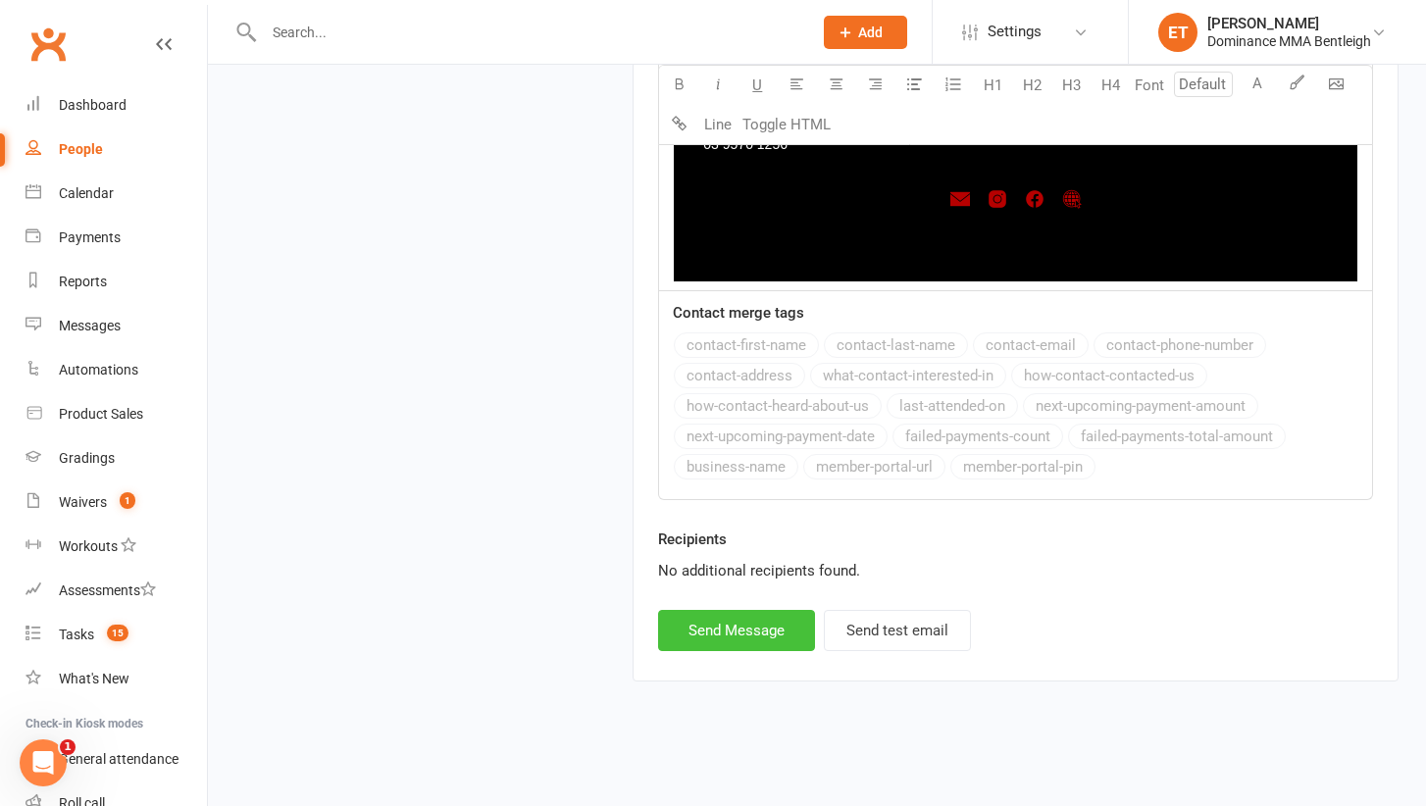
click at [756, 625] on button "Send Message" at bounding box center [736, 630] width 157 height 41
select select
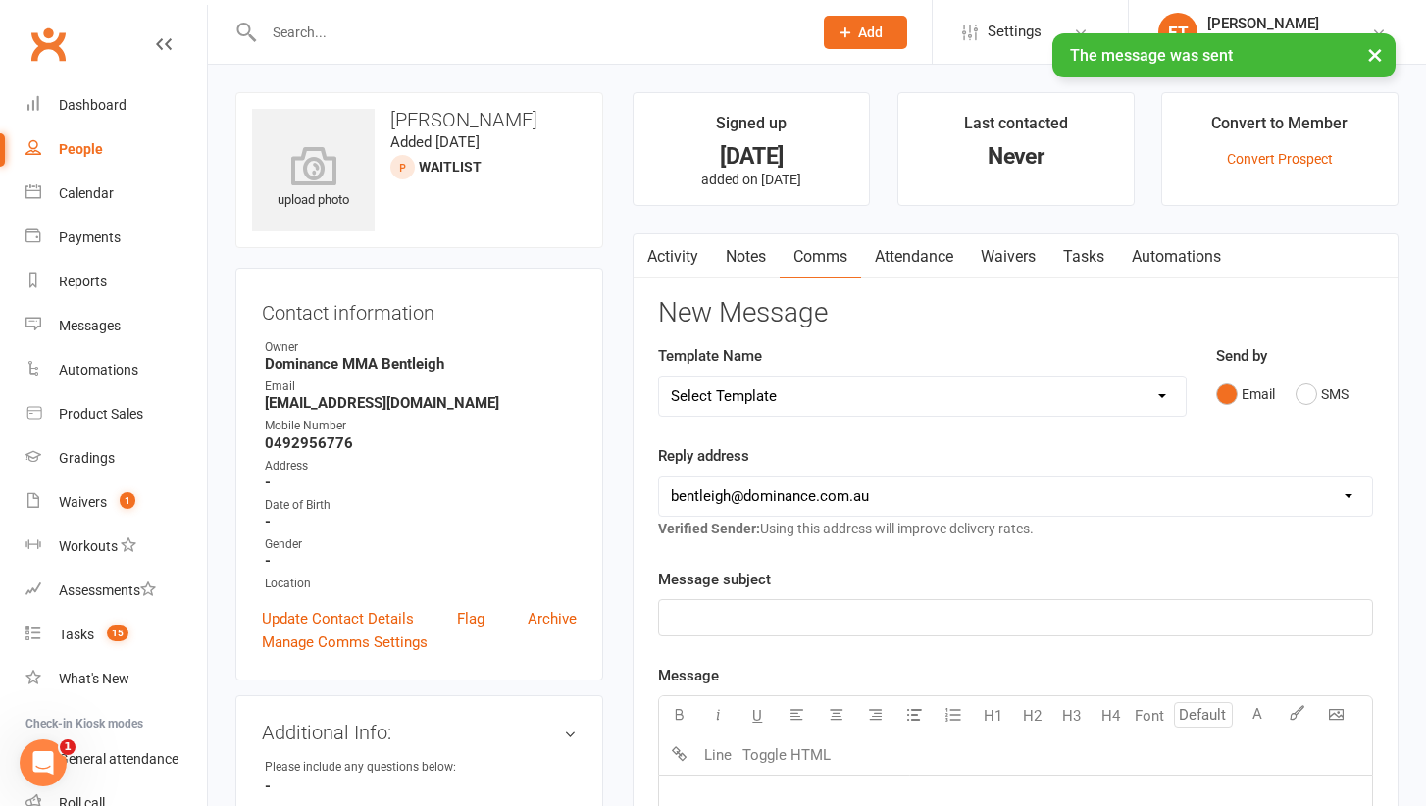
click at [1017, 247] on link "Waivers" at bounding box center [1008, 256] width 82 height 45
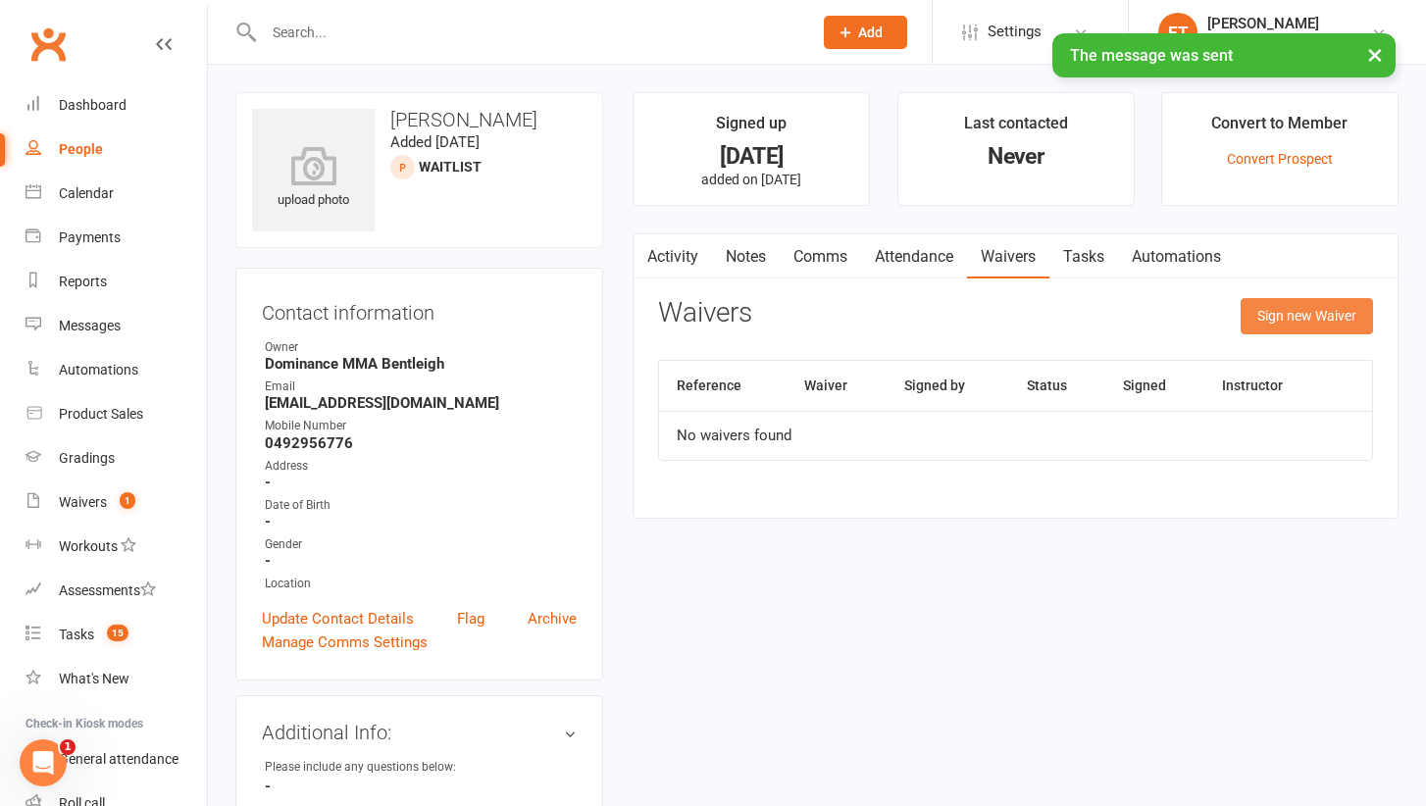
click at [1279, 298] on button "Sign new Waiver" at bounding box center [1306, 315] width 132 height 35
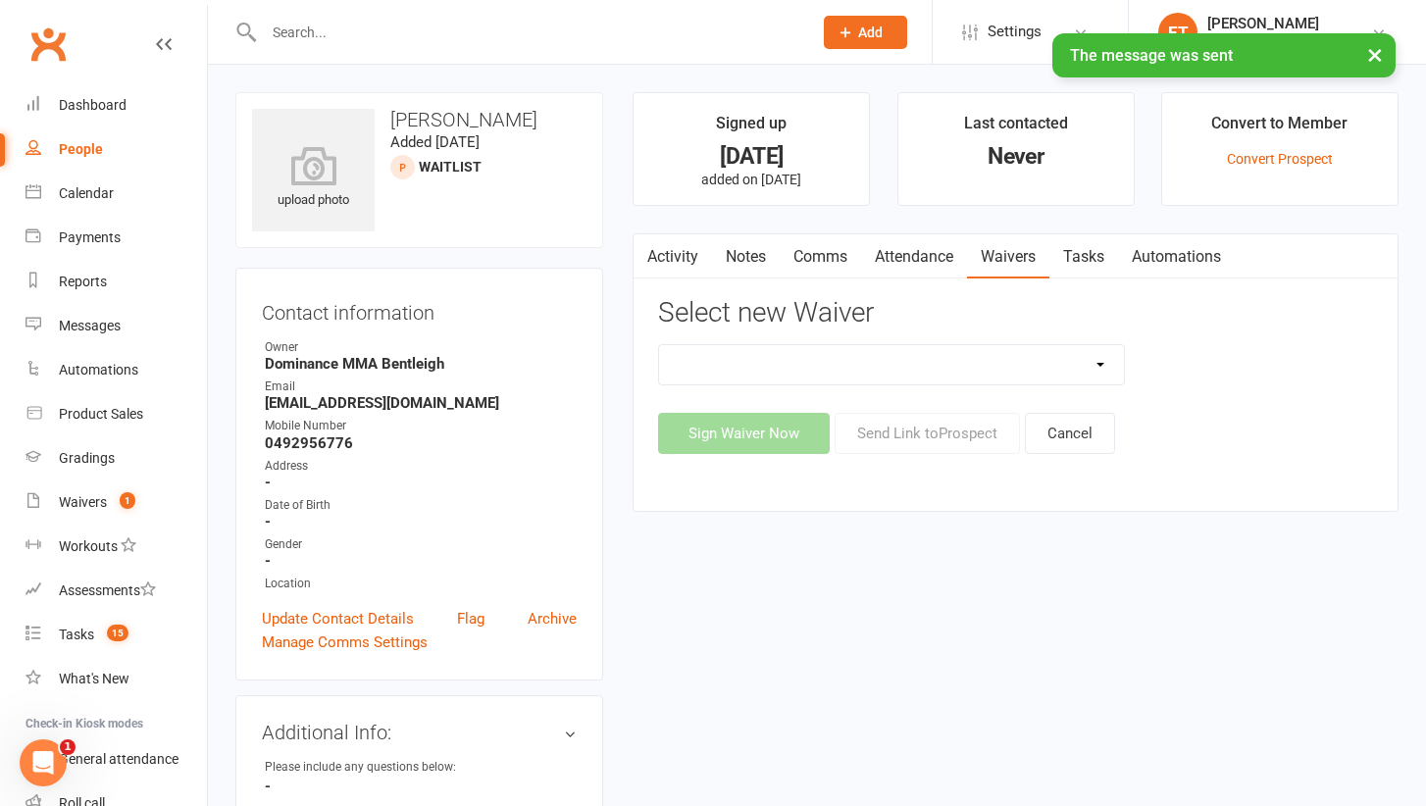
select select "1931"
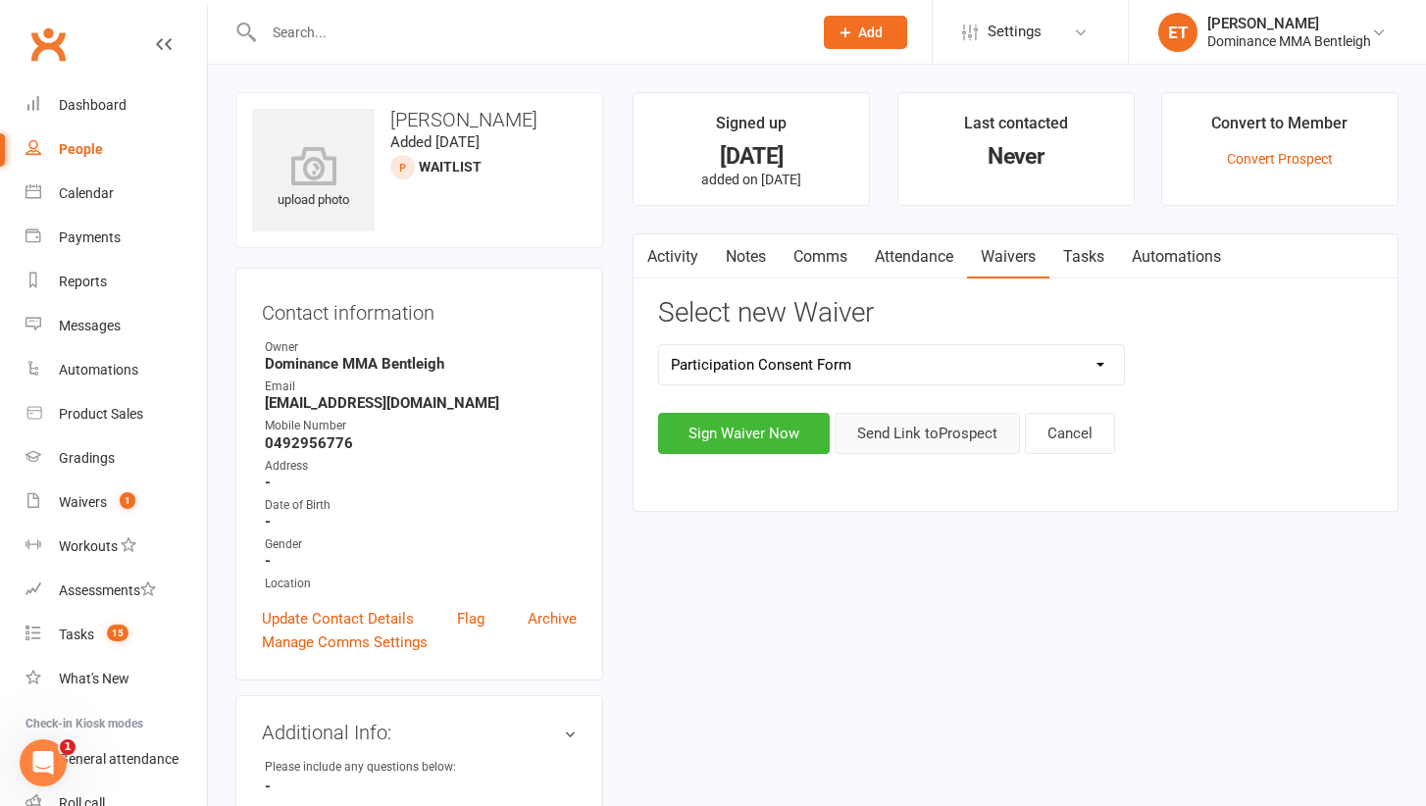
click at [908, 430] on button "Send Link to [GEOGRAPHIC_DATA]" at bounding box center [926, 433] width 185 height 41
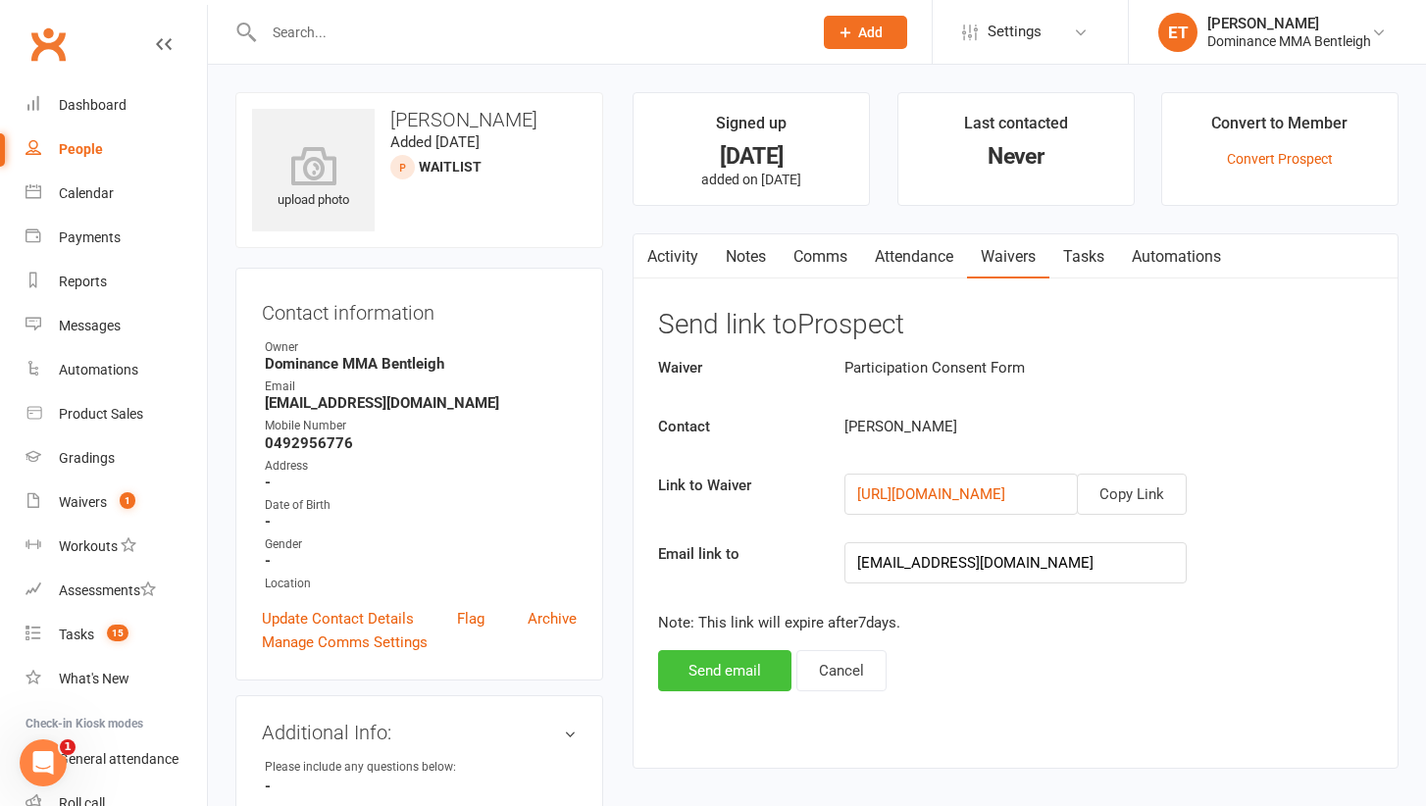
click at [749, 661] on button "Send email" at bounding box center [724, 670] width 133 height 41
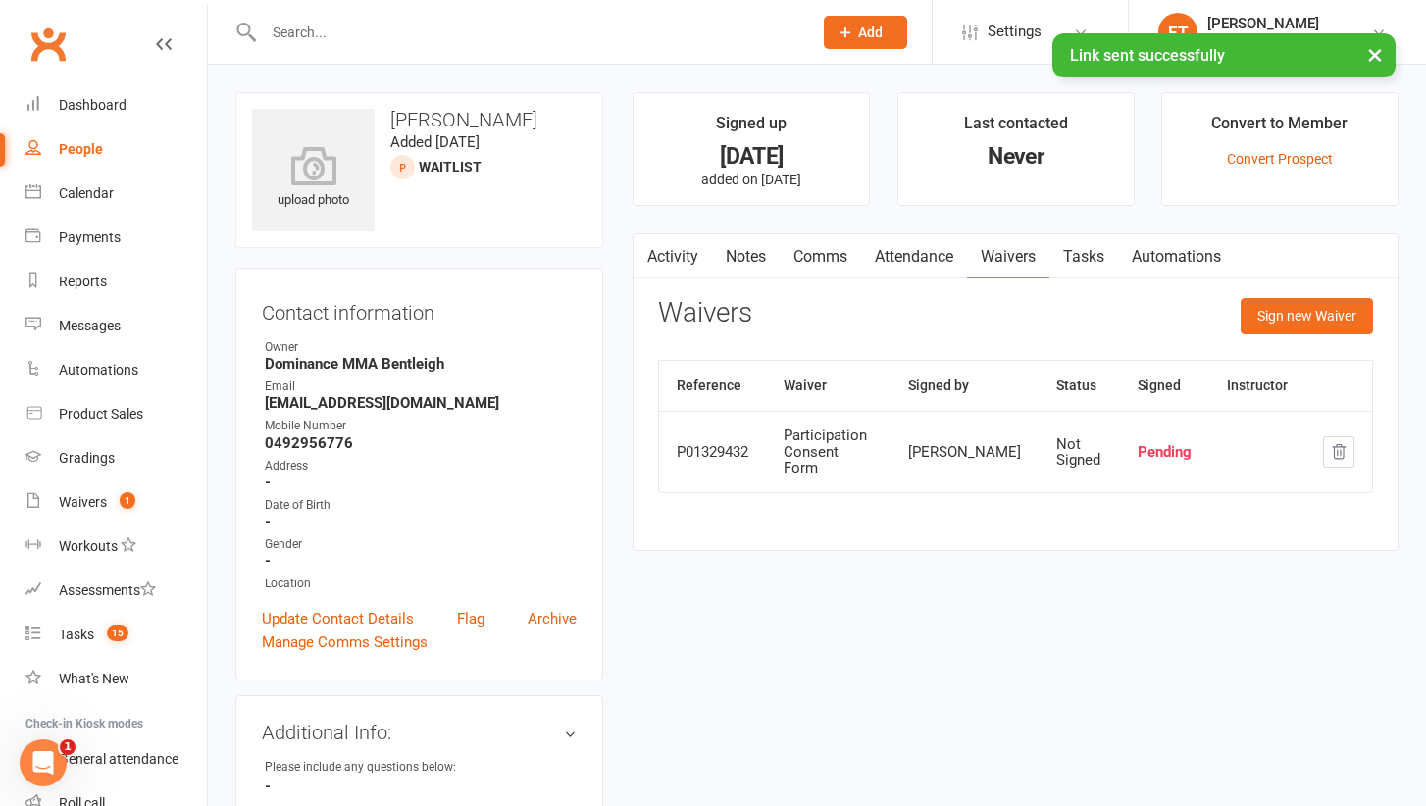
click at [1072, 251] on link "Tasks" at bounding box center [1083, 256] width 69 height 45
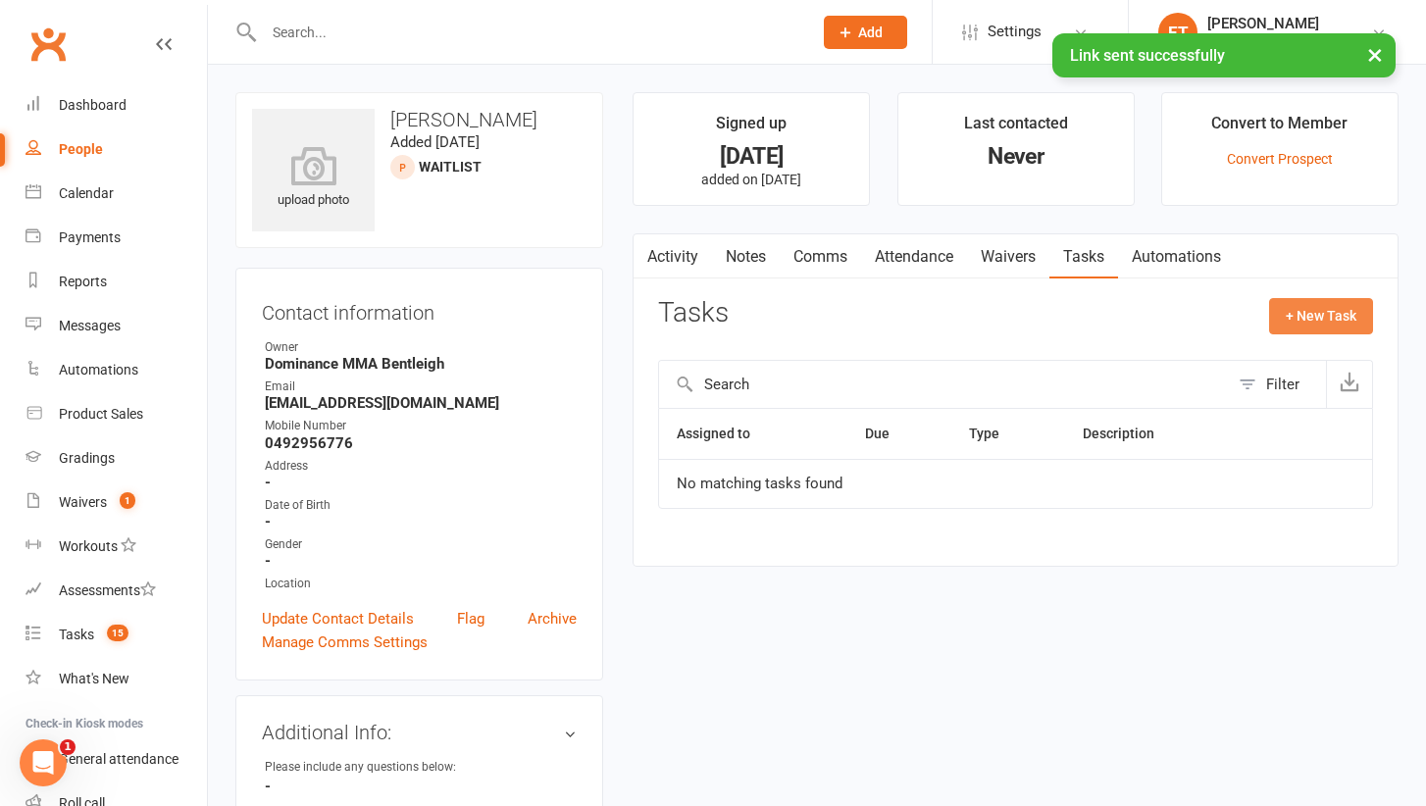
click at [1346, 315] on button "+ New Task" at bounding box center [1321, 315] width 104 height 35
select select "52482"
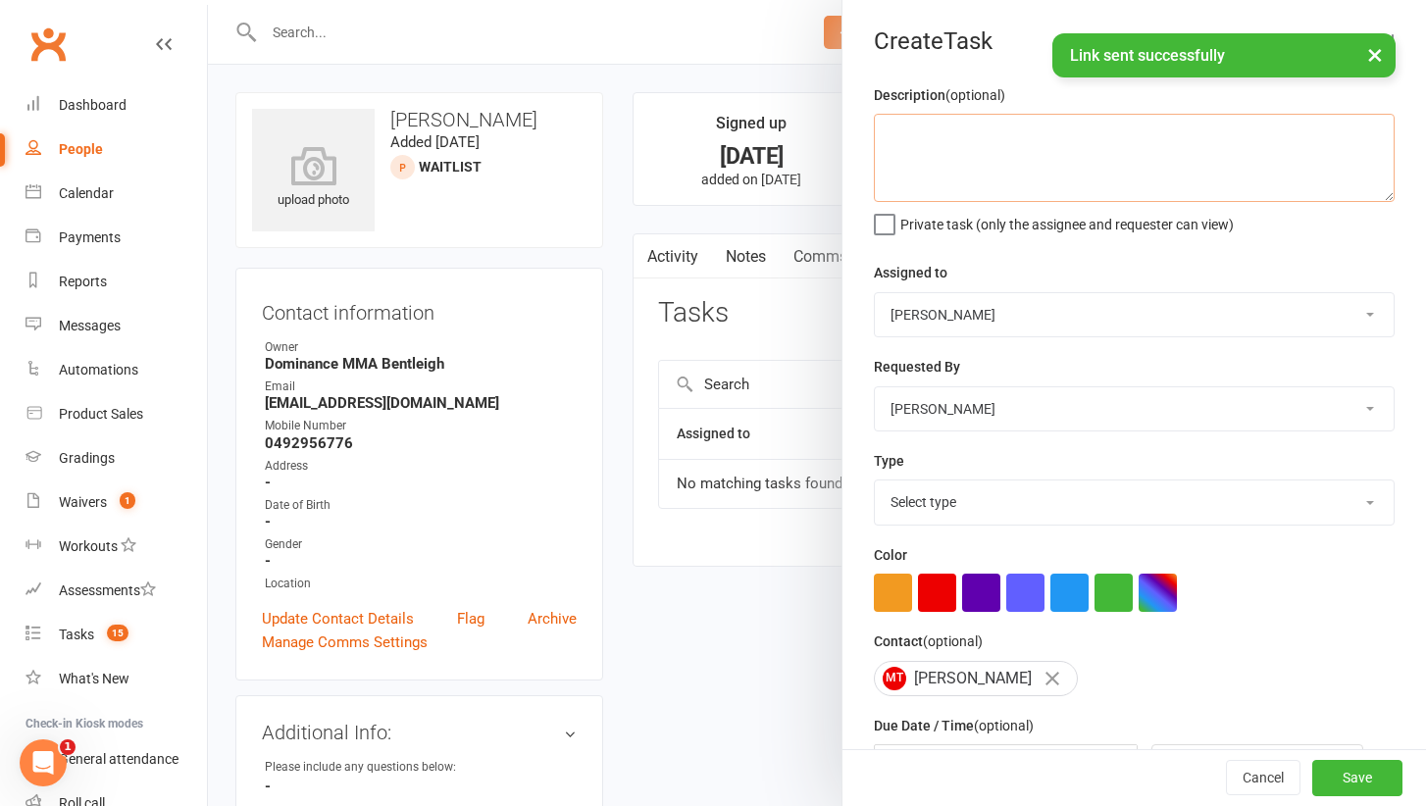
click at [1051, 157] on textarea at bounding box center [1134, 158] width 521 height 88
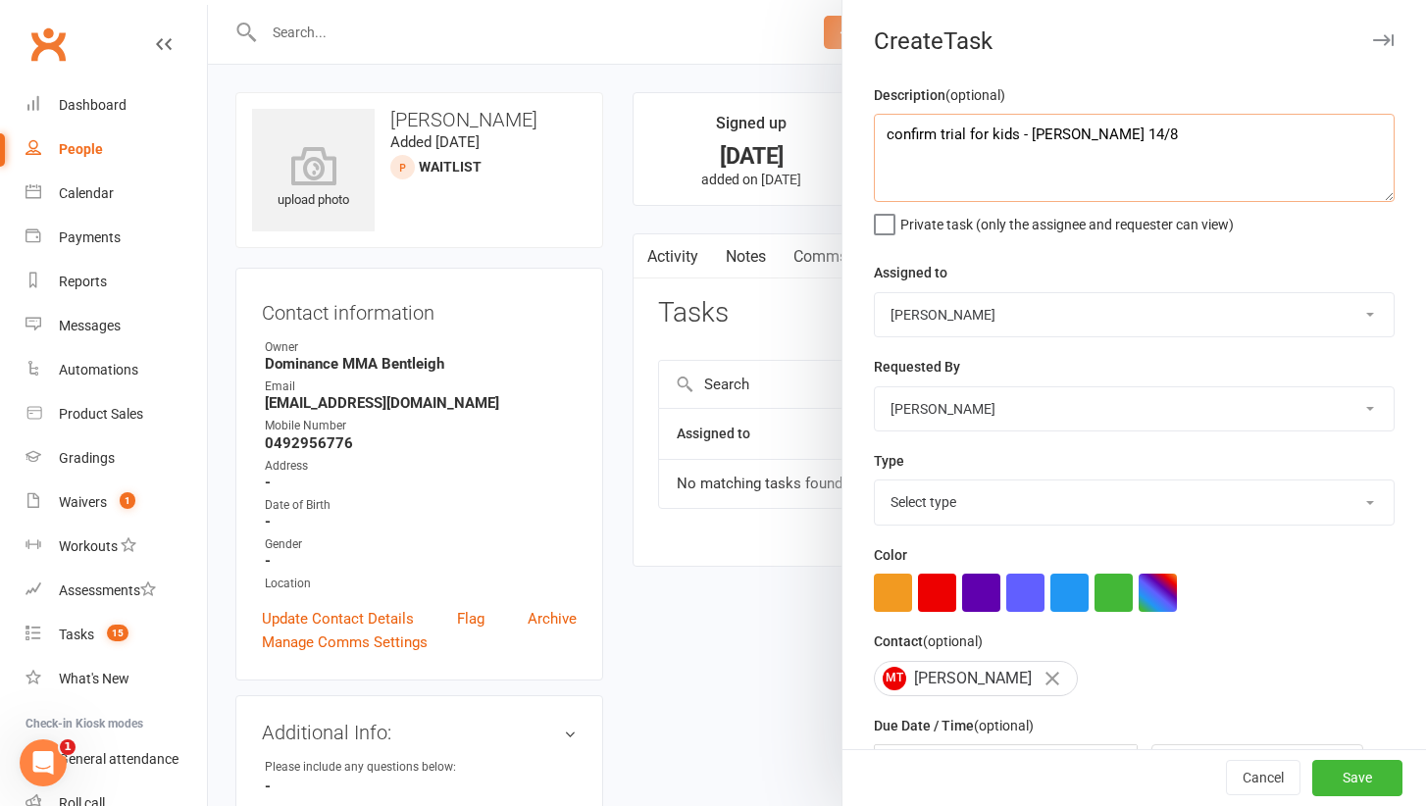
type textarea "confirm trial for kids - [PERSON_NAME] 14/8"
select select "13749"
select select "24839"
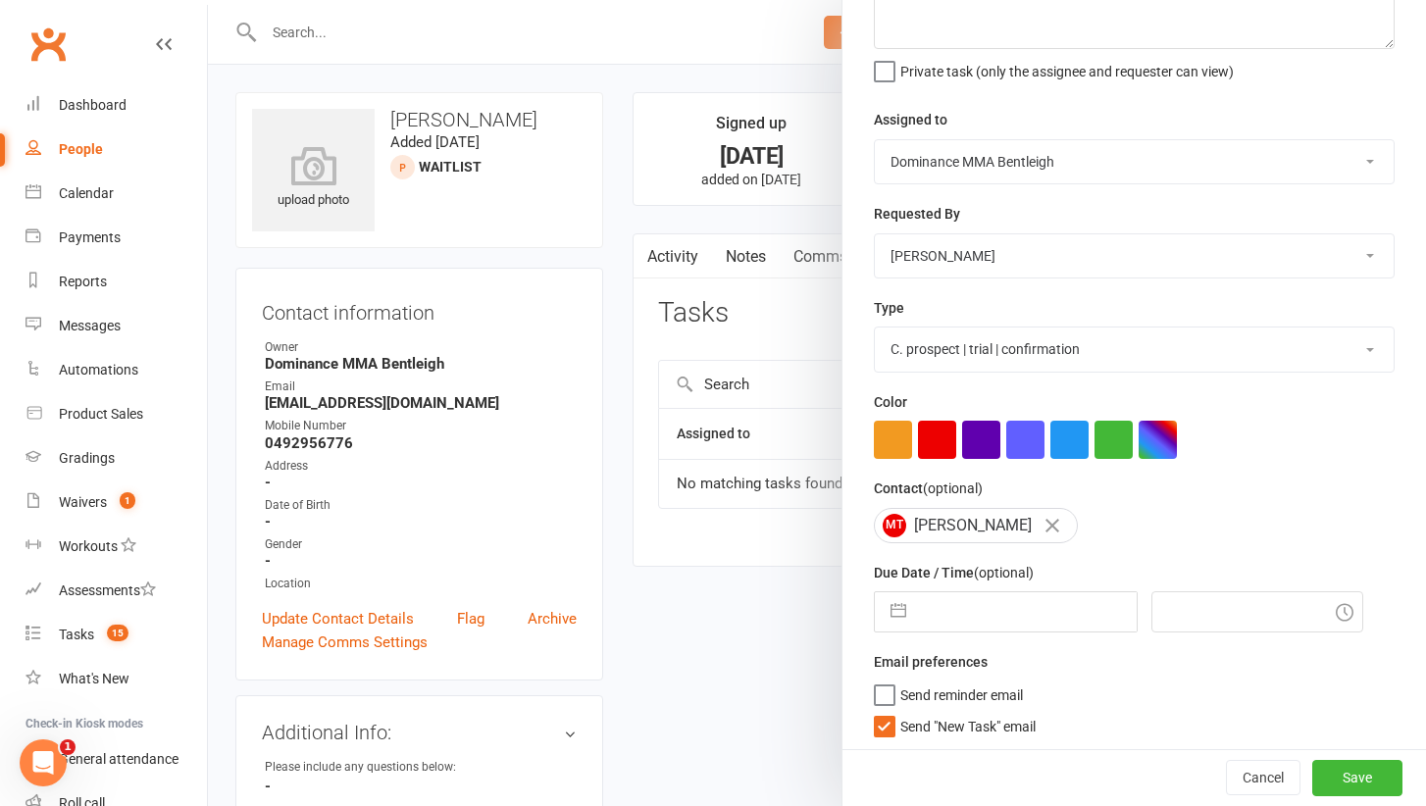
click at [943, 601] on input "text" at bounding box center [1026, 611] width 221 height 39
select select "6"
select select "2025"
select select "7"
select select "2025"
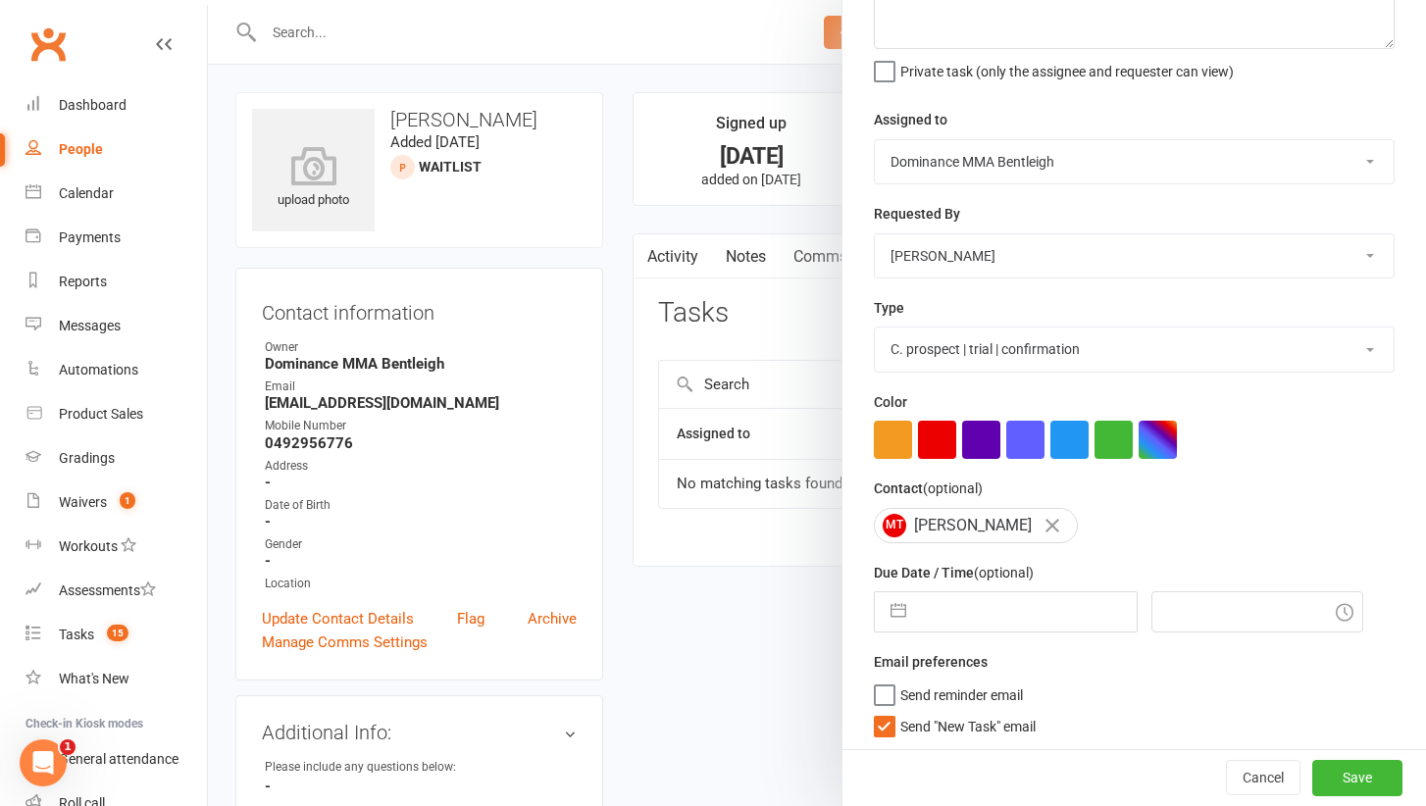
select select "8"
select select "2025"
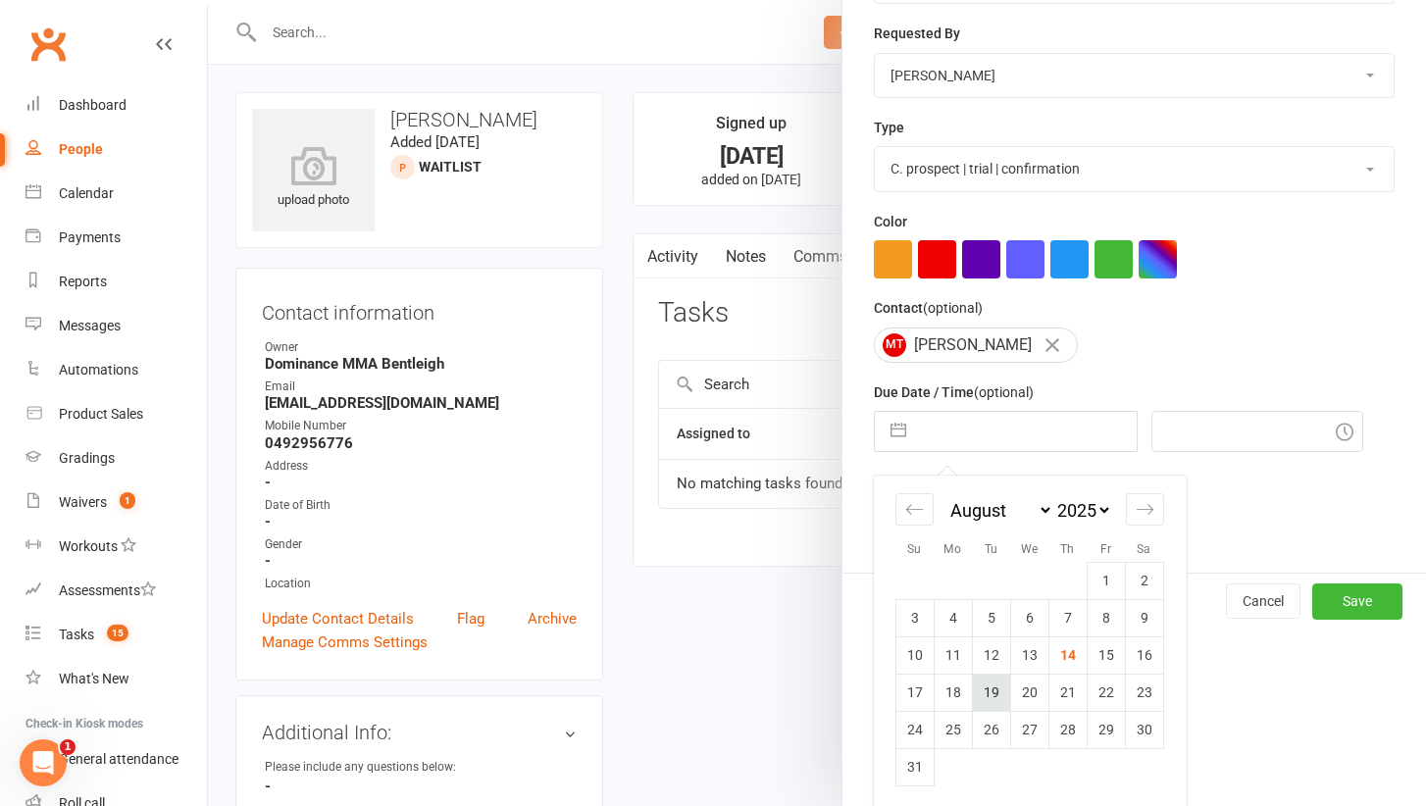
scroll to position [332, 0]
click at [956, 725] on td "25" at bounding box center [952, 730] width 38 height 37
type input "[DATE]"
type input "6:00pm"
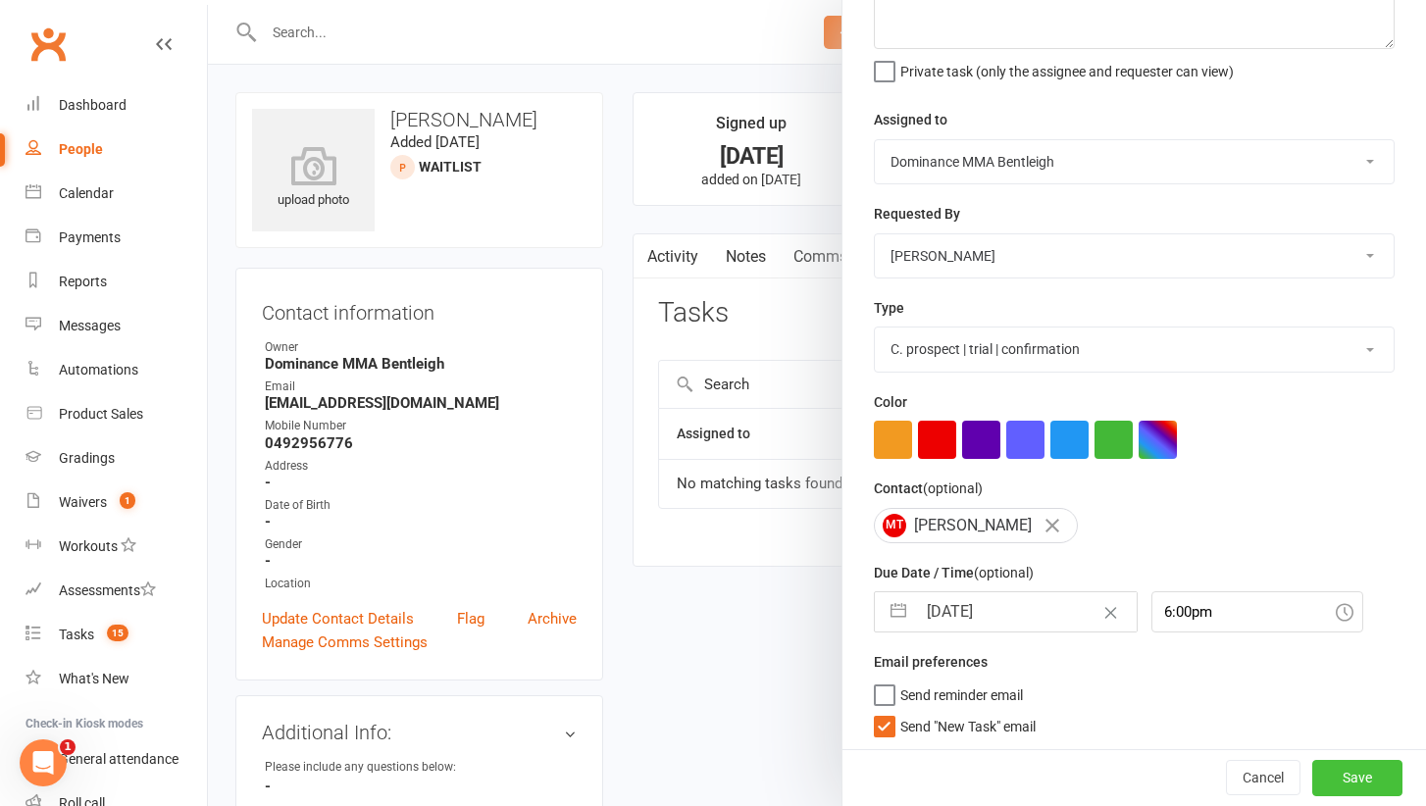
click at [1349, 763] on button "Save" at bounding box center [1357, 778] width 90 height 35
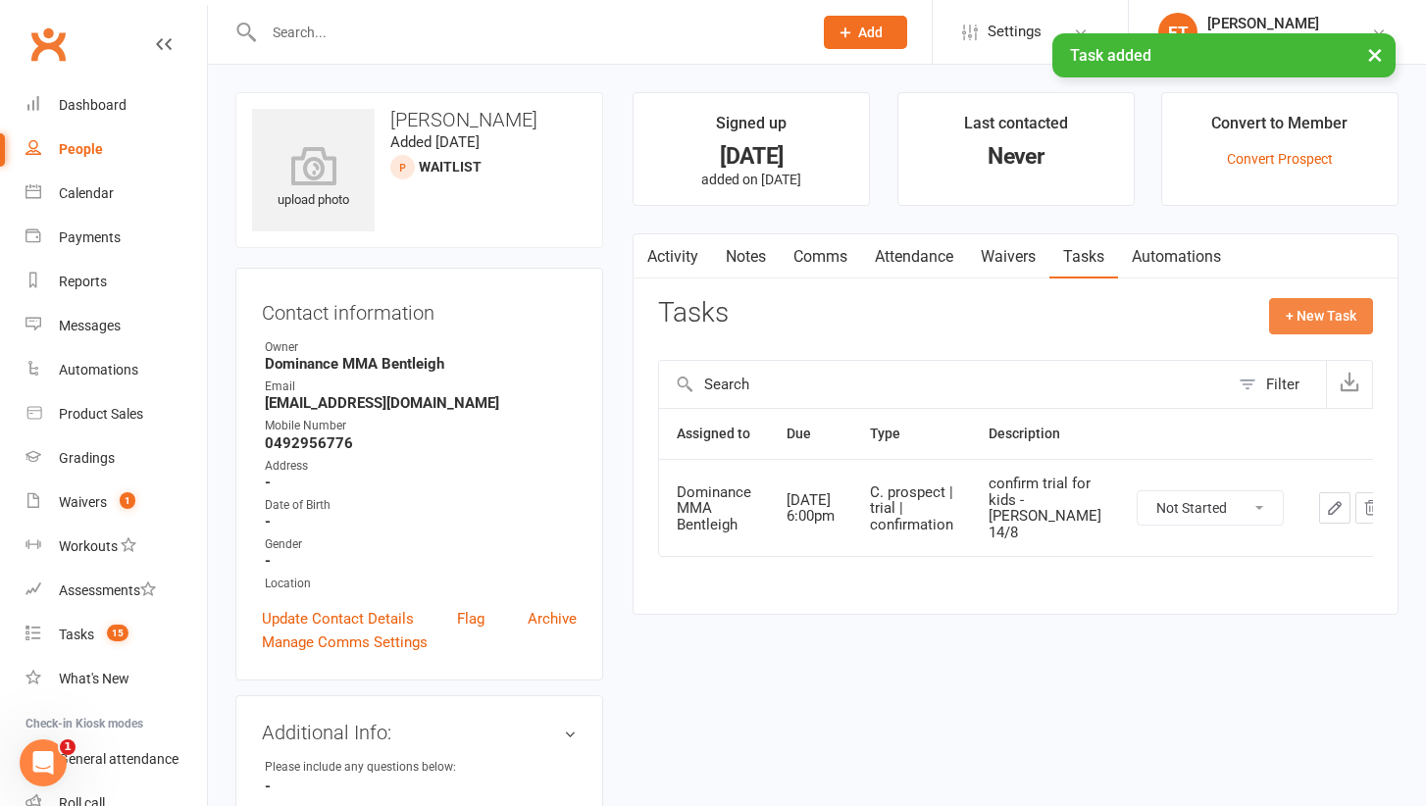
click at [1325, 310] on button "+ New Task" at bounding box center [1321, 315] width 104 height 35
select select "52482"
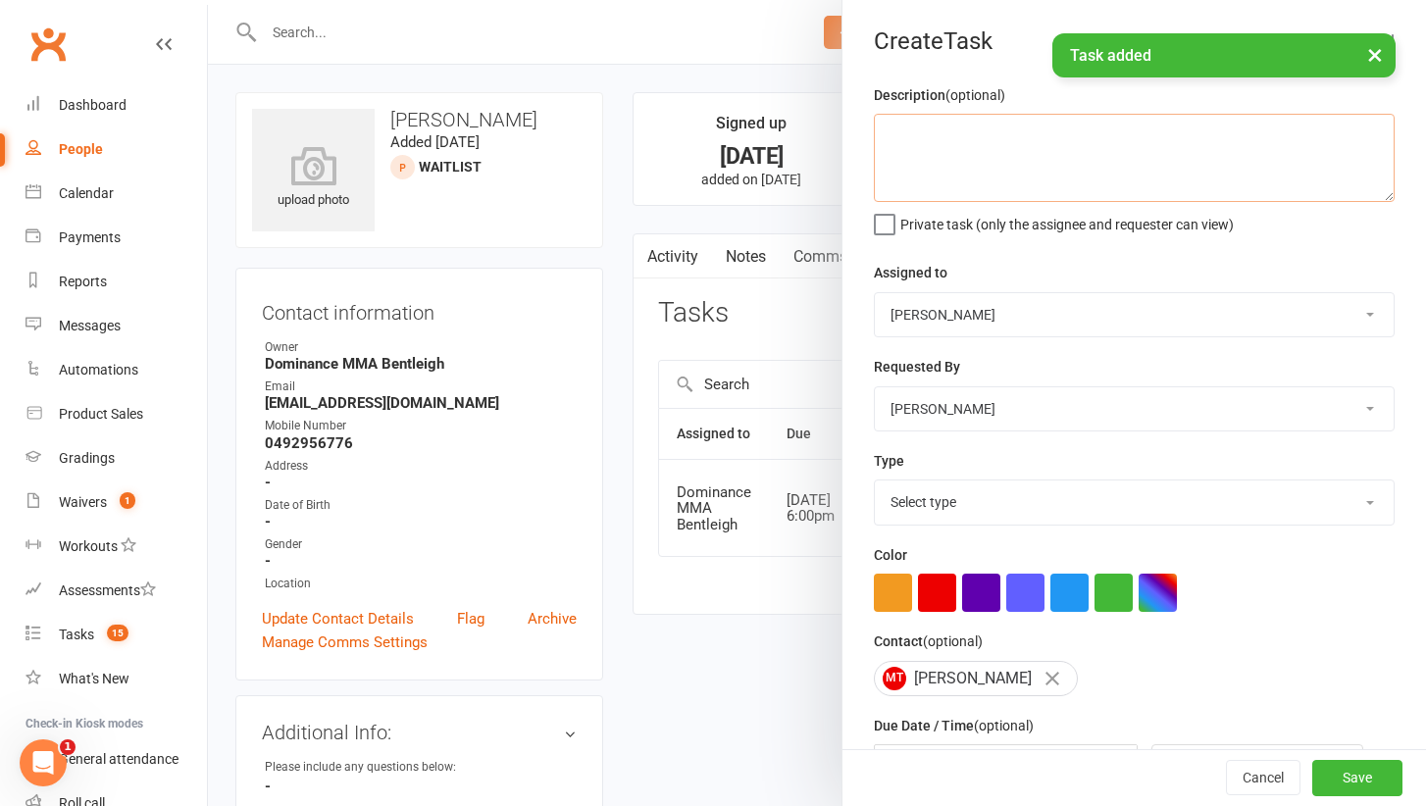
click at [1029, 179] on textarea at bounding box center [1134, 158] width 521 height 88
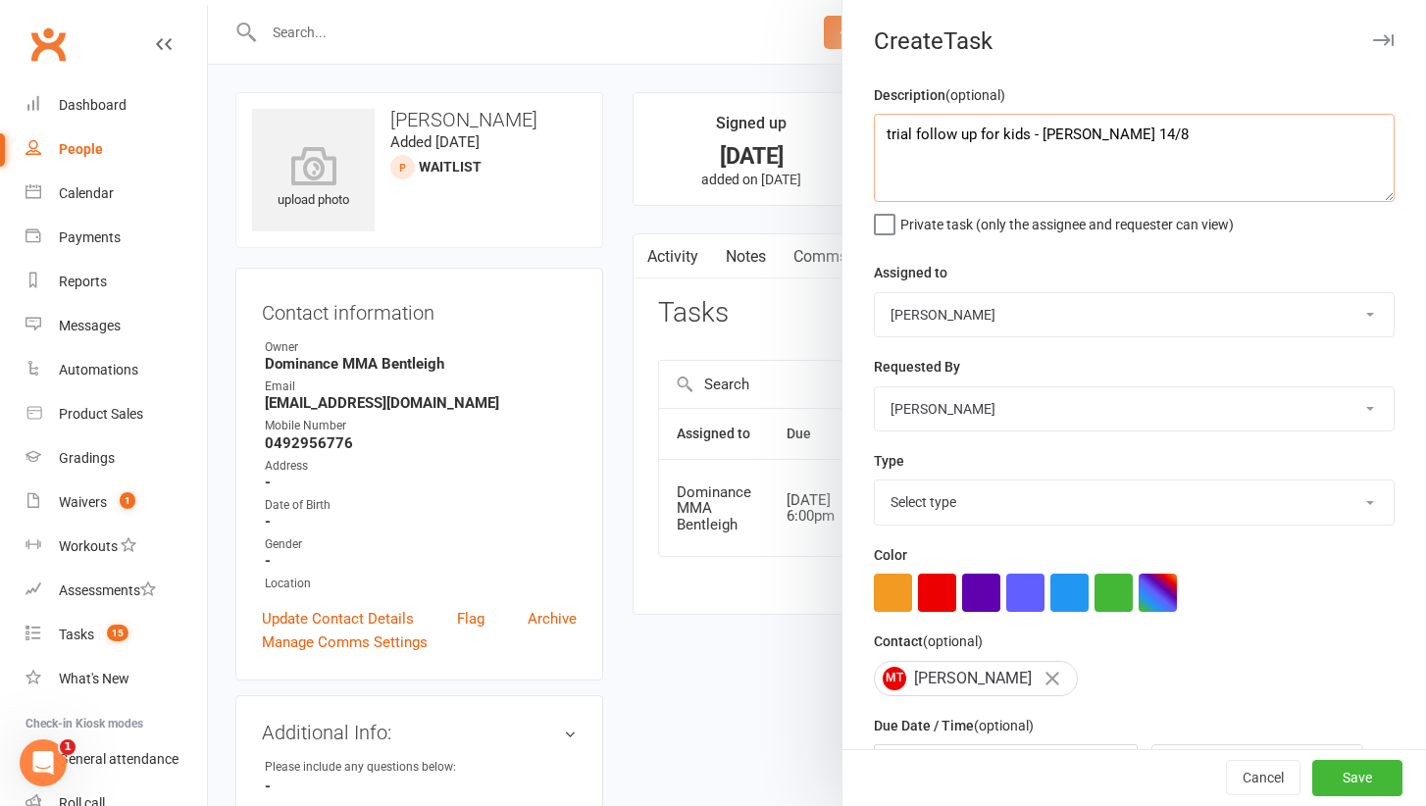
type textarea "trial follow up for kids - [PERSON_NAME] 14/8"
select select "13787"
select select "24839"
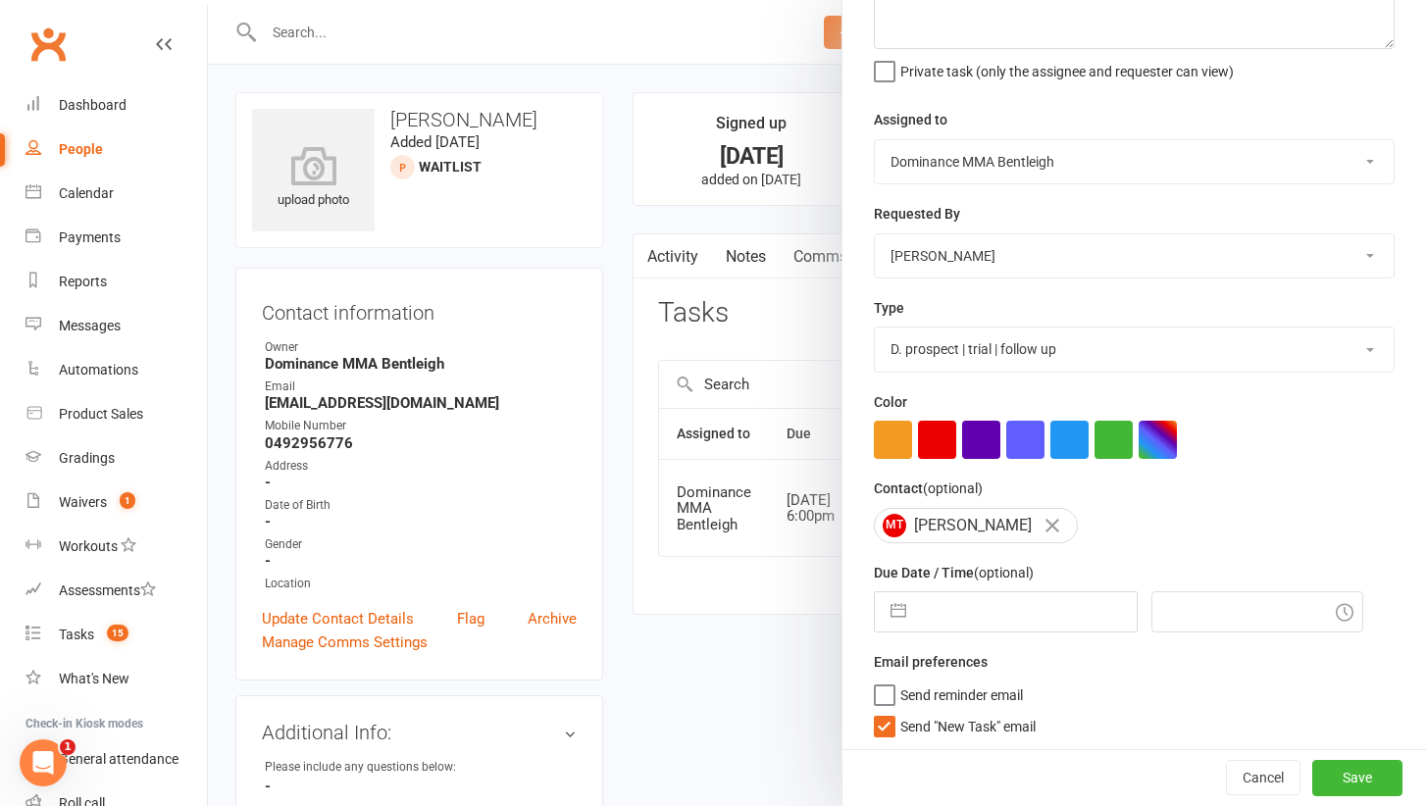
click at [931, 604] on input "text" at bounding box center [1026, 611] width 221 height 39
select select "6"
select select "2025"
select select "7"
select select "2025"
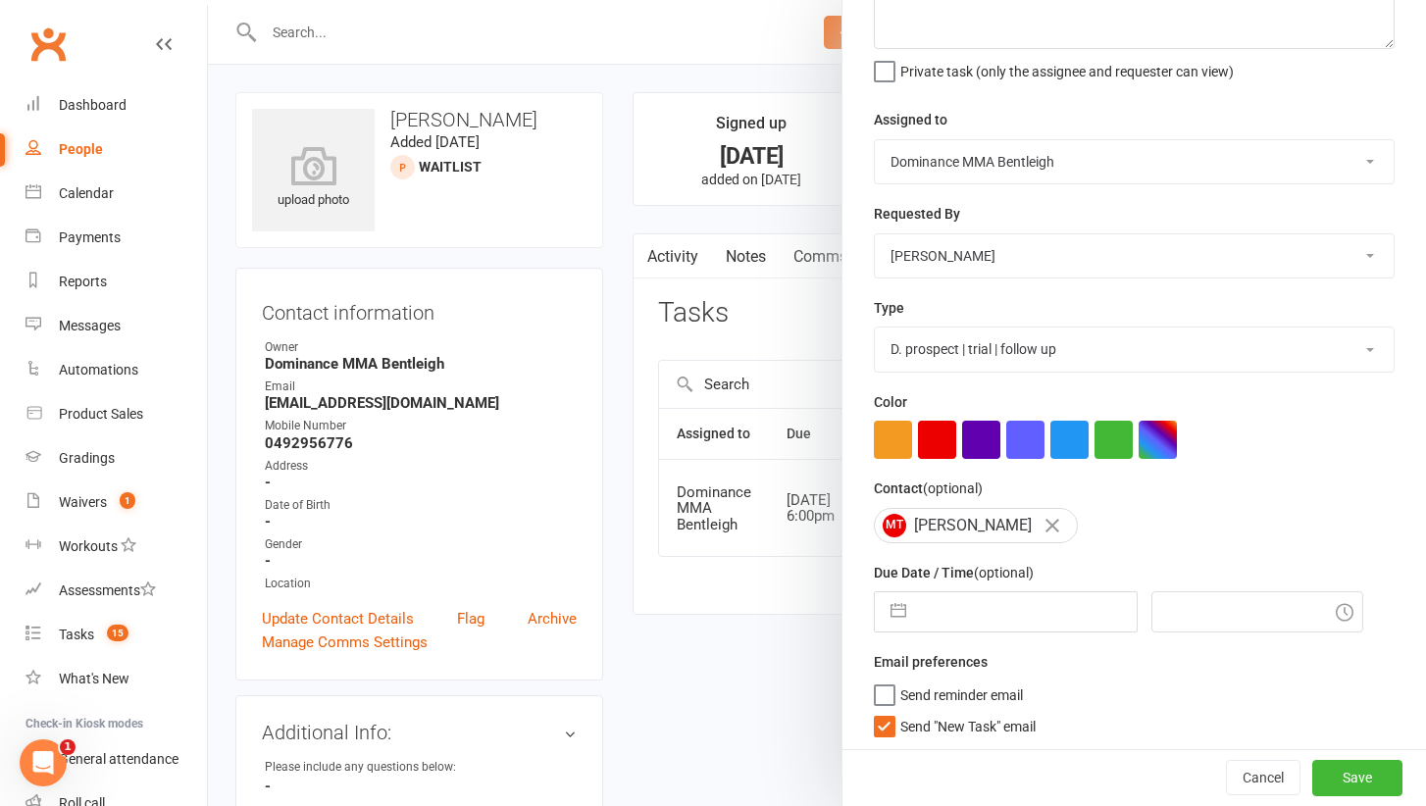
select select "8"
select select "2025"
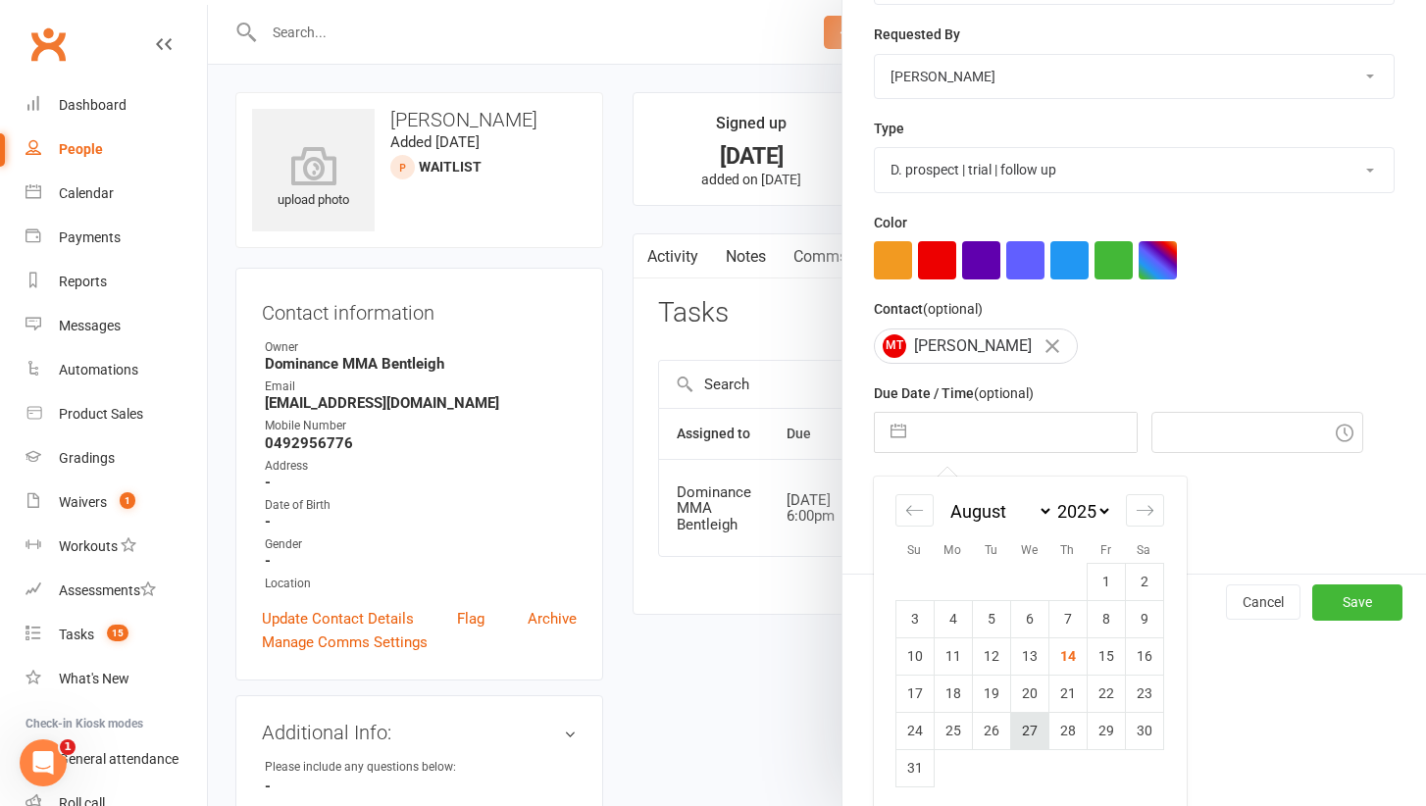
click at [1025, 735] on td "27" at bounding box center [1029, 730] width 38 height 37
type input "[DATE]"
type input "6:00pm"
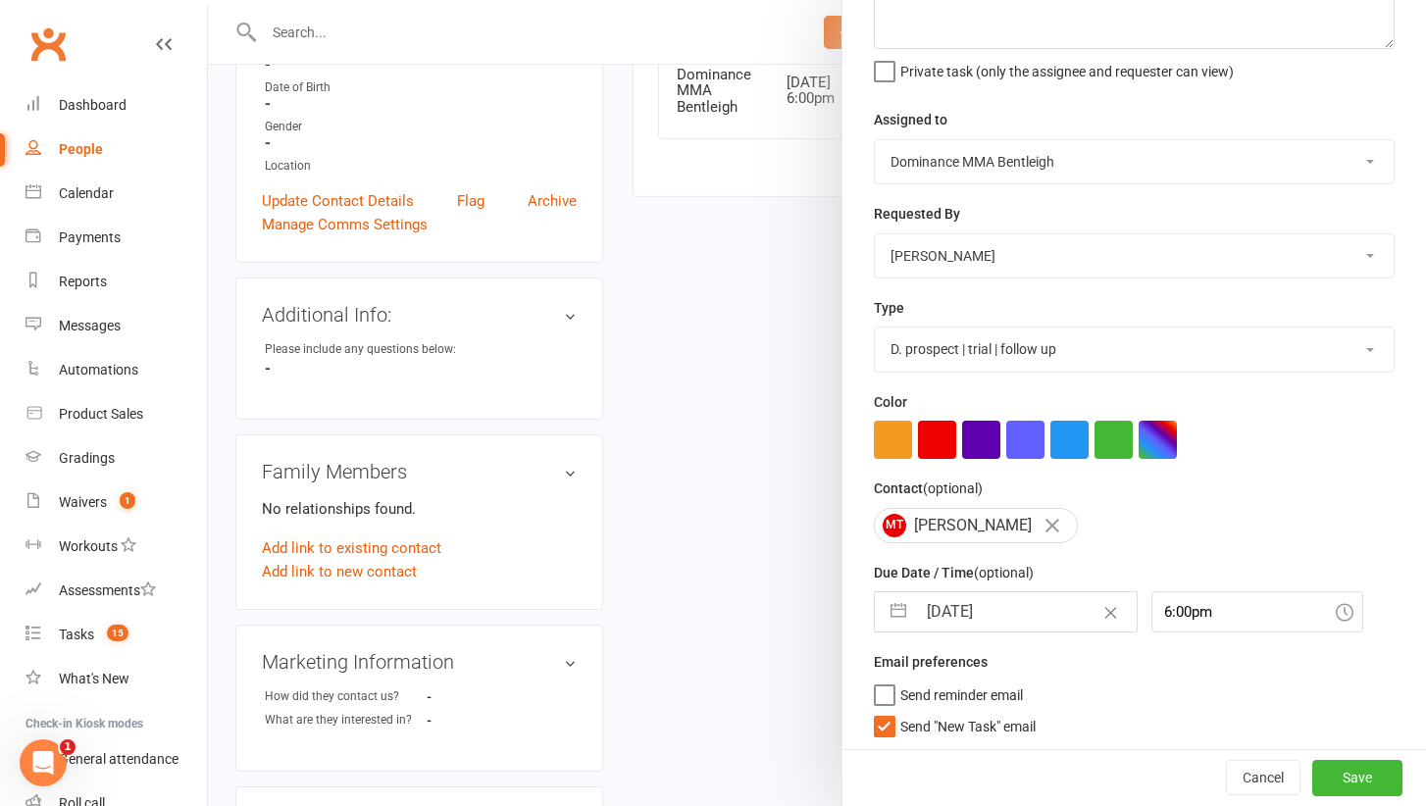
scroll to position [447, 0]
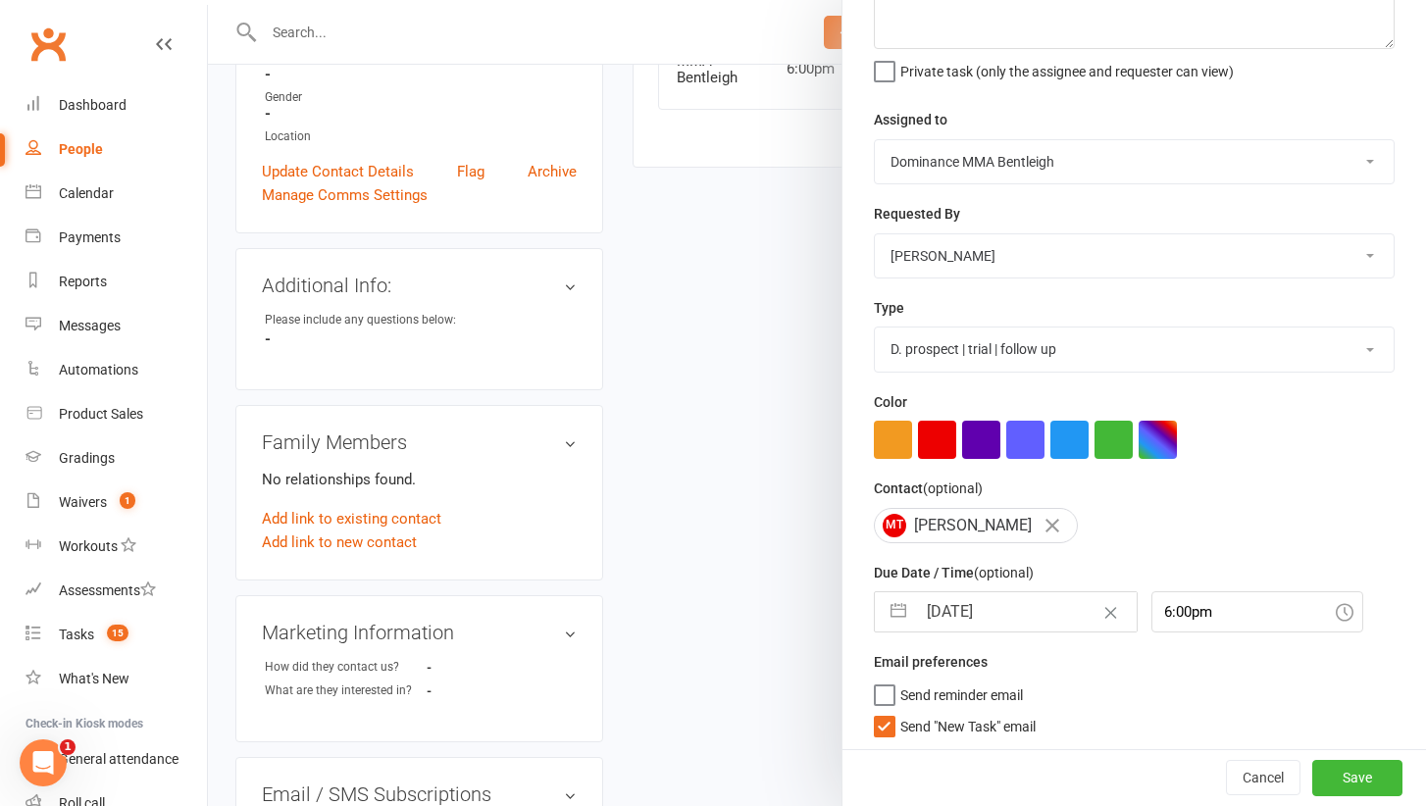
click at [982, 716] on span "Send "New Task" email" at bounding box center [967, 723] width 135 height 23
click at [982, 712] on input "Send "New Task" email" at bounding box center [955, 712] width 162 height 0
click at [1371, 780] on button "Save" at bounding box center [1357, 778] width 90 height 35
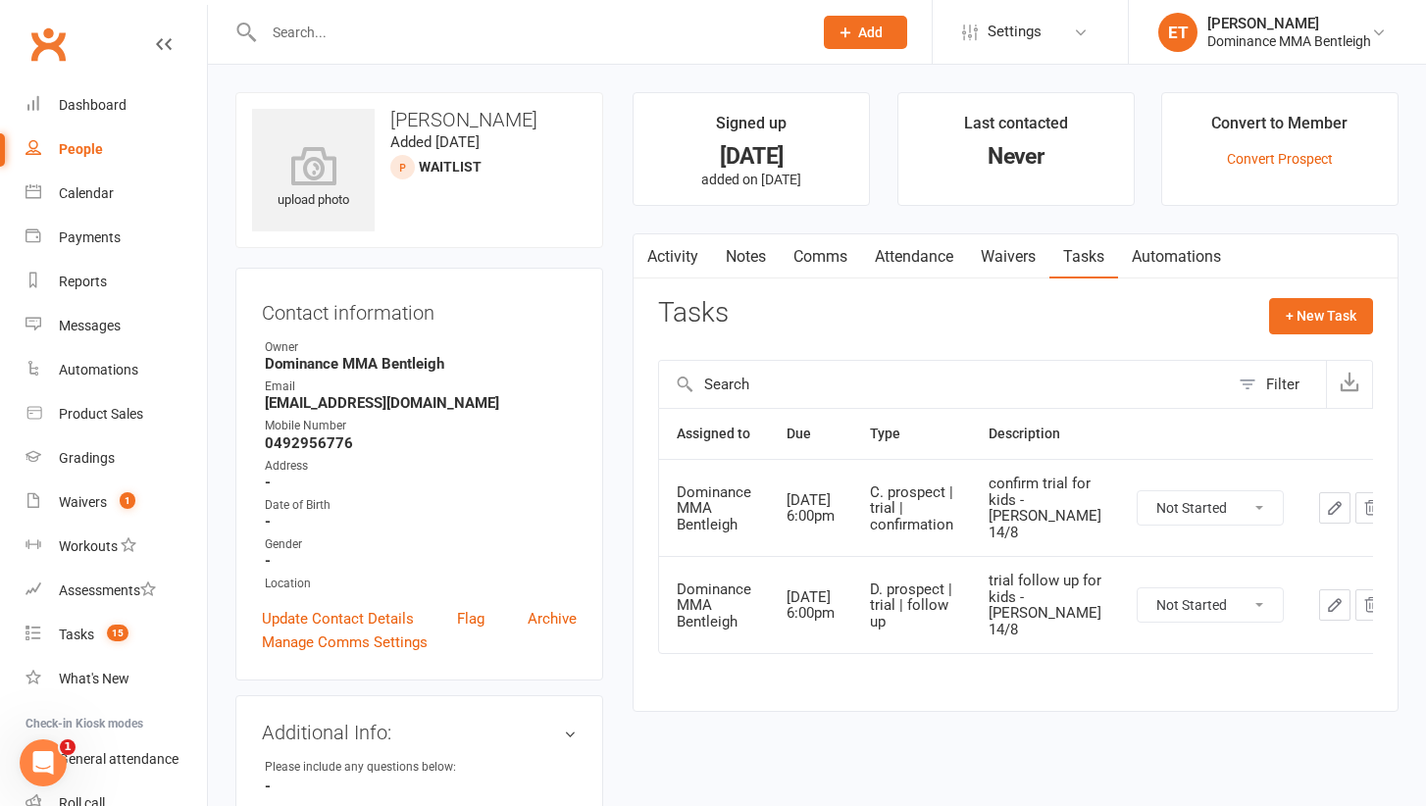
scroll to position [0, 0]
click at [770, 263] on link "Notes" at bounding box center [746, 256] width 68 height 45
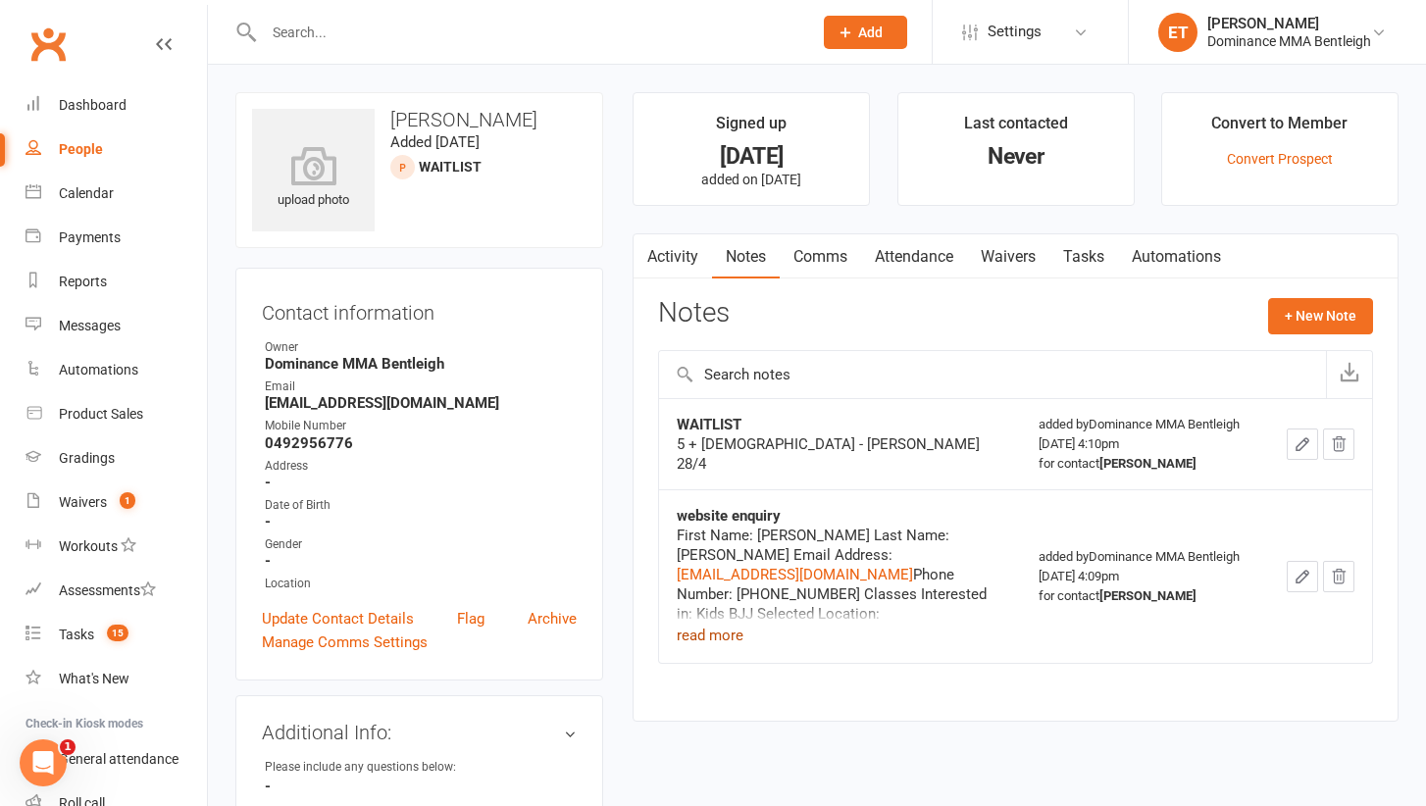
click at [732, 630] on button "read more" at bounding box center [710, 636] width 67 height 24
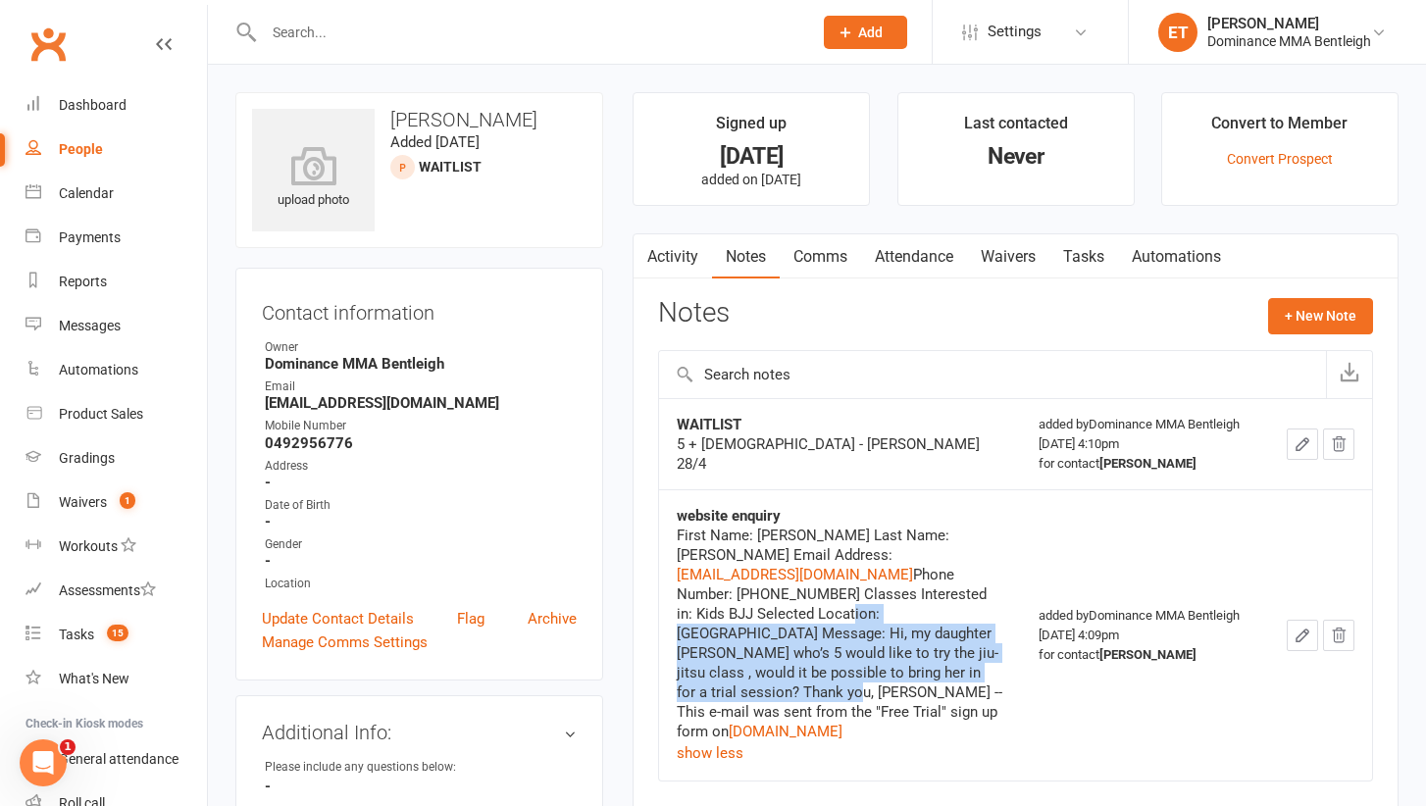
drag, startPoint x: 811, startPoint y: 597, endPoint x: 940, endPoint y: 645, distance: 138.1
click at [940, 645] on div "First Name: [PERSON_NAME] Last Name: [PERSON_NAME] Email Address: [EMAIL_ADDRES…" at bounding box center [840, 634] width 326 height 216
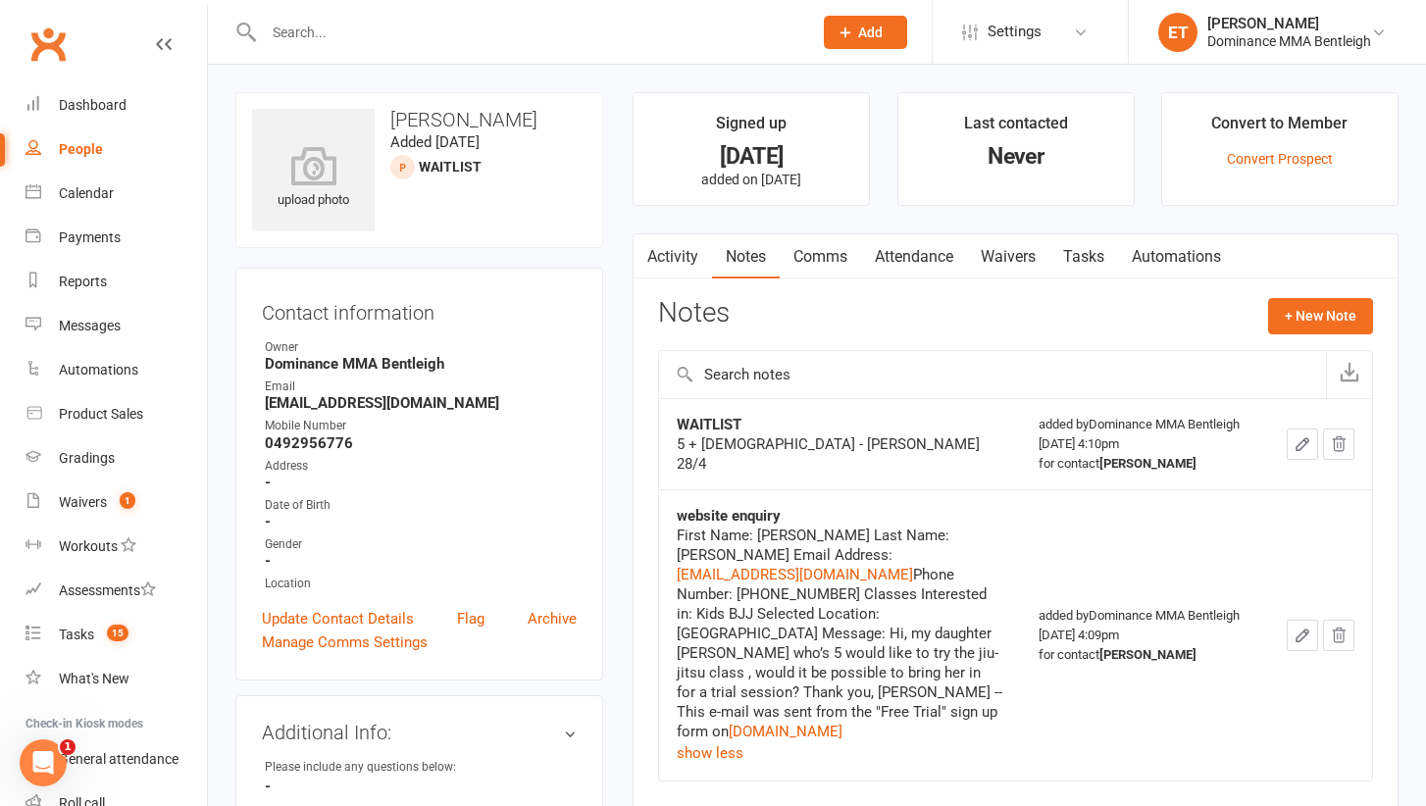
click at [1086, 253] on link "Tasks" at bounding box center [1083, 256] width 69 height 45
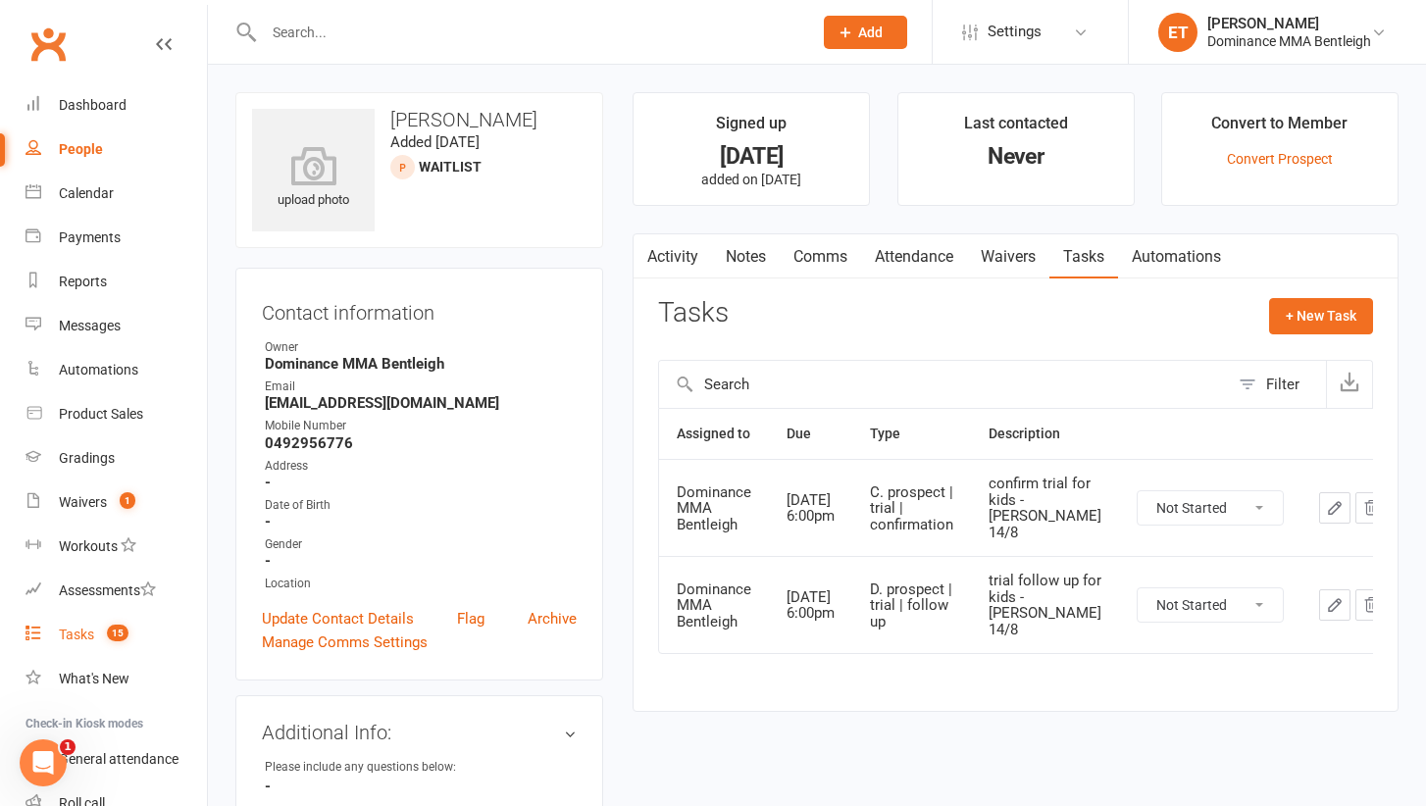
click at [99, 640] on count-badge "15" at bounding box center [112, 635] width 31 height 16
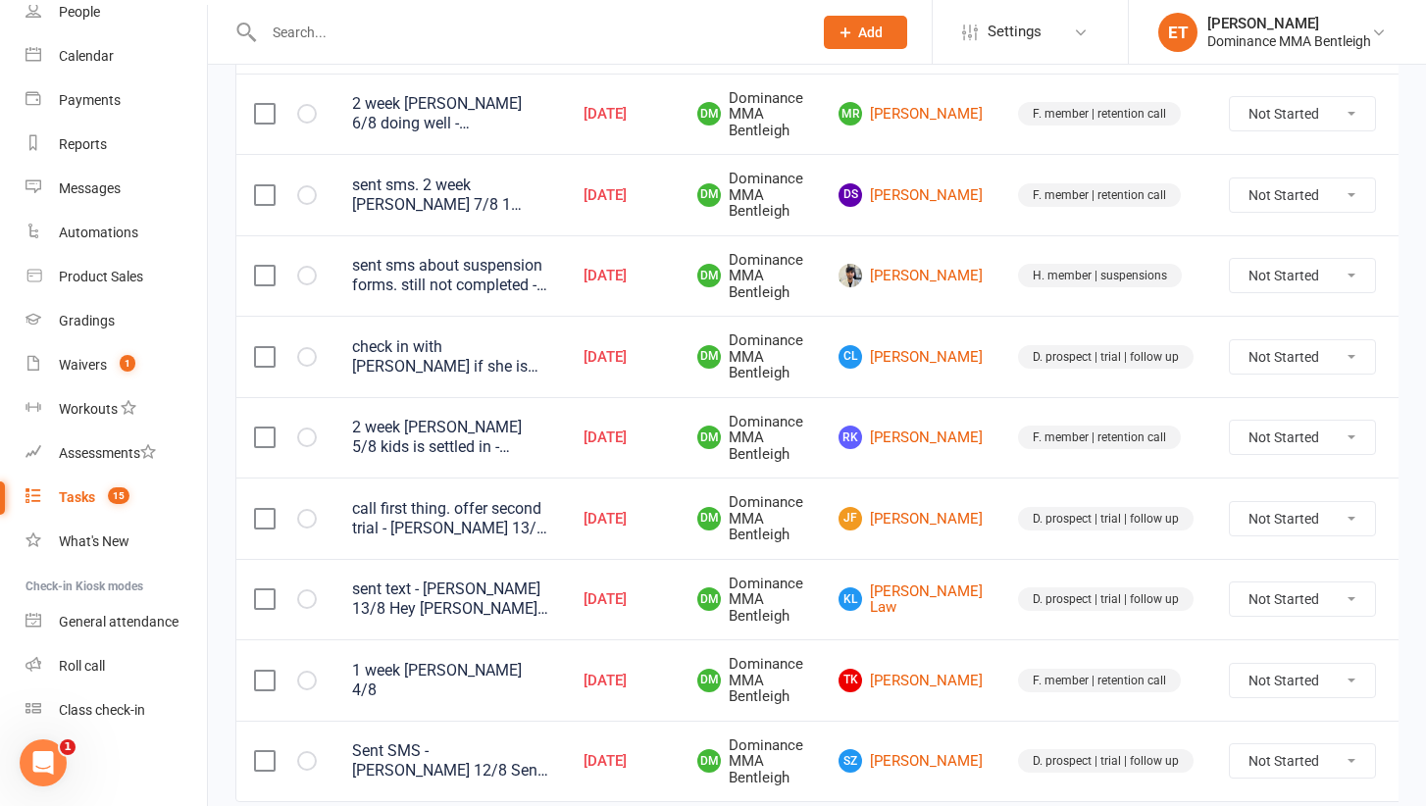
scroll to position [701, 0]
click at [895, 508] on link "[PERSON_NAME] [PERSON_NAME]" at bounding box center [910, 518] width 144 height 24
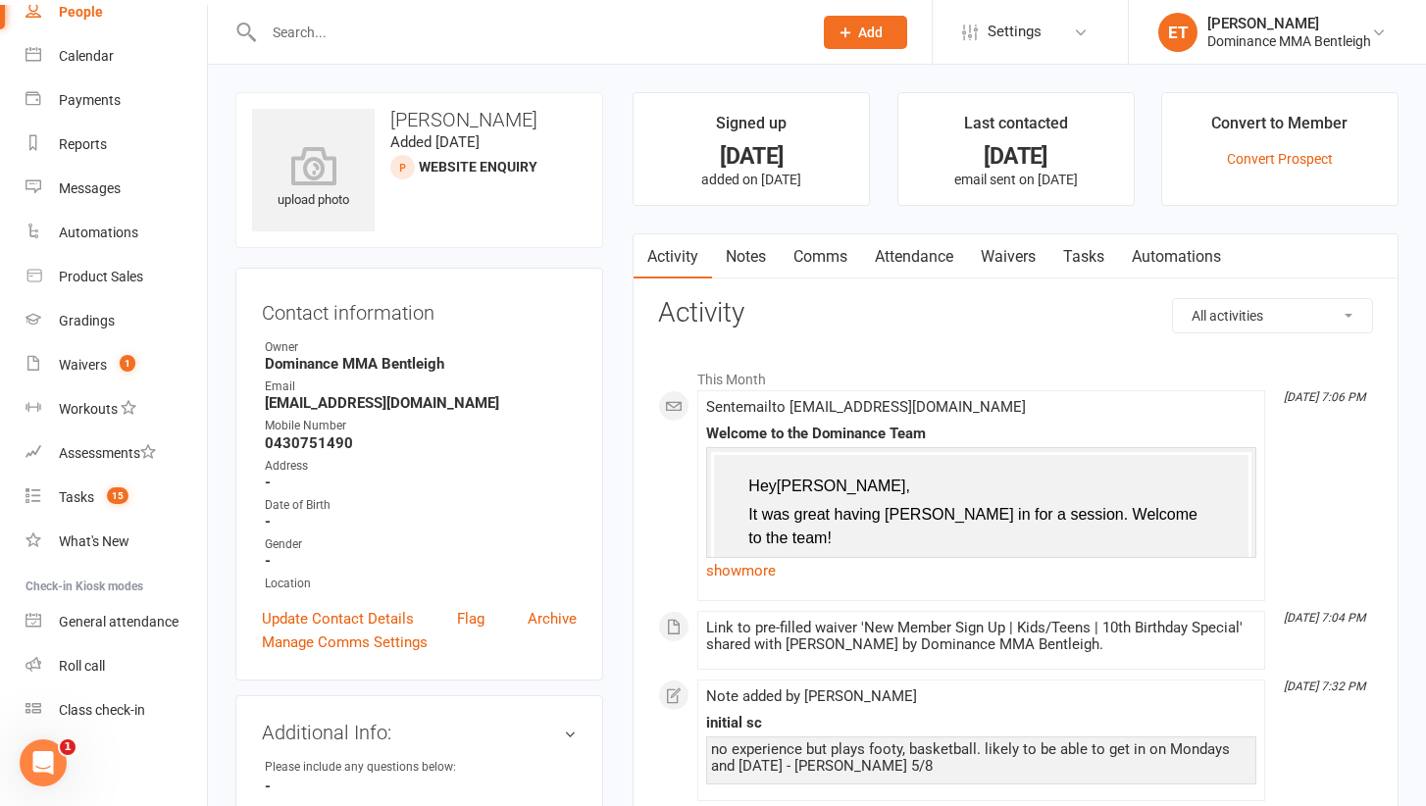
click at [1064, 252] on link "Tasks" at bounding box center [1083, 256] width 69 height 45
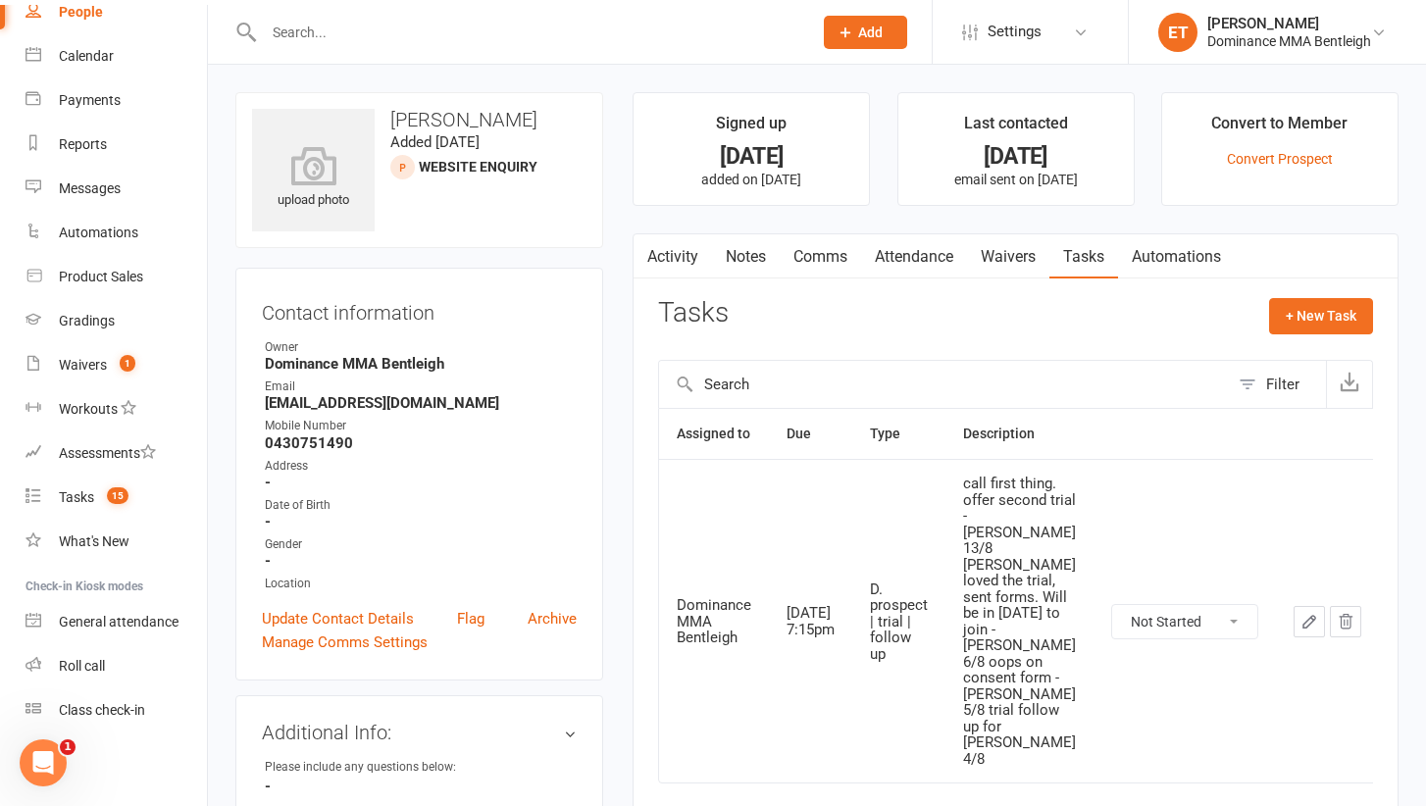
click at [1064, 252] on link "Tasks" at bounding box center [1083, 256] width 69 height 45
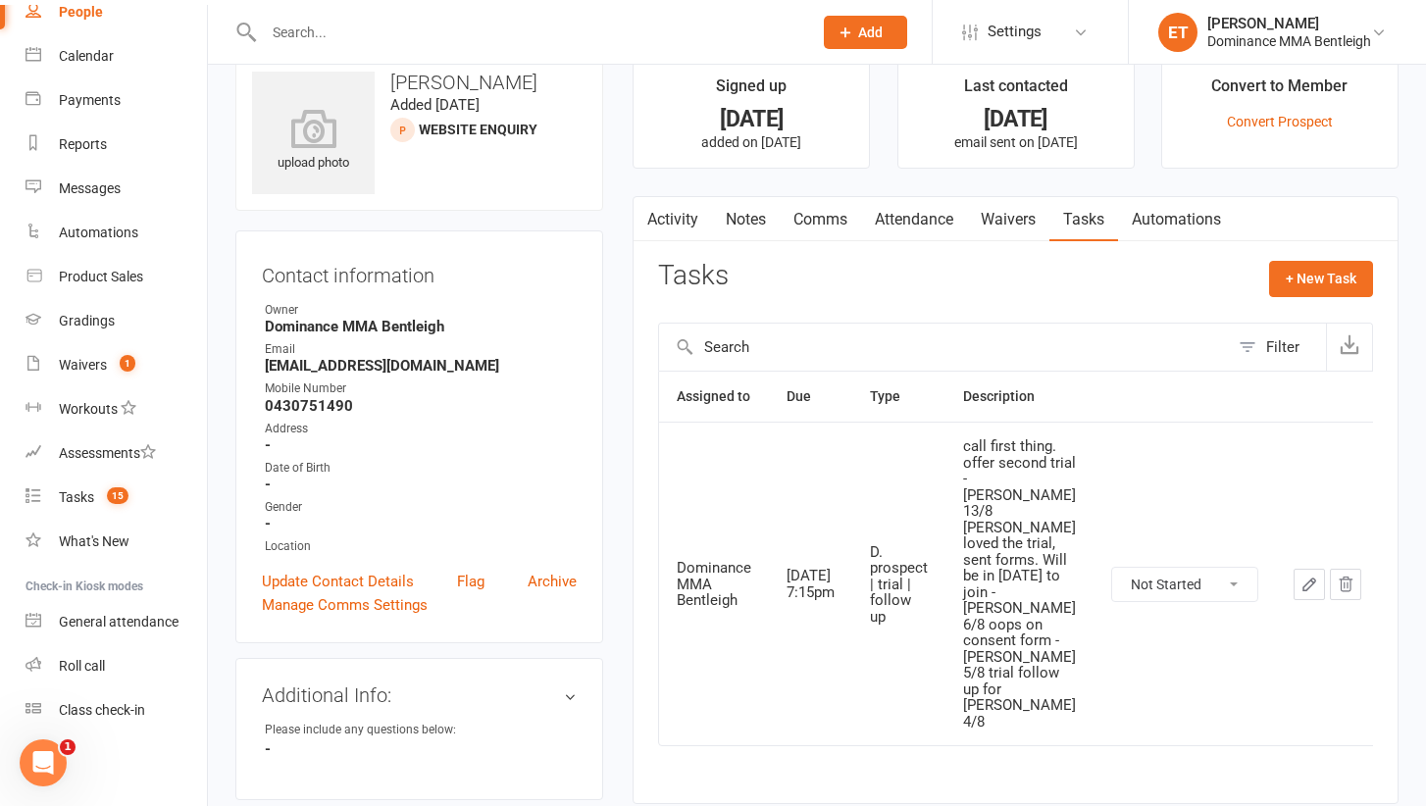
scroll to position [37, 0]
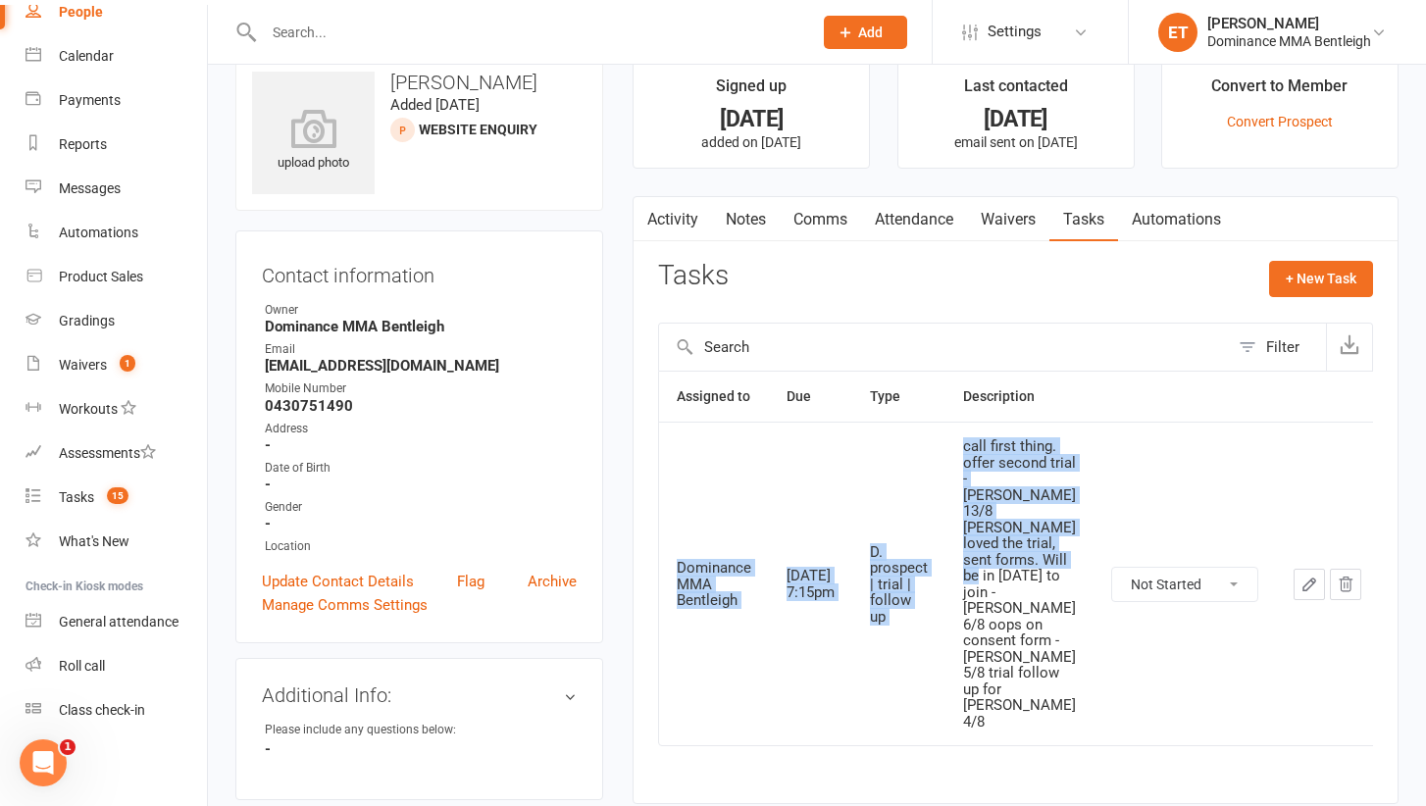
drag, startPoint x: 1025, startPoint y: 412, endPoint x: 1026, endPoint y: 555, distance: 143.2
click at [1026, 555] on table "Assigned to Due Type Description Dominance MMA Bentleigh [DATE] 7:15pm D. prosp…" at bounding box center [1019, 559] width 722 height 376
click at [1026, 555] on div "call first thing. offer second trial - [PERSON_NAME] 13/8 [PERSON_NAME] loved t…" at bounding box center [1019, 583] width 113 height 291
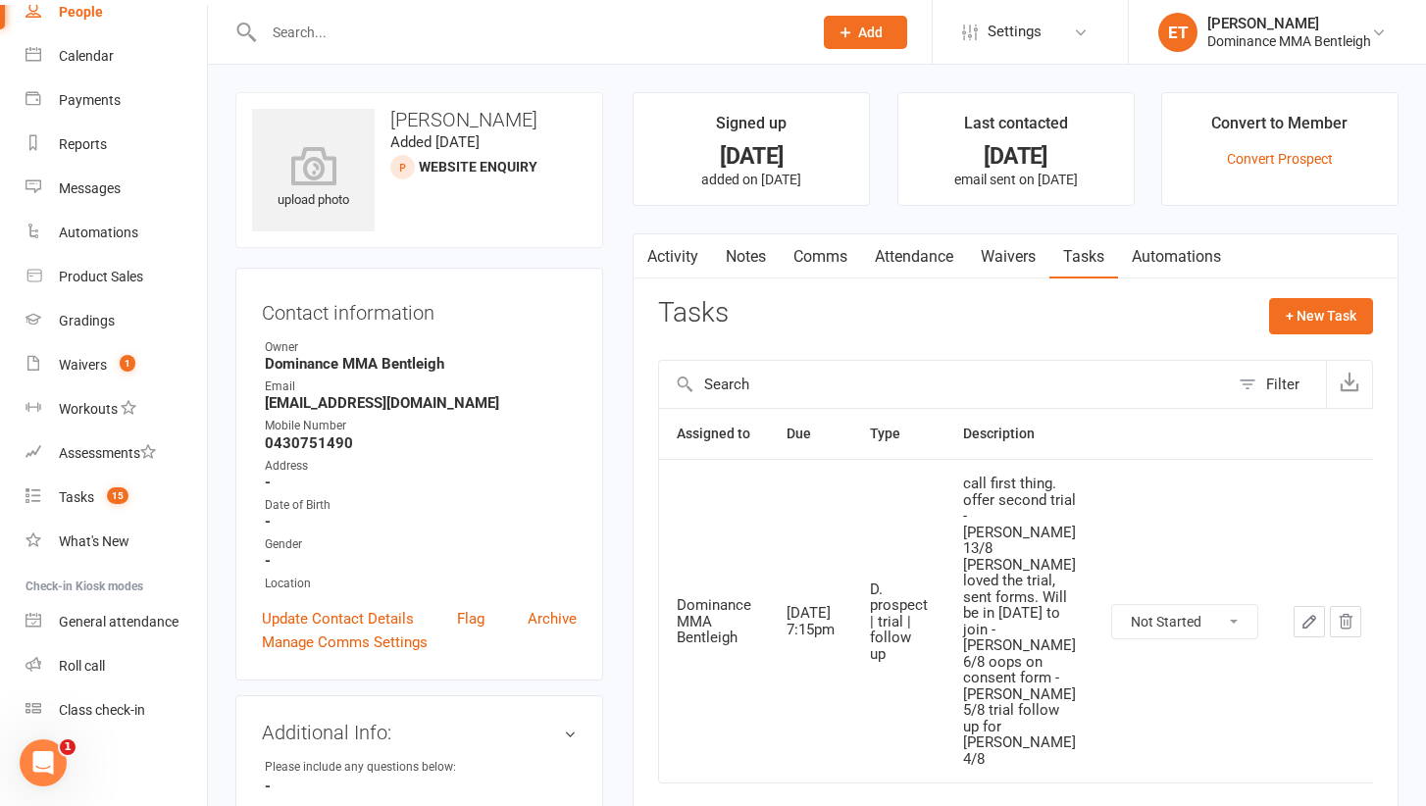
scroll to position [0, 0]
